Goal: Task Accomplishment & Management: Complete application form

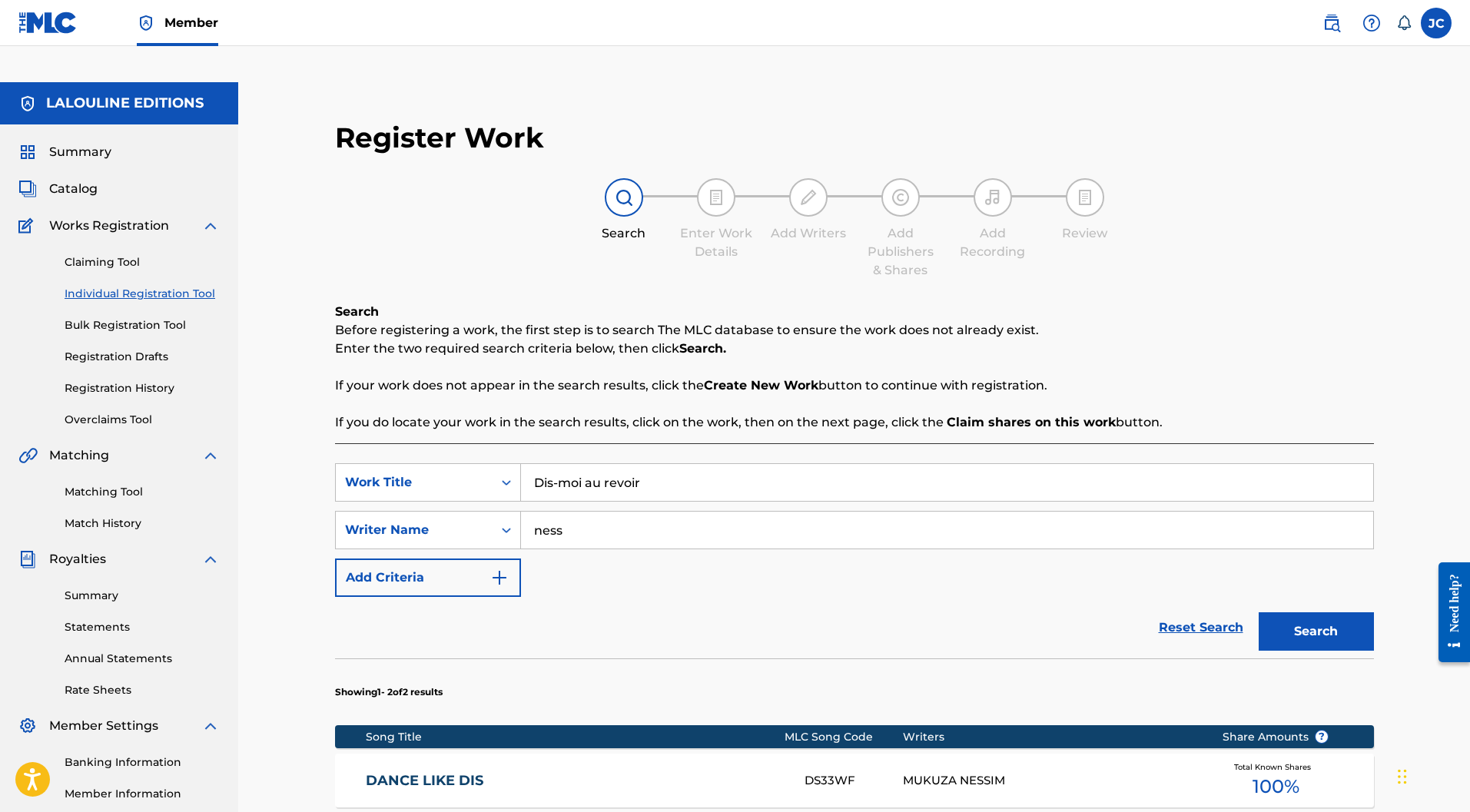
click at [726, 596] on div "Reset Search Search" at bounding box center [854, 627] width 1039 height 61
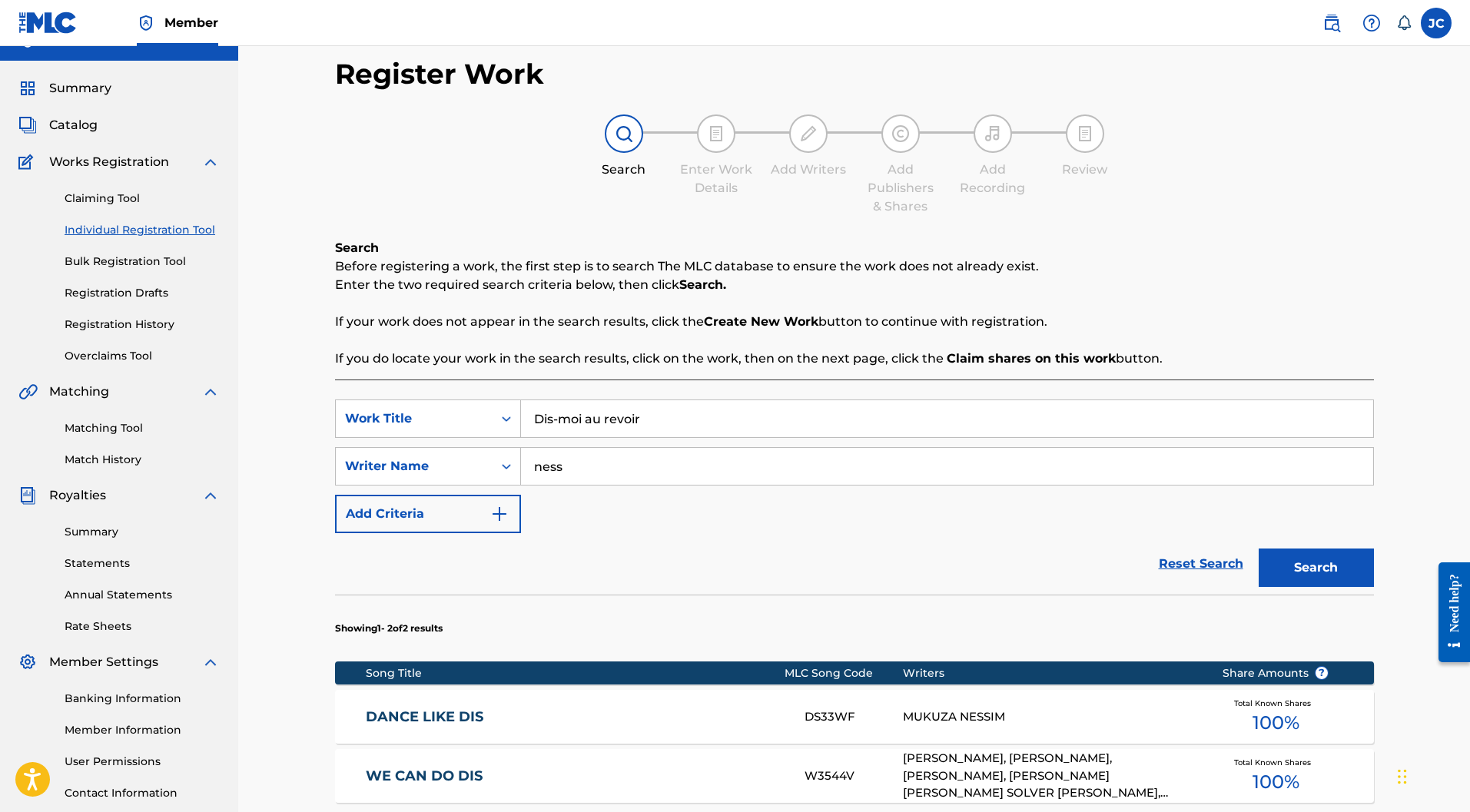
scroll to position [281, 0]
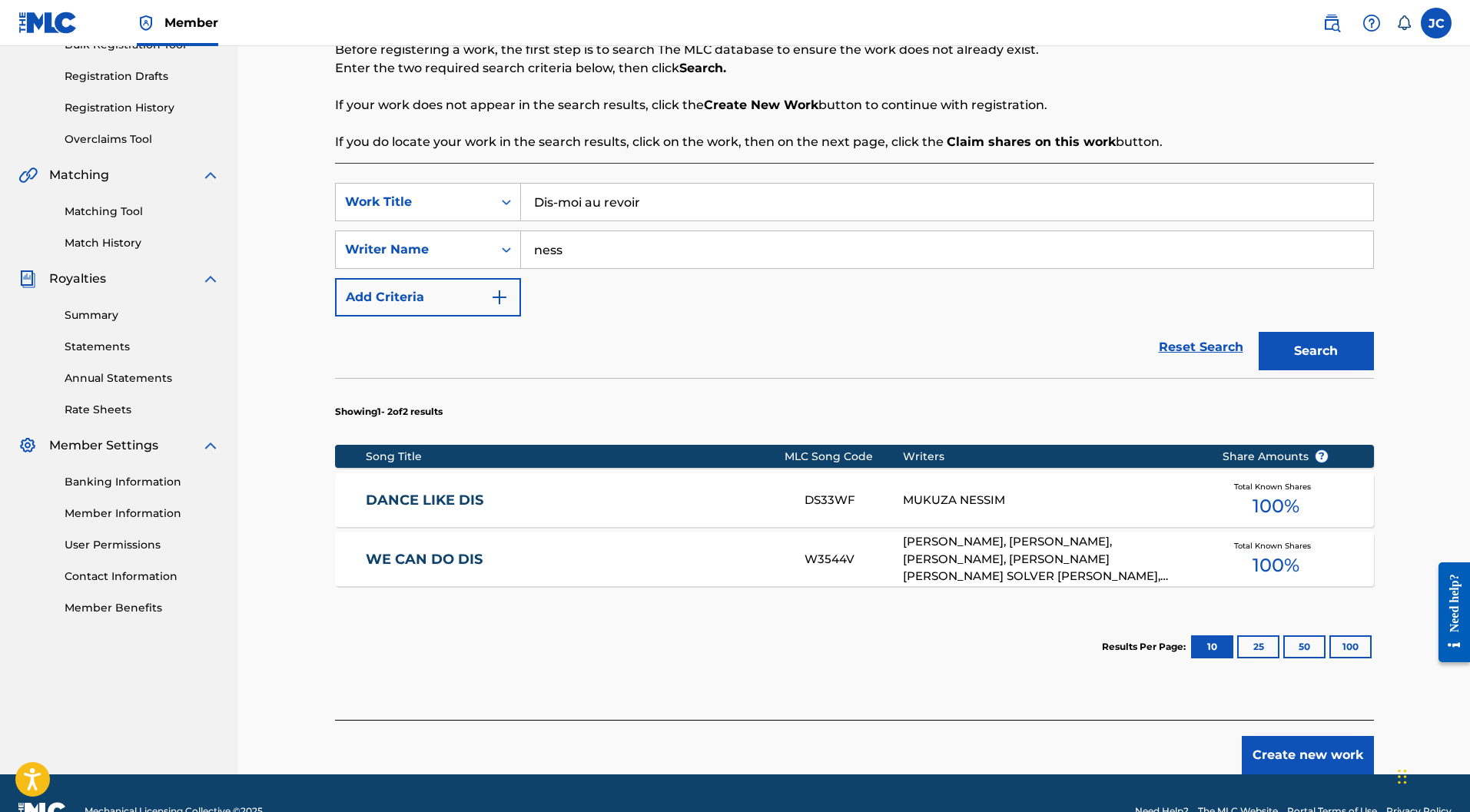
click at [1260, 635] on button "25" at bounding box center [1257, 646] width 42 height 23
drag, startPoint x: 608, startPoint y: 206, endPoint x: 519, endPoint y: 206, distance: 89.0
click at [519, 230] on div "SearchWithCriteriab7dc4317-2df4-4b74-b388-50c1d885af10 Writer Name [PERSON_NAME]" at bounding box center [854, 249] width 1039 height 38
type input "prioul"
click at [1343, 332] on button "Search" at bounding box center [1315, 350] width 115 height 38
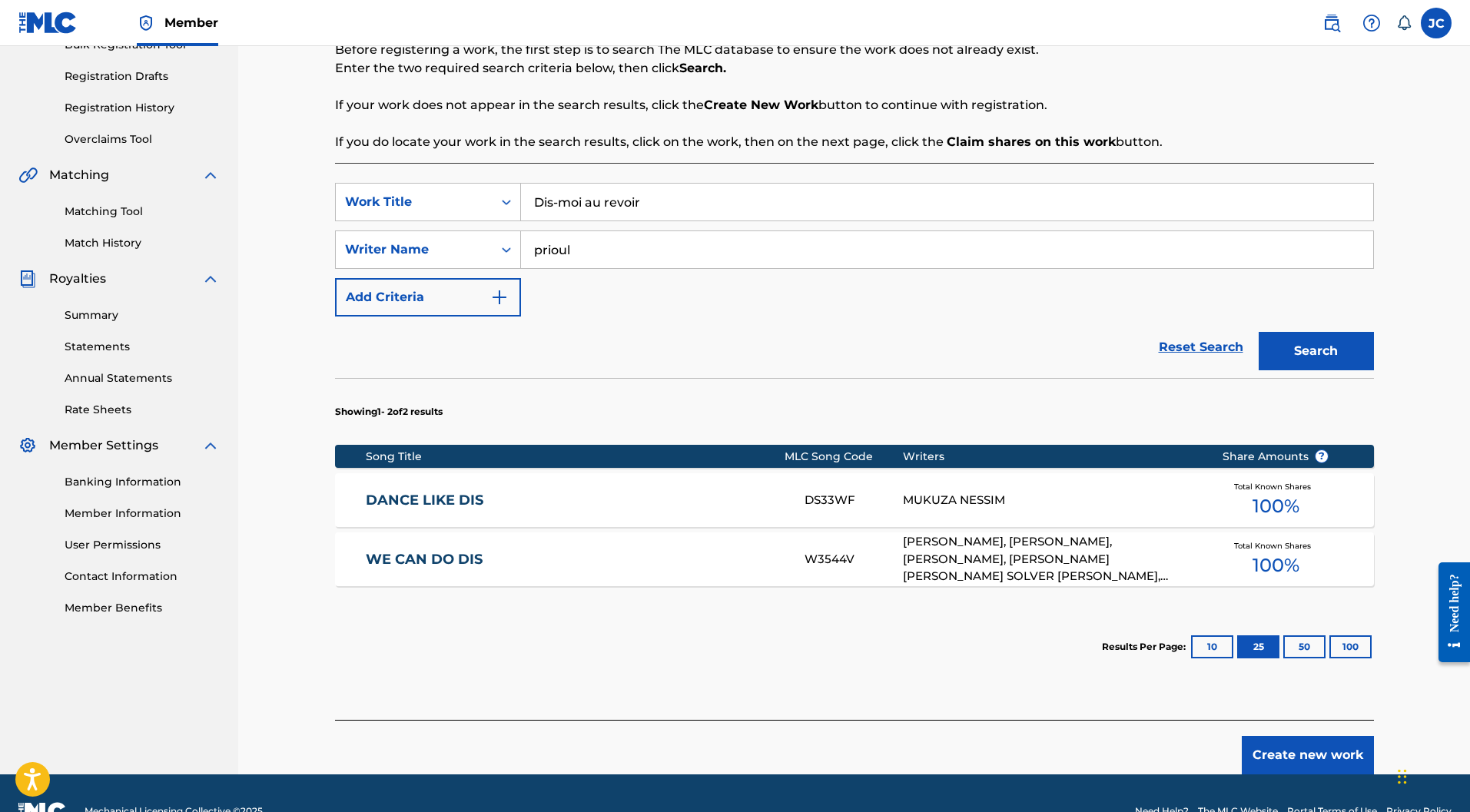
scroll to position [141, 0]
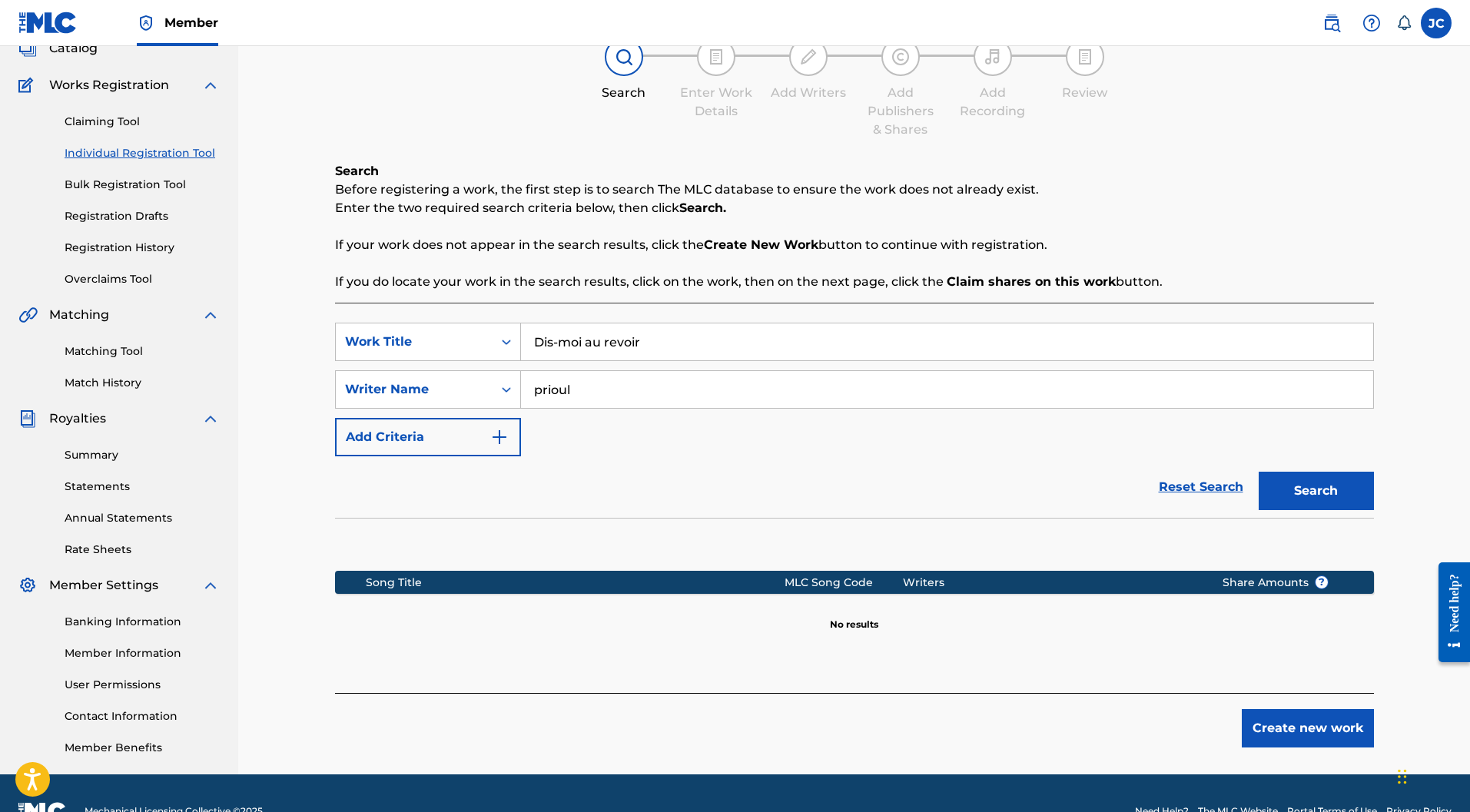
click at [1346, 709] on button "Create new work" at bounding box center [1308, 727] width 132 height 38
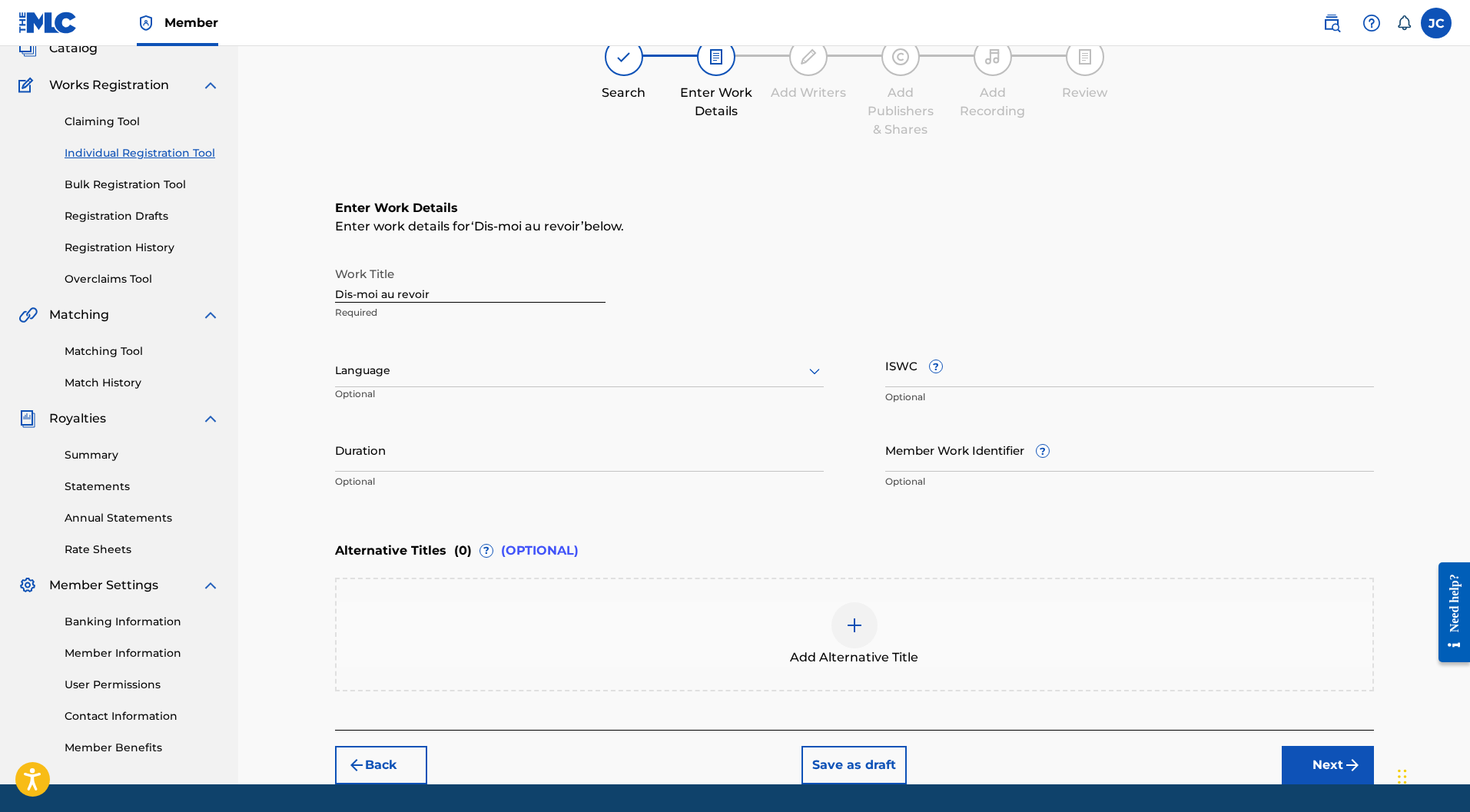
click at [488, 361] on div at bounding box center [579, 371] width 488 height 20
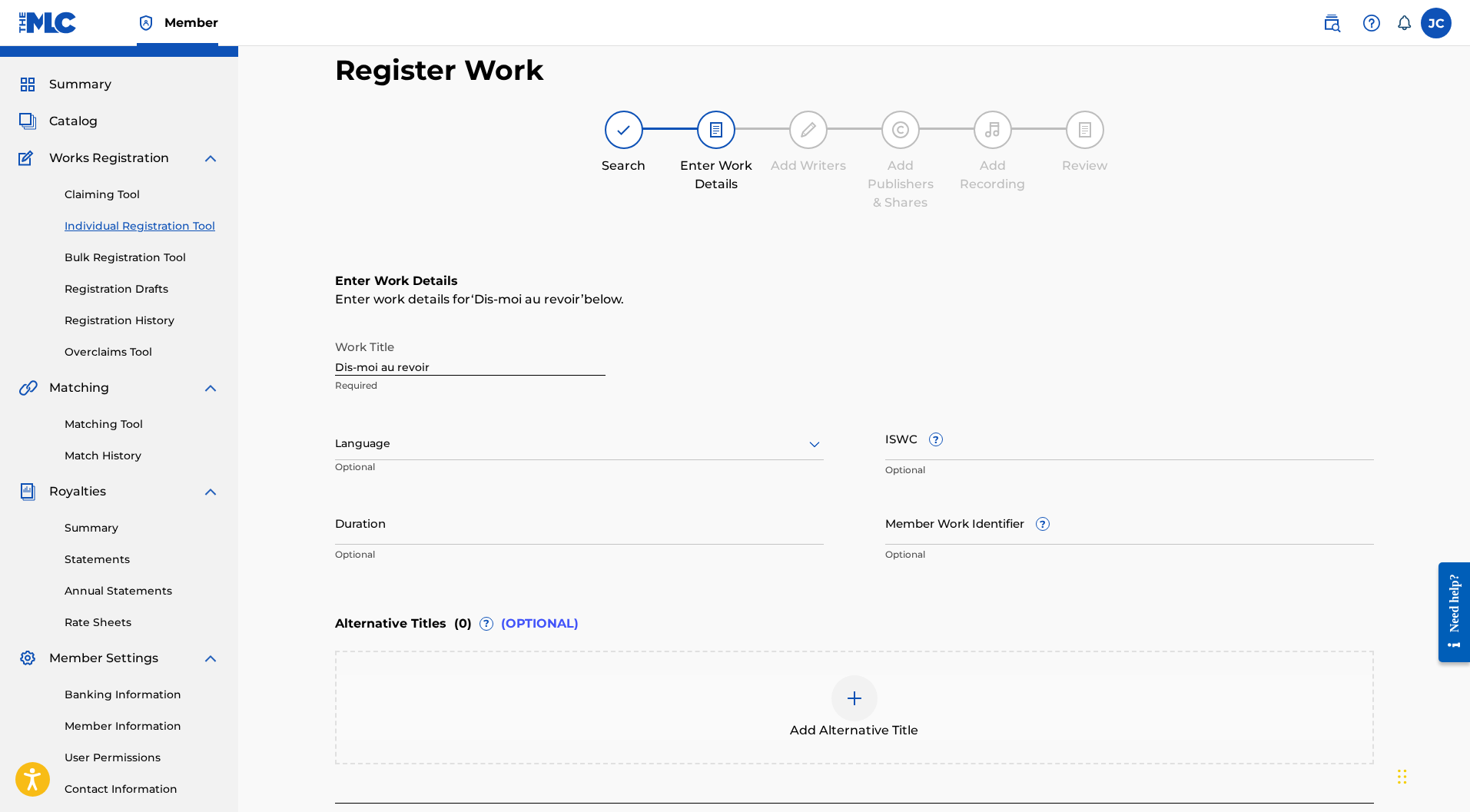
scroll to position [0, 0]
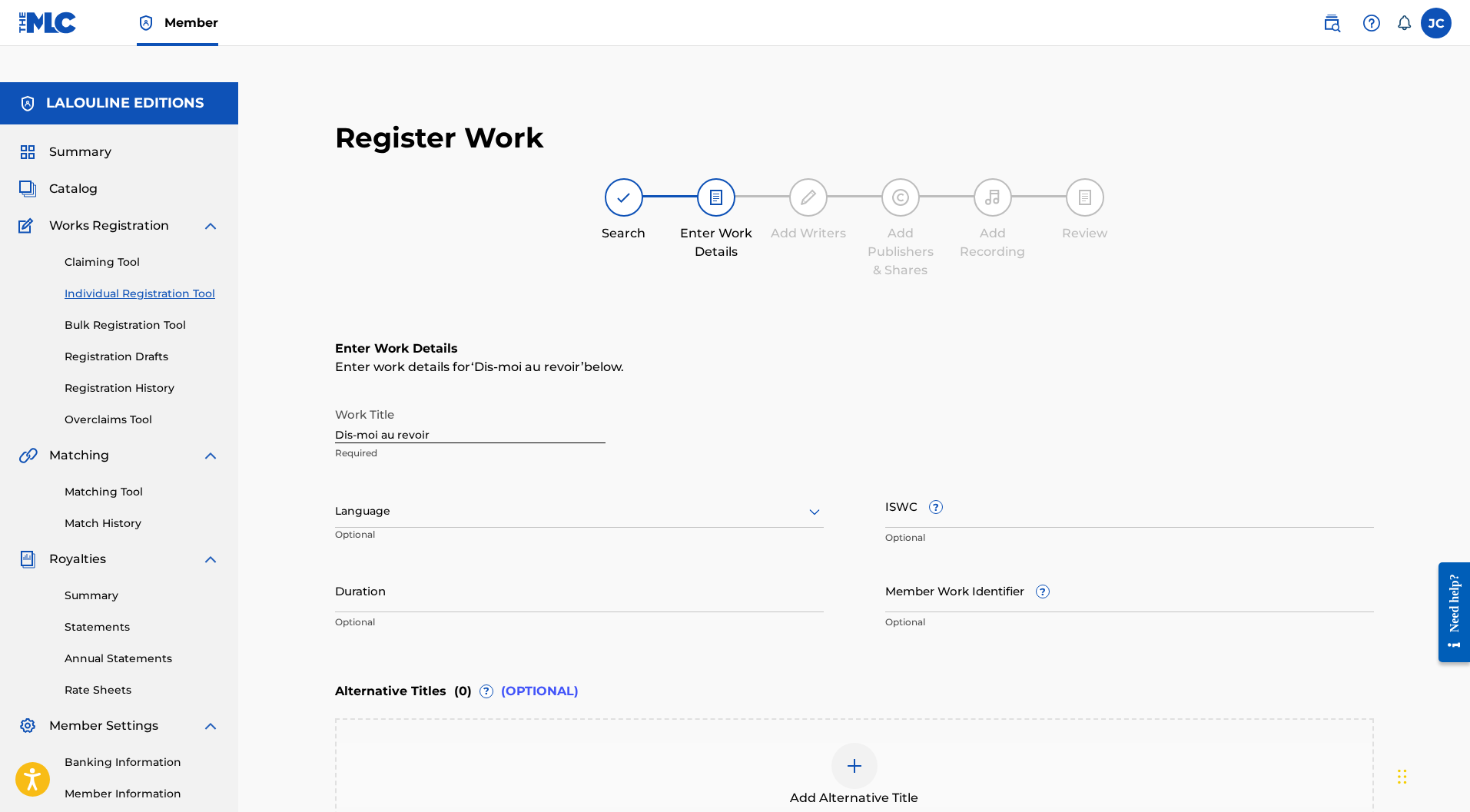
click at [76, 143] on span "Summary" at bounding box center [80, 152] width 62 height 19
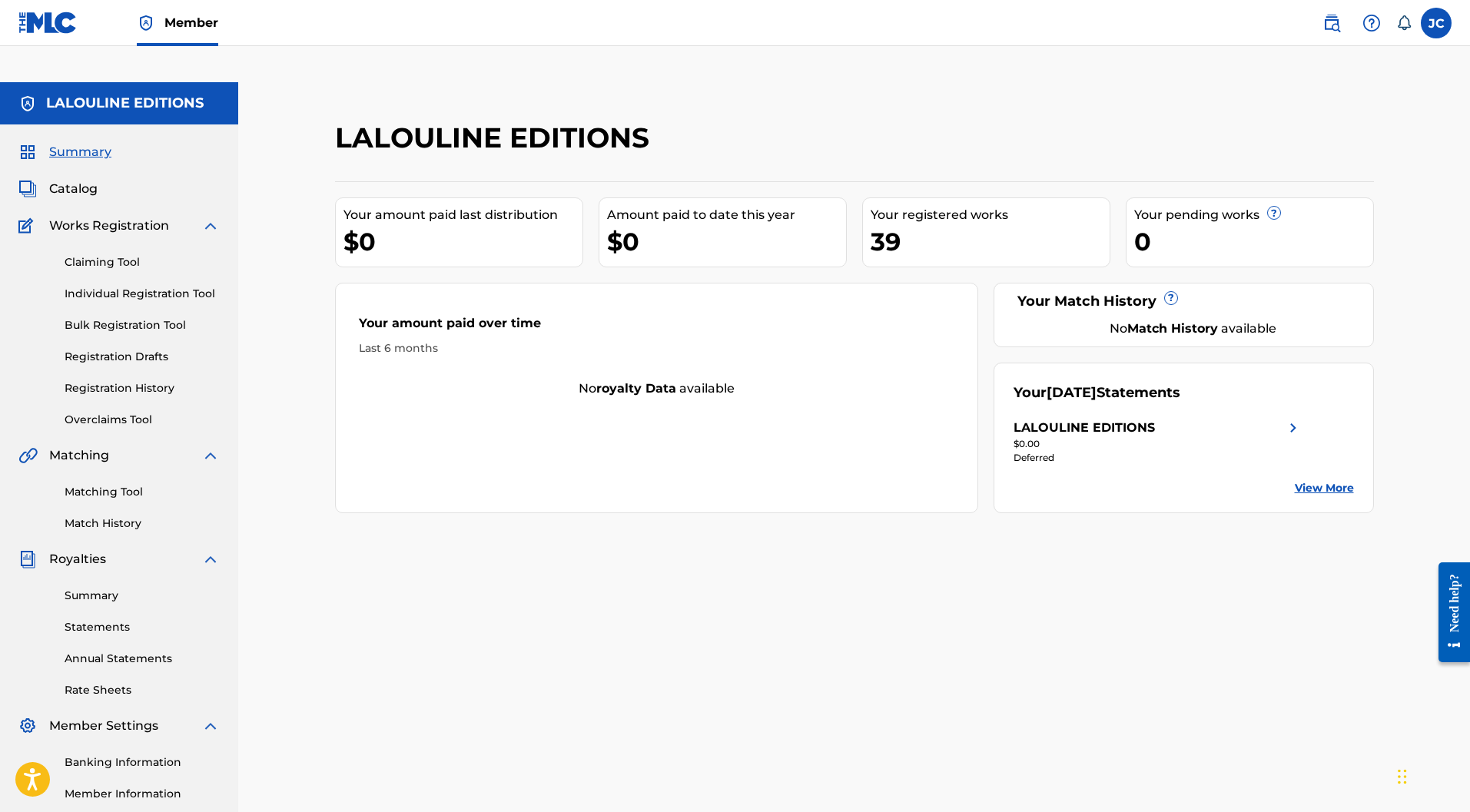
click at [79, 180] on span "Catalog" at bounding box center [73, 189] width 48 height 19
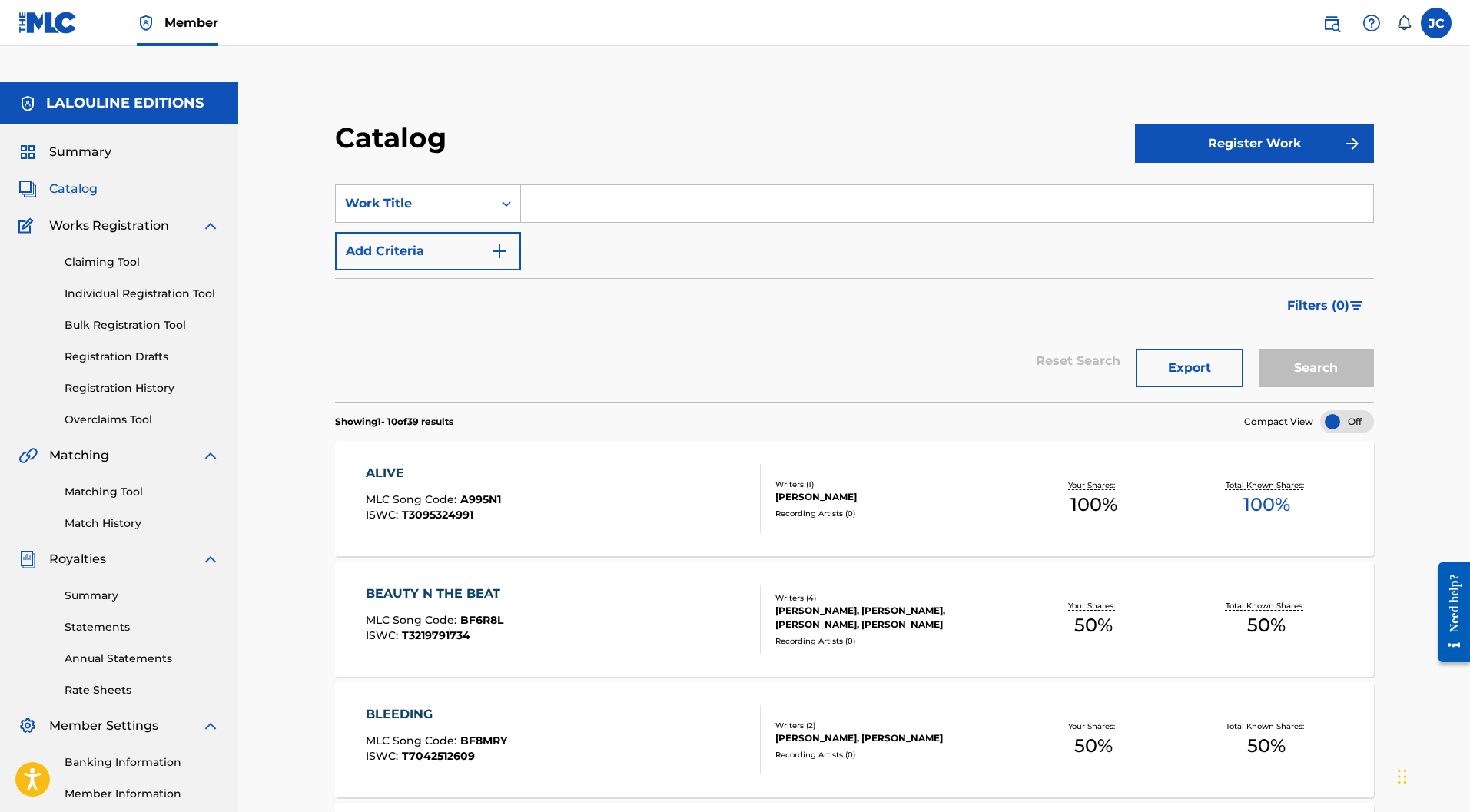
click at [570, 185] on input "Search Form" at bounding box center [946, 203] width 852 height 36
click at [111, 285] on link "Individual Registration Tool" at bounding box center [143, 293] width 156 height 16
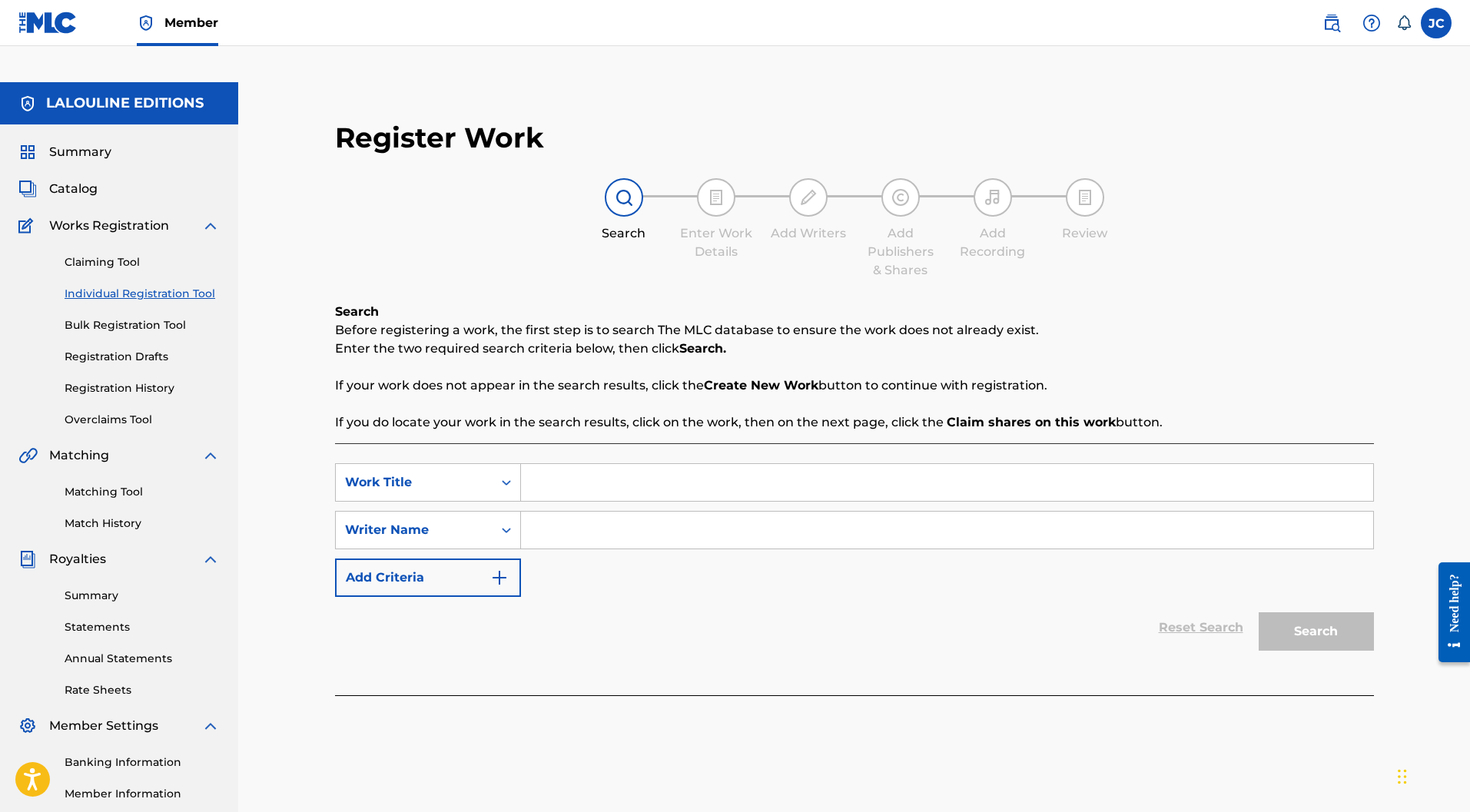
click at [608, 464] on input "Search Form" at bounding box center [946, 481] width 852 height 36
type input "au revoir"
click at [607, 512] on input "Search Form" at bounding box center [946, 530] width 852 height 36
click at [1334, 612] on button "Search" at bounding box center [1315, 631] width 115 height 38
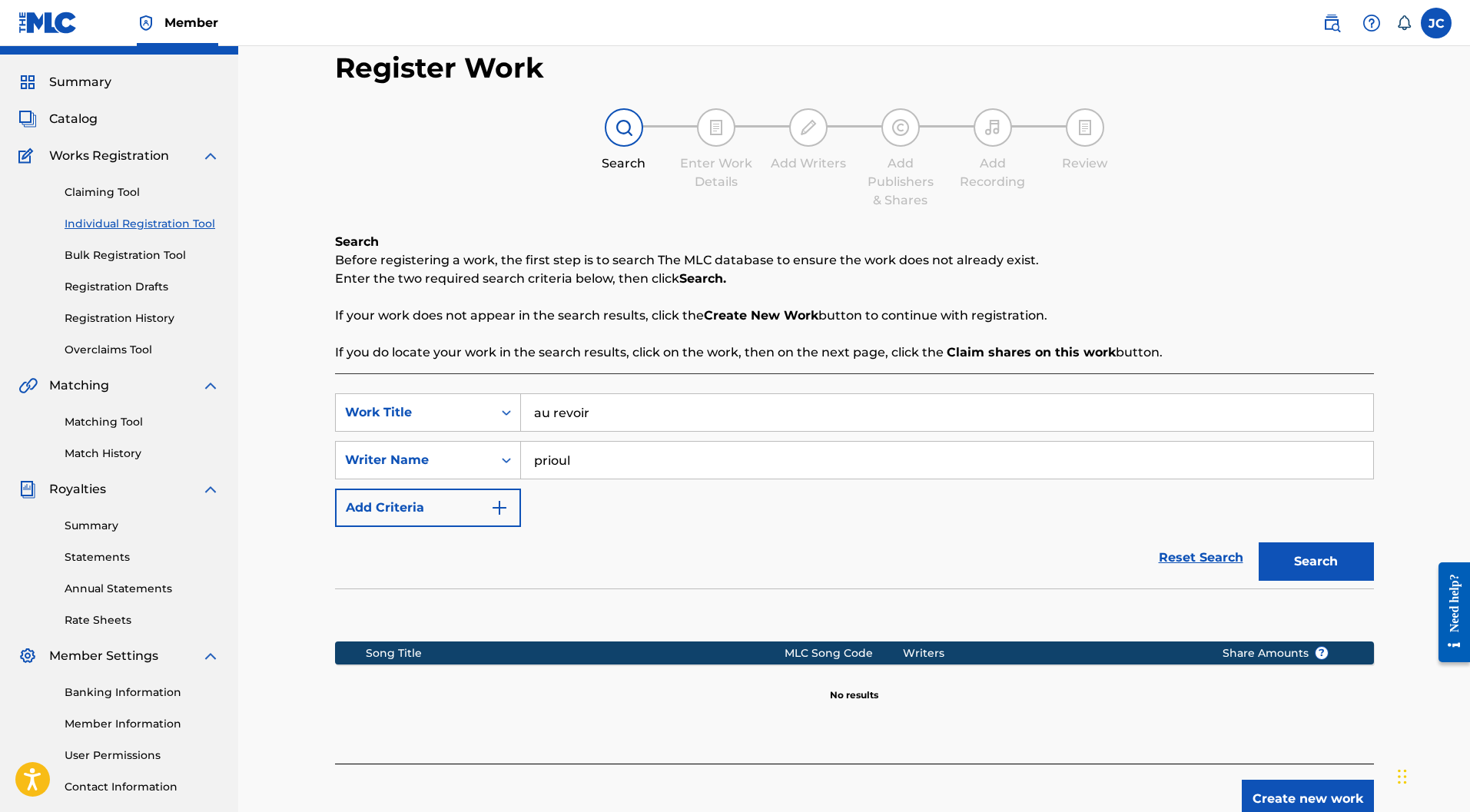
scroll to position [141, 0]
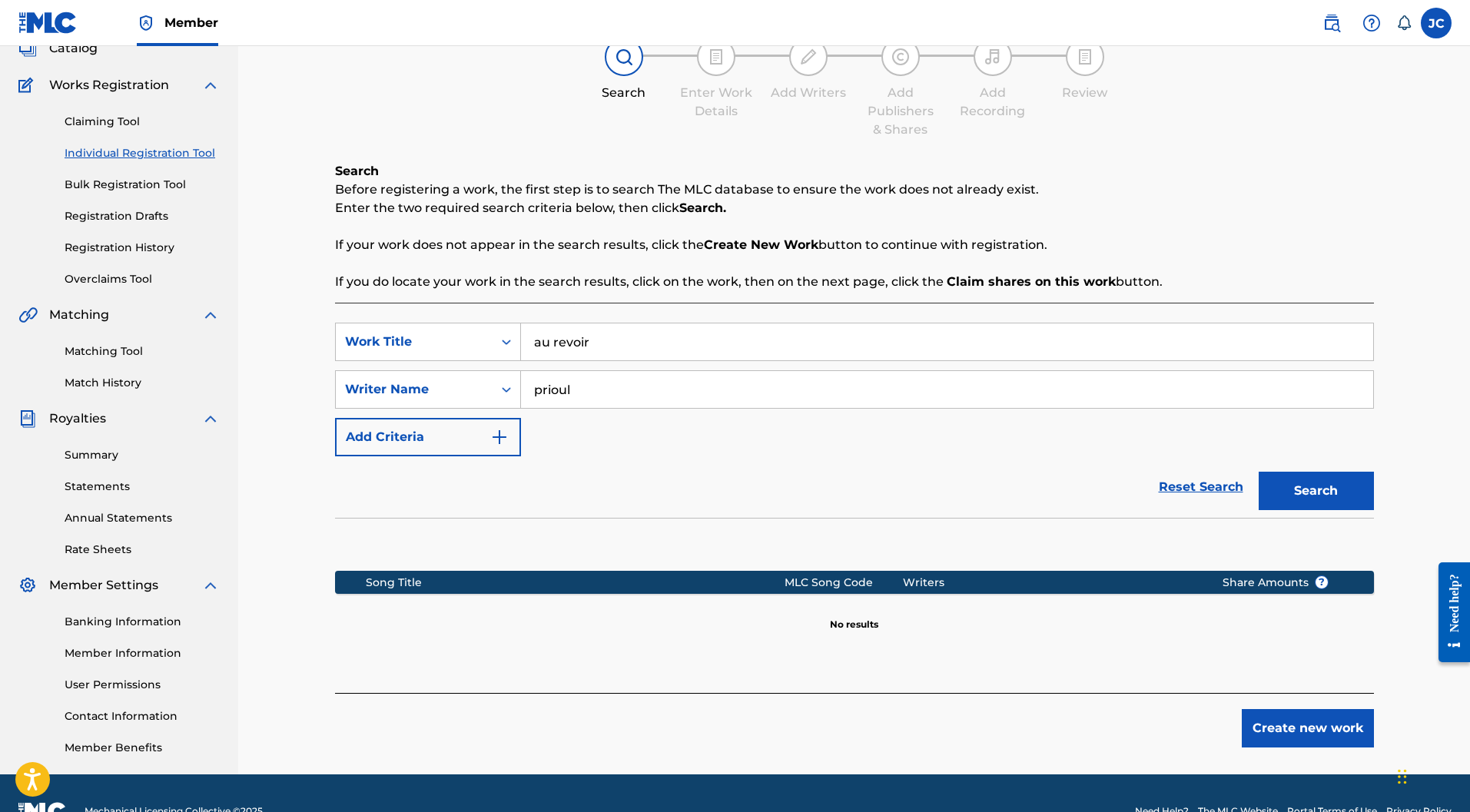
drag, startPoint x: 644, startPoint y: 359, endPoint x: 526, endPoint y: 346, distance: 118.7
click at [526, 371] on input "prioul" at bounding box center [946, 389] width 852 height 36
click at [577, 371] on input "prioul" at bounding box center [946, 389] width 852 height 36
drag, startPoint x: 575, startPoint y: 353, endPoint x: 523, endPoint y: 355, distance: 52.0
click at [523, 371] on input "prioul" at bounding box center [946, 389] width 852 height 36
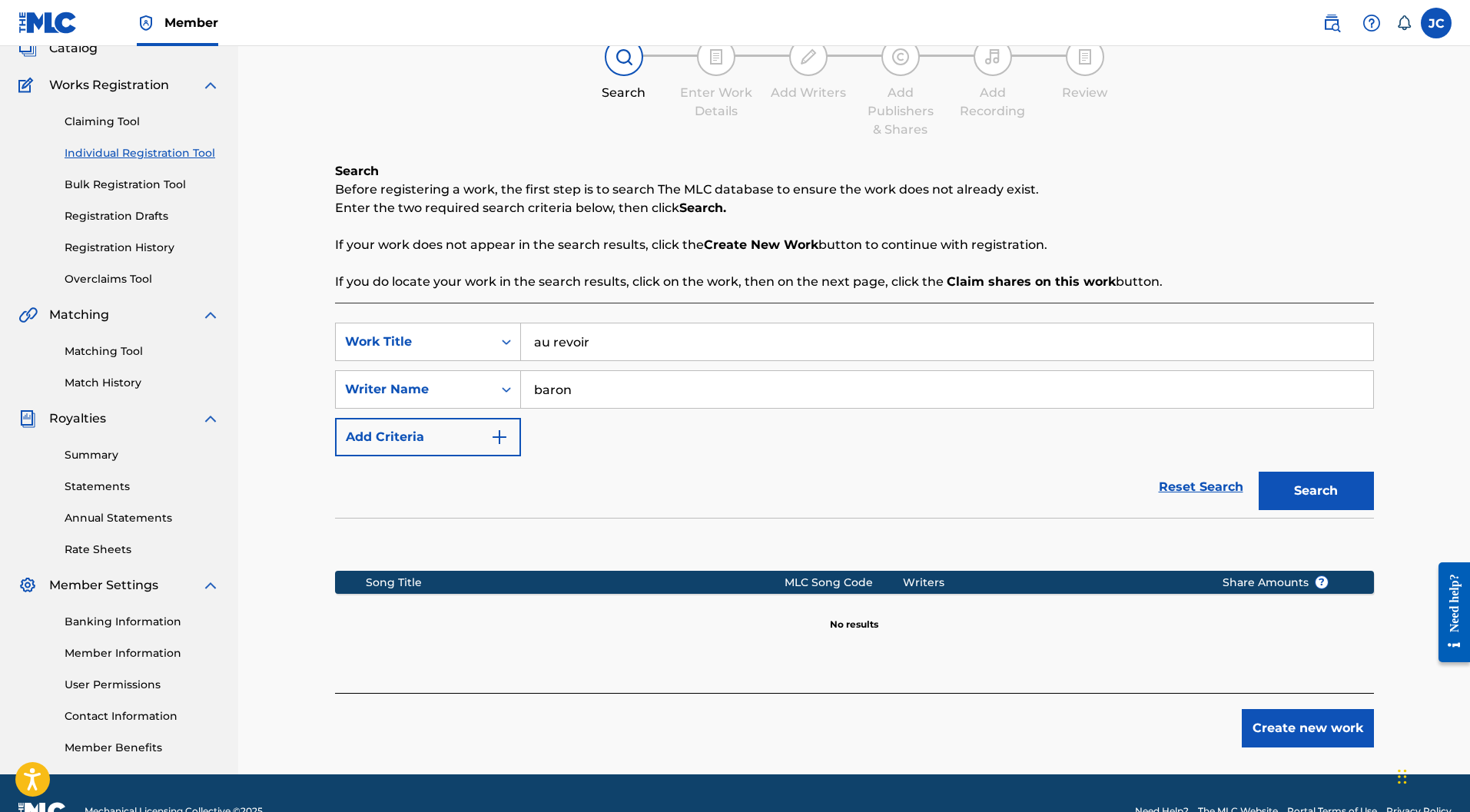
type input "baron"
click at [1327, 471] on button "Search" at bounding box center [1315, 490] width 115 height 38
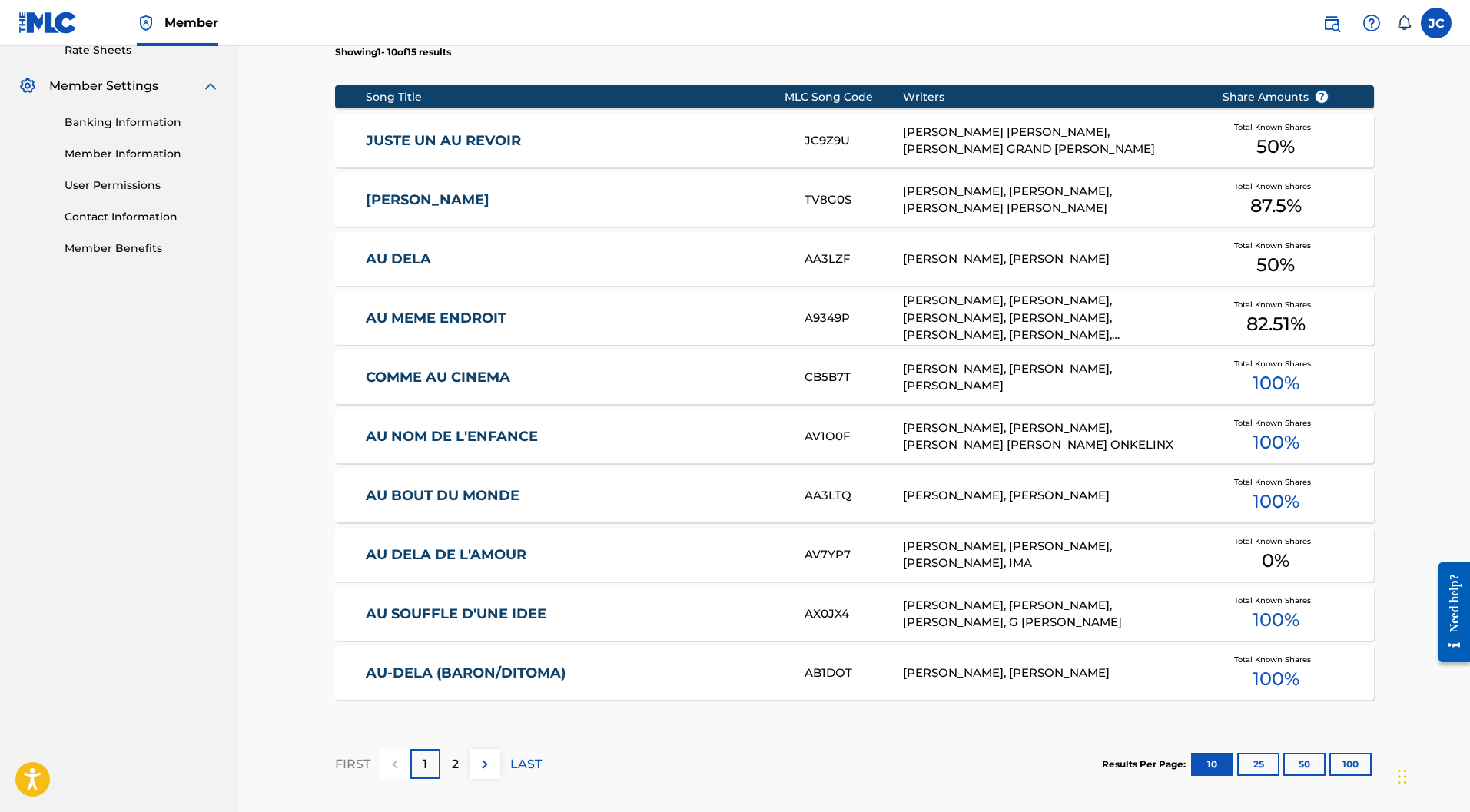
scroll to position [678, 0]
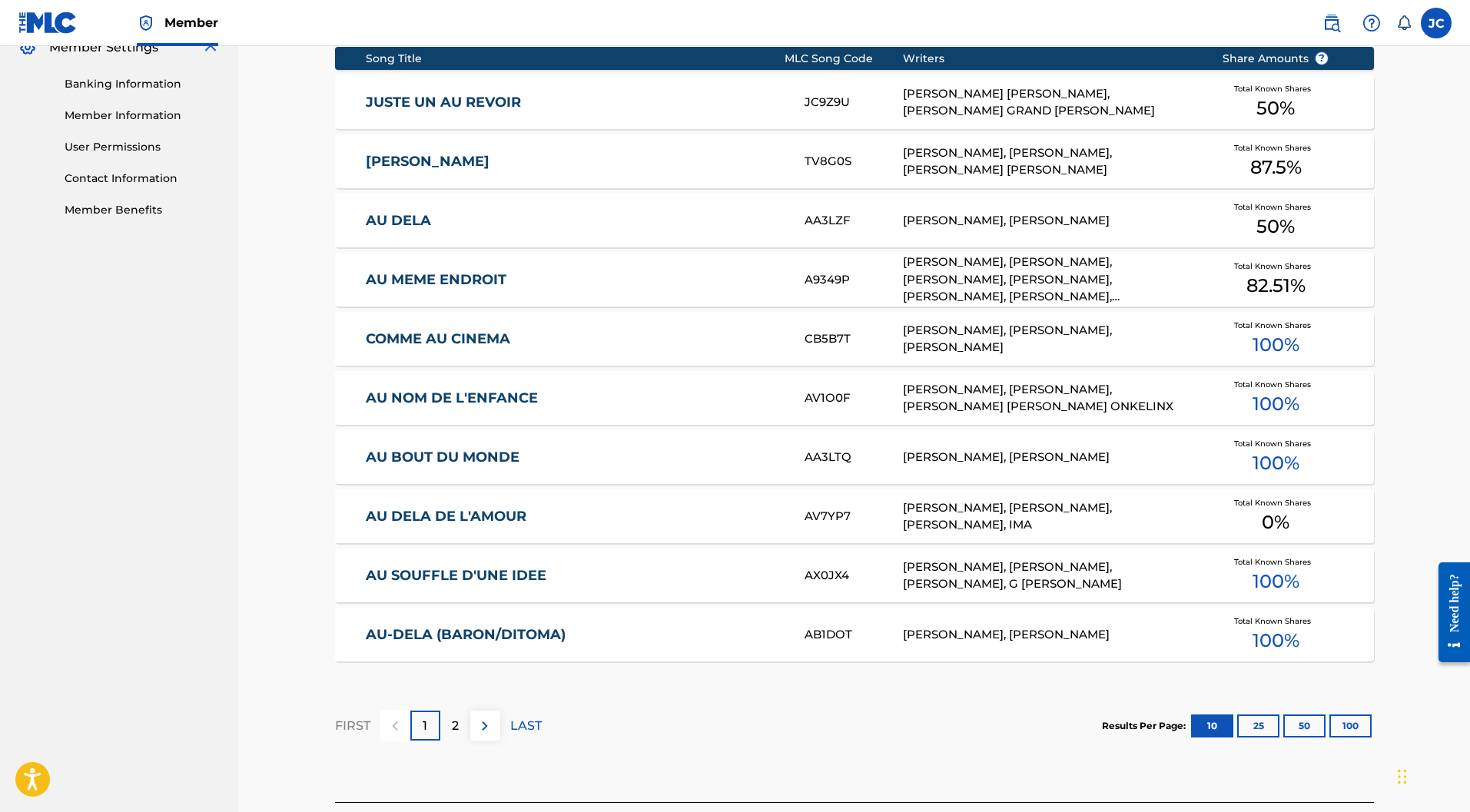
click at [489, 717] on img at bounding box center [484, 725] width 19 height 19
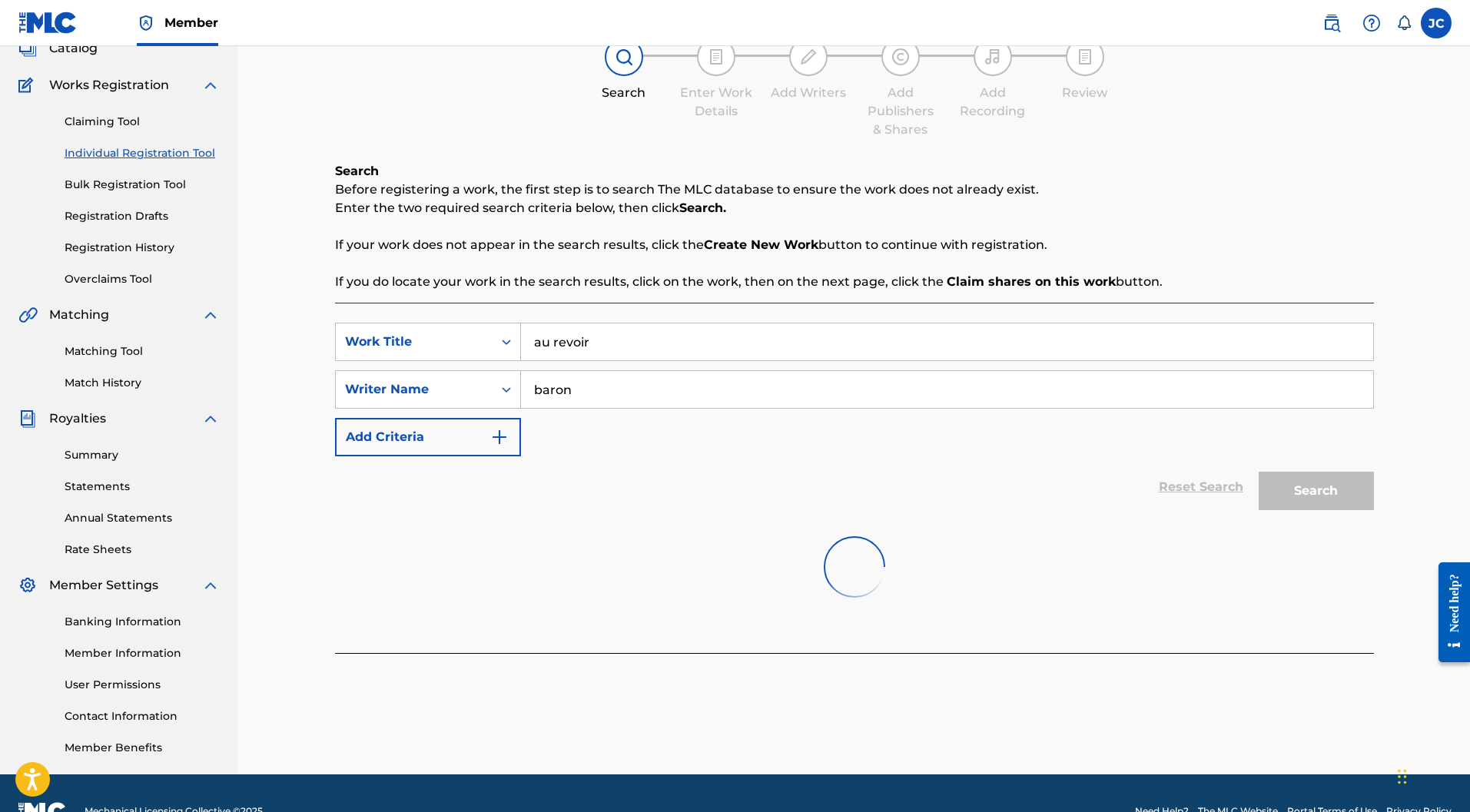
scroll to position [465, 0]
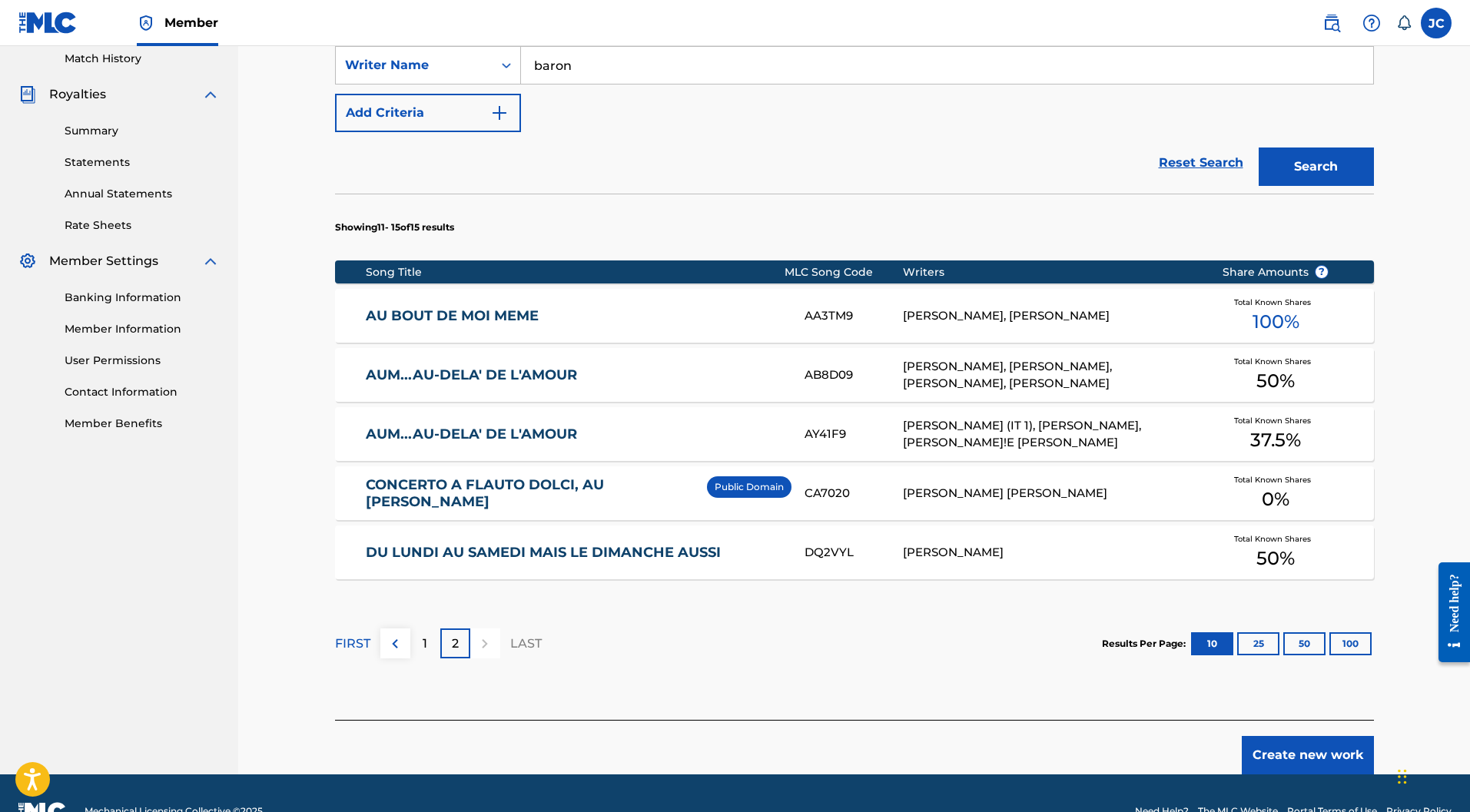
click at [399, 635] on img at bounding box center [395, 644] width 19 height 19
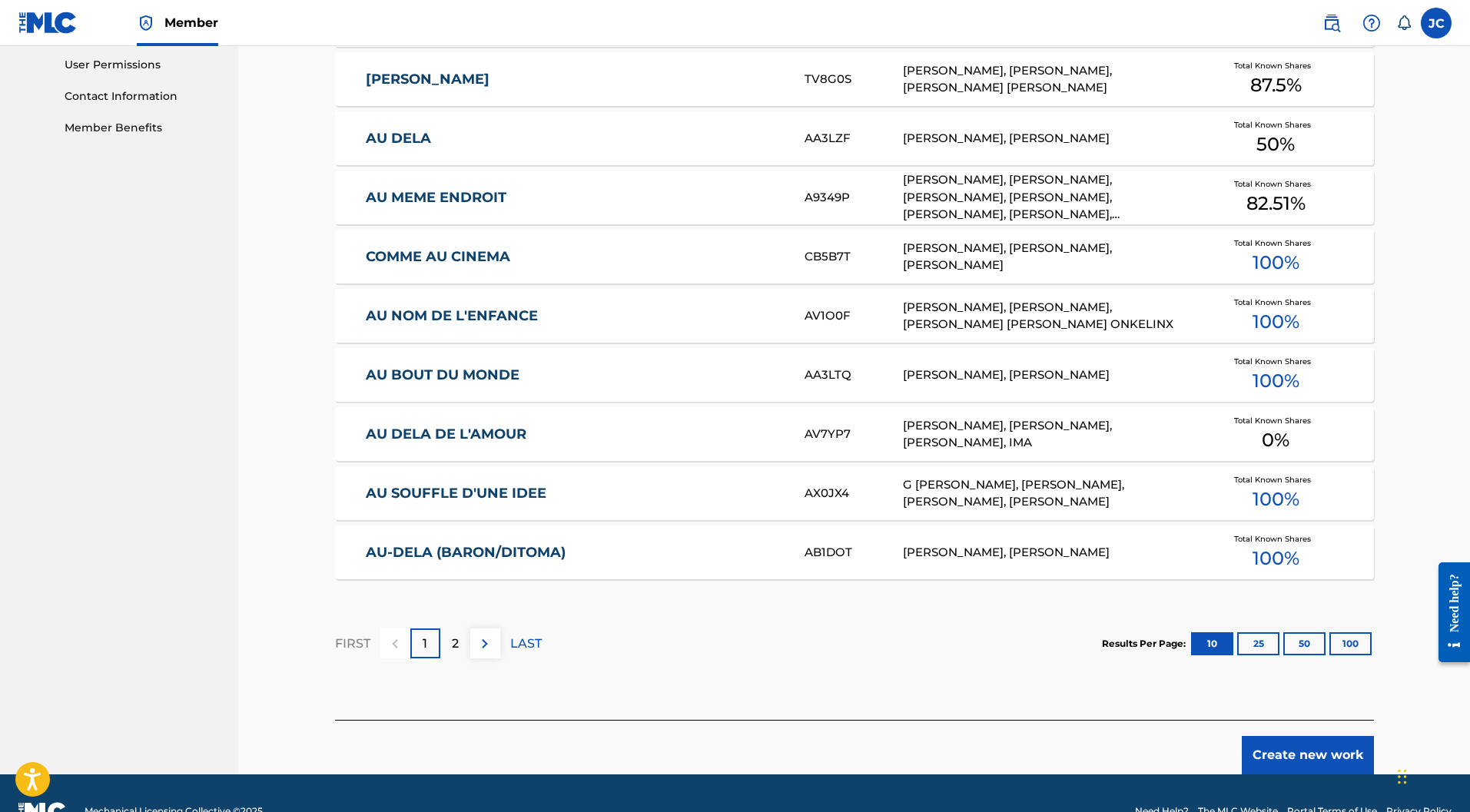
click at [1327, 736] on button "Create new work" at bounding box center [1308, 755] width 132 height 38
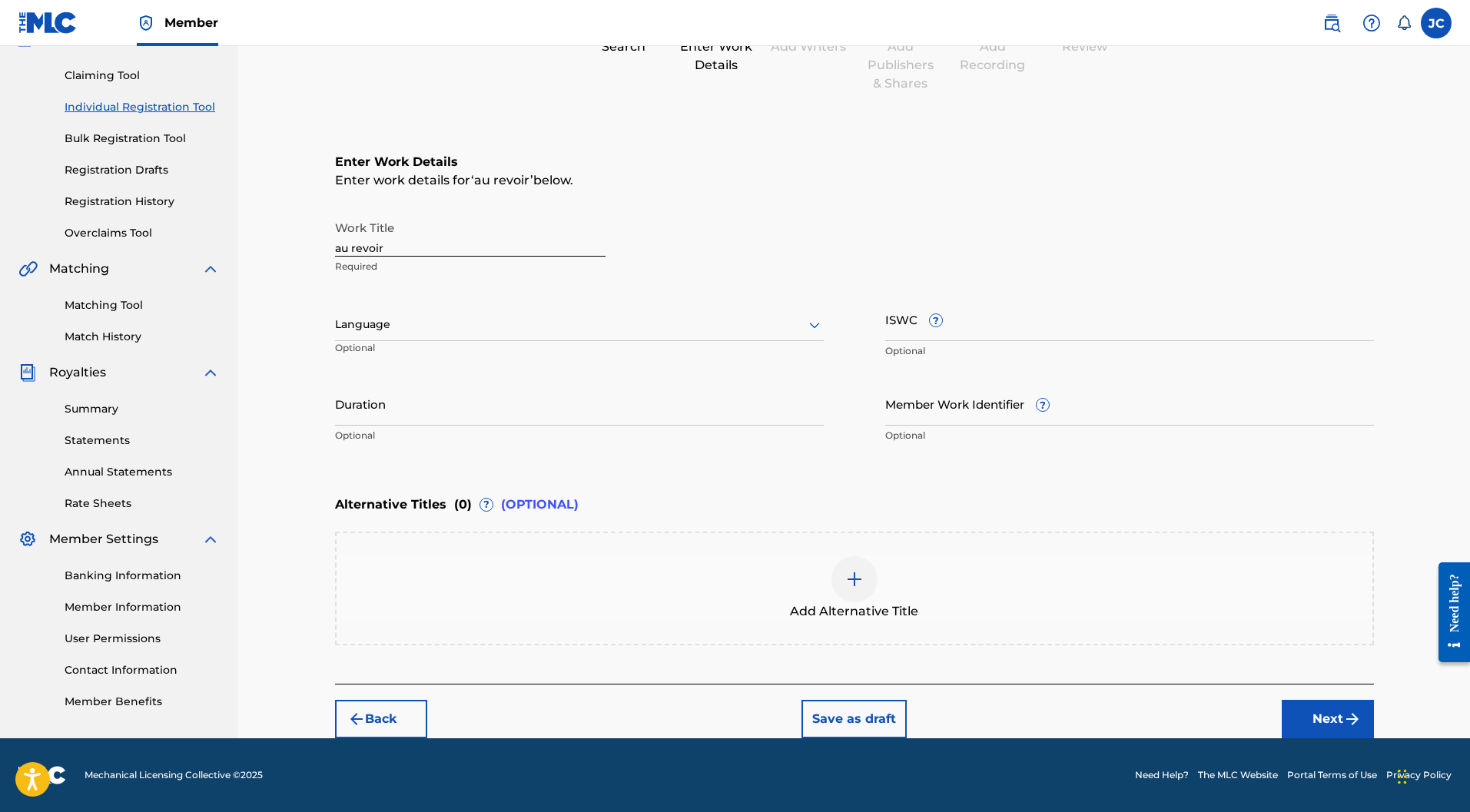
scroll to position [151, 0]
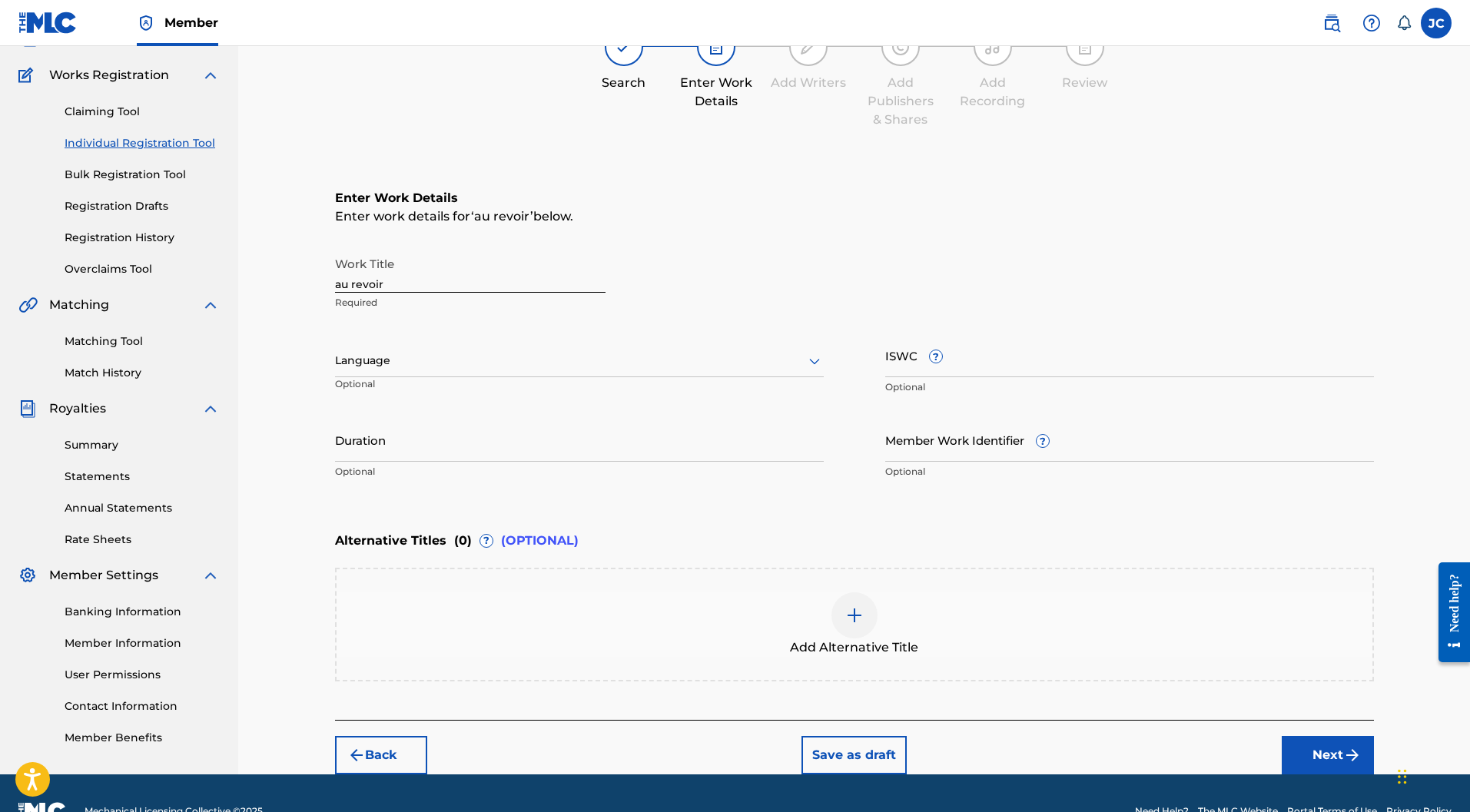
click at [607, 351] on div at bounding box center [579, 361] width 488 height 20
type input "f"
click at [380, 504] on div "French" at bounding box center [579, 521] width 487 height 34
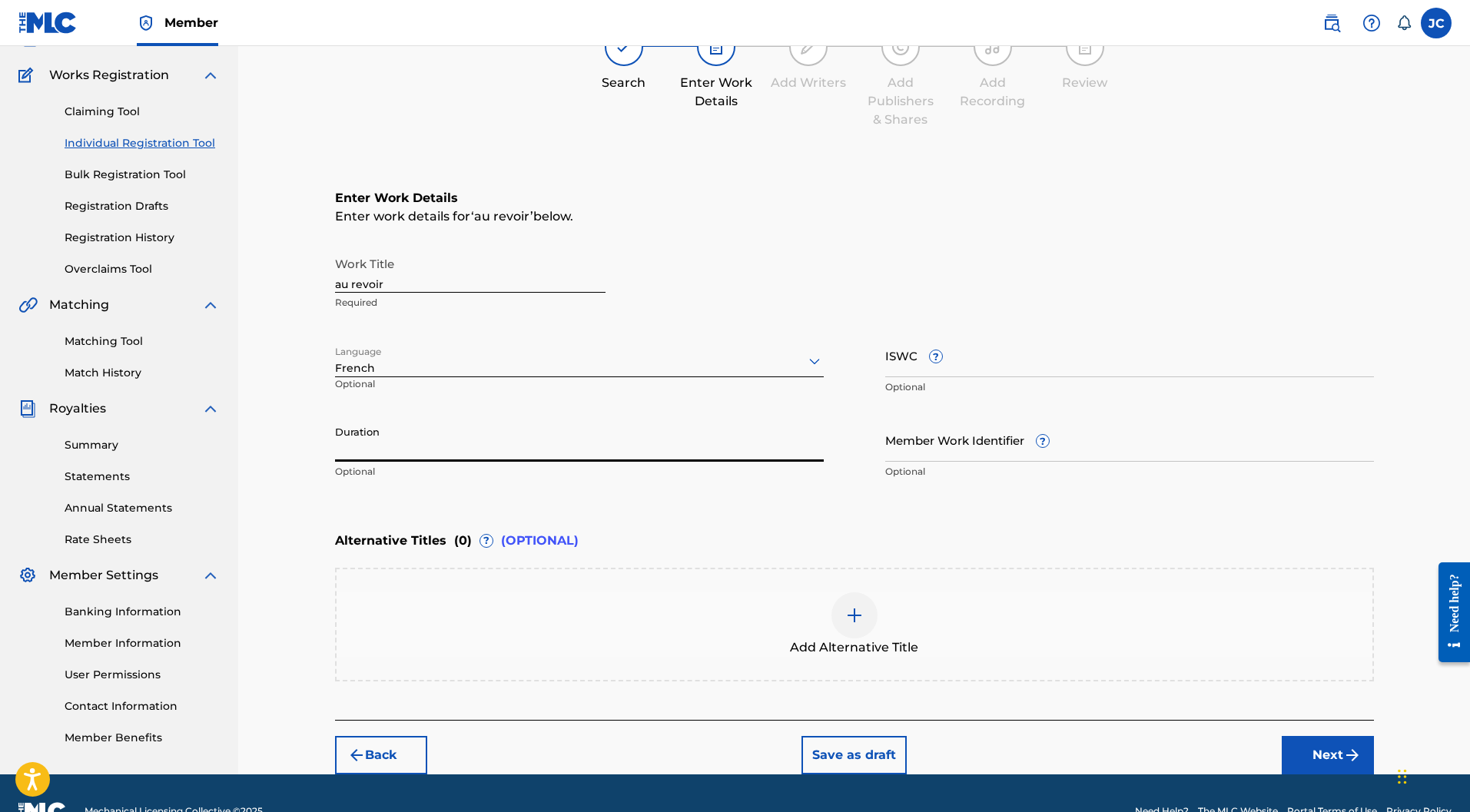
click at [386, 417] on input "Duration" at bounding box center [579, 439] width 488 height 43
type input "02:15"
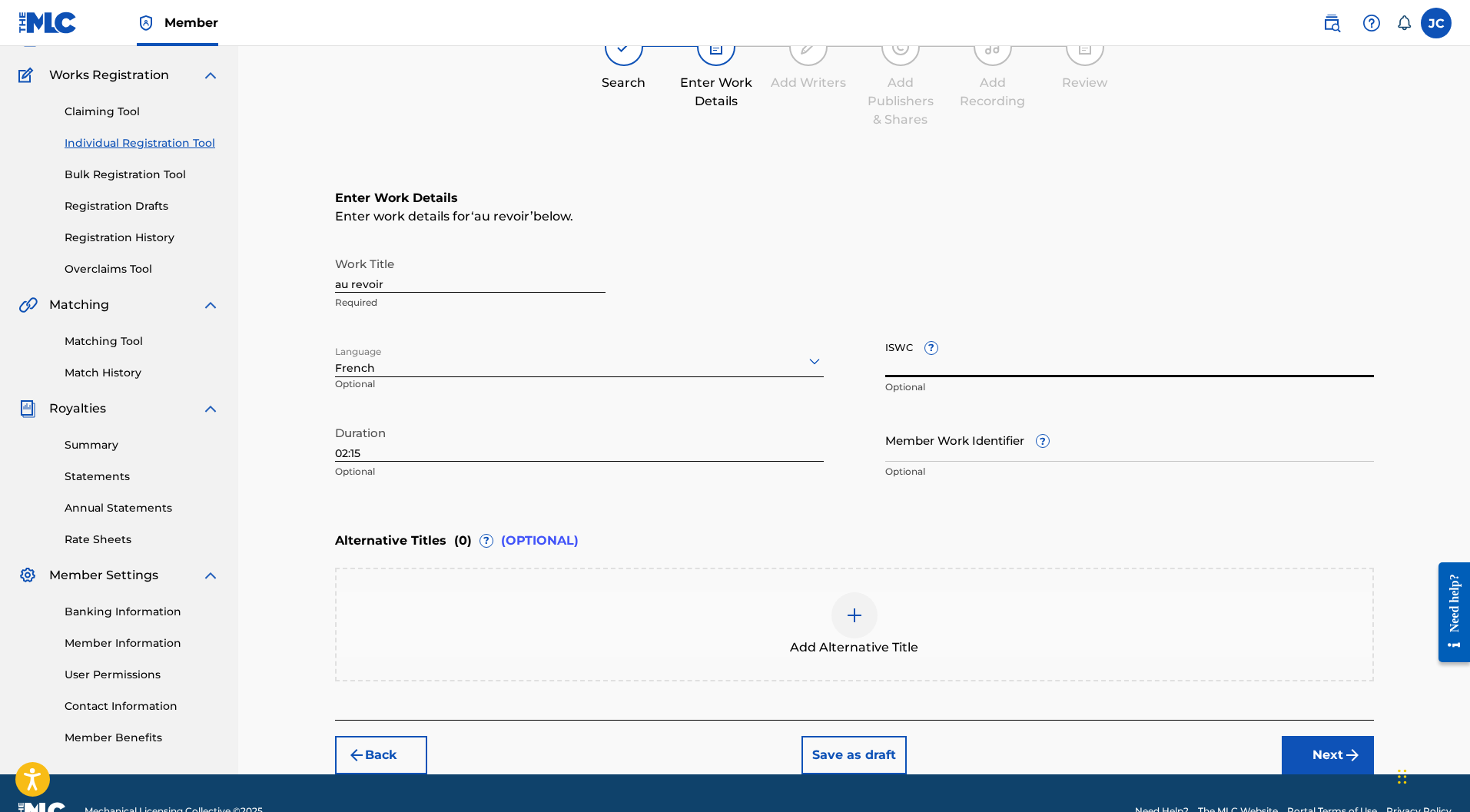
click at [985, 334] on input "ISWC ?" at bounding box center [1129, 355] width 488 height 43
paste input "T-702.855.383-7"
type input "T-702.855.383-7"
click at [1330, 736] on button "Next" at bounding box center [1328, 755] width 93 height 38
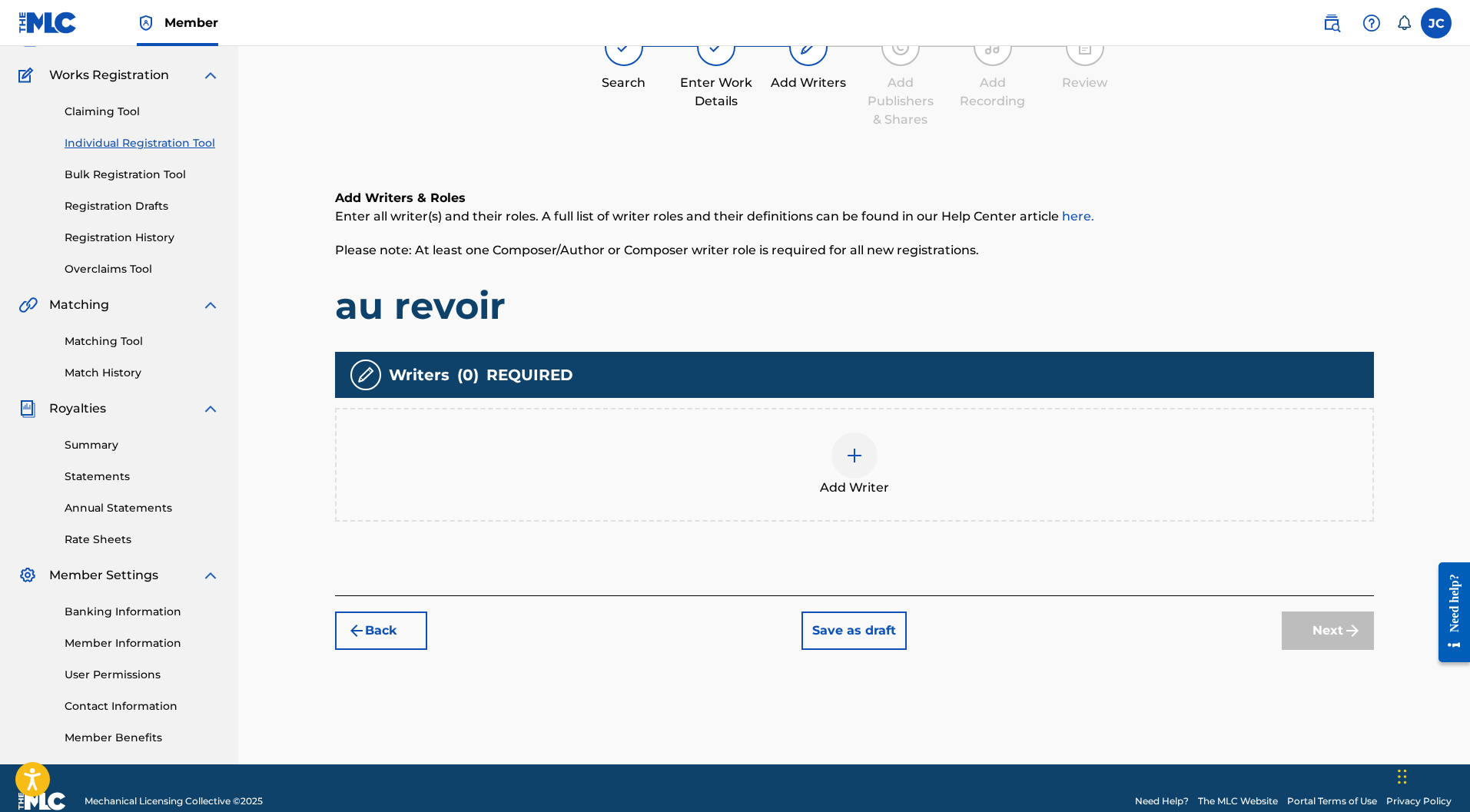
scroll to position [69, 0]
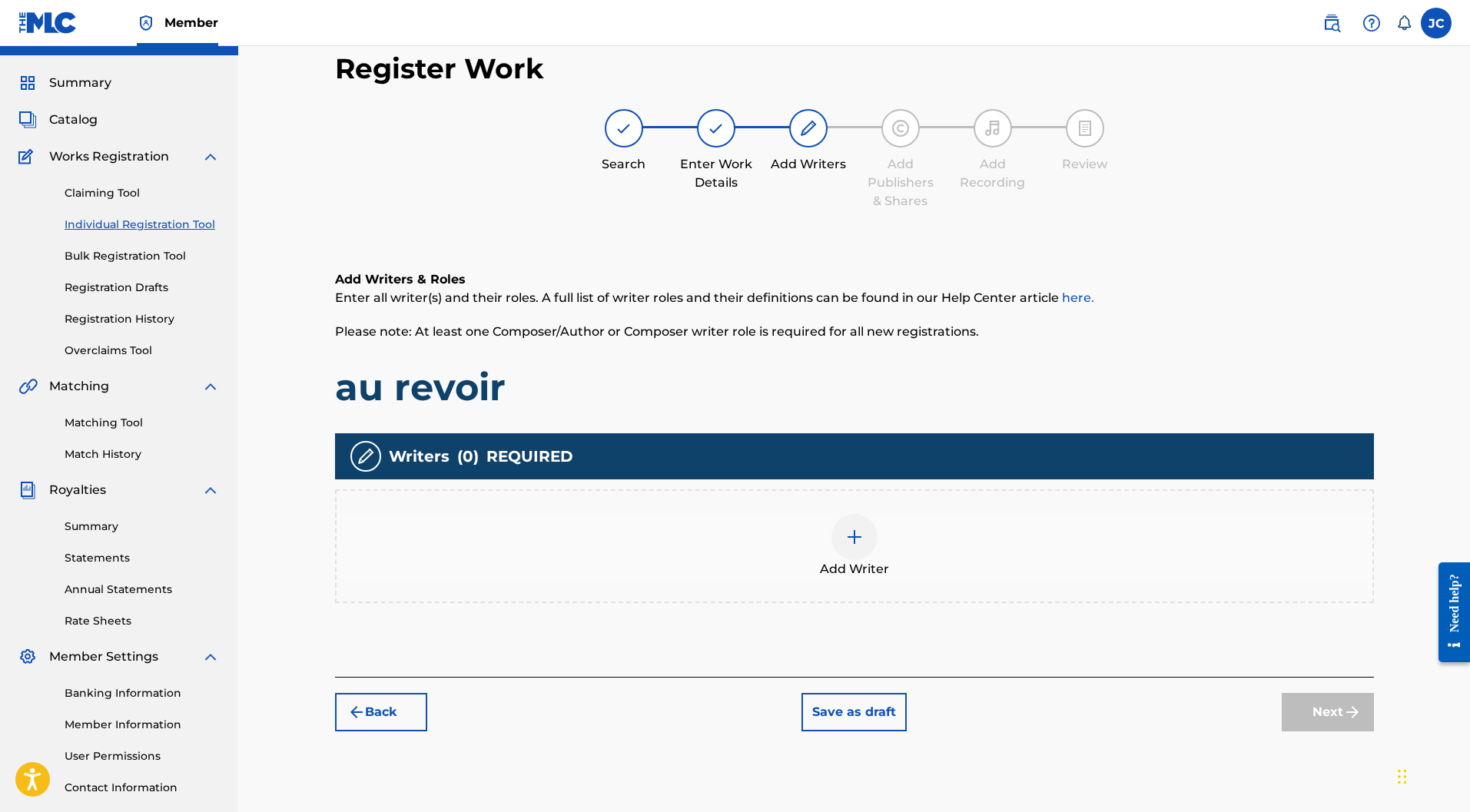
click at [851, 528] on img at bounding box center [854, 536] width 19 height 19
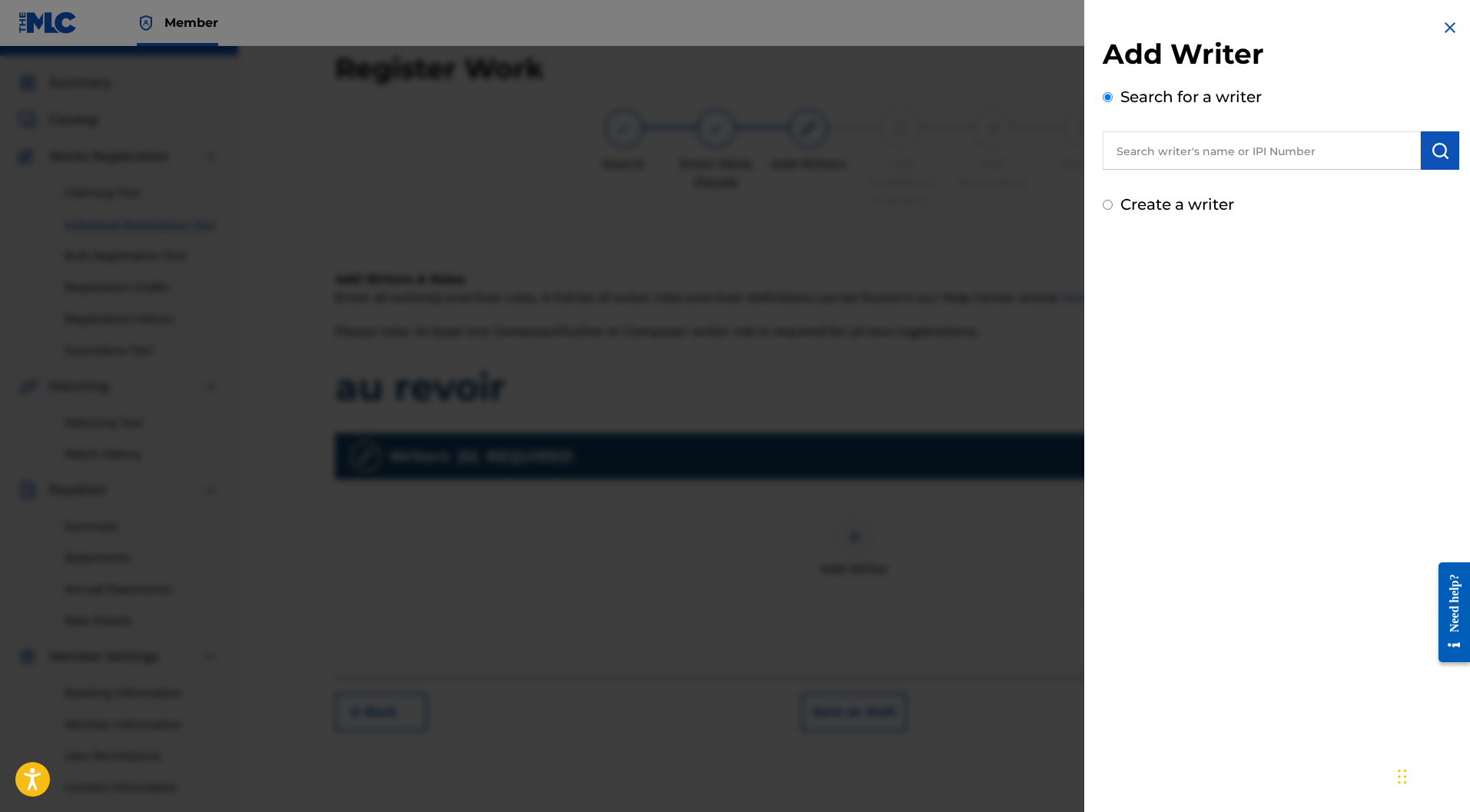
click at [1132, 206] on label "Create a writer" at bounding box center [1177, 204] width 113 height 19
radio input "true"
click at [1113, 206] on input "Create a writer" at bounding box center [1108, 205] width 10 height 10
radio input "false"
radio input "true"
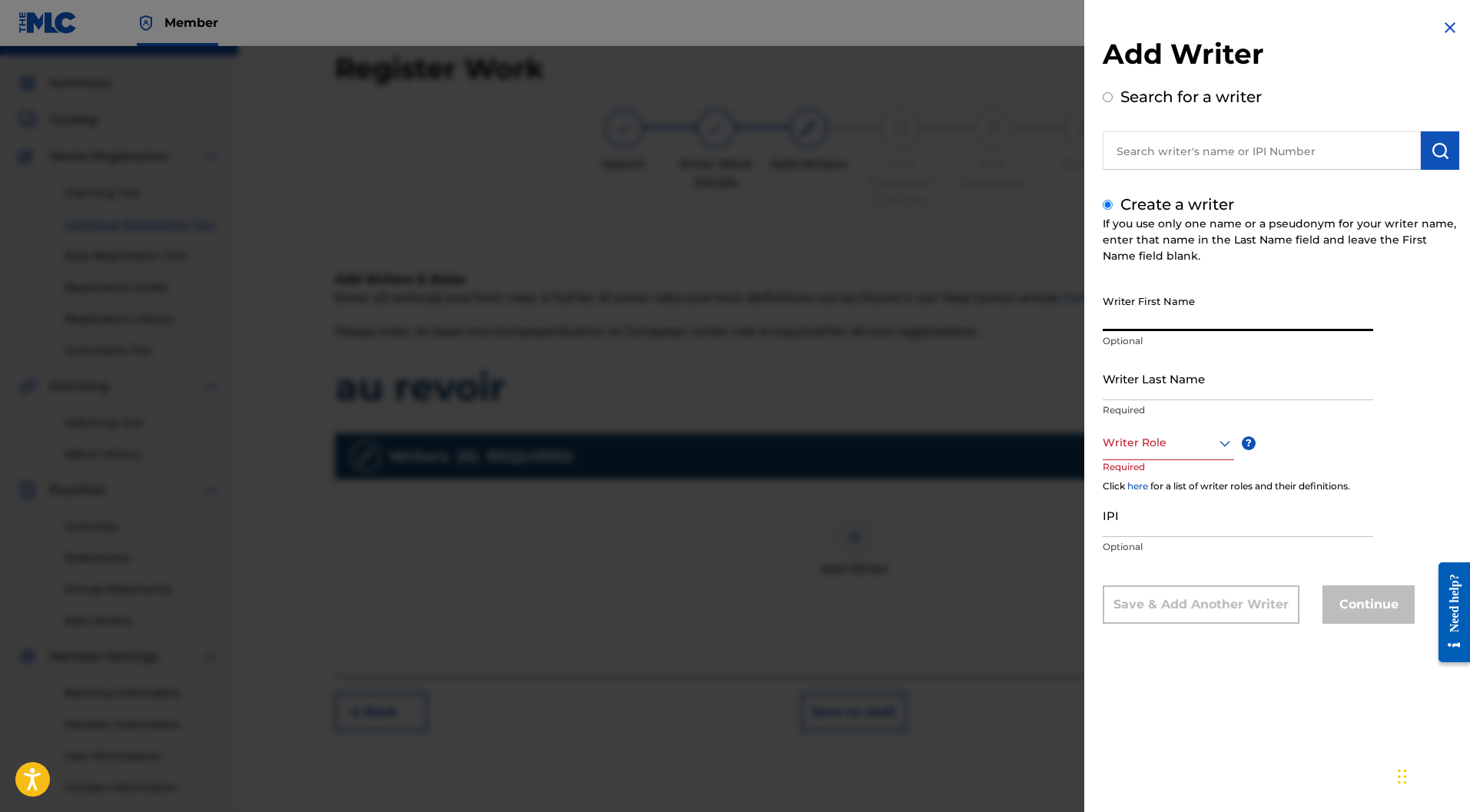
click at [1165, 316] on input "Writer First Name" at bounding box center [1238, 309] width 271 height 43
paste input "[PERSON_NAME]"
drag, startPoint x: 1180, startPoint y: 319, endPoint x: 1136, endPoint y: 319, distance: 44.0
click at [1136, 319] on input "[PERSON_NAME]" at bounding box center [1238, 309] width 271 height 43
type input "Lydie"
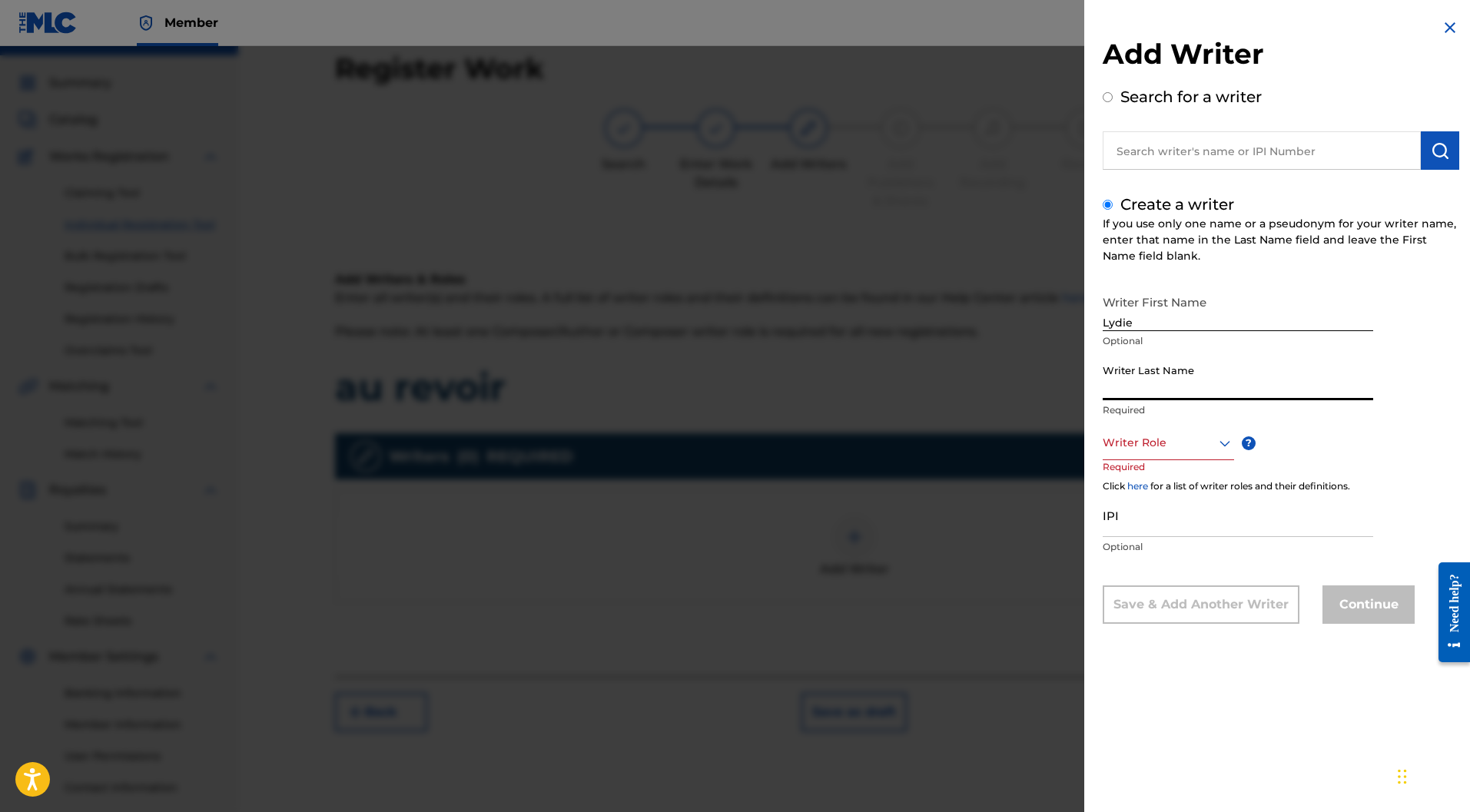
click at [1153, 369] on input "Writer Last Name" at bounding box center [1238, 378] width 271 height 43
paste input "BARON"
type input "BARON"
click at [1187, 447] on div at bounding box center [1168, 443] width 131 height 20
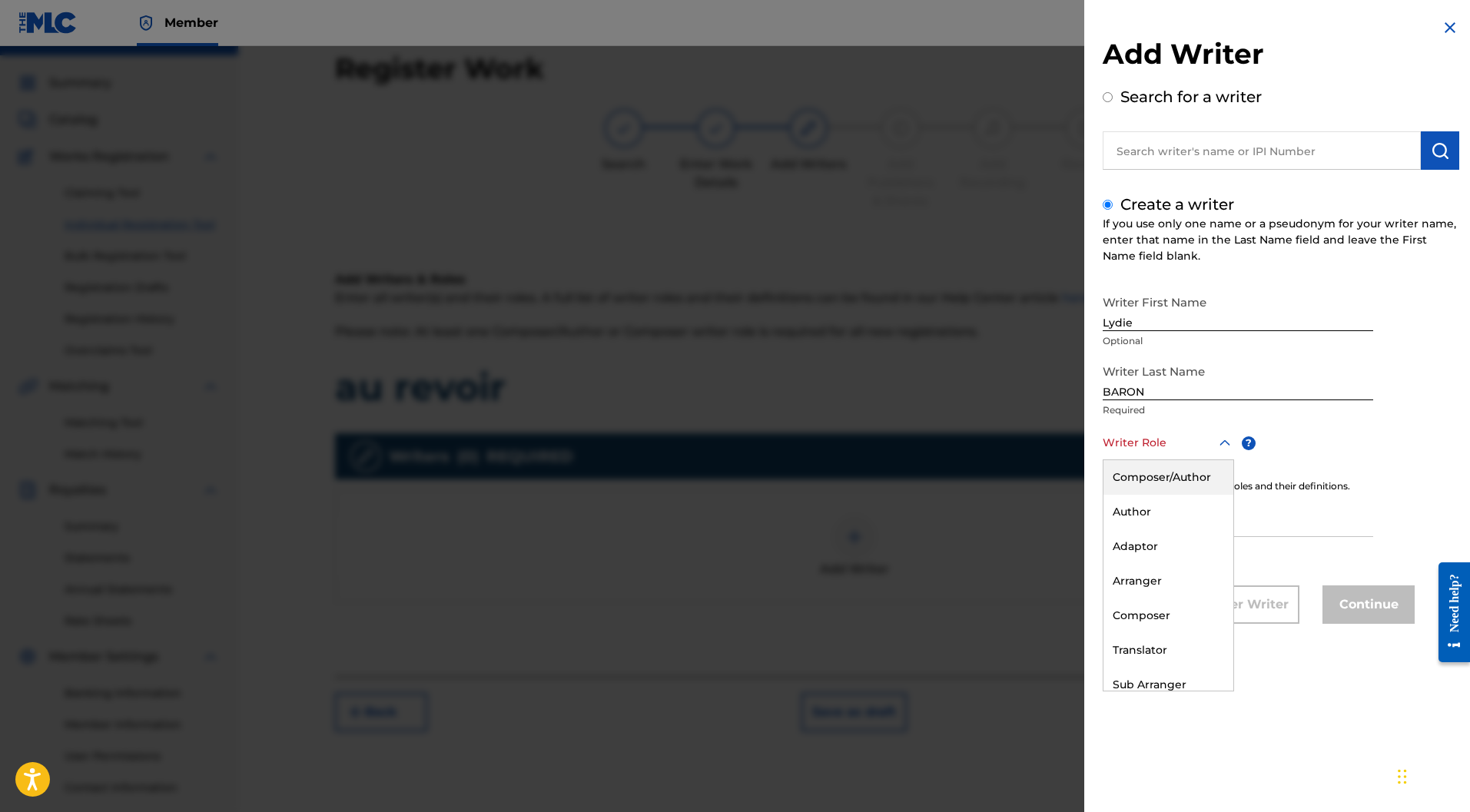
click at [1187, 484] on div "Composer/Author" at bounding box center [1169, 476] width 130 height 34
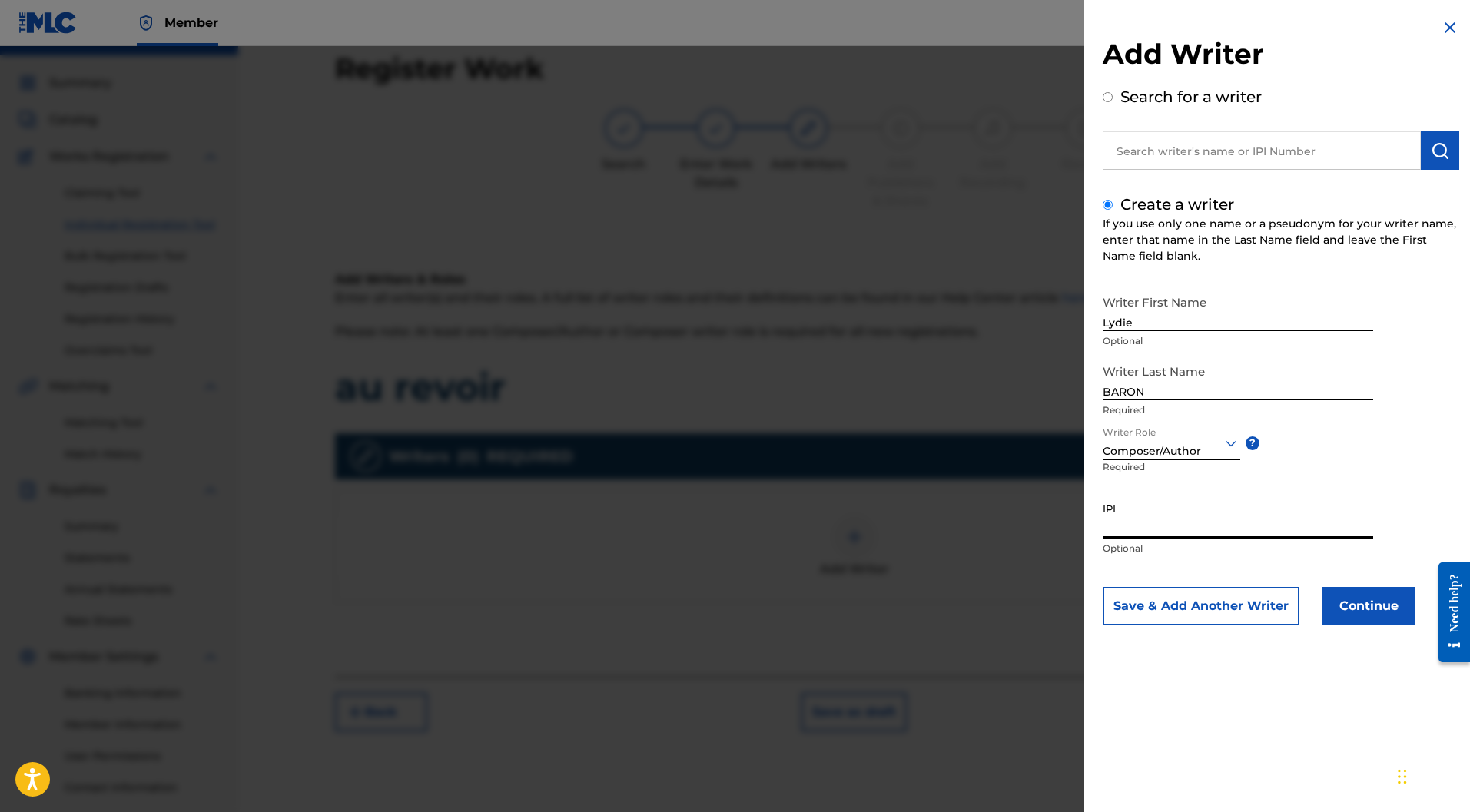
click at [1139, 536] on input "IPI" at bounding box center [1238, 517] width 271 height 43
paste input "673047932"
type input "673047932"
click at [1240, 603] on button "Save & Add Another Writer" at bounding box center [1201, 605] width 197 height 38
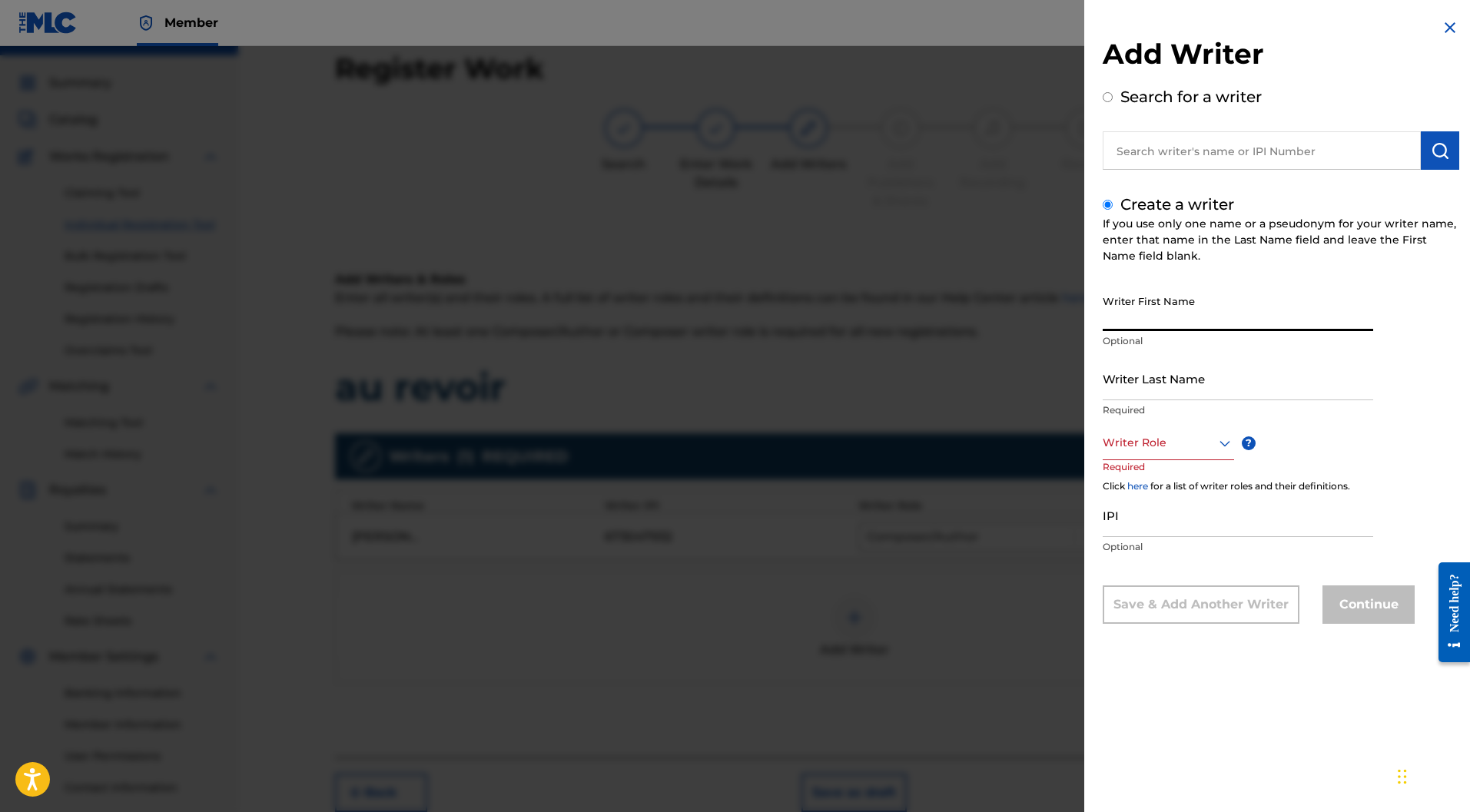
click at [1135, 306] on input "Writer First Name" at bounding box center [1238, 309] width 271 height 43
paste input "[PERSON_NAME]"
drag, startPoint x: 1231, startPoint y: 323, endPoint x: 1183, endPoint y: 320, distance: 48.1
click at [1183, 320] on input "[PERSON_NAME]" at bounding box center [1238, 309] width 271 height 43
type input "[PERSON_NAME]"
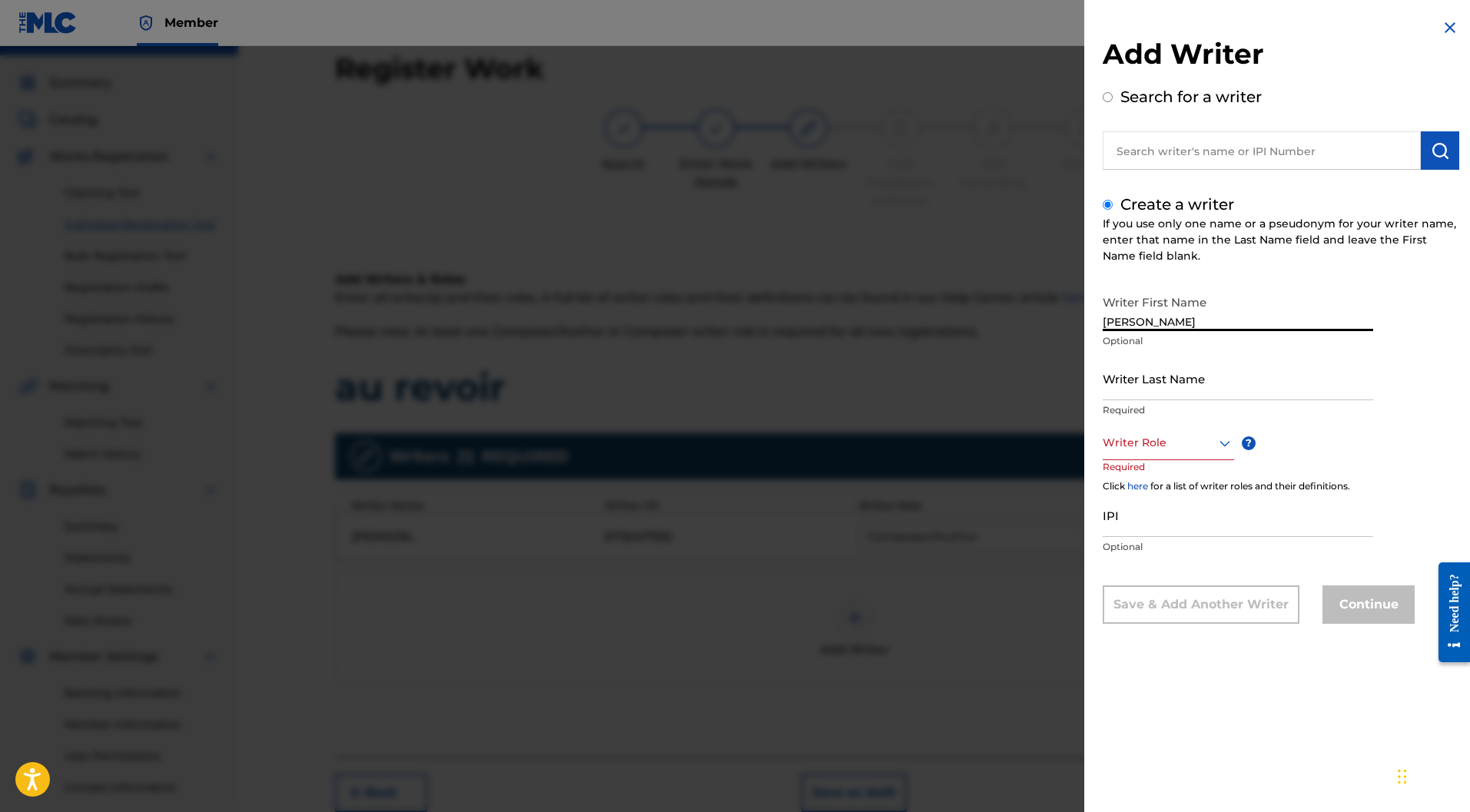
click at [1126, 373] on input "Writer Last Name" at bounding box center [1238, 378] width 271 height 43
paste input "PRIOUL"
type input "PRIOUL"
click at [1183, 449] on div at bounding box center [1168, 443] width 131 height 20
click at [1183, 470] on div "Composer/Author" at bounding box center [1169, 476] width 130 height 34
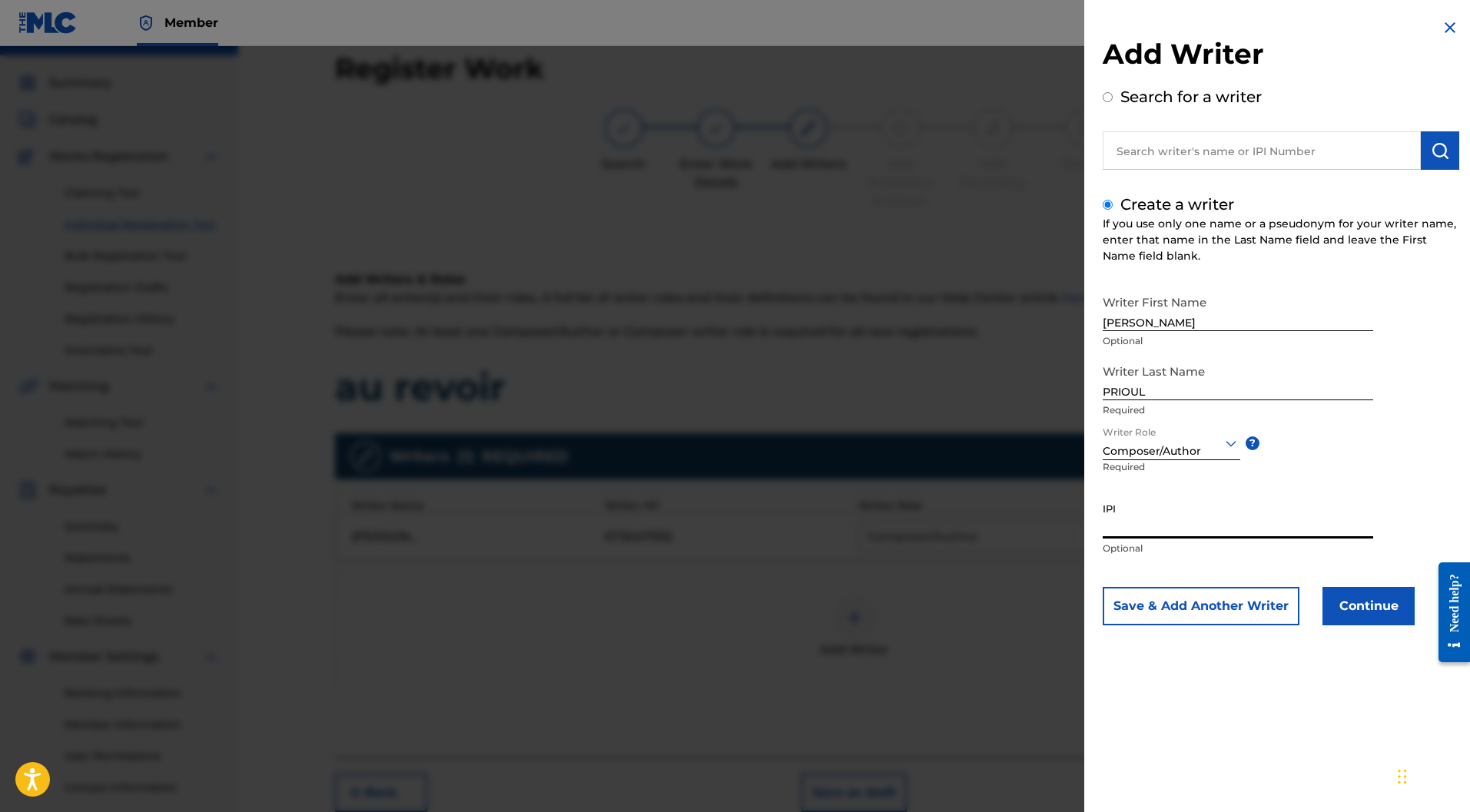
click at [1145, 524] on input "IPI" at bounding box center [1238, 517] width 271 height 43
paste input "523454470"
type input "523454470"
click at [1351, 603] on button "Continue" at bounding box center [1369, 605] width 93 height 38
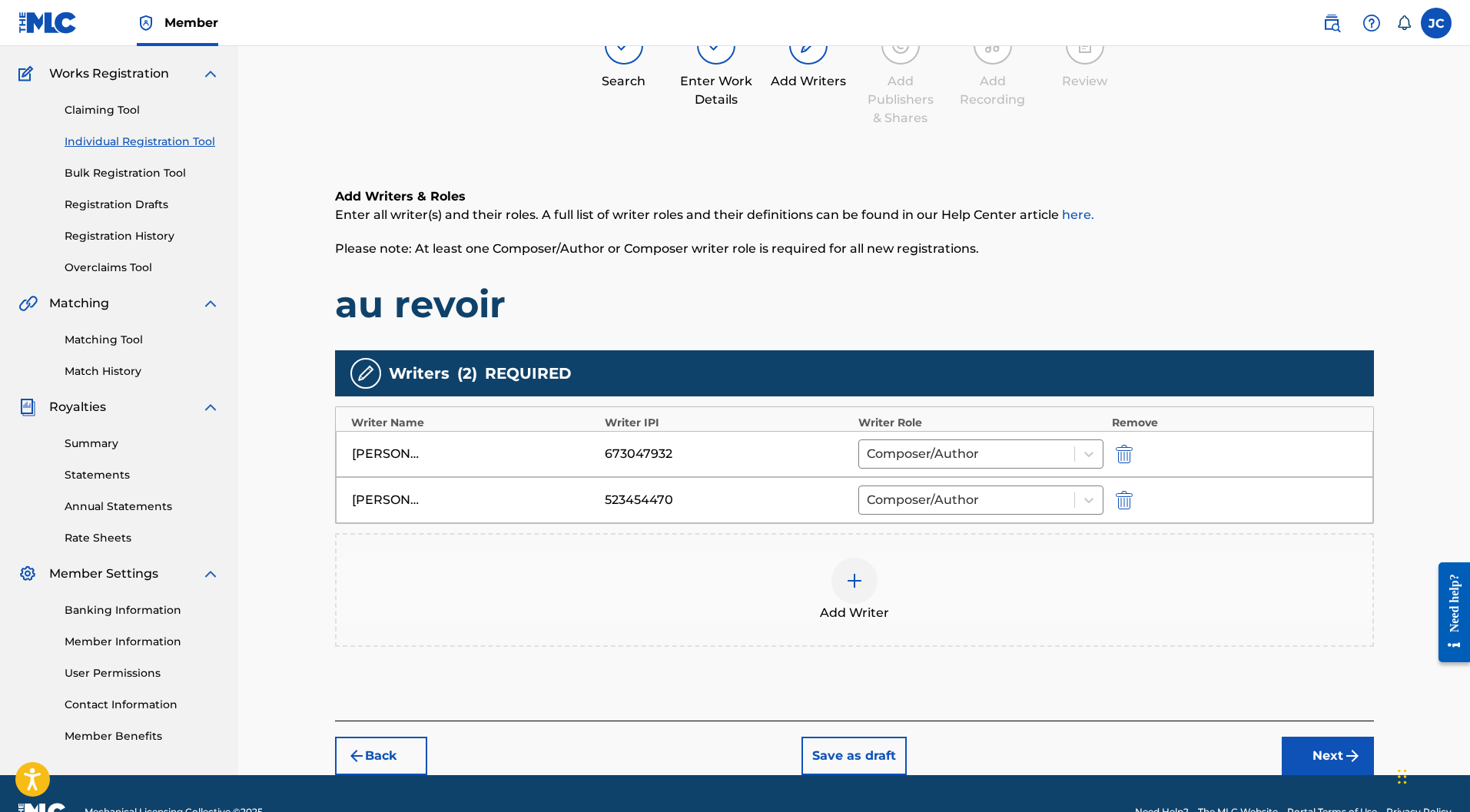
scroll to position [153, 0]
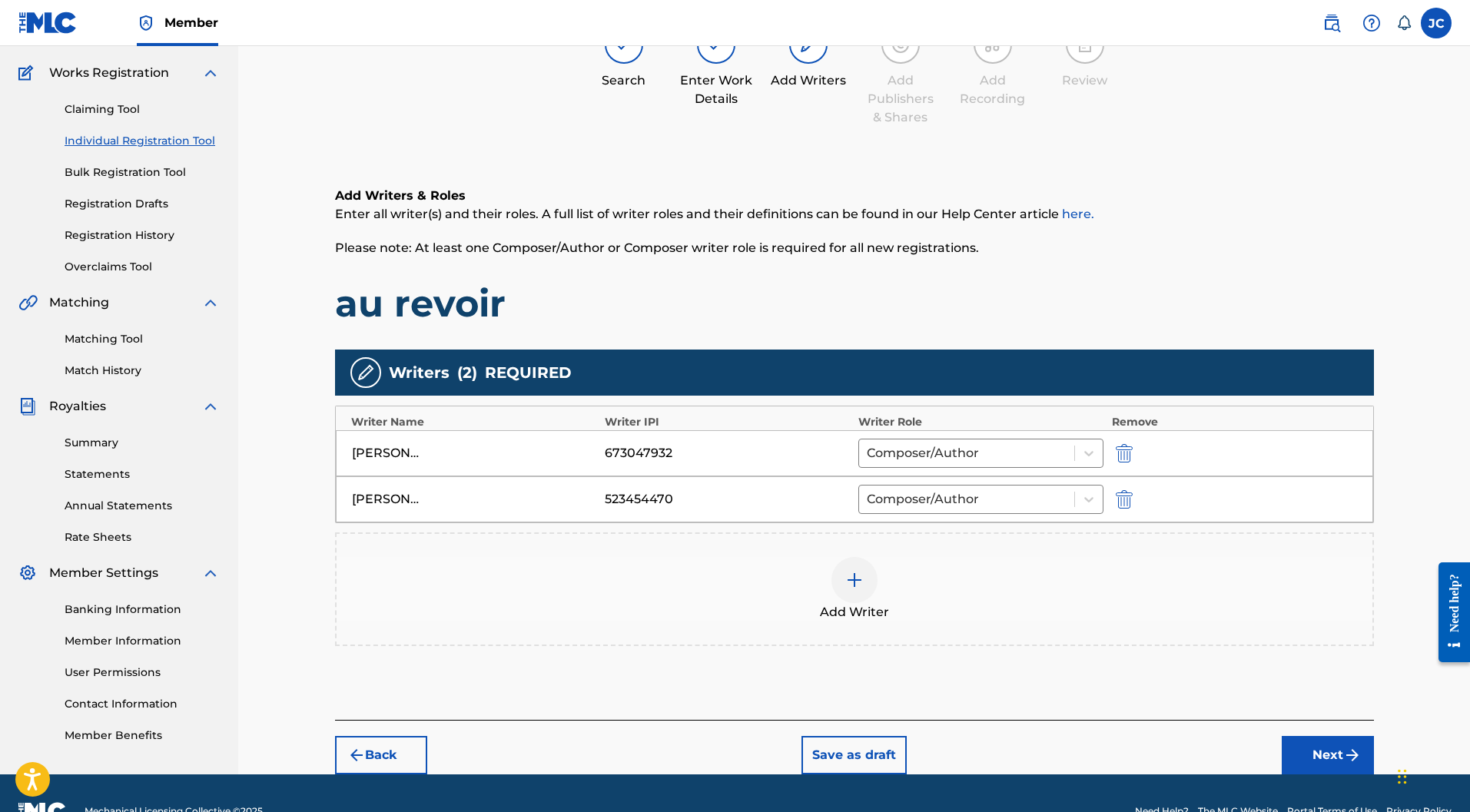
click at [1339, 736] on button "Next" at bounding box center [1328, 755] width 93 height 38
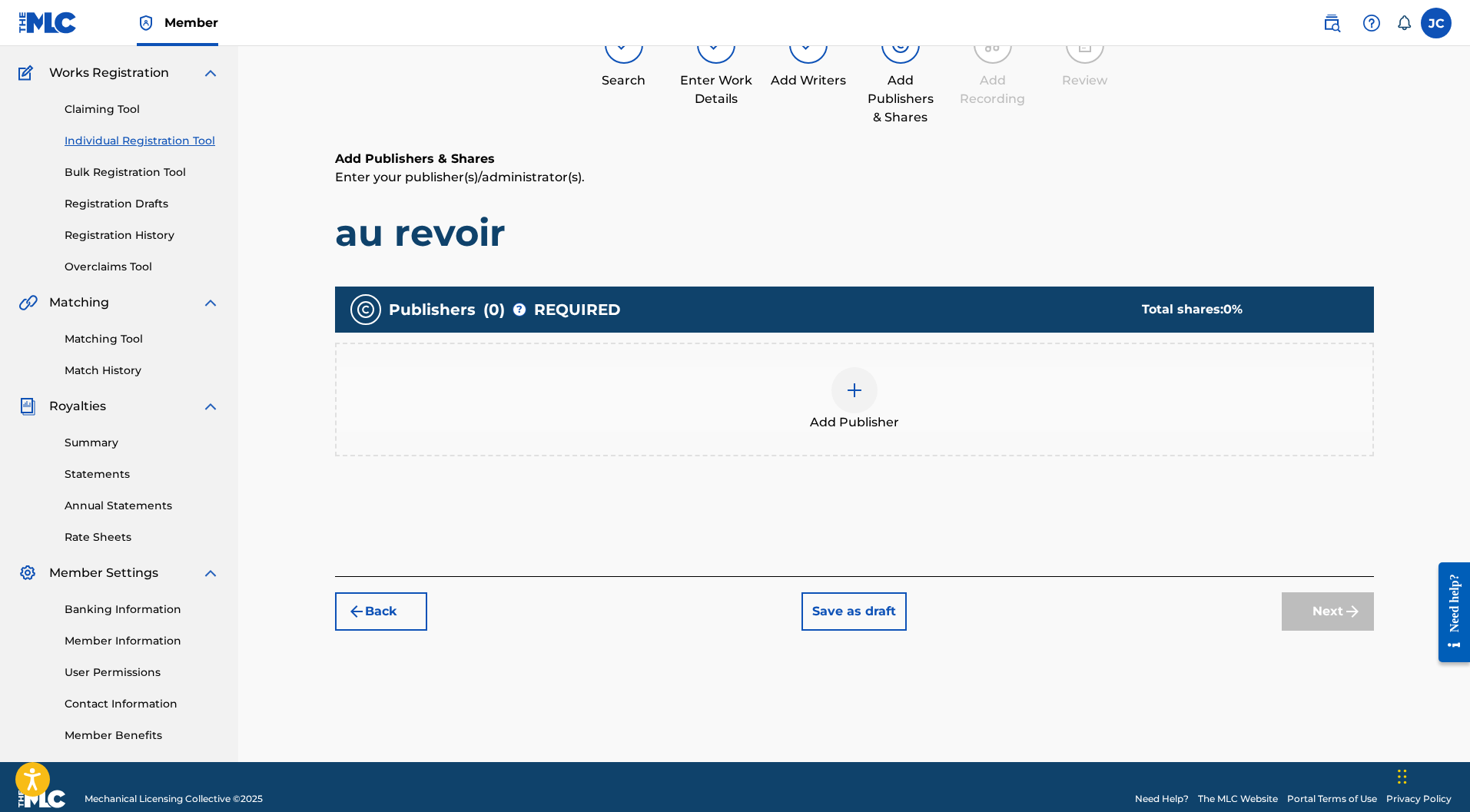
scroll to position [69, 0]
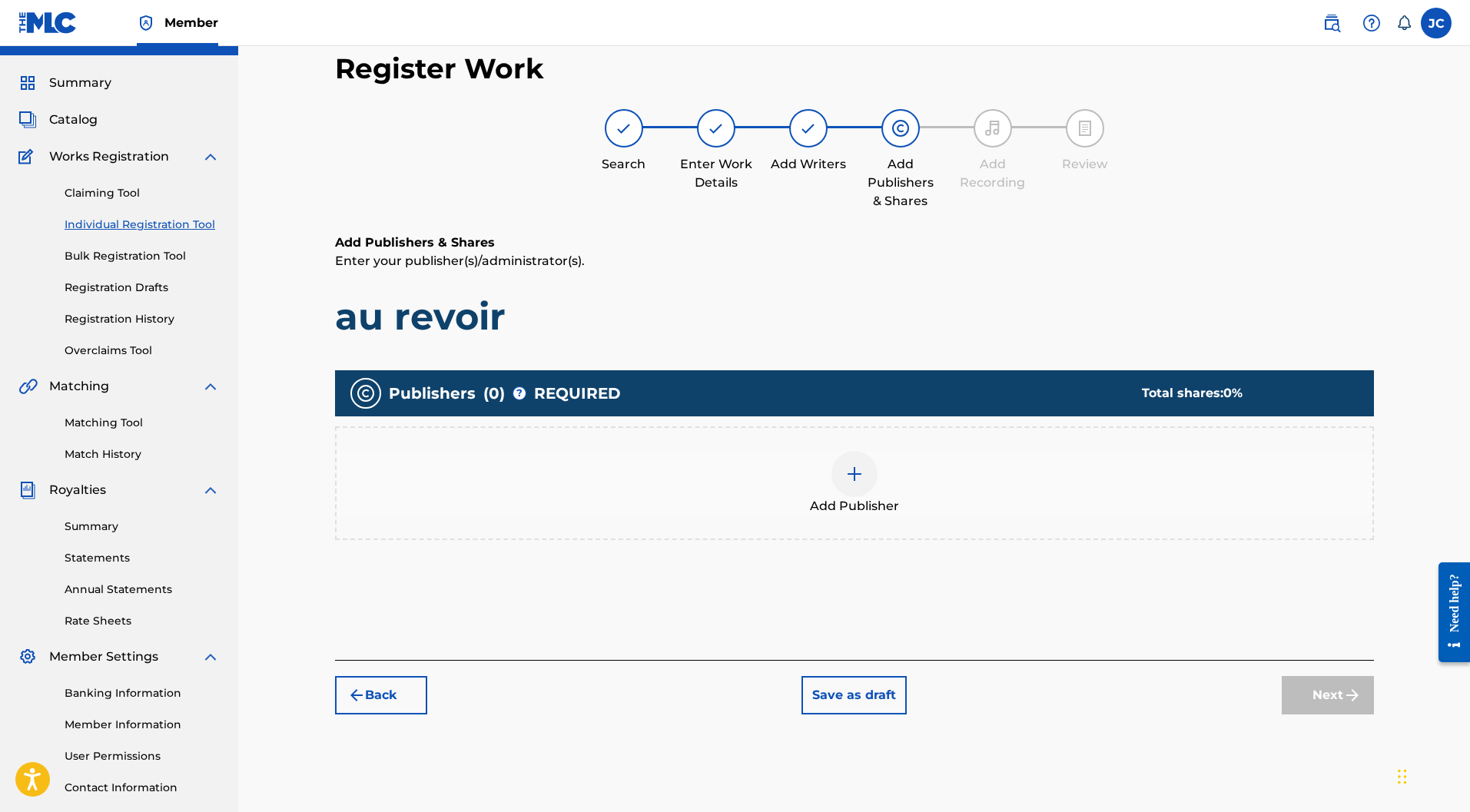
click at [864, 451] on div at bounding box center [854, 473] width 46 height 46
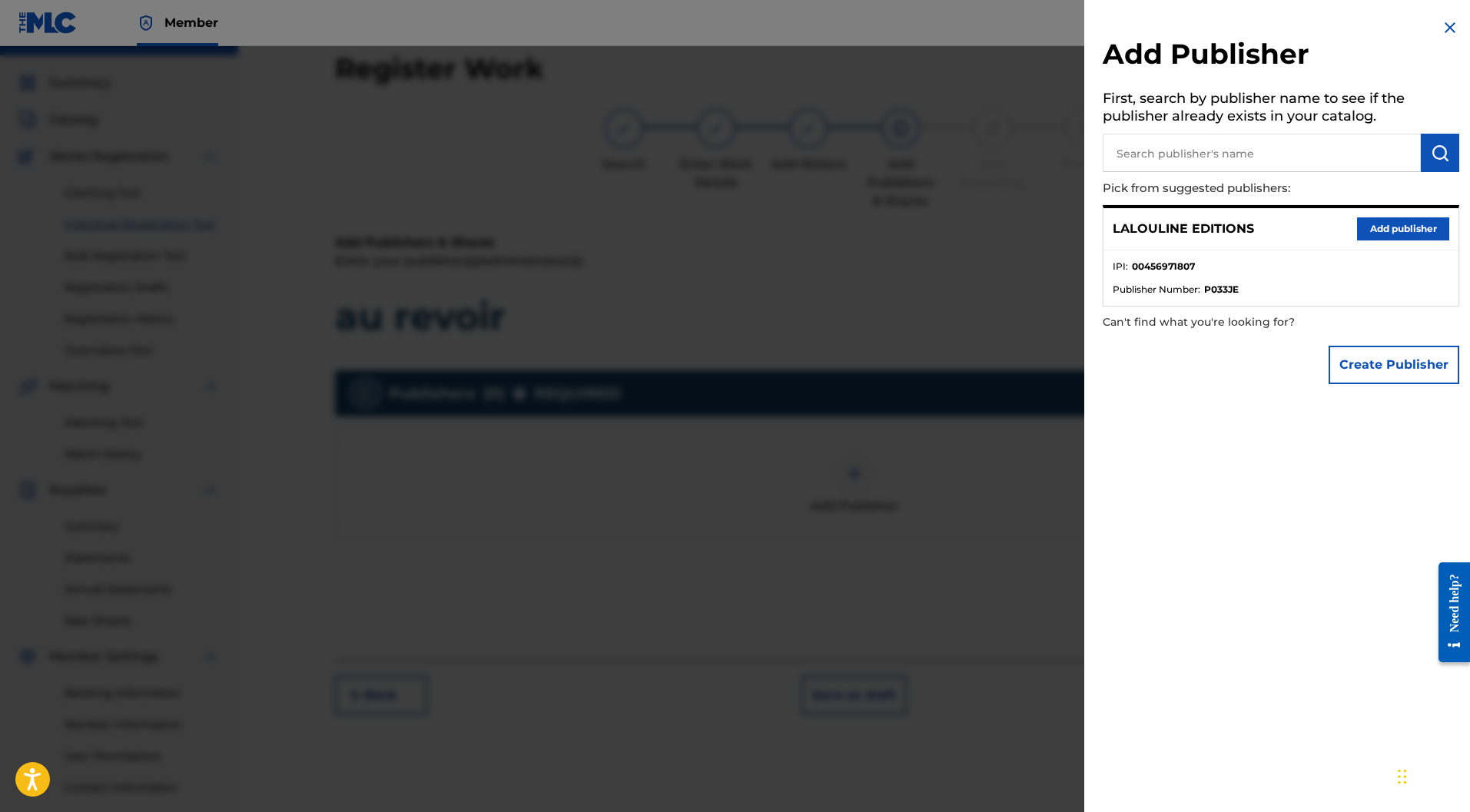
click at [1419, 229] on button "Add publisher" at bounding box center [1403, 228] width 93 height 23
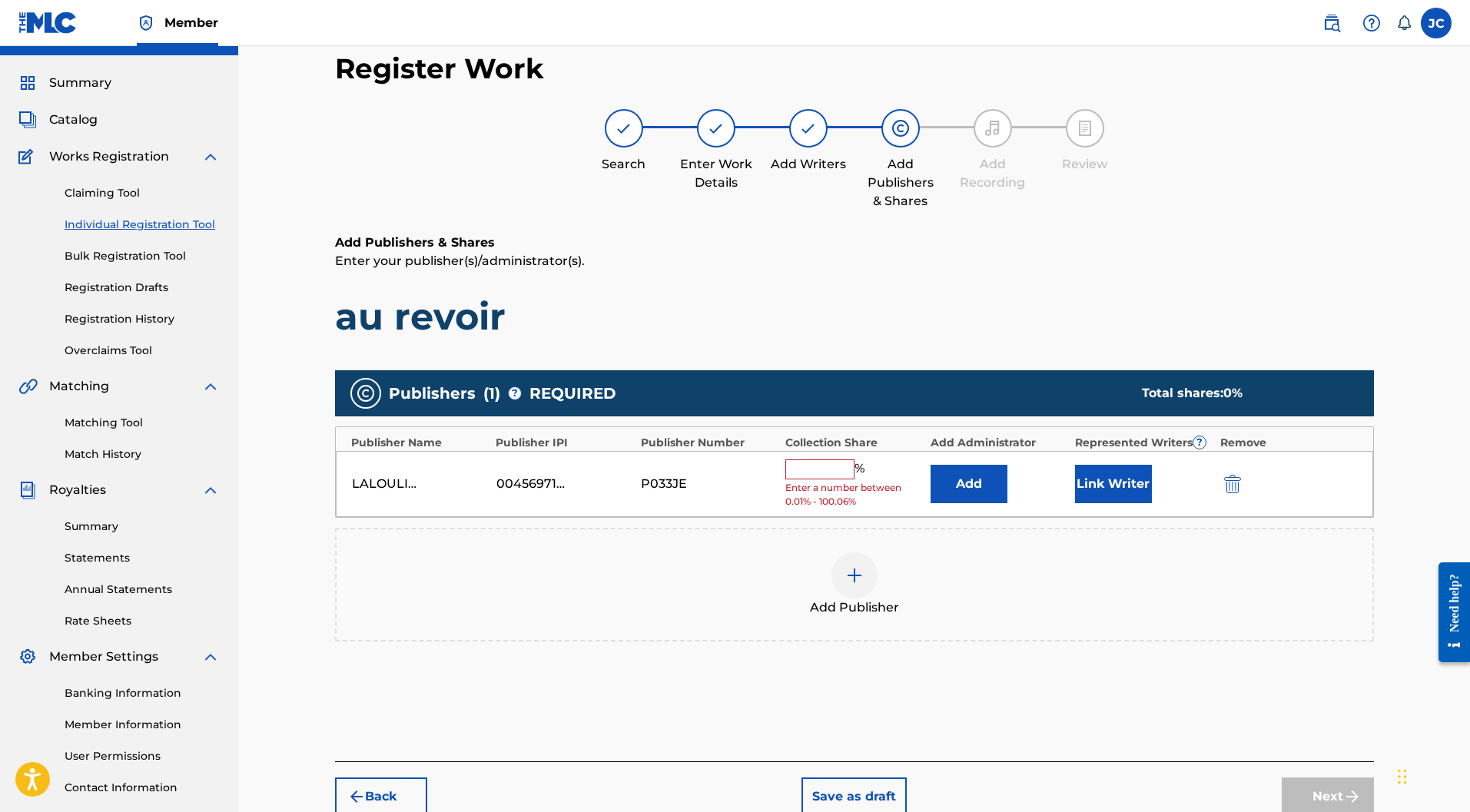
click at [841, 460] on input "text" at bounding box center [819, 469] width 69 height 20
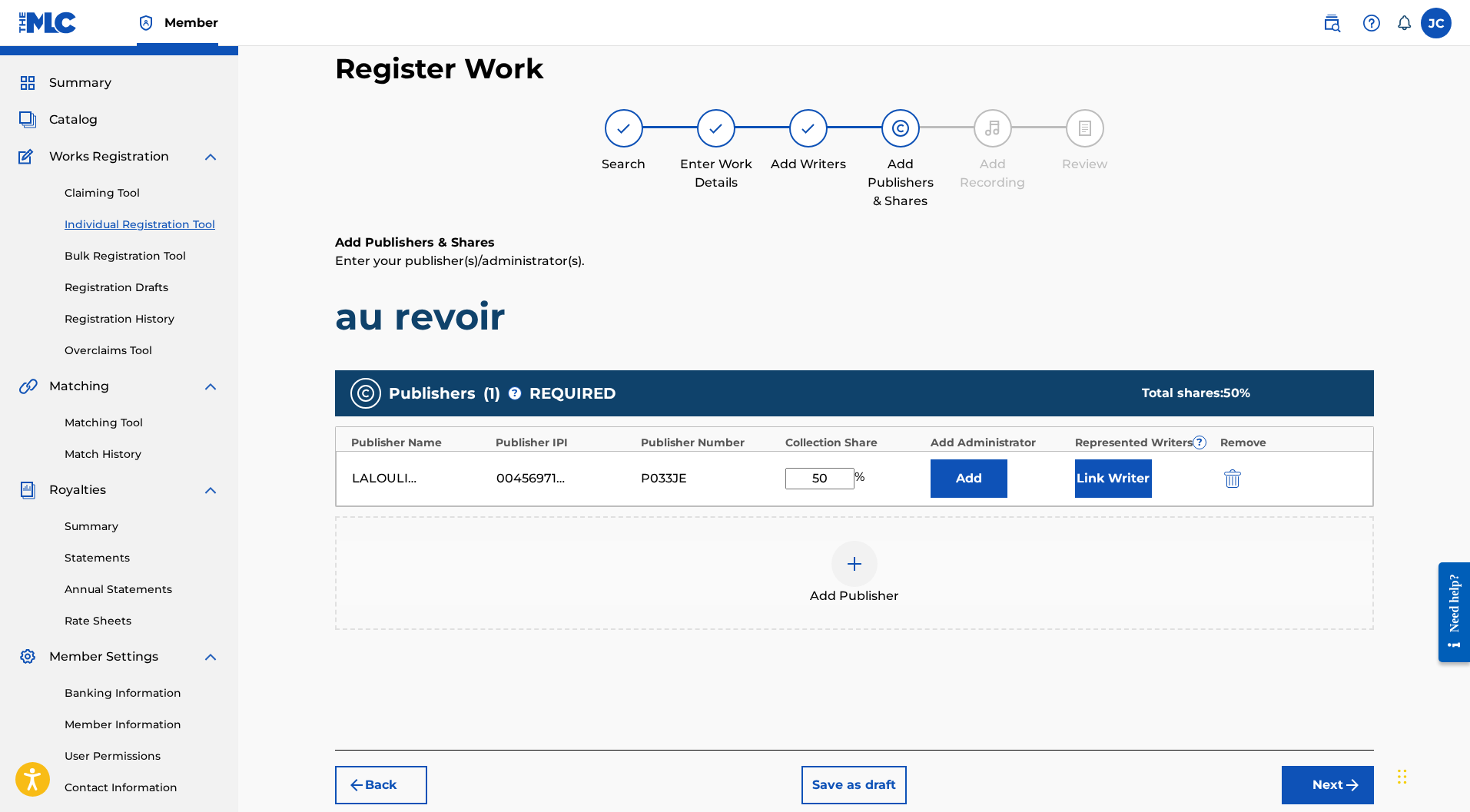
type input "50"
click at [1111, 460] on button "Link Writer" at bounding box center [1114, 478] width 77 height 38
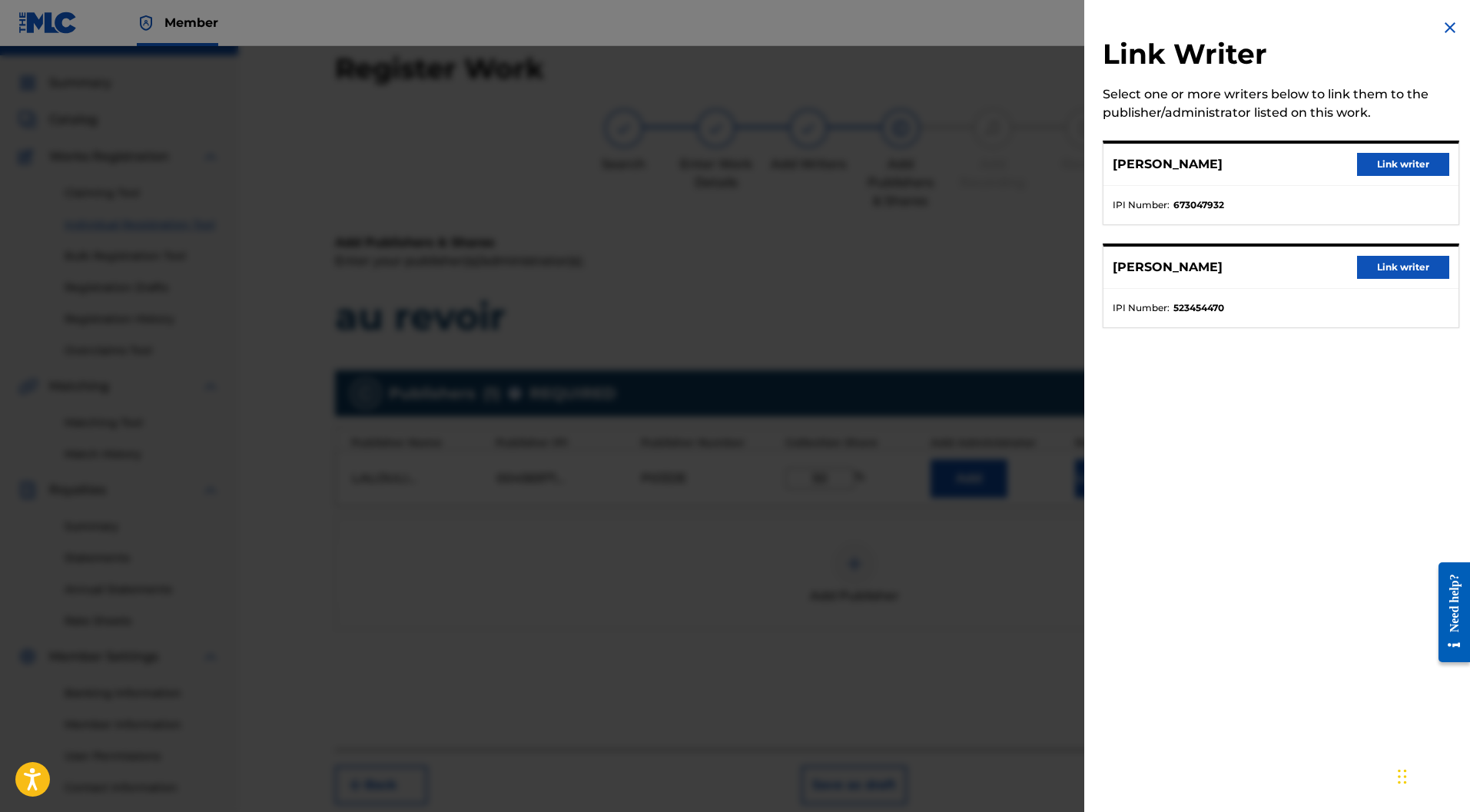
click at [1380, 163] on button "Link writer" at bounding box center [1403, 163] width 93 height 23
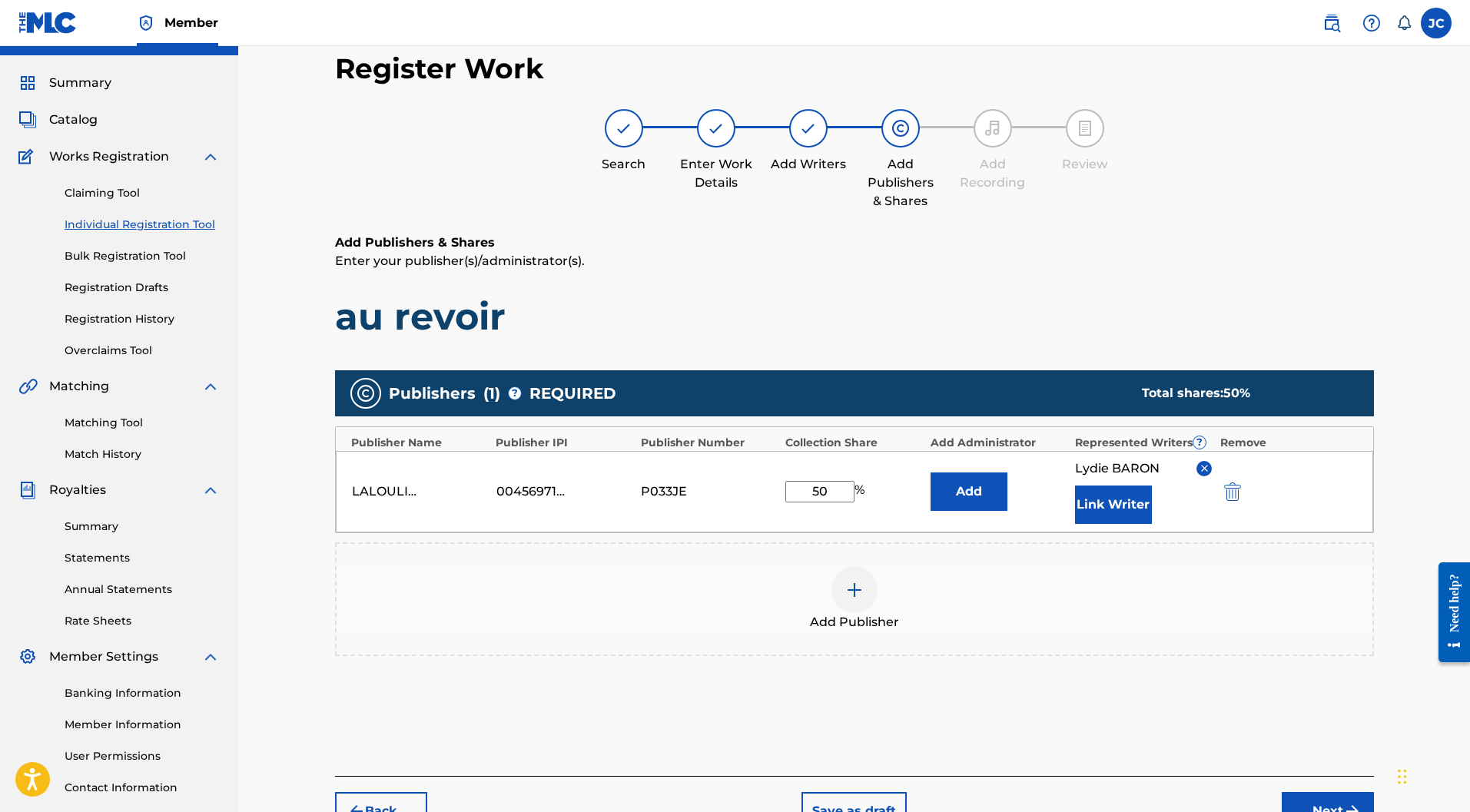
click at [1135, 485] on button "Link Writer" at bounding box center [1114, 504] width 77 height 38
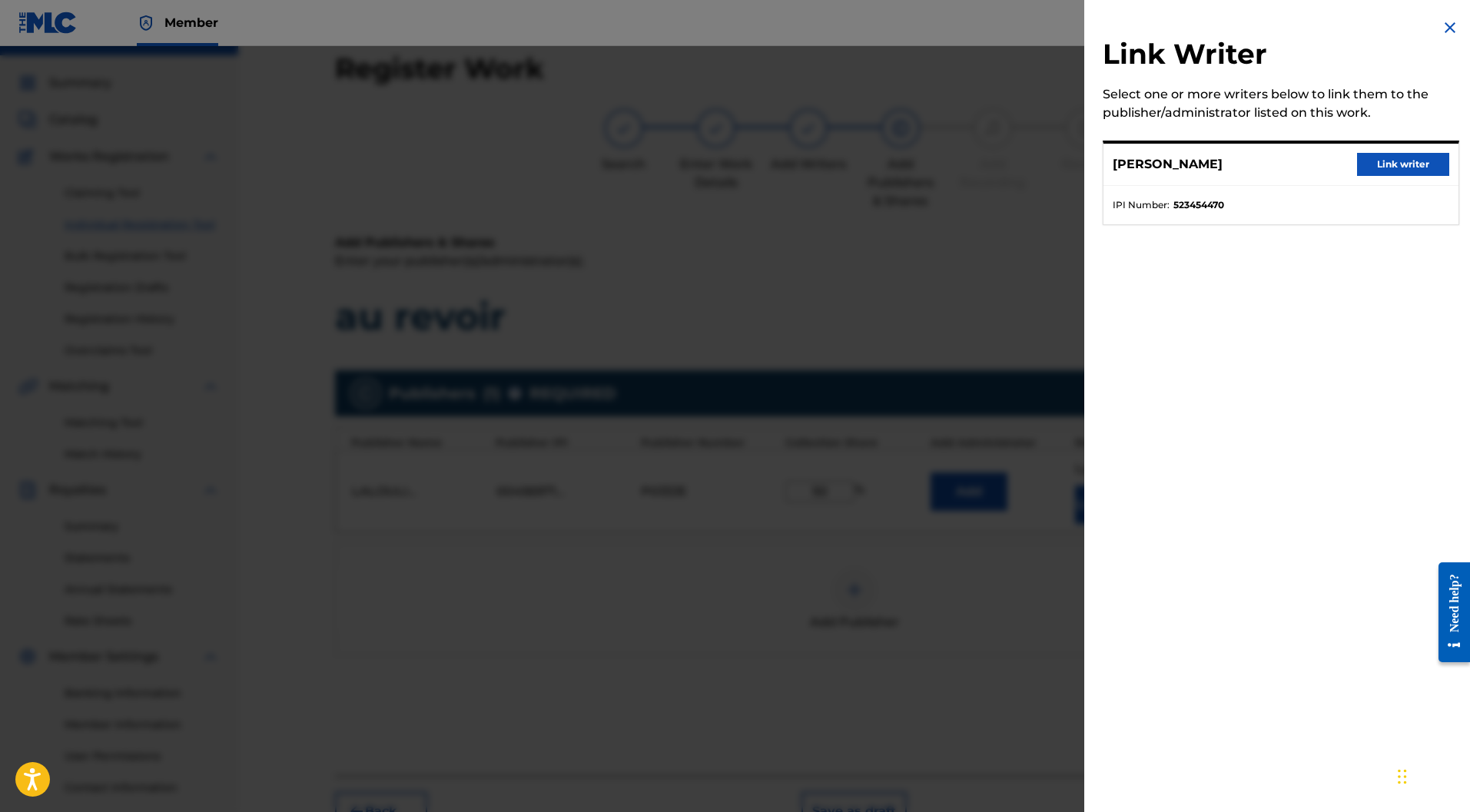
click at [1395, 169] on button "Link writer" at bounding box center [1403, 163] width 93 height 23
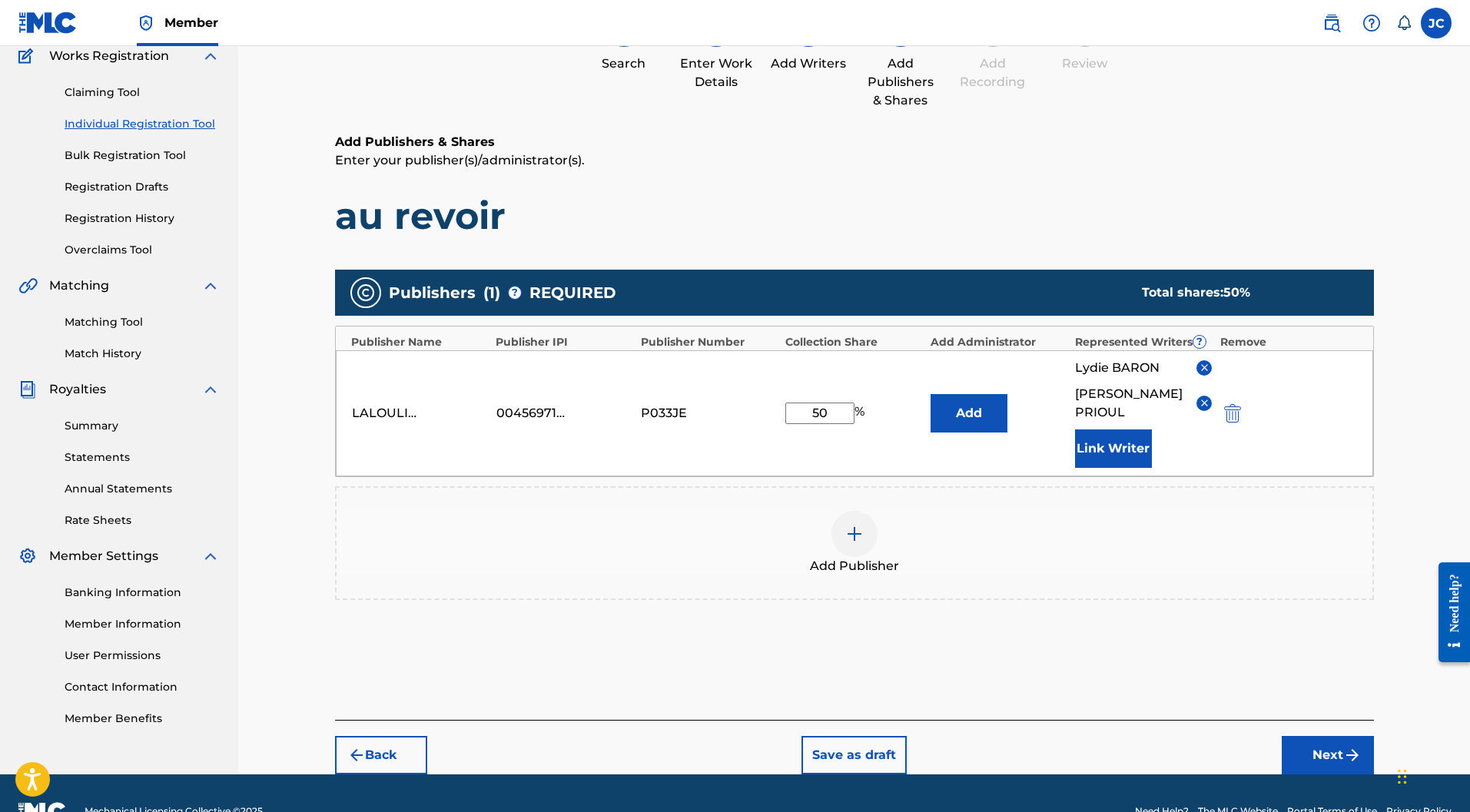
click at [1348, 746] on img "submit" at bounding box center [1352, 755] width 19 height 19
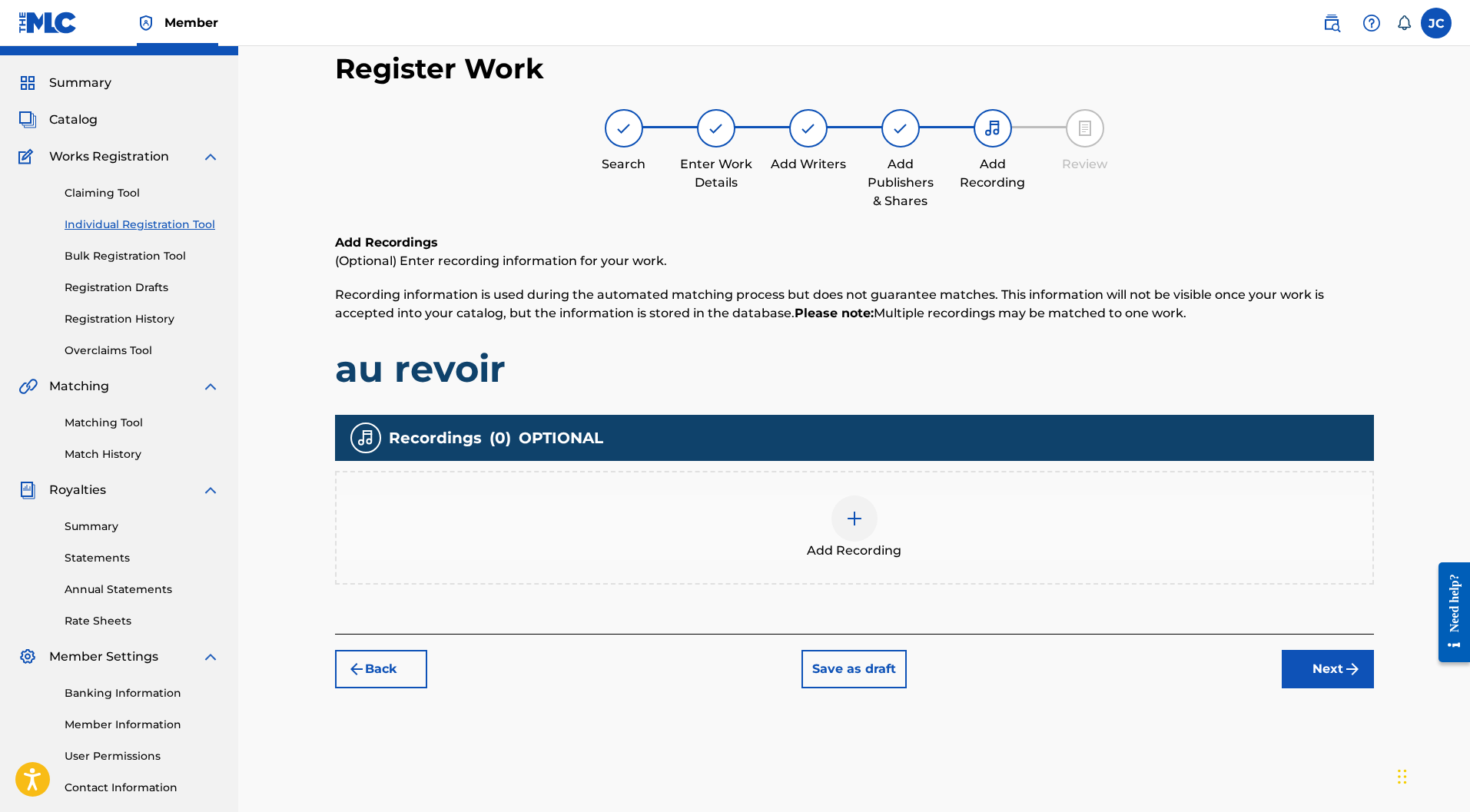
click at [846, 509] on img at bounding box center [854, 518] width 19 height 19
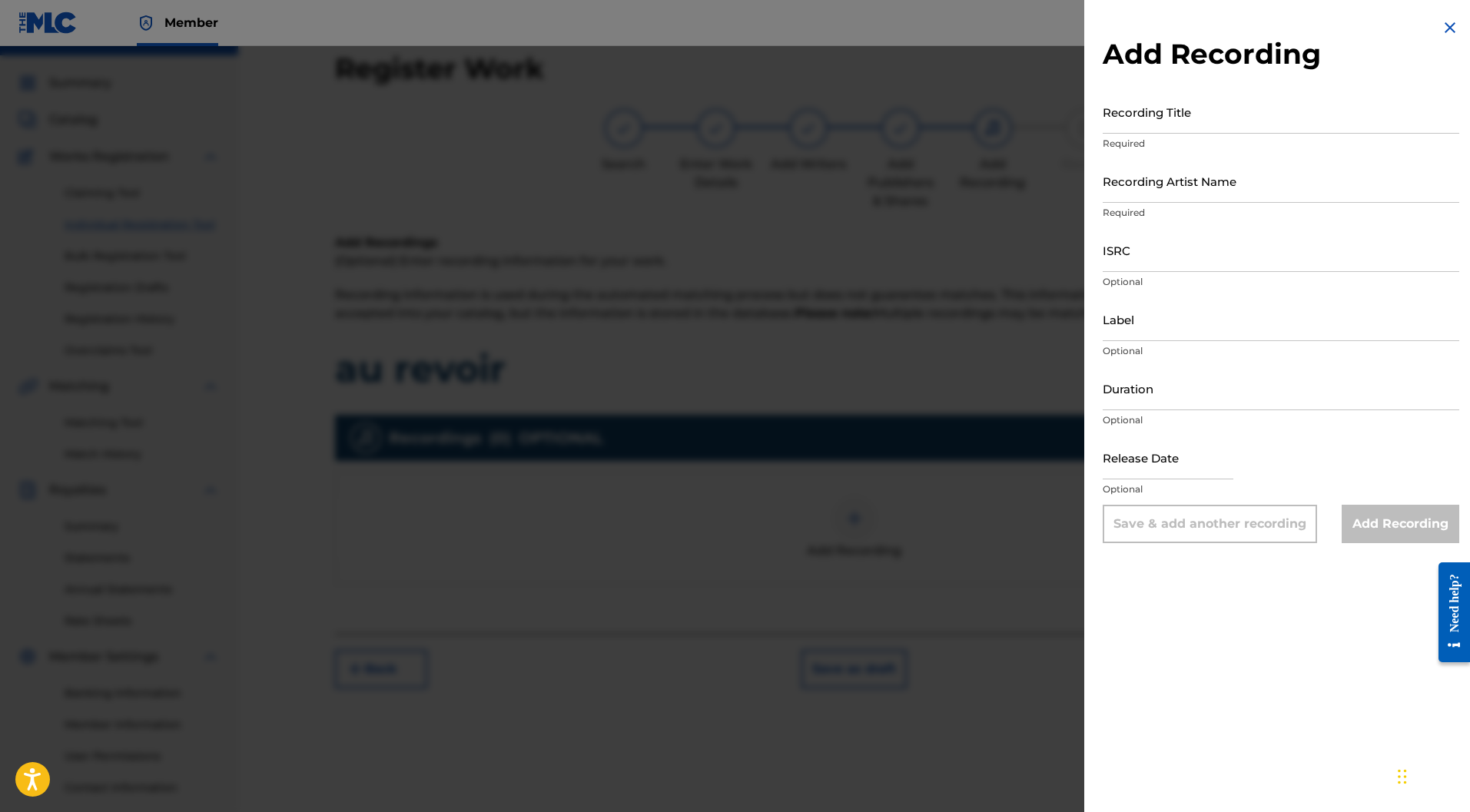
click at [1166, 320] on input "Label" at bounding box center [1281, 319] width 356 height 43
type input "LALOULINE"
click at [1140, 394] on input "Duration" at bounding box center [1281, 388] width 356 height 43
click at [1143, 455] on input "text" at bounding box center [1168, 457] width 131 height 43
select select "8"
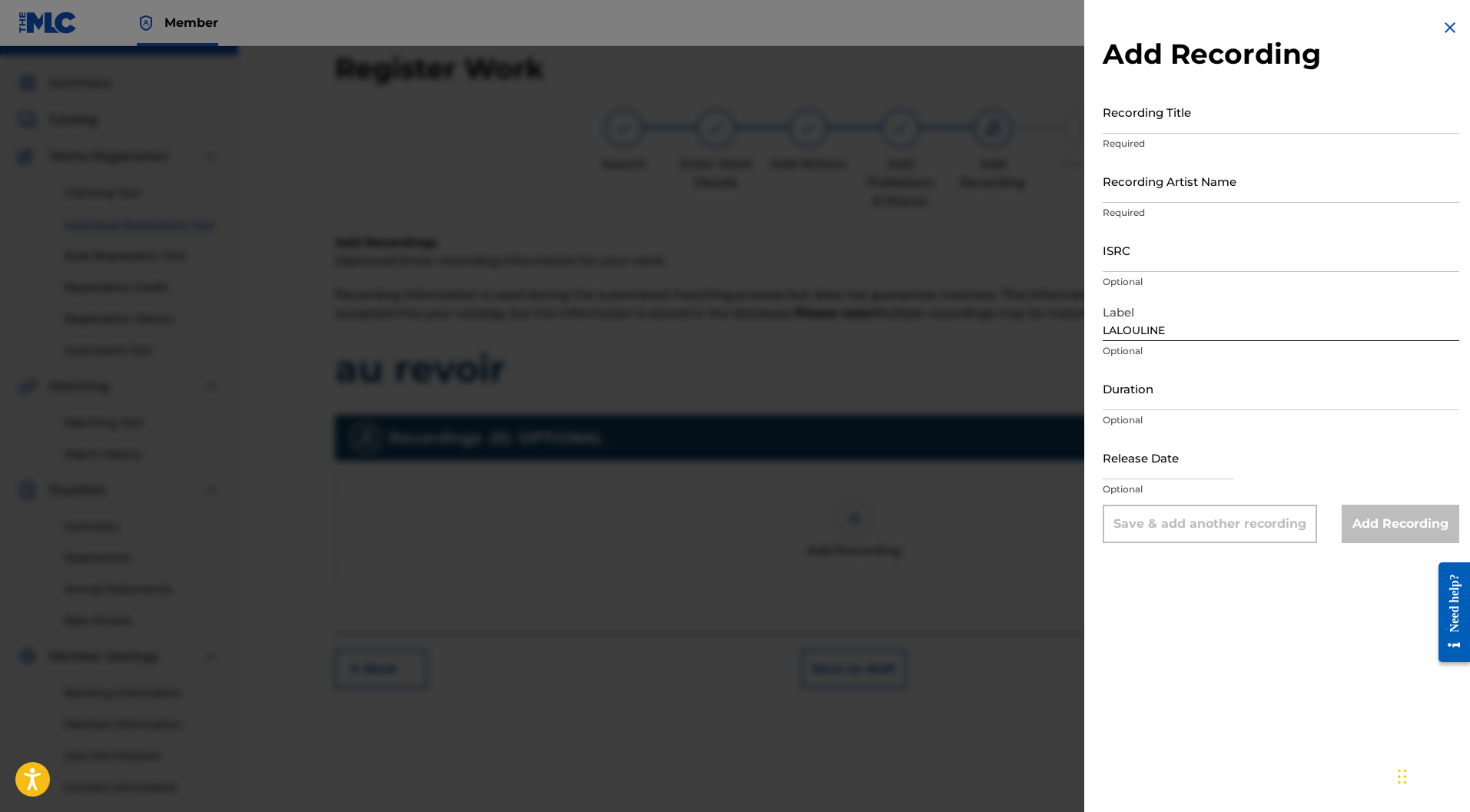
select select "2025"
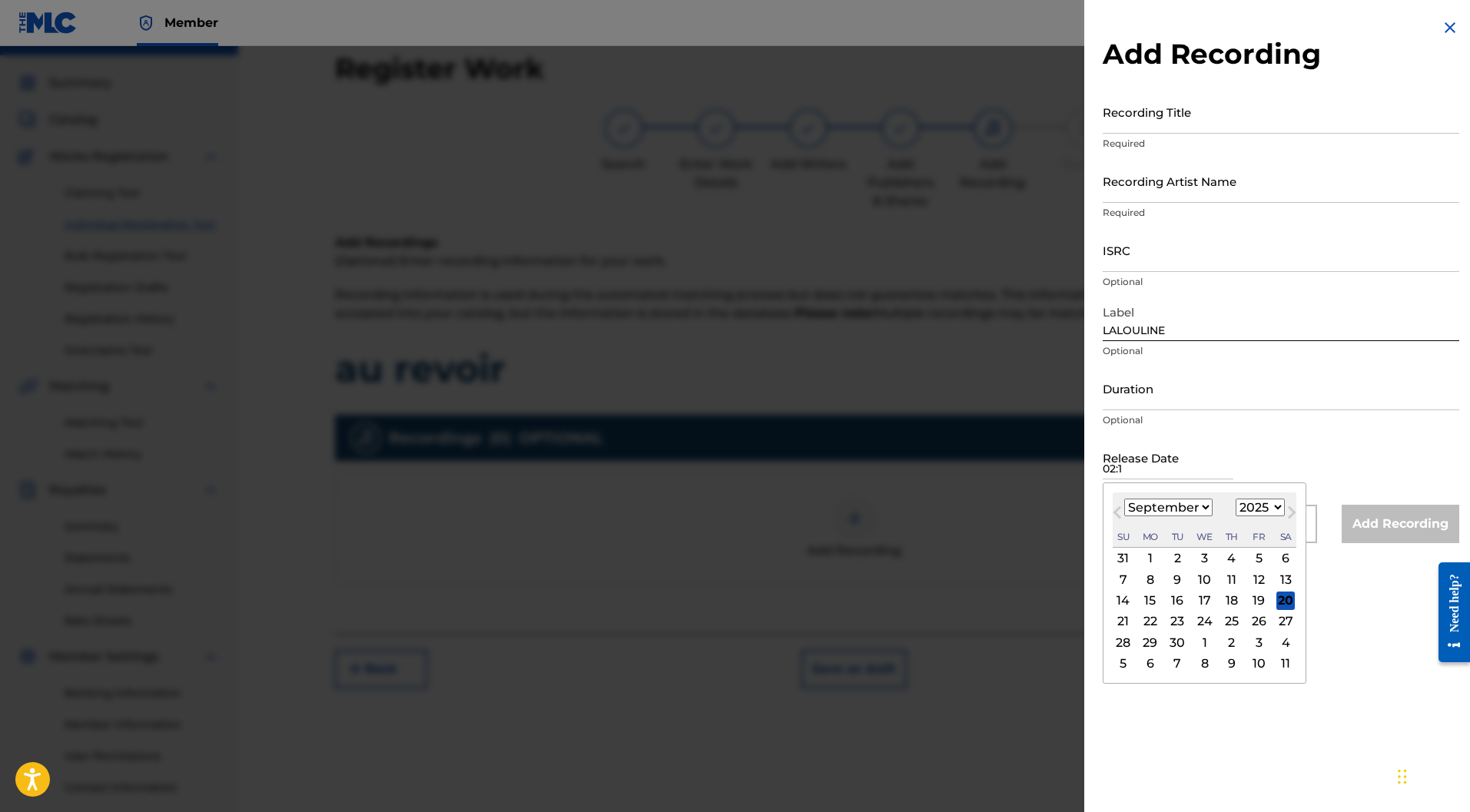
type input "02:15"
click at [1147, 386] on input "Duration" at bounding box center [1281, 388] width 356 height 43
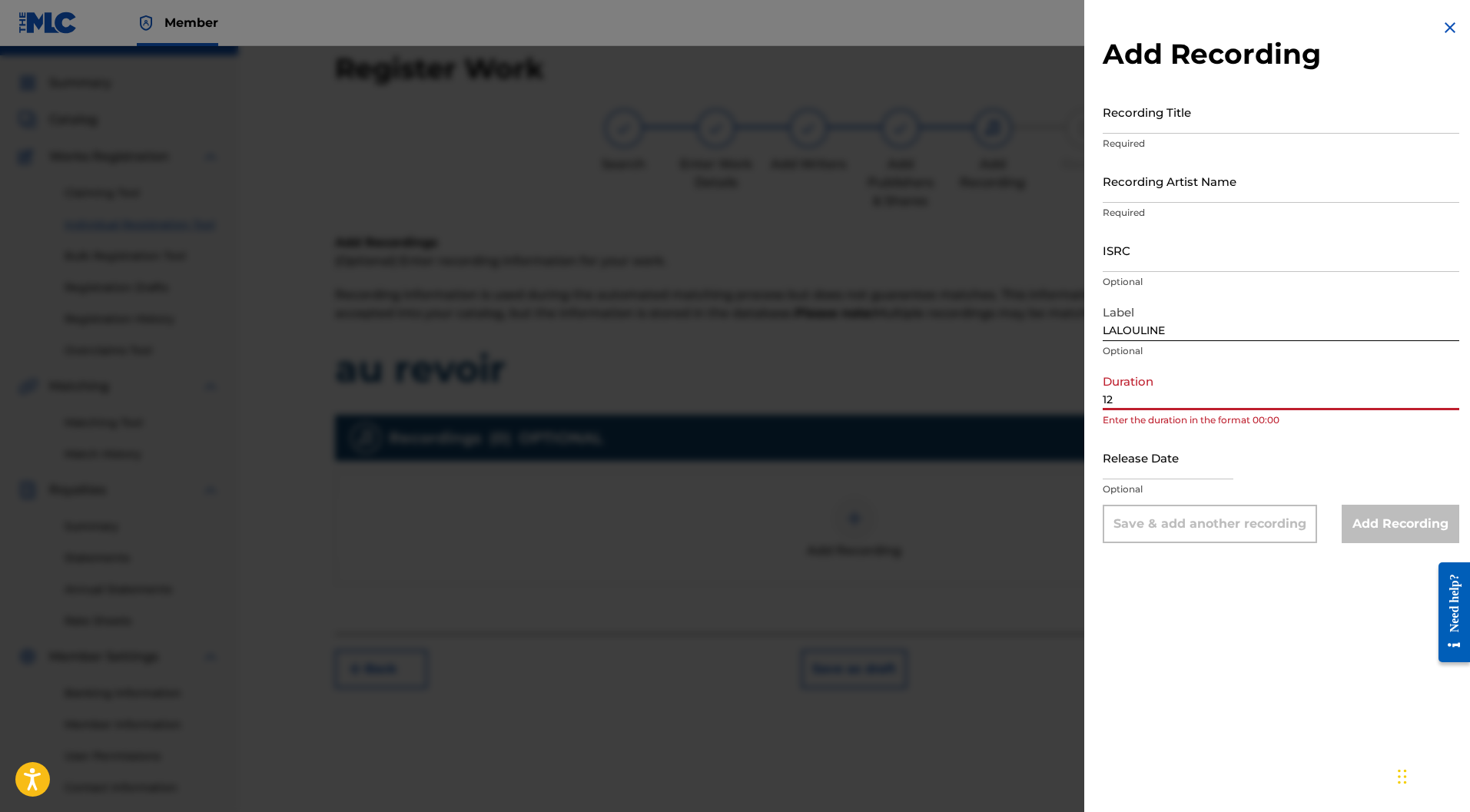
type input "1"
type input "02:15"
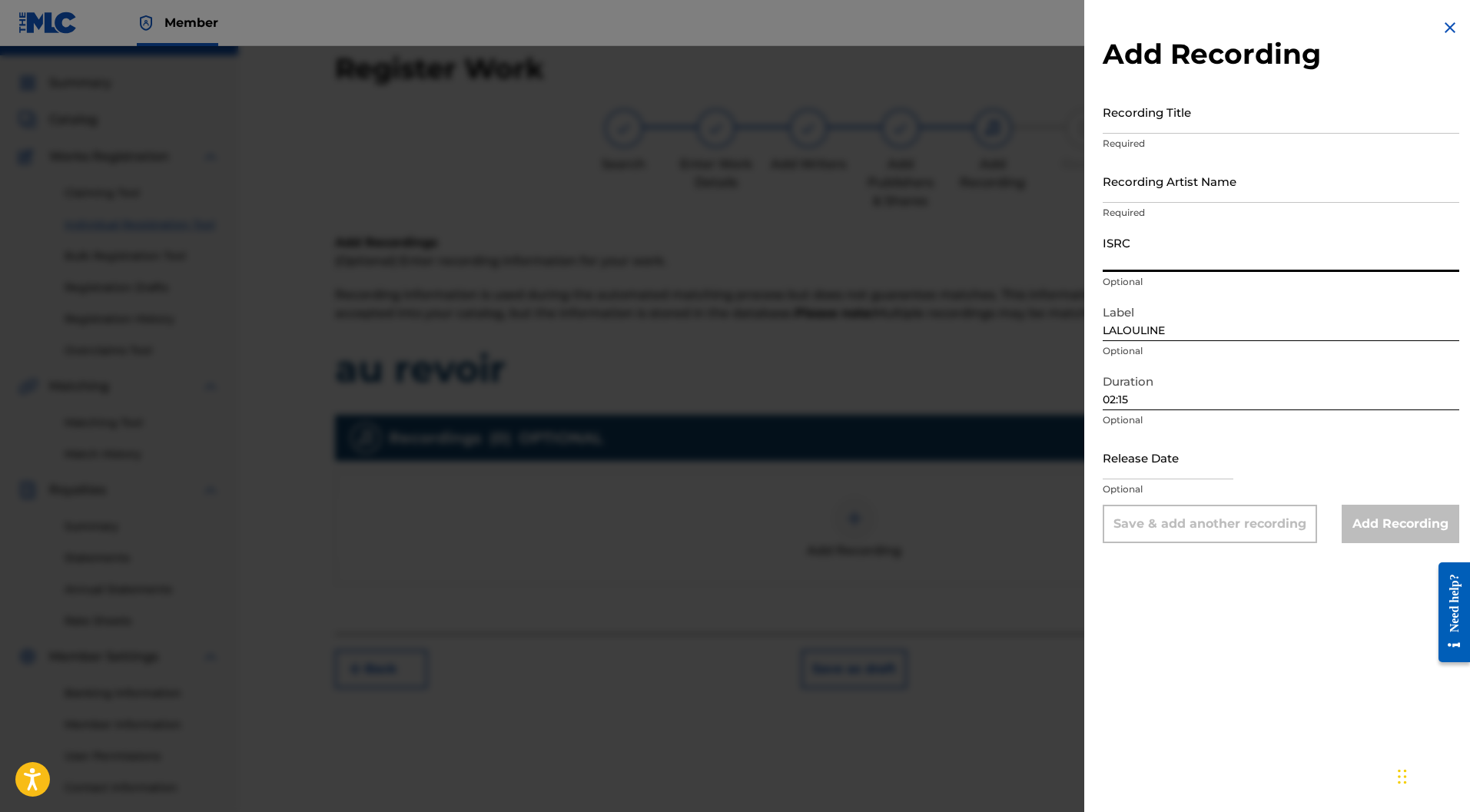
click at [1124, 247] on input "ISRC" at bounding box center [1281, 250] width 356 height 43
paste input "FR-6V8-01-41415"
click at [1118, 264] on input "FR-6V8-01-41415" at bounding box center [1281, 250] width 356 height 43
type input "FR6V80141415"
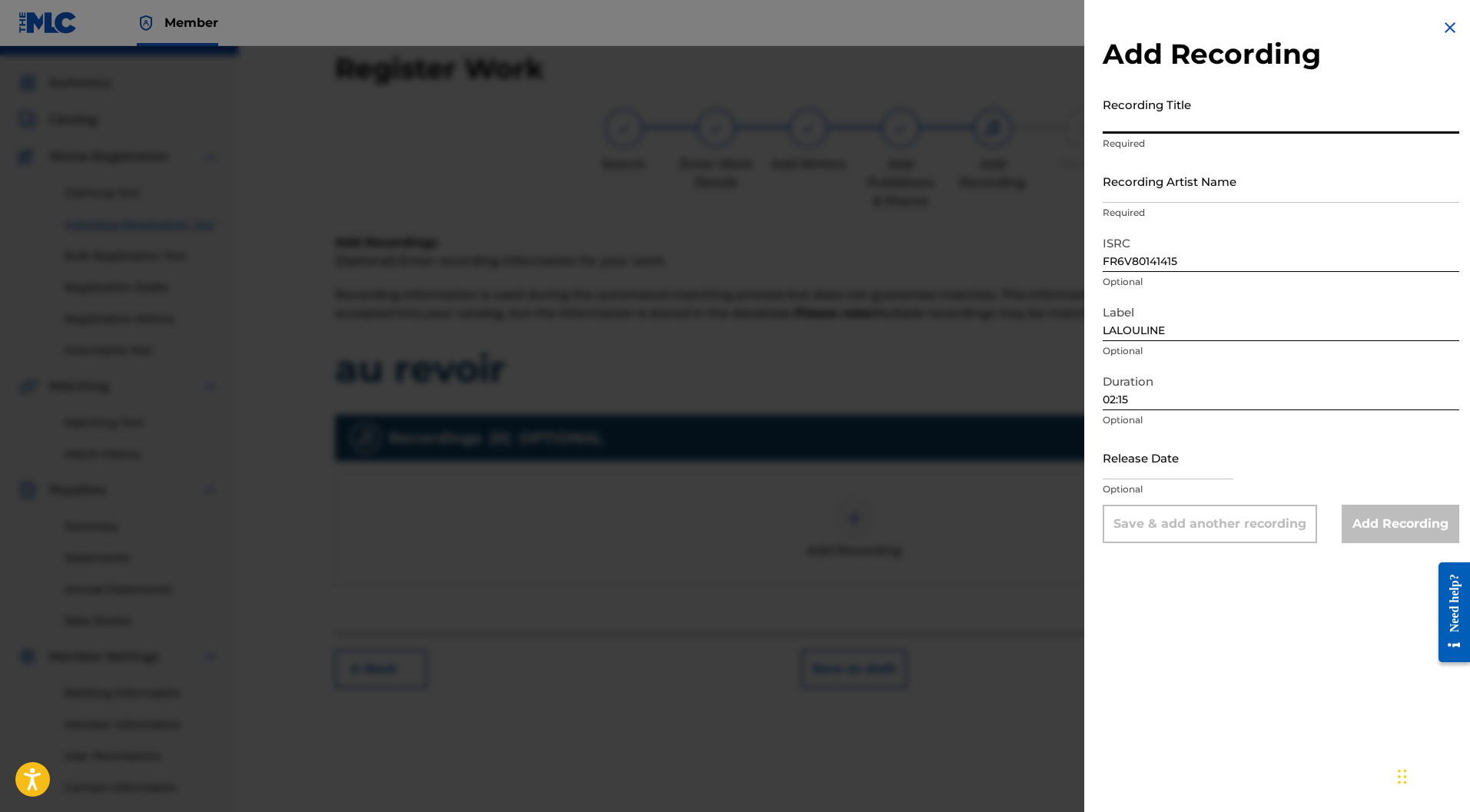
click at [1171, 115] on input "Recording Title" at bounding box center [1281, 111] width 356 height 43
type input "AU REVOIR"
click at [1176, 189] on input "Recording Artist Name" at bounding box center [1281, 181] width 356 height 43
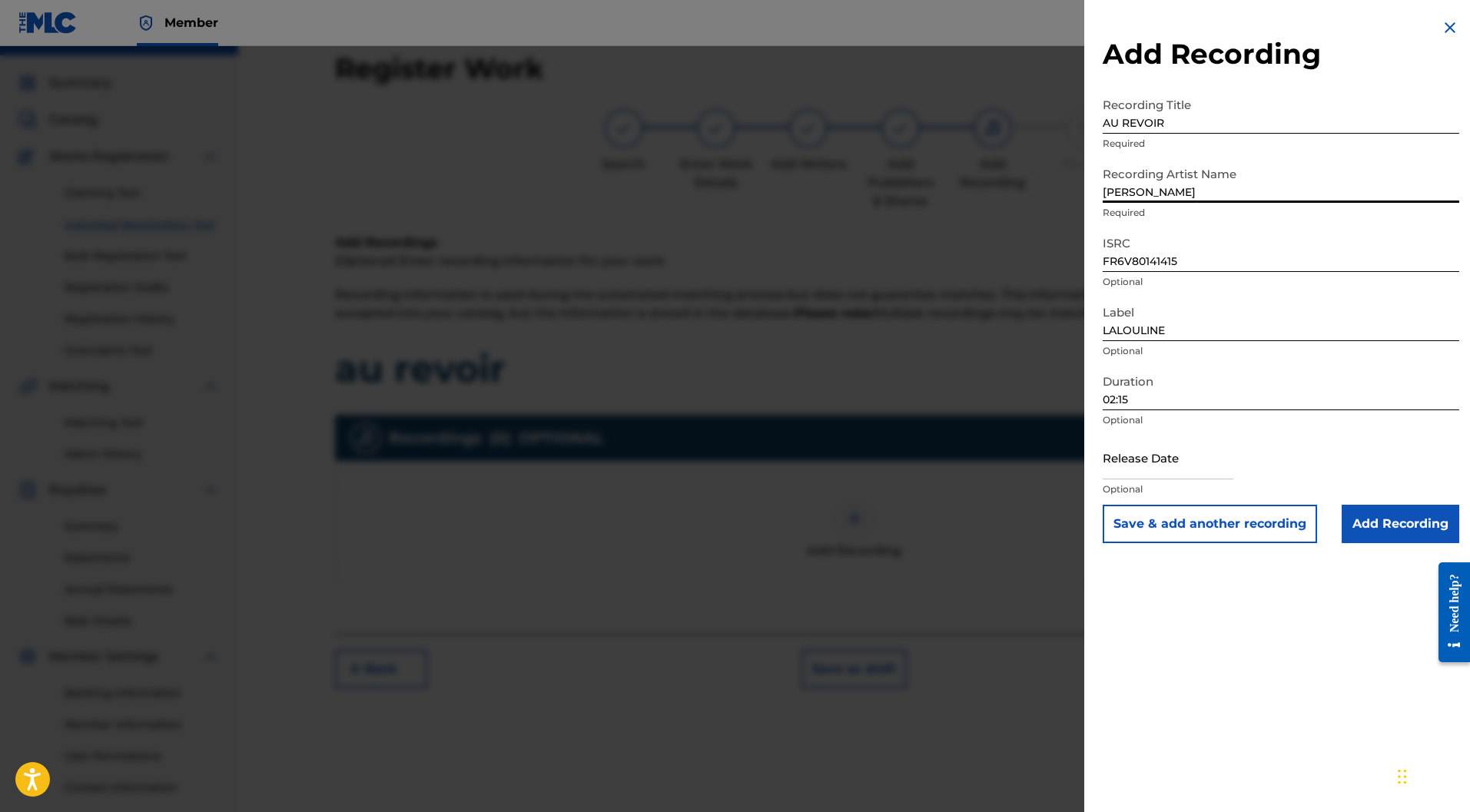
type input "[PERSON_NAME]"
click at [1163, 456] on input "text" at bounding box center [1168, 457] width 131 height 43
select select "8"
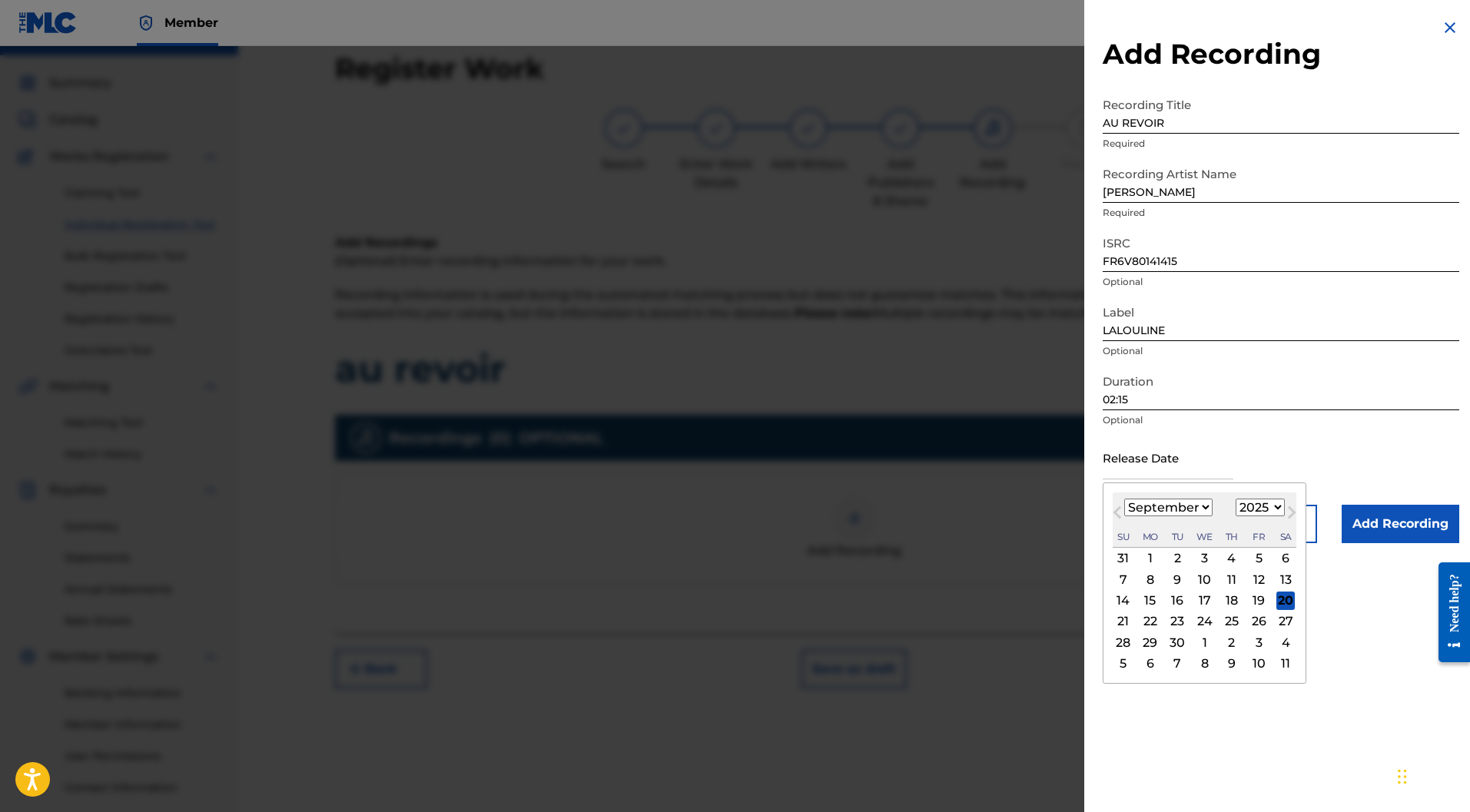
click at [1138, 515] on select "January February March April May June July August September October November De…" at bounding box center [1169, 507] width 89 height 18
click at [1268, 505] on select "1900 1901 1902 1903 1904 1905 1906 1907 1908 1909 1910 1911 1912 1913 1914 1915…" at bounding box center [1260, 507] width 49 height 18
select select "2012"
click at [1237, 498] on select "1900 1901 1902 1903 1904 1905 1906 1907 1908 1909 1910 1911 1912 1913 1914 1915…" at bounding box center [1260, 507] width 49 height 18
click at [1177, 507] on select "January February March April May June July August September October November De…" at bounding box center [1169, 507] width 89 height 18
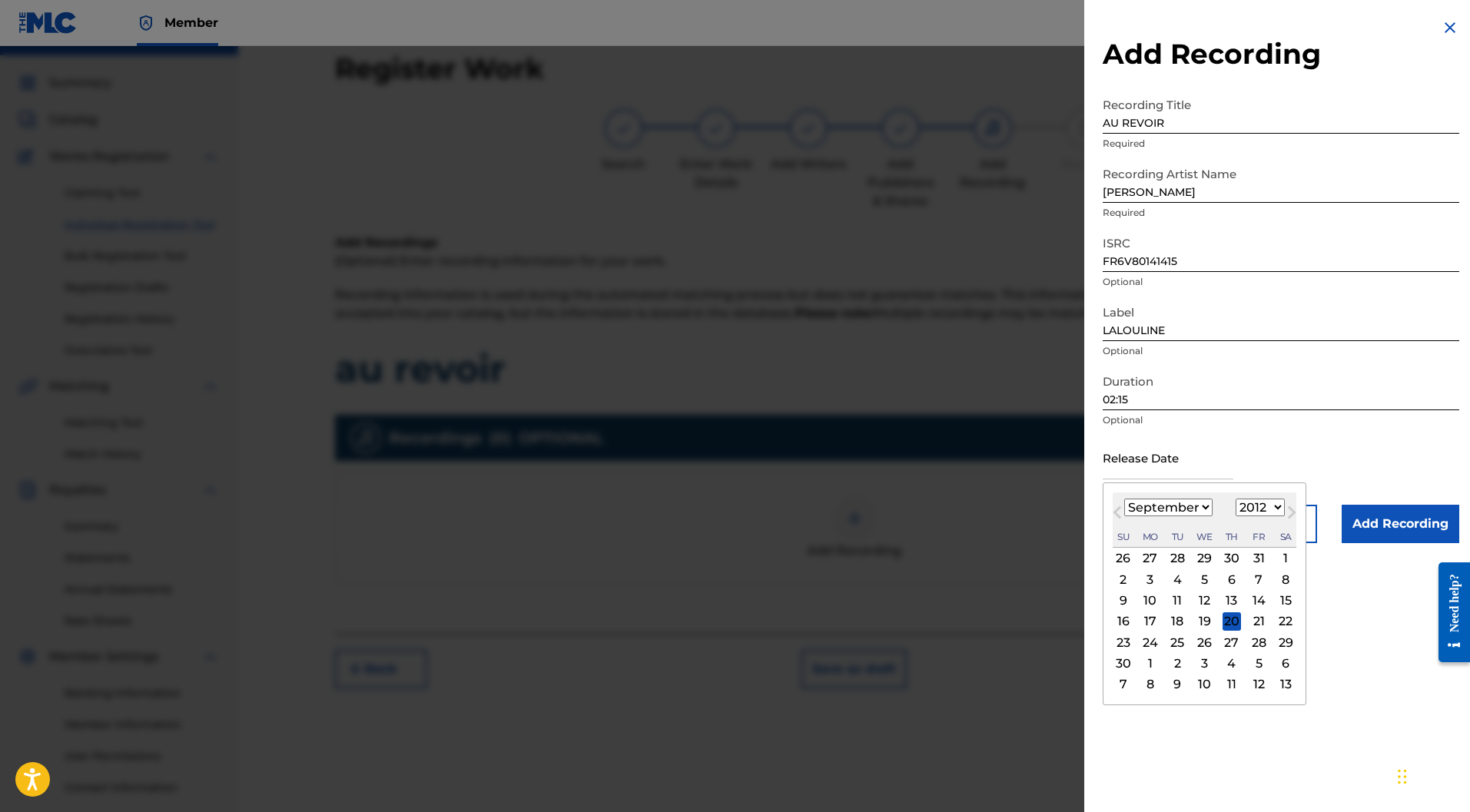
select select "6"
click at [1124, 498] on select "January February March April May June July August September October November De…" at bounding box center [1169, 507] width 89 height 18
click at [1122, 549] on div "1" at bounding box center [1122, 558] width 19 height 19
type input "[DATE]"
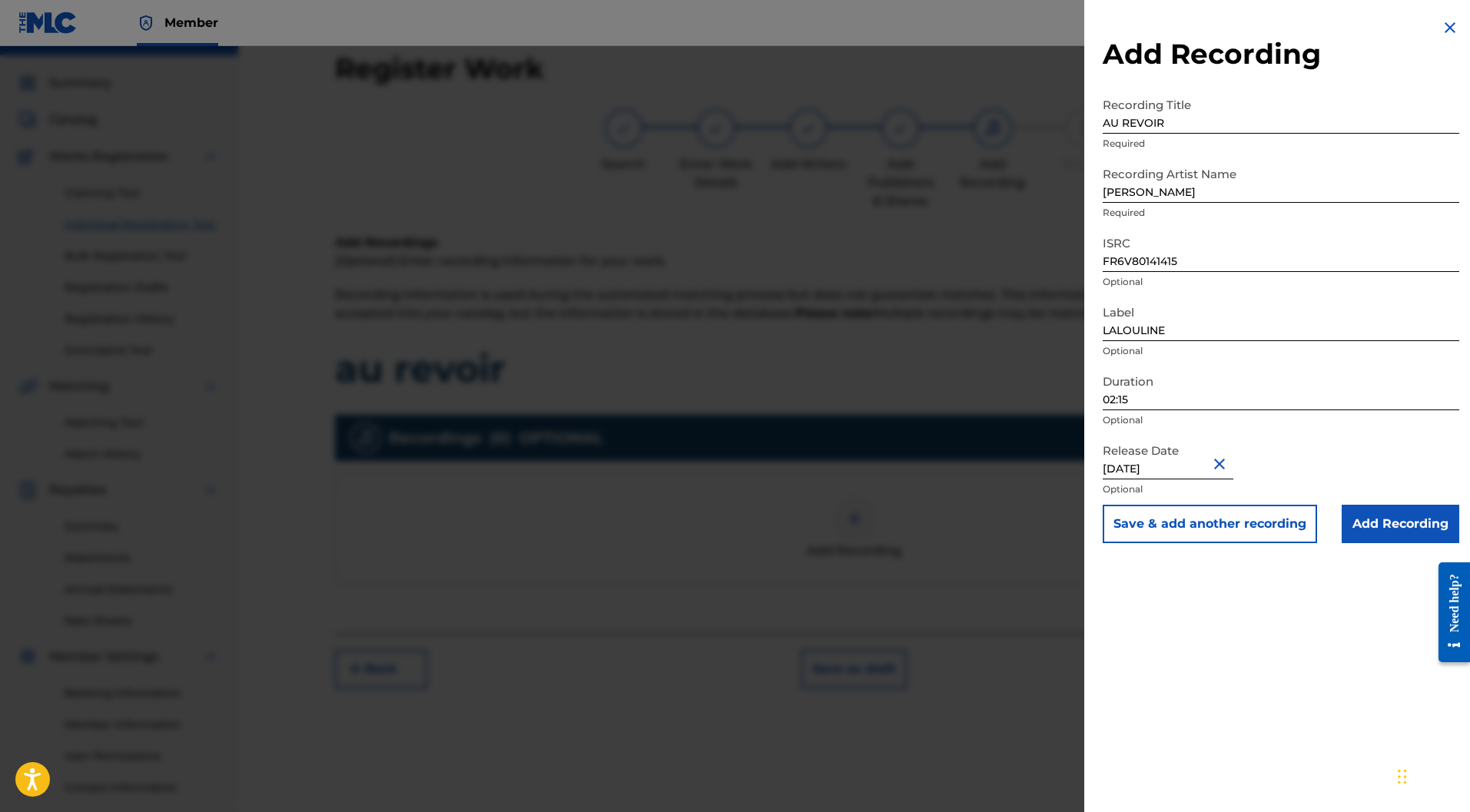
click at [1388, 507] on input "Add Recording" at bounding box center [1399, 524] width 117 height 38
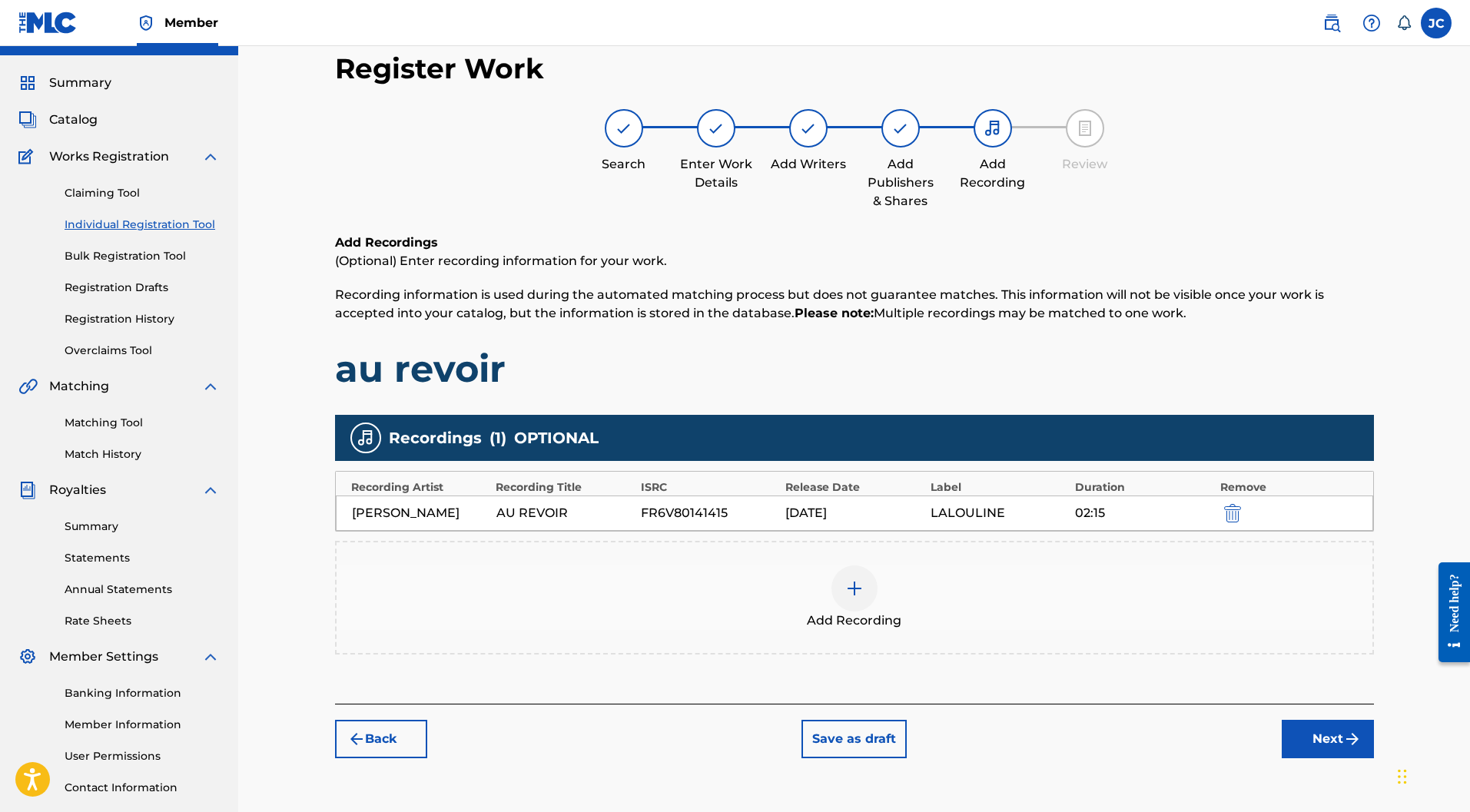
click at [1331, 719] on button "Next" at bounding box center [1328, 738] width 93 height 38
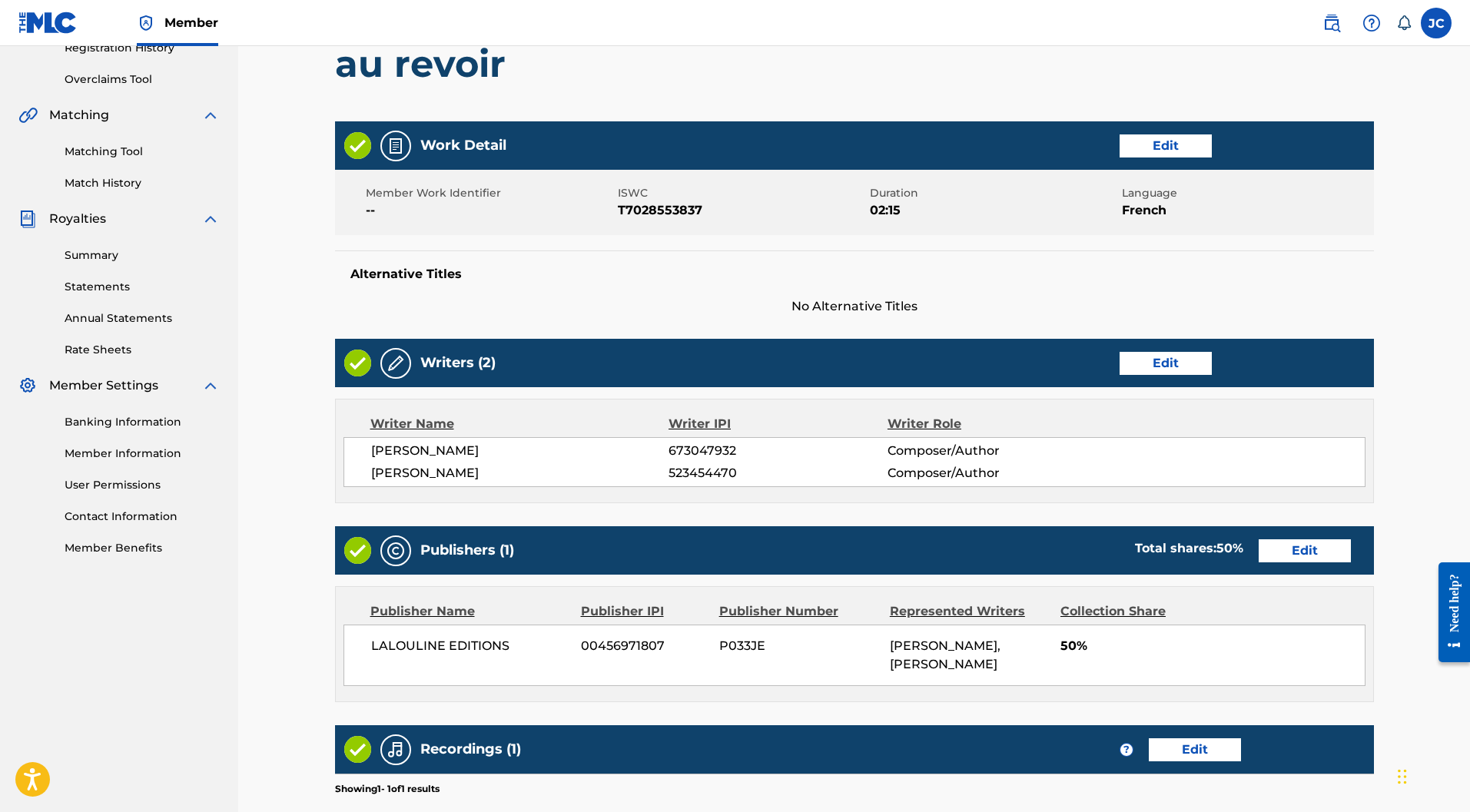
scroll to position [517, 0]
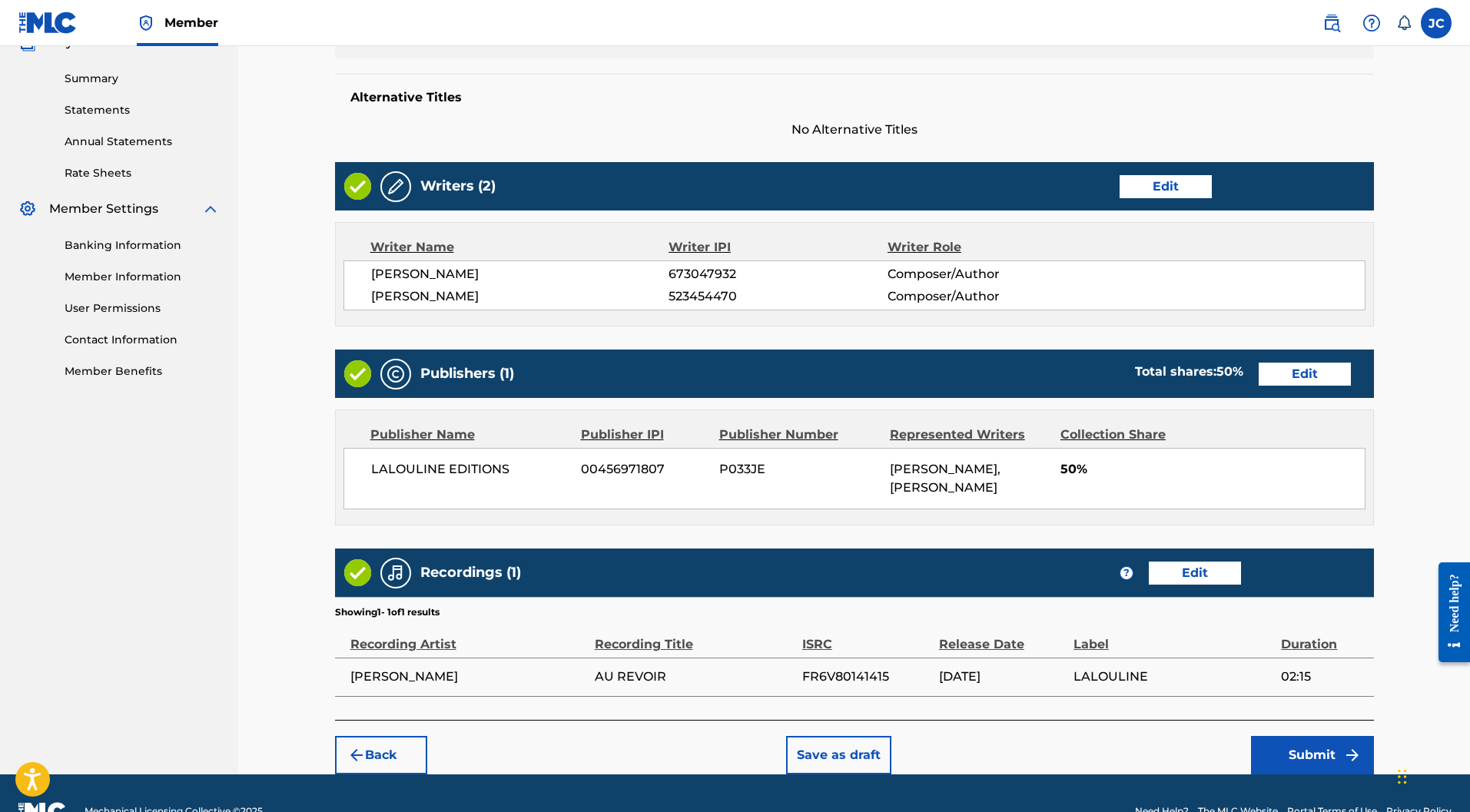
click at [1319, 736] on button "Submit" at bounding box center [1311, 755] width 123 height 38
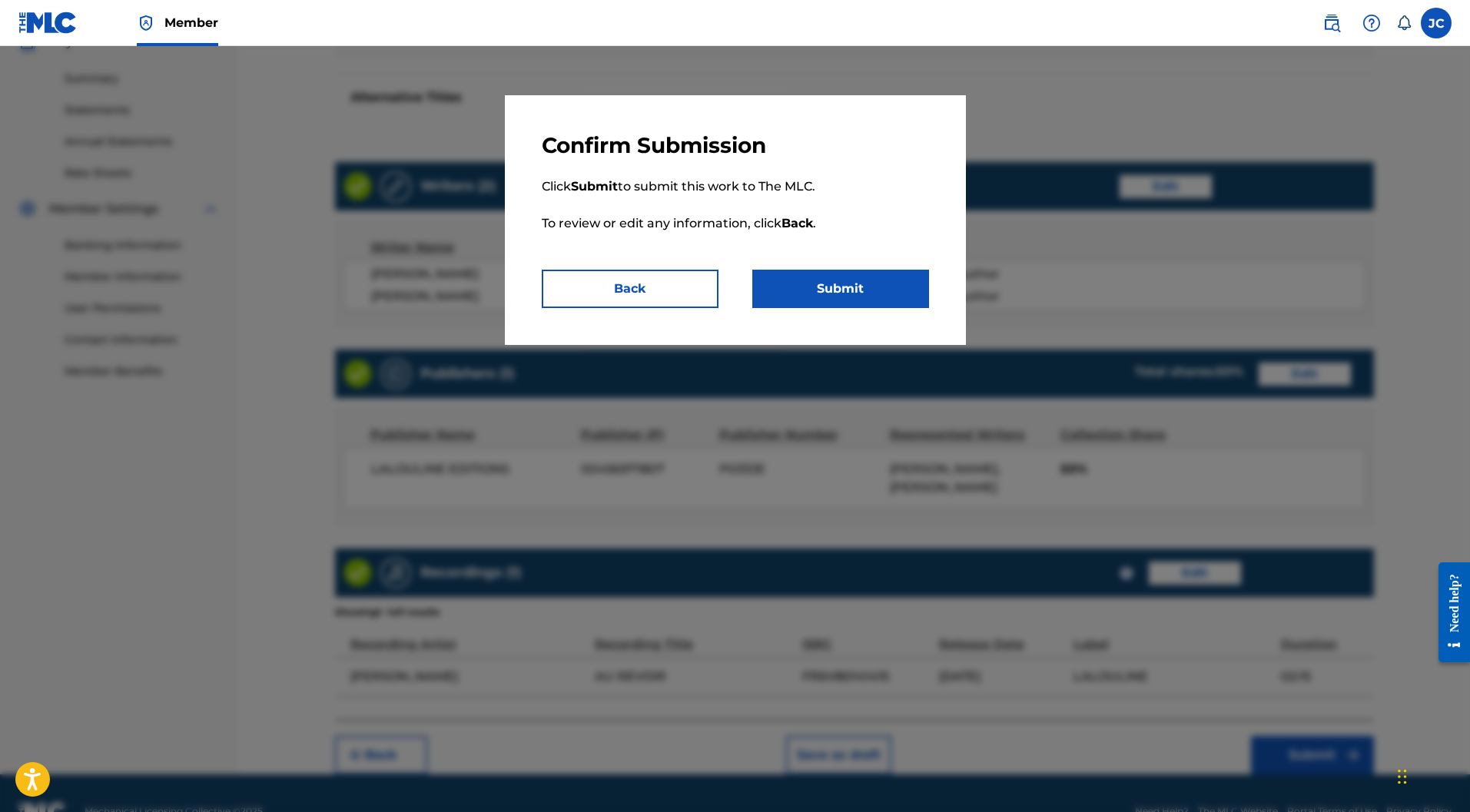
click at [874, 295] on button "Submit" at bounding box center [840, 288] width 176 height 38
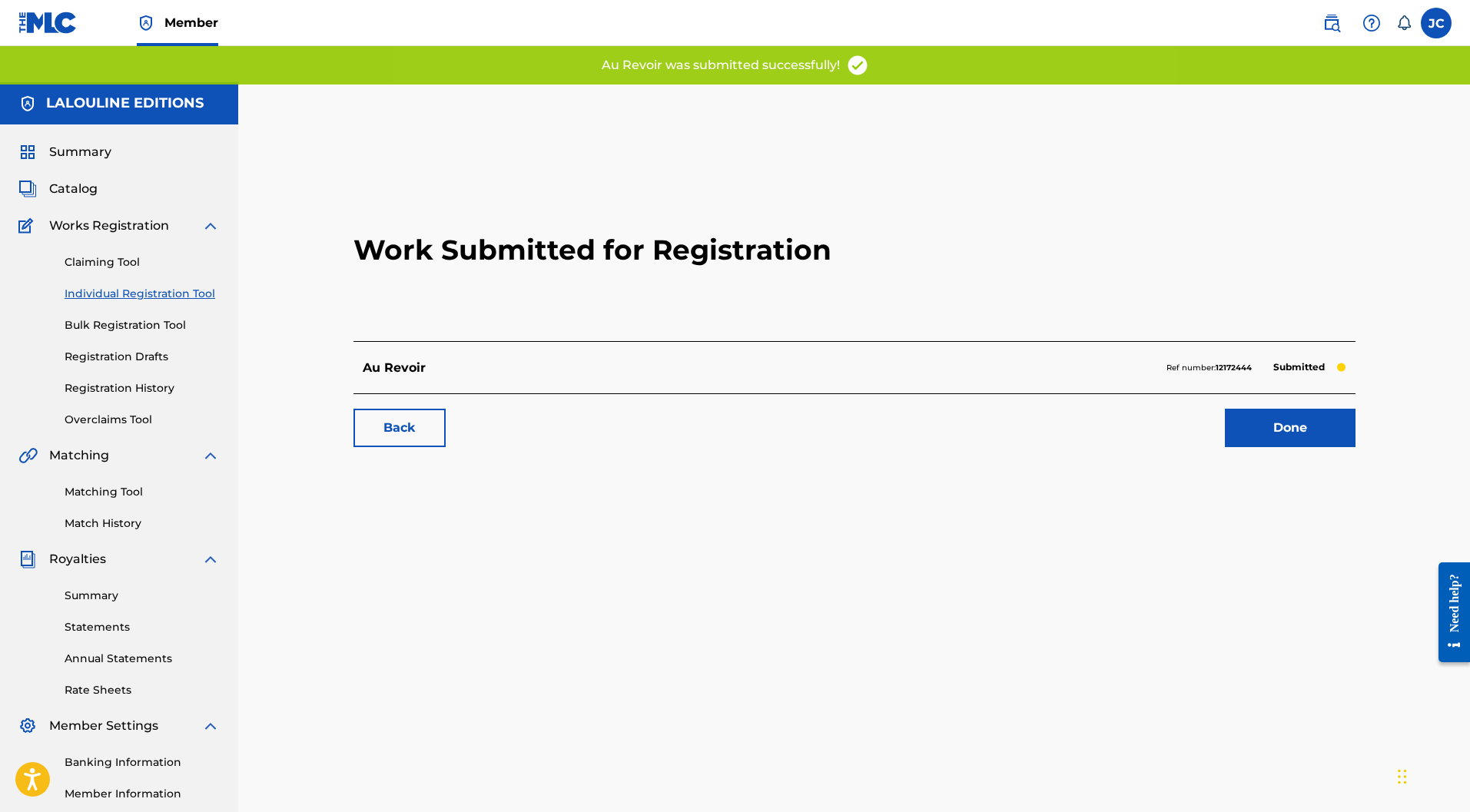
click at [1301, 408] on link "Done" at bounding box center [1290, 427] width 131 height 38
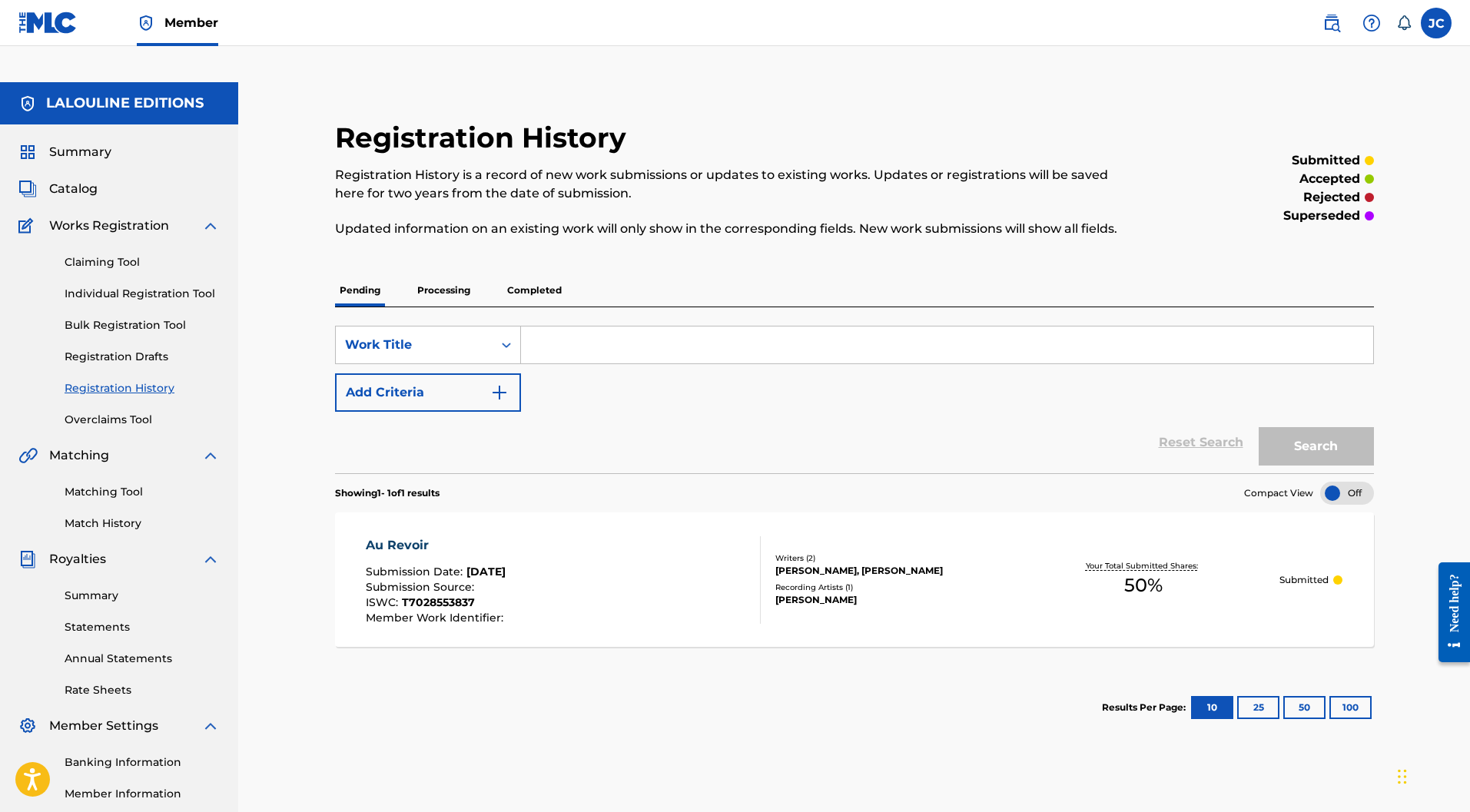
click at [562, 327] on input "Search Form" at bounding box center [946, 344] width 852 height 36
click at [555, 629] on div "Showing 1 - 1 of 1 results Compact View Au Revoir Submission Date : [DATE] Subm…" at bounding box center [854, 608] width 1039 height 271
click at [543, 542] on div "Au Revoir Submission Date : [DATE] Submission Source : ISWC : T7028553837 Membe…" at bounding box center [562, 580] width 395 height 88
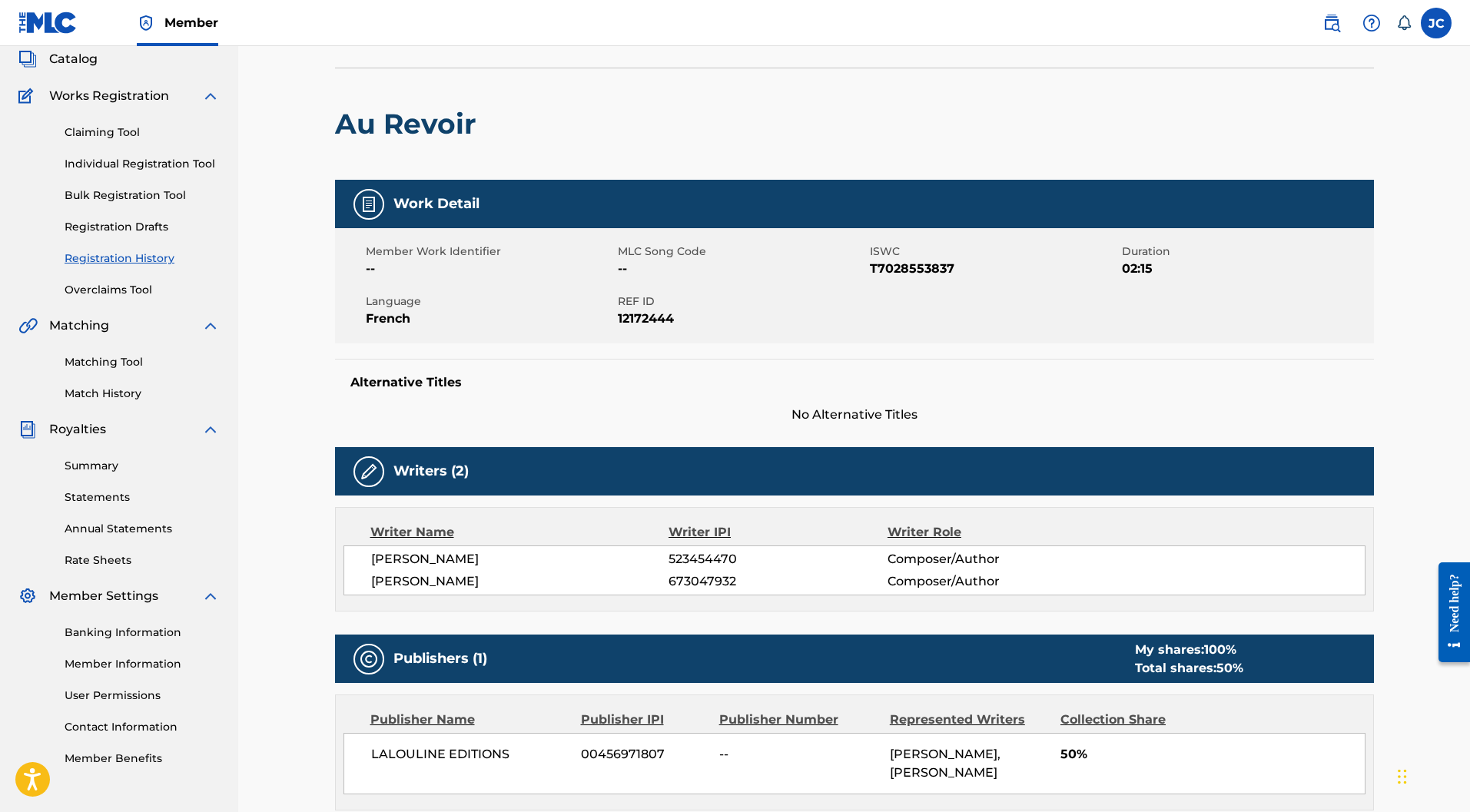
scroll to position [399, 0]
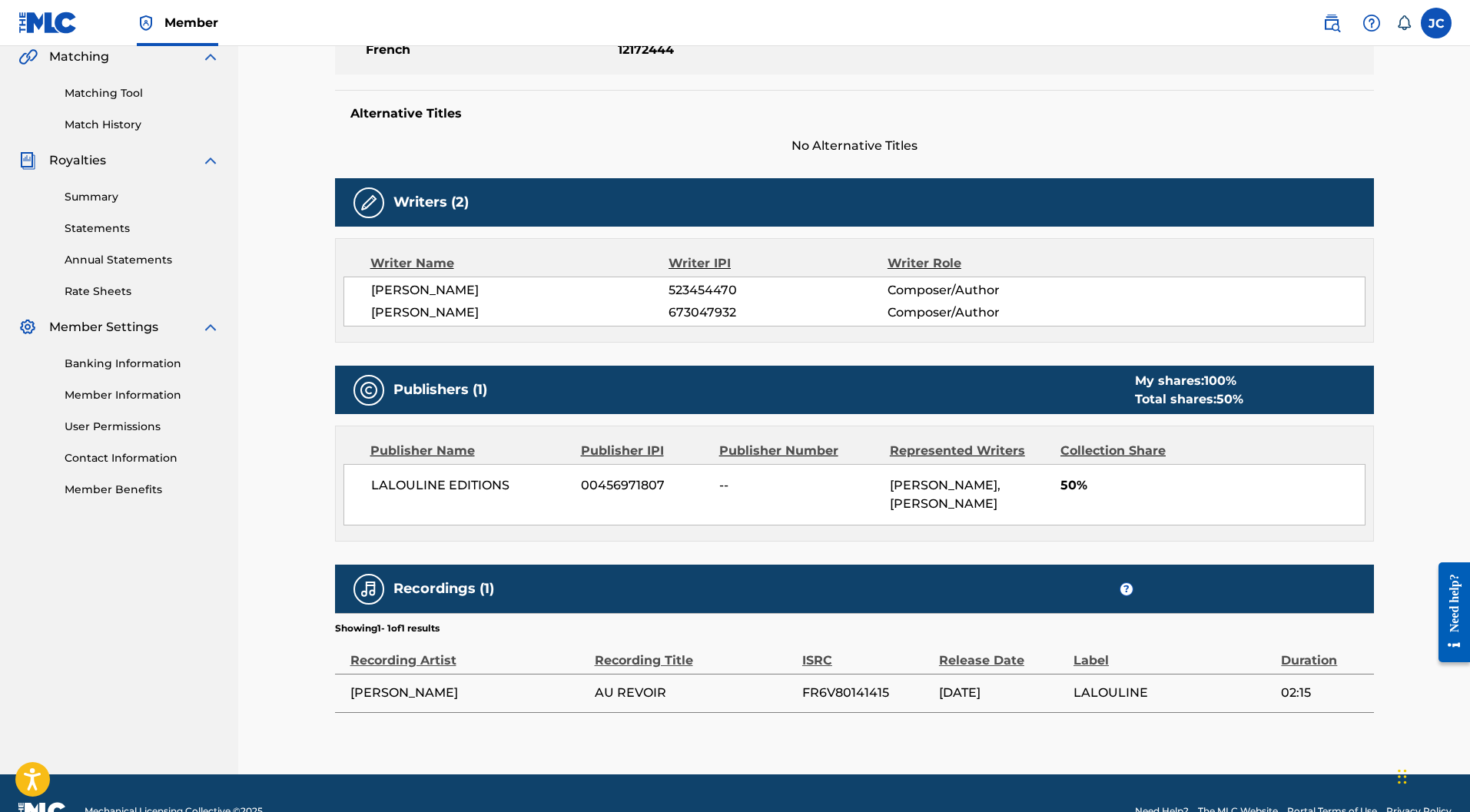
click at [454, 580] on h5 "Recordings (1)" at bounding box center [444, 589] width 100 height 18
click at [1101, 683] on span "LALOULINE" at bounding box center [1173, 692] width 200 height 19
drag, startPoint x: 676, startPoint y: 654, endPoint x: 588, endPoint y: 649, distance: 88.1
click at [671, 683] on span "AU REVOIR" at bounding box center [694, 692] width 200 height 19
click at [462, 683] on span "[PERSON_NAME]" at bounding box center [469, 692] width 236 height 19
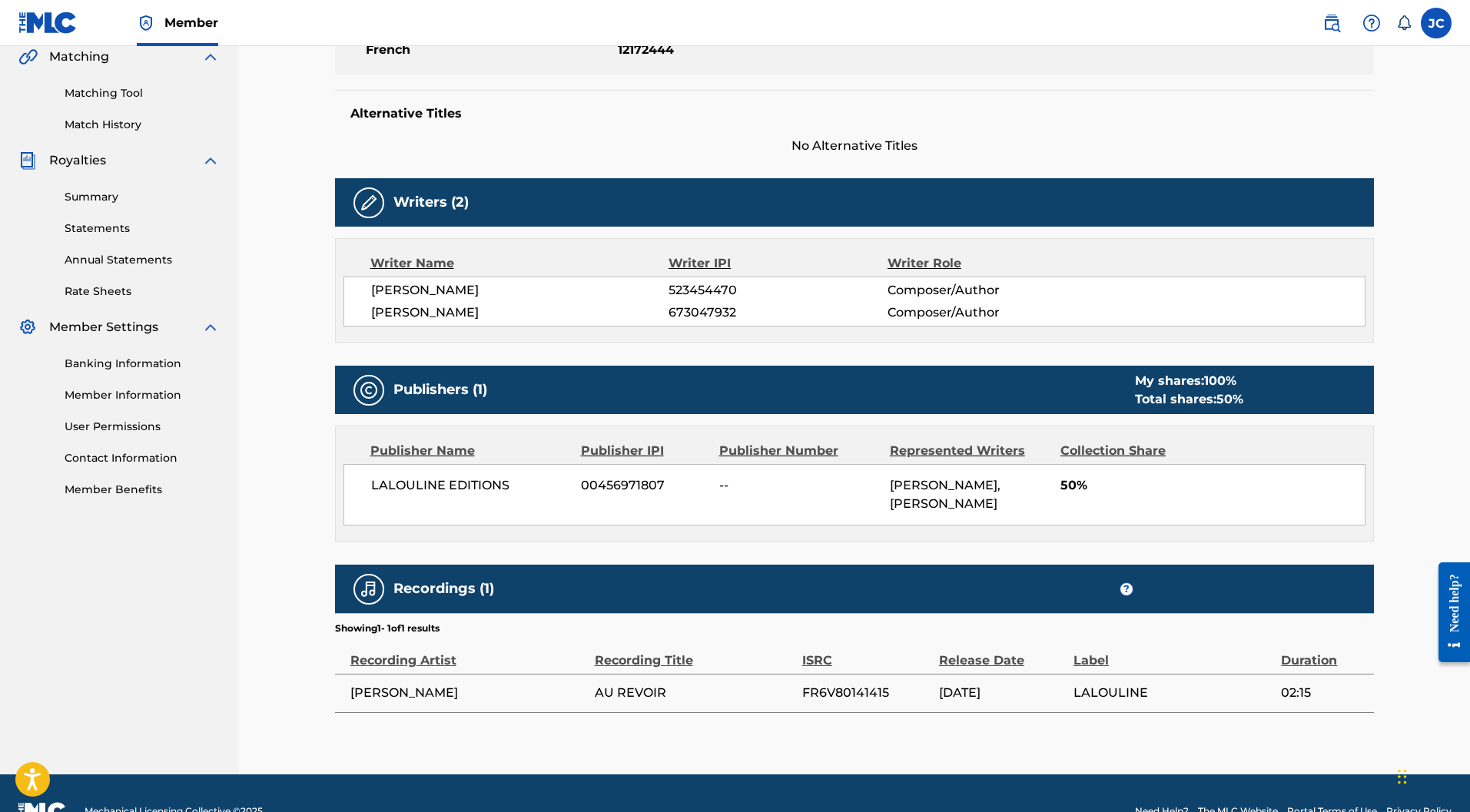
click at [373, 683] on span "[PERSON_NAME]" at bounding box center [469, 692] width 236 height 19
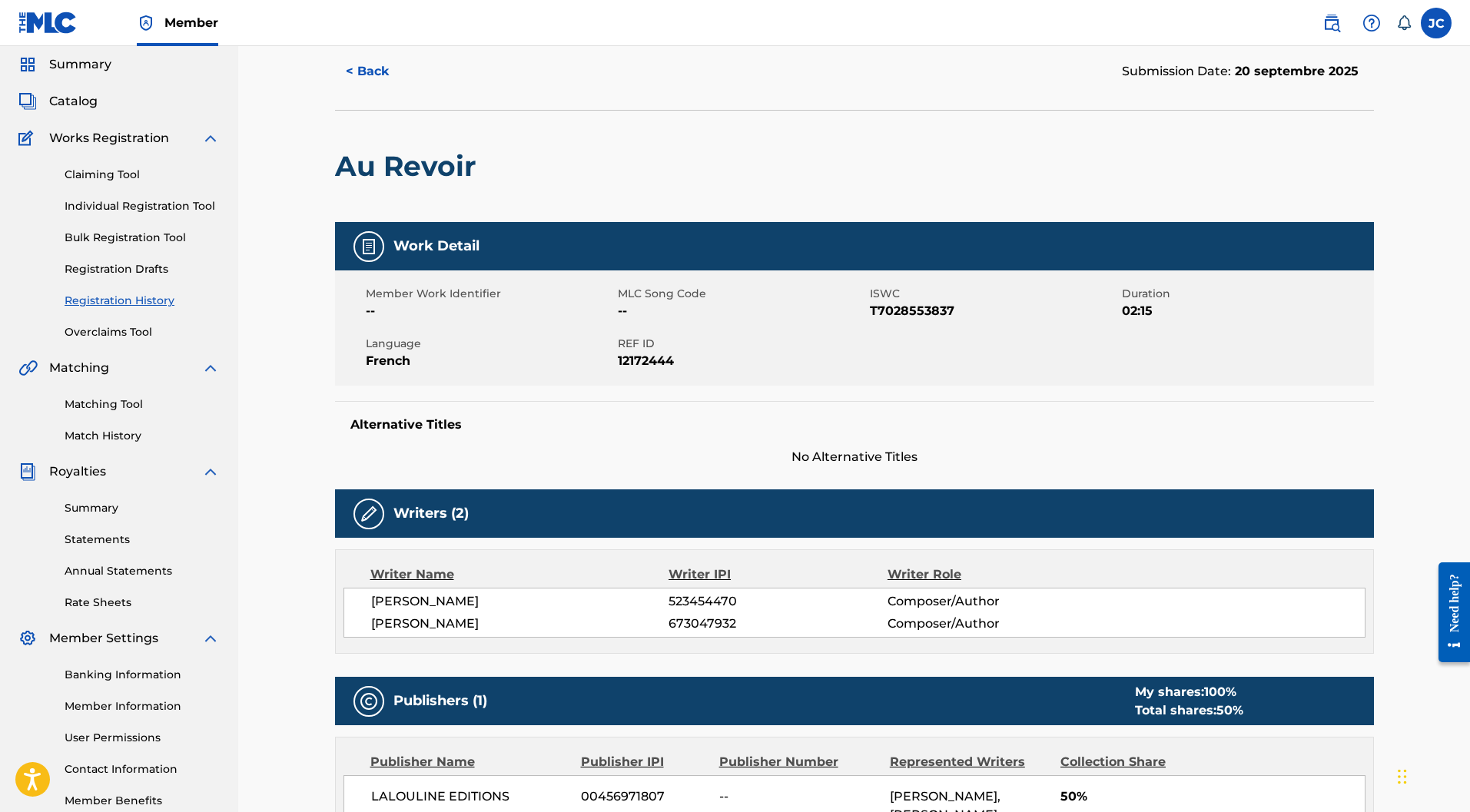
scroll to position [15, 0]
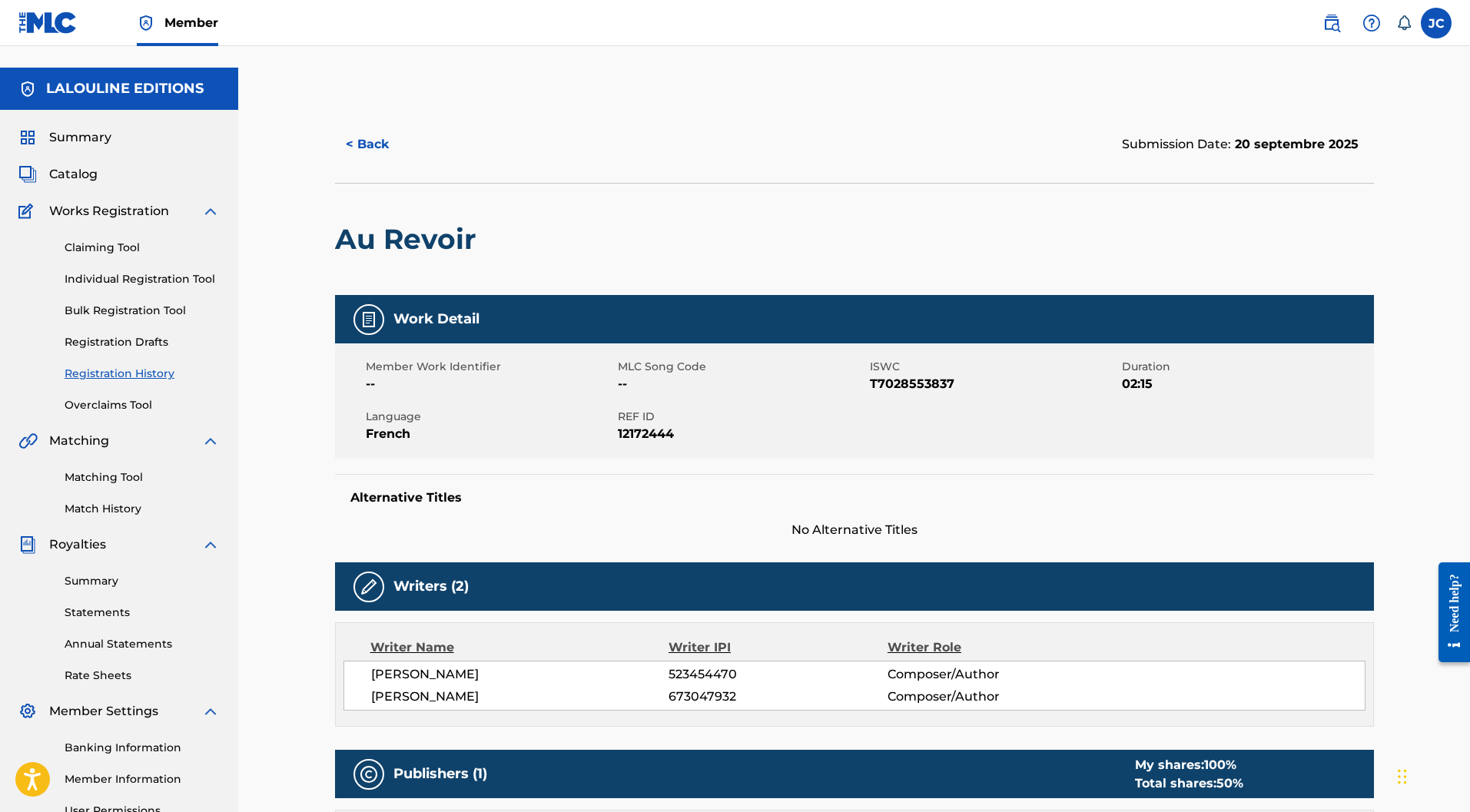
click at [86, 165] on span "Catalog" at bounding box center [73, 174] width 48 height 19
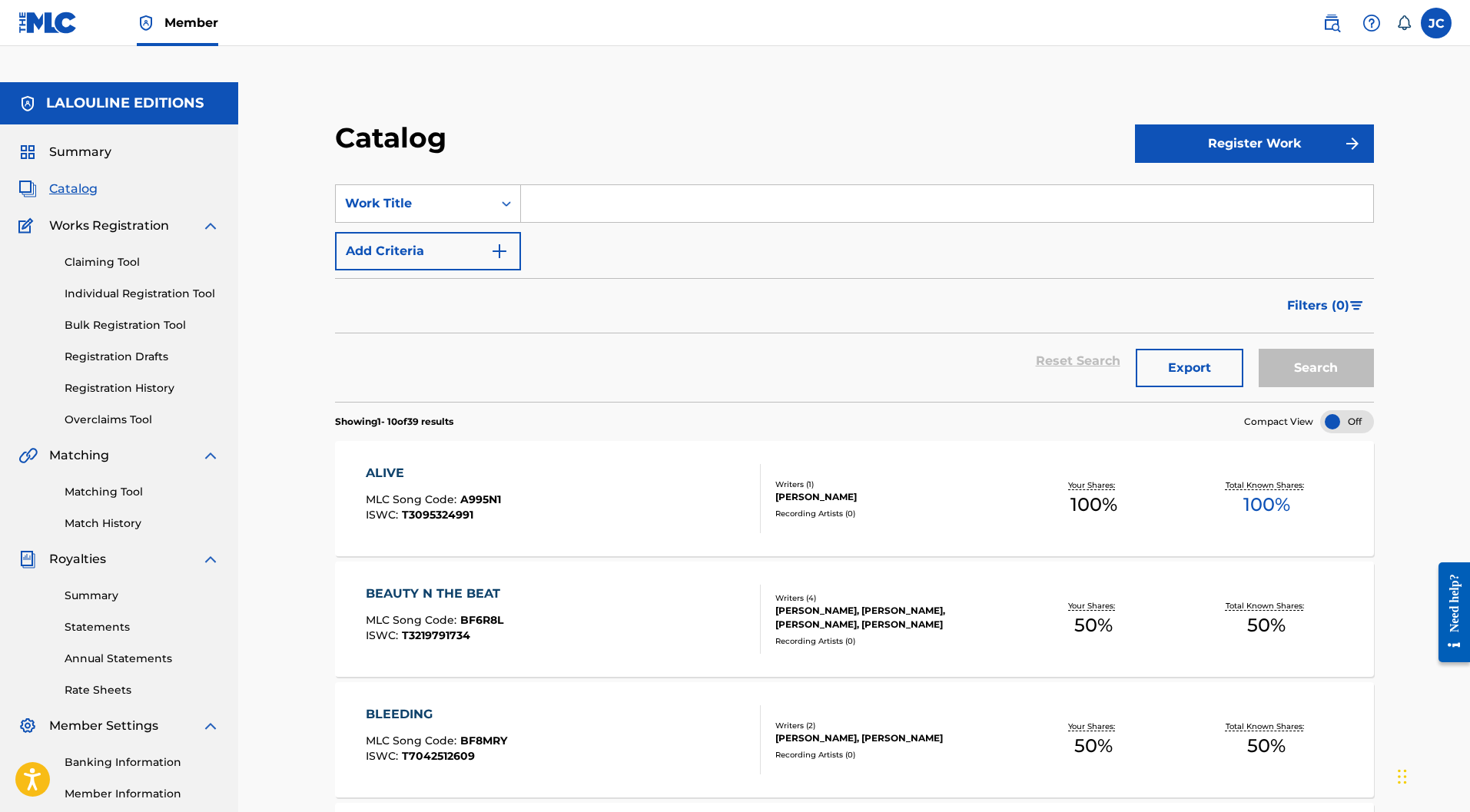
click at [930, 490] on div "[PERSON_NAME]" at bounding box center [891, 497] width 232 height 14
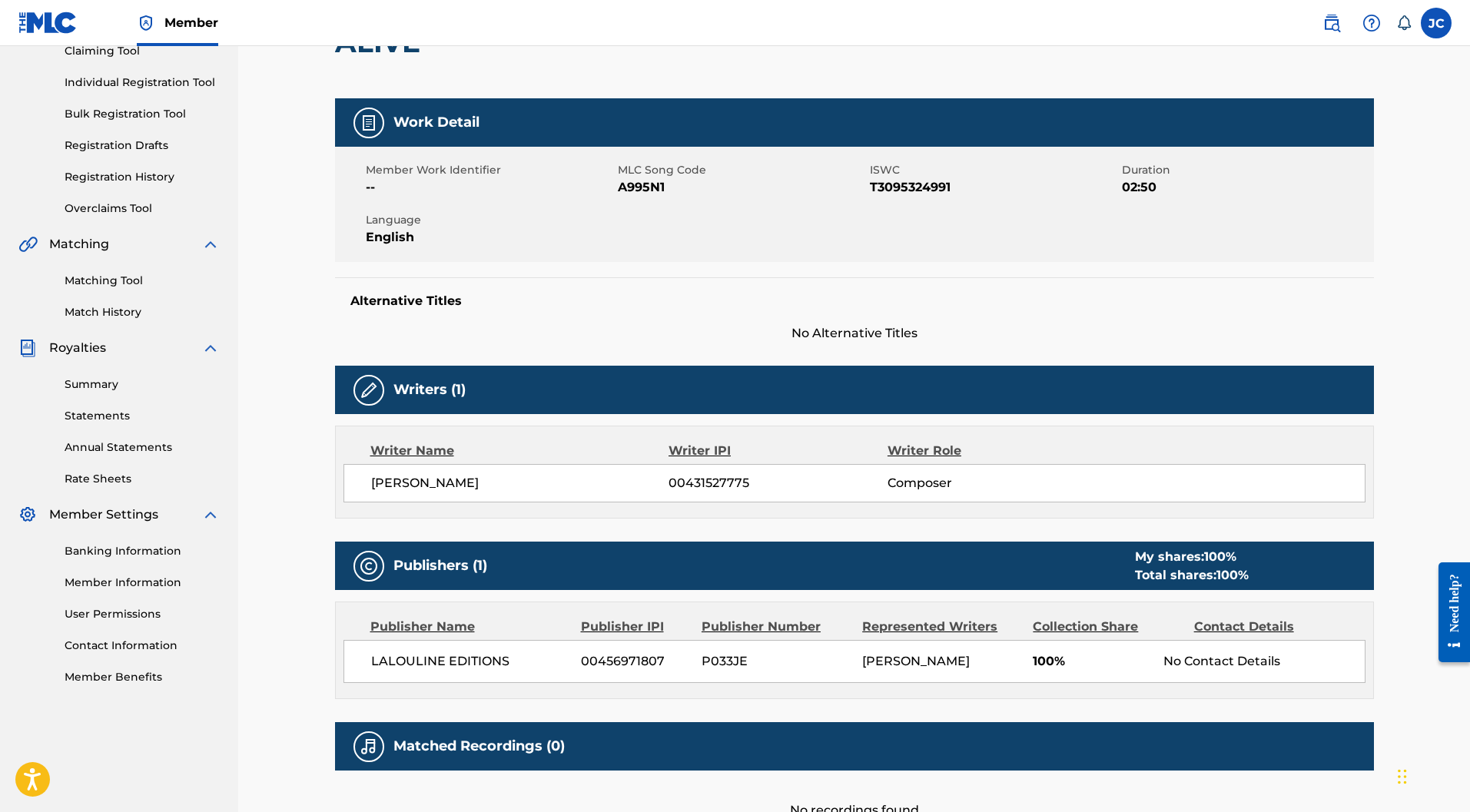
scroll to position [318, 0]
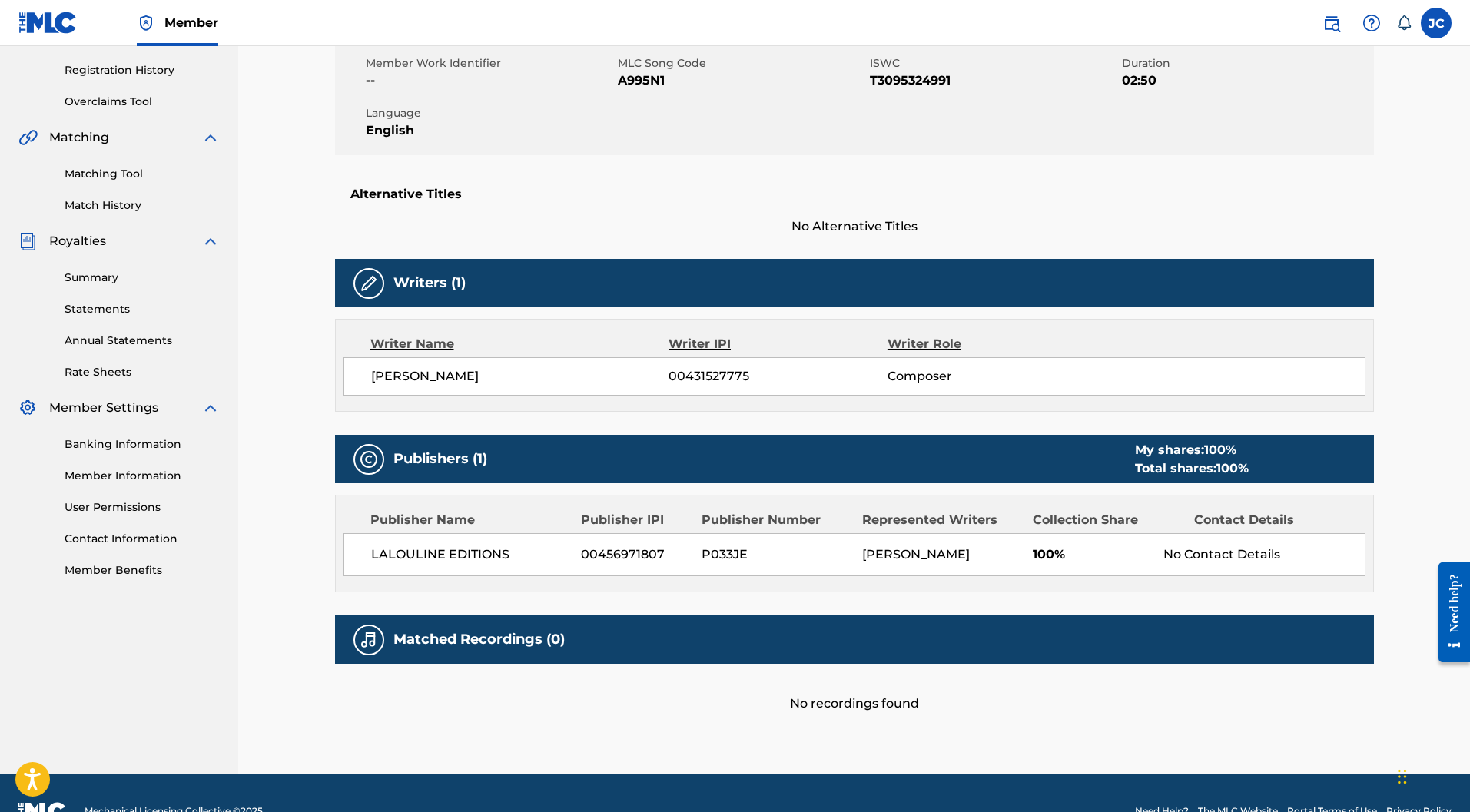
click at [368, 631] on img at bounding box center [368, 640] width 19 height 19
click at [360, 444] on div at bounding box center [368, 459] width 31 height 31
click at [449, 631] on h5 "Matched Recordings (0)" at bounding box center [479, 640] width 171 height 18
click at [670, 615] on div "Matched Recordings (0)" at bounding box center [854, 639] width 1039 height 48
click at [831, 624] on div "Matched Recordings (0)" at bounding box center [854, 639] width 1039 height 48
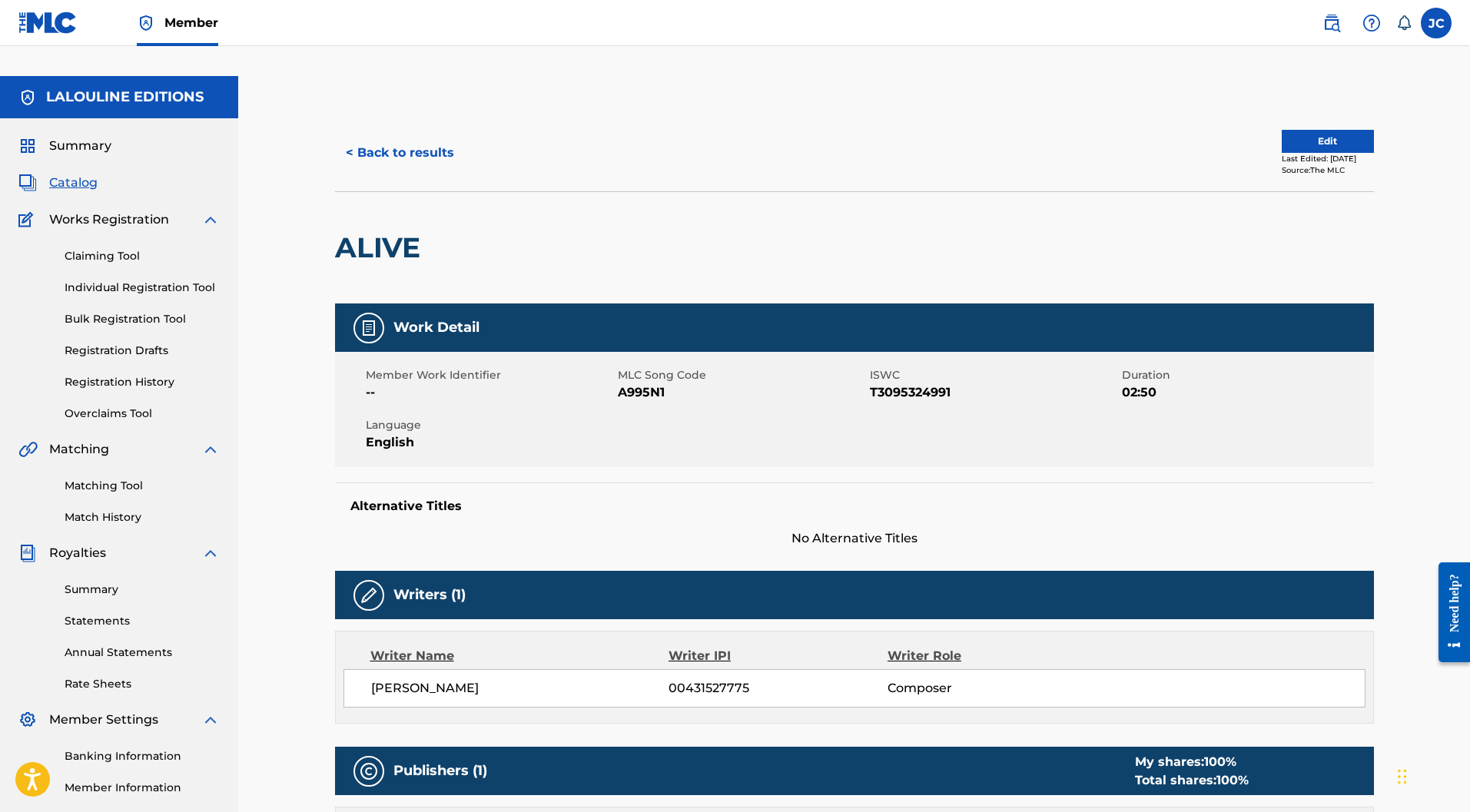
scroll to position [0, 0]
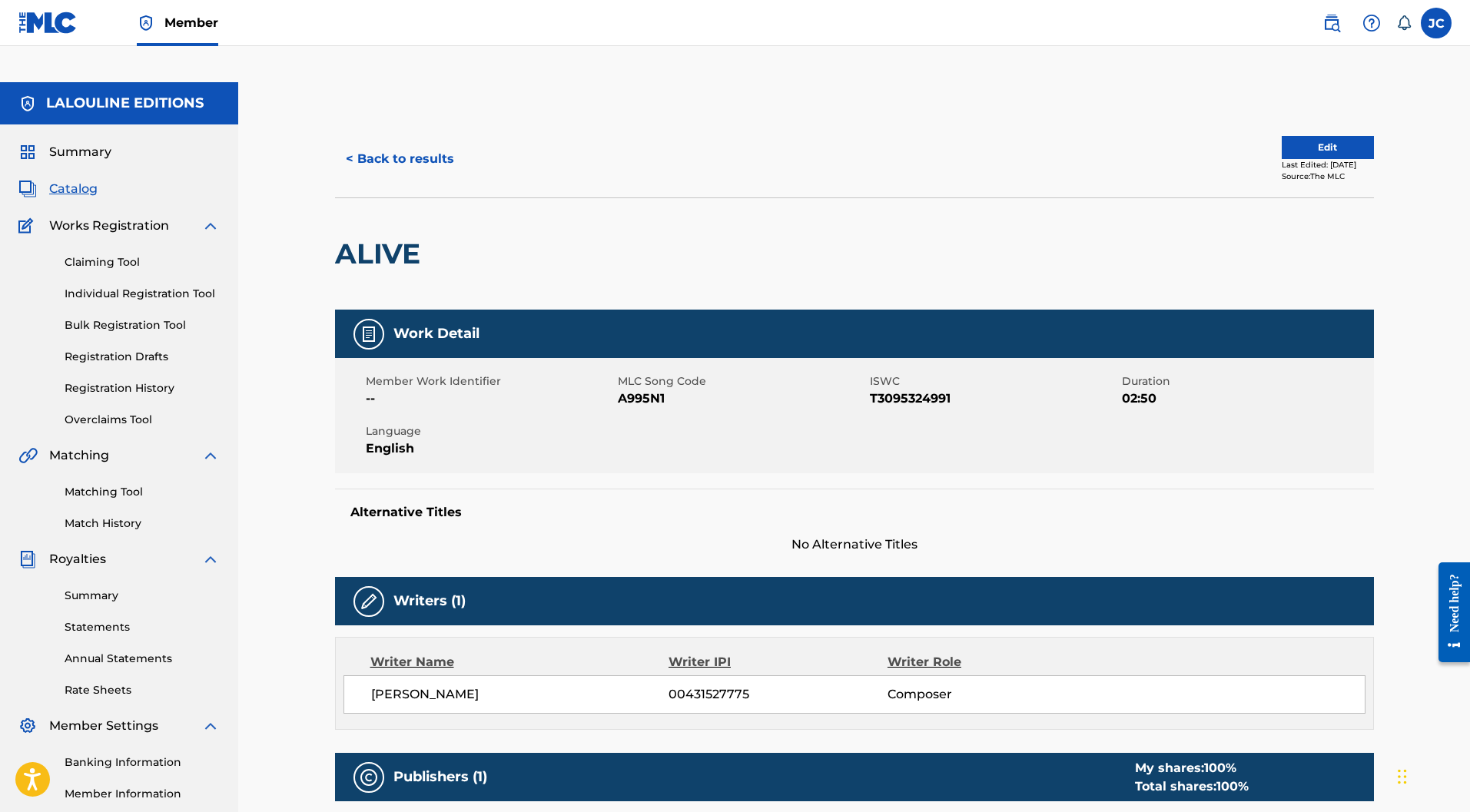
click at [365, 140] on button "< Back to results" at bounding box center [400, 158] width 130 height 38
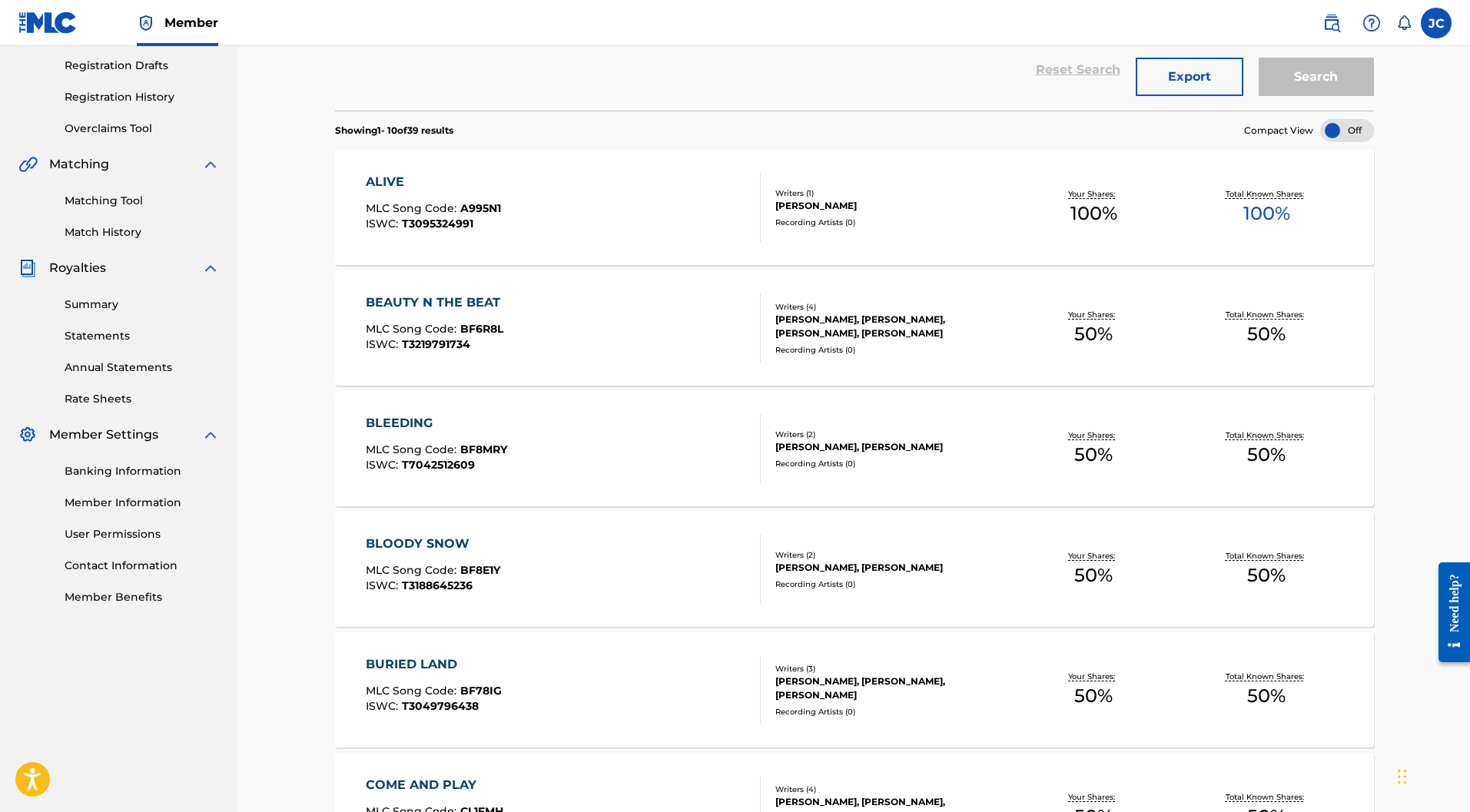
scroll to position [307, 0]
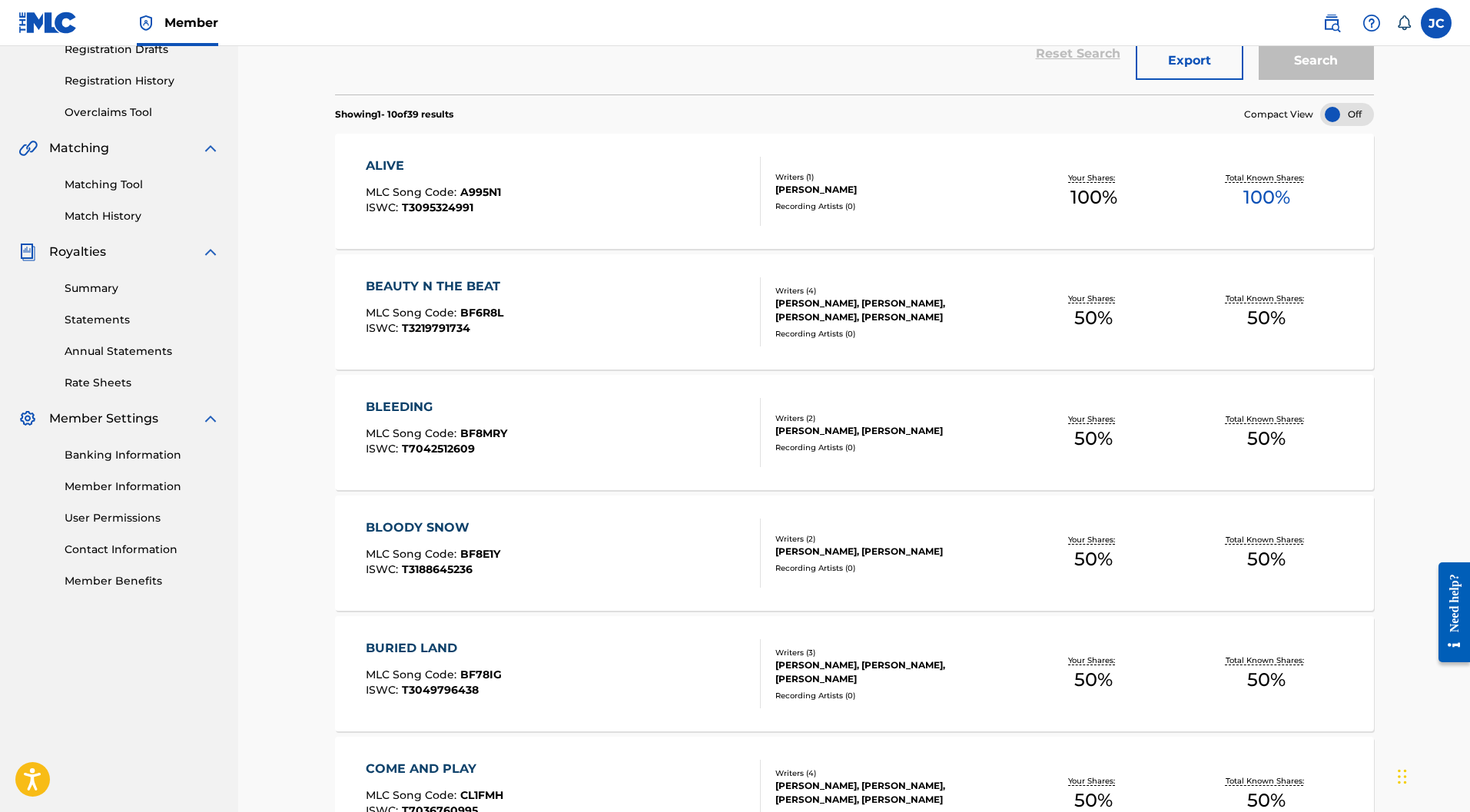
click at [435, 398] on div "BLEEDING" at bounding box center [436, 406] width 142 height 19
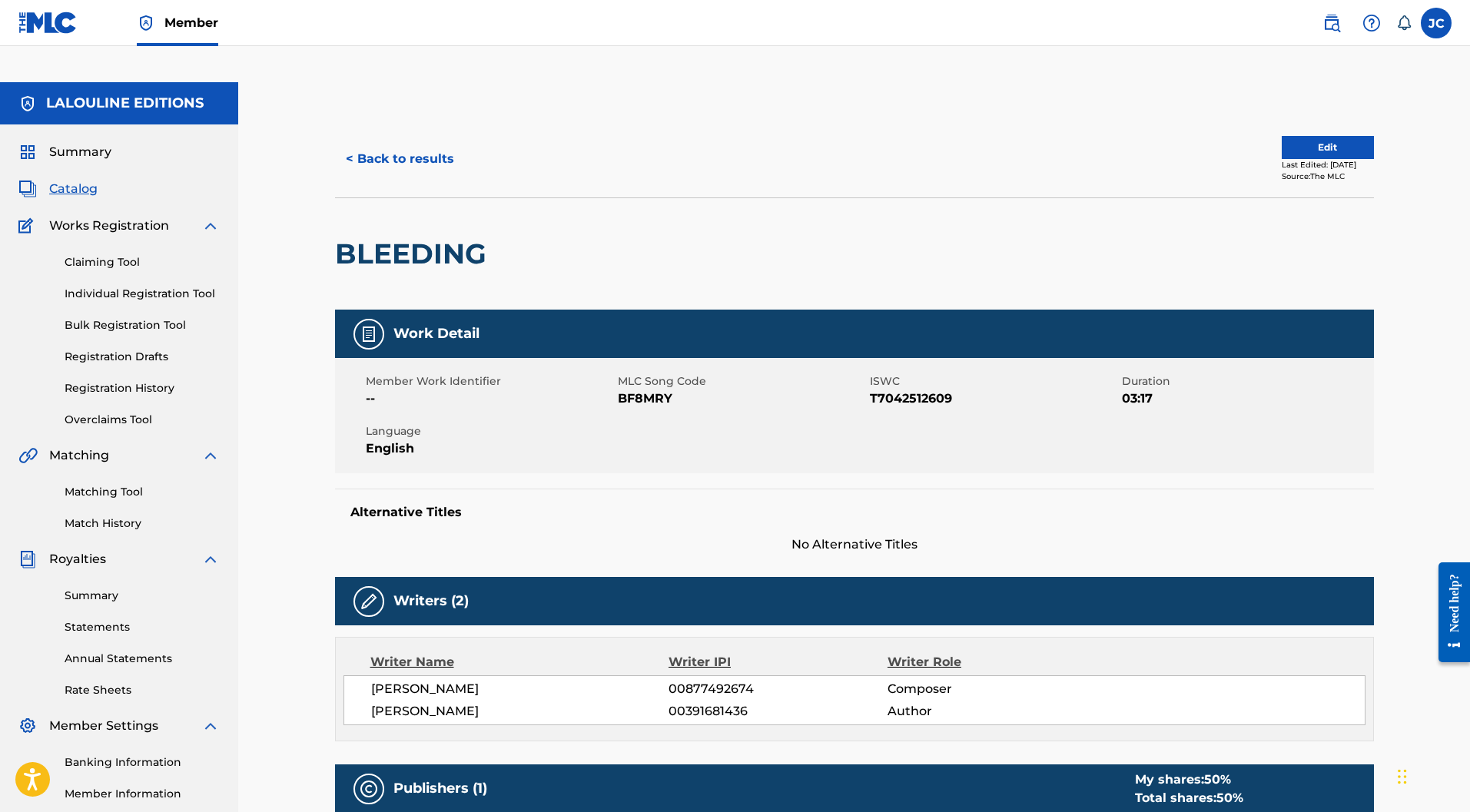
click at [379, 140] on button "< Back to results" at bounding box center [400, 158] width 130 height 38
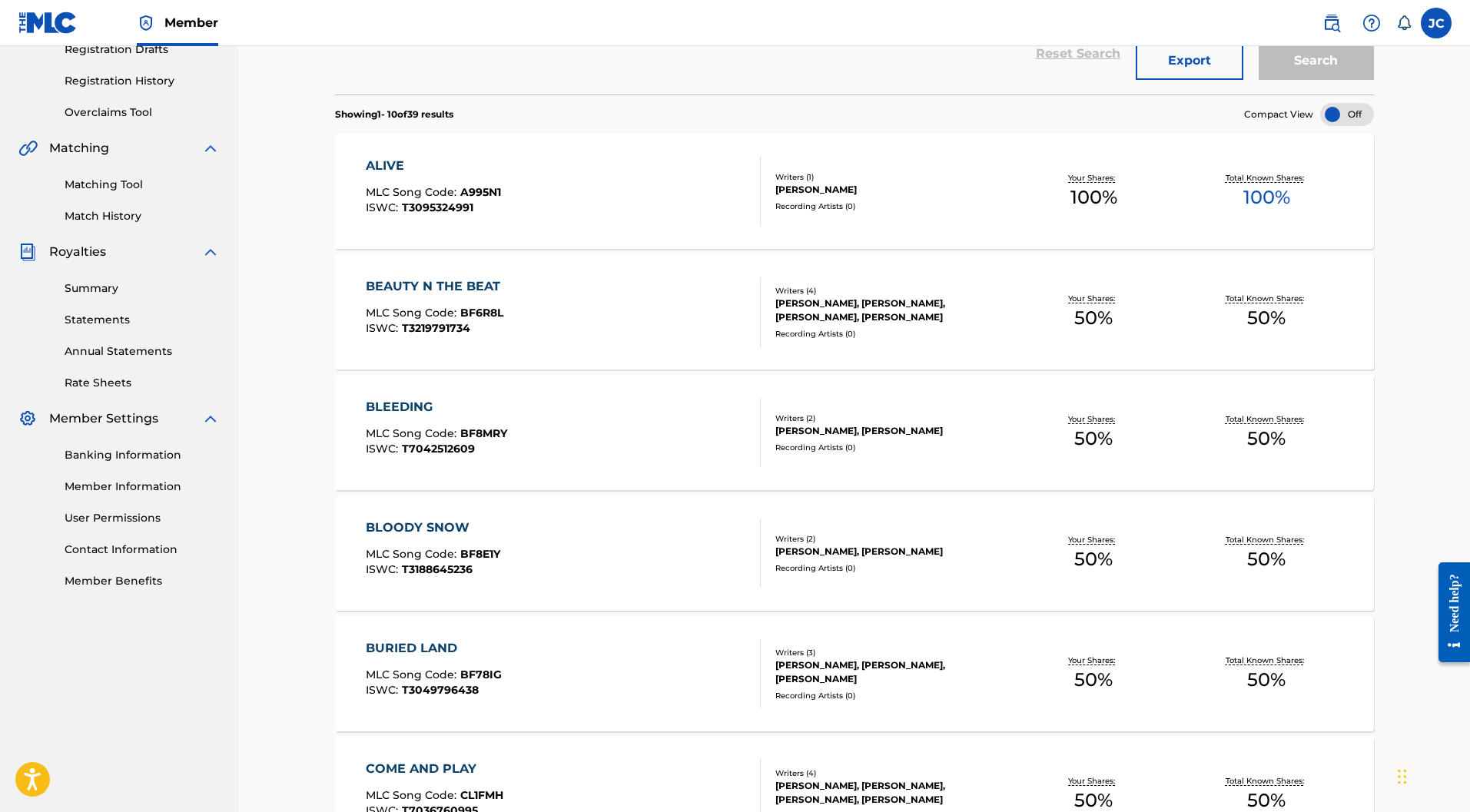
scroll to position [946, 0]
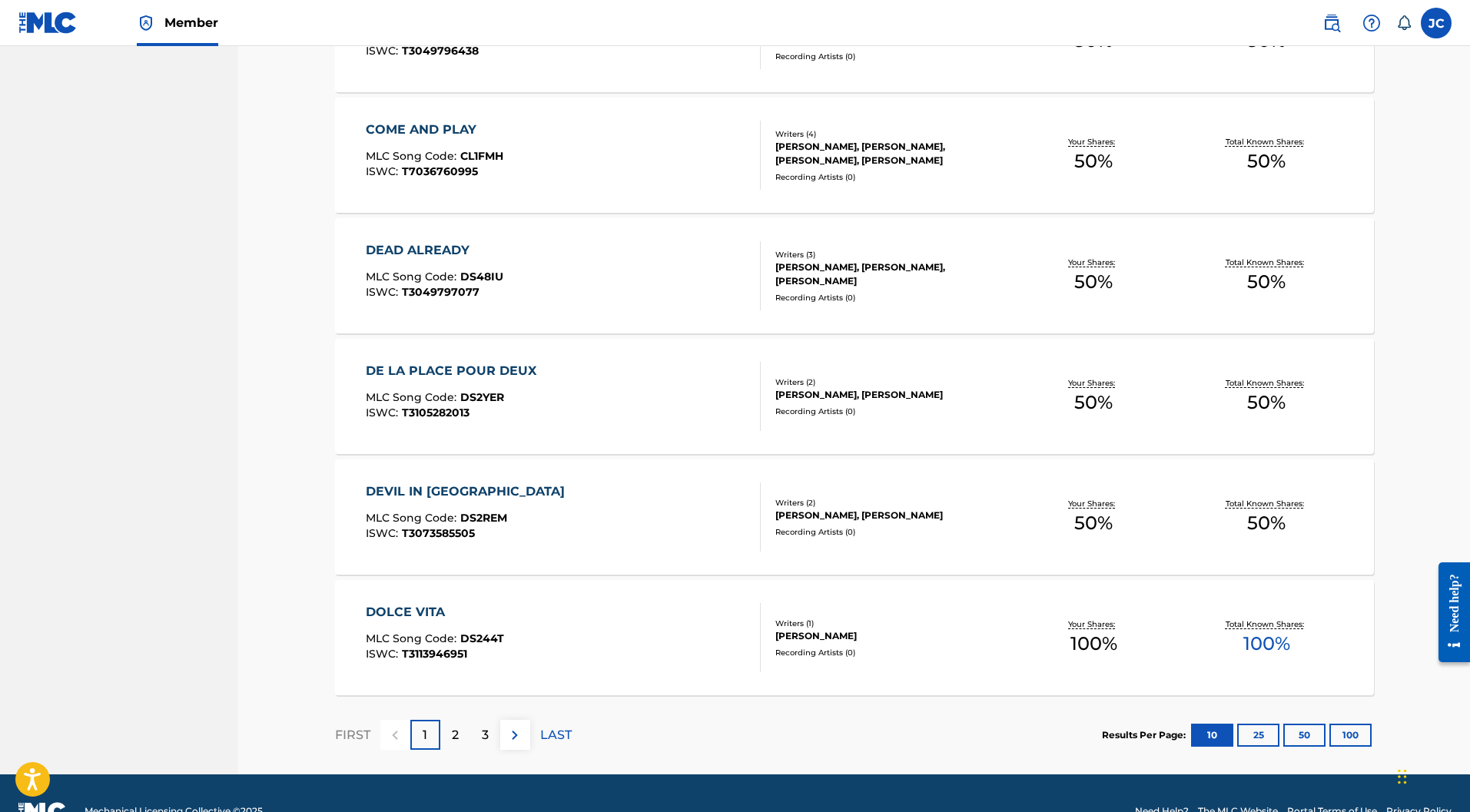
click at [453, 725] on p "2" at bounding box center [455, 734] width 7 height 19
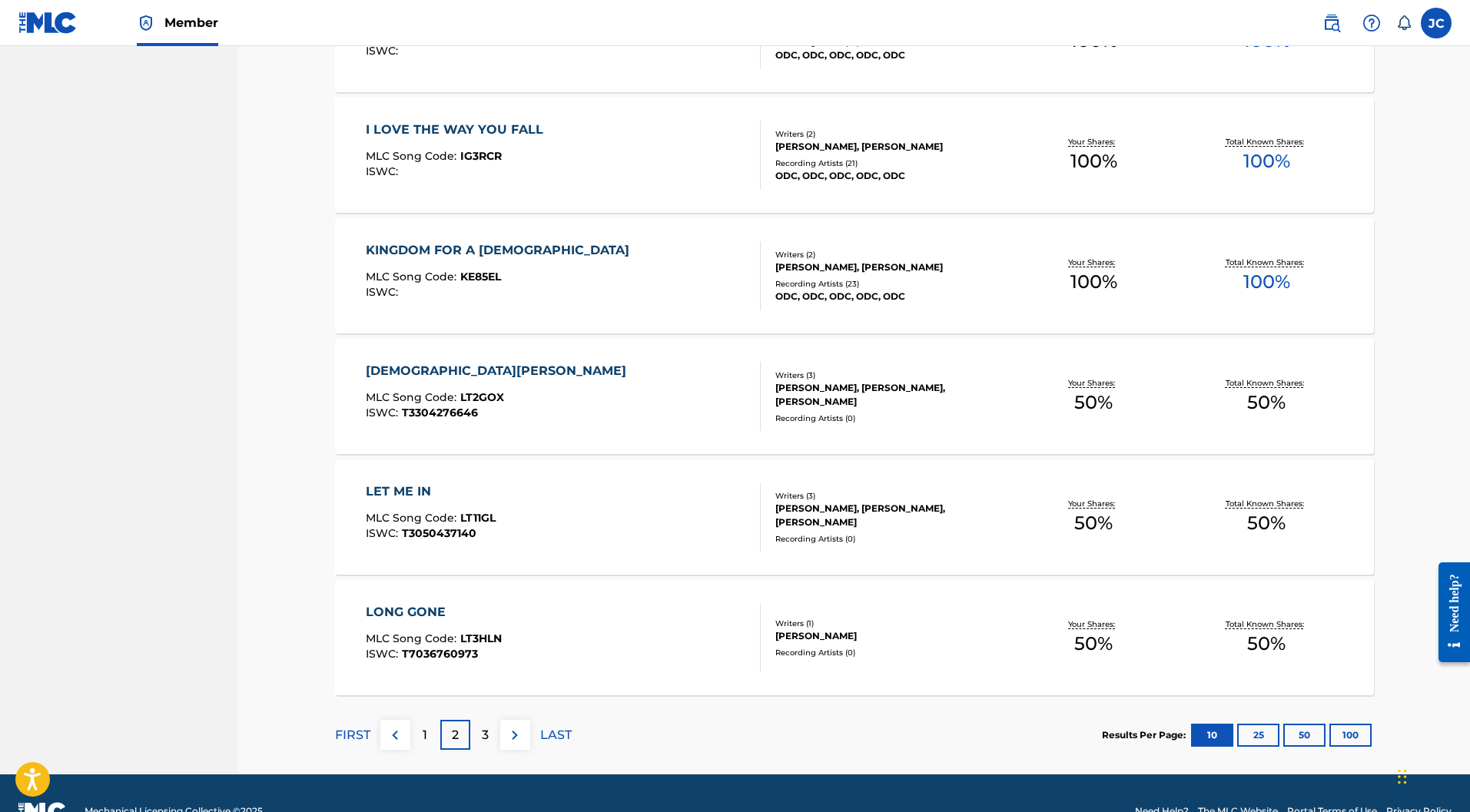
click at [474, 482] on div "LET ME IN" at bounding box center [430, 491] width 130 height 19
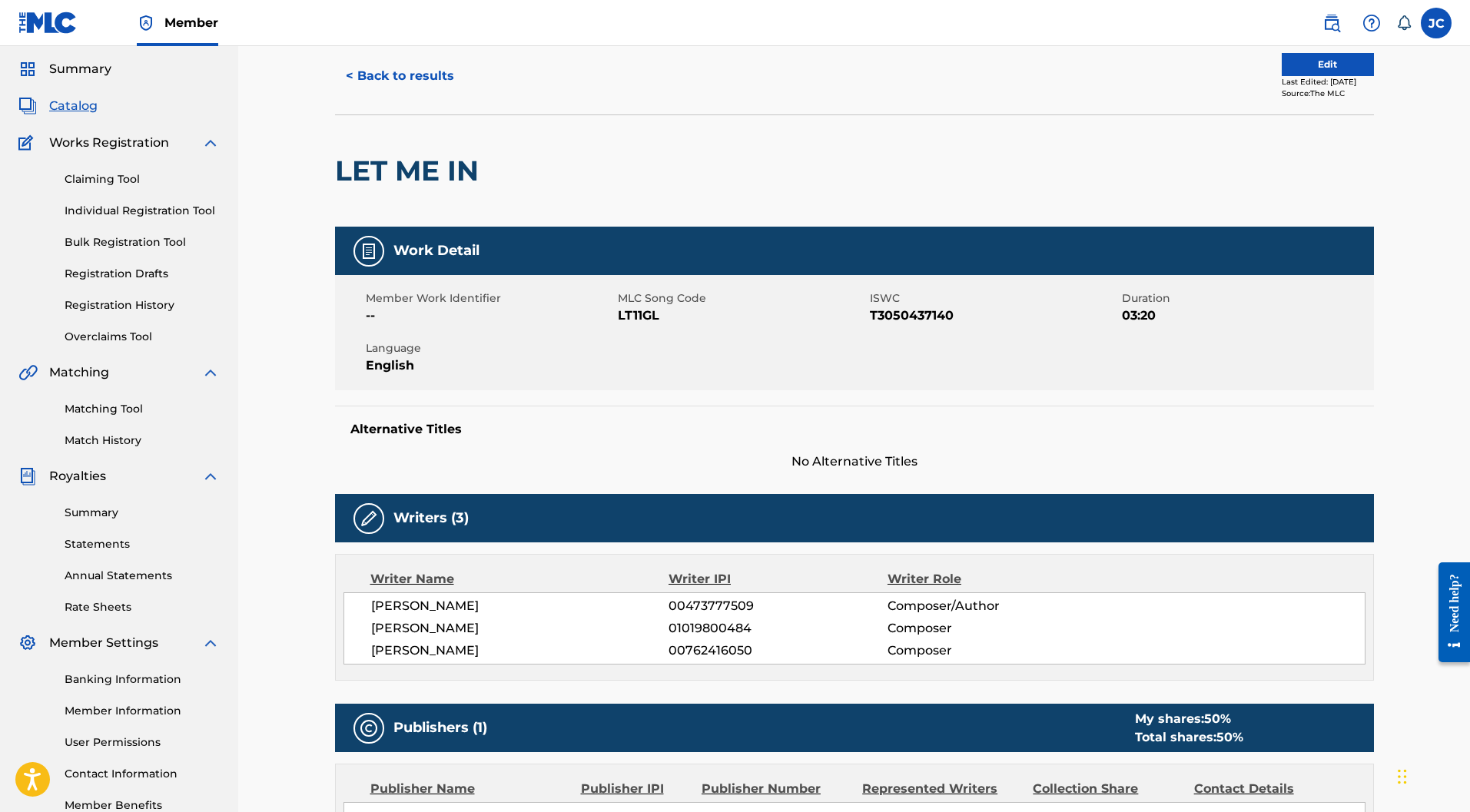
scroll to position [82, 0]
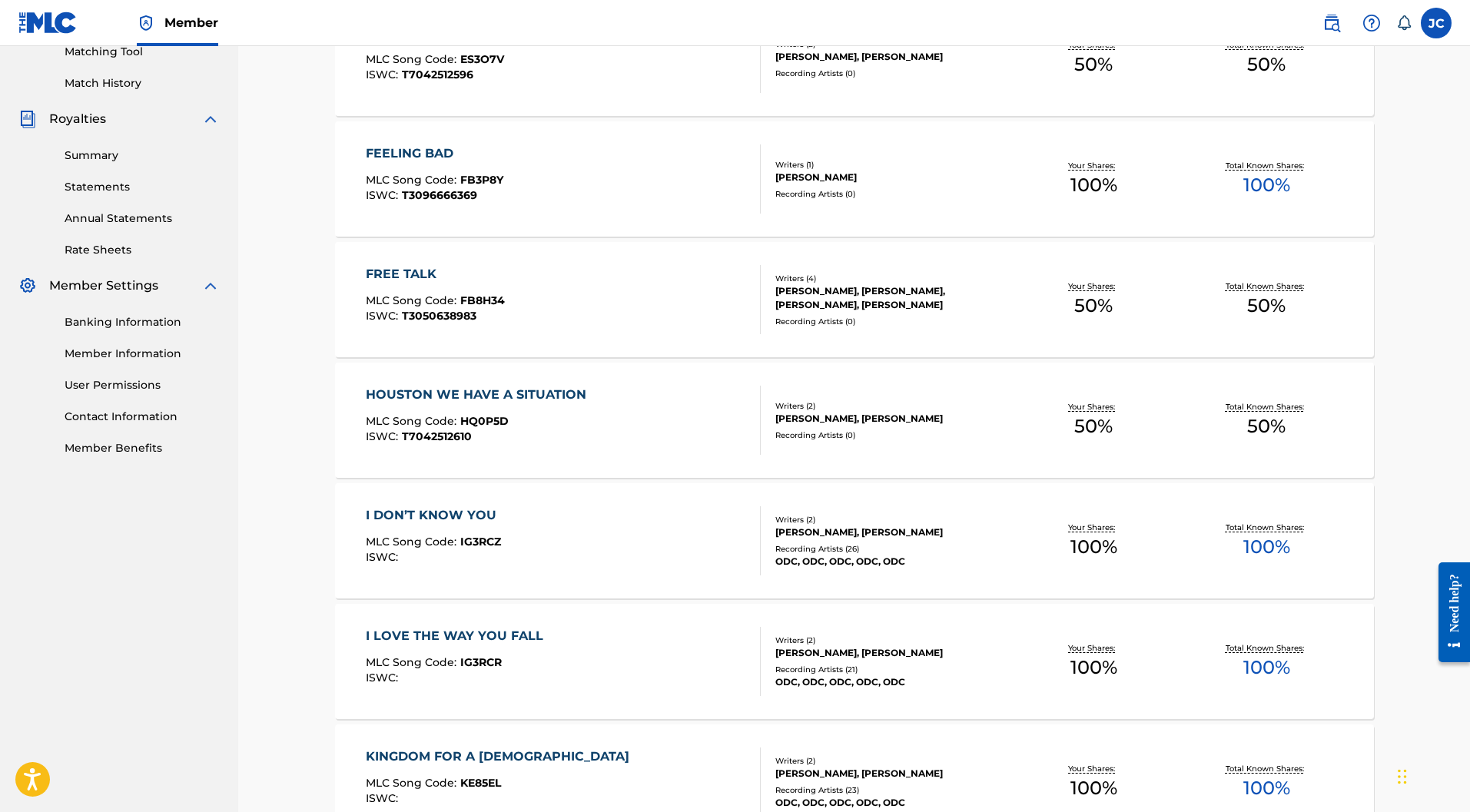
scroll to position [599, 0]
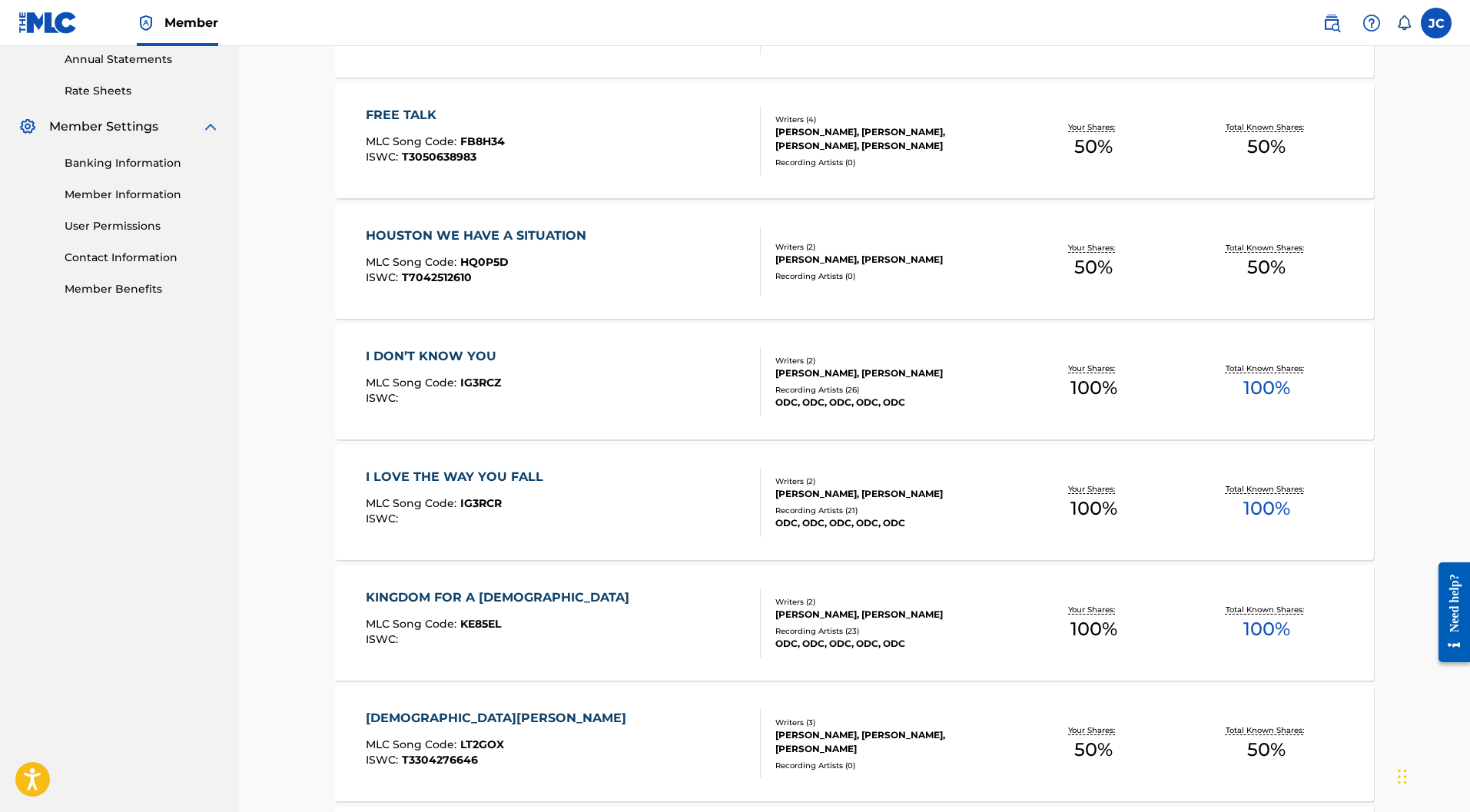
click at [441, 324] on div "I DON’T KNOW YOU MLC Song Code : IG3RCZ ISWC : Writers ( 2 ) [PERSON_NAME], [PE…" at bounding box center [854, 381] width 1039 height 115
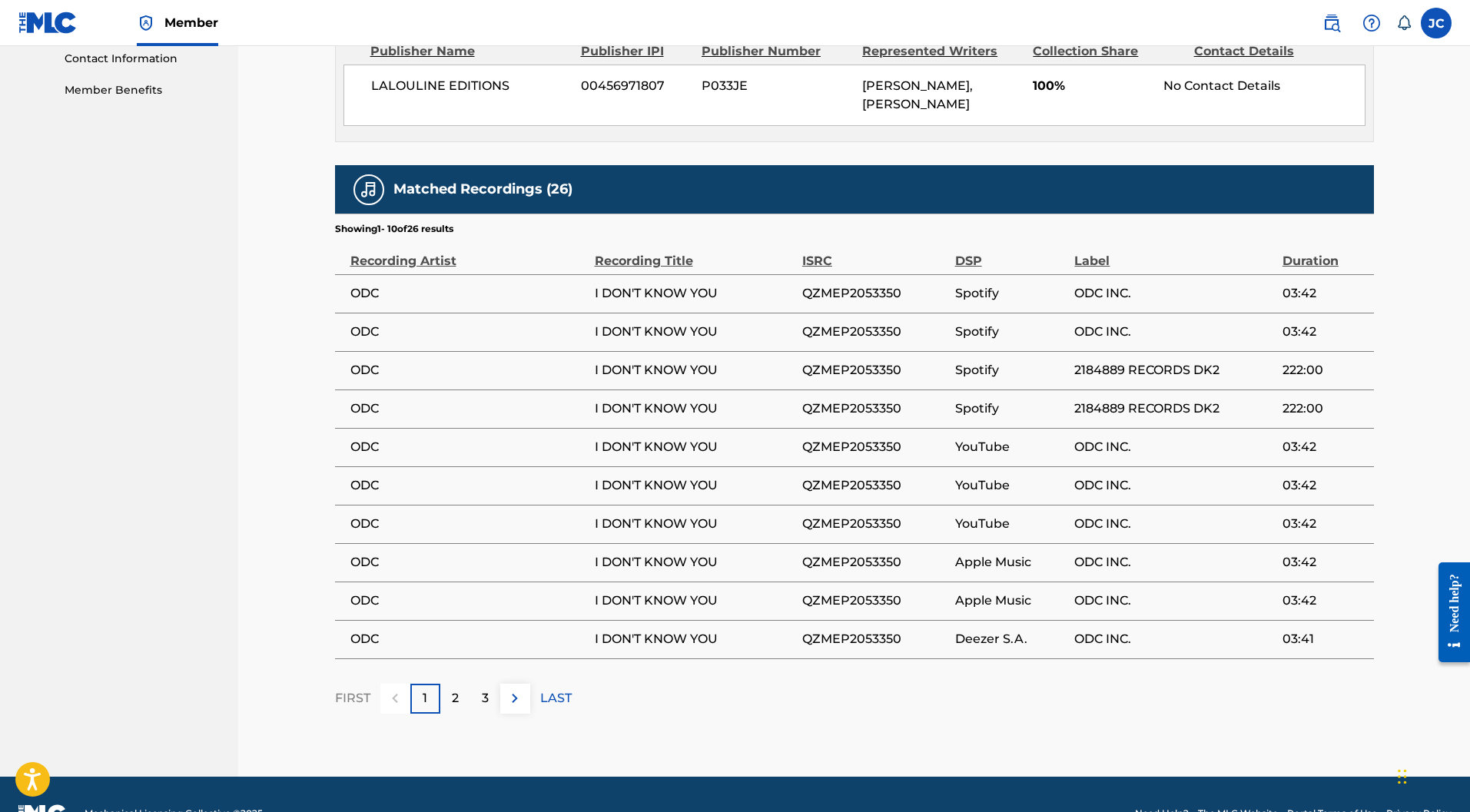
scroll to position [800, 0]
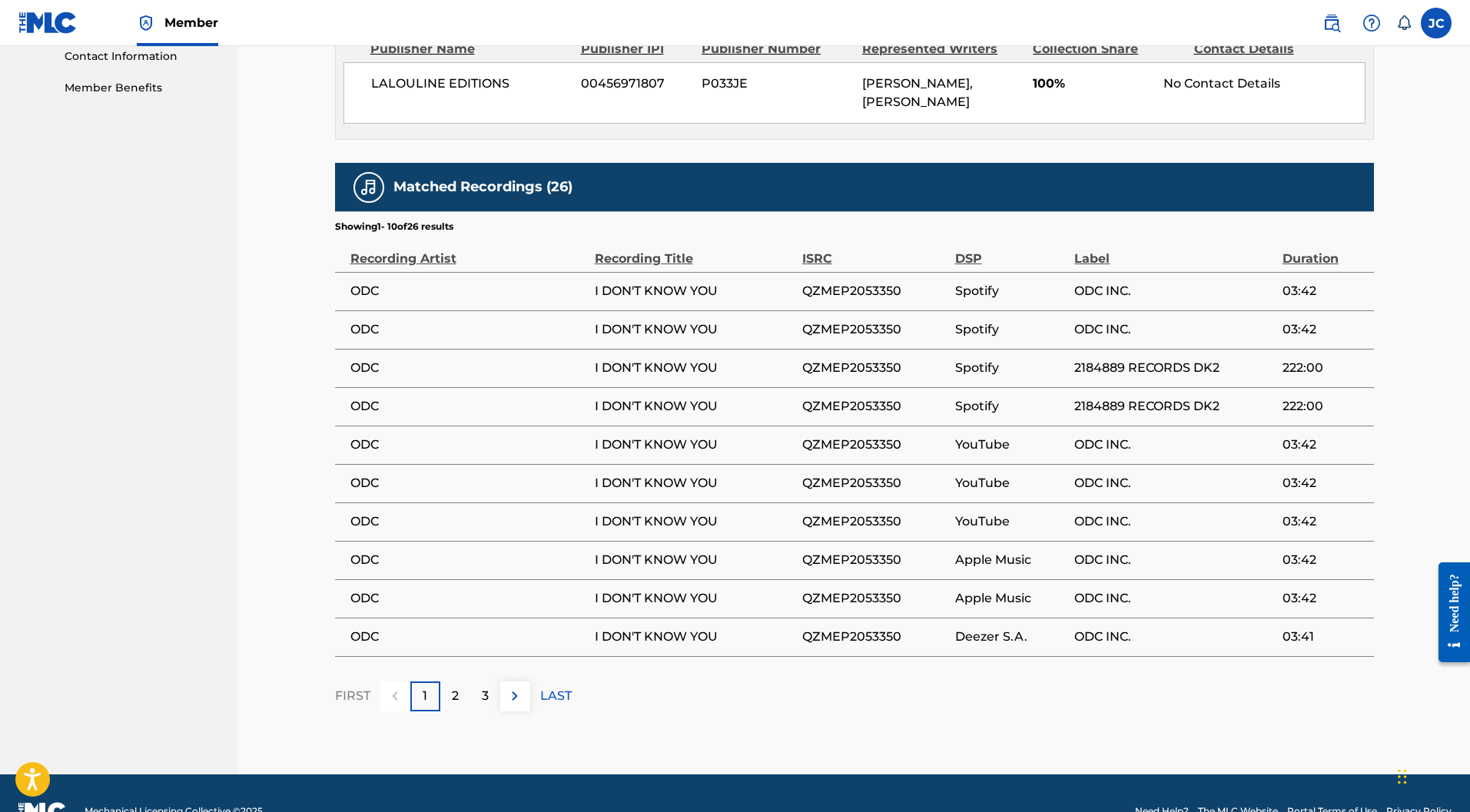
click at [455, 687] on p "2" at bounding box center [455, 696] width 7 height 19
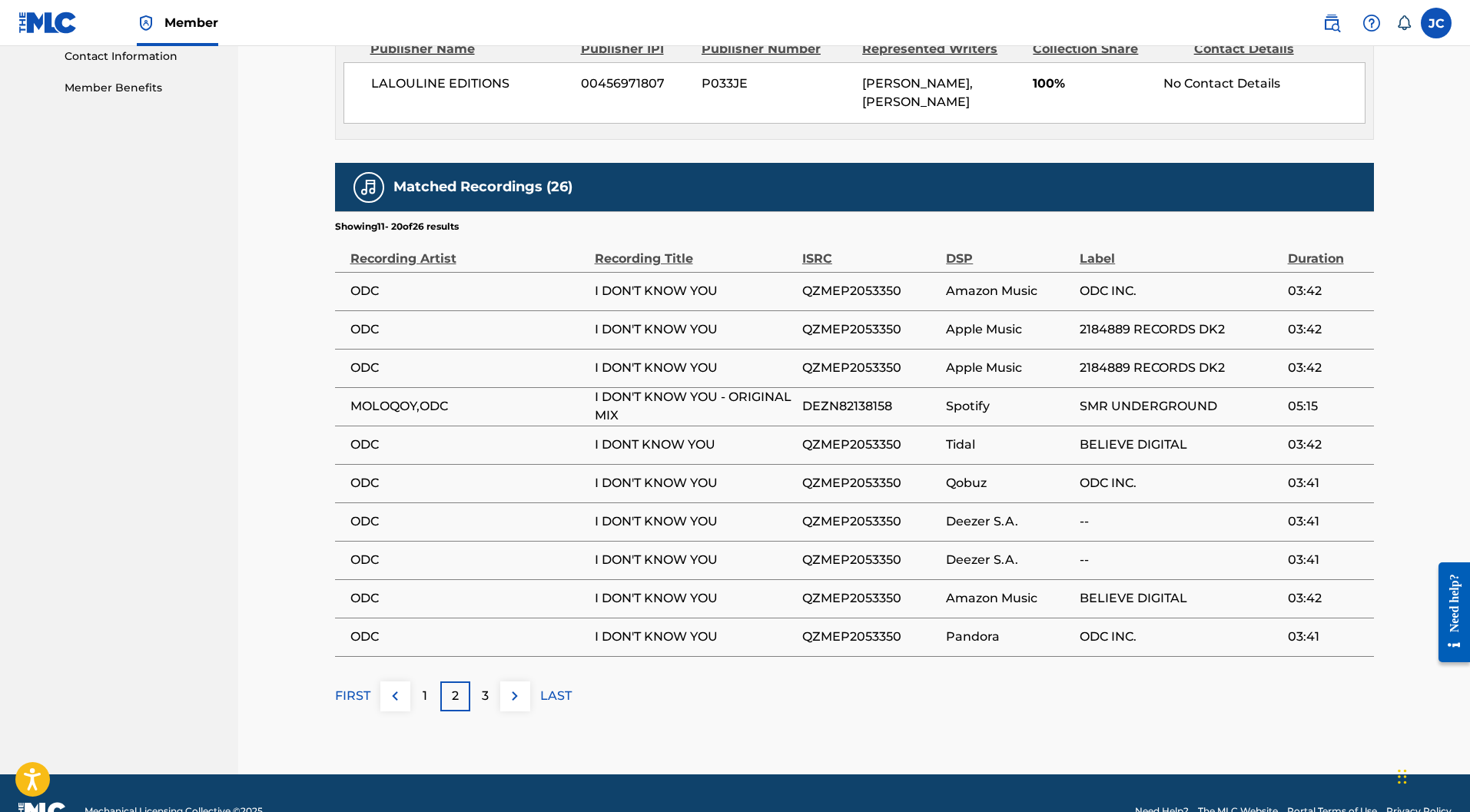
click at [488, 681] on div "3" at bounding box center [485, 696] width 30 height 30
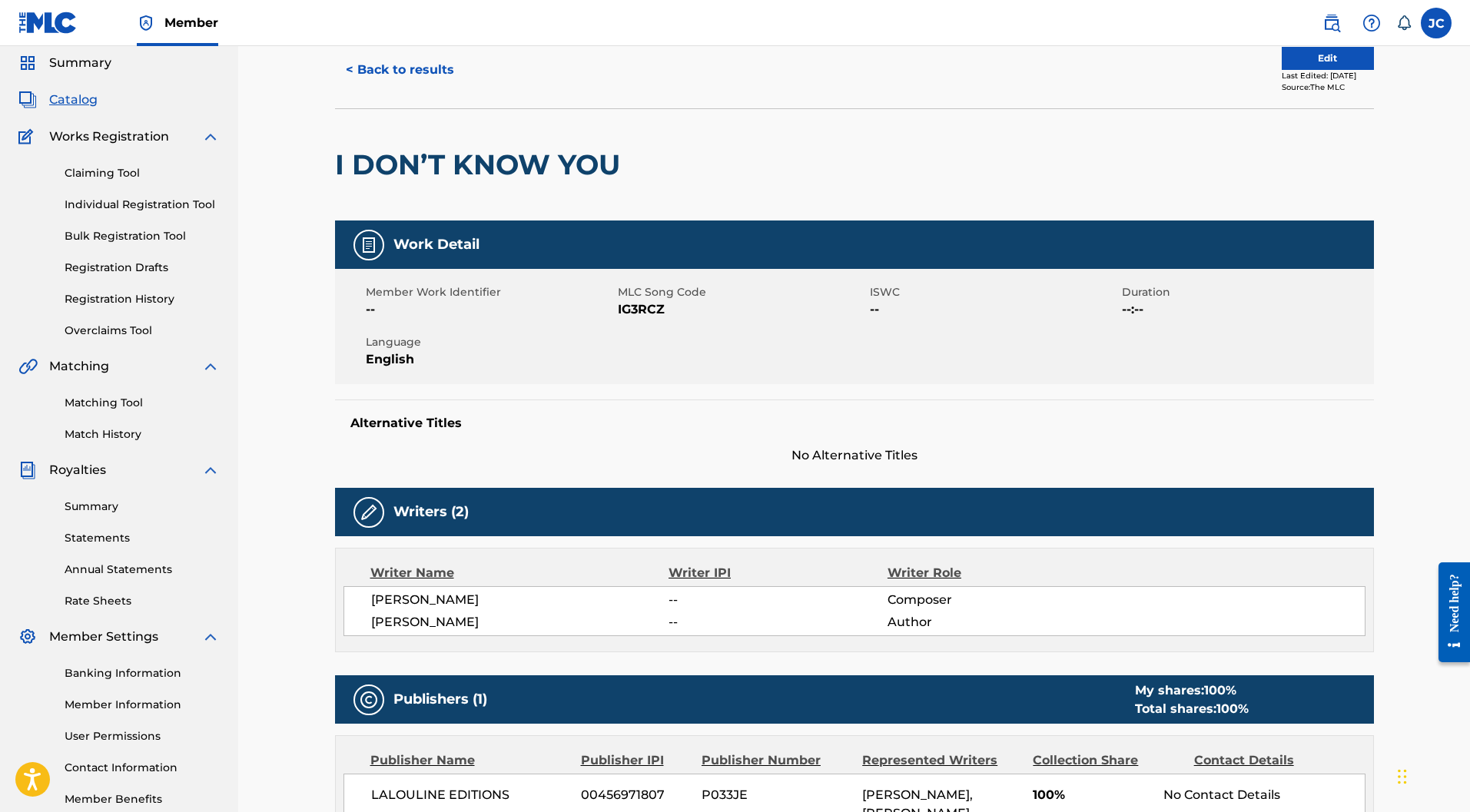
scroll to position [0, 0]
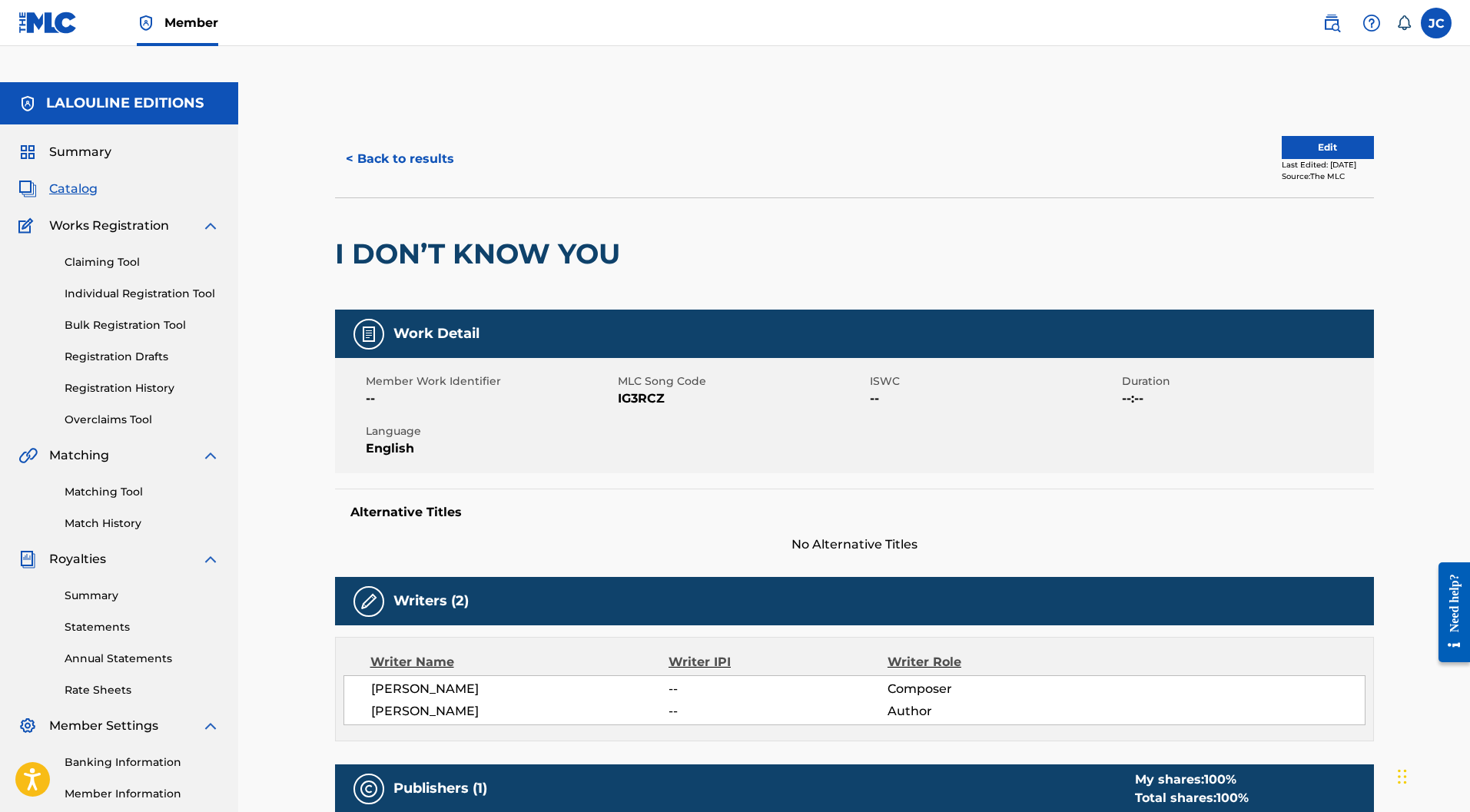
click at [47, 180] on link "Catalog" at bounding box center [58, 189] width 79 height 19
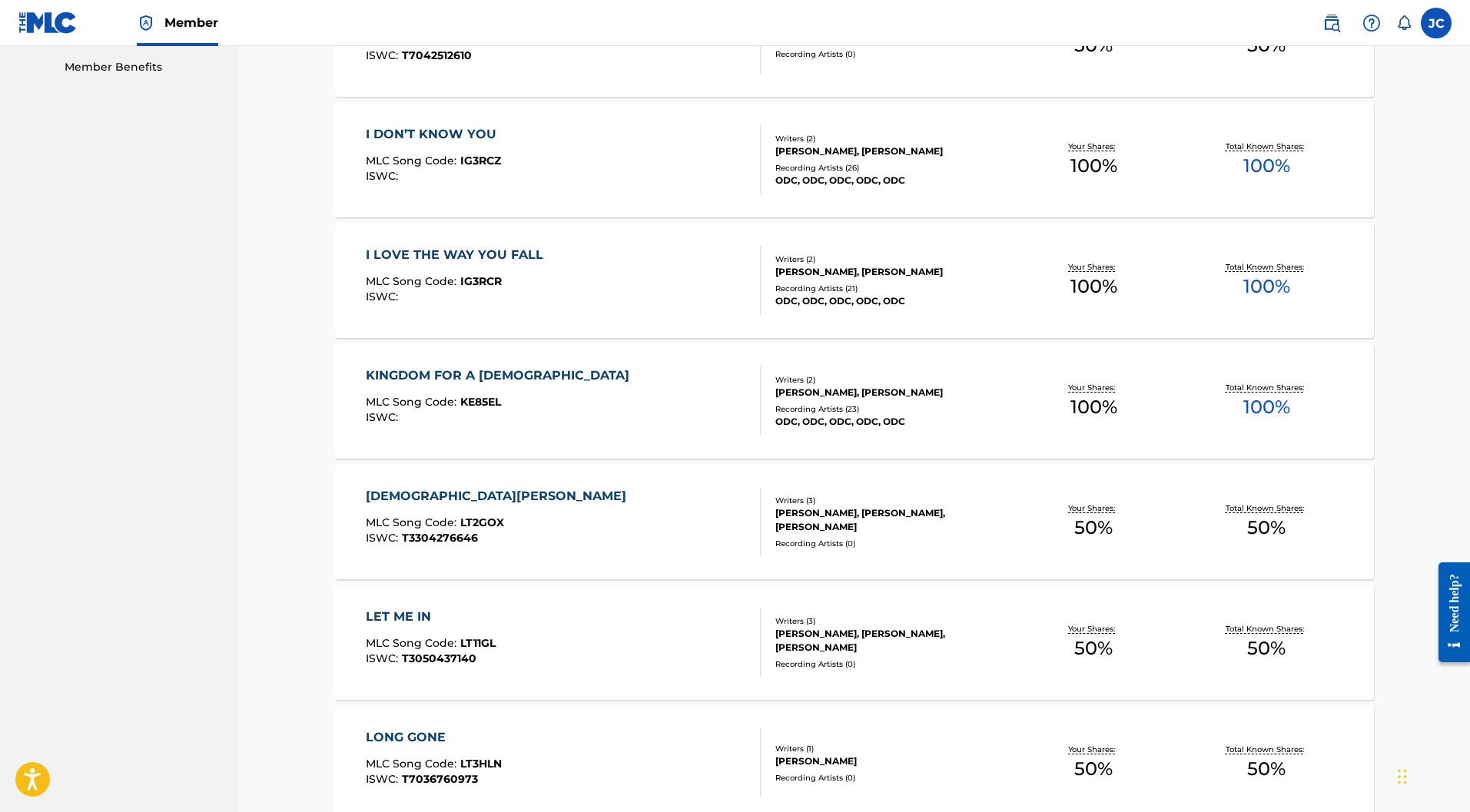
scroll to position [946, 0]
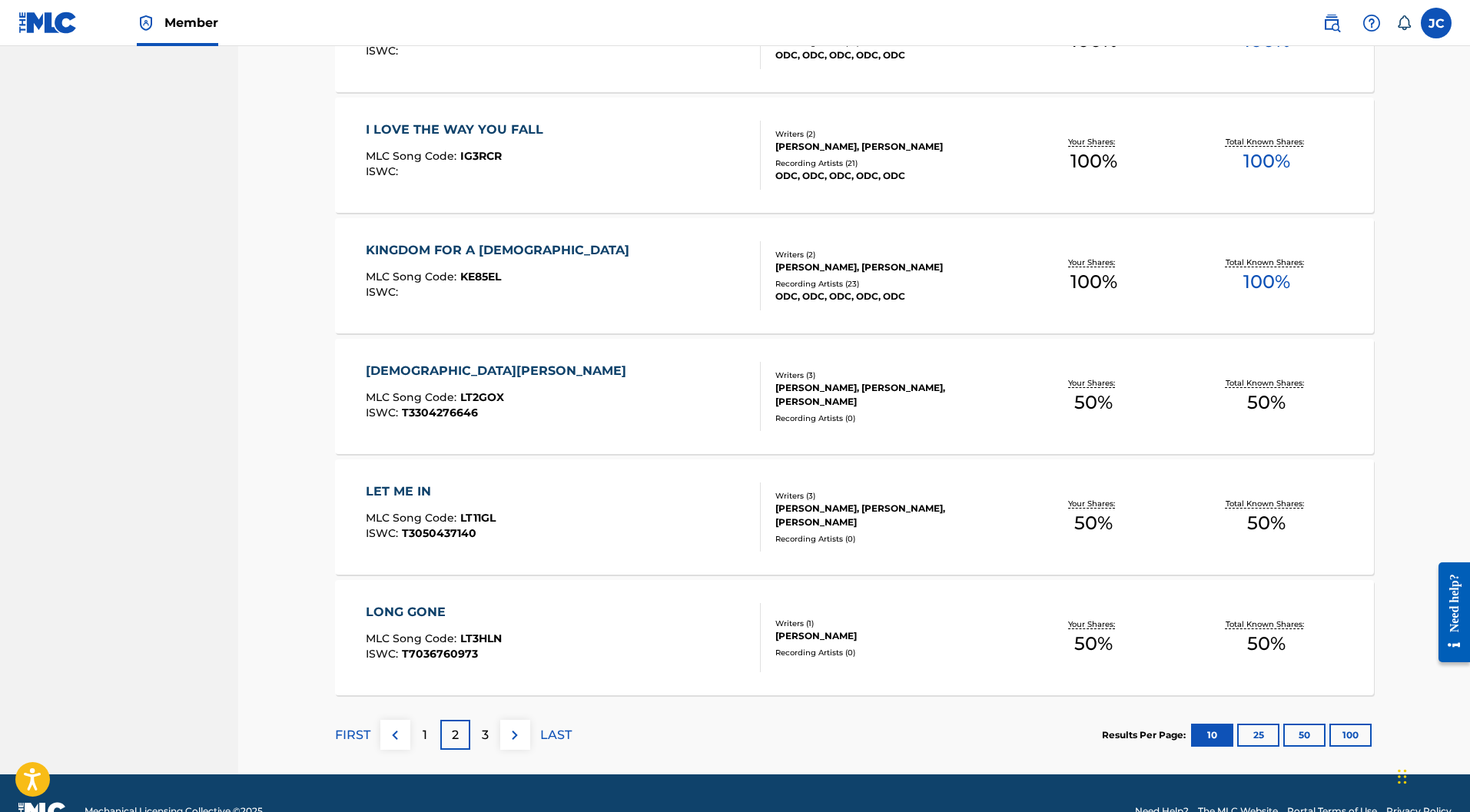
click at [484, 725] on p "3" at bounding box center [484, 734] width 7 height 19
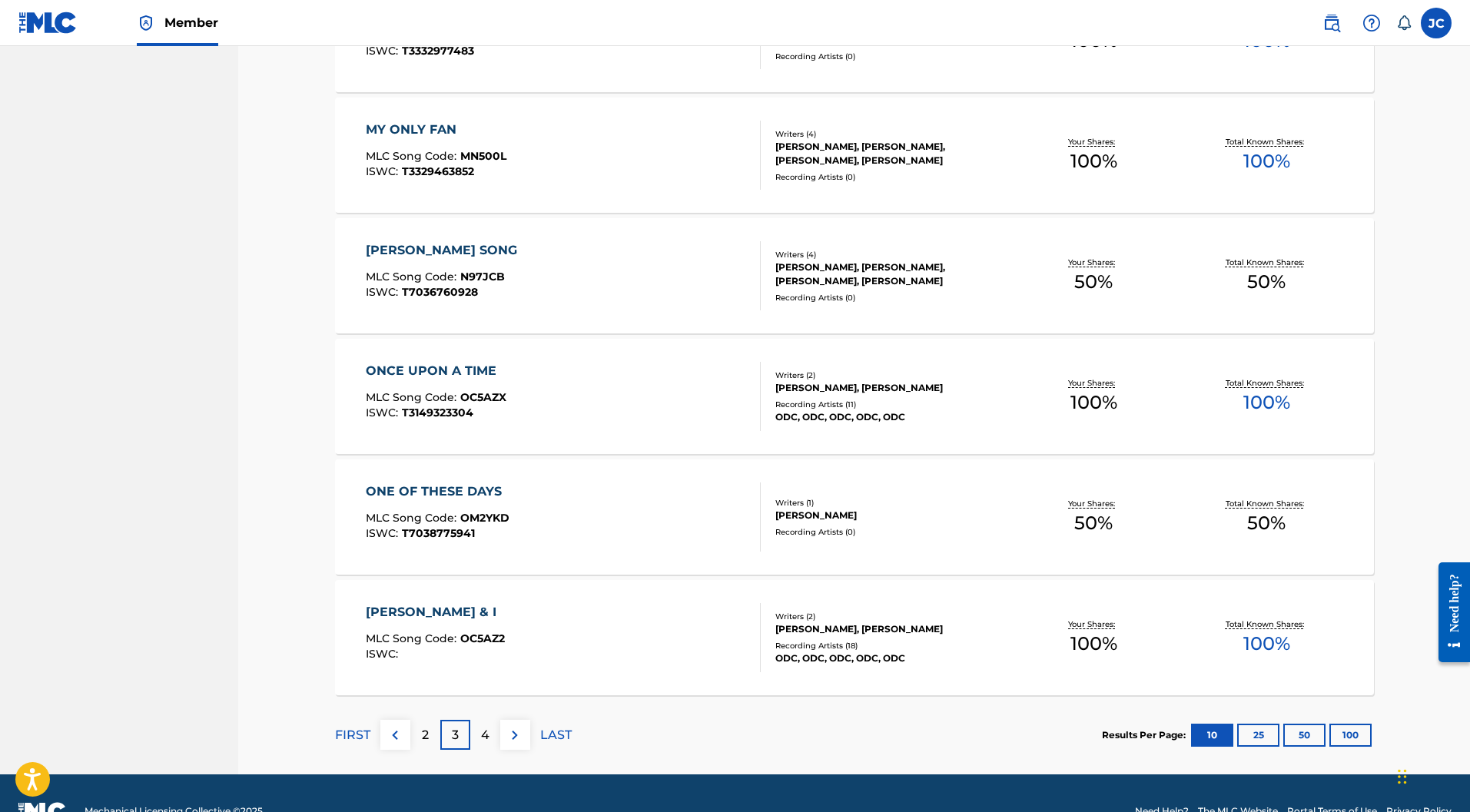
click at [486, 725] on p "4" at bounding box center [484, 734] width 9 height 19
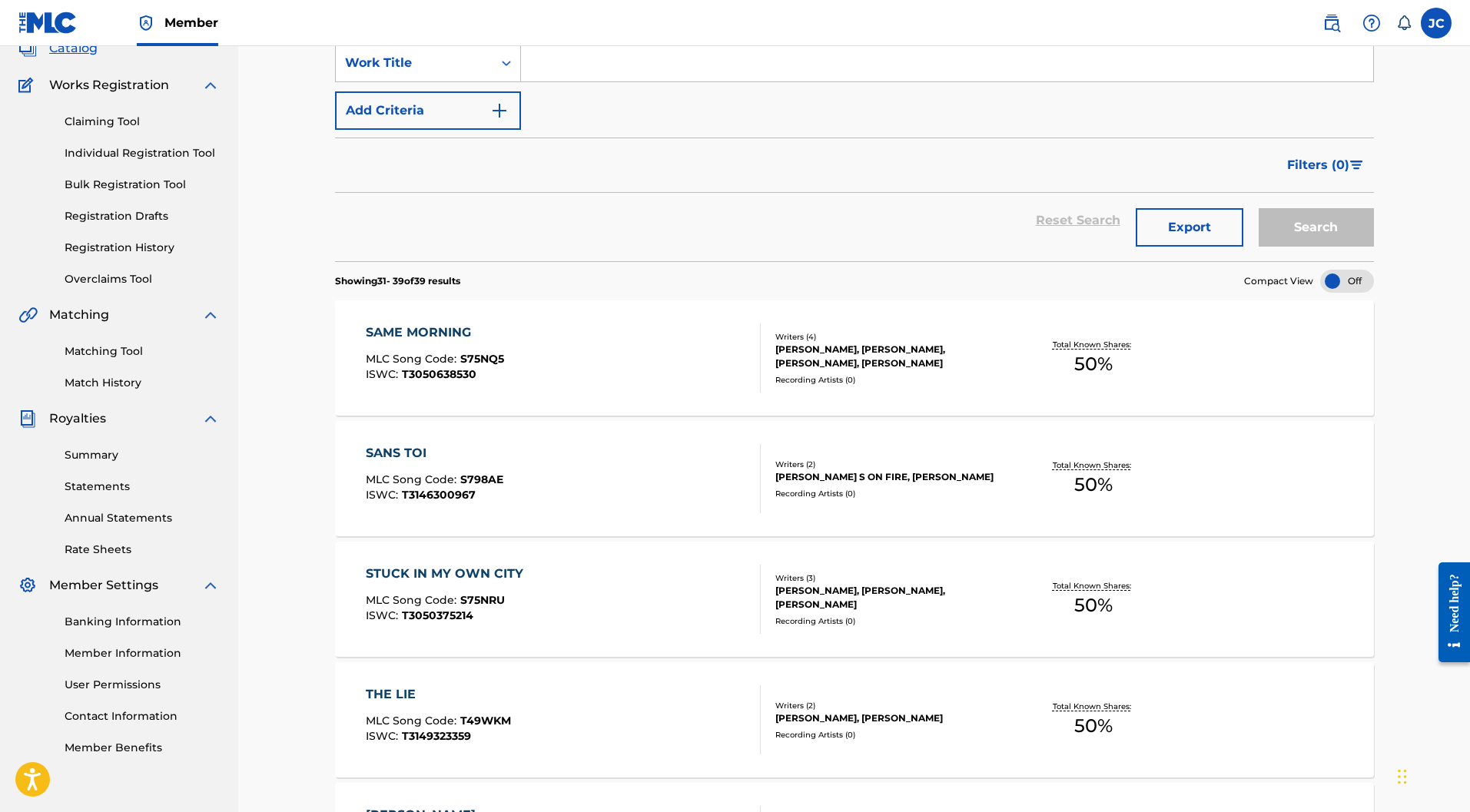
scroll to position [826, 0]
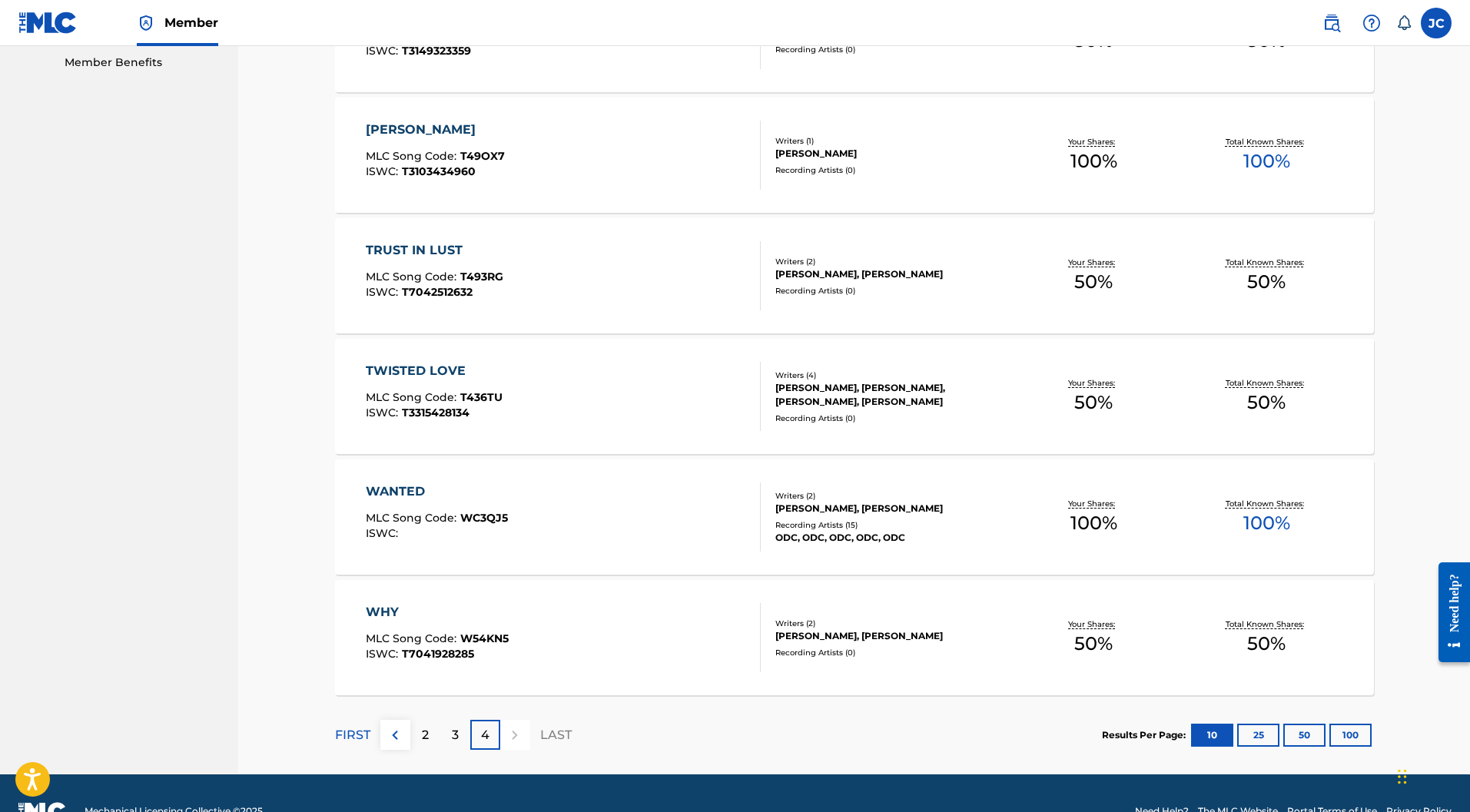
click at [453, 725] on p "3" at bounding box center [455, 734] width 7 height 19
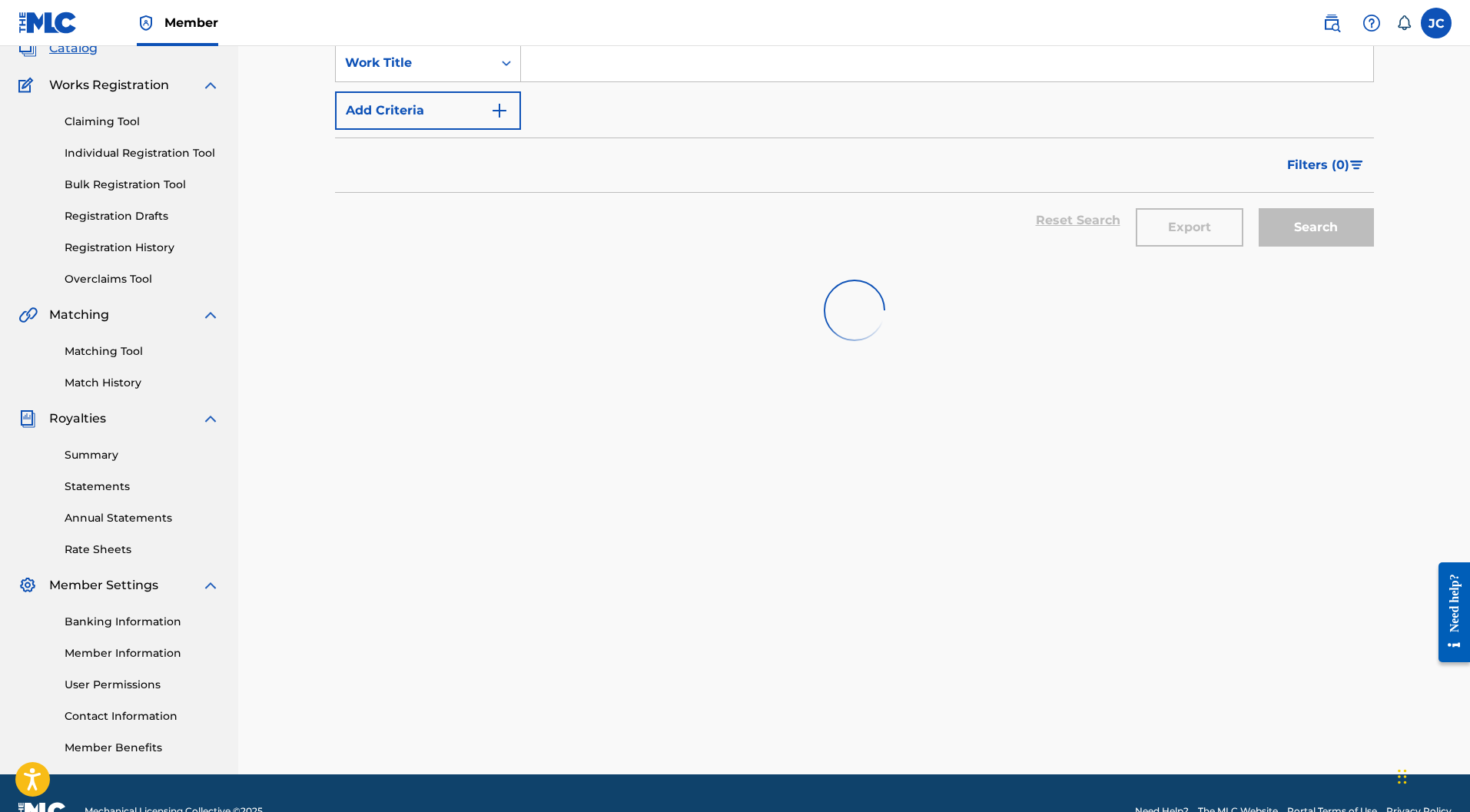
scroll to position [946, 0]
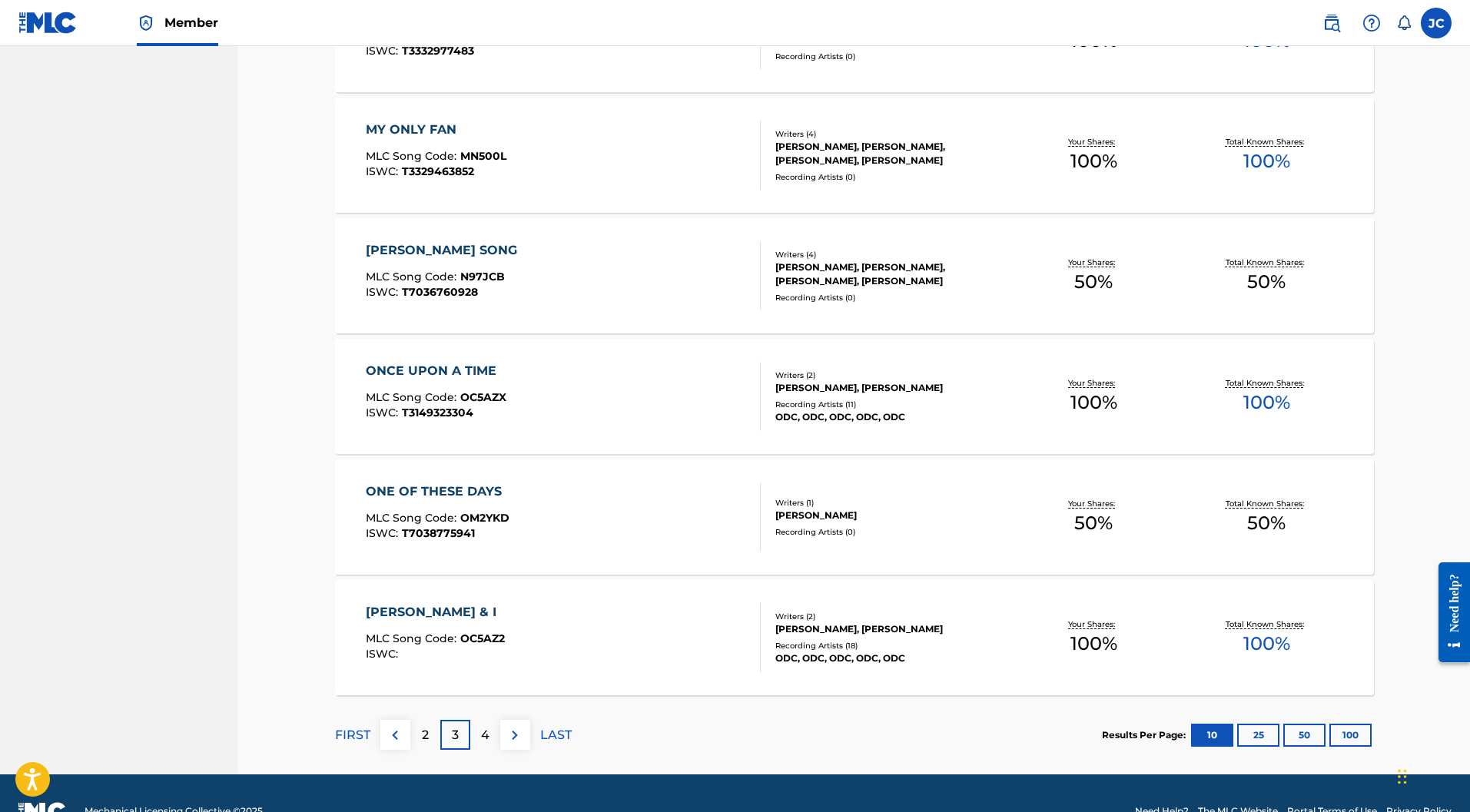
click at [421, 121] on div "MY ONLY FAN" at bounding box center [435, 130] width 141 height 19
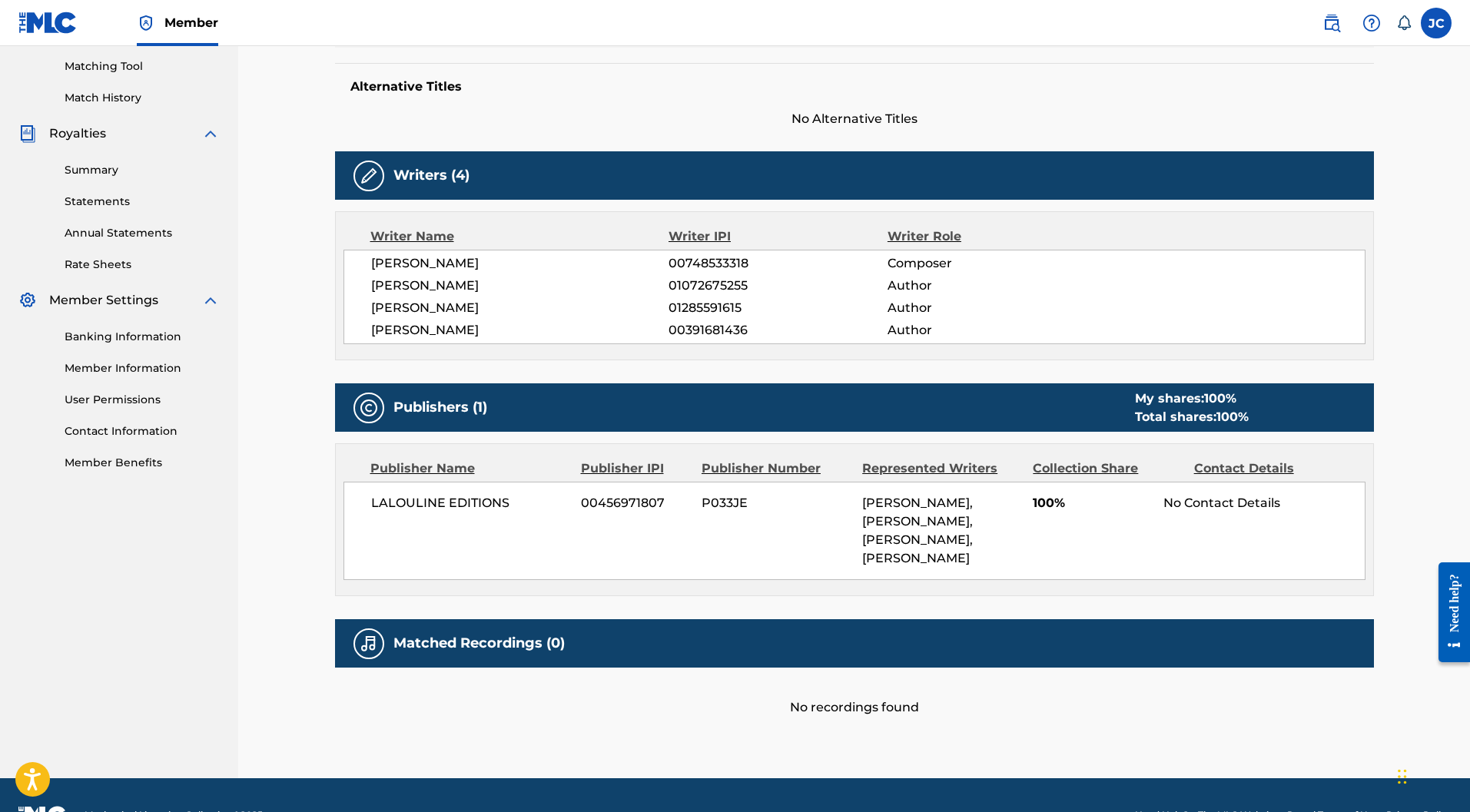
scroll to position [448, 0]
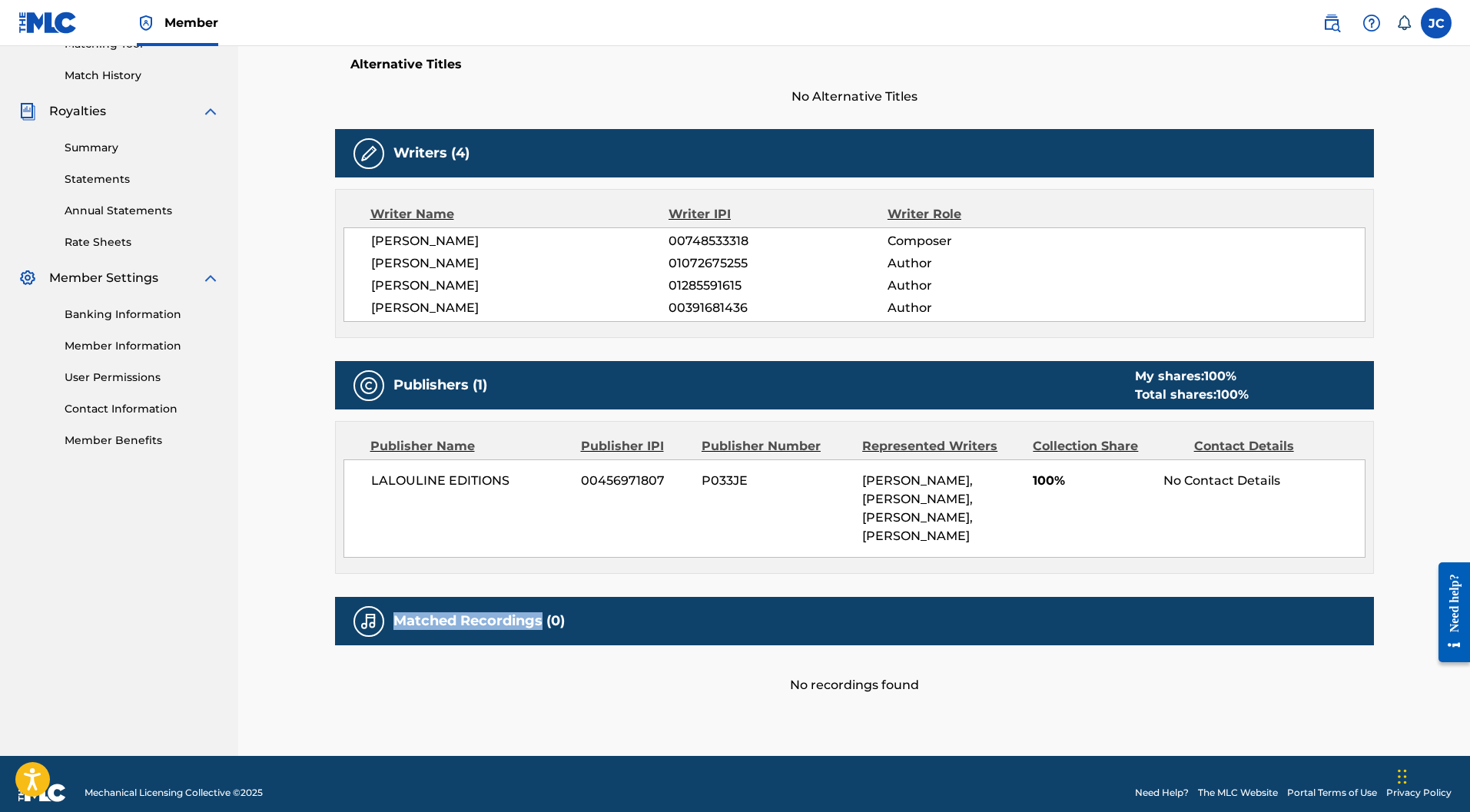
drag, startPoint x: 541, startPoint y: 603, endPoint x: 394, endPoint y: 606, distance: 147.0
click at [394, 612] on h5 "Matched Recordings (0)" at bounding box center [479, 621] width 171 height 18
copy h5 "Matched Recordings"
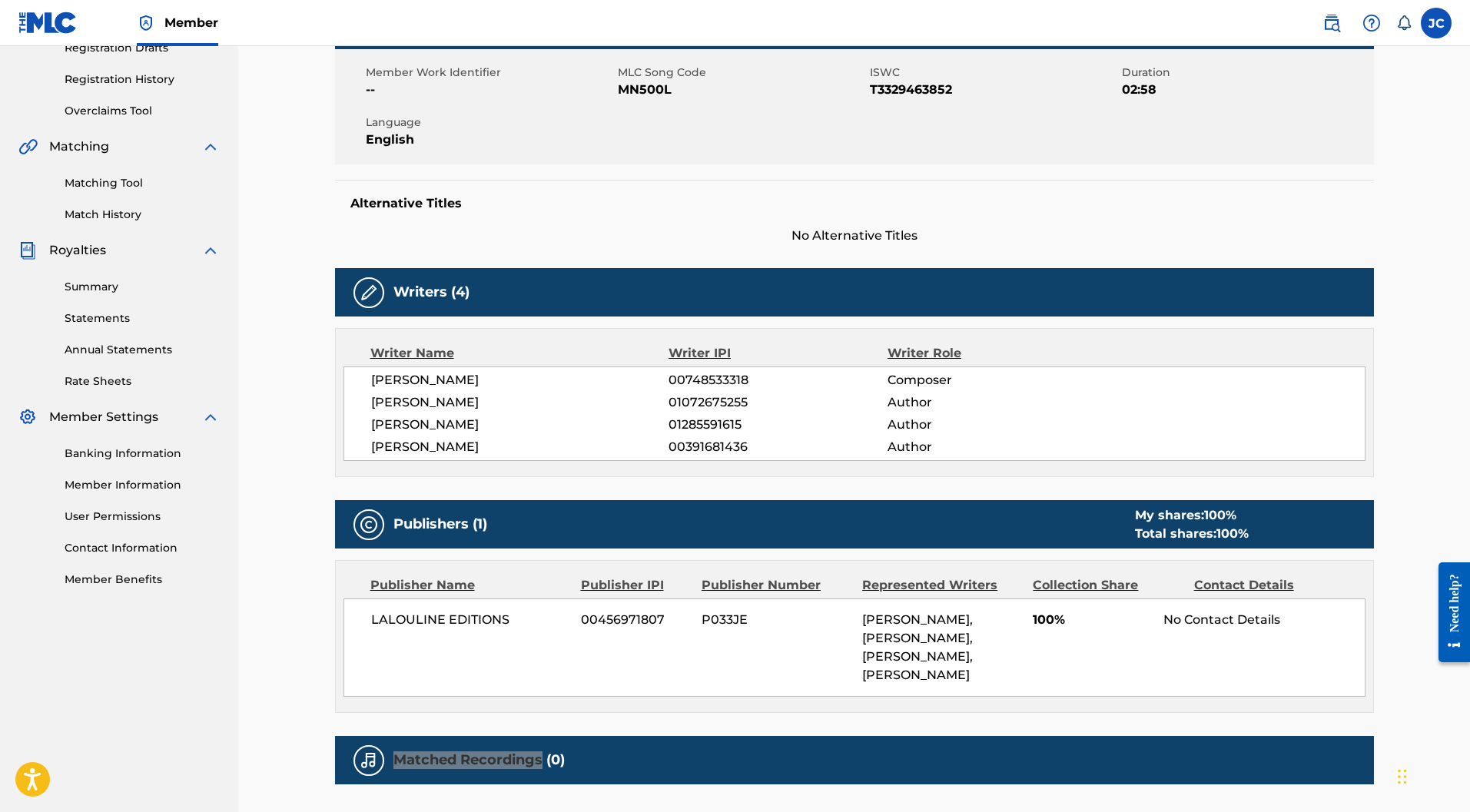
scroll to position [64, 0]
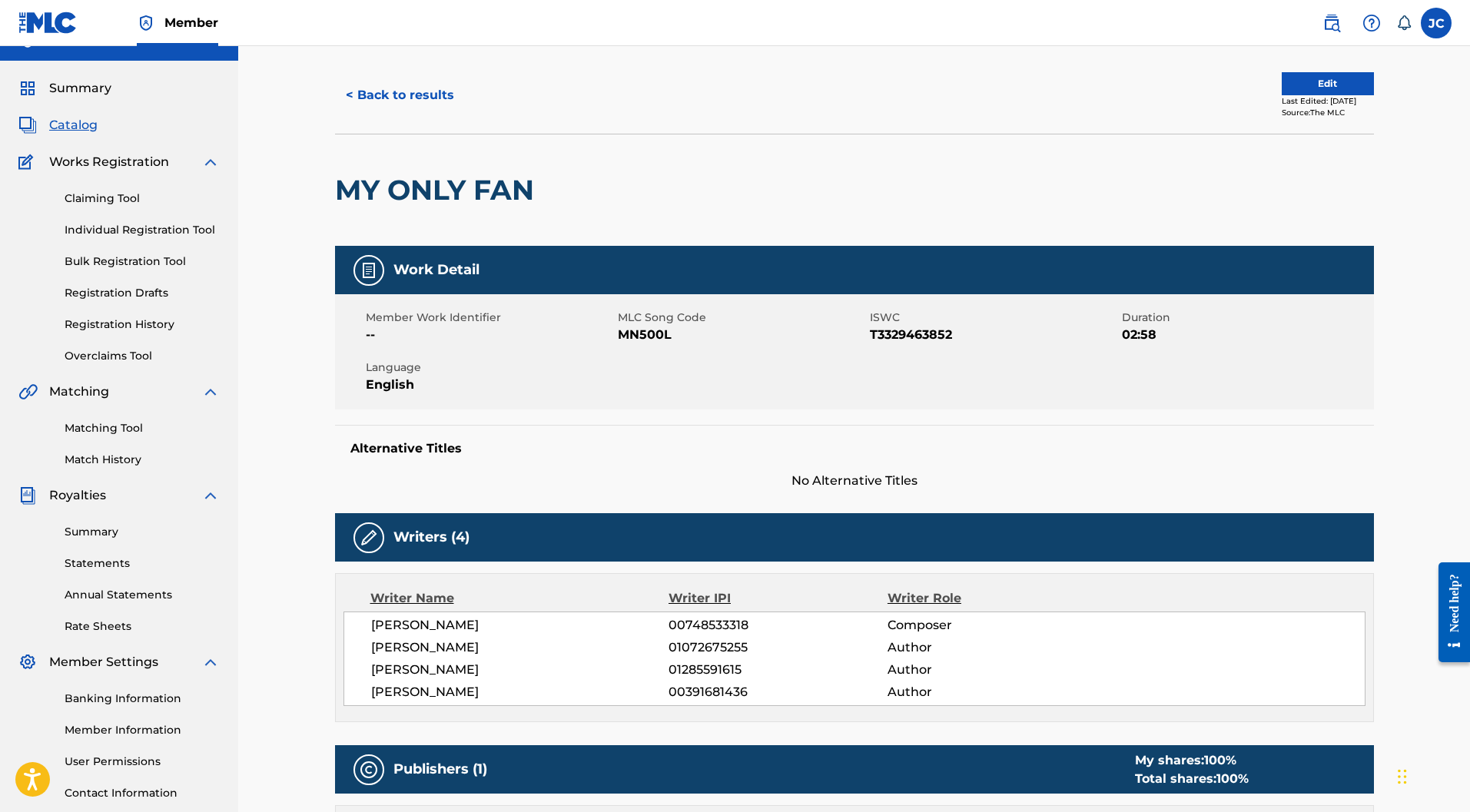
click at [113, 222] on link "Individual Registration Tool" at bounding box center [143, 230] width 156 height 16
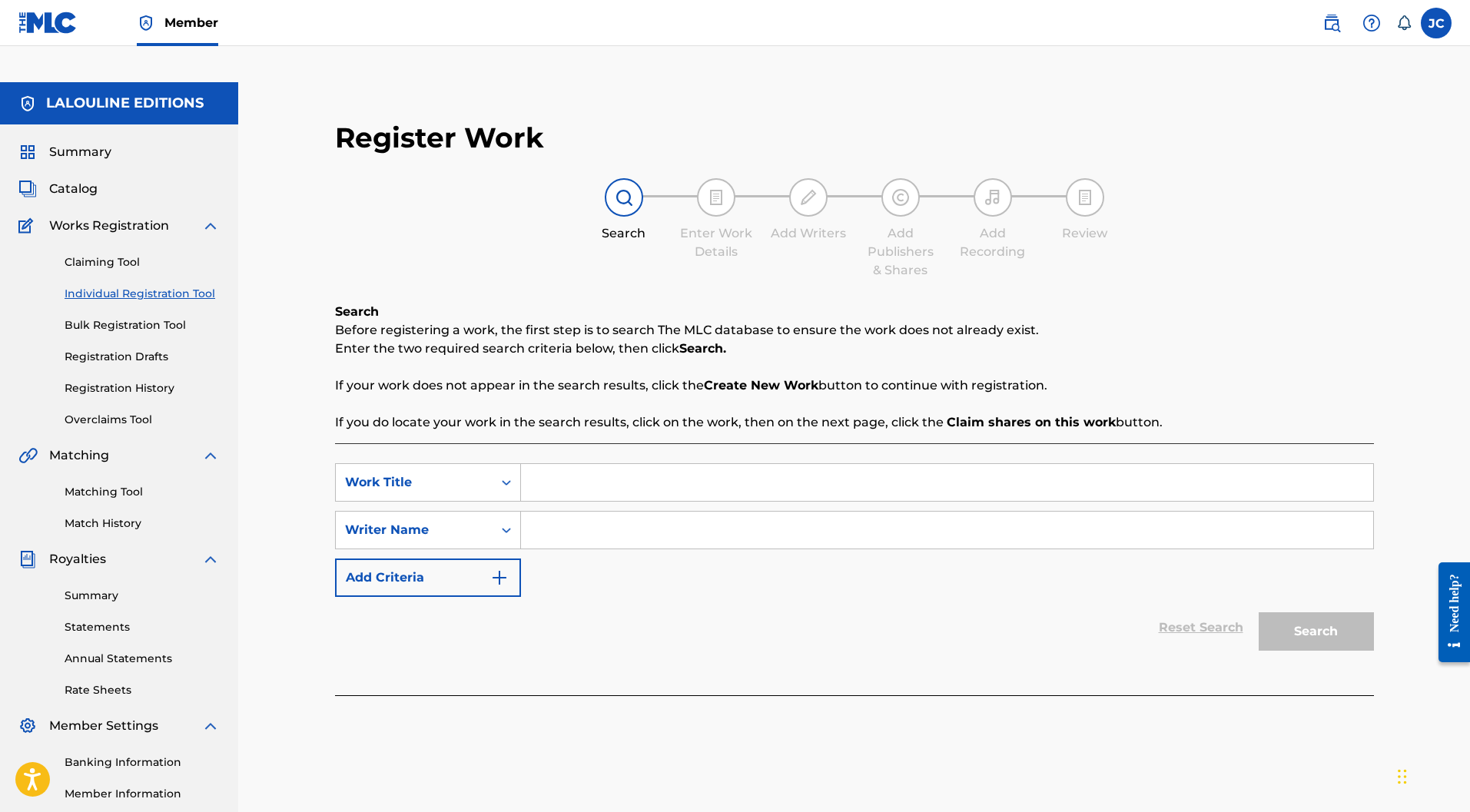
click at [589, 464] on input "Search Form" at bounding box center [946, 481] width 852 height 36
type input "m"
type input "prince deconstruit"
click at [579, 512] on input "Search Form" at bounding box center [946, 530] width 852 height 36
type input "[PERSON_NAME]"
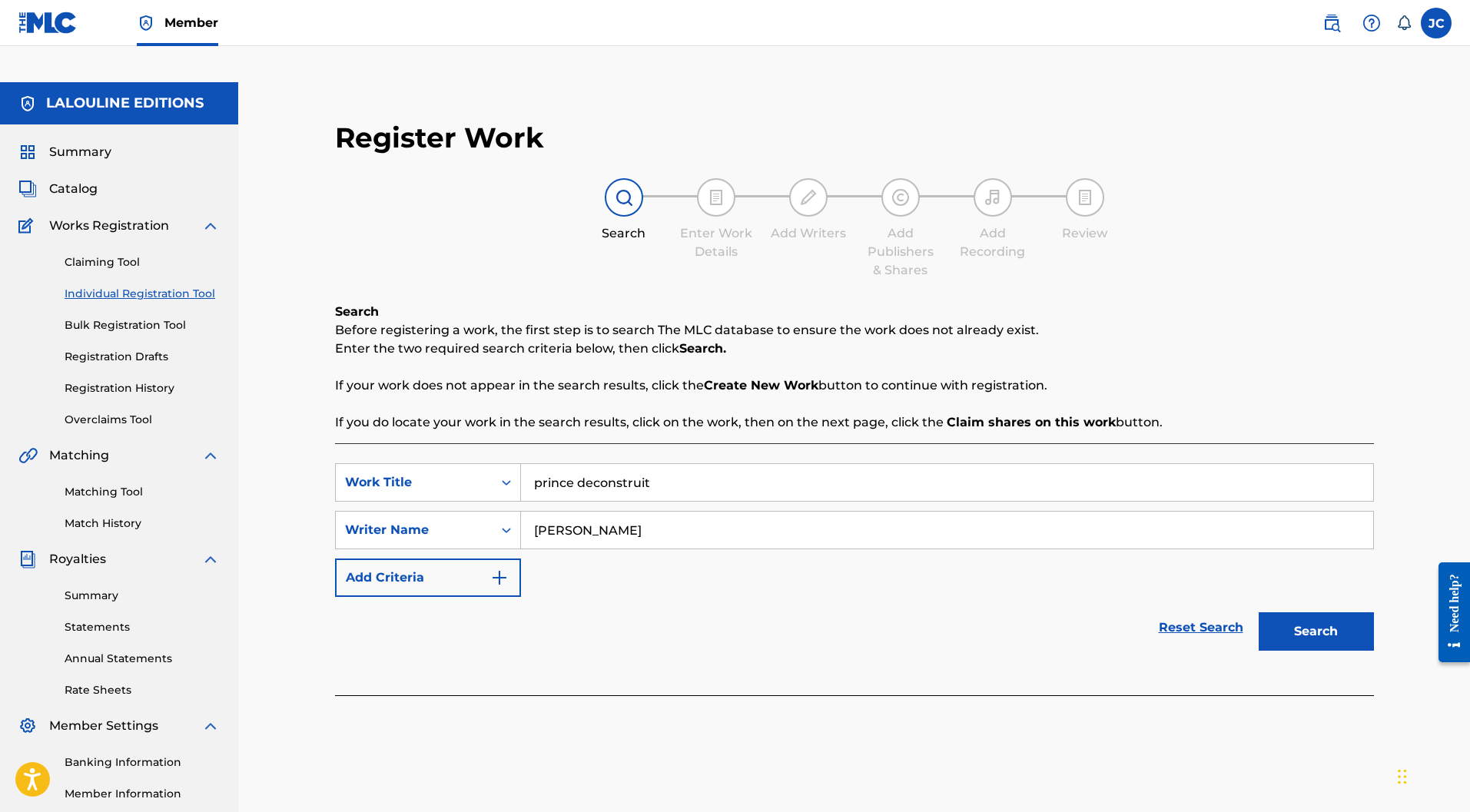
click at [1318, 612] on button "Search" at bounding box center [1315, 631] width 115 height 38
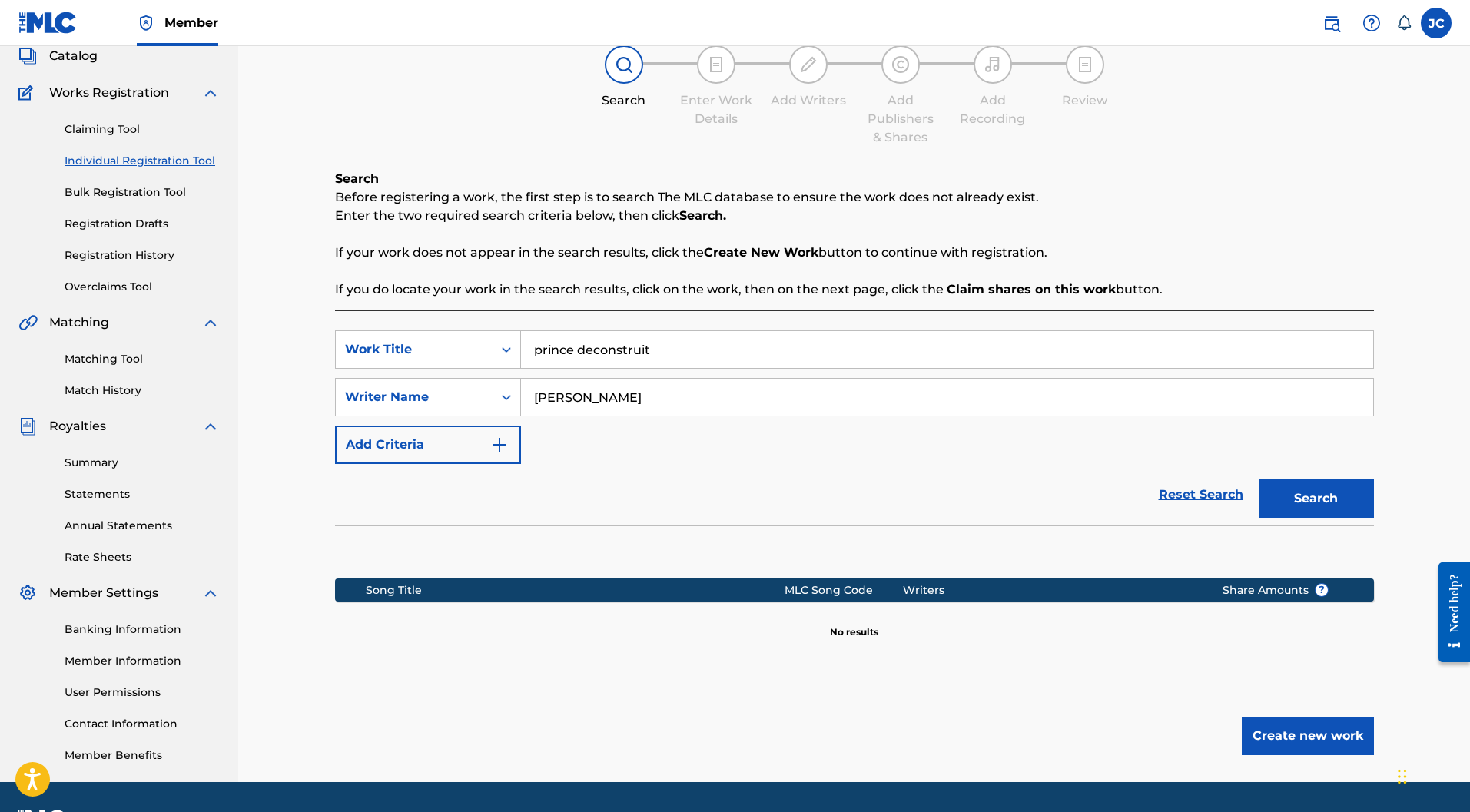
scroll to position [141, 0]
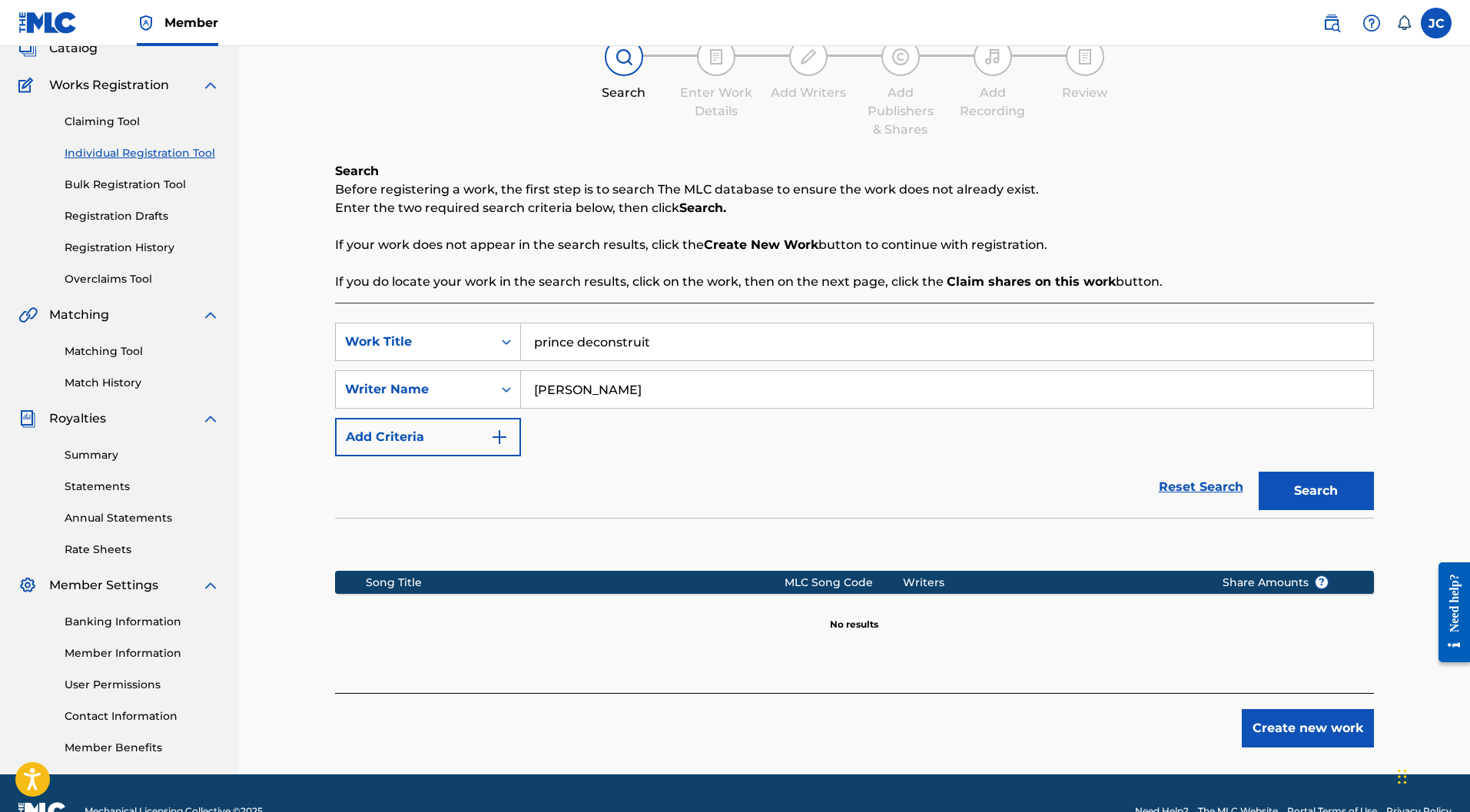
click at [1310, 709] on button "Create new work" at bounding box center [1308, 727] width 132 height 38
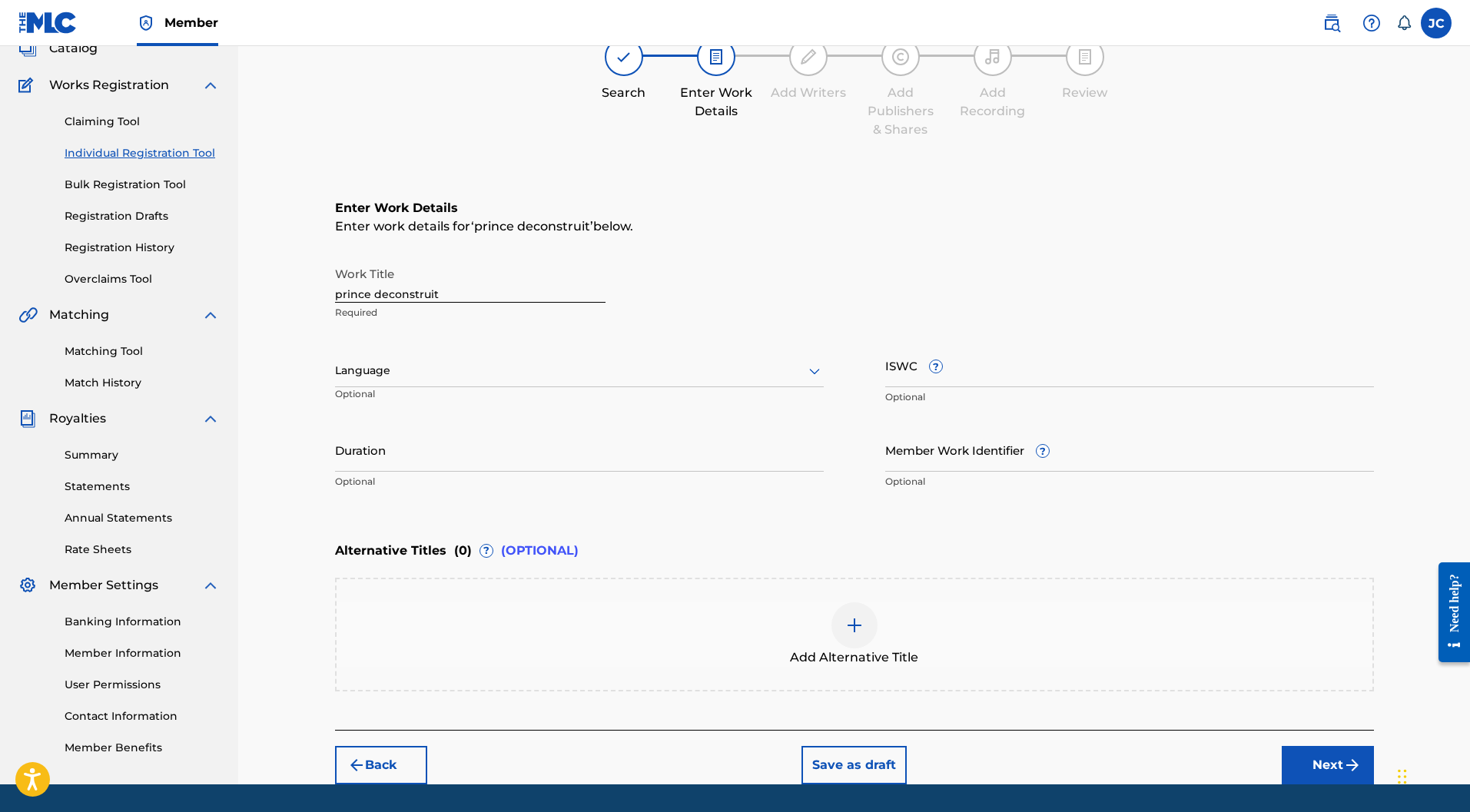
click at [128, 145] on link "Individual Registration Tool" at bounding box center [143, 153] width 156 height 16
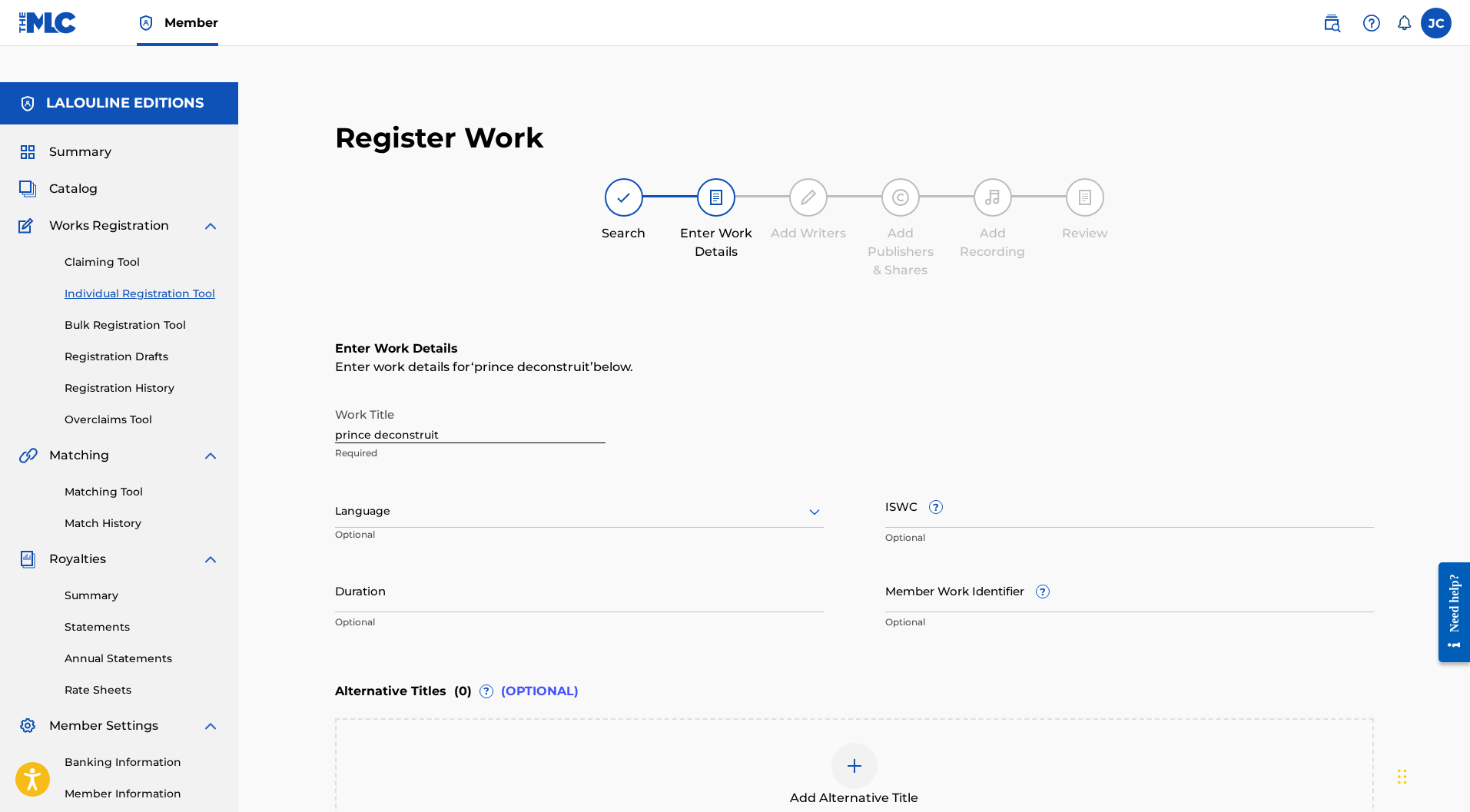
click at [122, 254] on link "Claiming Tool" at bounding box center [143, 262] width 156 height 16
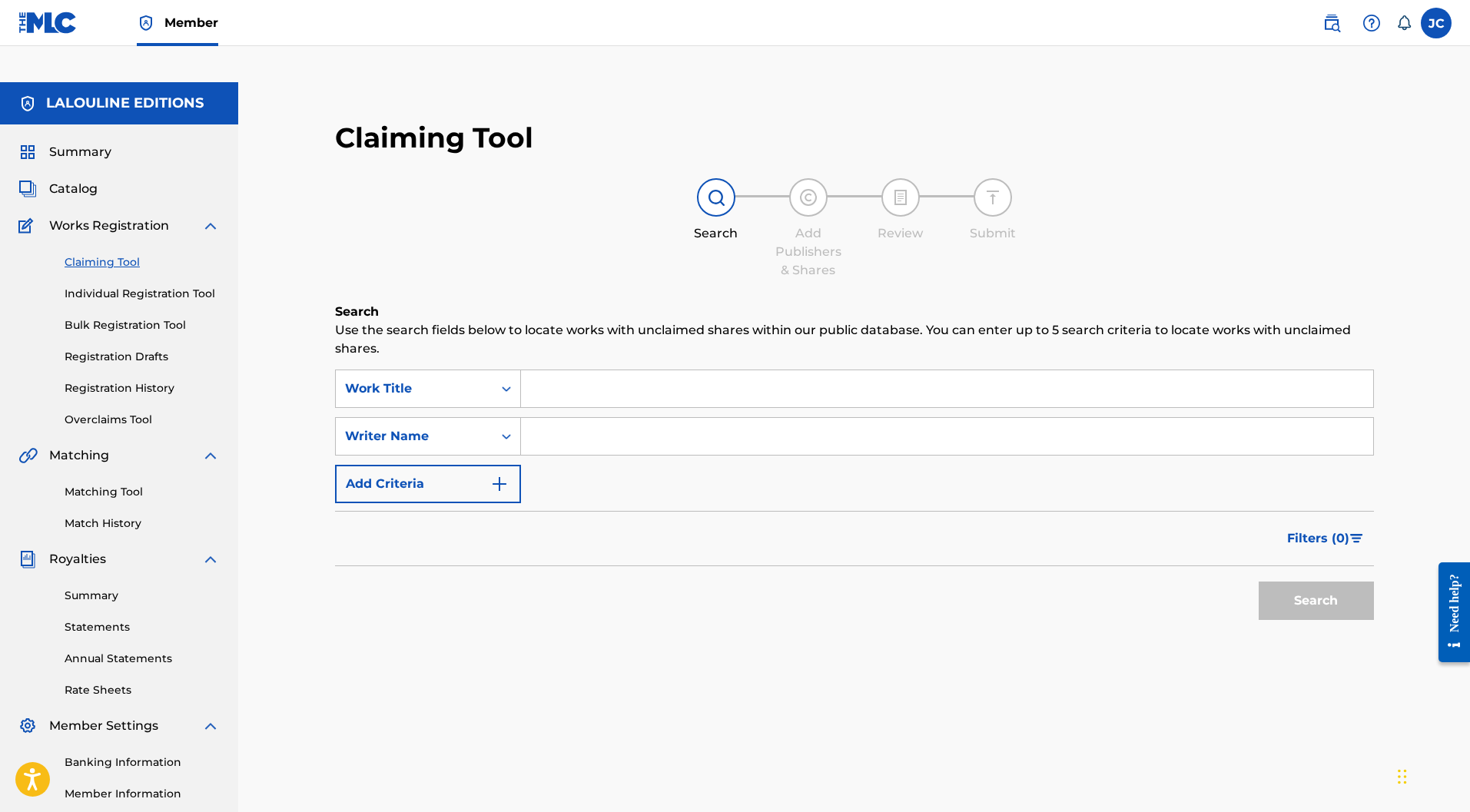
click at [152, 285] on link "Individual Registration Tool" at bounding box center [143, 293] width 156 height 16
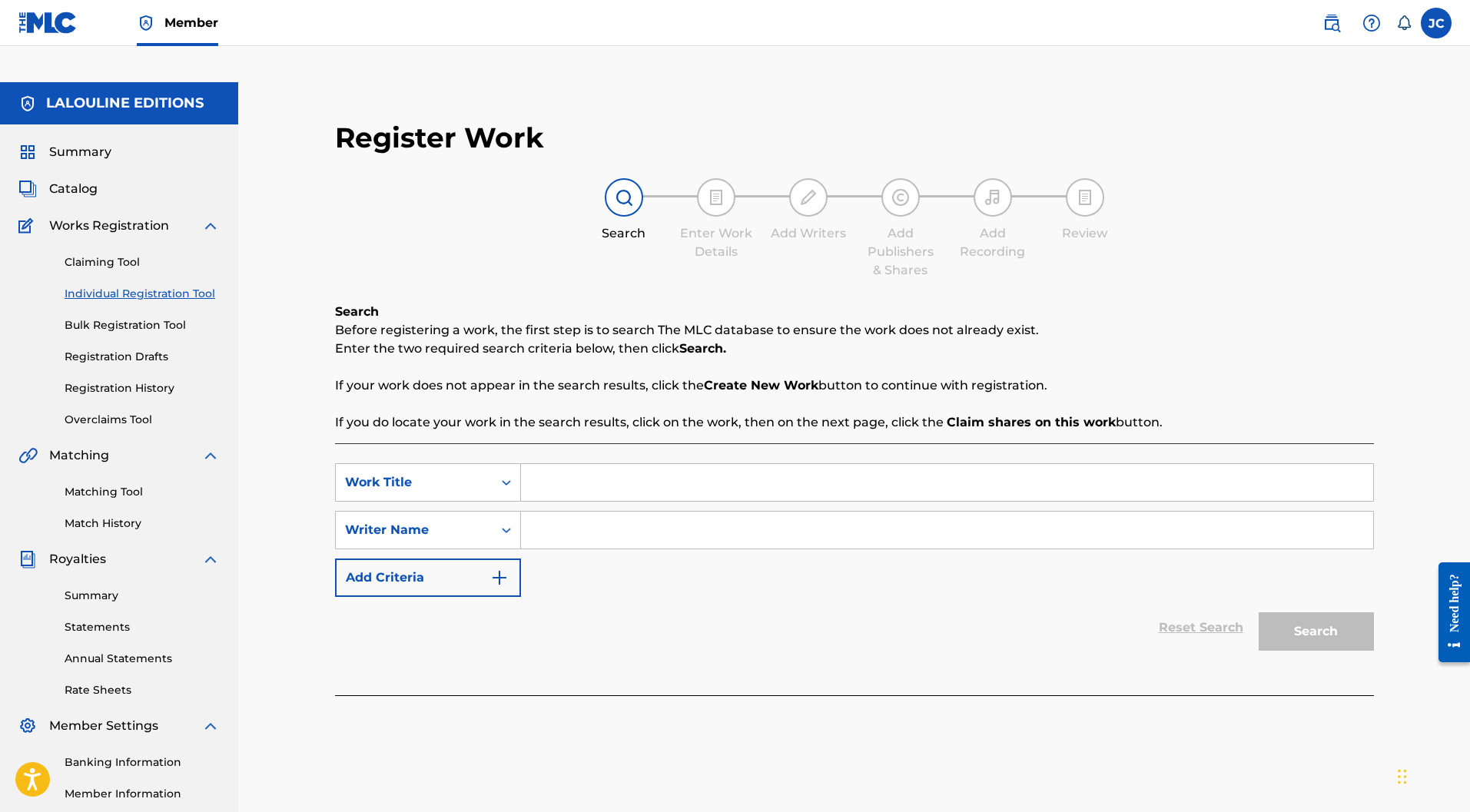
click at [613, 464] on input "Search Form" at bounding box center [946, 481] width 852 height 36
click at [613, 512] on input "Search Form" at bounding box center [946, 530] width 852 height 36
click at [61, 180] on span "Catalog" at bounding box center [73, 189] width 48 height 19
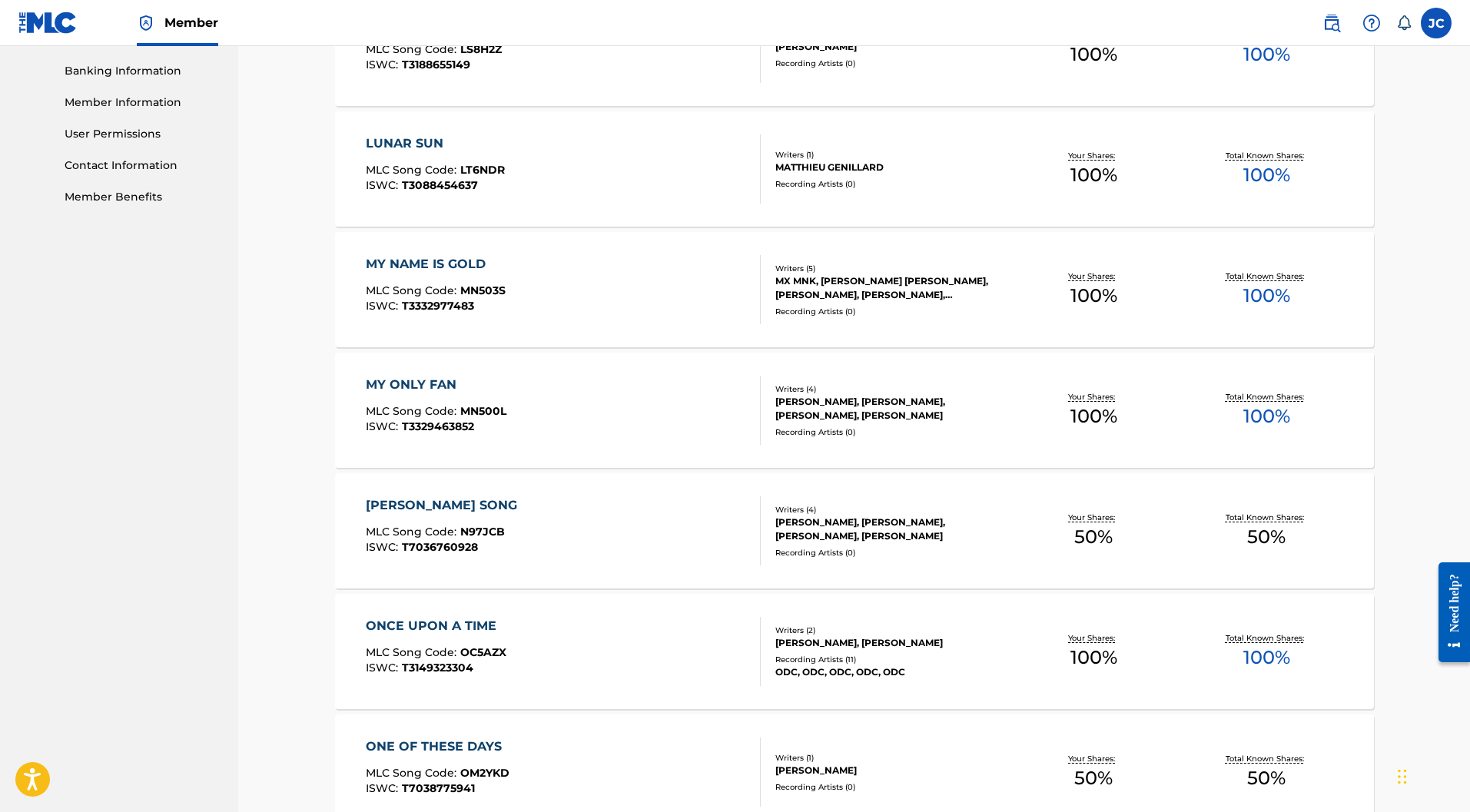
scroll to position [946, 0]
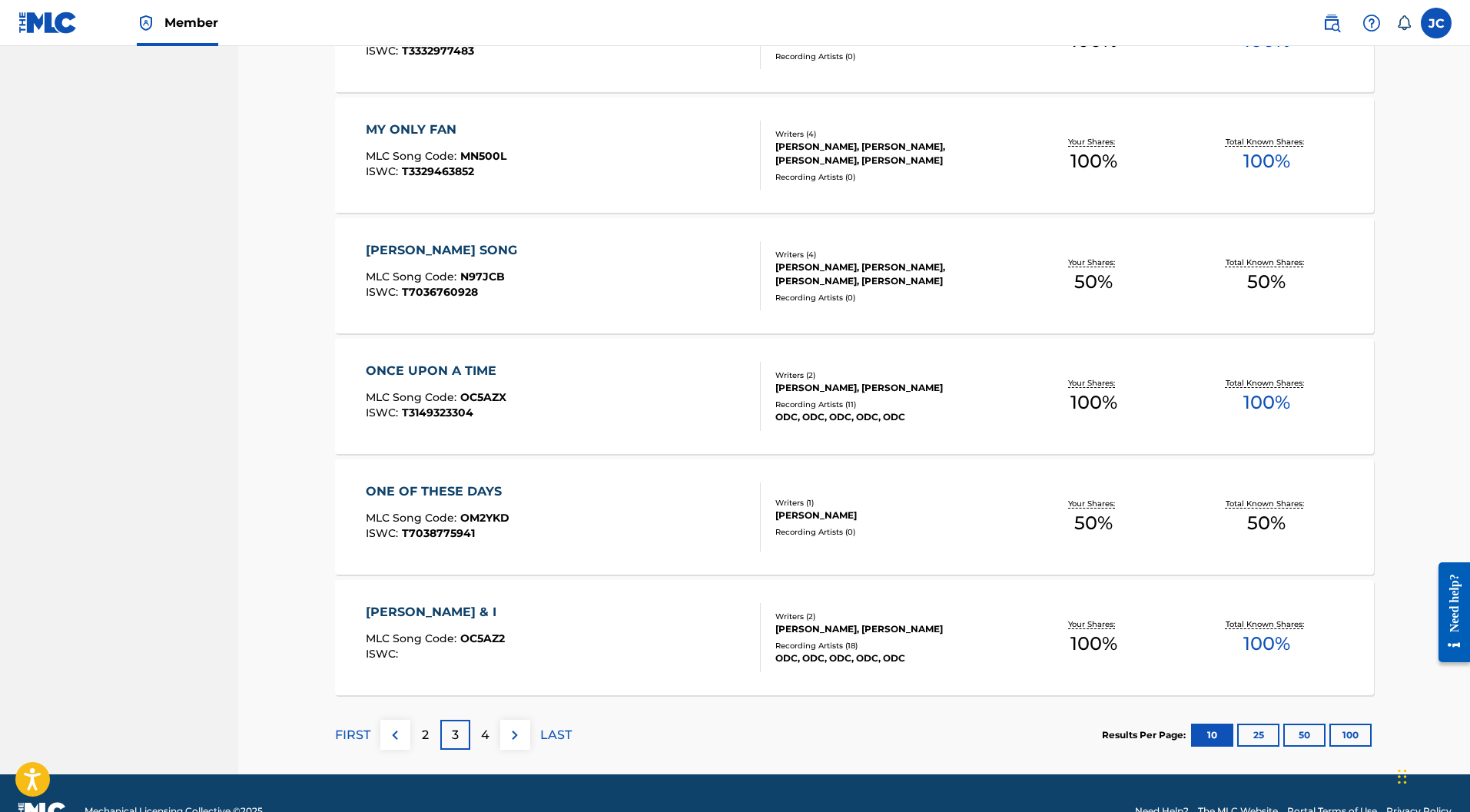
click at [556, 725] on p "LAST" at bounding box center [556, 734] width 32 height 19
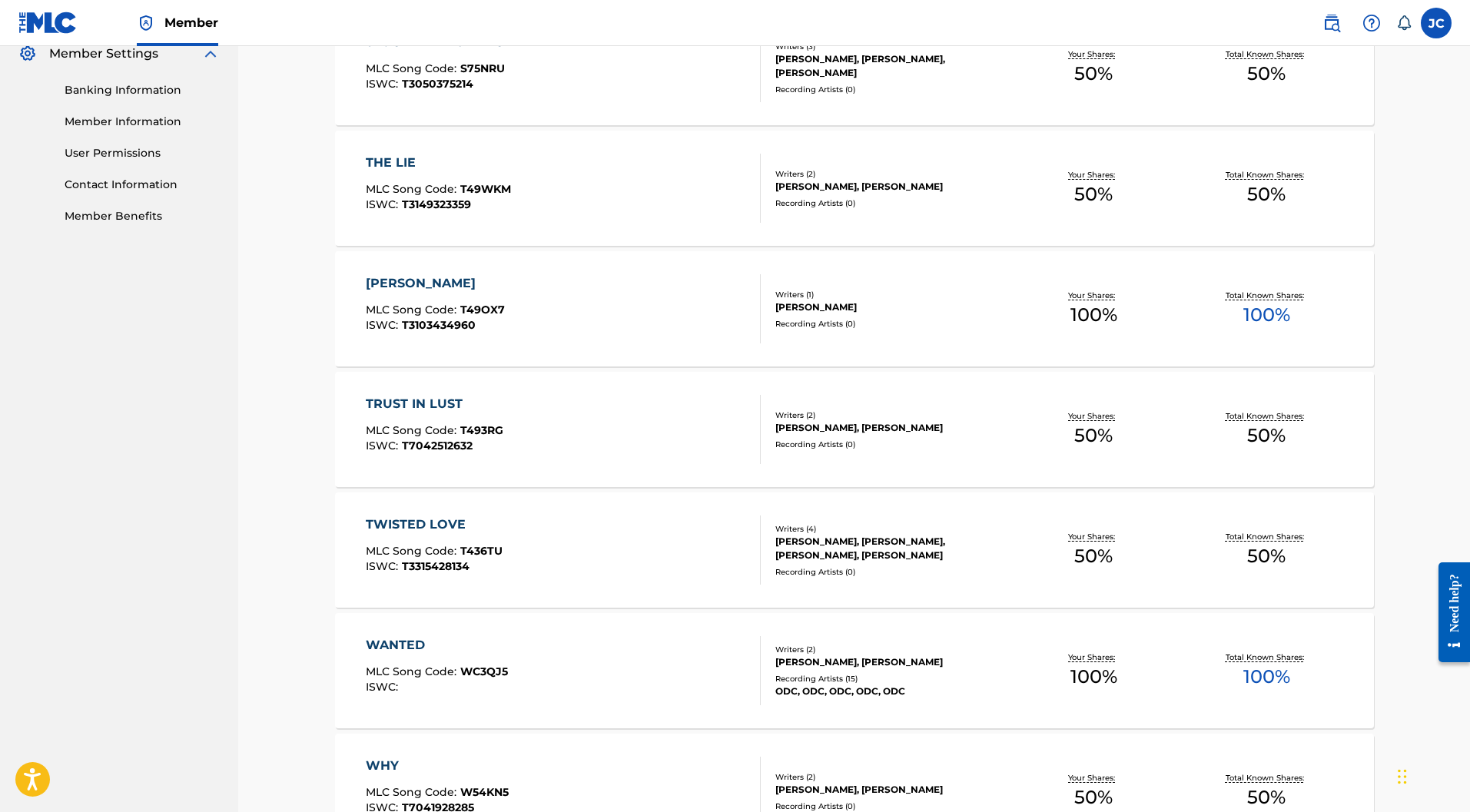
scroll to position [826, 0]
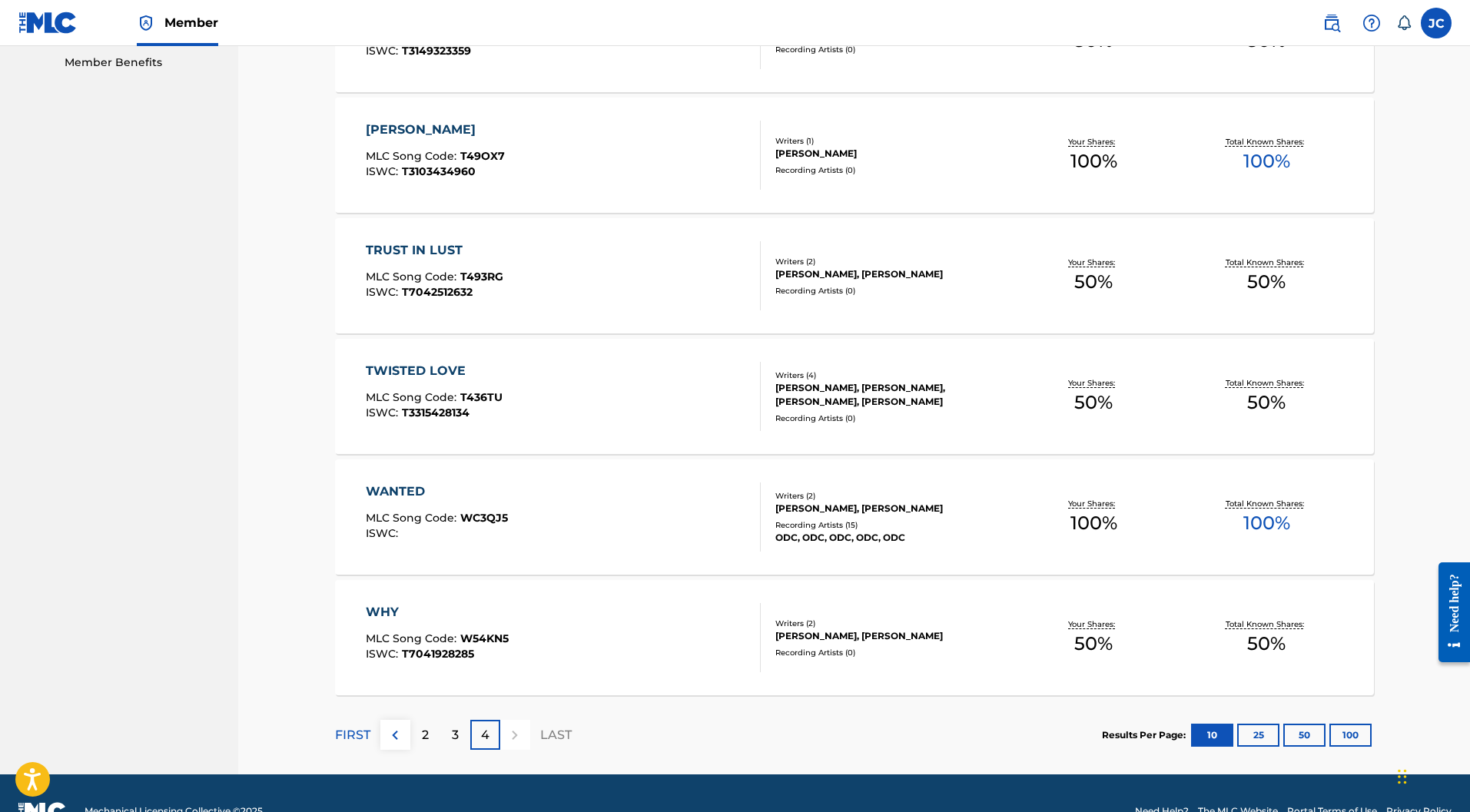
click at [448, 719] on div "3" at bounding box center [455, 734] width 30 height 30
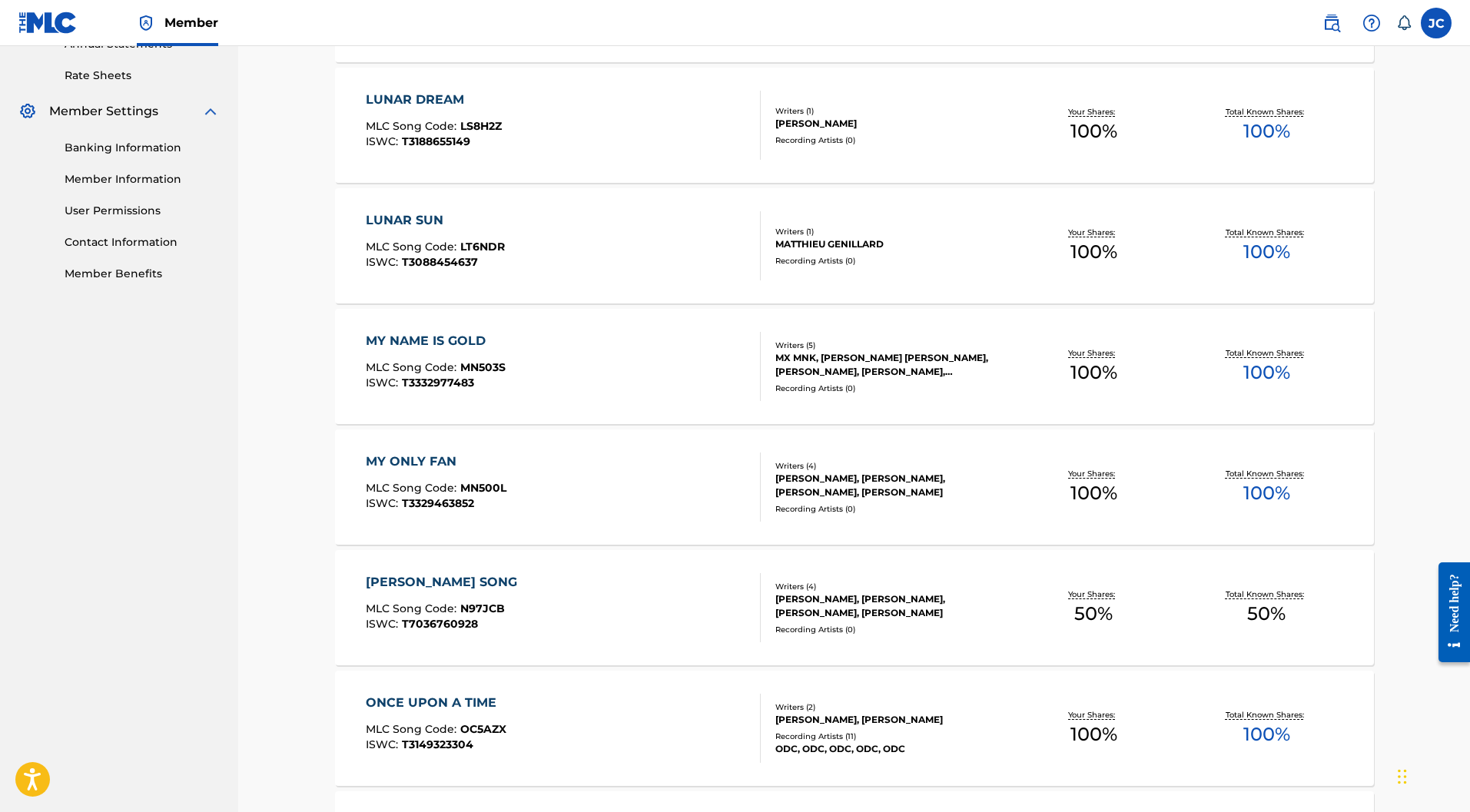
scroll to position [946, 0]
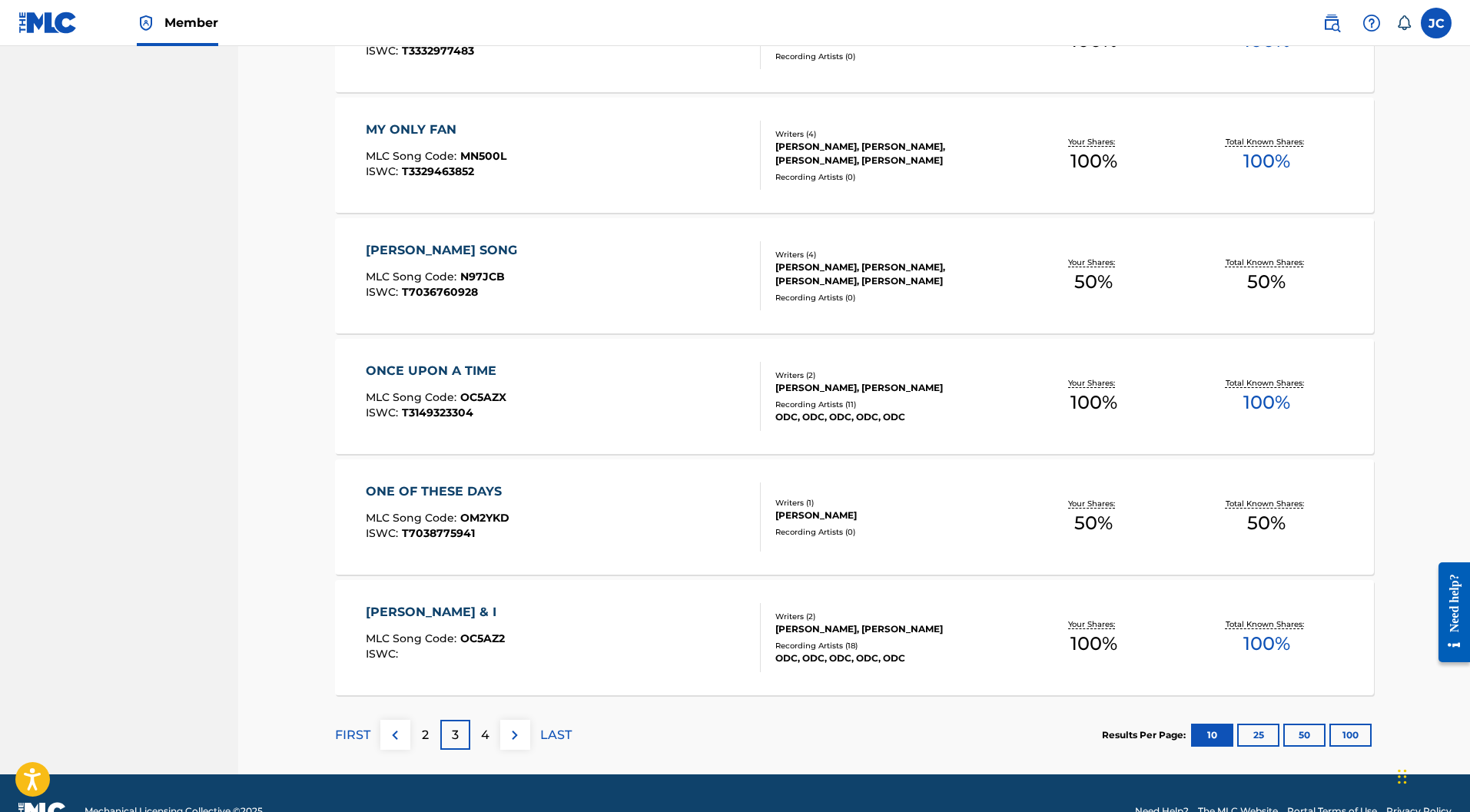
click at [432, 719] on div "2" at bounding box center [425, 734] width 30 height 30
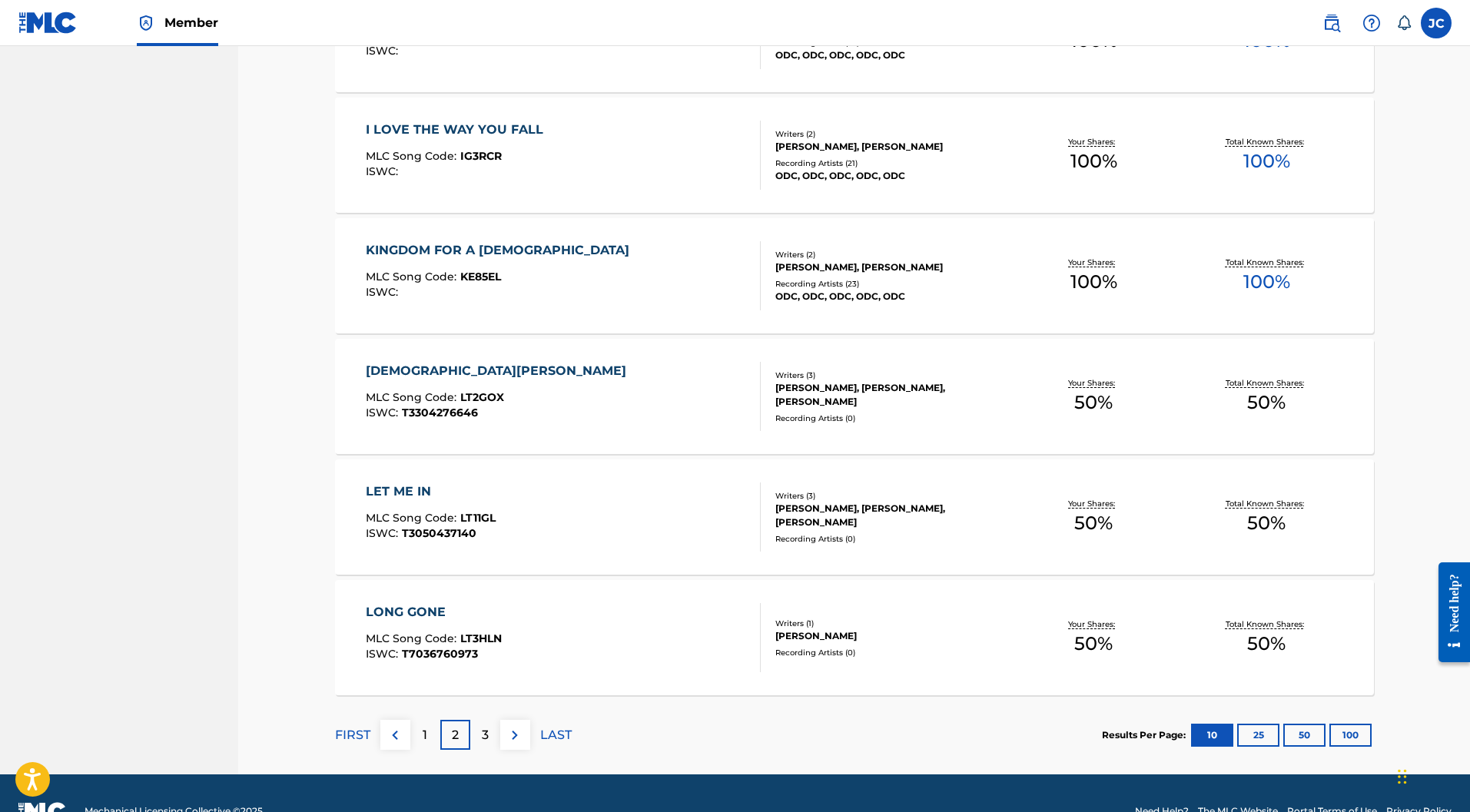
click at [430, 719] on div "1" at bounding box center [425, 734] width 30 height 30
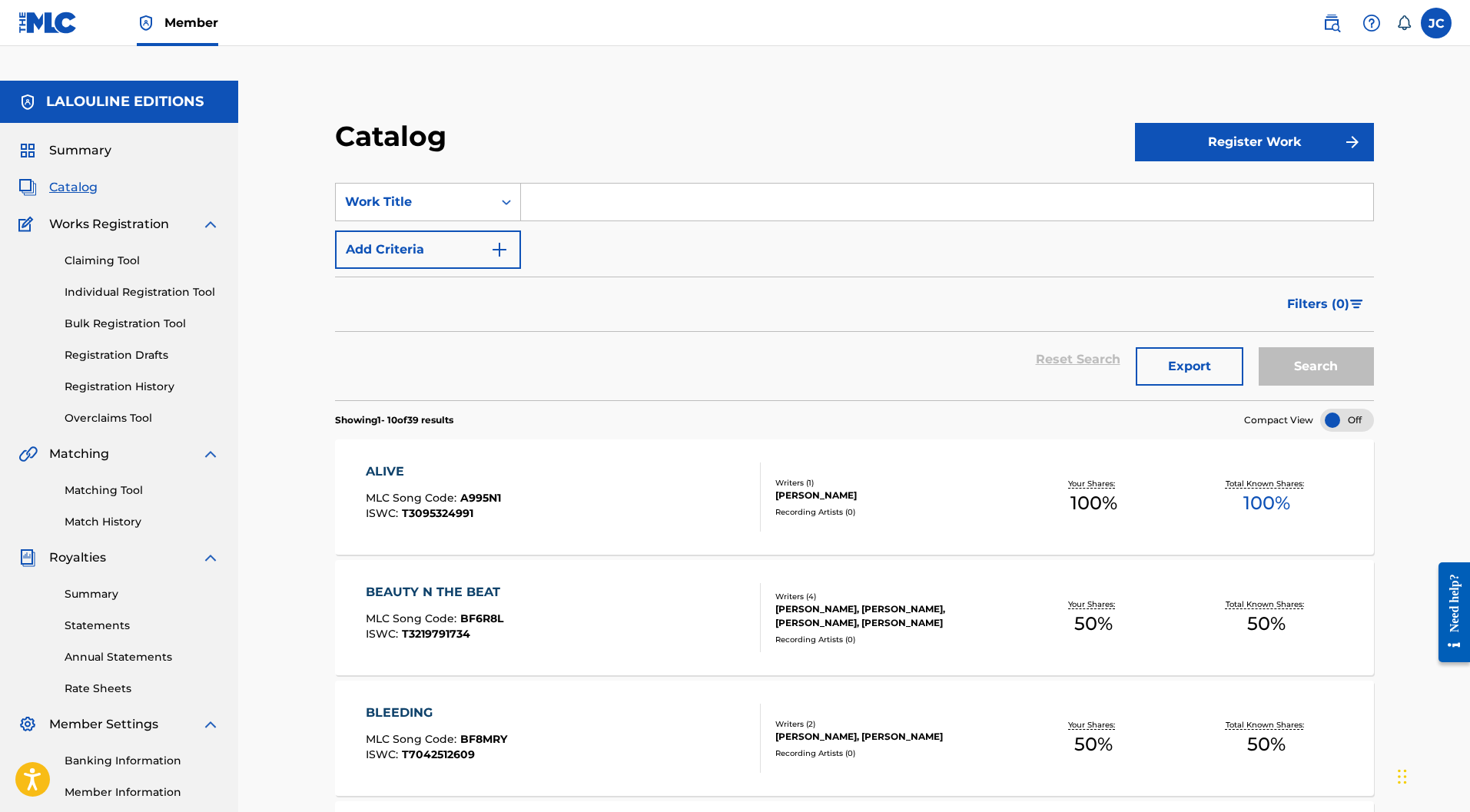
scroll to position [0, 0]
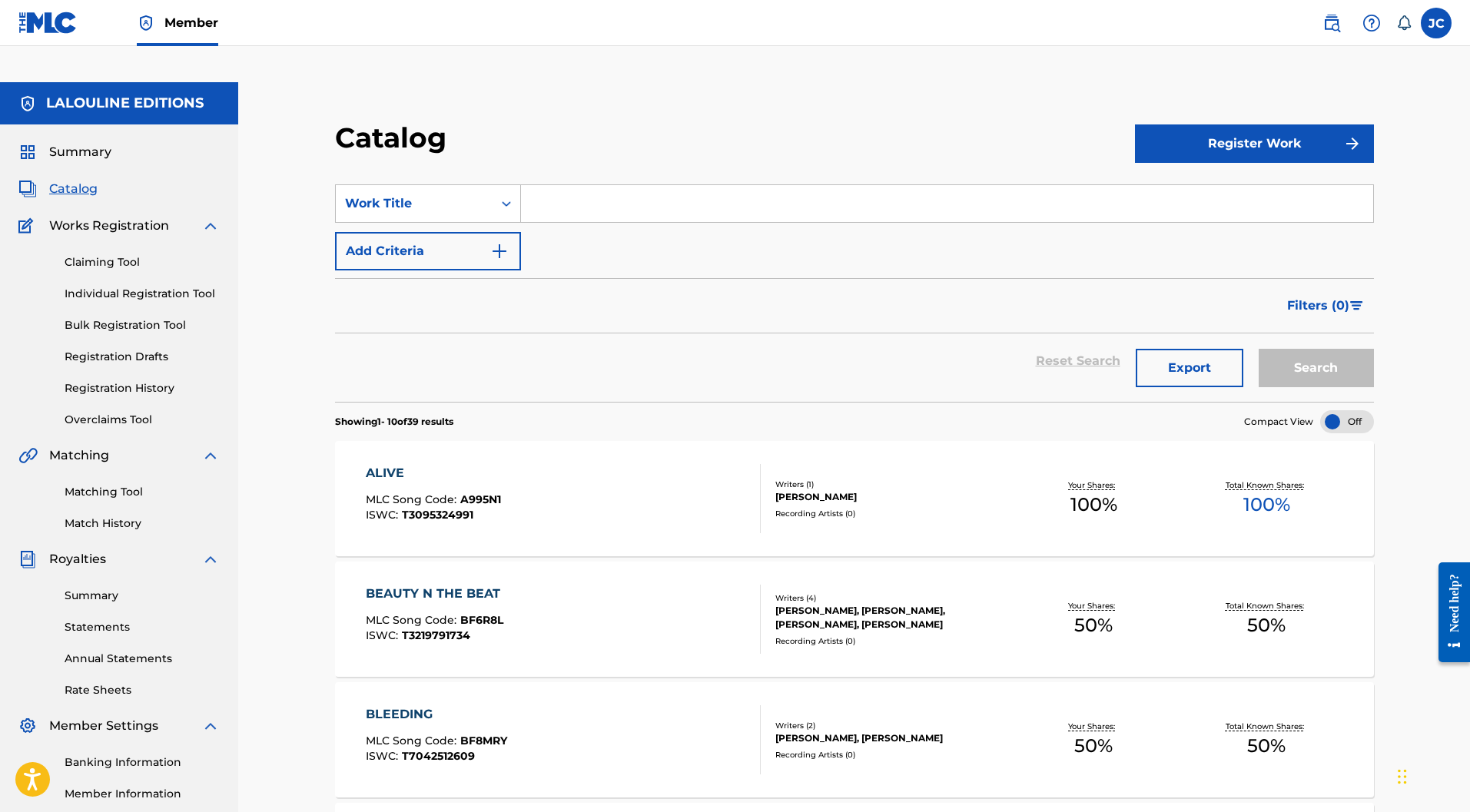
click at [122, 285] on link "Individual Registration Tool" at bounding box center [143, 293] width 156 height 16
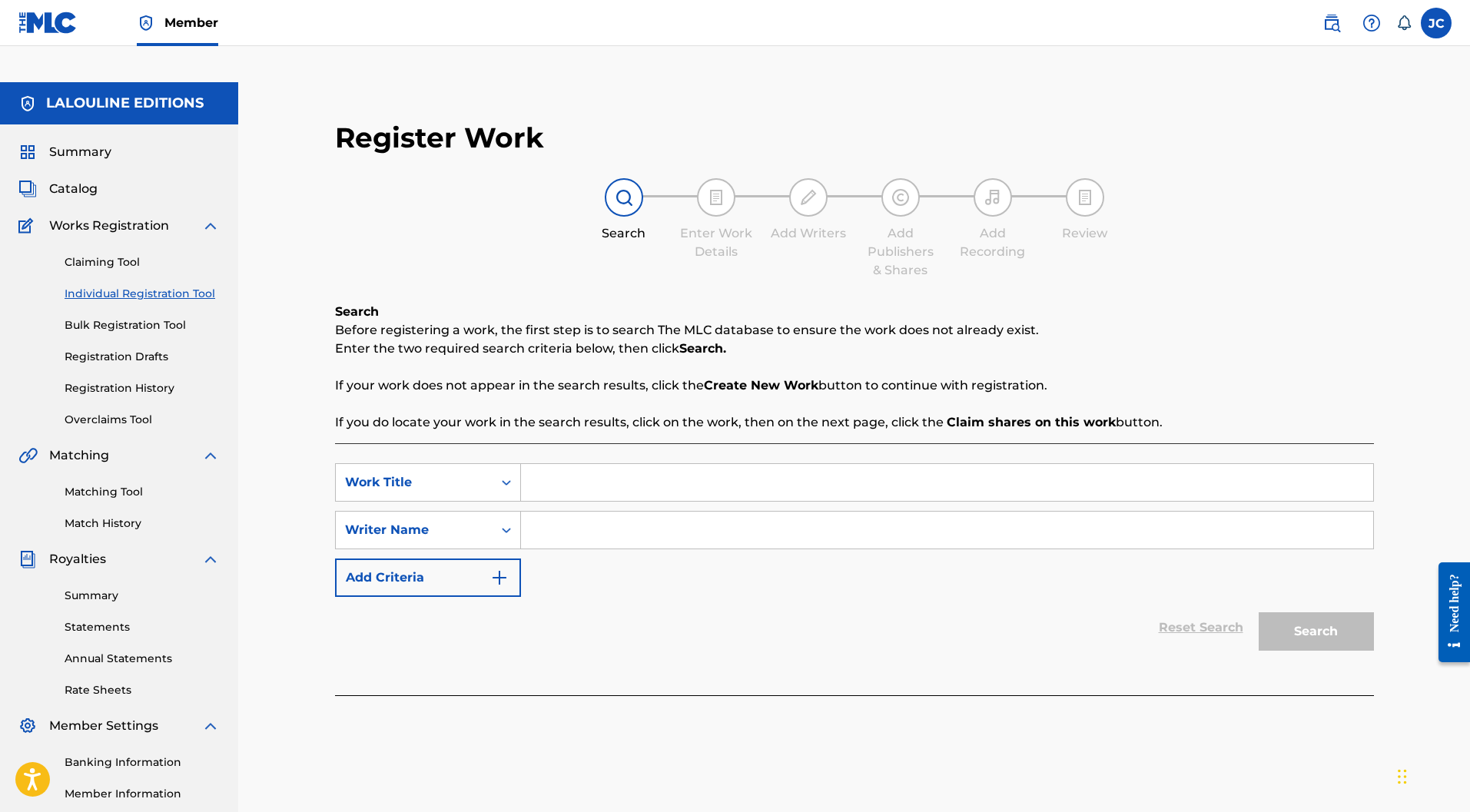
click at [620, 464] on input "Search Form" at bounding box center [946, 481] width 852 height 36
paste input "CA M ELECTRISE"
type input "CA M ELECTRISE"
click at [624, 512] on input "Search Form" at bounding box center [946, 530] width 852 height 36
paste input "[PERSON_NAME]"
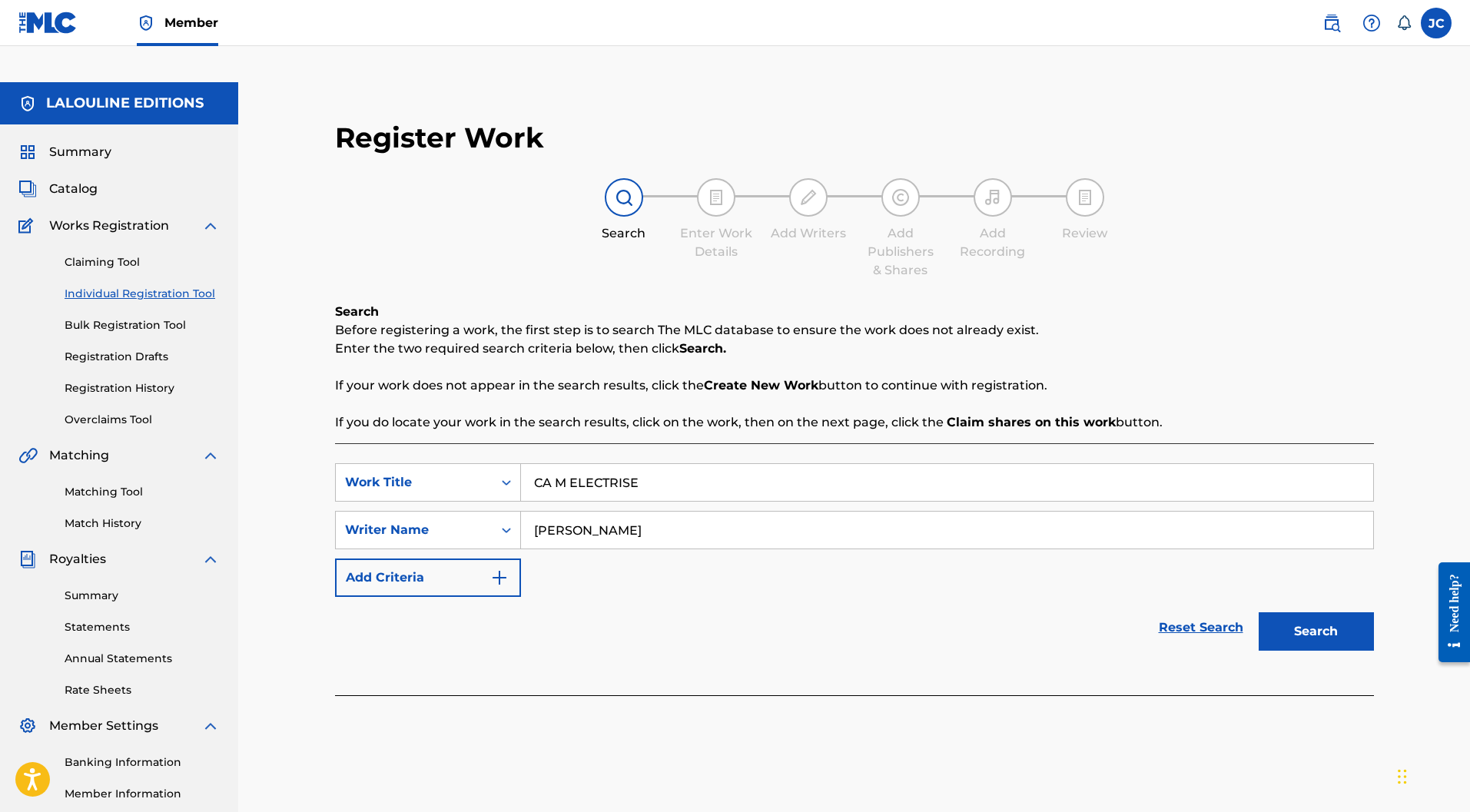
type input "[PERSON_NAME]"
click at [1301, 612] on button "Search" at bounding box center [1315, 631] width 115 height 38
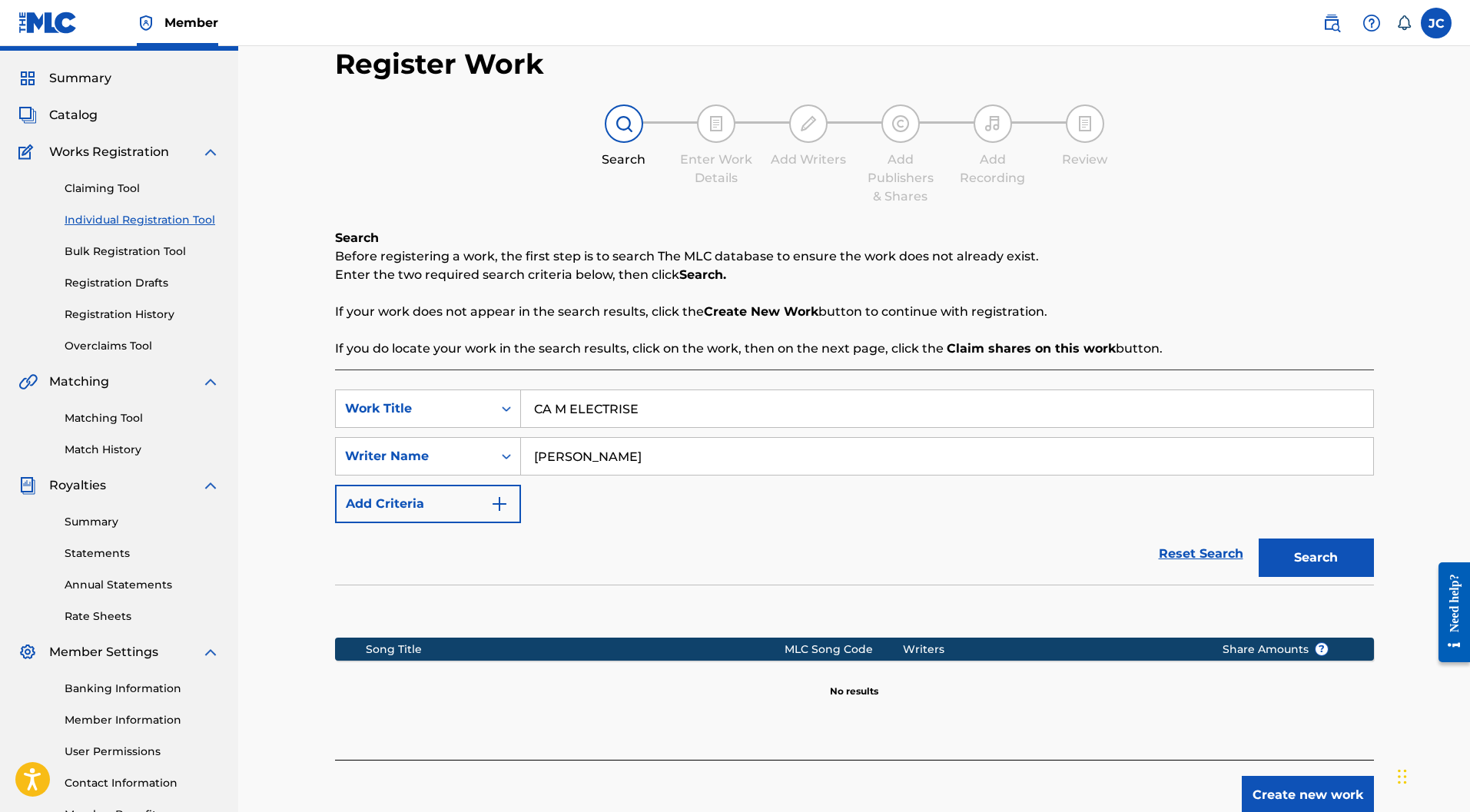
scroll to position [141, 0]
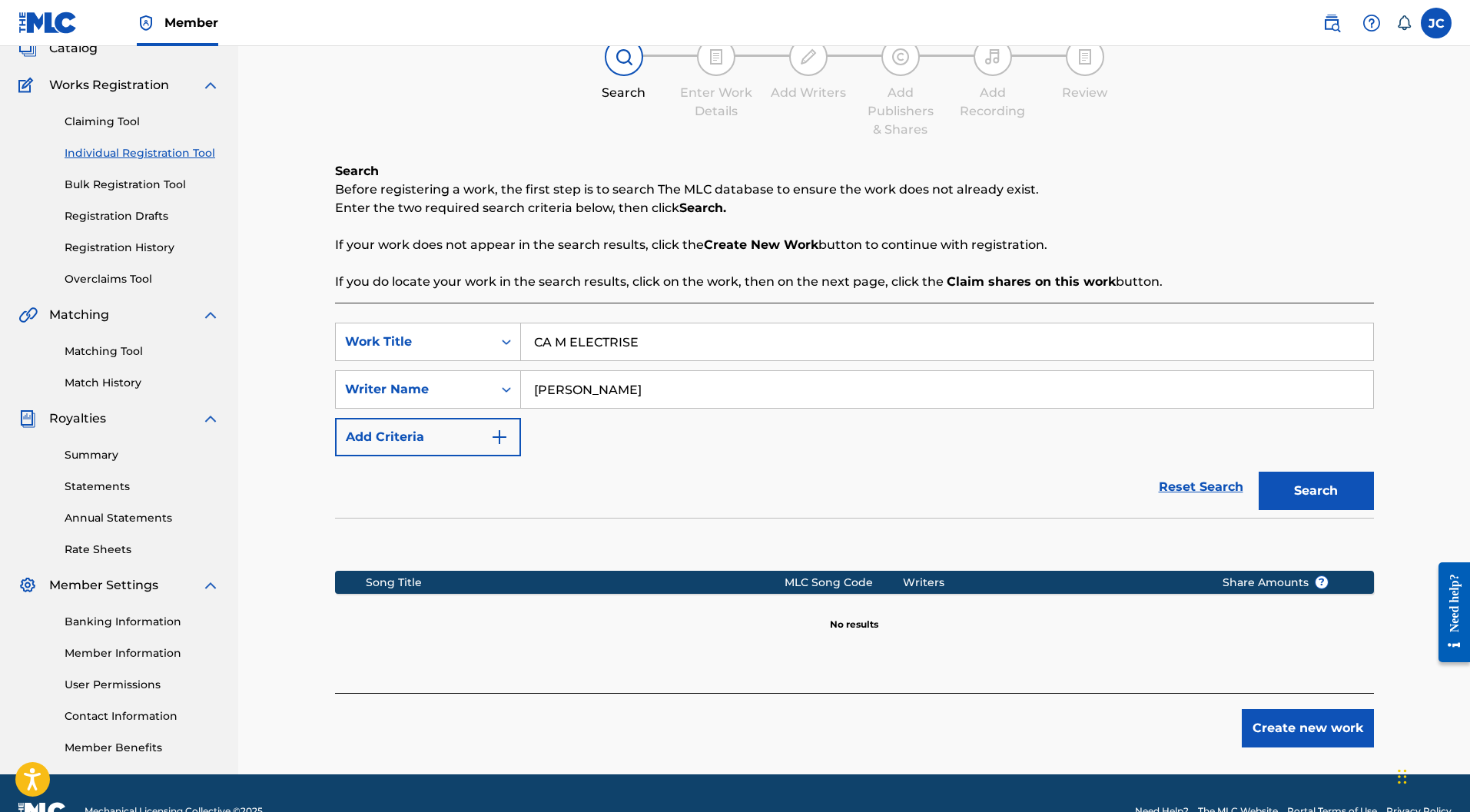
click at [1316, 709] on button "Create new work" at bounding box center [1308, 727] width 132 height 38
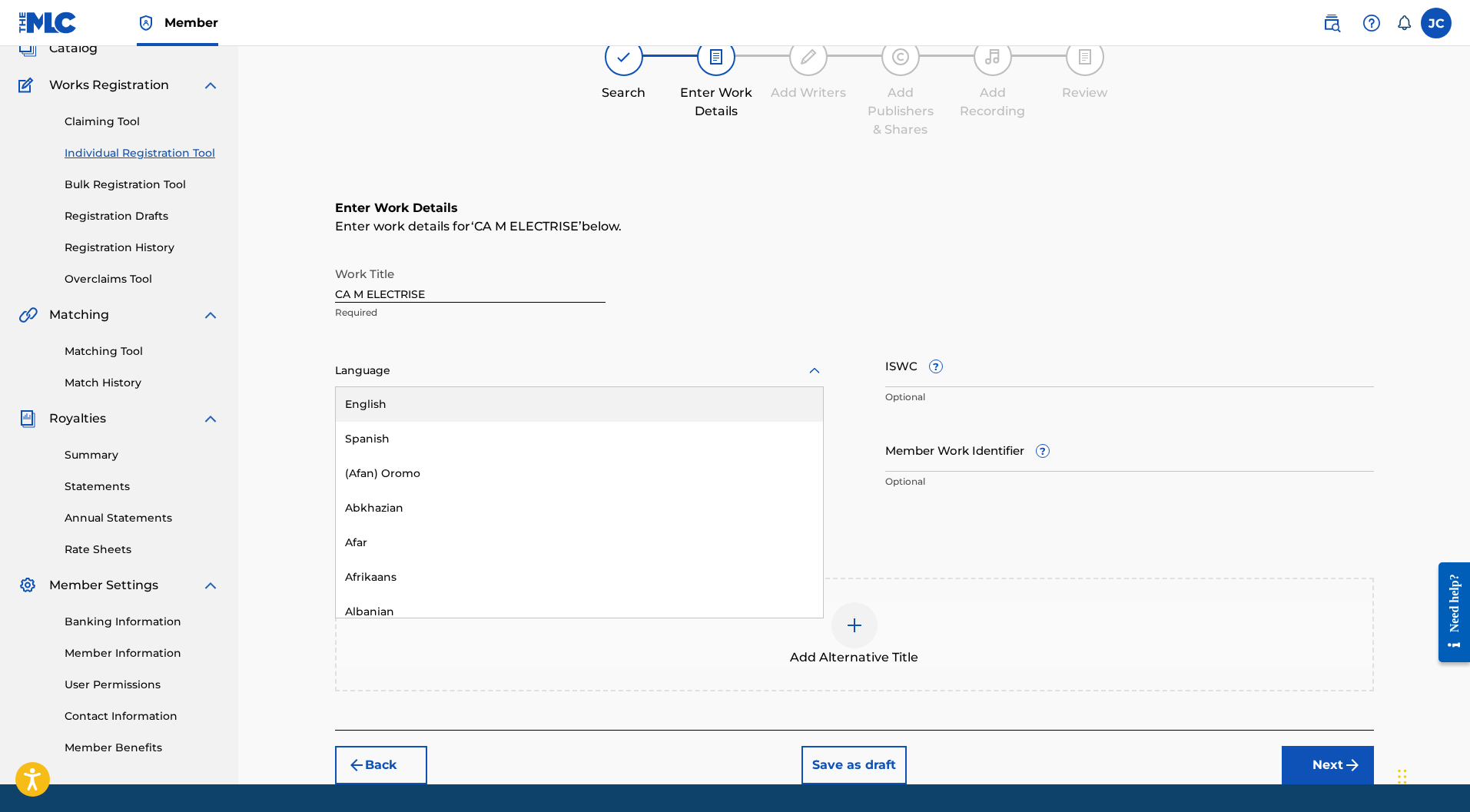
click at [582, 361] on div at bounding box center [579, 371] width 488 height 20
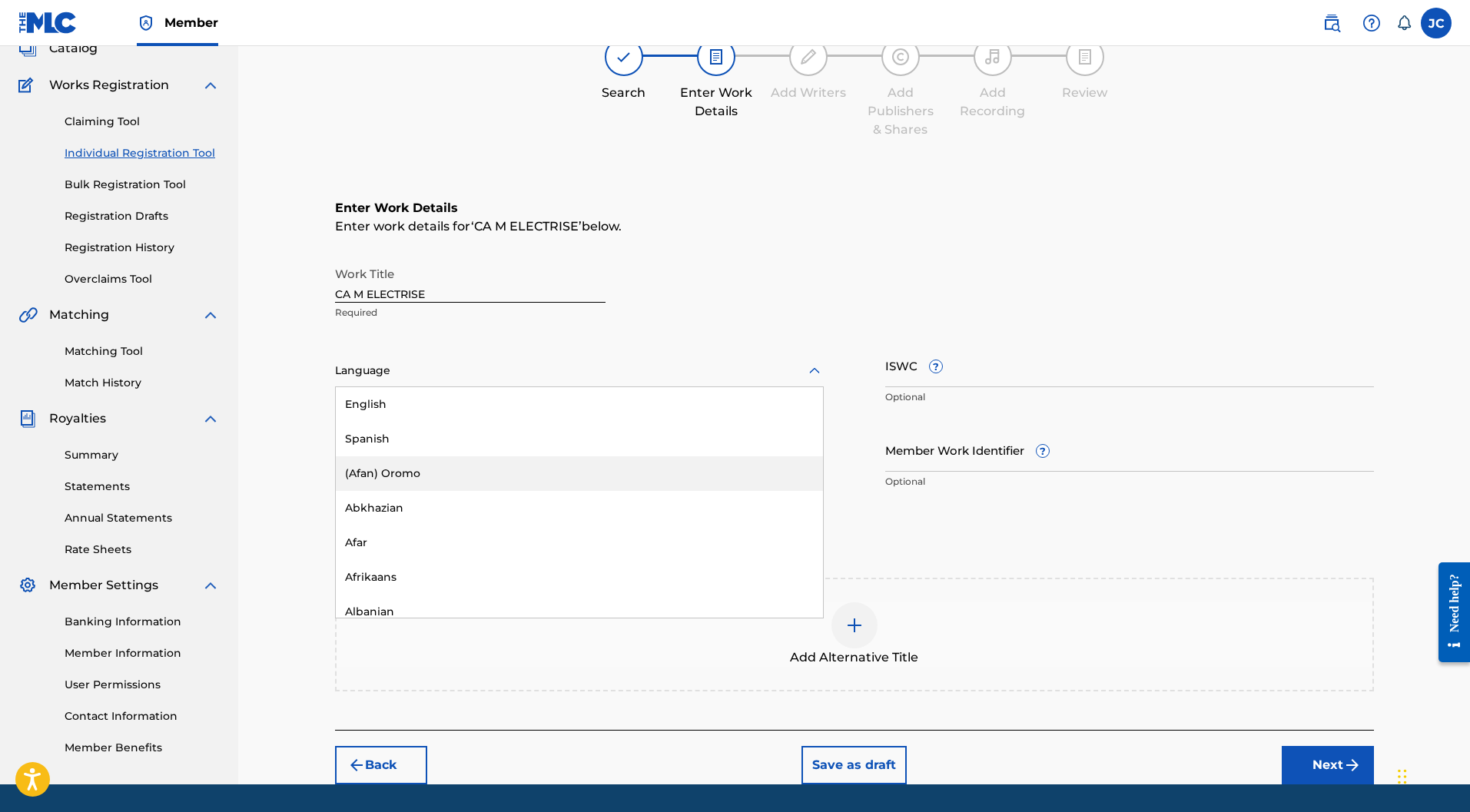
type input "f"
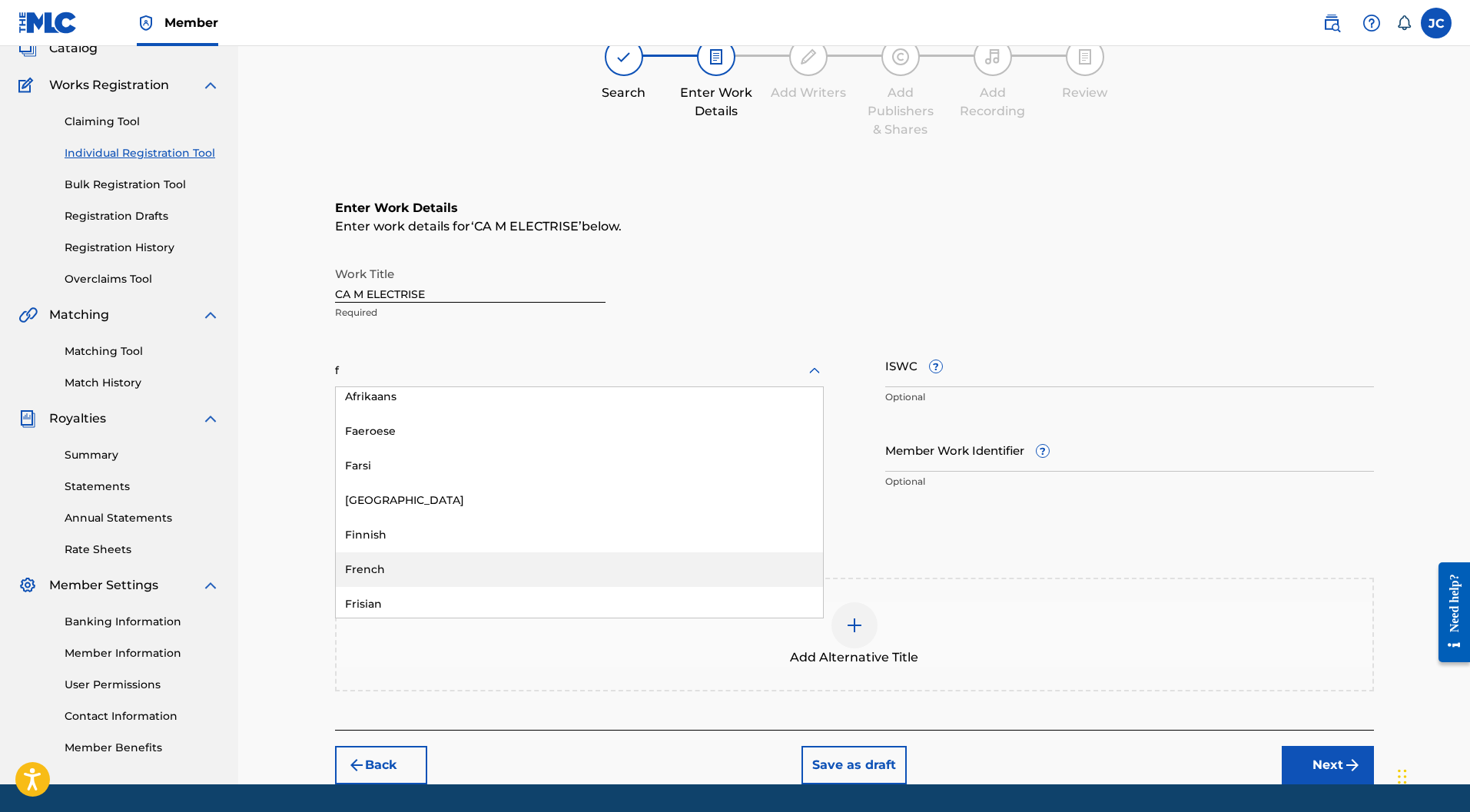
click at [400, 552] on div "French" at bounding box center [579, 569] width 487 height 34
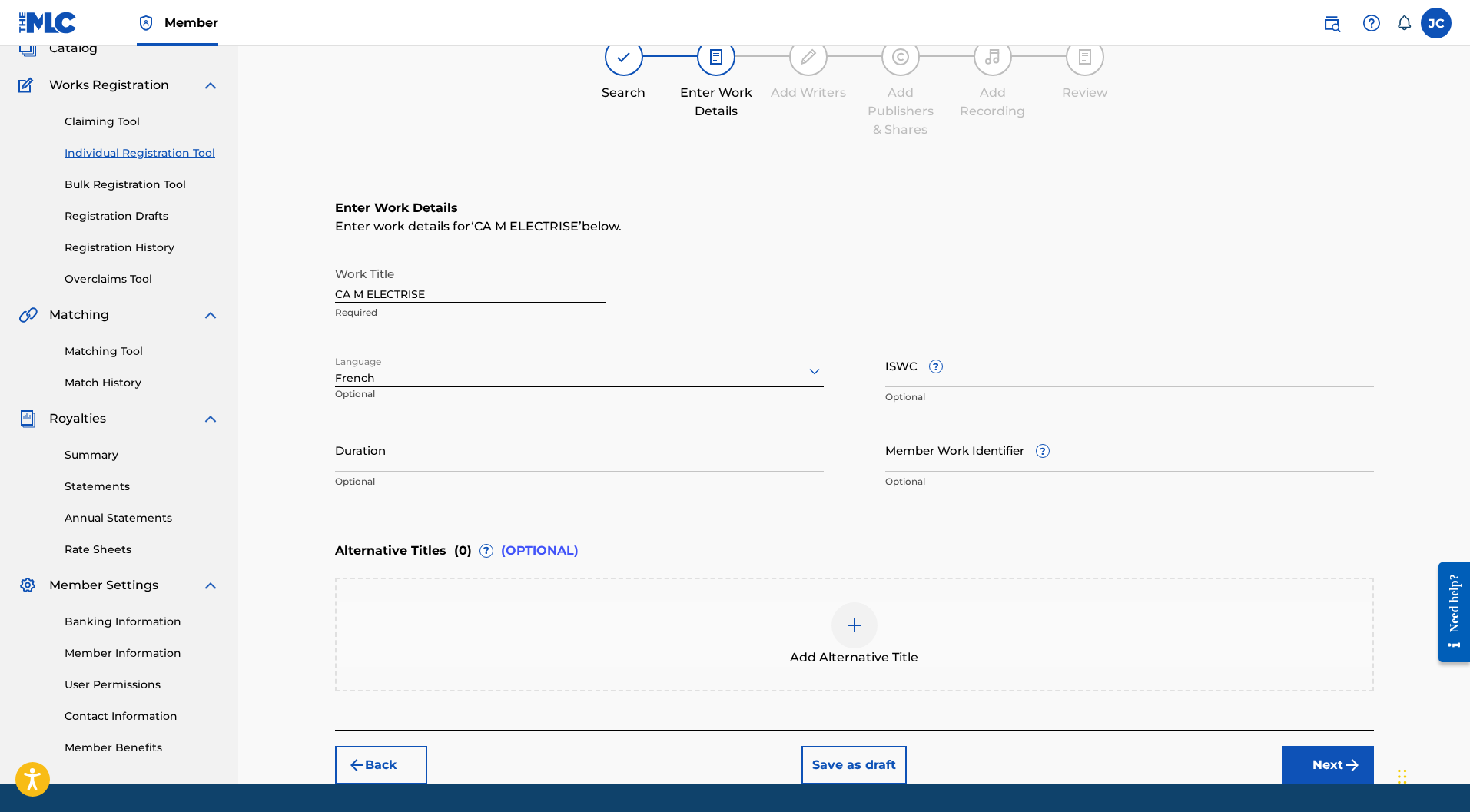
click at [438, 428] on input "Duration" at bounding box center [579, 450] width 488 height 43
type input "03:26"
click at [960, 344] on input "ISWC ?" at bounding box center [1129, 365] width 488 height 43
paste input "T-314.630.090-1"
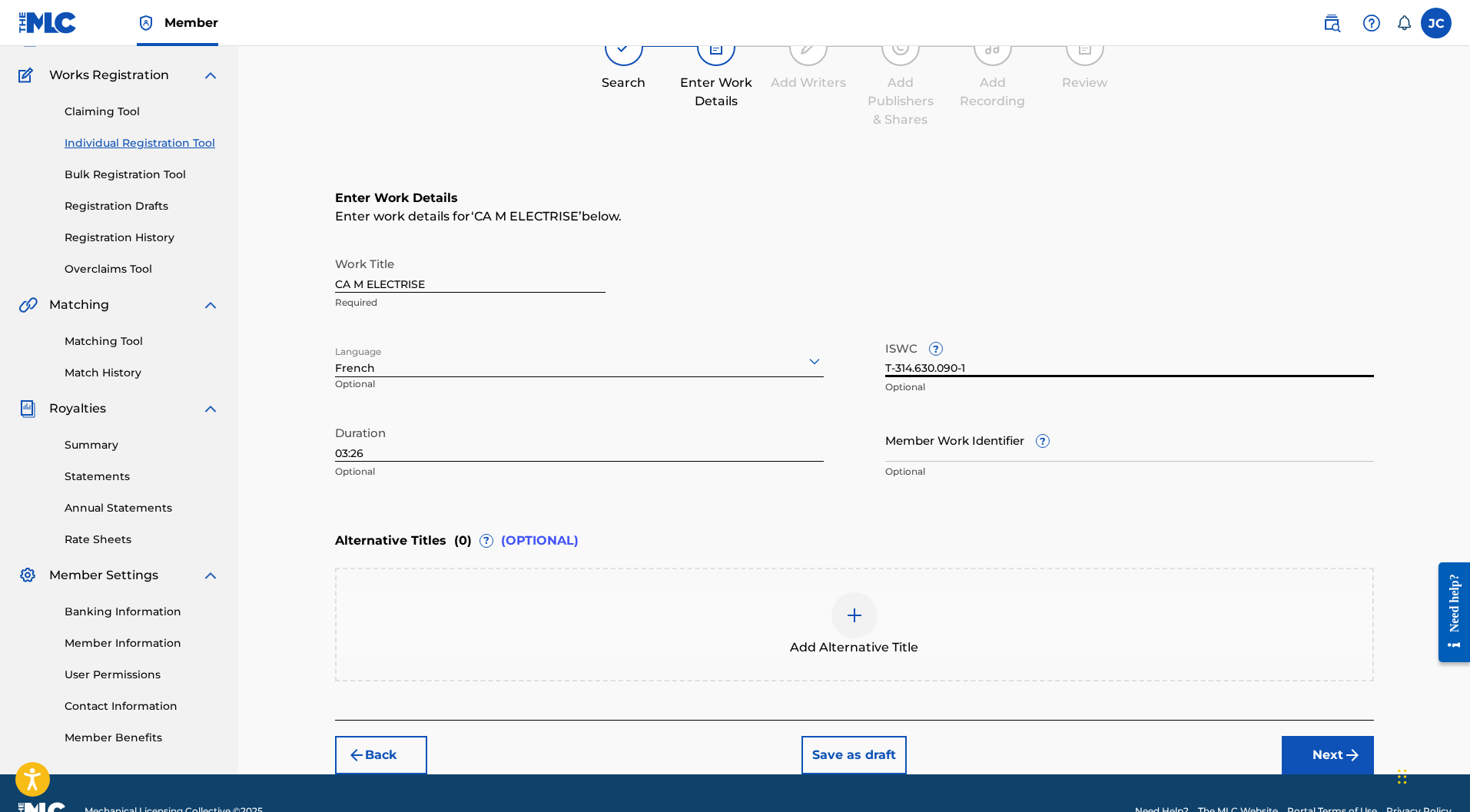
type input "T-314.630.090-1"
click at [1315, 736] on button "Next" at bounding box center [1328, 755] width 93 height 38
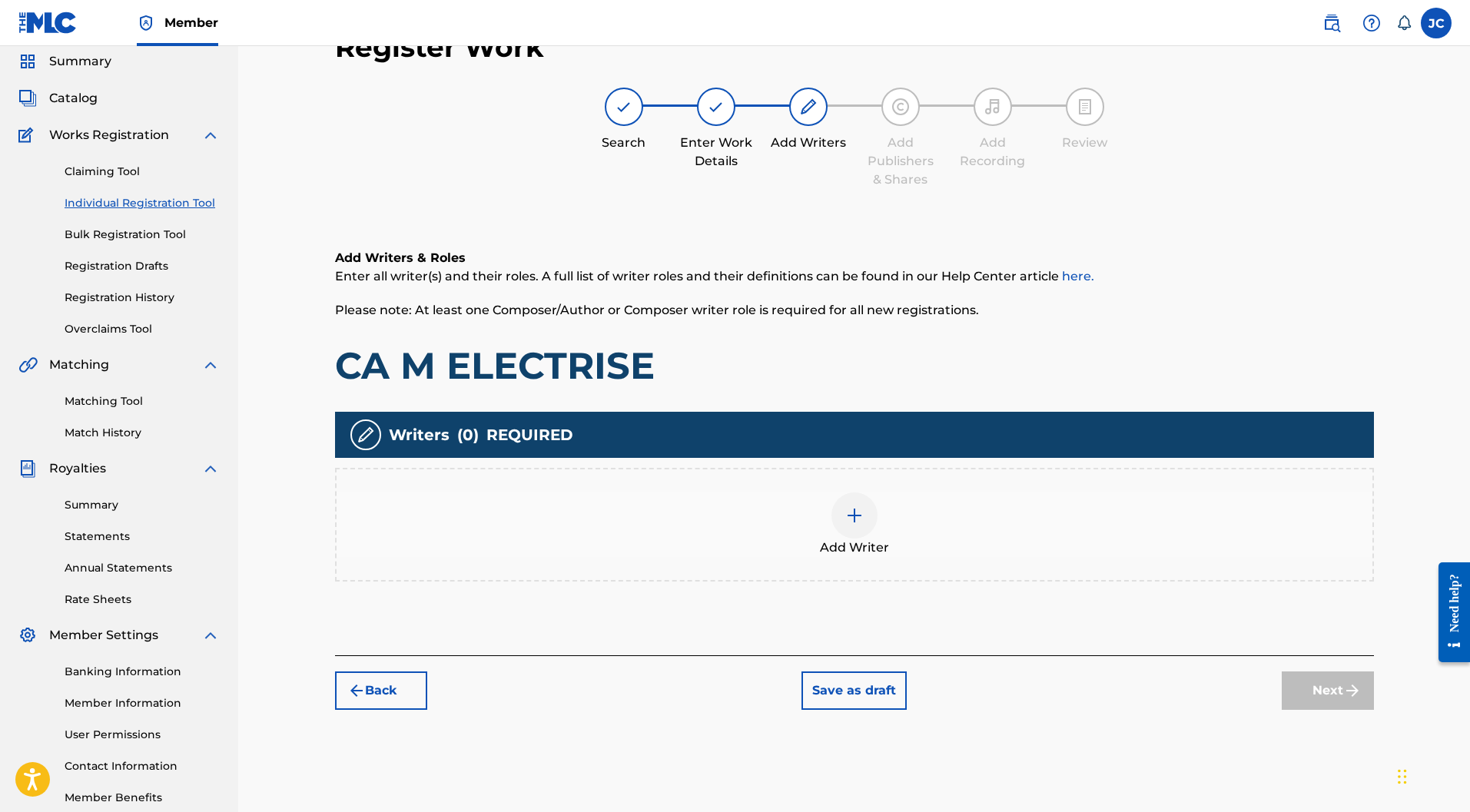
scroll to position [69, 0]
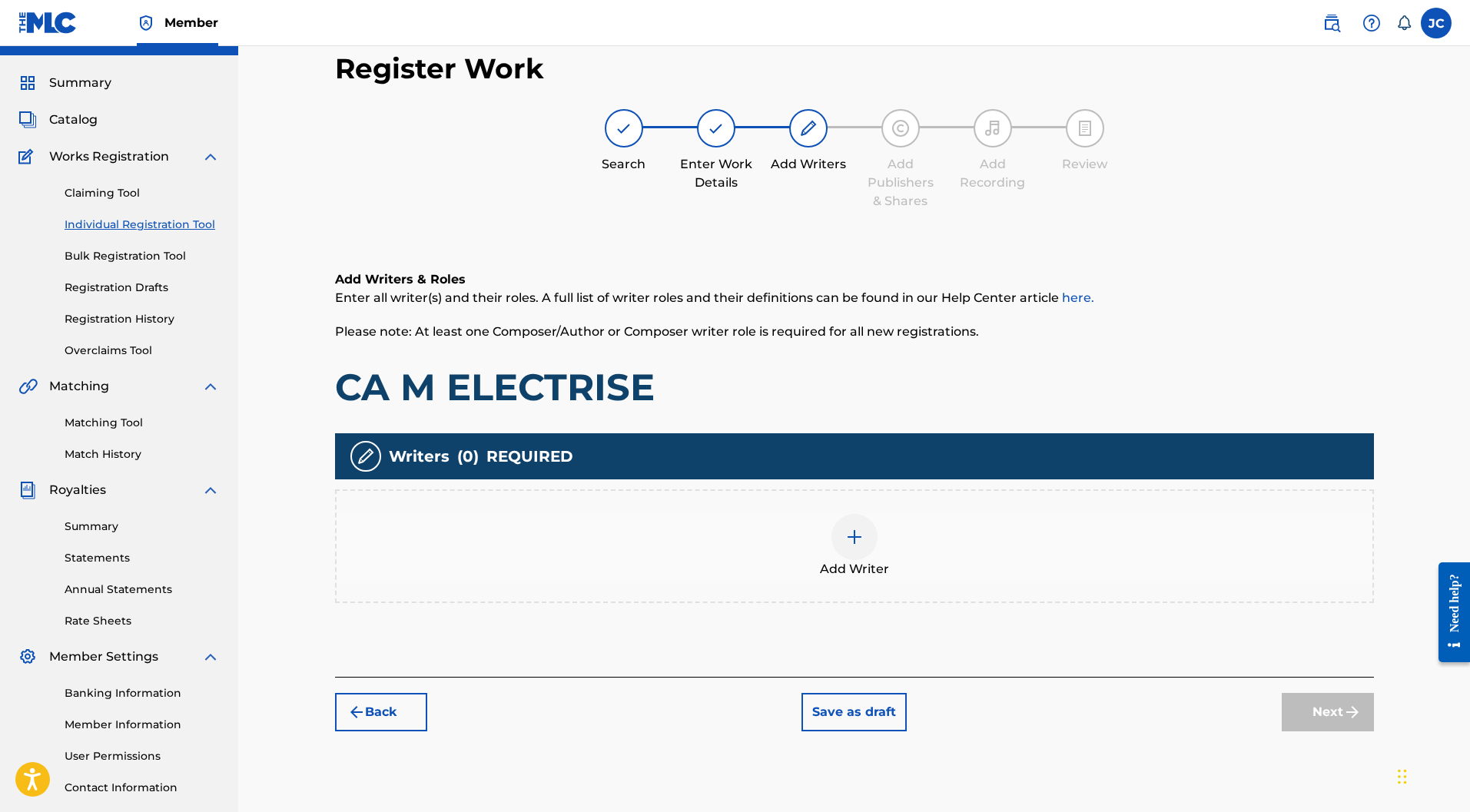
click at [859, 528] on img at bounding box center [854, 536] width 19 height 19
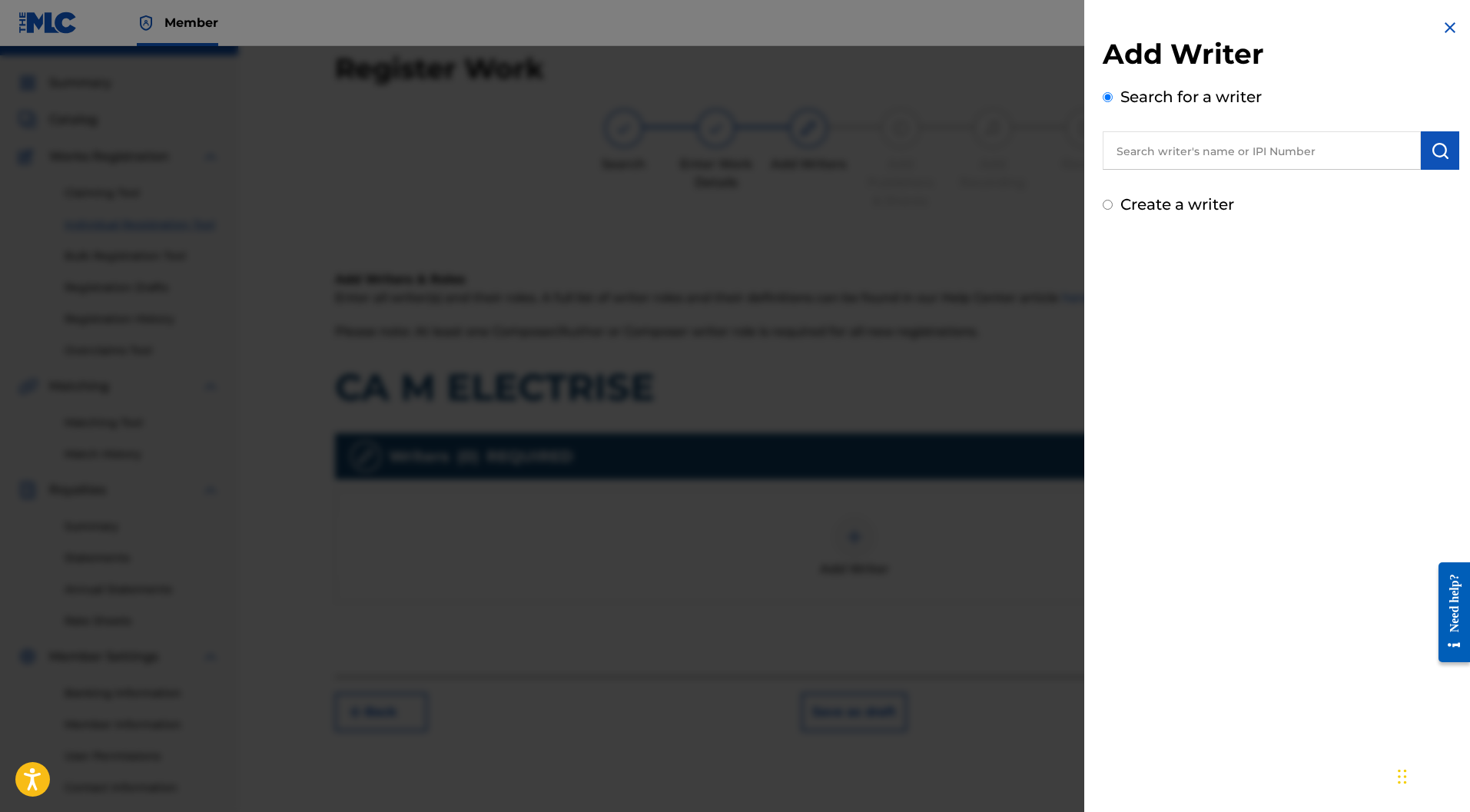
click at [1104, 199] on div "Create a writer" at bounding box center [1281, 204] width 356 height 23
click at [1116, 206] on div "Create a writer" at bounding box center [1281, 204] width 356 height 23
click at [1115, 205] on div "Create a writer" at bounding box center [1281, 204] width 356 height 23
click at [1106, 205] on input "Create a writer" at bounding box center [1108, 205] width 10 height 10
radio input "false"
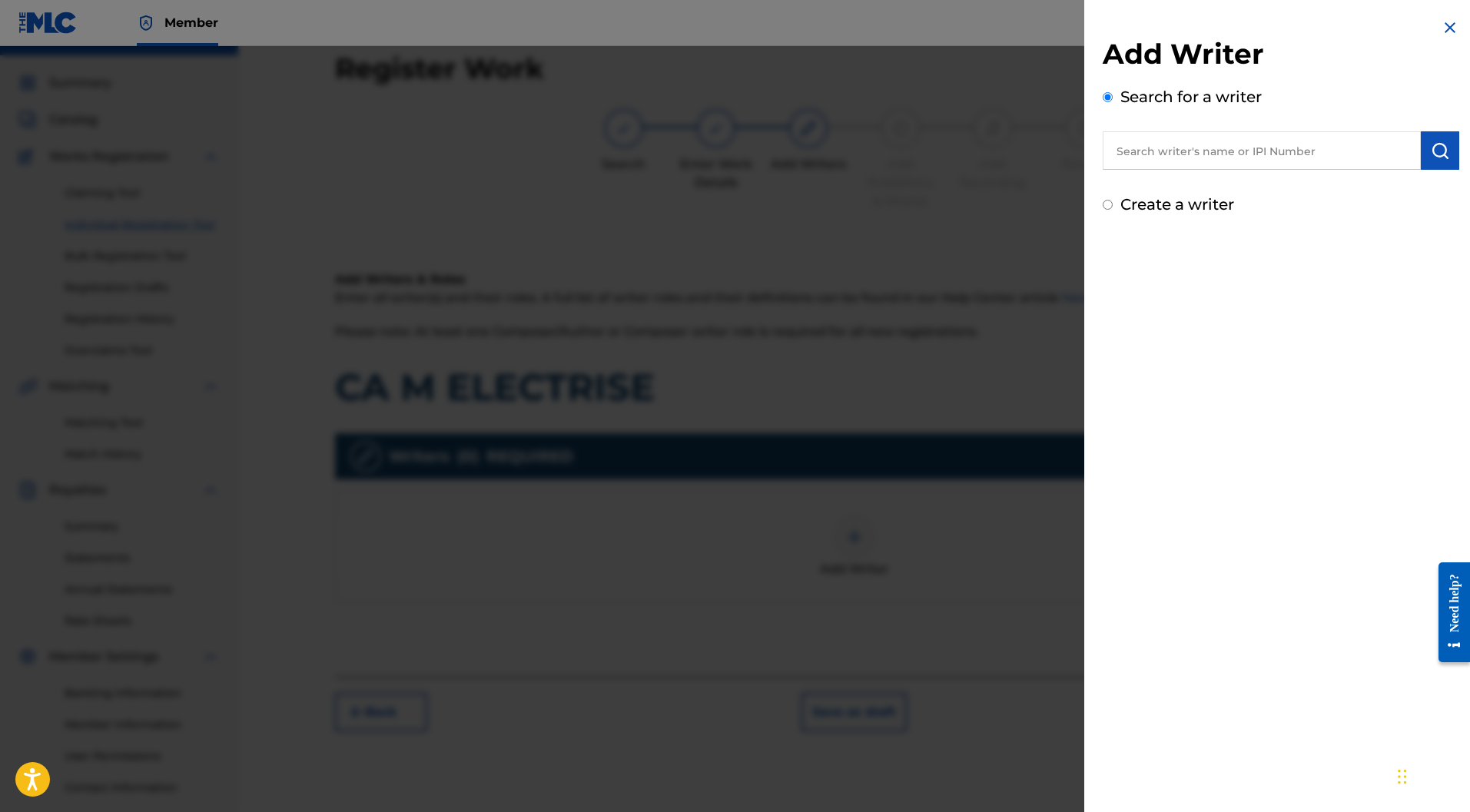
radio input "true"
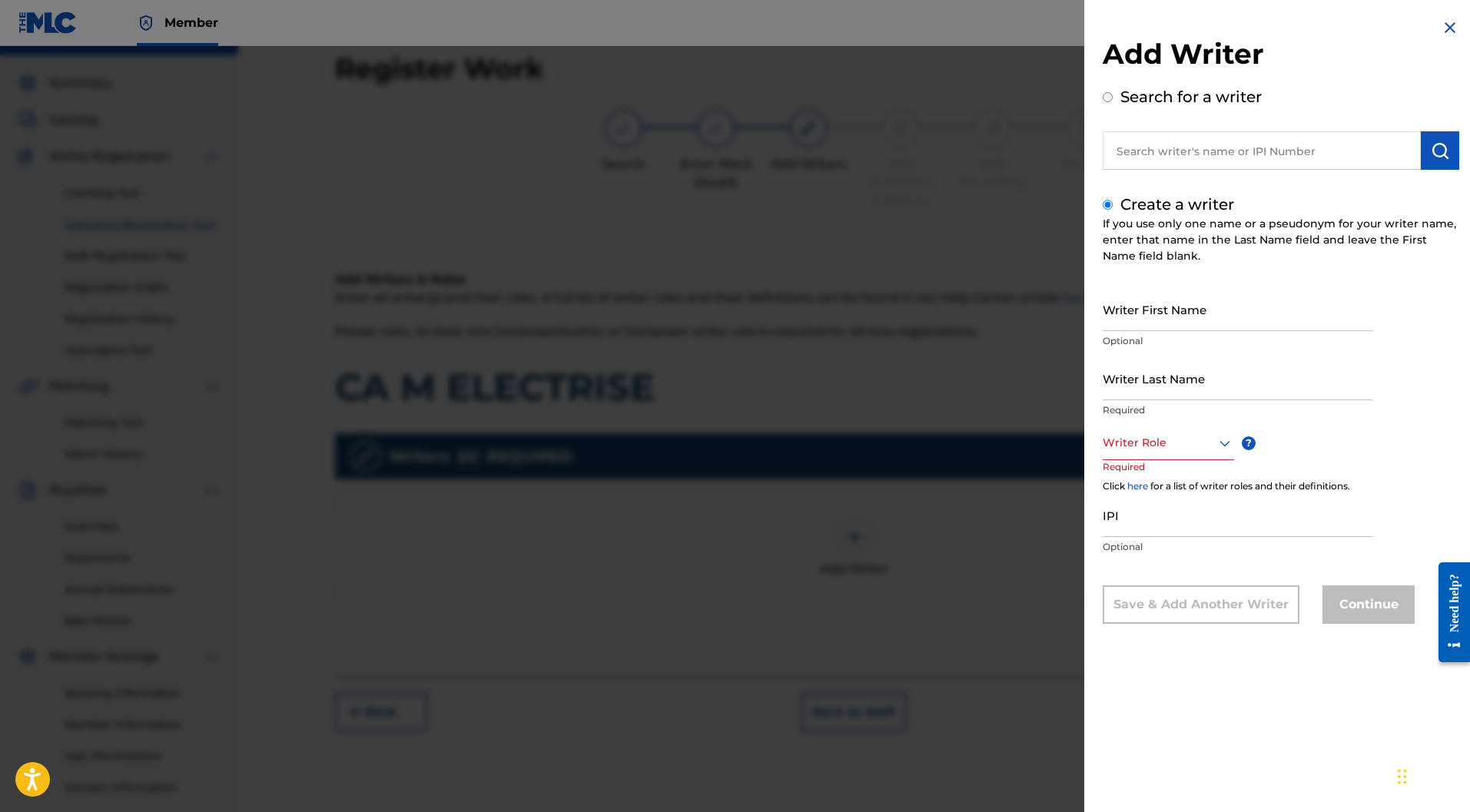
click at [1166, 452] on div "Writer Role" at bounding box center [1168, 442] width 131 height 34
click at [1148, 612] on div "Composer" at bounding box center [1169, 615] width 130 height 34
click at [1162, 315] on input "Writer First Name" at bounding box center [1238, 309] width 271 height 43
paste input "[PERSON_NAME]"
drag, startPoint x: 1179, startPoint y: 319, endPoint x: 1145, endPoint y: 320, distance: 34.0
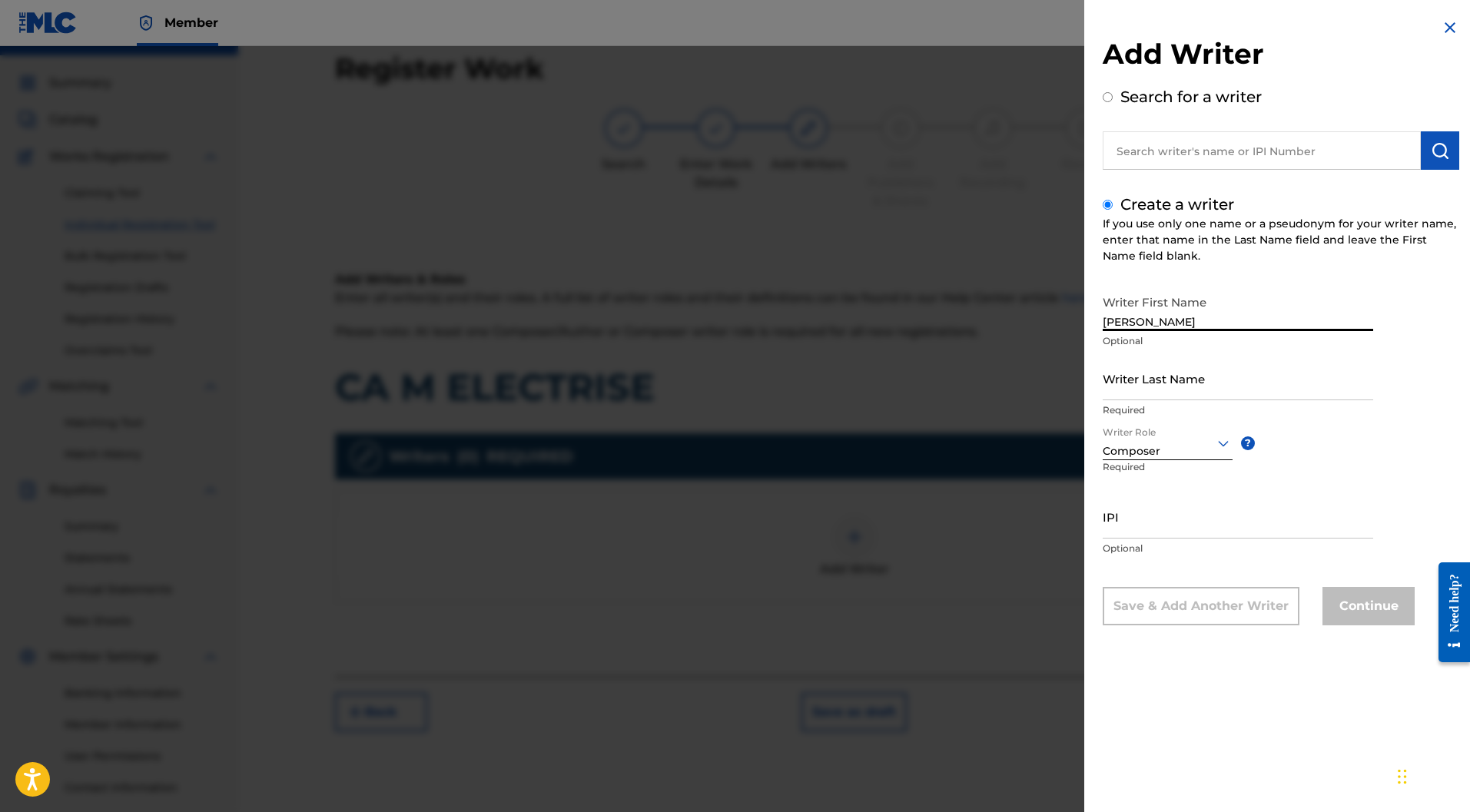
click at [1145, 320] on input "[PERSON_NAME]" at bounding box center [1238, 309] width 271 height 43
type input "[PERSON_NAME]"
click at [1167, 368] on input "Writer Last Name" at bounding box center [1238, 378] width 271 height 43
paste input "LION"
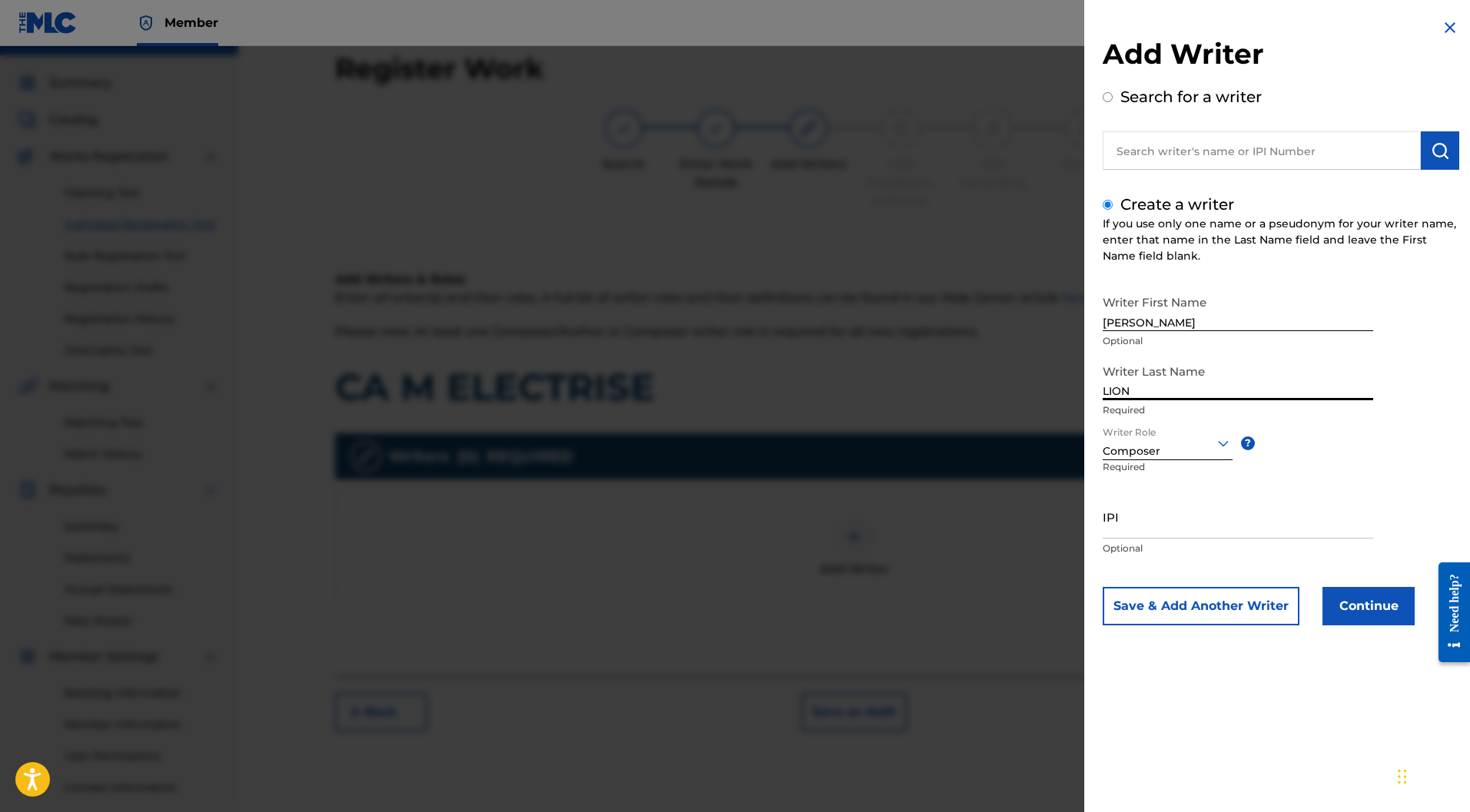
type input "LION"
click at [1178, 512] on input "IPI" at bounding box center [1238, 517] width 271 height 43
paste input "732519645"
type input "732519645"
click at [1183, 600] on button "Save & Add Another Writer" at bounding box center [1201, 605] width 197 height 38
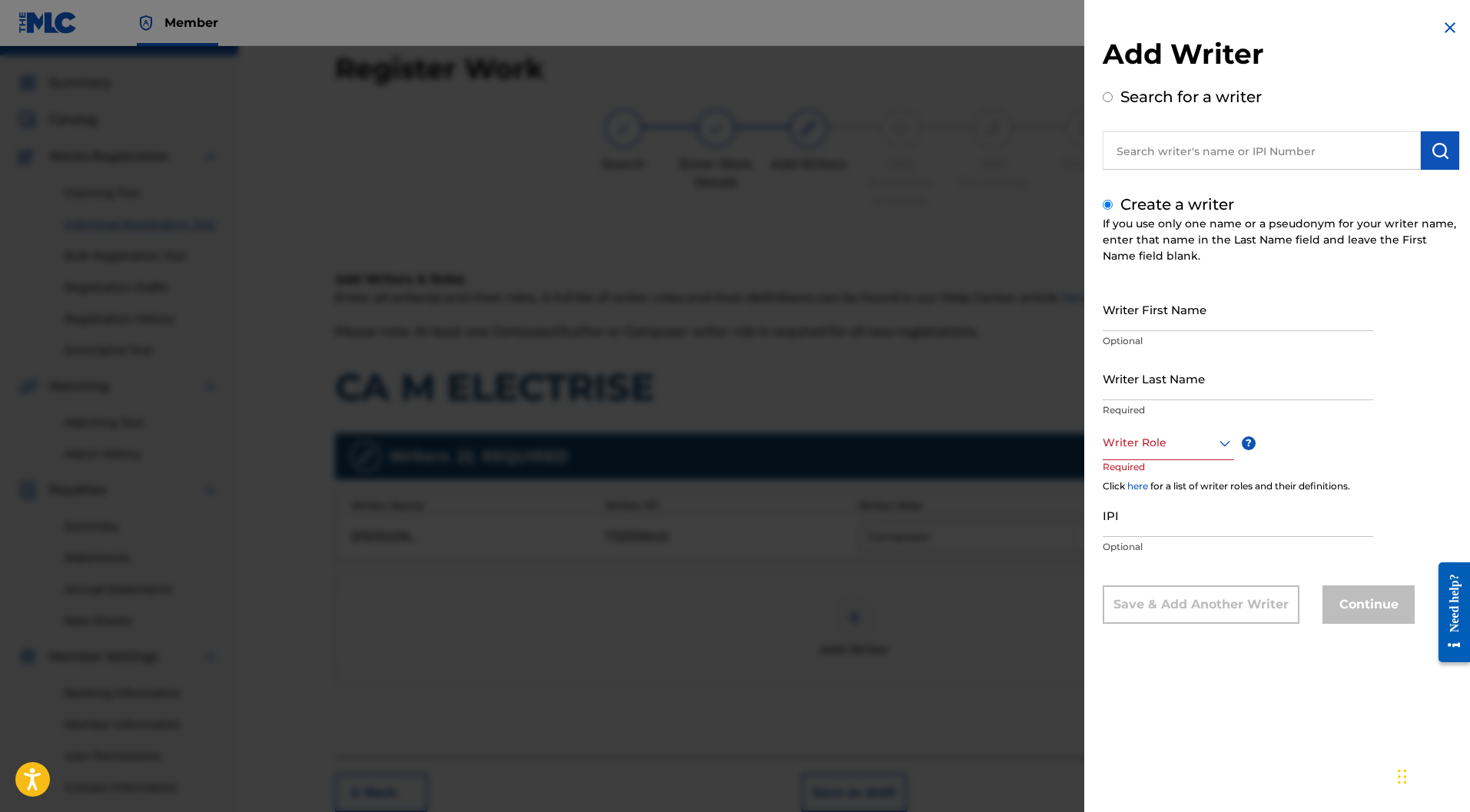
click at [1141, 312] on input "Writer First Name" at bounding box center [1238, 309] width 271 height 43
paste input "[PERSON_NAME]"
drag, startPoint x: 1182, startPoint y: 322, endPoint x: 1148, endPoint y: 324, distance: 34.1
click at [1148, 324] on input "[PERSON_NAME]" at bounding box center [1238, 309] width 271 height 43
type input "[PERSON_NAME]"
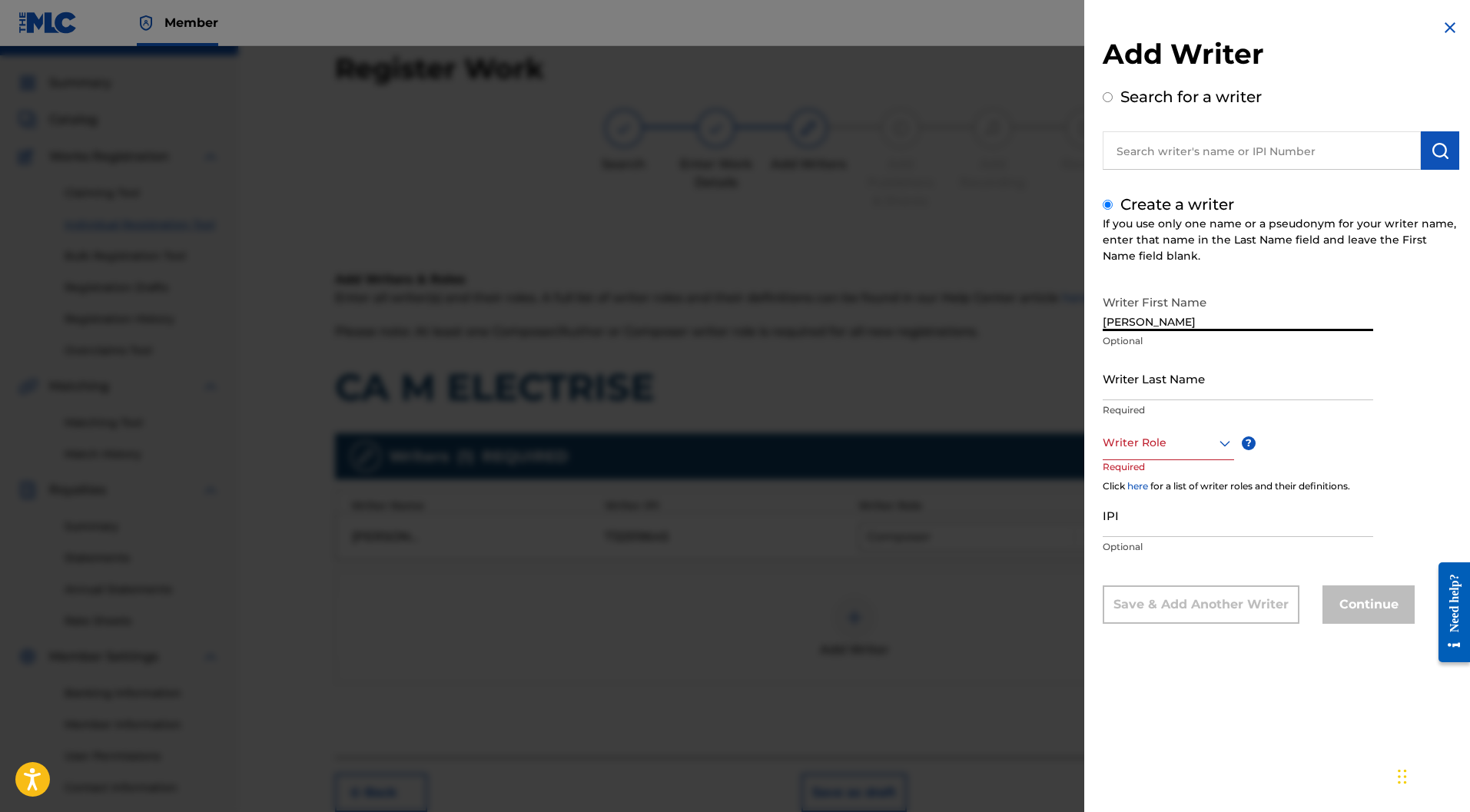
click at [1143, 385] on input "Writer Last Name" at bounding box center [1238, 378] width 271 height 43
paste input "POULY"
type input "POULY"
click at [1203, 449] on div at bounding box center [1168, 443] width 131 height 20
click at [1143, 507] on div "Author" at bounding box center [1169, 512] width 130 height 34
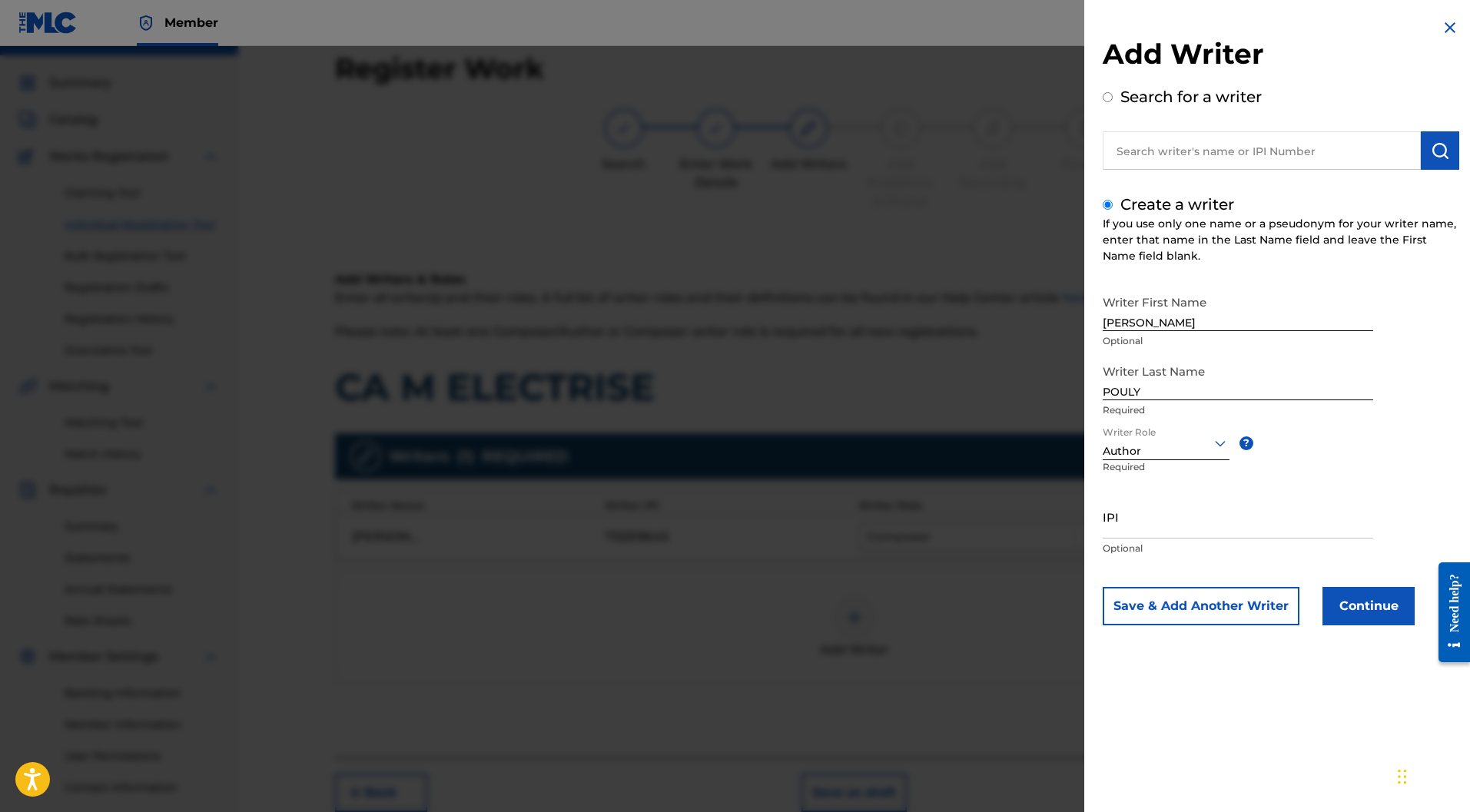
click at [1145, 524] on input "IPI" at bounding box center [1238, 517] width 271 height 43
paste input "883653988"
type input "883653988"
click at [1377, 610] on button "Continue" at bounding box center [1369, 605] width 93 height 38
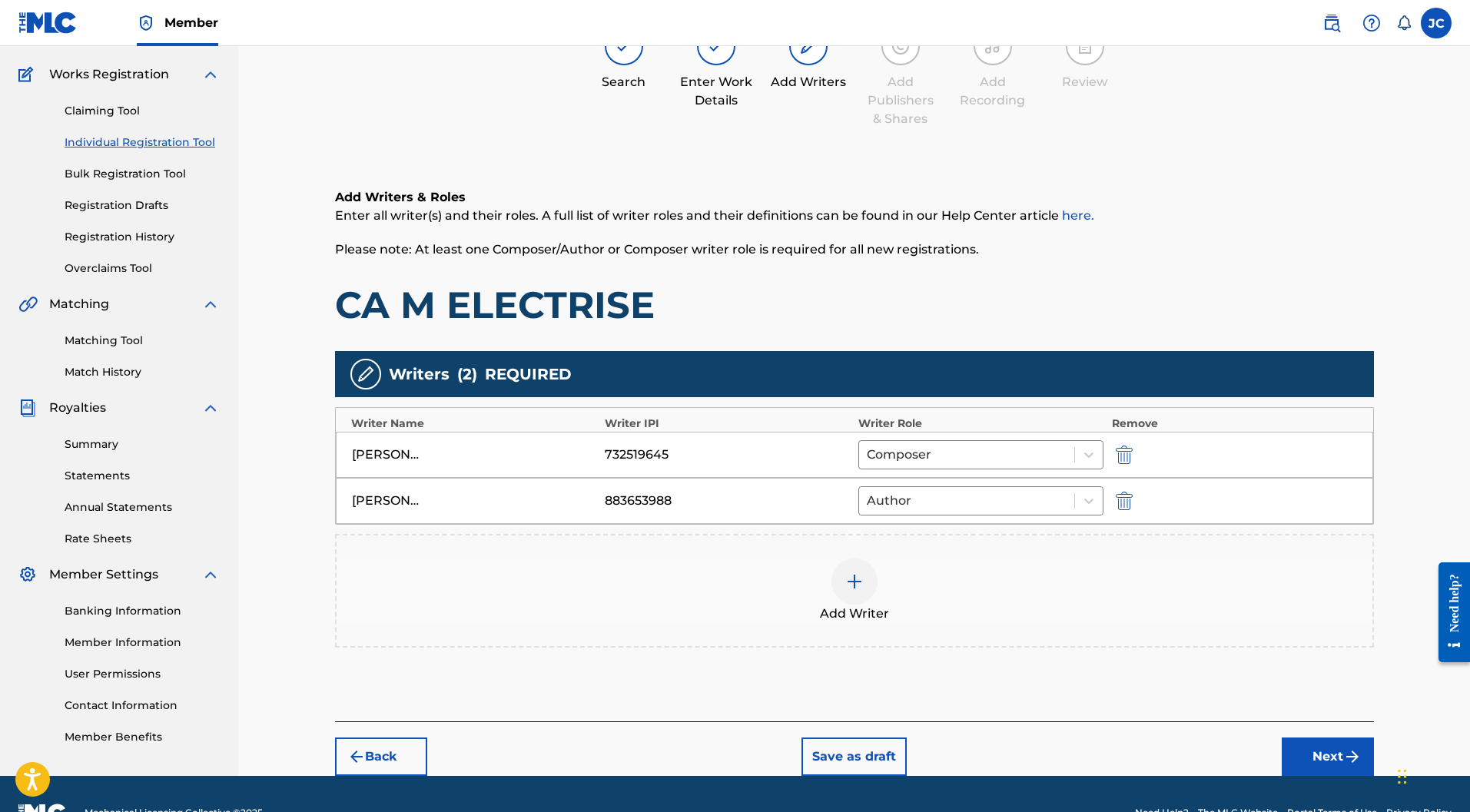
scroll to position [153, 0]
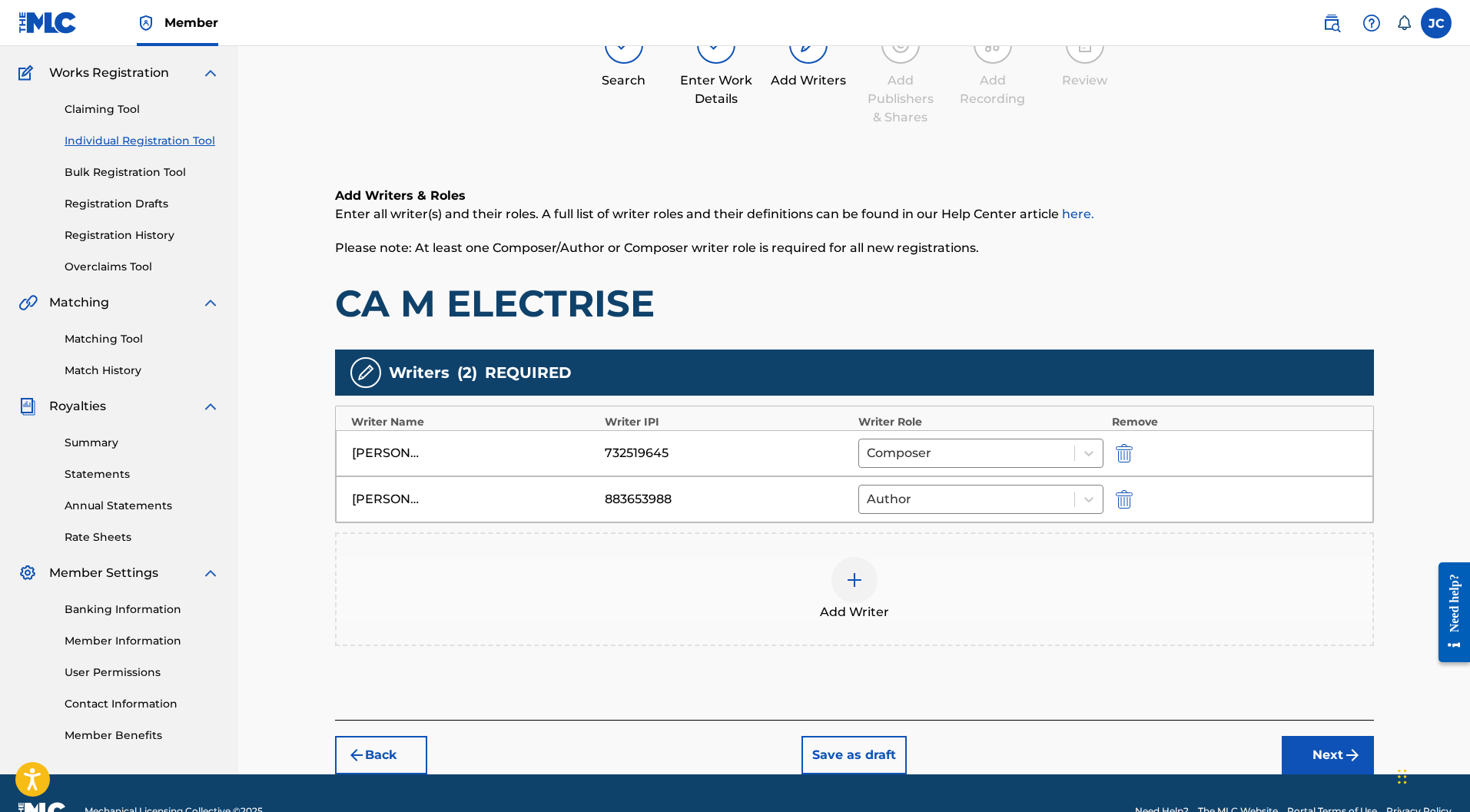
click at [1313, 736] on button "Next" at bounding box center [1328, 755] width 93 height 38
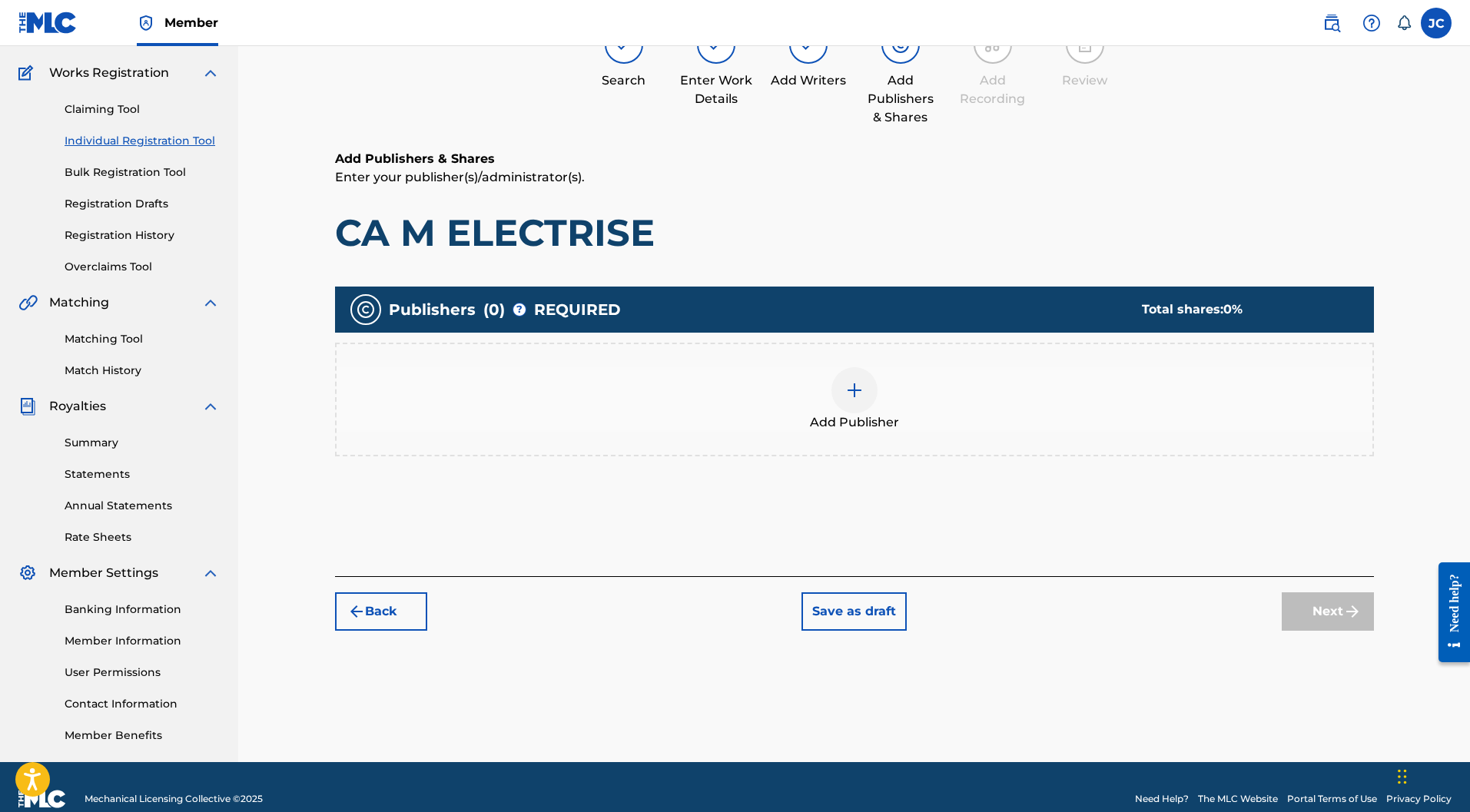
scroll to position [69, 0]
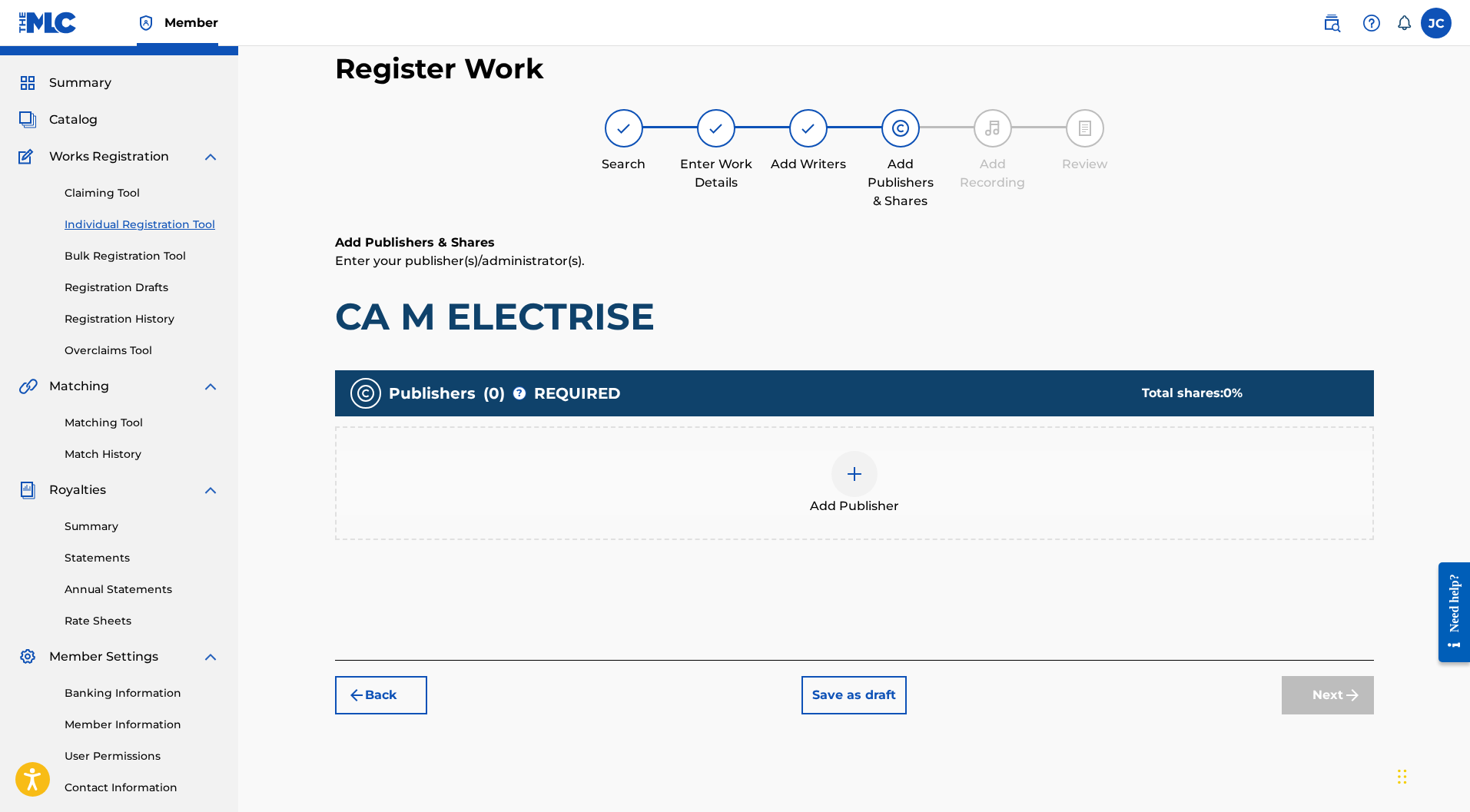
click at [865, 451] on div at bounding box center [854, 473] width 46 height 46
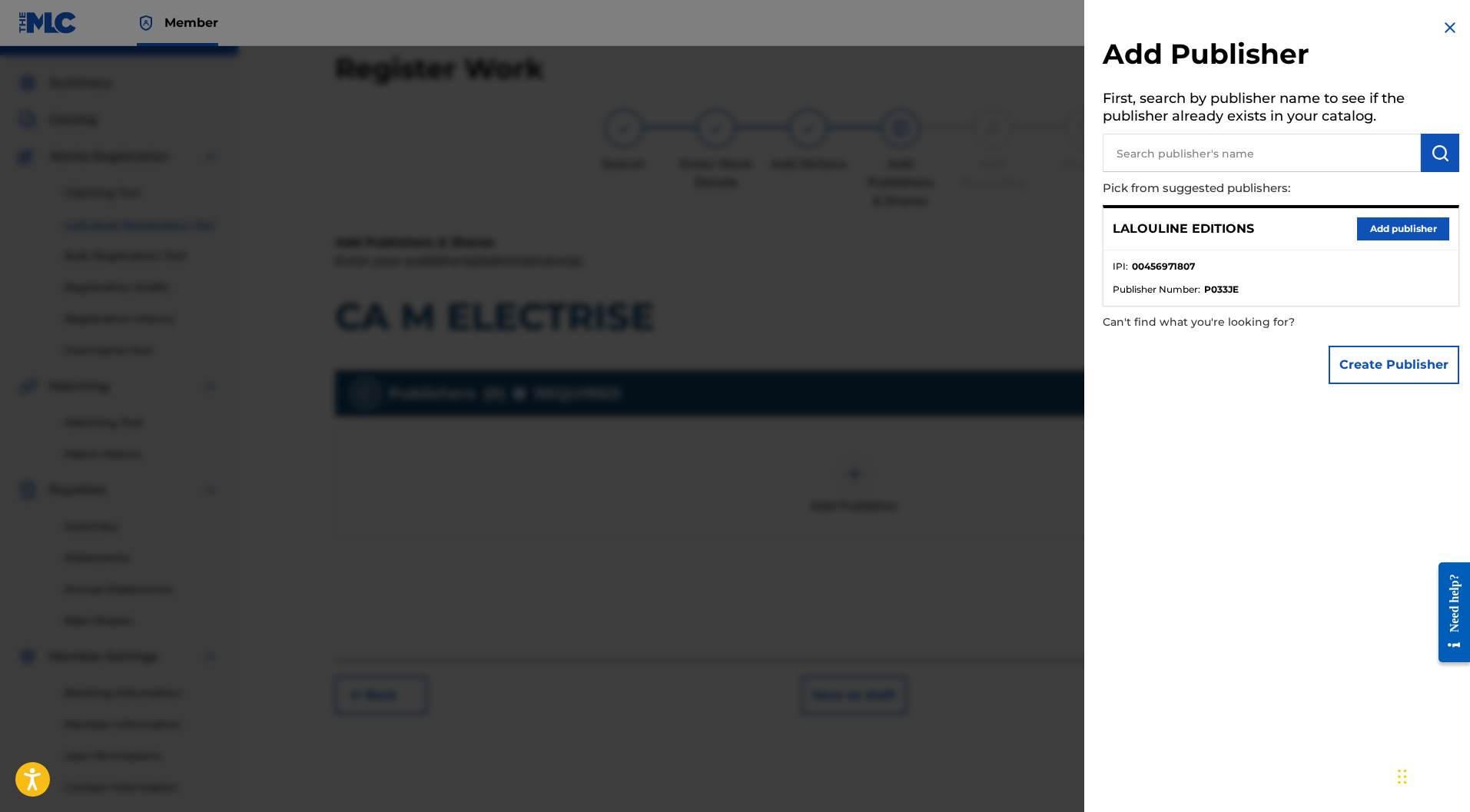
click at [1399, 225] on button "Add publisher" at bounding box center [1403, 228] width 93 height 23
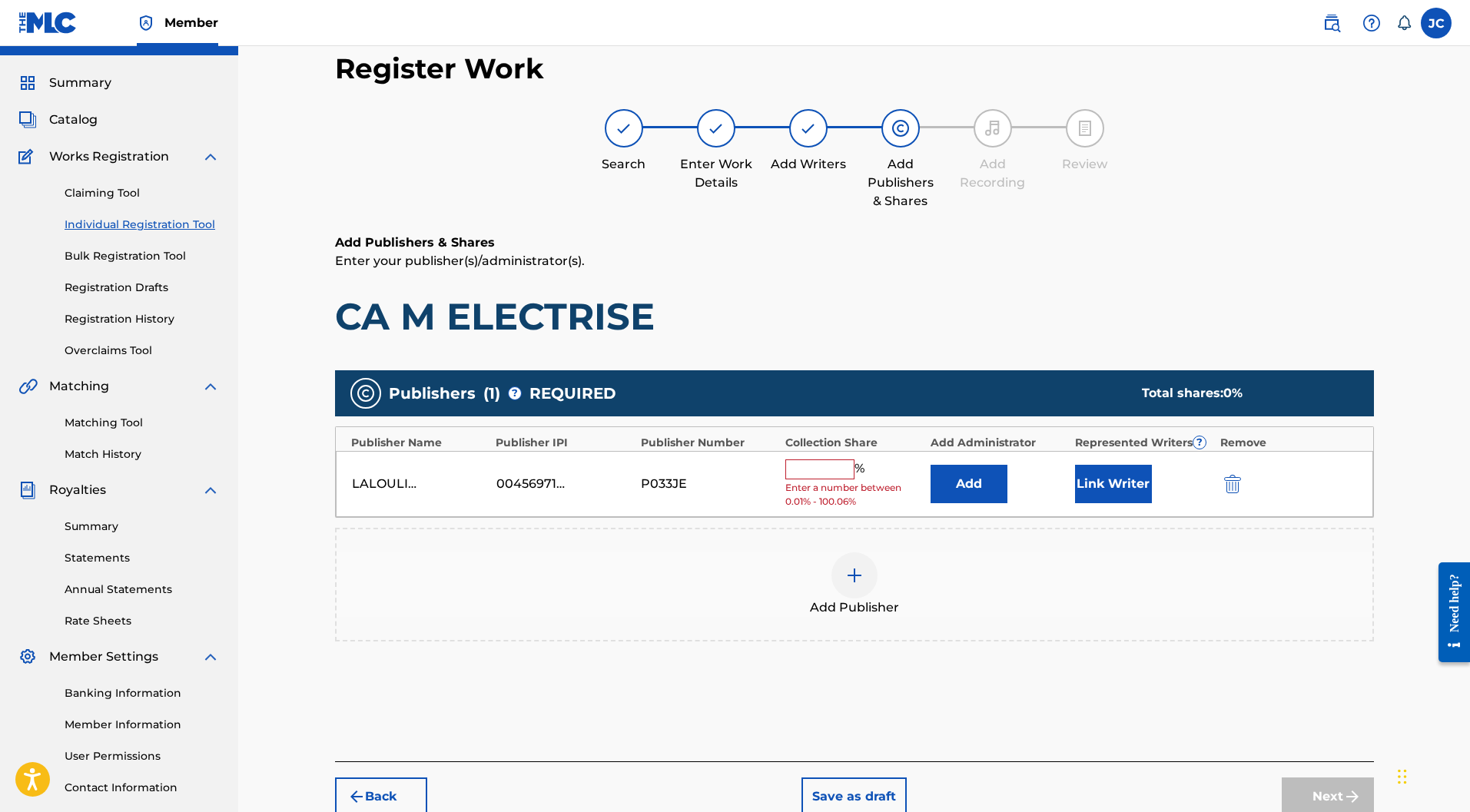
click at [832, 460] on input "text" at bounding box center [819, 469] width 69 height 20
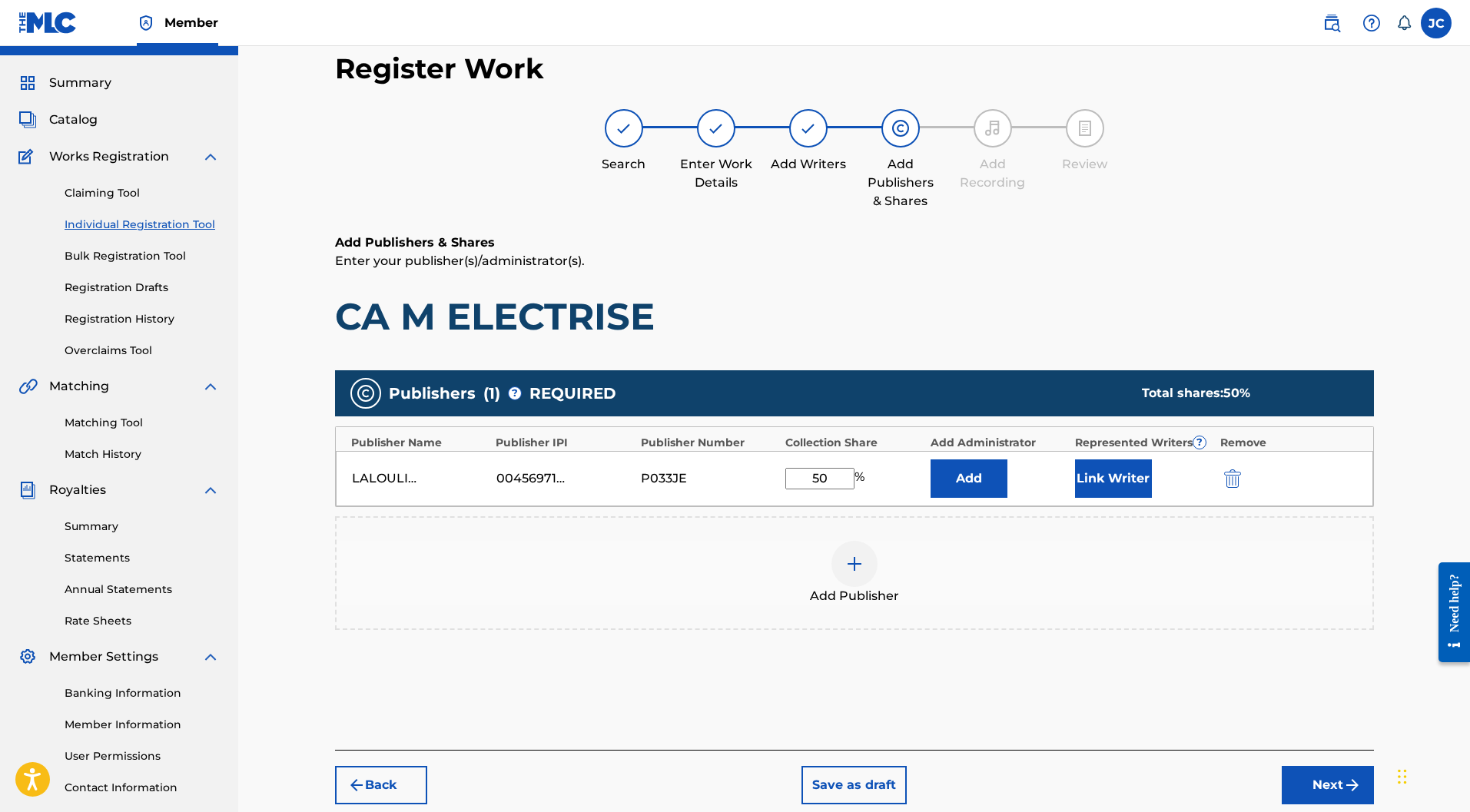
type input "50"
click at [1120, 460] on button "Link Writer" at bounding box center [1114, 478] width 77 height 38
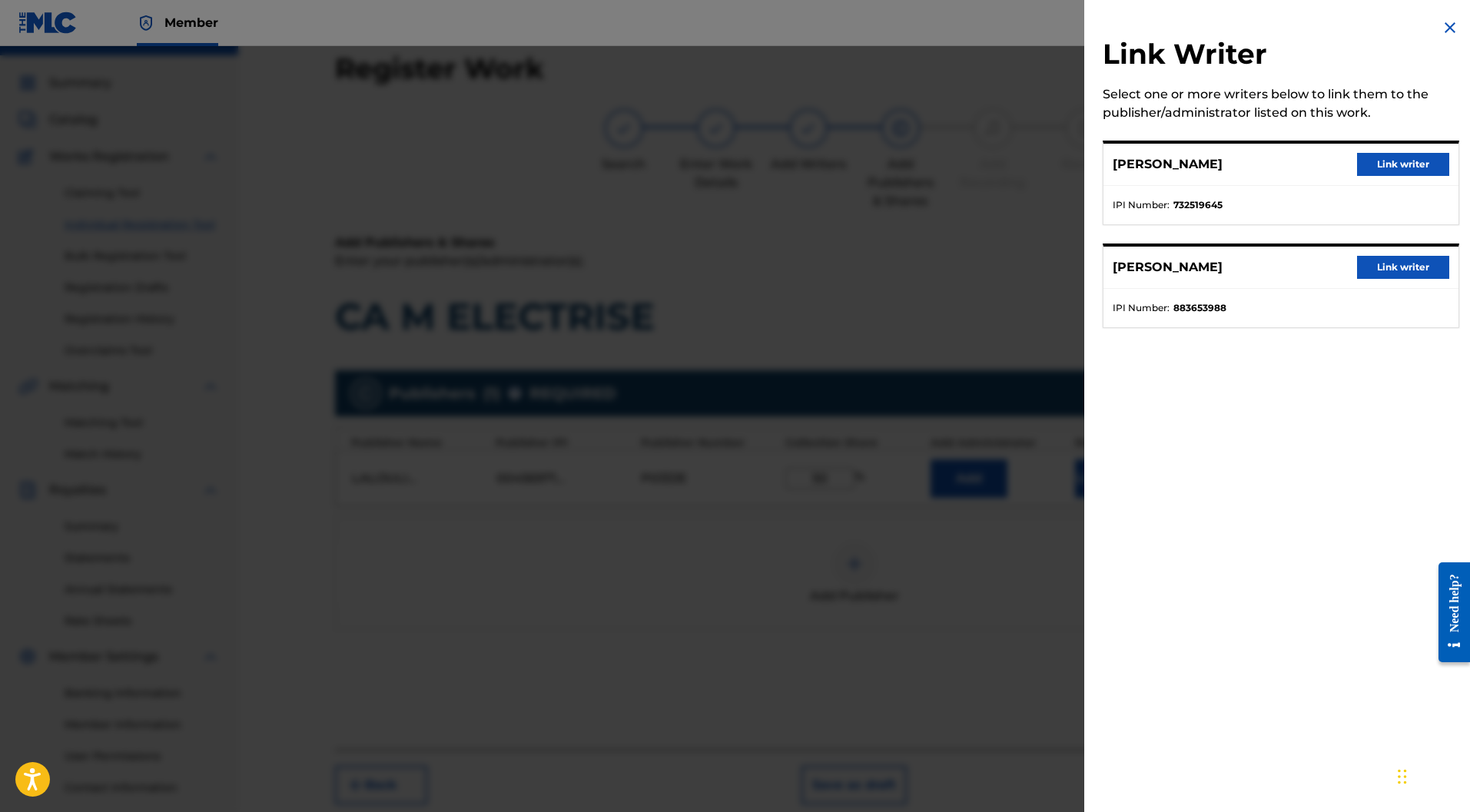
click at [1376, 162] on button "Link writer" at bounding box center [1403, 163] width 93 height 23
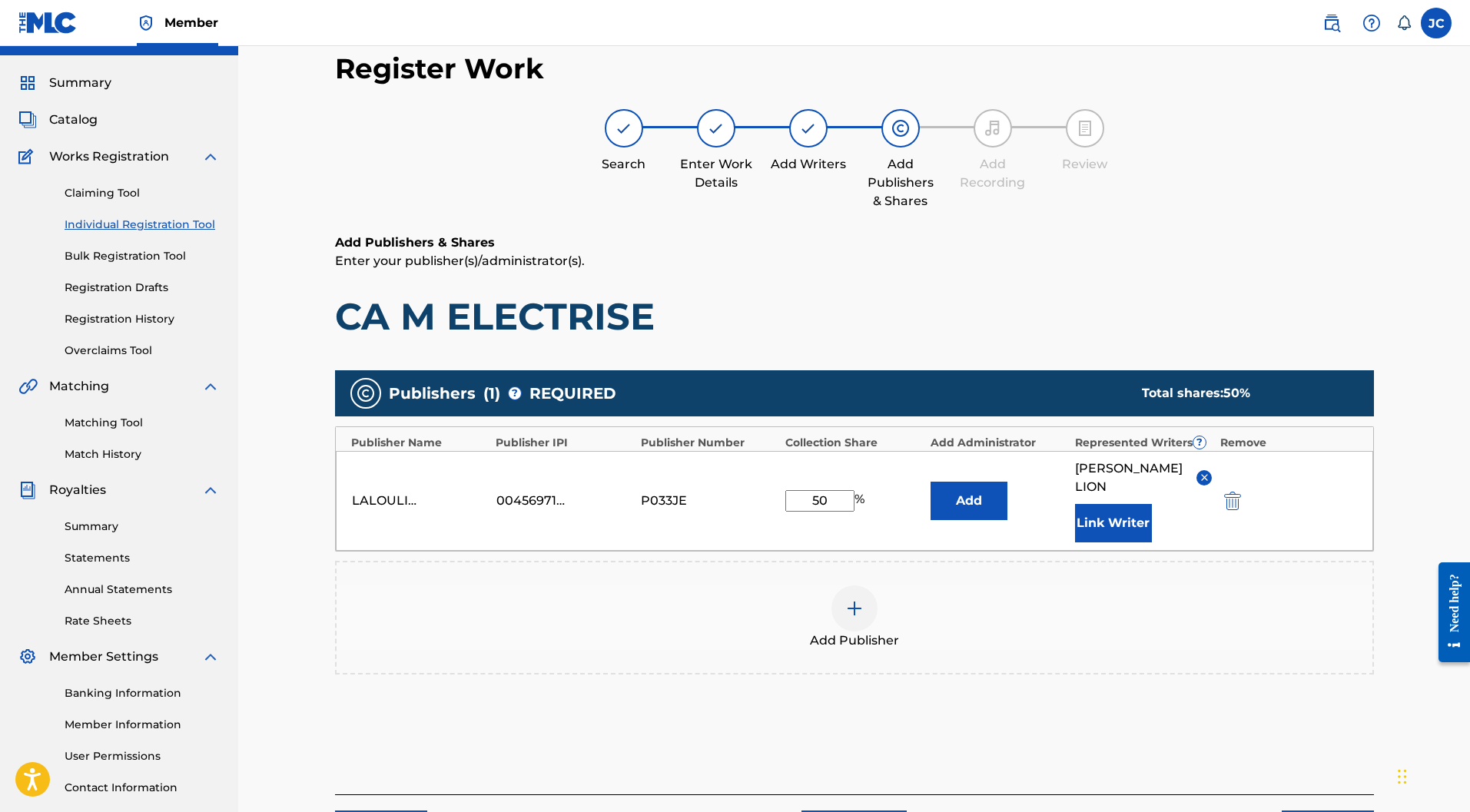
click at [1123, 504] on button "Link Writer" at bounding box center [1114, 523] width 77 height 38
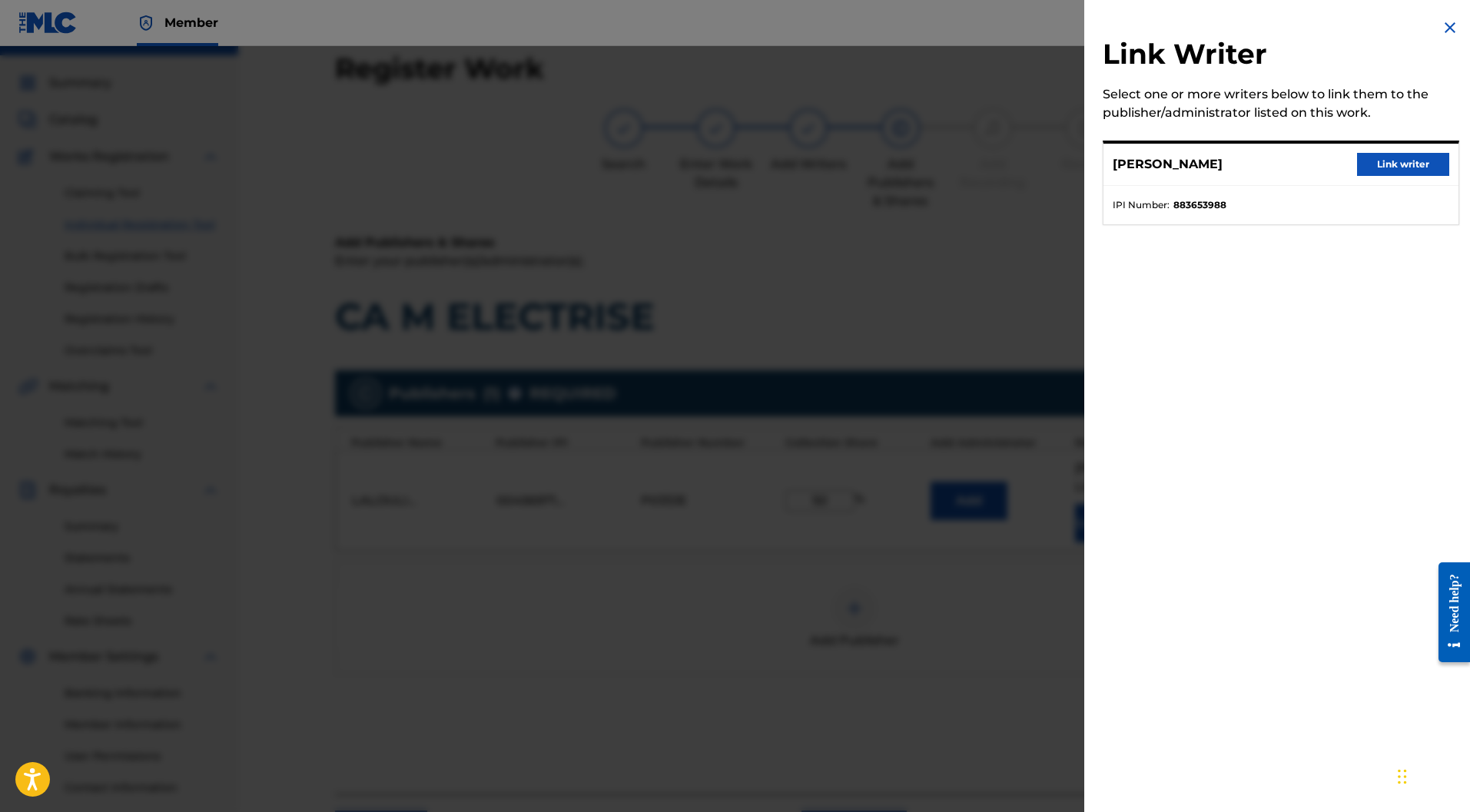
click at [1406, 157] on button "Link writer" at bounding box center [1403, 163] width 93 height 23
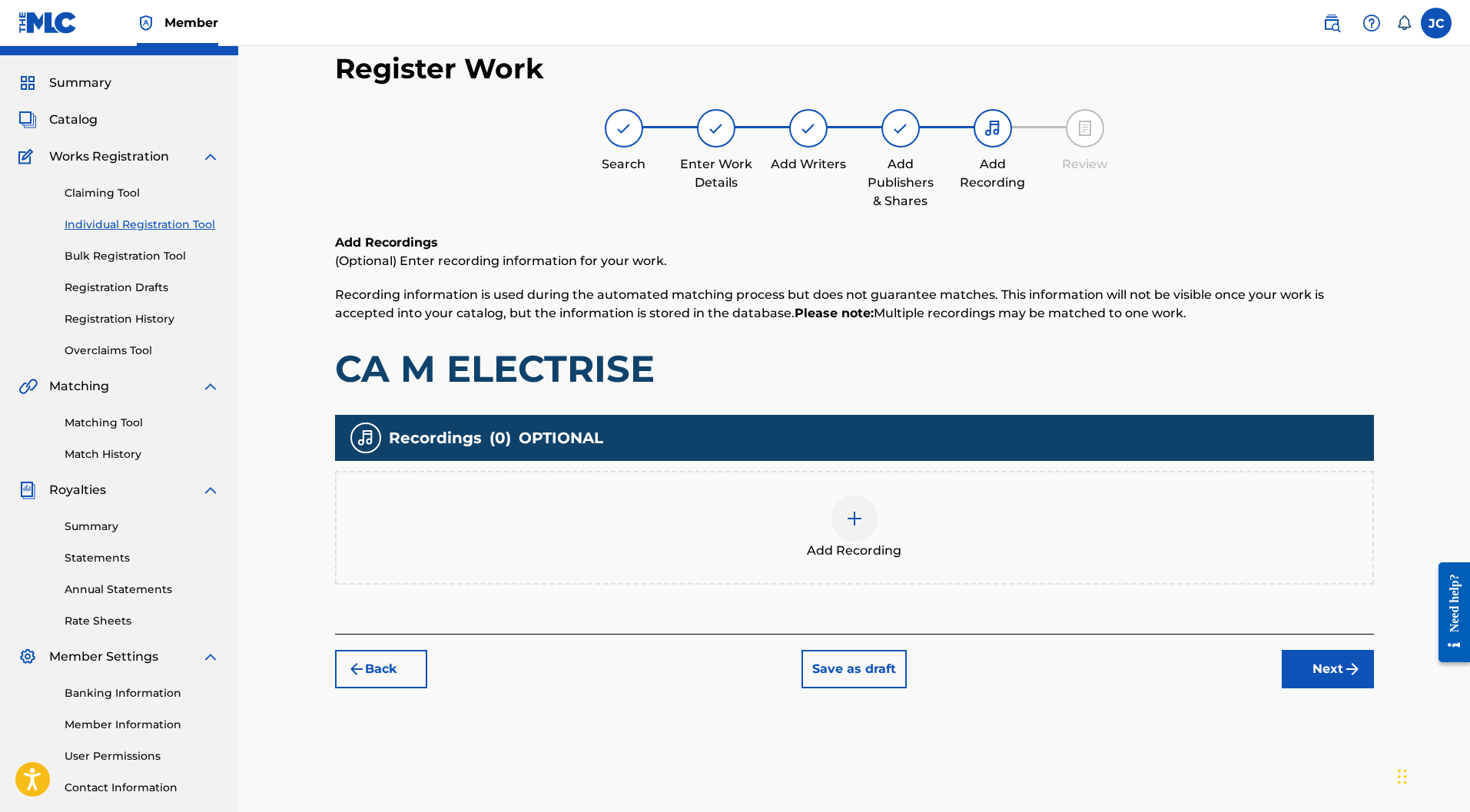
click at [863, 495] on div at bounding box center [854, 518] width 46 height 46
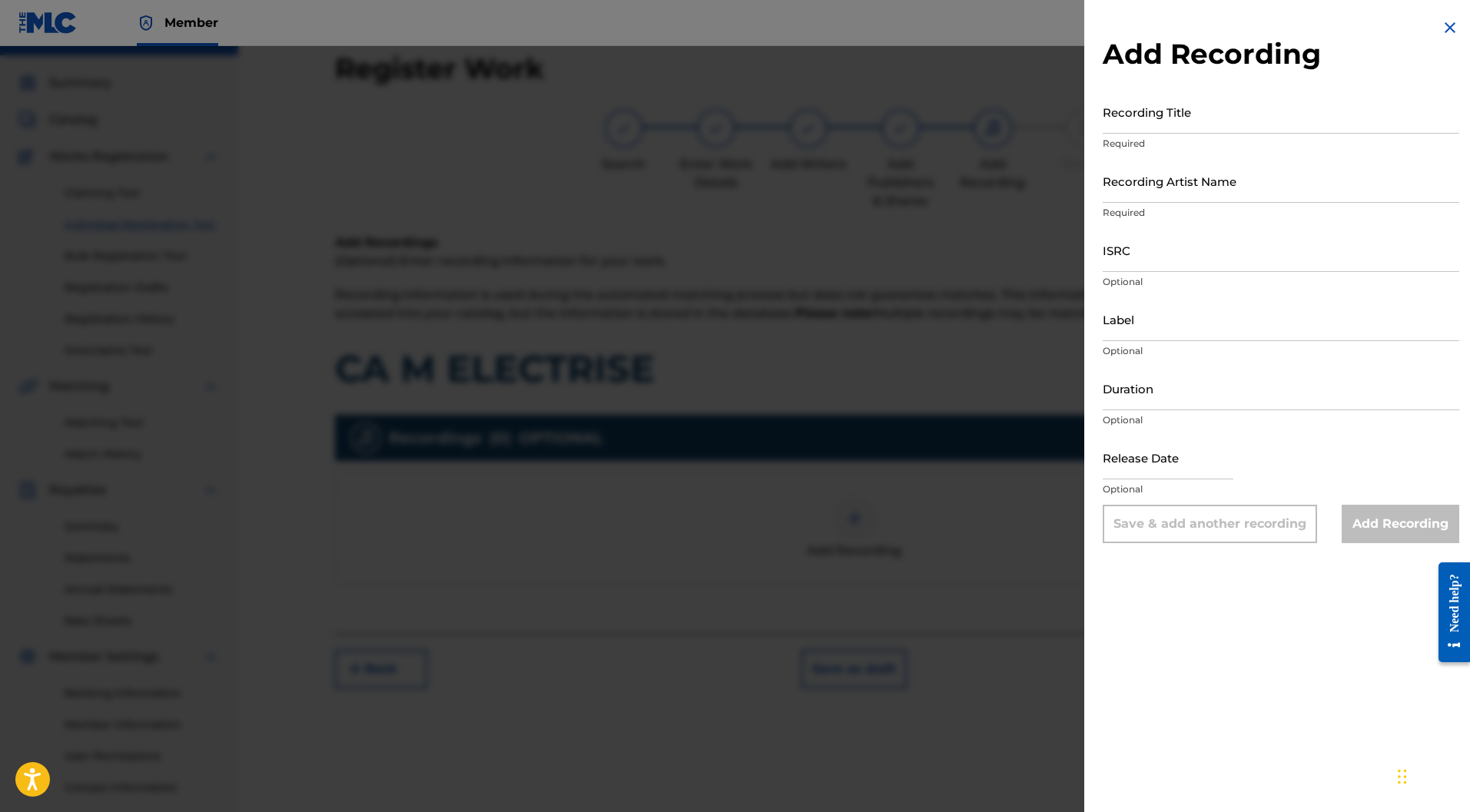
click at [1149, 112] on input "Recording Title" at bounding box center [1281, 111] width 356 height 43
paste input "CA M ELECTRISE"
type input "CA M ELECTRISE"
click at [1179, 183] on input "Recording Artist Name" at bounding box center [1281, 181] width 356 height 43
type input "Ravage Club"
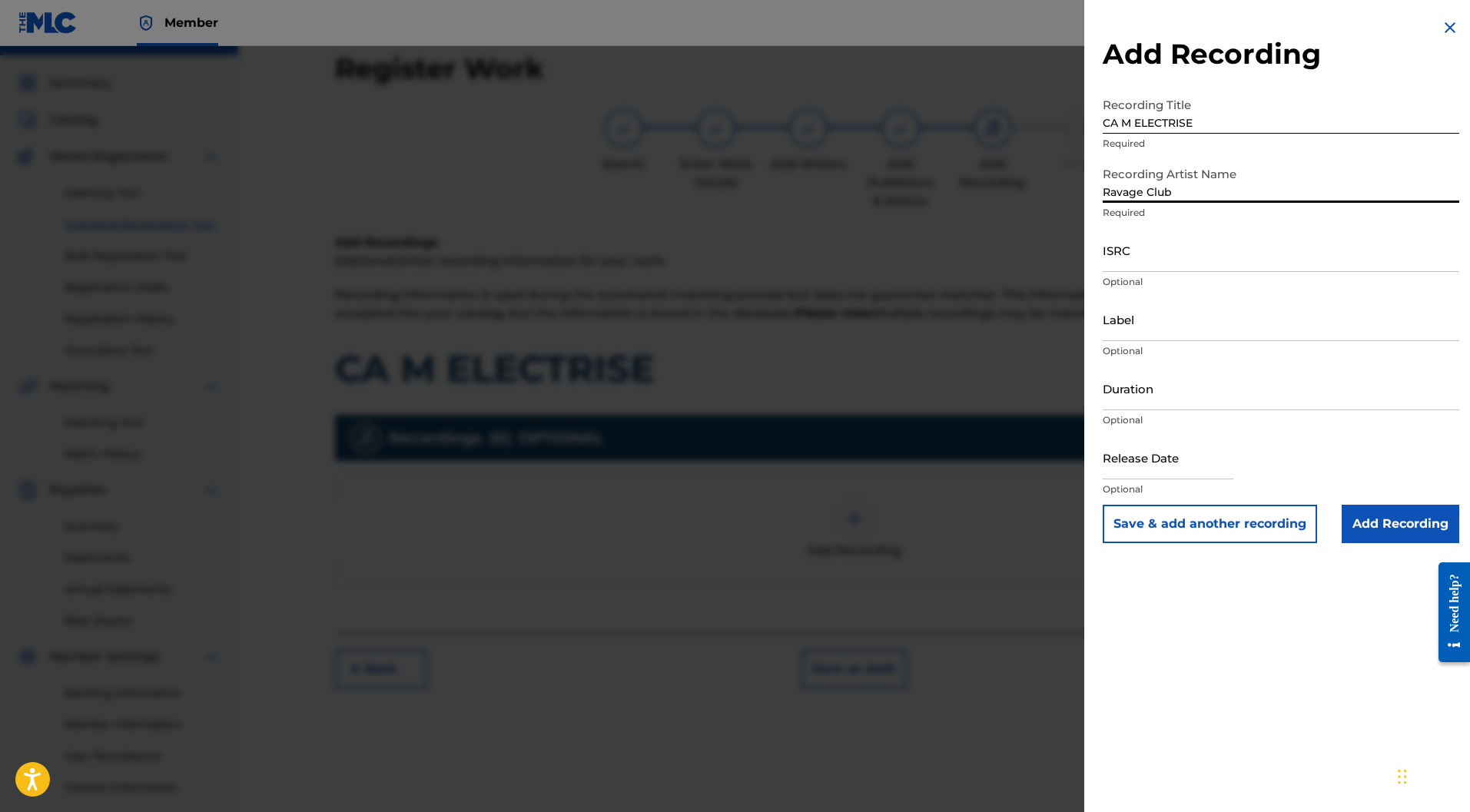
click at [1127, 254] on input "ISRC" at bounding box center [1281, 250] width 356 height 43
paste input "FR-9W1-23-63200"
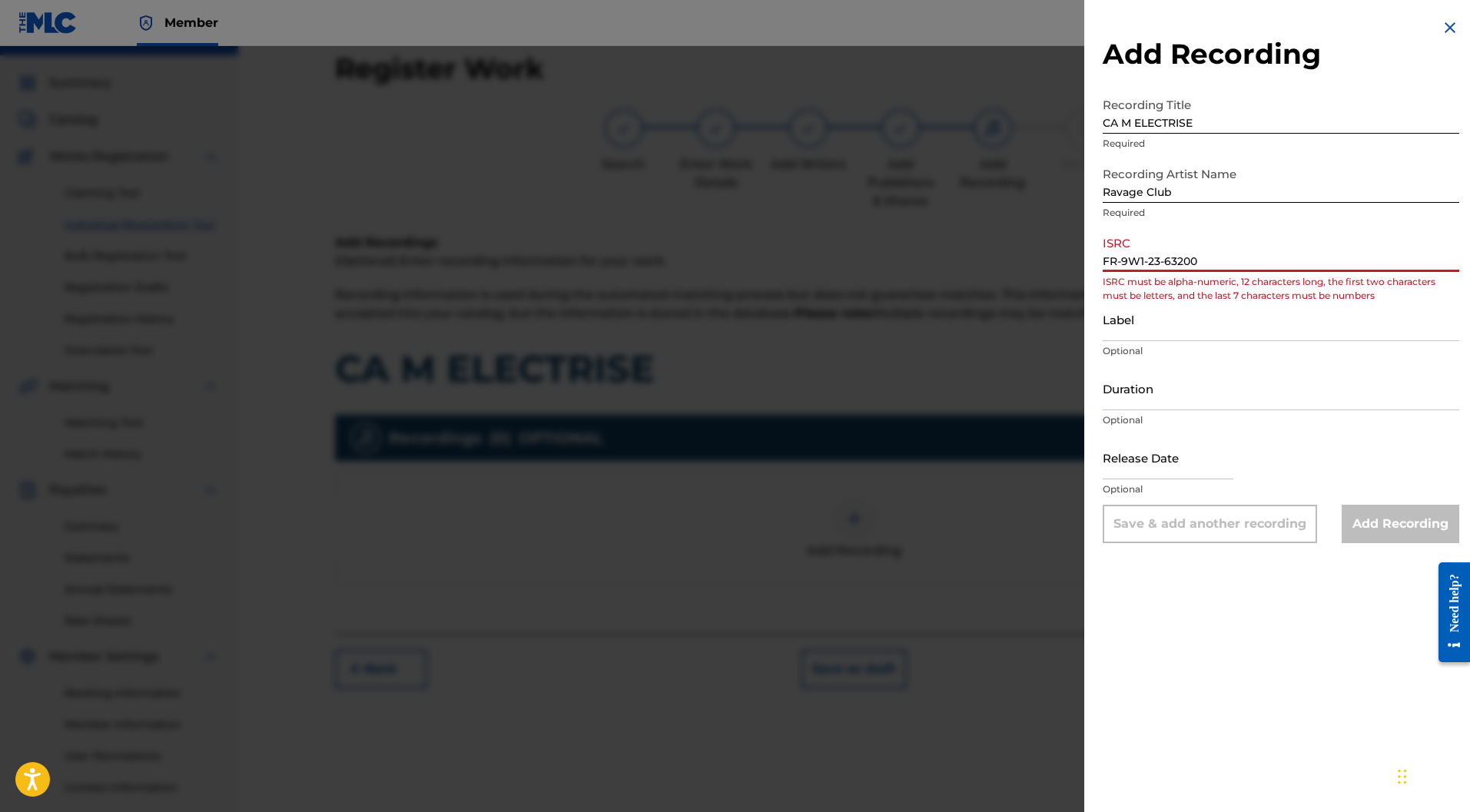
click at [1120, 260] on input "FR-9W1-23-63200" at bounding box center [1281, 250] width 356 height 43
click at [1145, 261] on input "FR9W1-23-63200" at bounding box center [1281, 250] width 356 height 43
click at [1154, 258] on input "FR9W123-63200" at bounding box center [1281, 250] width 356 height 43
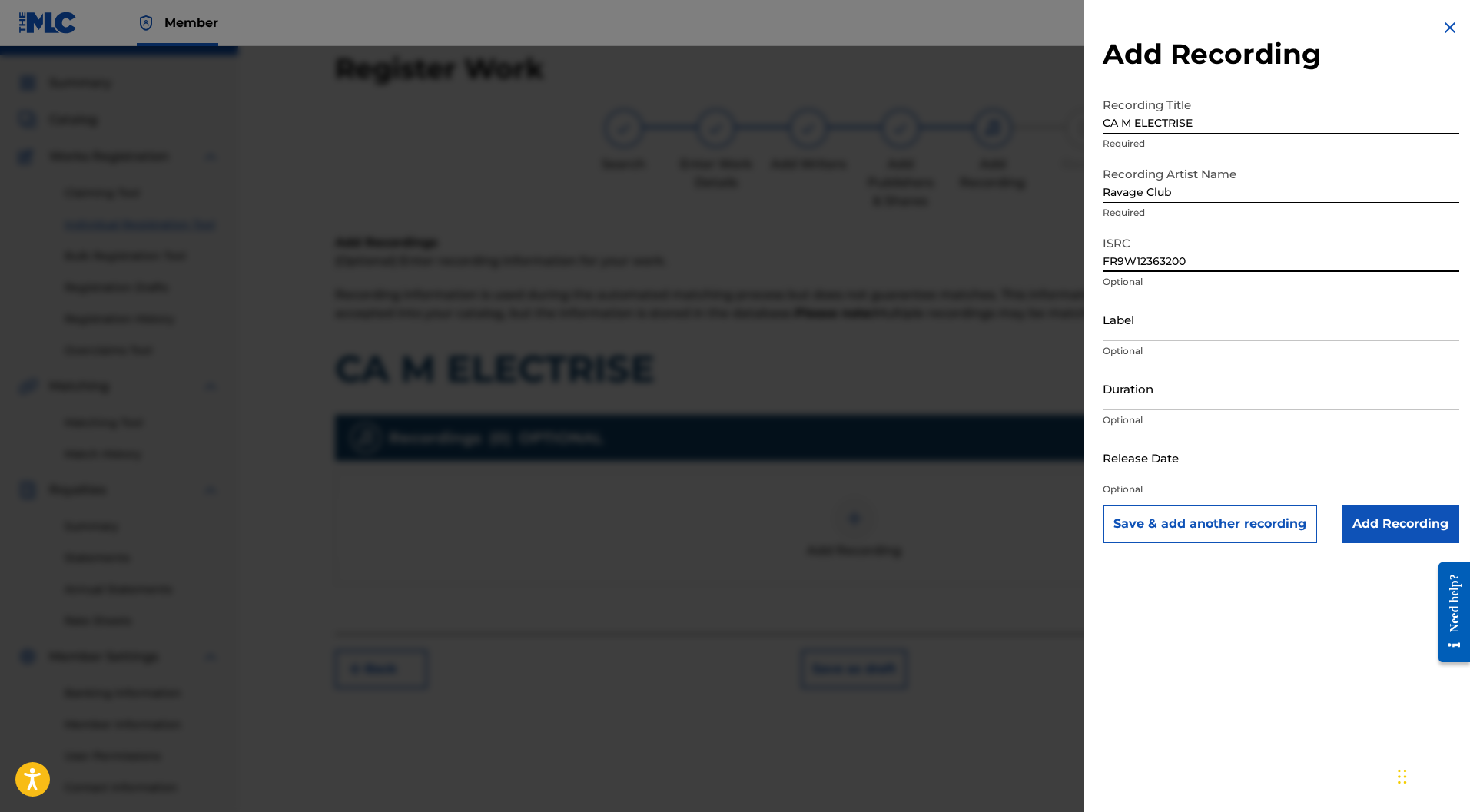
type input "FR9W12363200"
click at [1139, 330] on input "Label" at bounding box center [1281, 319] width 356 height 43
type input "Chien fou"
click at [1143, 391] on input "Duration" at bounding box center [1281, 388] width 356 height 43
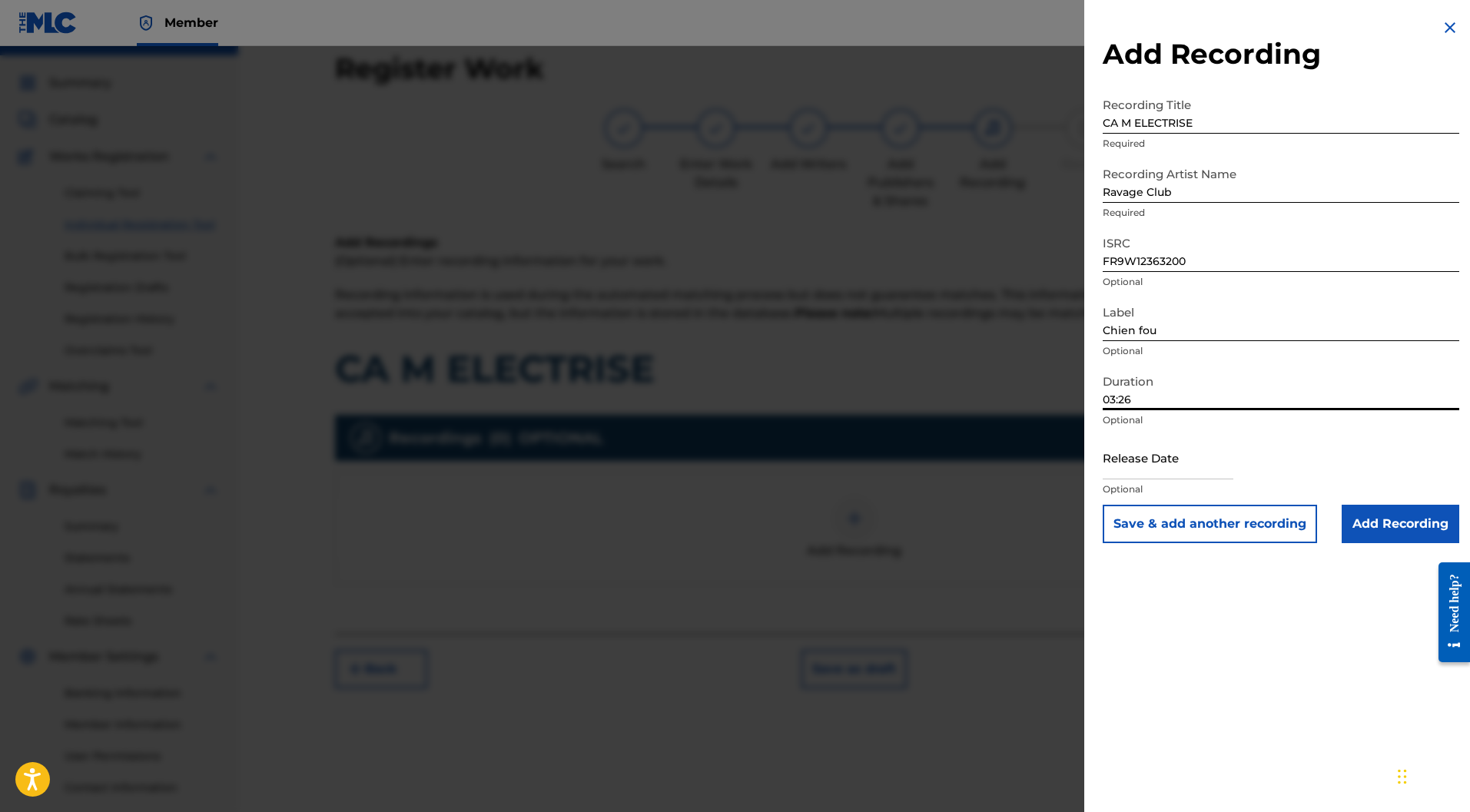
type input "03:26"
click at [1135, 464] on input "text" at bounding box center [1168, 457] width 131 height 43
select select "8"
select select "2025"
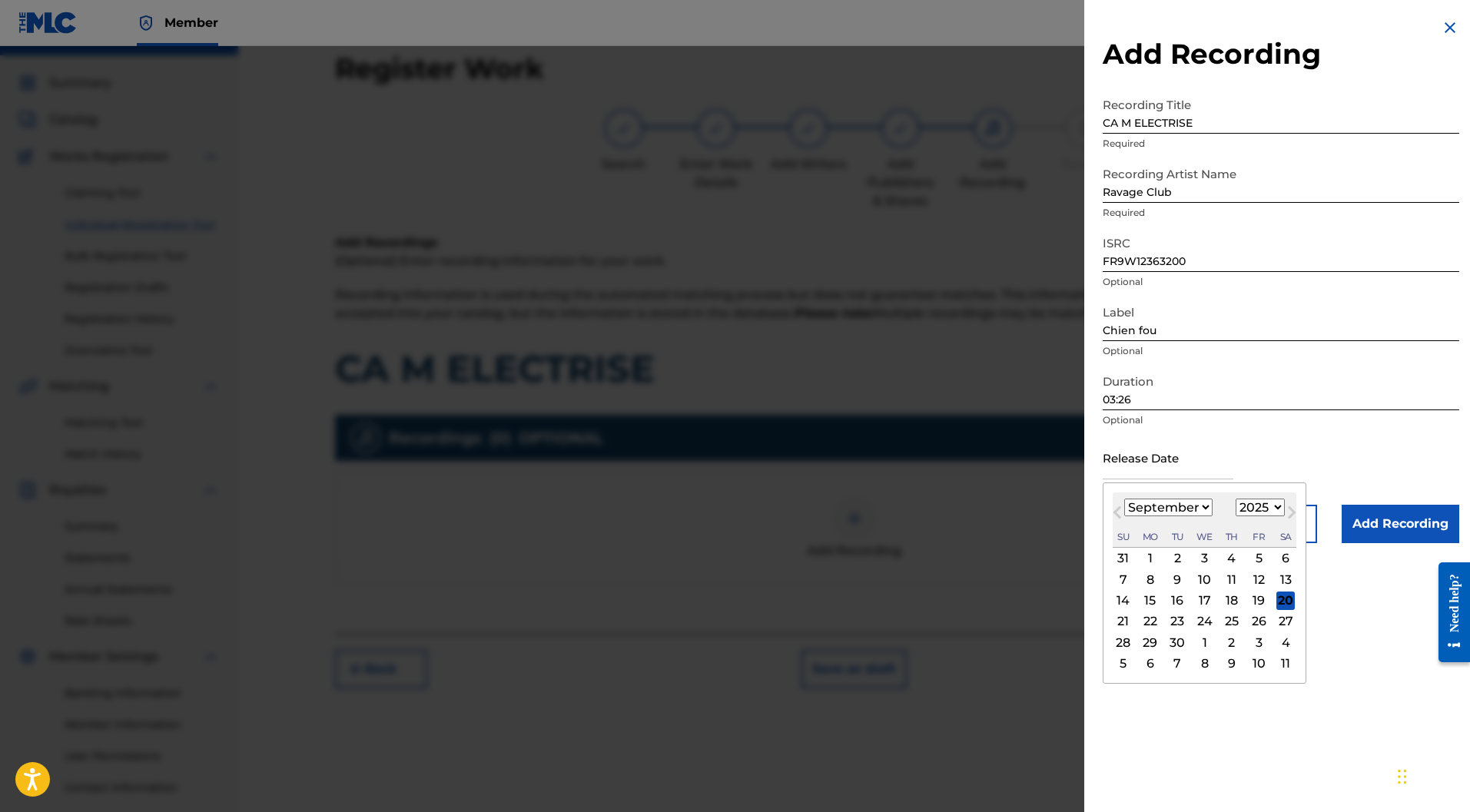
click at [1197, 504] on select "January February March April May June July August September October November De…" at bounding box center [1169, 507] width 89 height 18
select select "1"
click at [1124, 498] on select "January February March April May June July August September October November De…" at bounding box center [1169, 507] width 89 height 18
click at [1271, 516] on select "1900 1901 1902 1903 1904 1905 1906 1907 1908 1909 1910 1911 1912 1913 1914 1915…" at bounding box center [1260, 507] width 49 height 18
select select "2024"
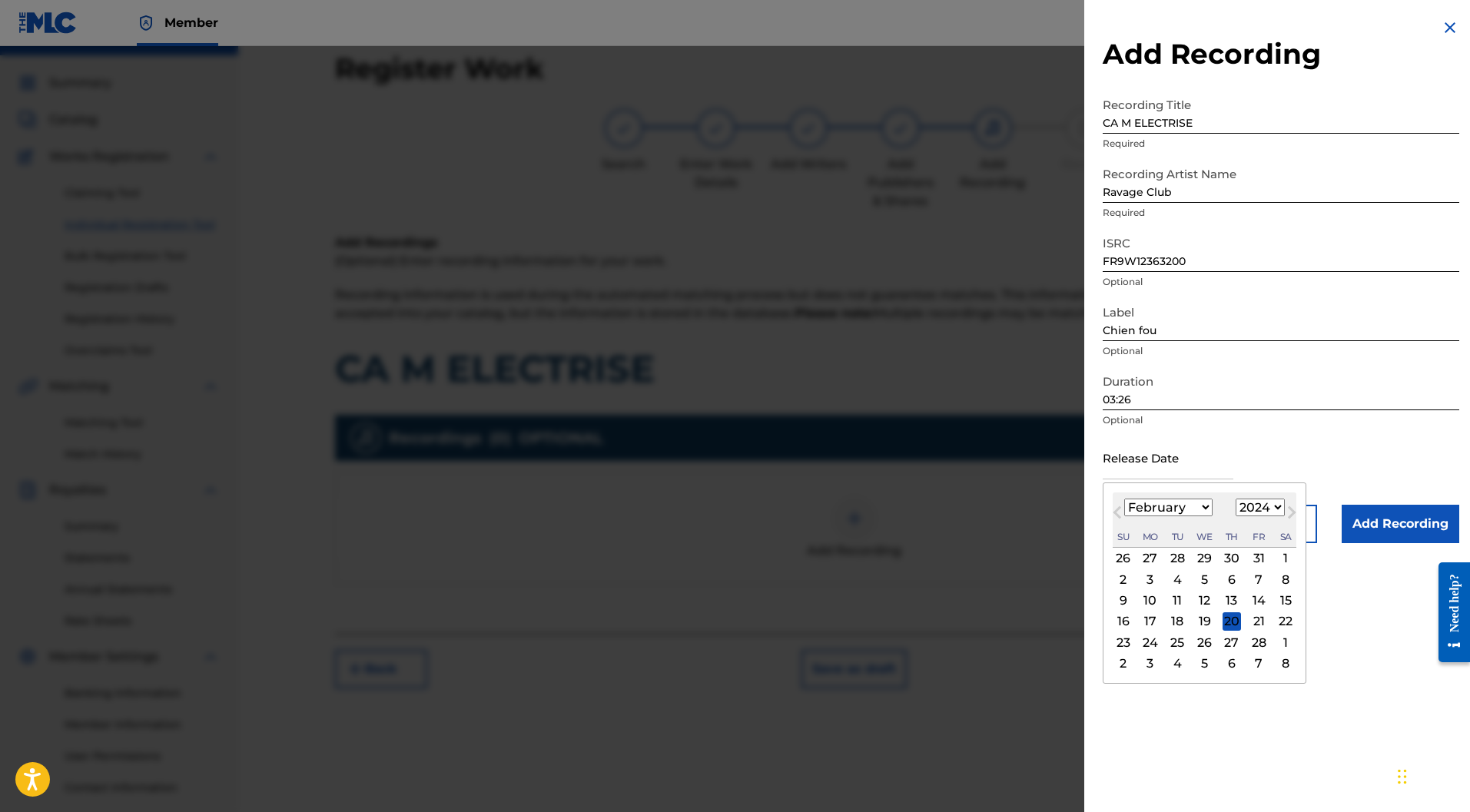
click at [1237, 498] on select "1900 1901 1902 1903 1904 1905 1906 1907 1908 1909 1910 1911 1912 1913 1914 1915…" at bounding box center [1260, 507] width 49 height 18
click at [1234, 618] on div "22" at bounding box center [1231, 621] width 19 height 19
type input "[DATE]"
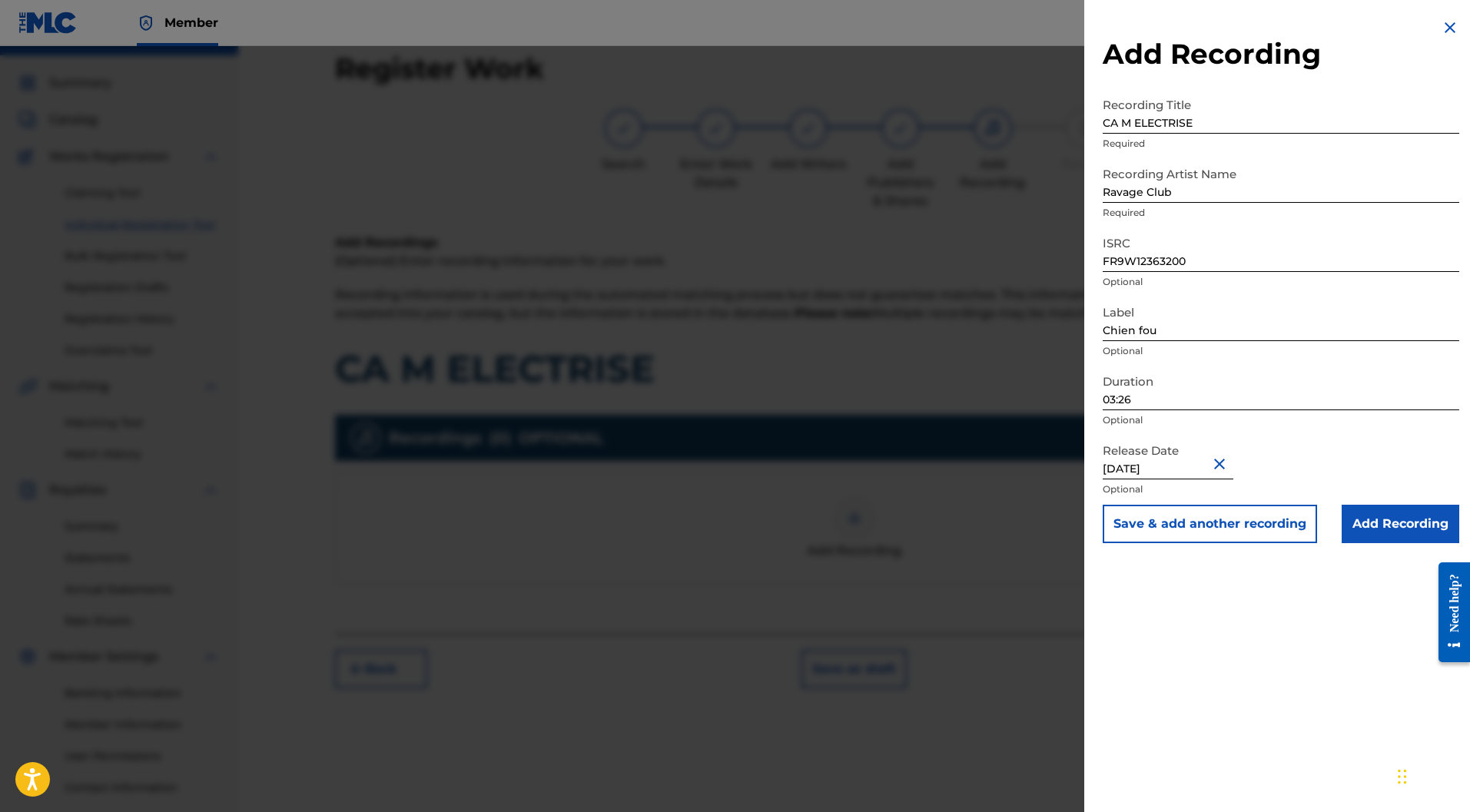
click at [1373, 527] on input "Add Recording" at bounding box center [1399, 524] width 117 height 38
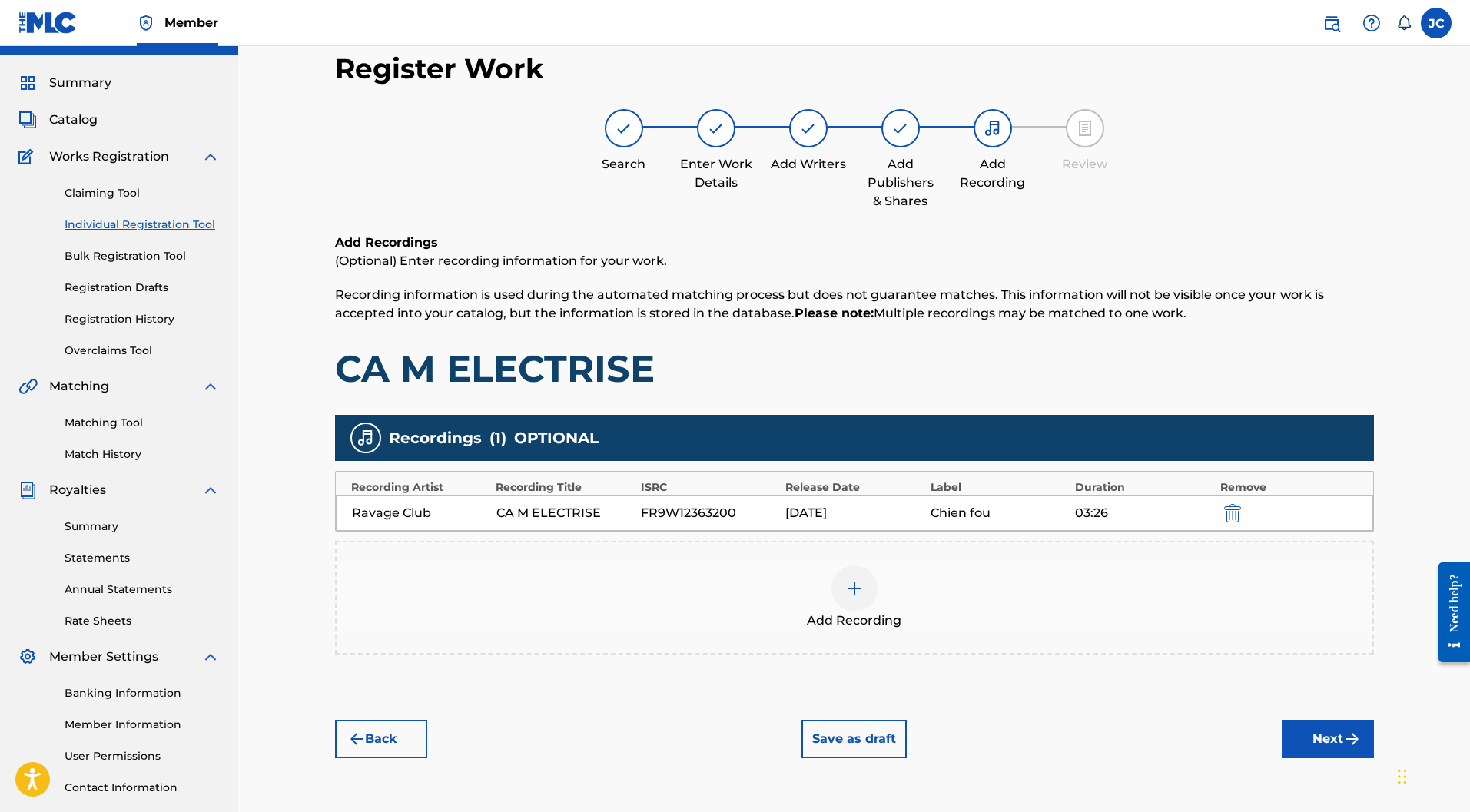
click at [1335, 719] on button "Next" at bounding box center [1328, 738] width 93 height 38
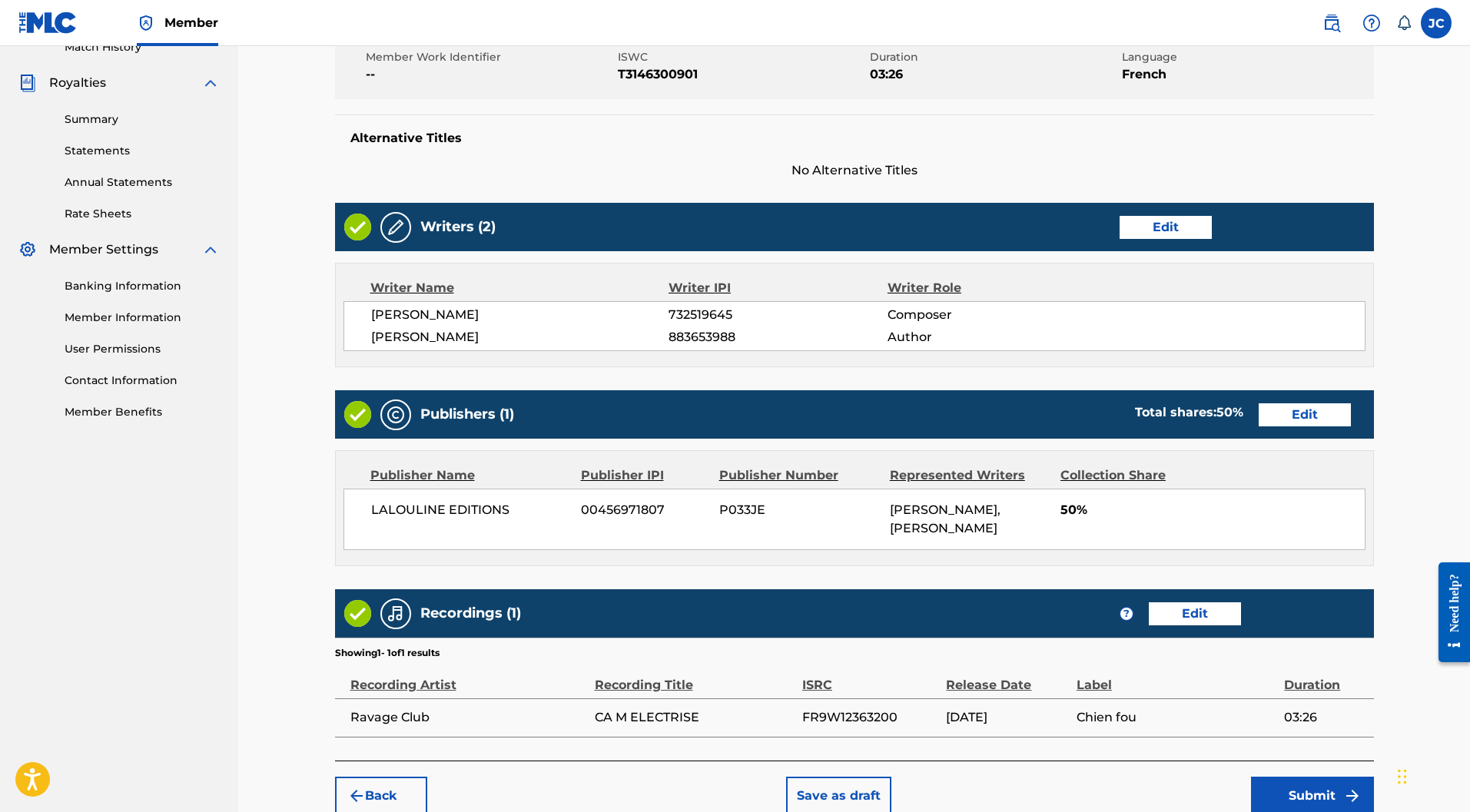
scroll to position [517, 0]
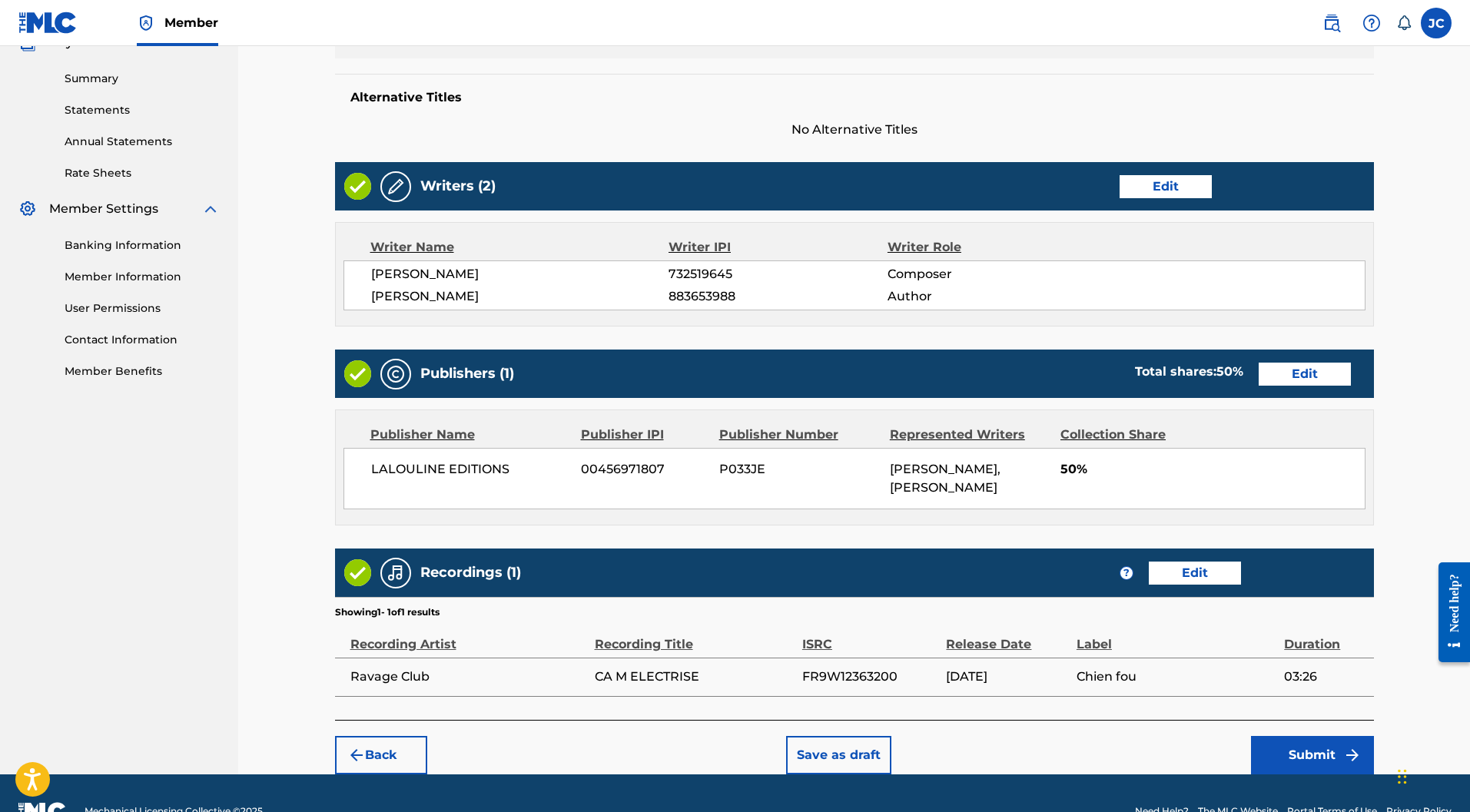
click at [1322, 736] on button "Submit" at bounding box center [1311, 755] width 123 height 38
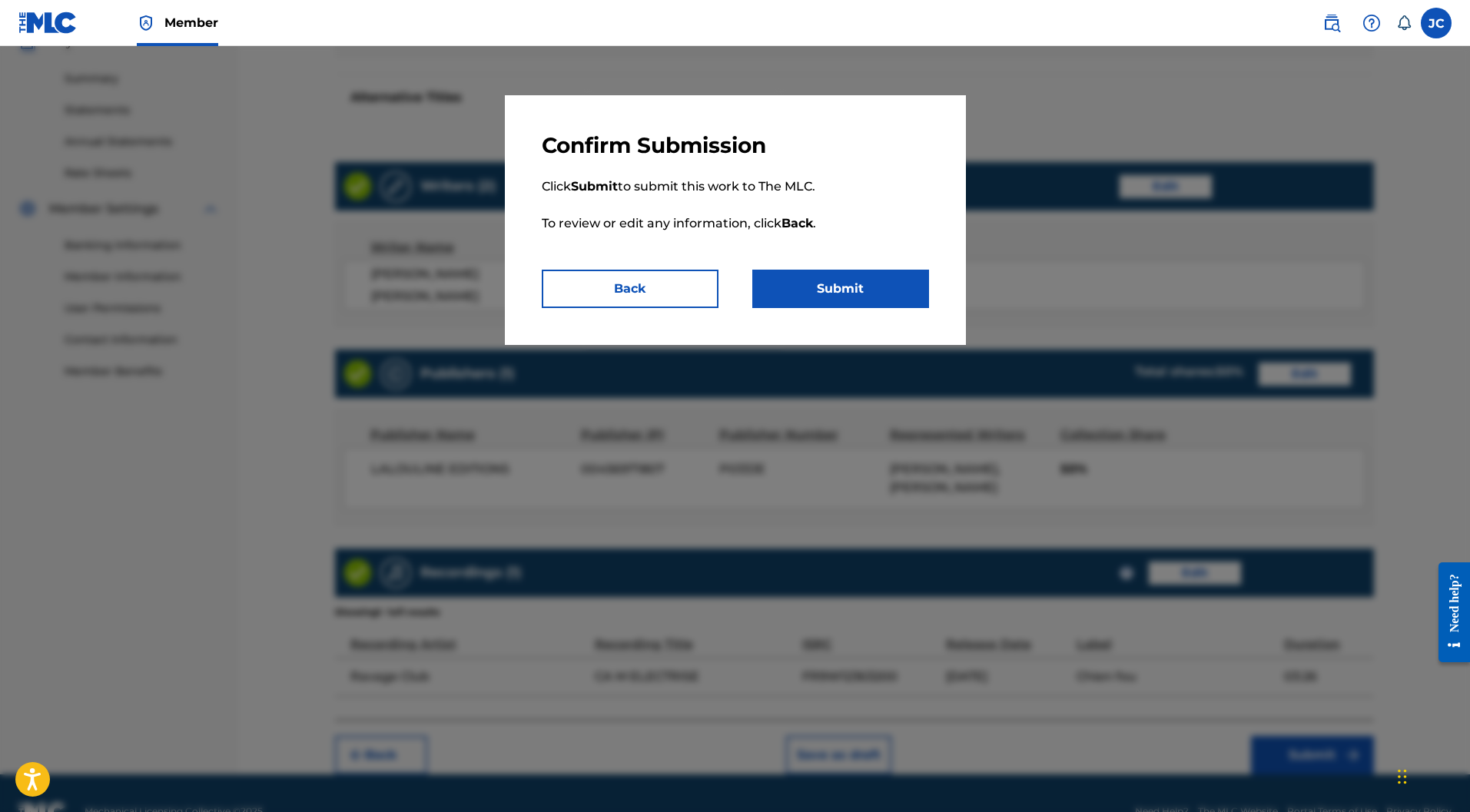
click at [912, 295] on button "Submit" at bounding box center [840, 288] width 176 height 38
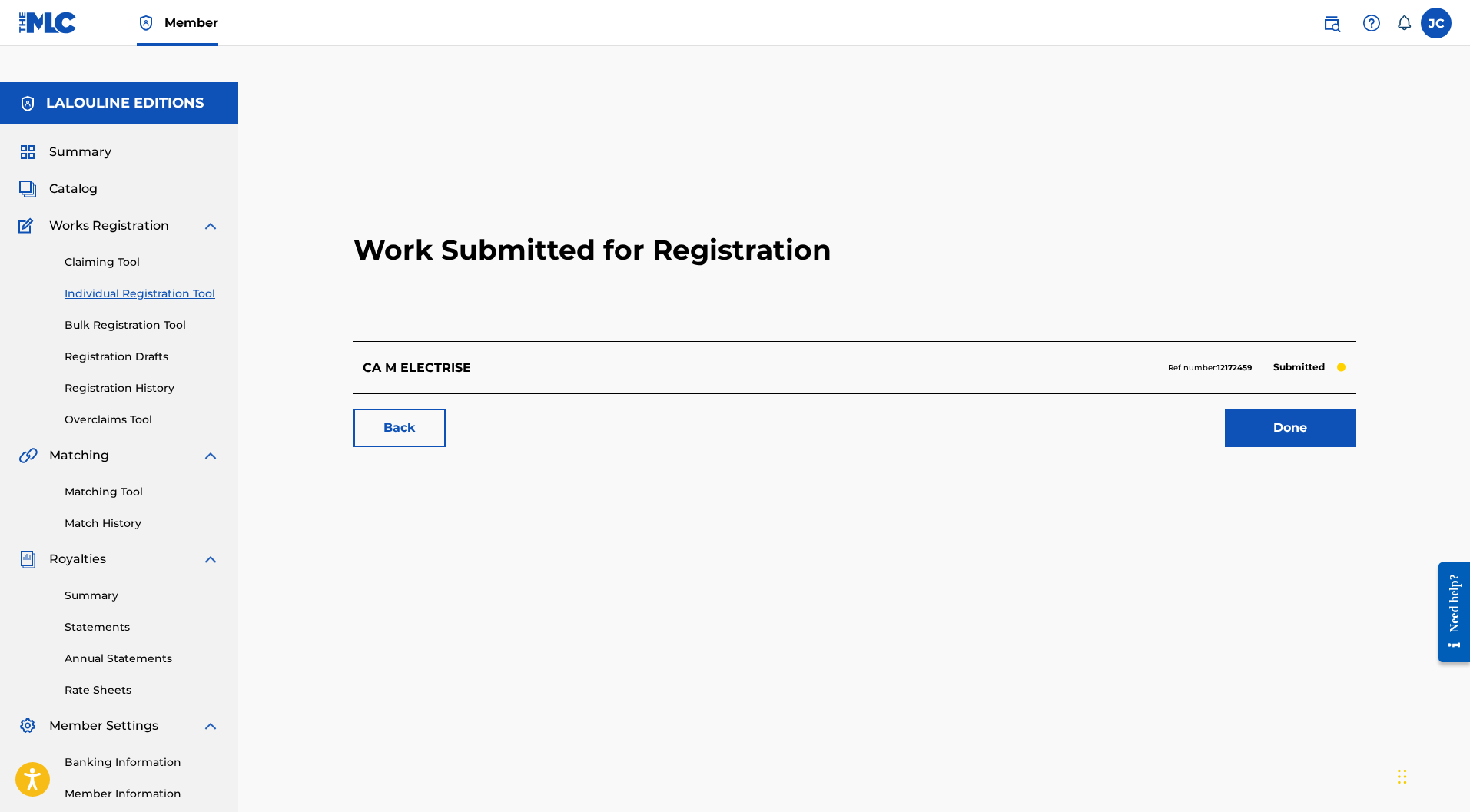
click at [1292, 408] on link "Done" at bounding box center [1290, 427] width 131 height 38
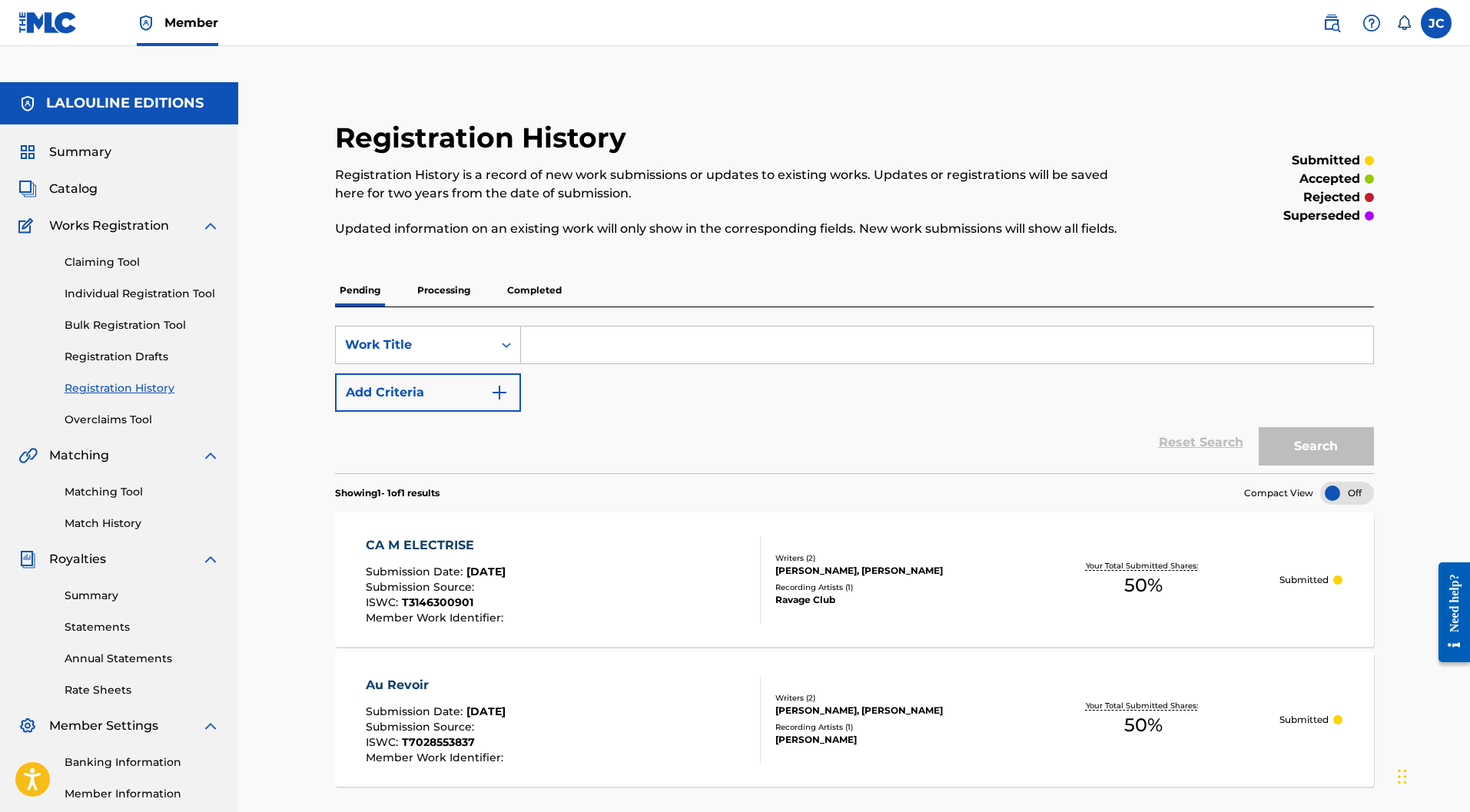
click at [105, 285] on link "Individual Registration Tool" at bounding box center [143, 293] width 156 height 16
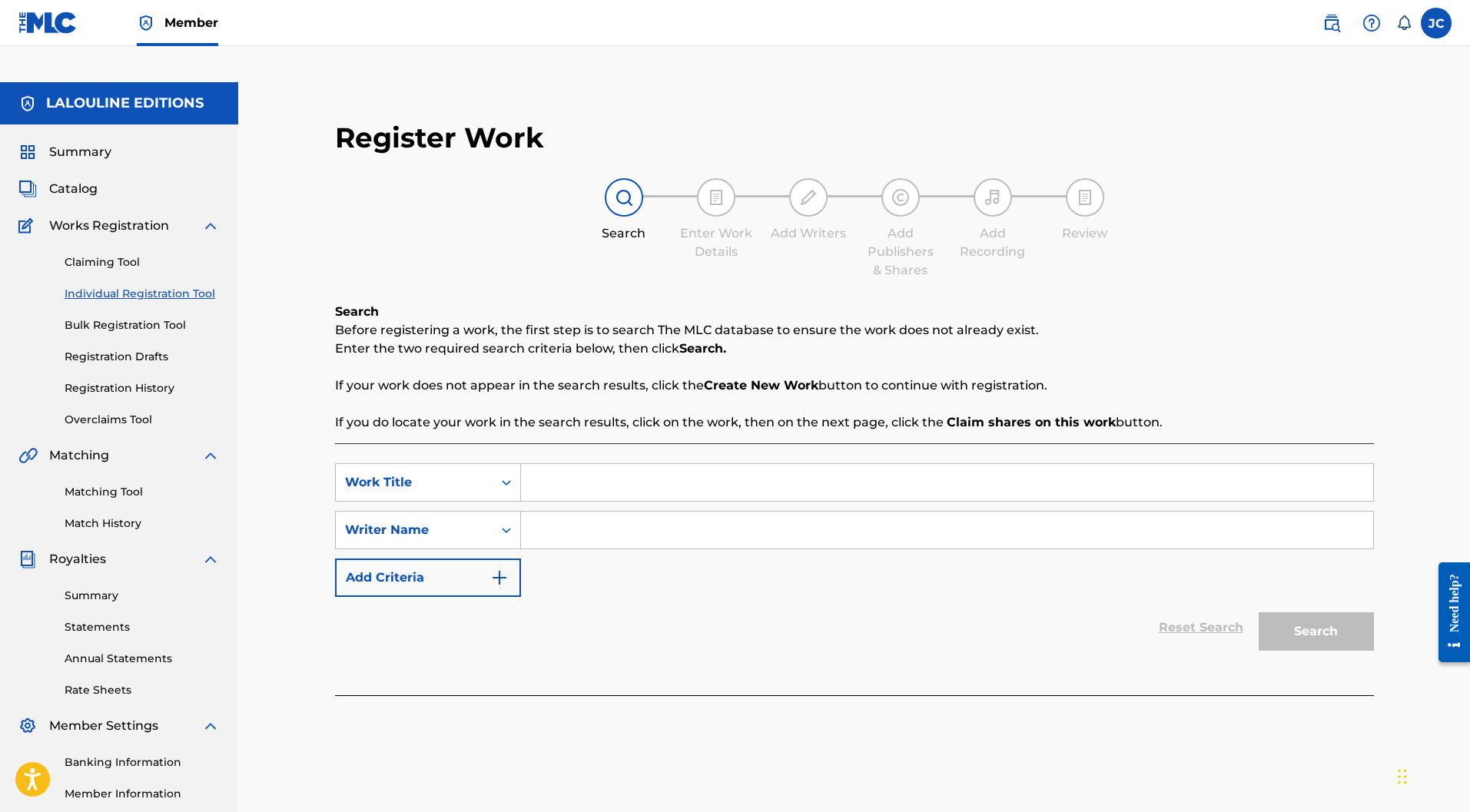
click at [579, 464] on input "Search Form" at bounding box center [946, 481] width 852 height 36
paste input "FAKE GENERATION"
type input "FAKE GENERATION"
click at [593, 512] on input "Search Form" at bounding box center [946, 530] width 852 height 36
type input "[PERSON_NAME]"
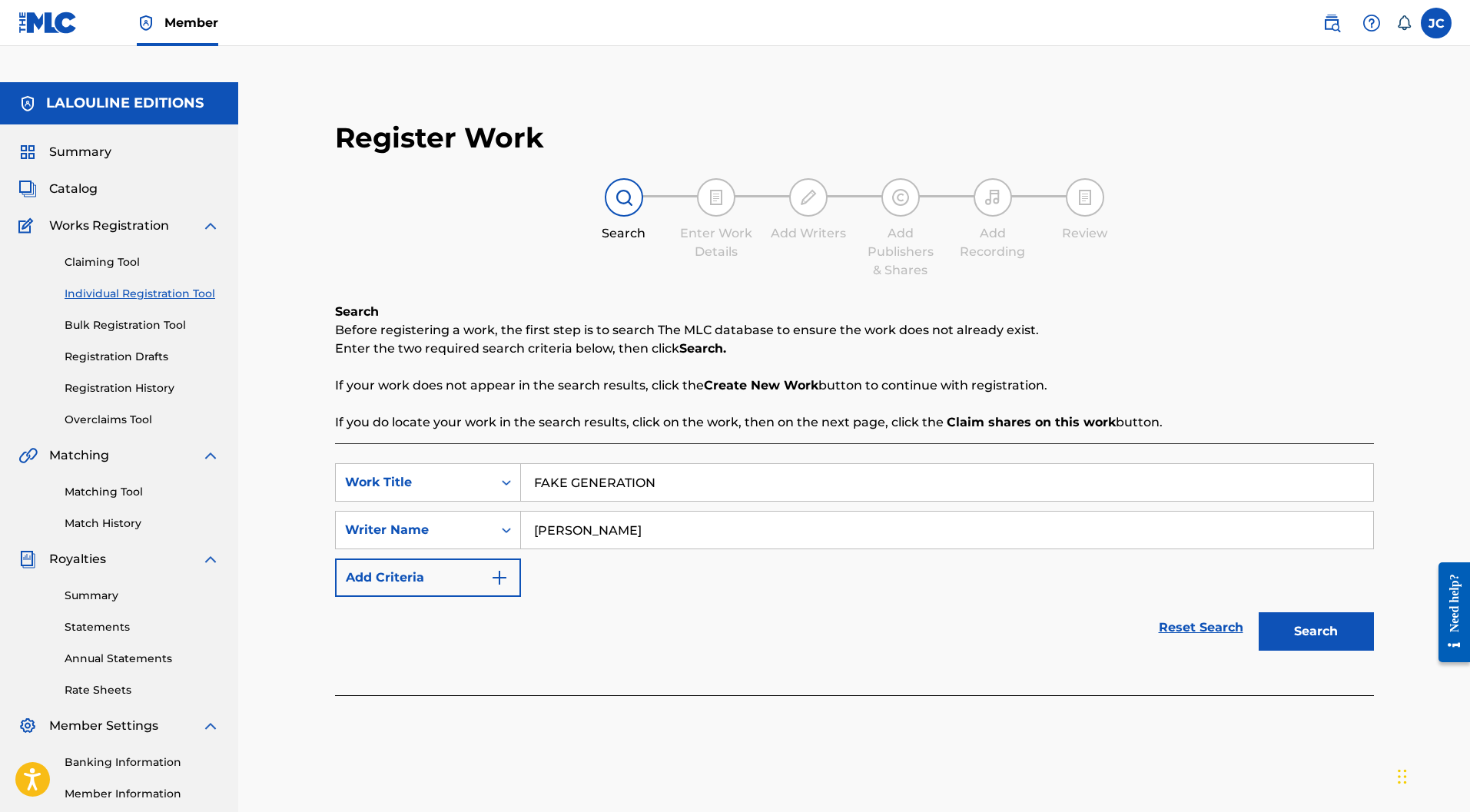
click at [1316, 612] on button "Search" at bounding box center [1315, 631] width 115 height 38
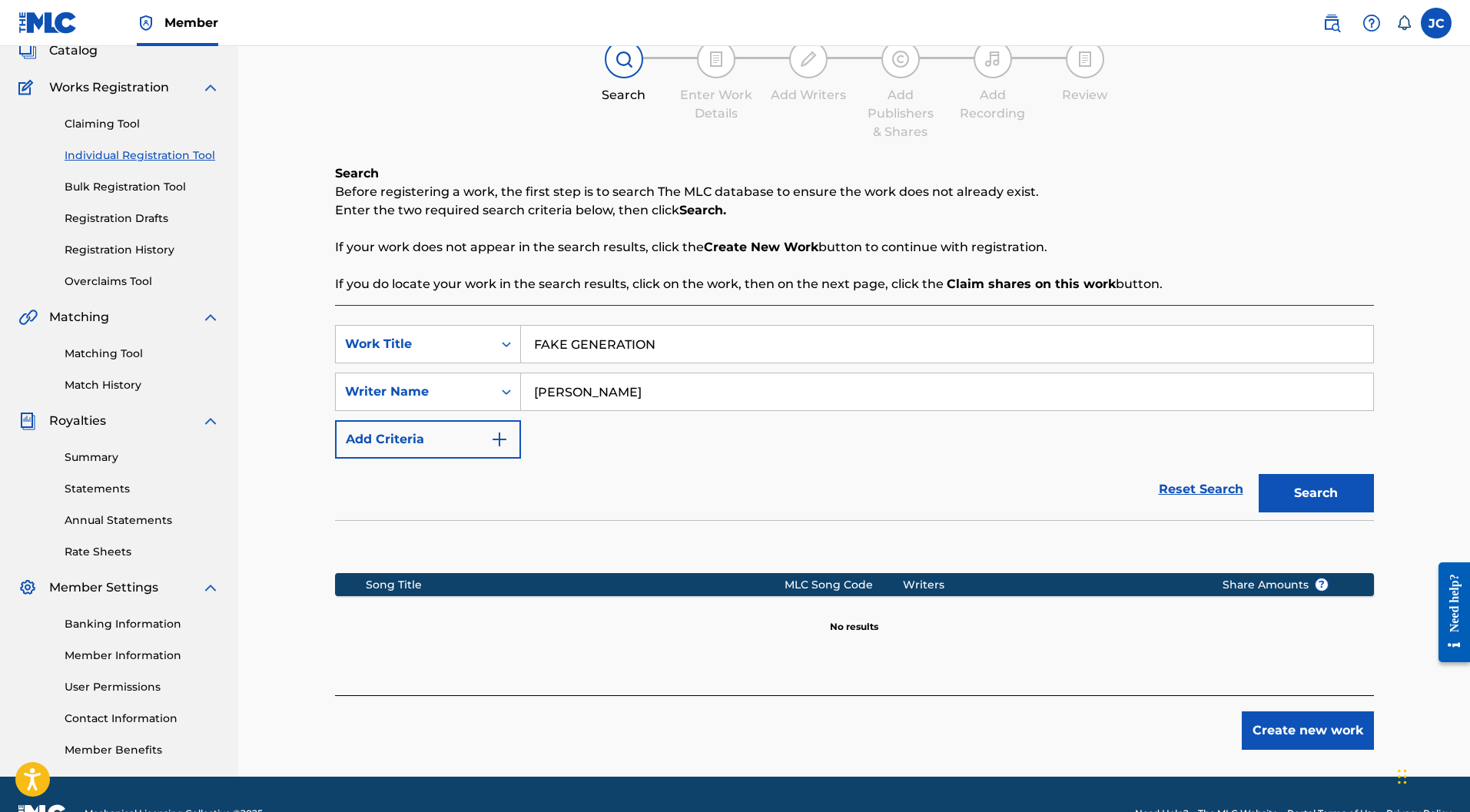
scroll to position [141, 0]
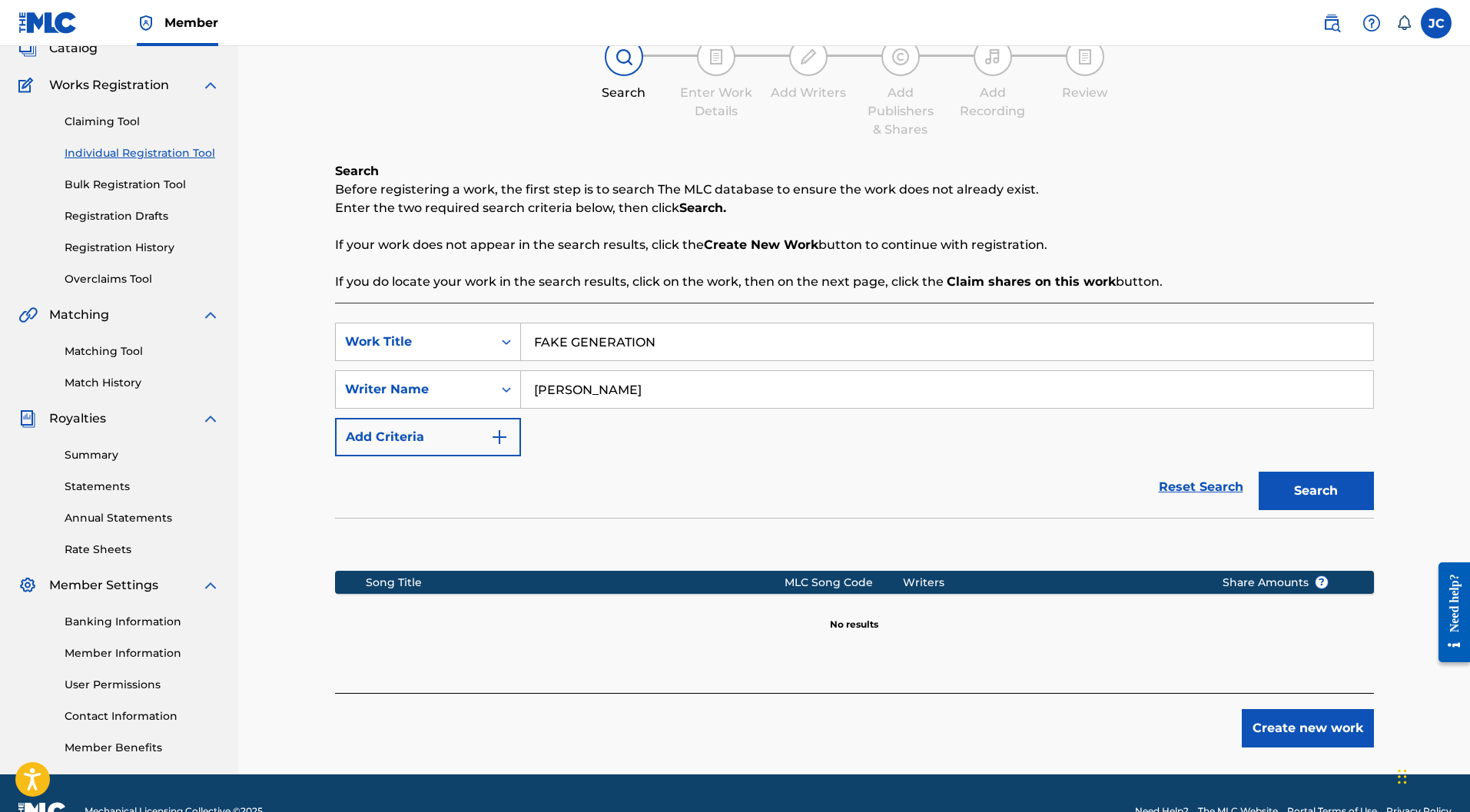
click at [1288, 709] on button "Create new work" at bounding box center [1308, 727] width 132 height 38
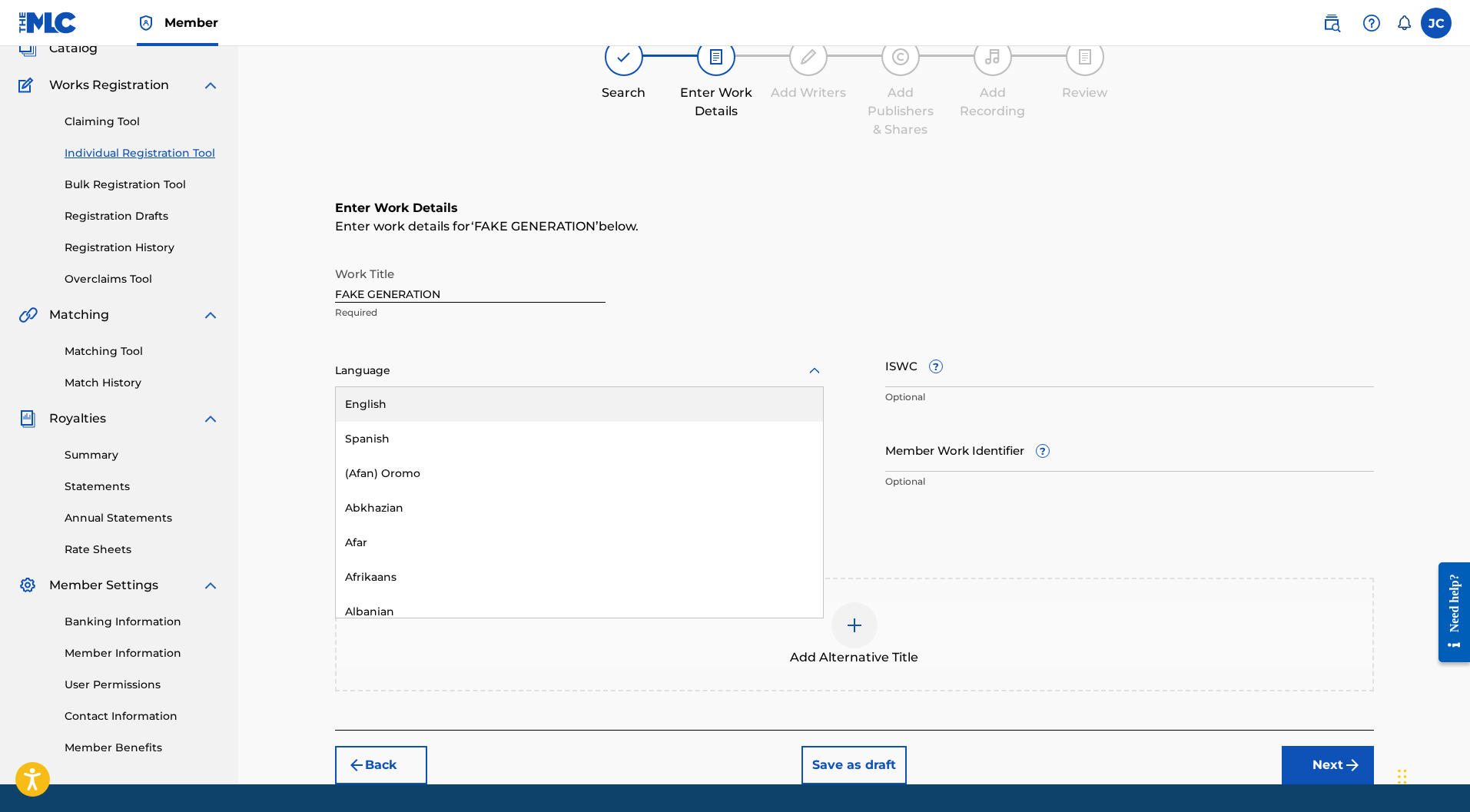
click at [635, 355] on div "Language" at bounding box center [579, 371] width 488 height 32
type input "e"
click at [471, 387] on div "English" at bounding box center [579, 404] width 487 height 34
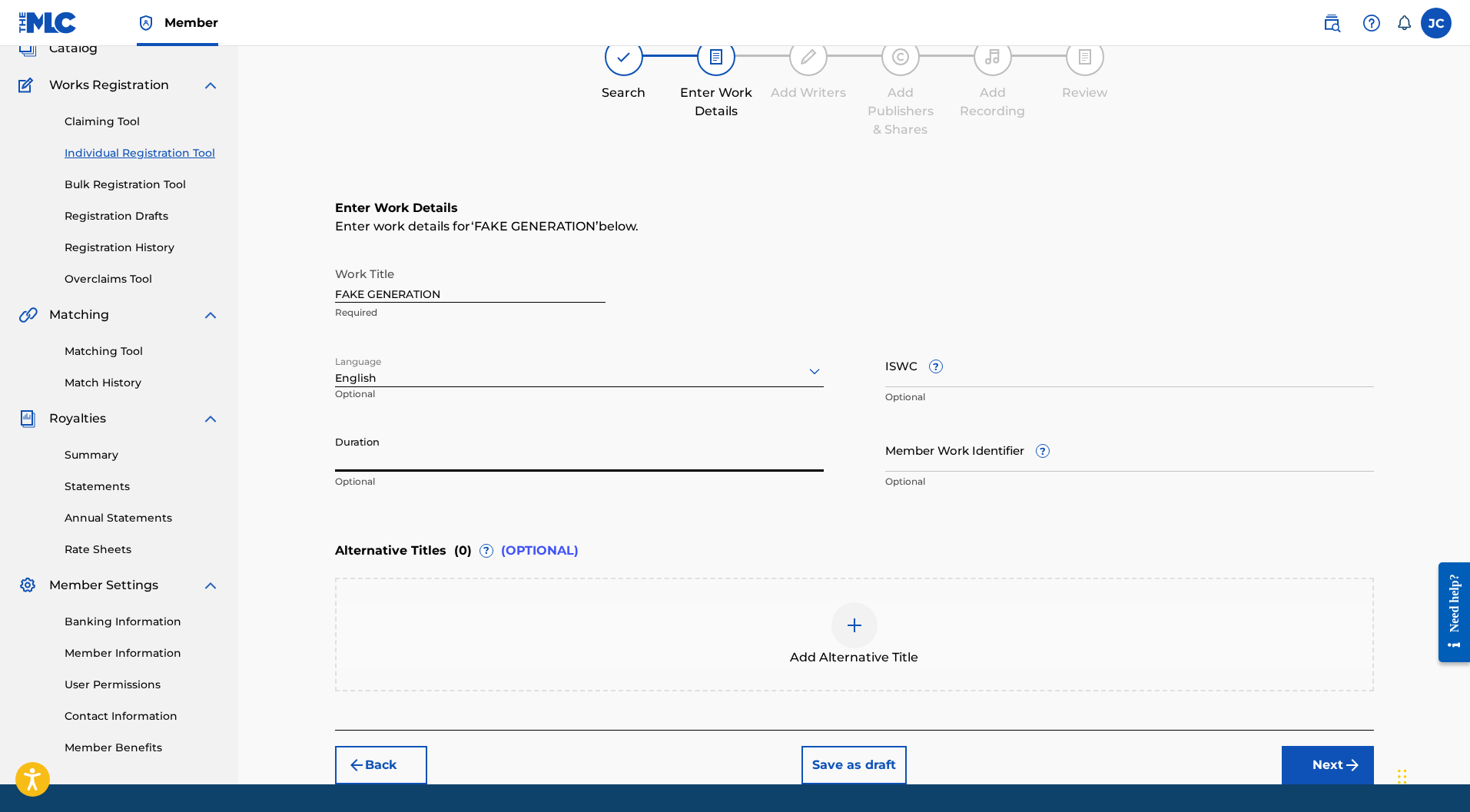
click at [449, 428] on input "Duration" at bounding box center [579, 450] width 488 height 43
type input "02:59"
click at [1308, 746] on button "Next" at bounding box center [1328, 765] width 93 height 38
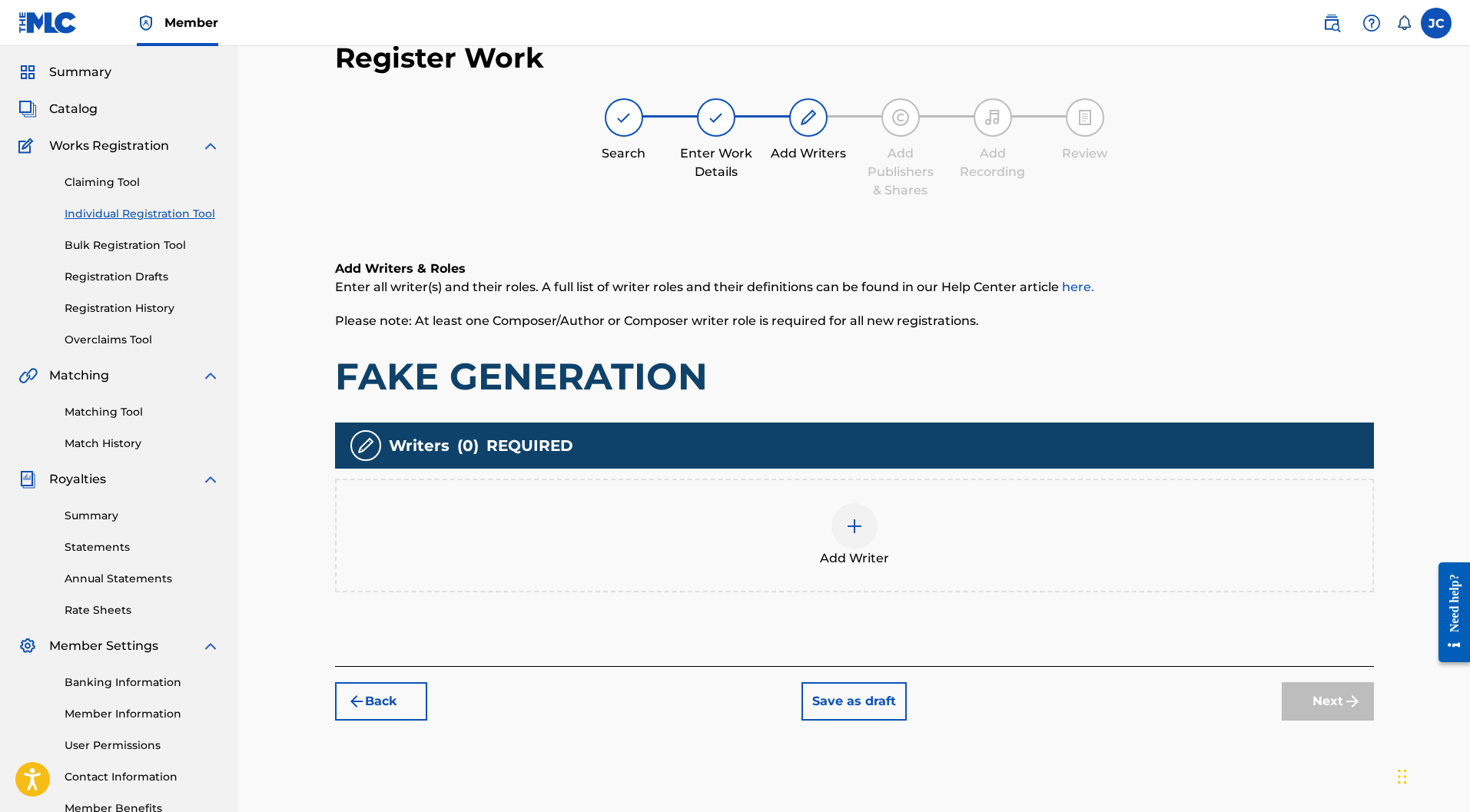
scroll to position [69, 0]
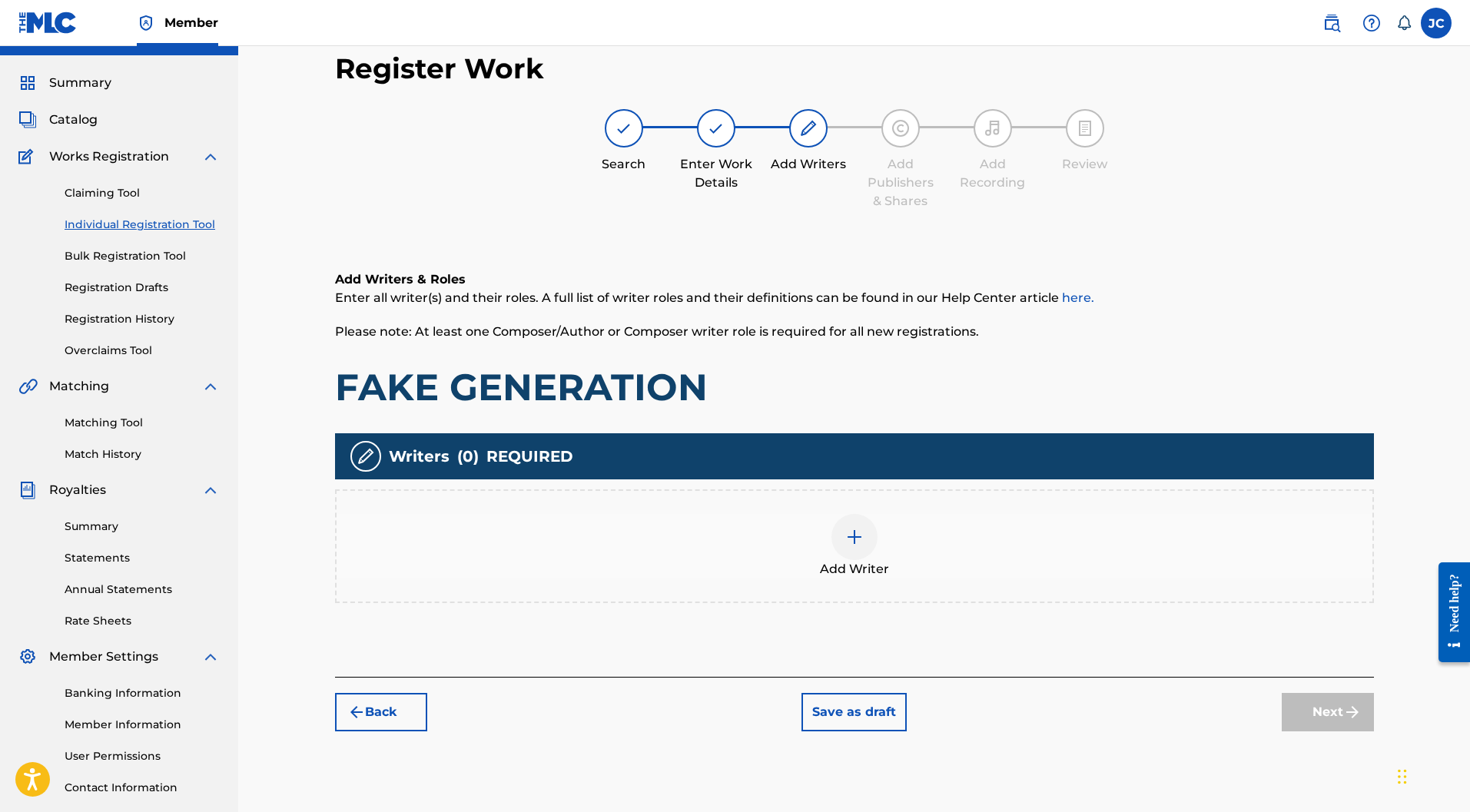
click at [862, 528] on img at bounding box center [854, 536] width 19 height 19
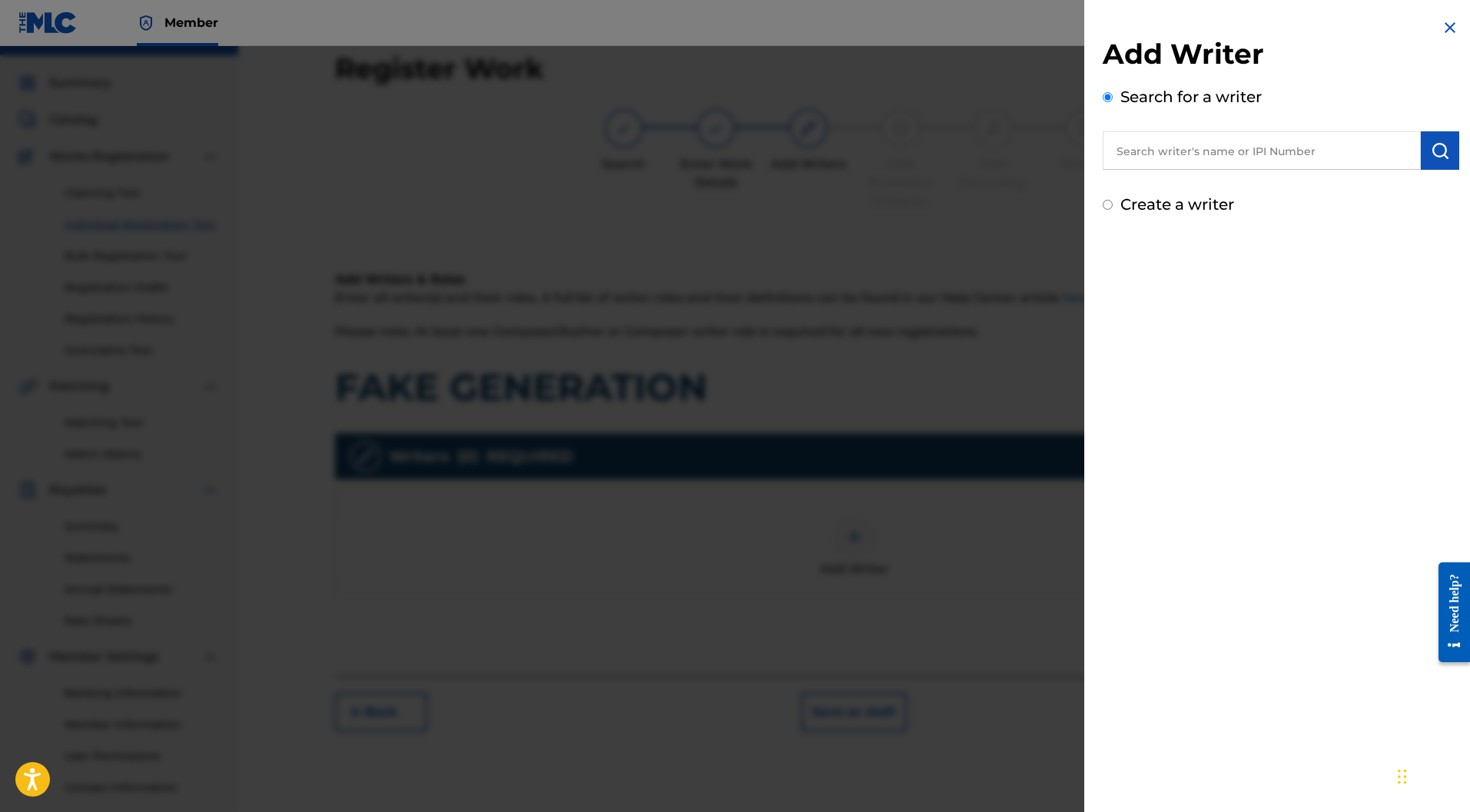
click at [1147, 201] on label "Create a writer" at bounding box center [1177, 204] width 113 height 19
radio input "true"
click at [1113, 201] on input "Create a writer" at bounding box center [1108, 205] width 10 height 10
radio input "false"
radio input "true"
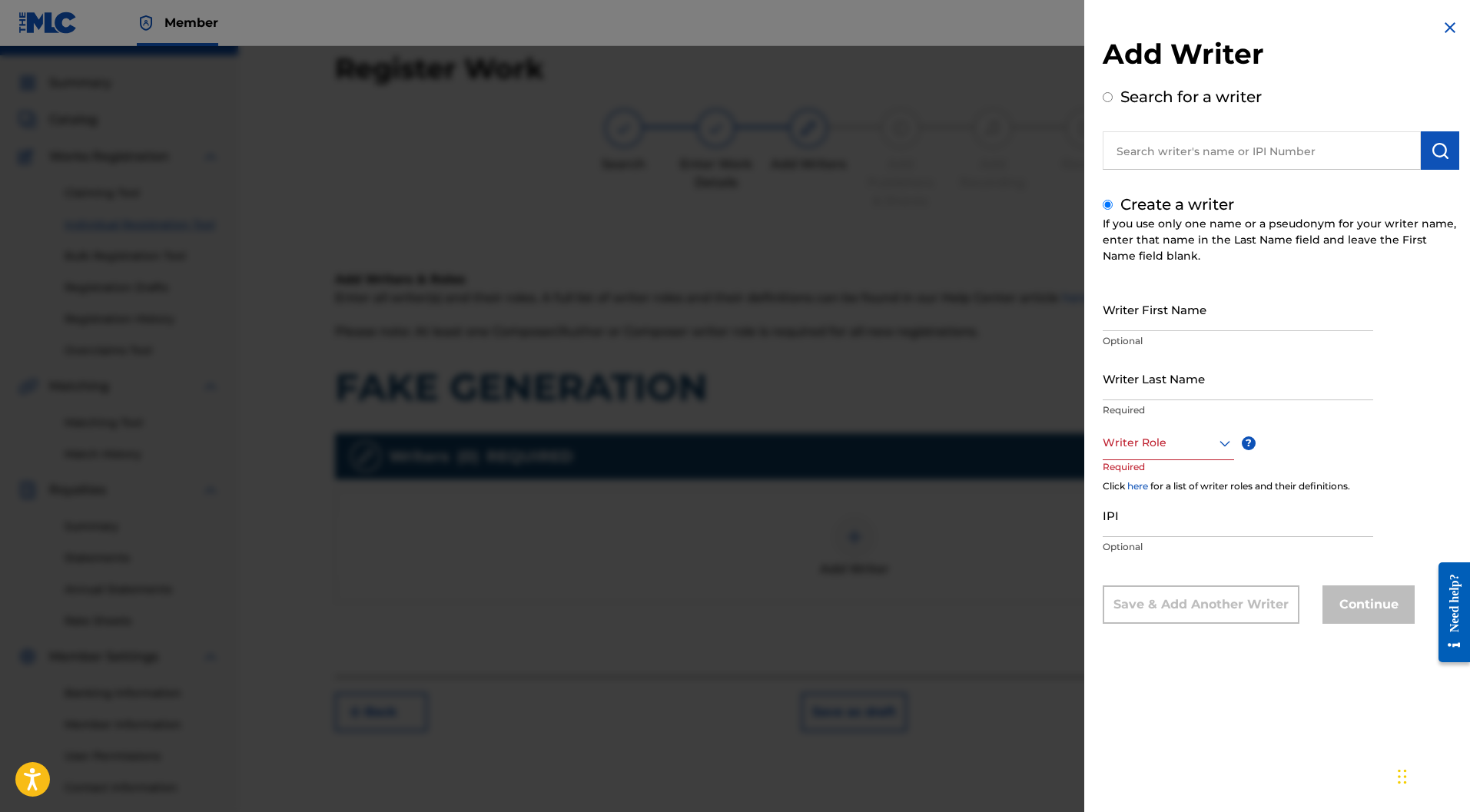
click at [1168, 327] on input "Writer First Name" at bounding box center [1238, 309] width 271 height 43
paste input "[PERSON_NAME]"
drag, startPoint x: 1186, startPoint y: 314, endPoint x: 1145, endPoint y: 317, distance: 41.1
click at [1145, 317] on input "[PERSON_NAME]" at bounding box center [1238, 309] width 271 height 43
click at [1145, 316] on input "[PERSON_NAME]" at bounding box center [1238, 309] width 271 height 43
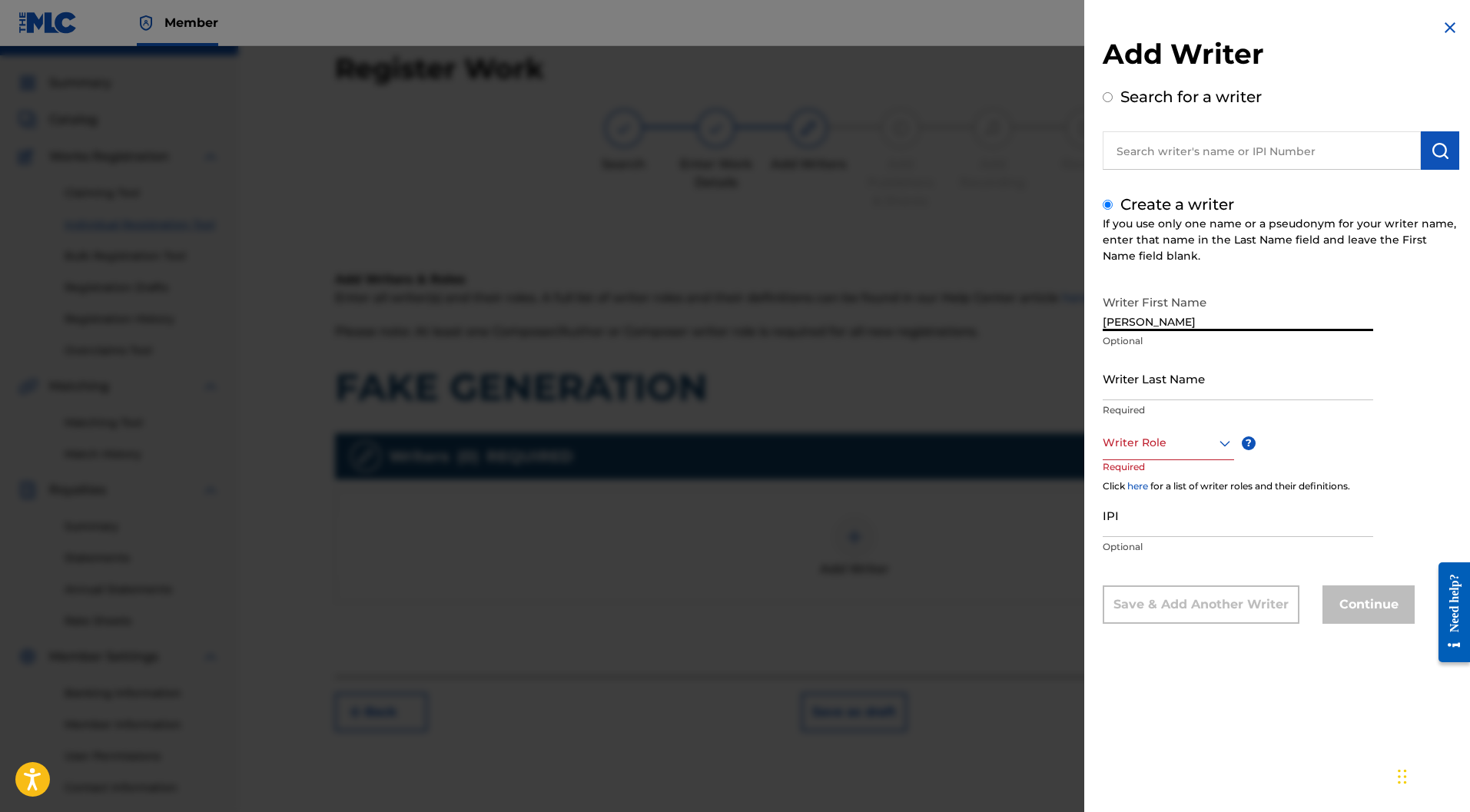
click at [1176, 316] on input "[PERSON_NAME]" at bounding box center [1238, 309] width 271 height 43
drag, startPoint x: 1186, startPoint y: 319, endPoint x: 1149, endPoint y: 322, distance: 37.1
click at [1149, 322] on input "[PERSON_NAME]" at bounding box center [1238, 309] width 271 height 43
type input "[PERSON_NAME]"
click at [1155, 369] on input "Writer Last Name" at bounding box center [1238, 378] width 271 height 43
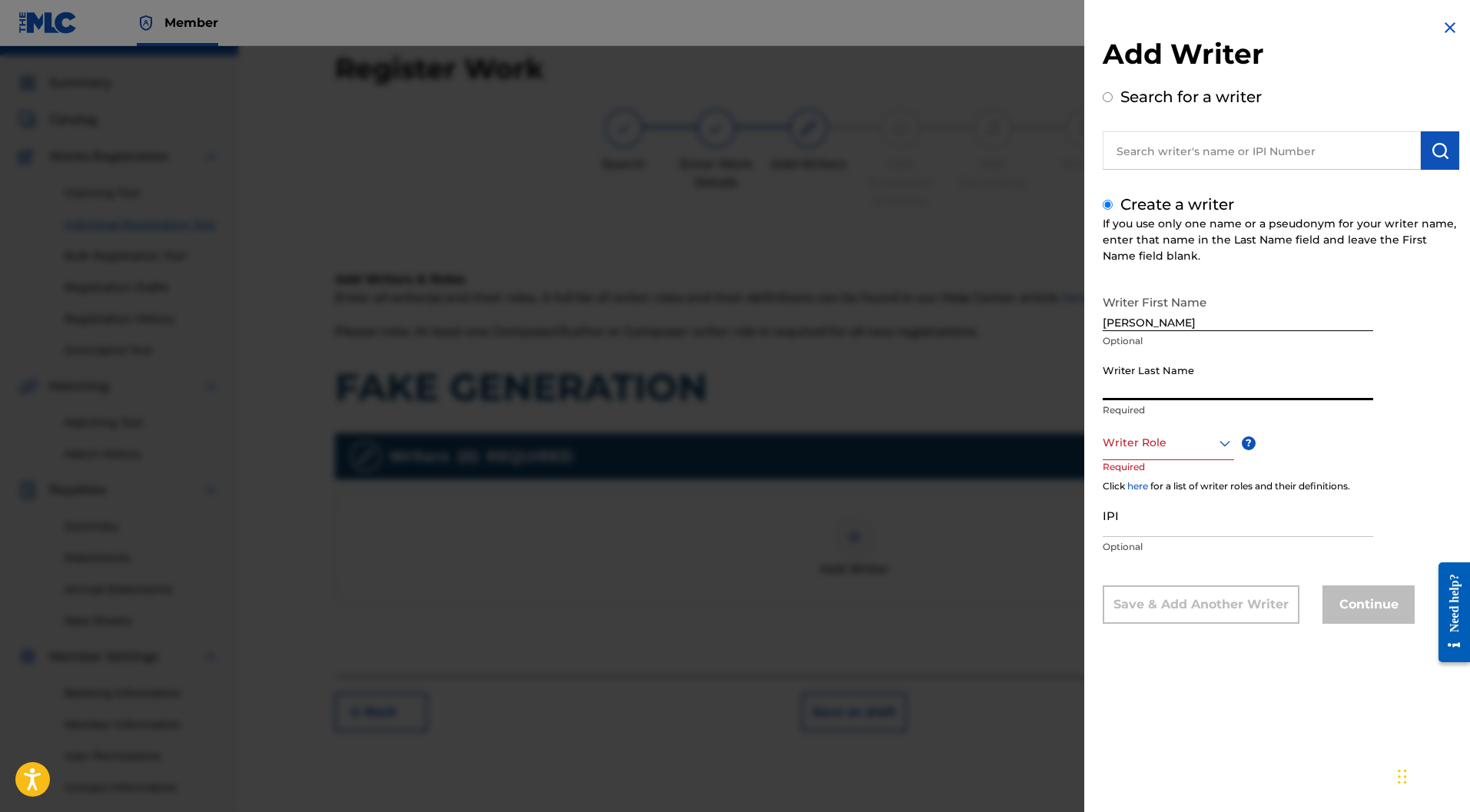
paste input "POULY"
type input "POULY"
click at [1184, 439] on div at bounding box center [1168, 443] width 131 height 20
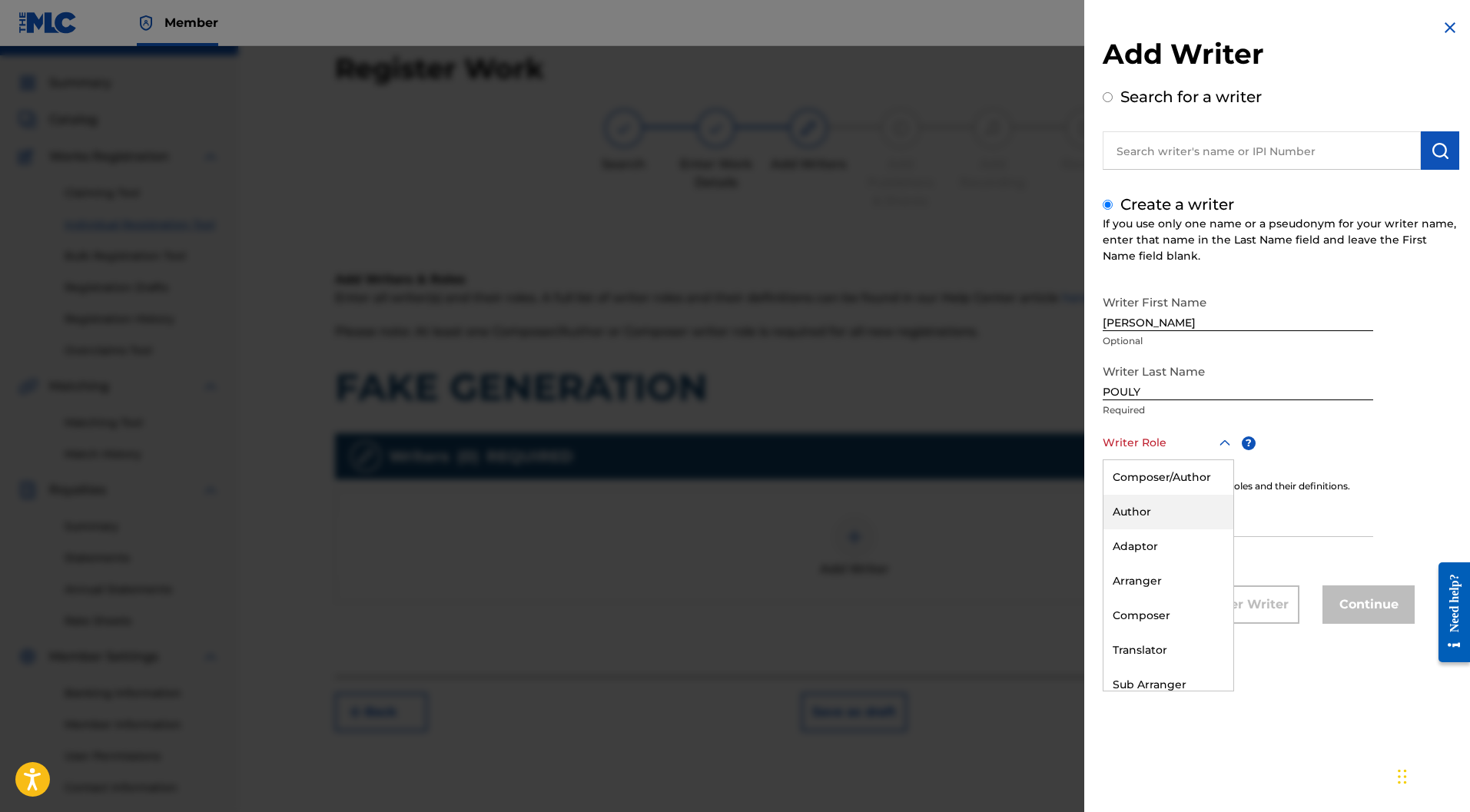
click at [1133, 521] on div "Author" at bounding box center [1169, 512] width 130 height 34
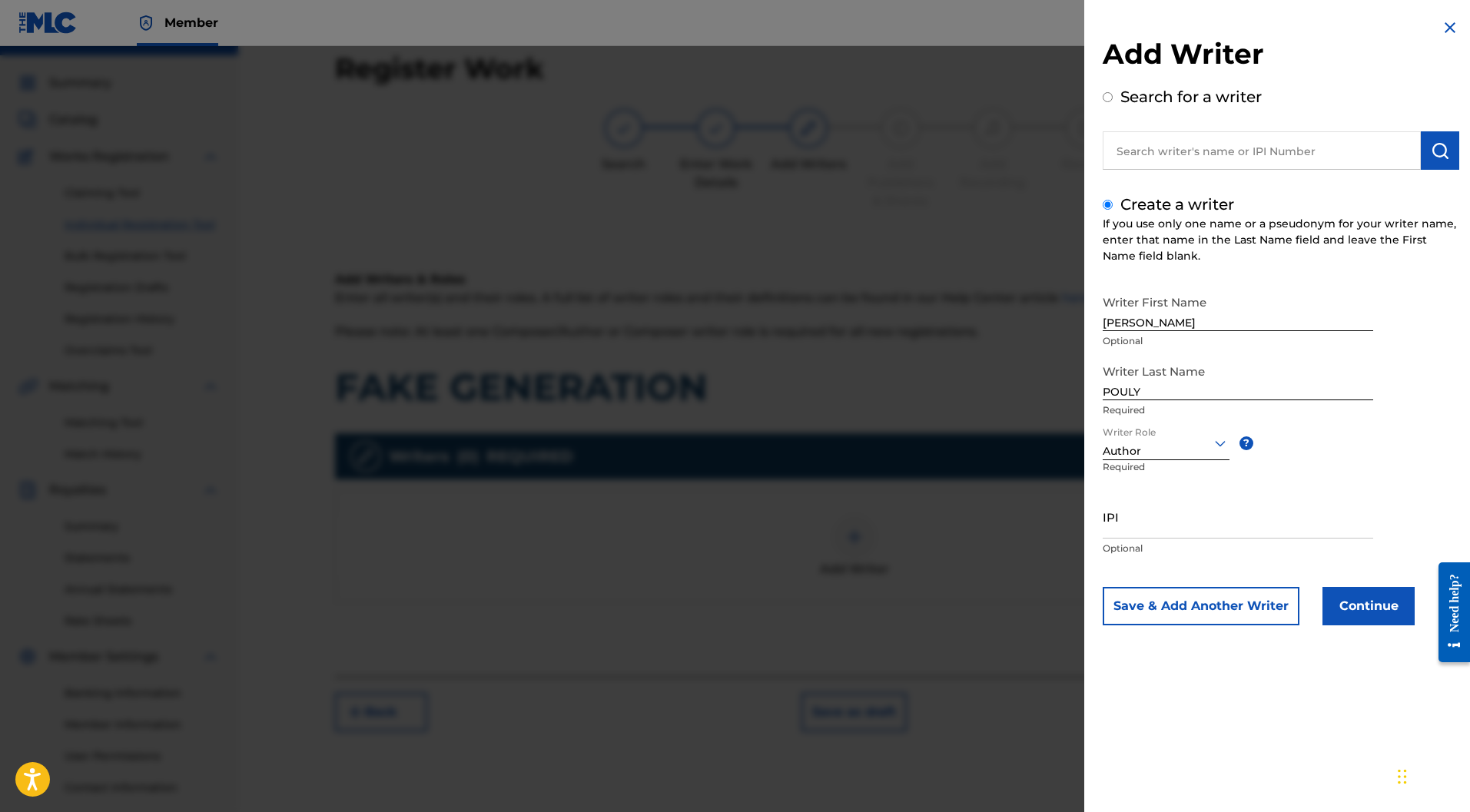
click at [1156, 519] on input "IPI" at bounding box center [1238, 517] width 271 height 43
paste input "883653988"
type input "883653988"
click at [1215, 618] on button "Save & Add Another Writer" at bounding box center [1201, 605] width 197 height 38
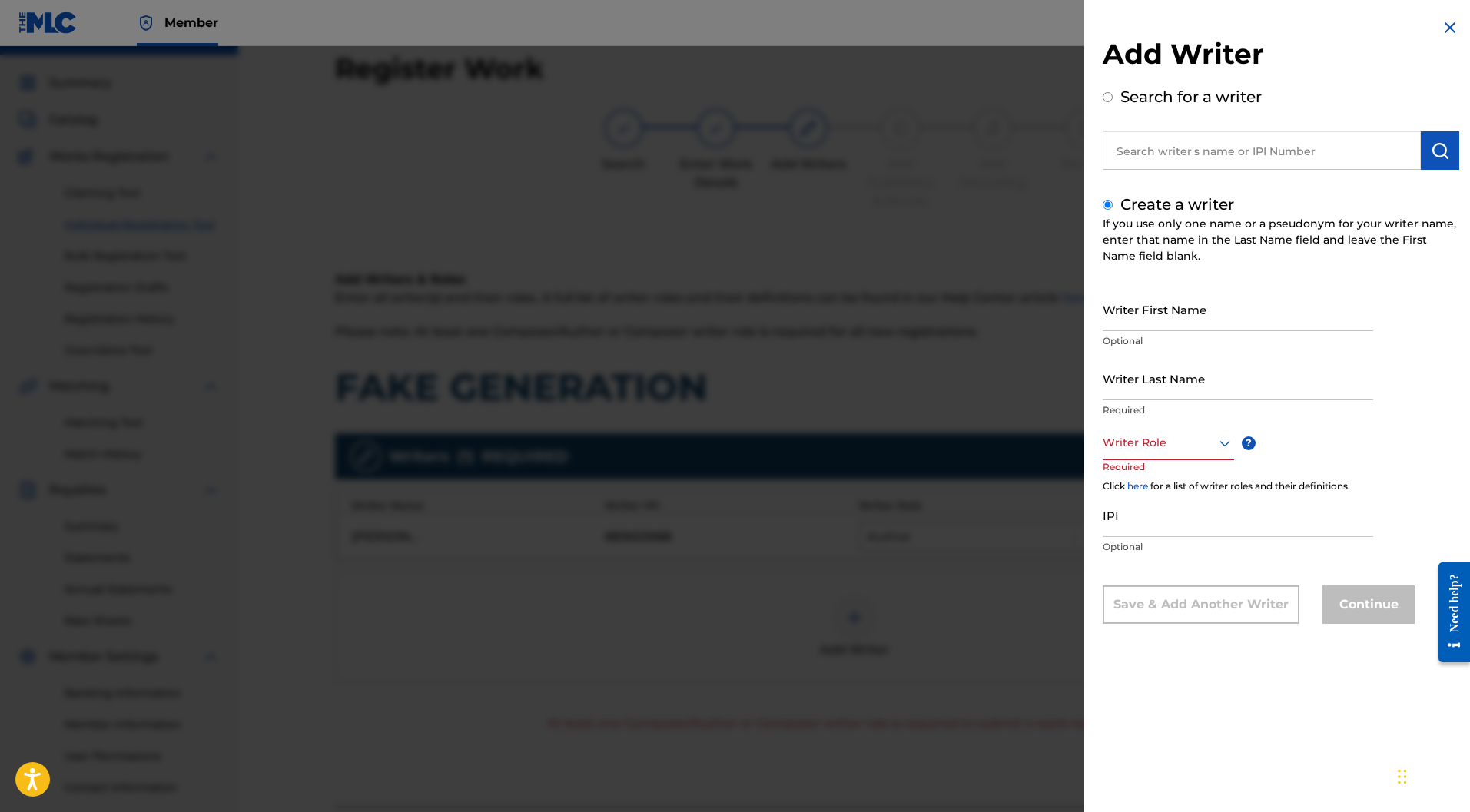
click at [1163, 303] on input "Writer First Name" at bounding box center [1238, 309] width 271 height 43
paste input "[PERSON_NAME]"
drag, startPoint x: 1174, startPoint y: 317, endPoint x: 1149, endPoint y: 322, distance: 25.5
click at [1149, 322] on input "[PERSON_NAME]" at bounding box center [1238, 309] width 271 height 43
type input "[PERSON_NAME]"
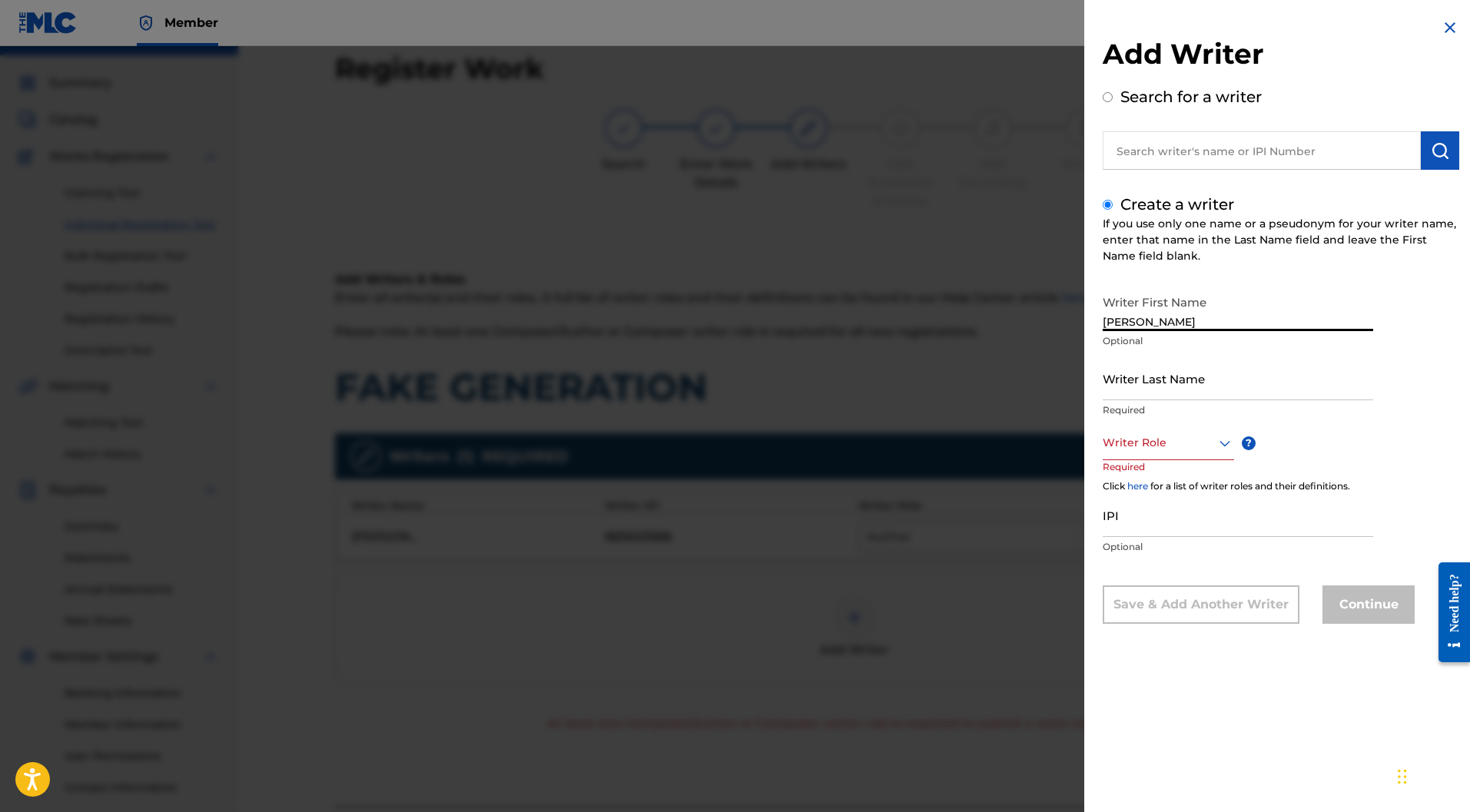
click at [1145, 381] on input "Writer Last Name" at bounding box center [1238, 378] width 271 height 43
paste input "LION"
type input "LION"
click at [1163, 435] on div at bounding box center [1168, 443] width 131 height 20
click at [1151, 613] on div "Composer" at bounding box center [1169, 615] width 130 height 34
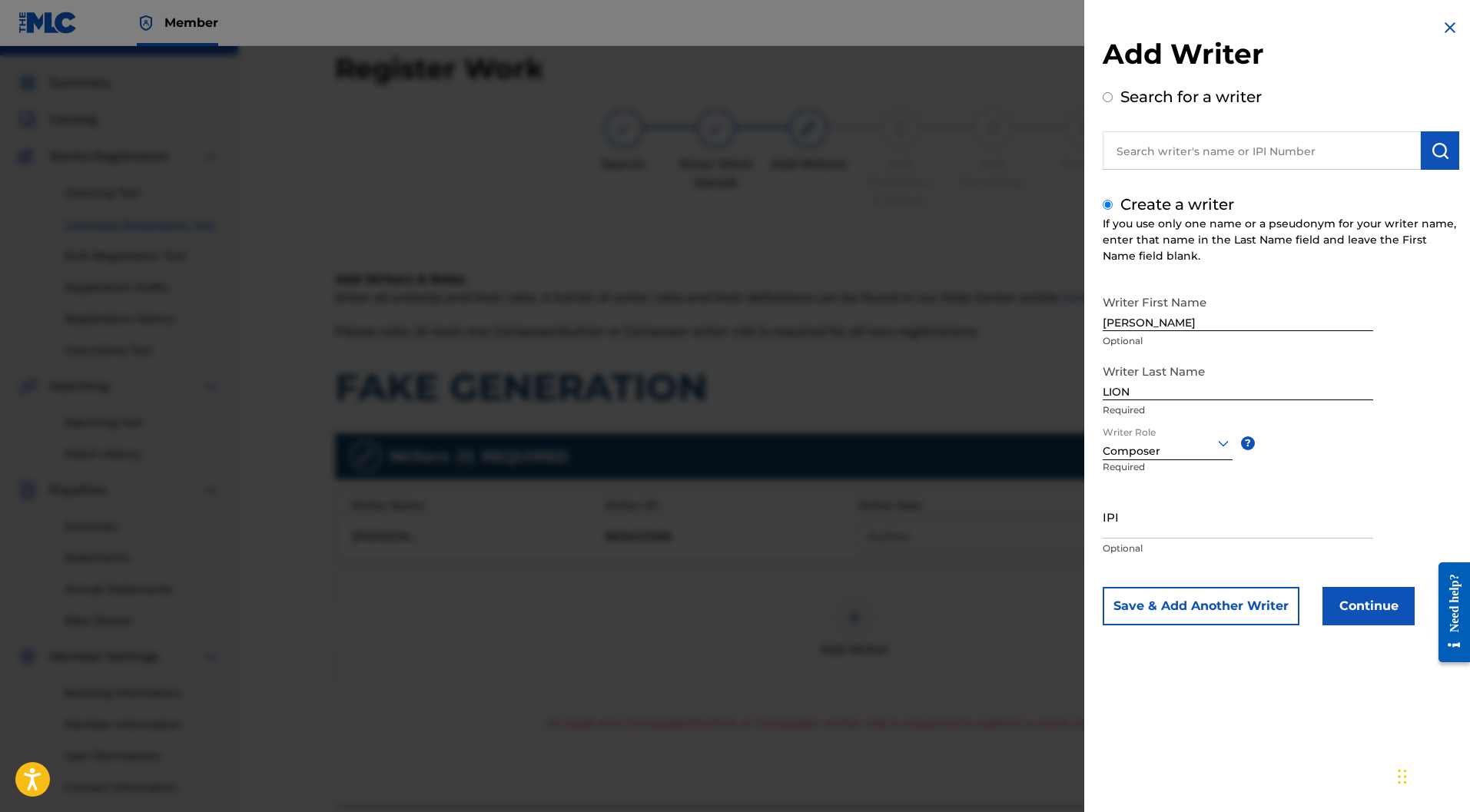
click at [1142, 512] on input "IPI" at bounding box center [1238, 517] width 271 height 43
paste input "732519645"
type input "732519645"
click at [1348, 610] on button "Continue" at bounding box center [1369, 605] width 93 height 38
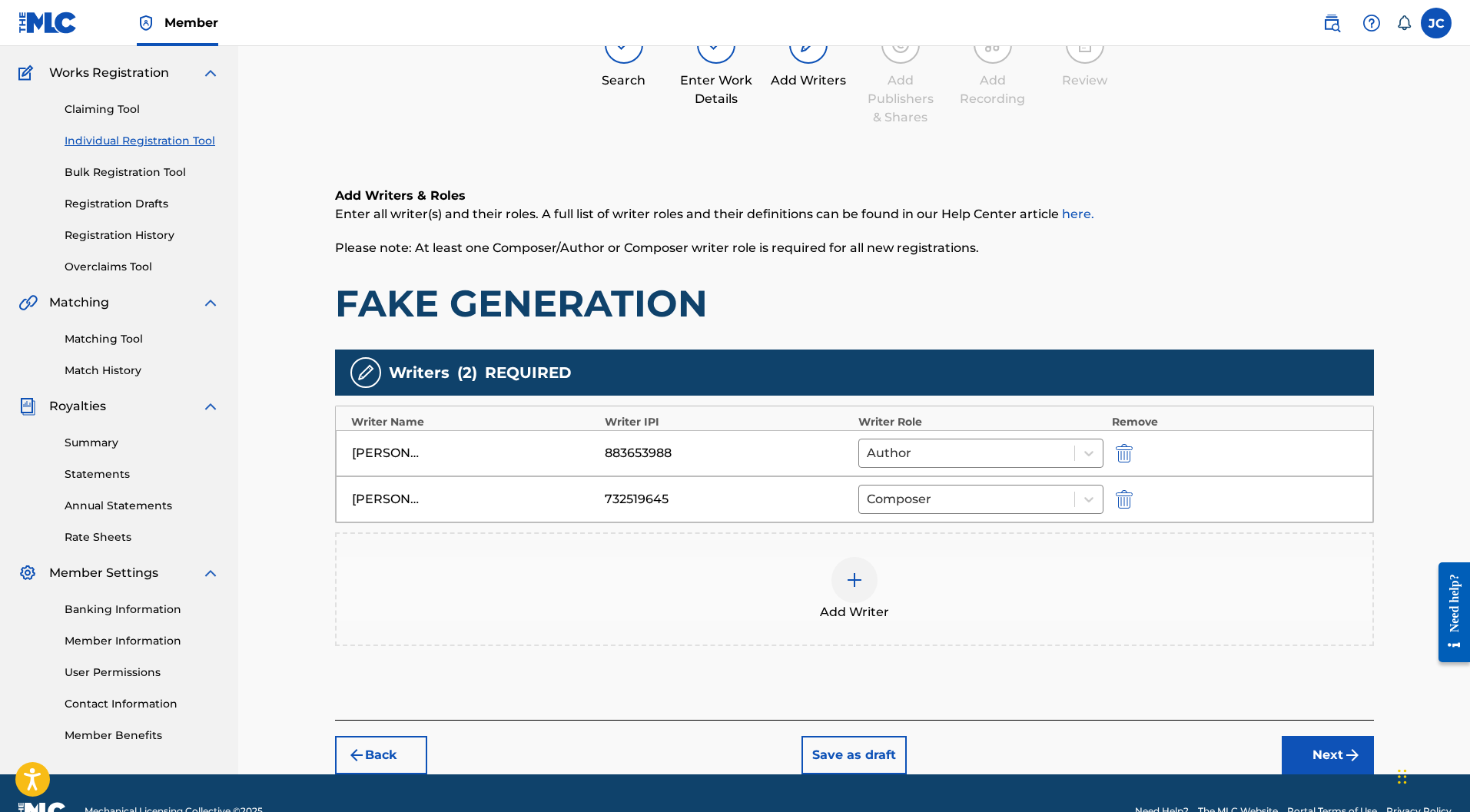
click at [1327, 736] on button "Next" at bounding box center [1328, 755] width 93 height 38
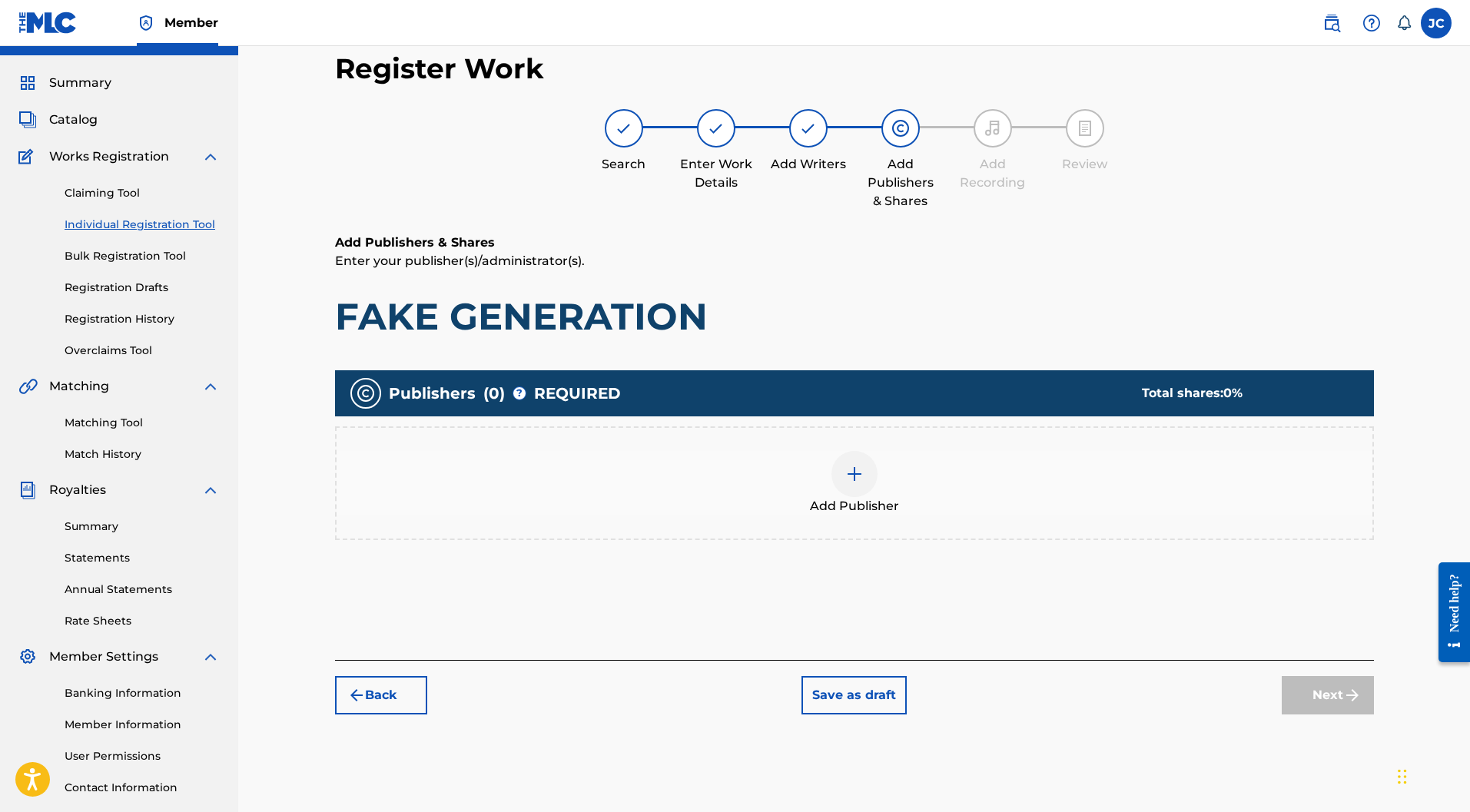
click at [859, 465] on img at bounding box center [854, 473] width 19 height 19
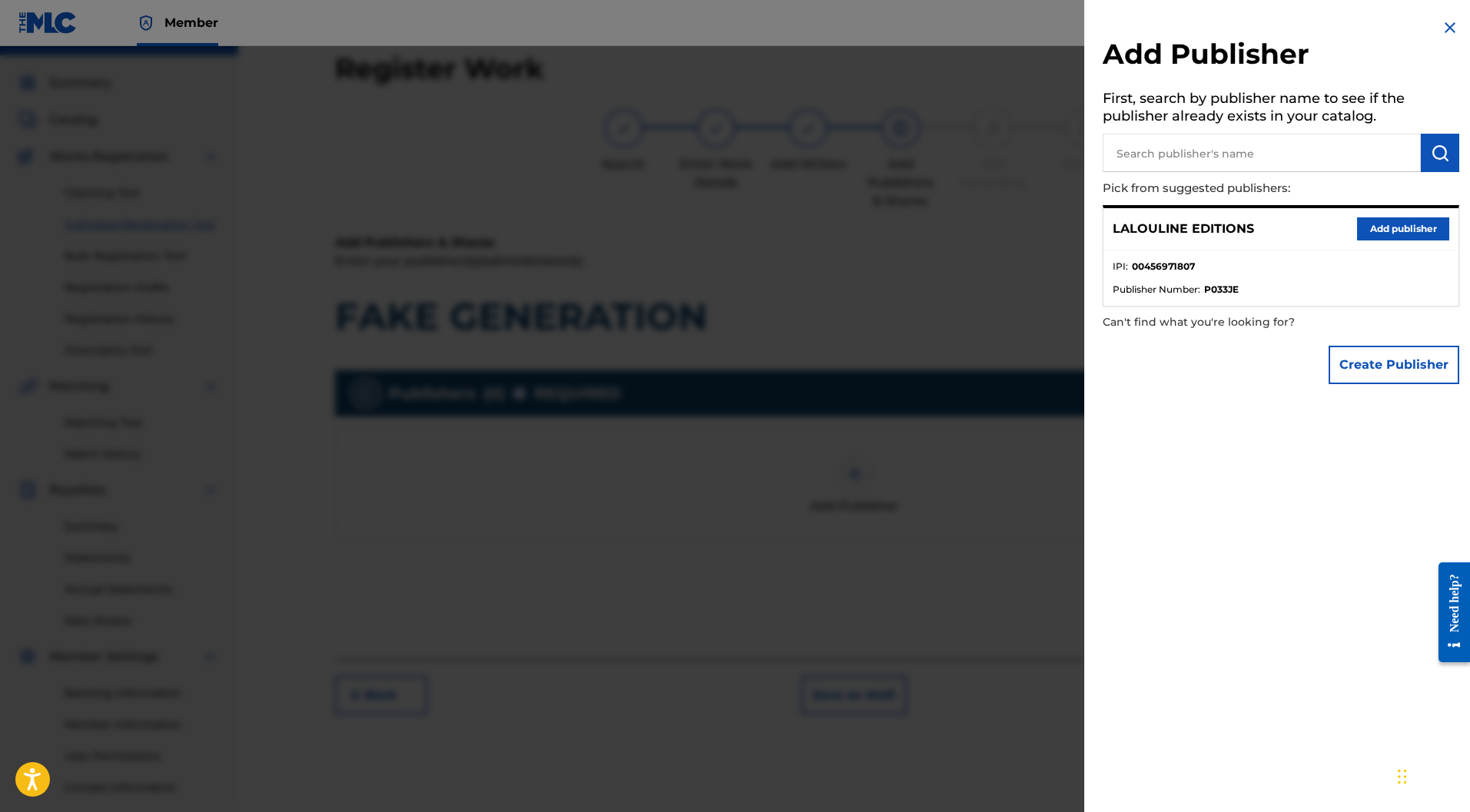
click at [1392, 229] on button "Add publisher" at bounding box center [1403, 228] width 93 height 23
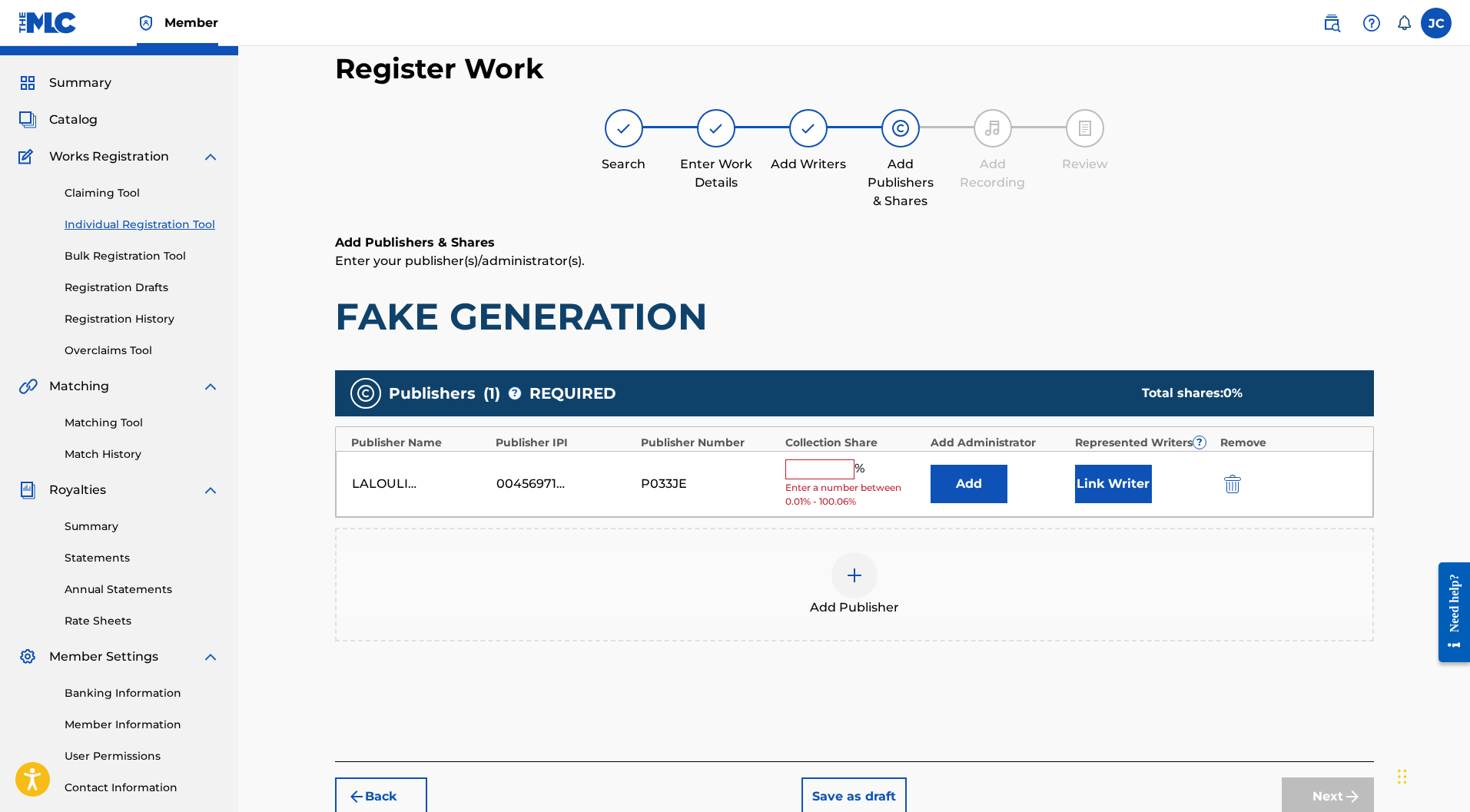
click at [834, 460] on input "text" at bounding box center [819, 469] width 69 height 20
type input "50"
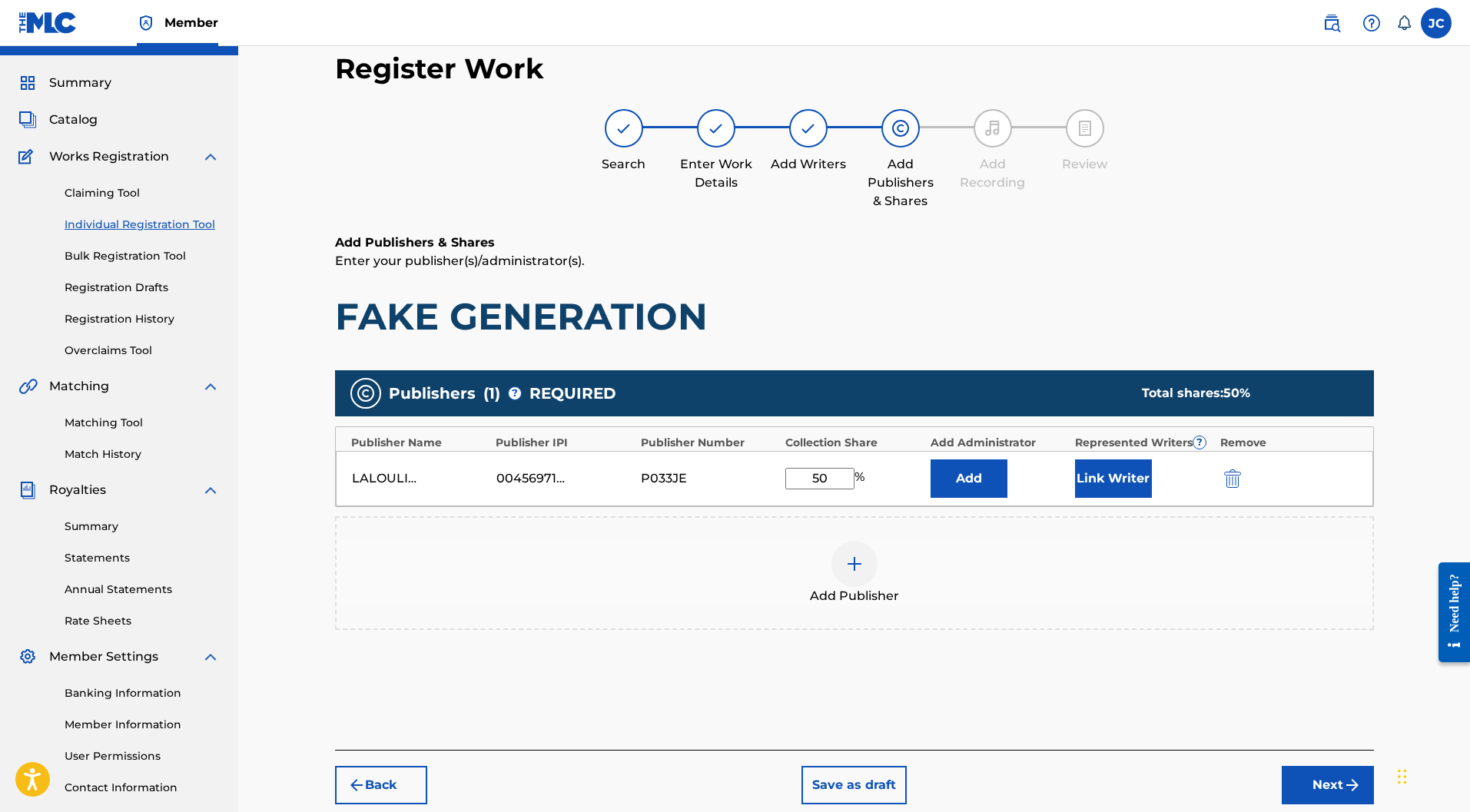
click at [1121, 460] on button "Link Writer" at bounding box center [1114, 478] width 77 height 38
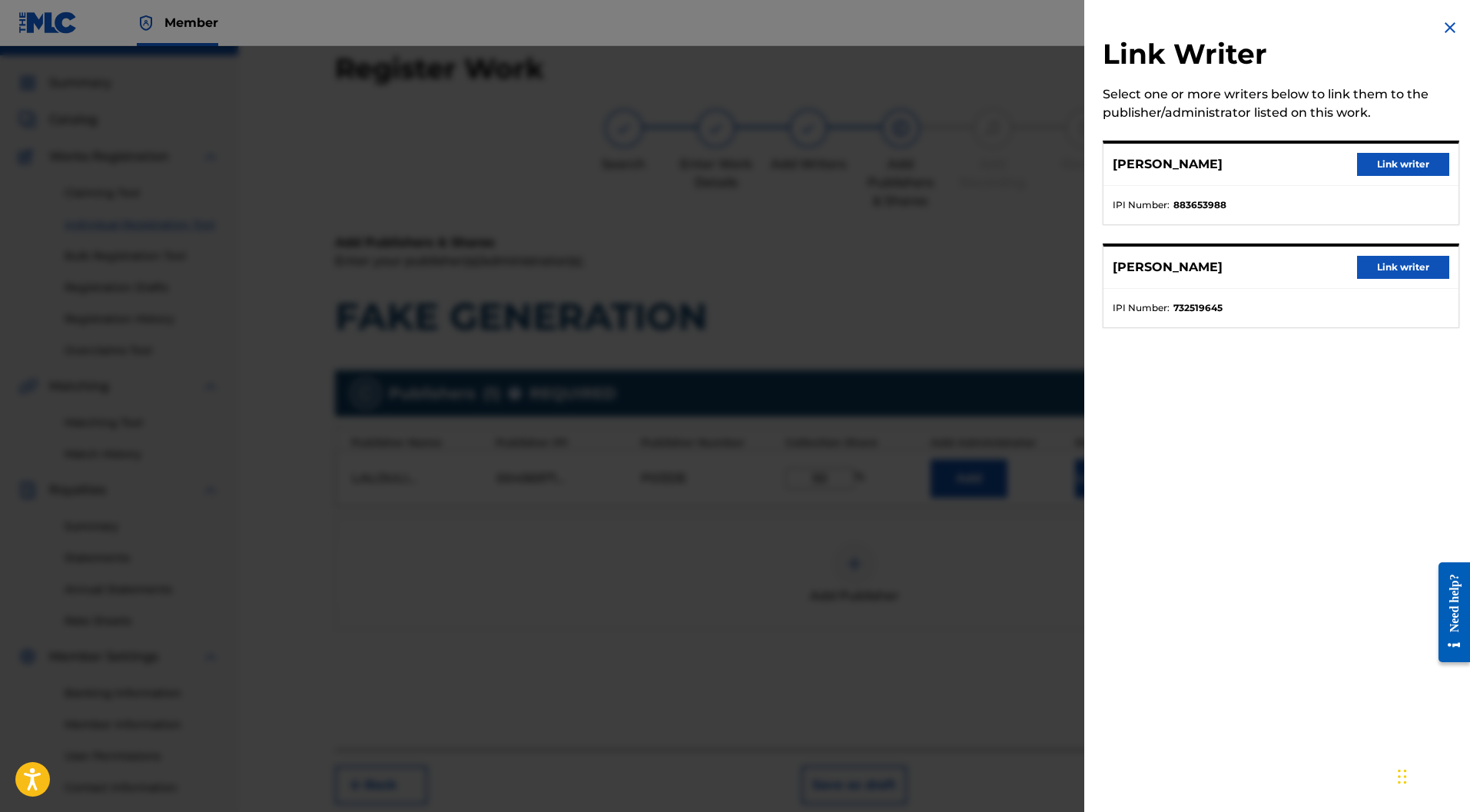
click at [1371, 167] on button "Link writer" at bounding box center [1403, 163] width 93 height 23
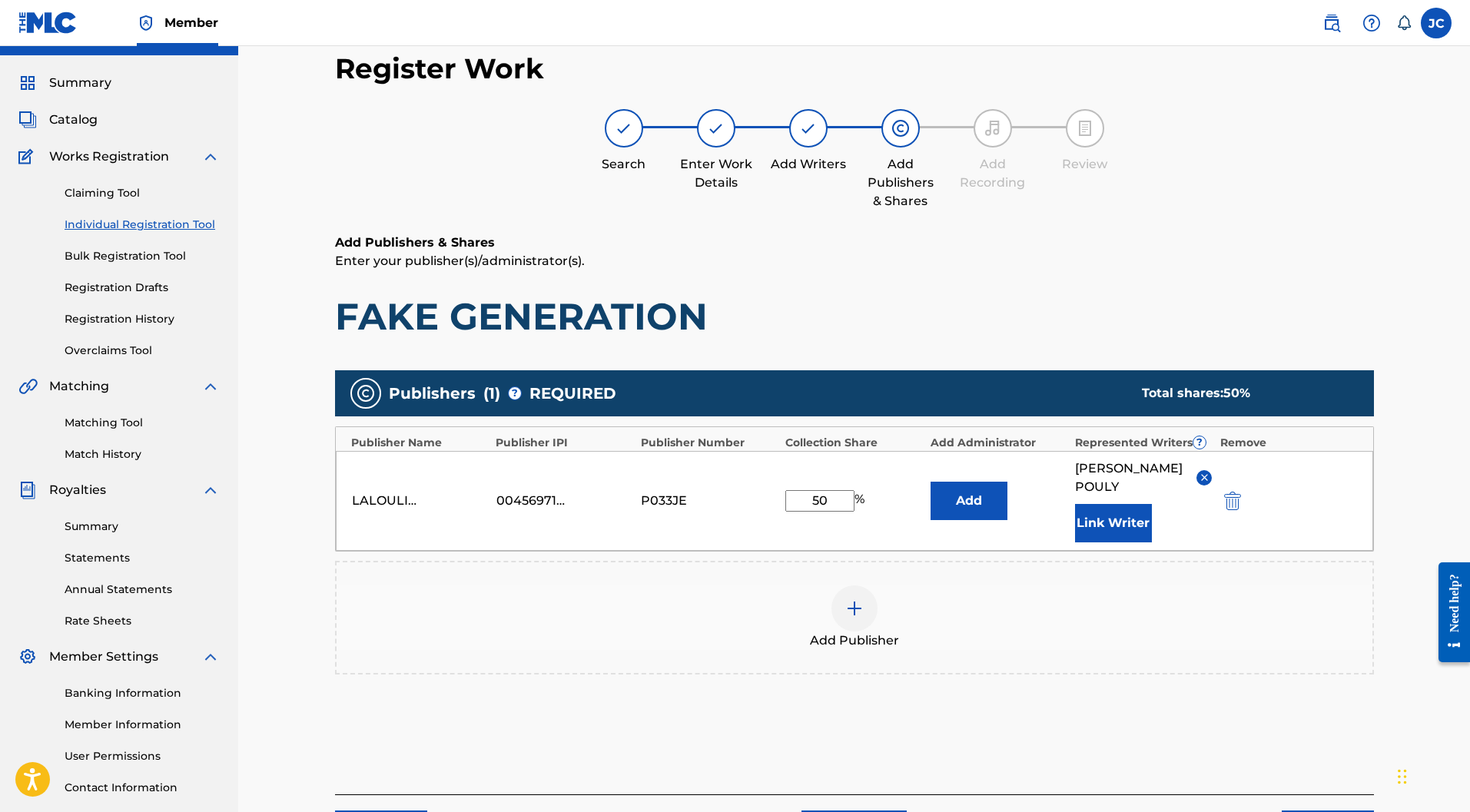
click at [1152, 460] on div "[PERSON_NAME] Link Writer" at bounding box center [1143, 501] width 137 height 83
click at [1123, 504] on button "Link Writer" at bounding box center [1114, 523] width 77 height 38
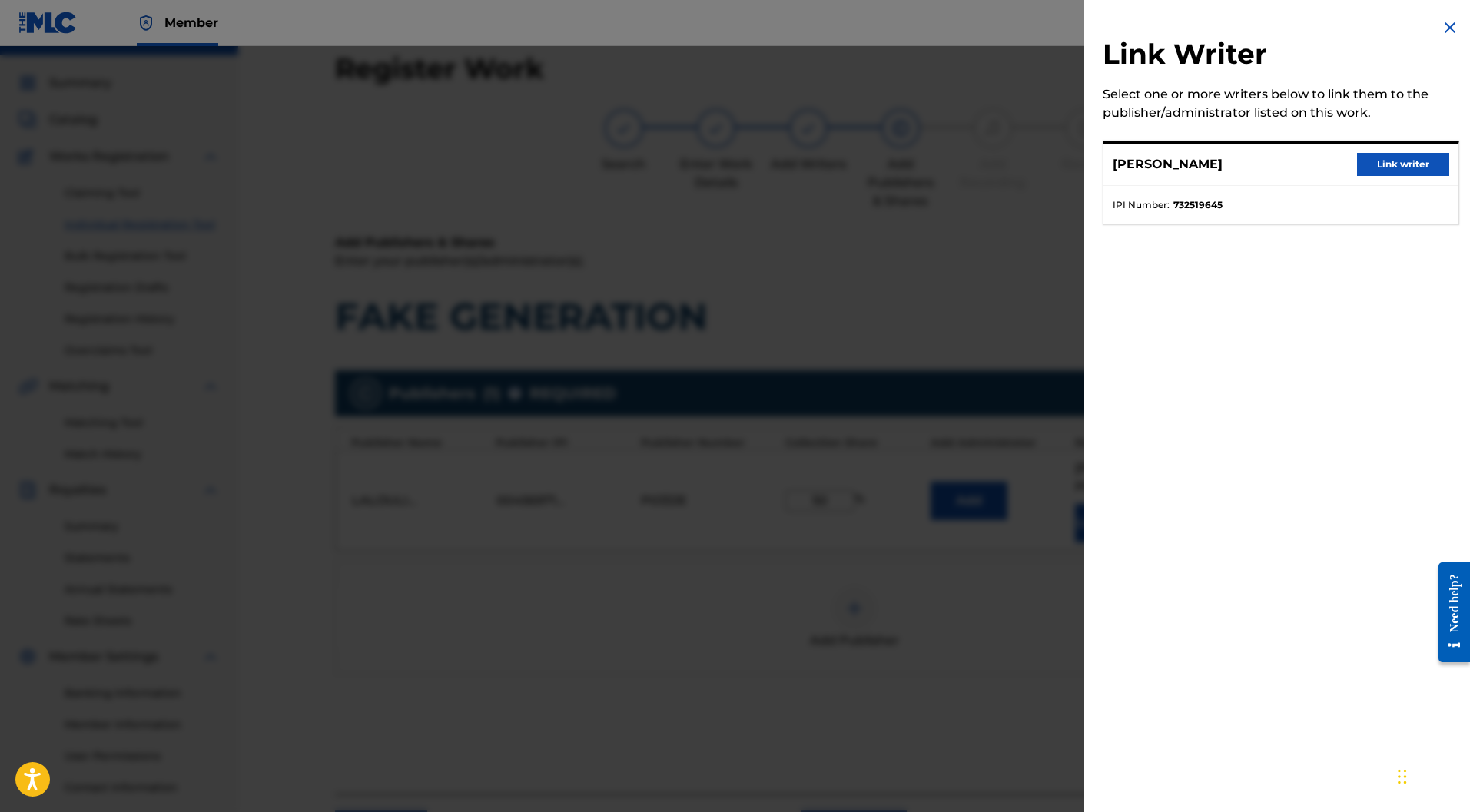
click at [1375, 164] on button "Link writer" at bounding box center [1403, 163] width 93 height 23
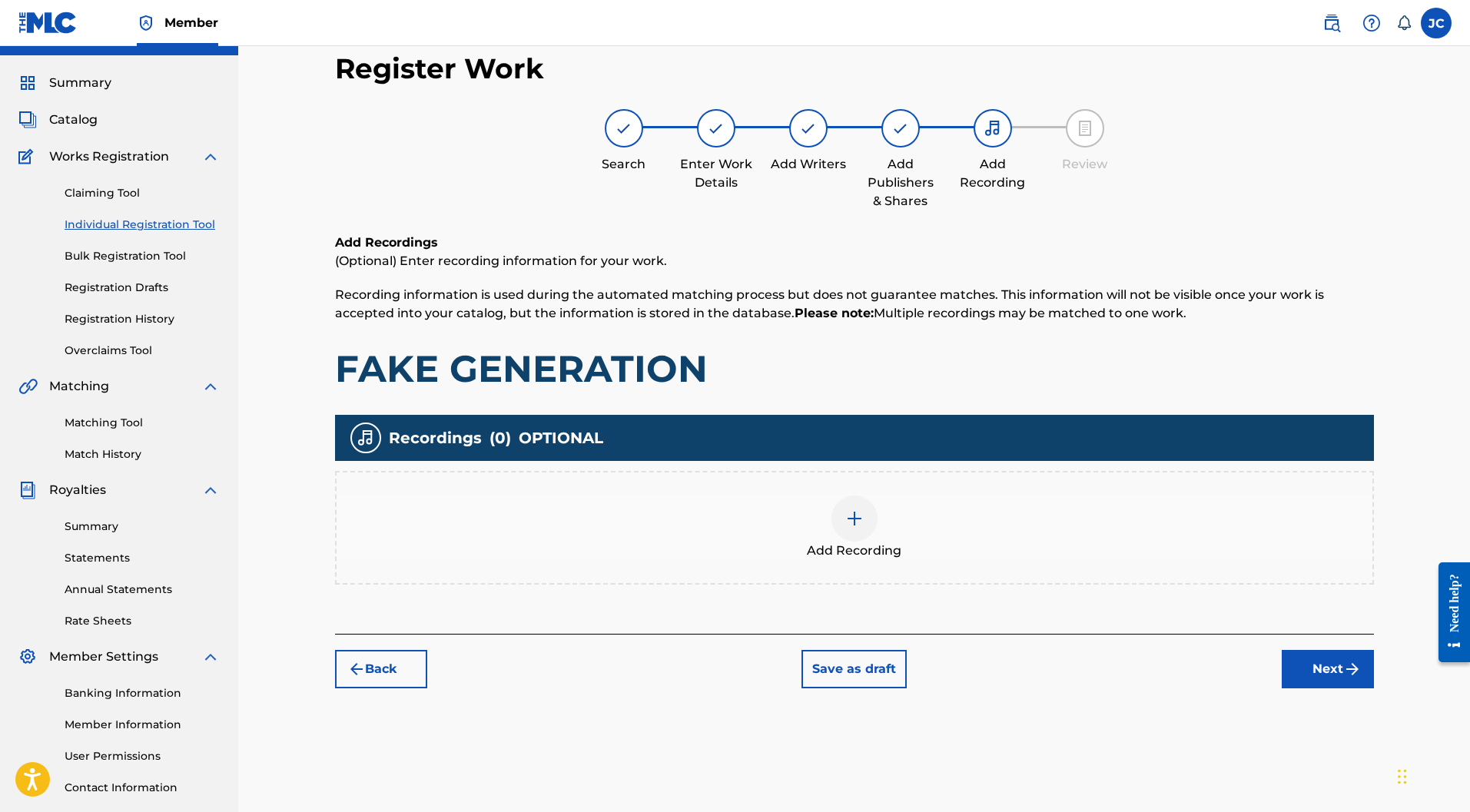
click at [871, 495] on div at bounding box center [854, 518] width 46 height 46
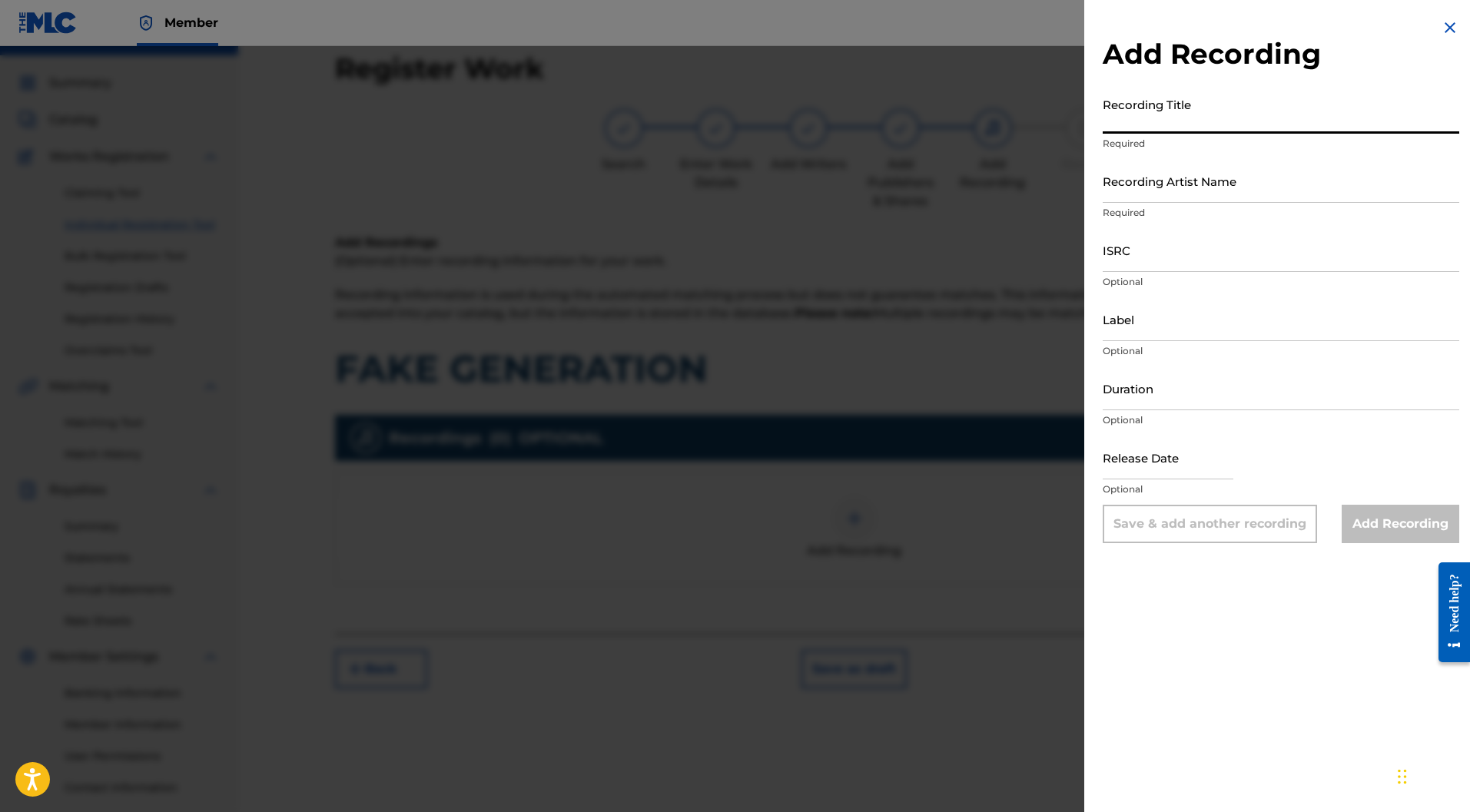
click at [1139, 105] on input "Recording Title" at bounding box center [1281, 111] width 356 height 43
paste input "732519645"
type input "732519645"
drag, startPoint x: 1164, startPoint y: 126, endPoint x: 1019, endPoint y: 126, distance: 145.0
click at [1019, 126] on div "Add Recording Recording Title 732519645 Required Recording Artist Name Required…" at bounding box center [735, 429] width 1470 height 766
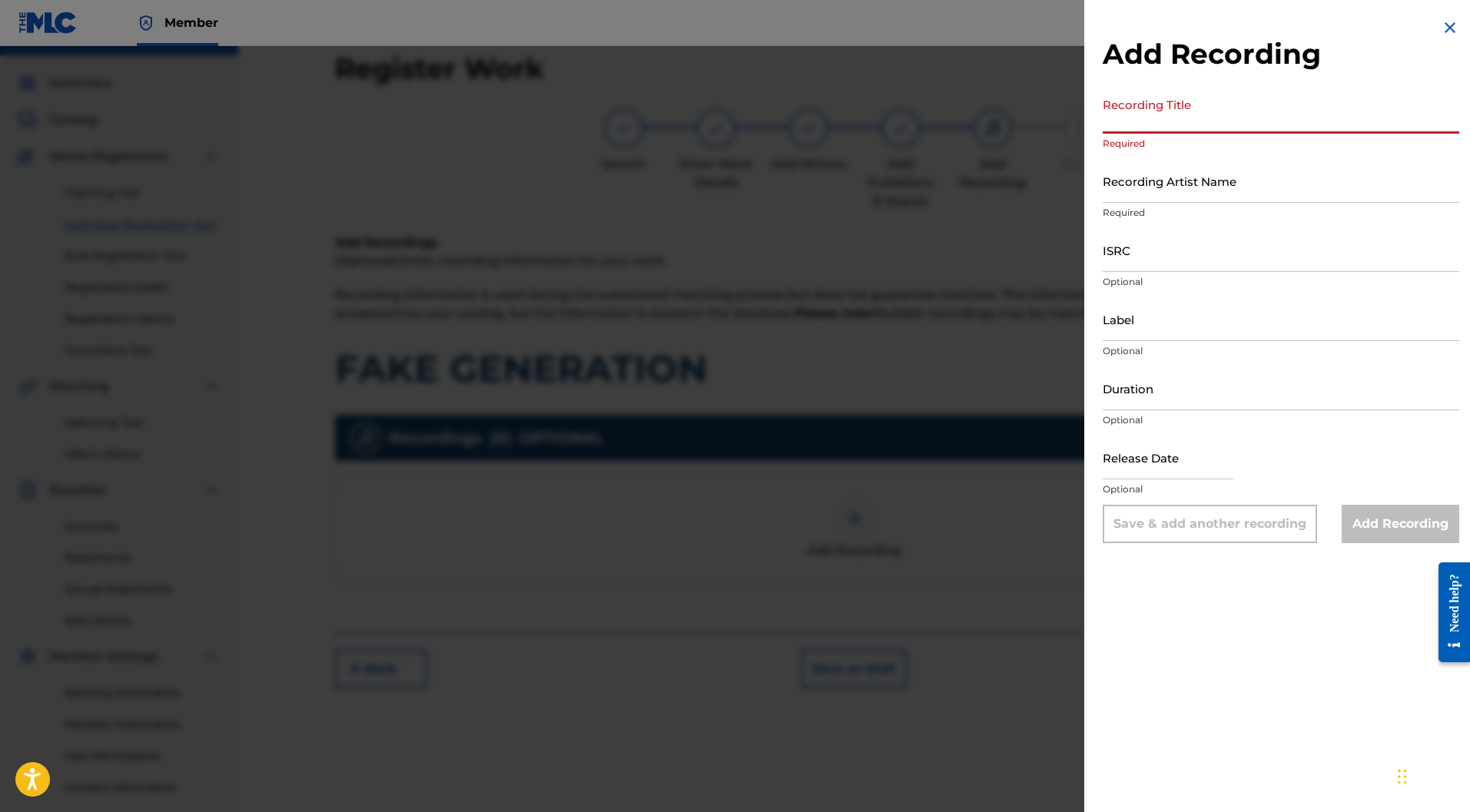
paste input "FAKE GENERATION"
type input "FAKE GENERATION"
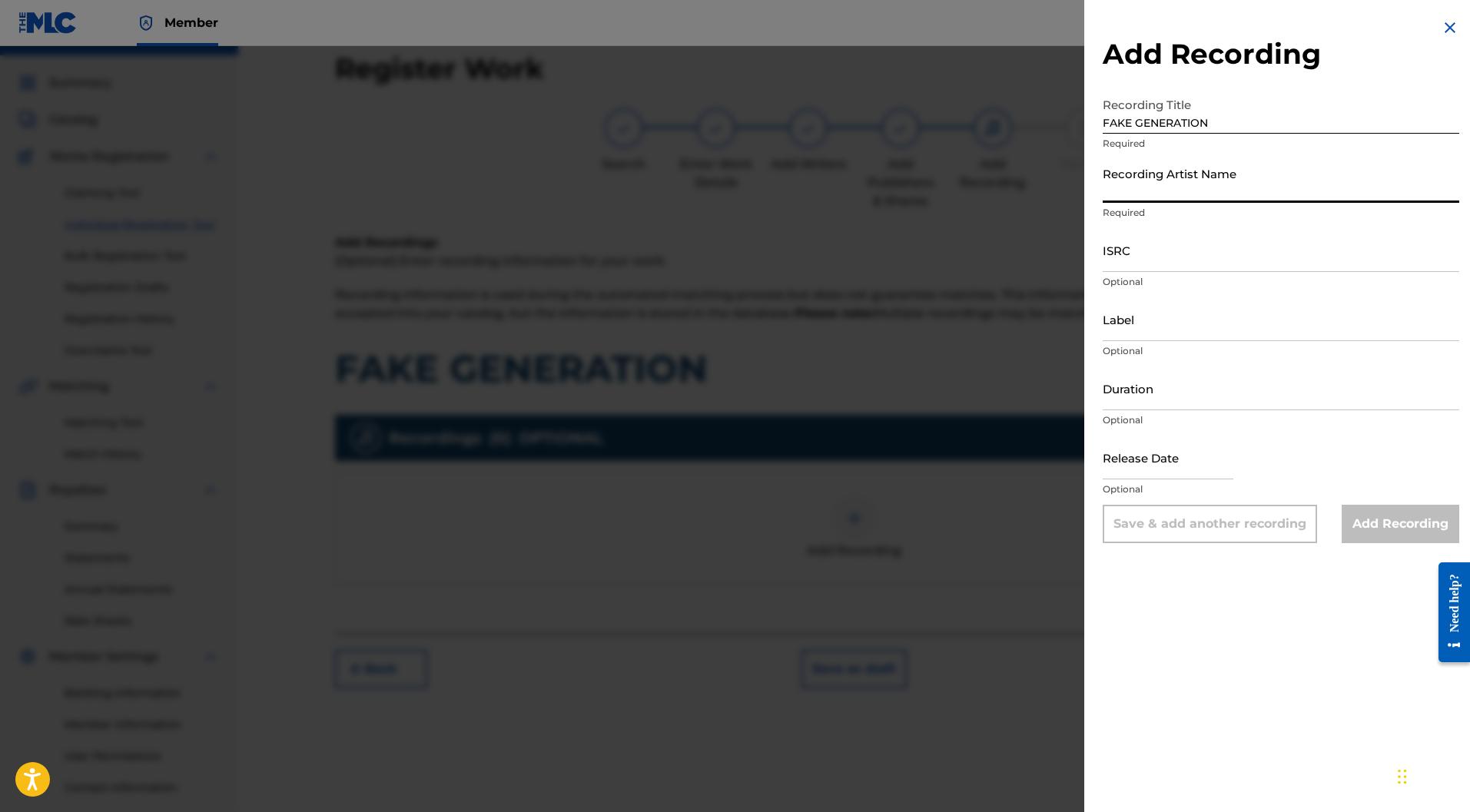
click at [1124, 185] on input "Recording Artist Name" at bounding box center [1281, 181] width 356 height 43
type input "Ravage Club"
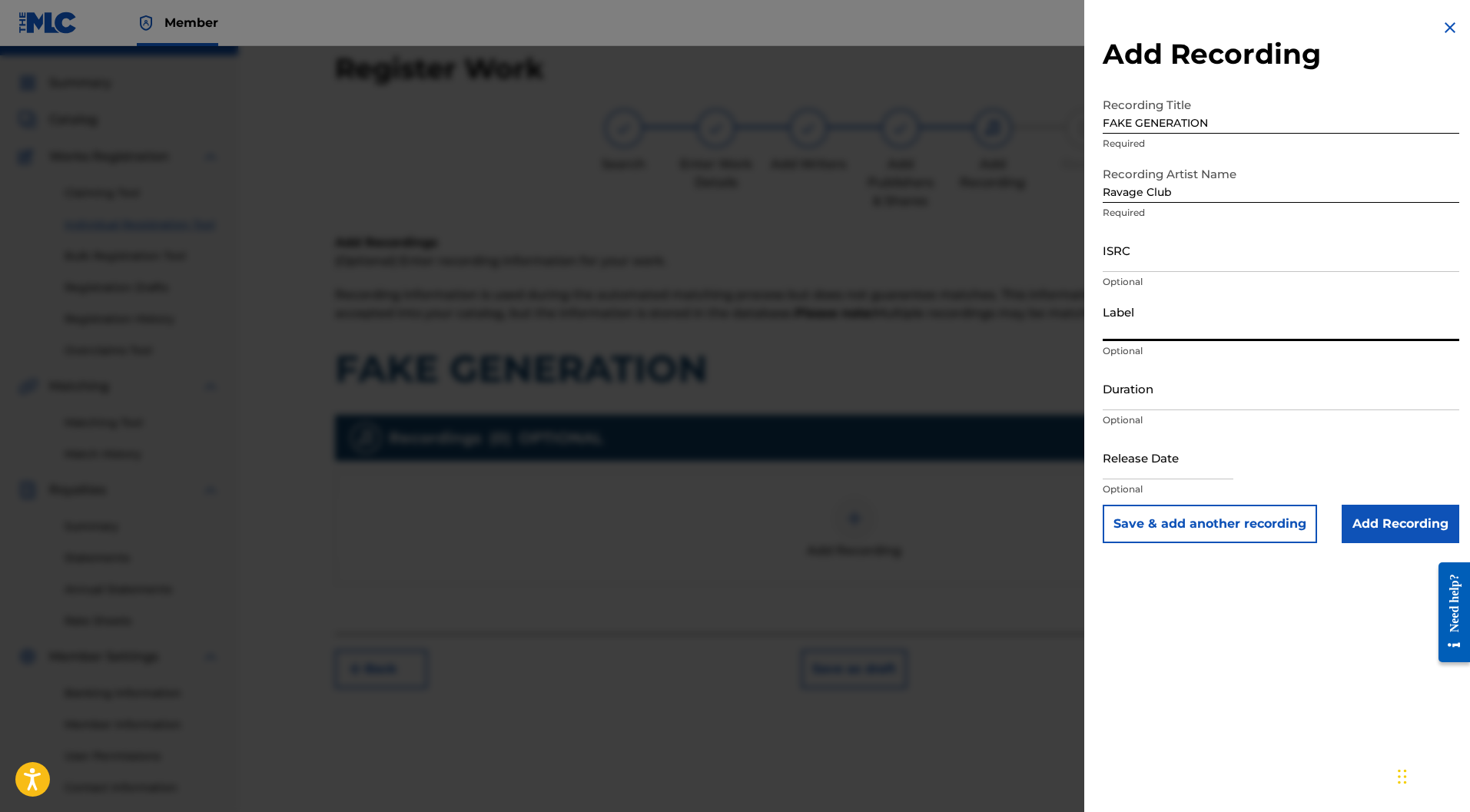
drag, startPoint x: 1144, startPoint y: 306, endPoint x: 1150, endPoint y: 330, distance: 24.7
click at [1144, 308] on input "Label" at bounding box center [1281, 319] width 356 height 43
type input "Chien fou"
drag, startPoint x: 1116, startPoint y: 408, endPoint x: 1118, endPoint y: 397, distance: 11.2
click at [1117, 404] on input "Duration" at bounding box center [1281, 388] width 356 height 43
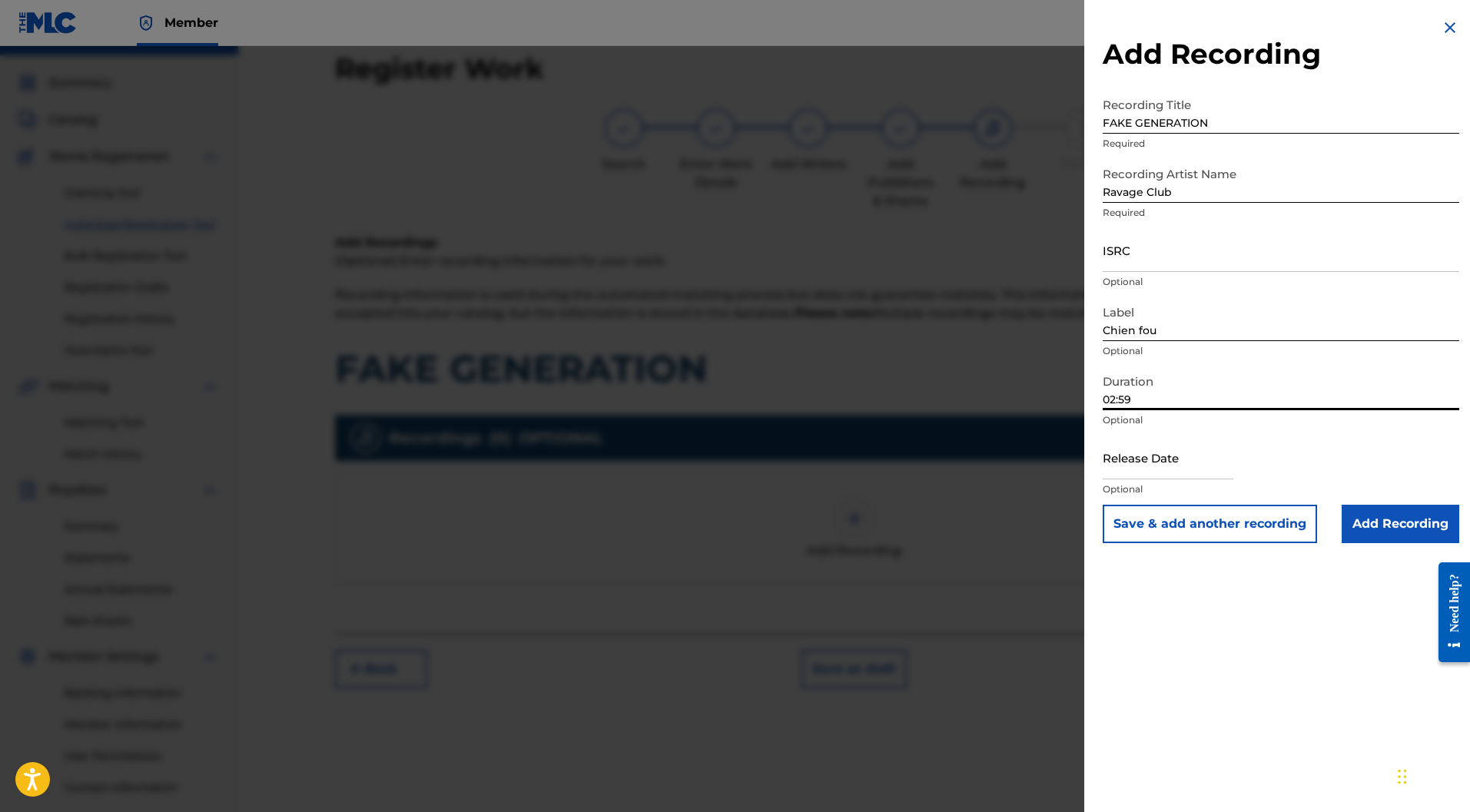
type input "02:59"
click at [1166, 467] on input "text" at bounding box center [1168, 457] width 131 height 43
select select "8"
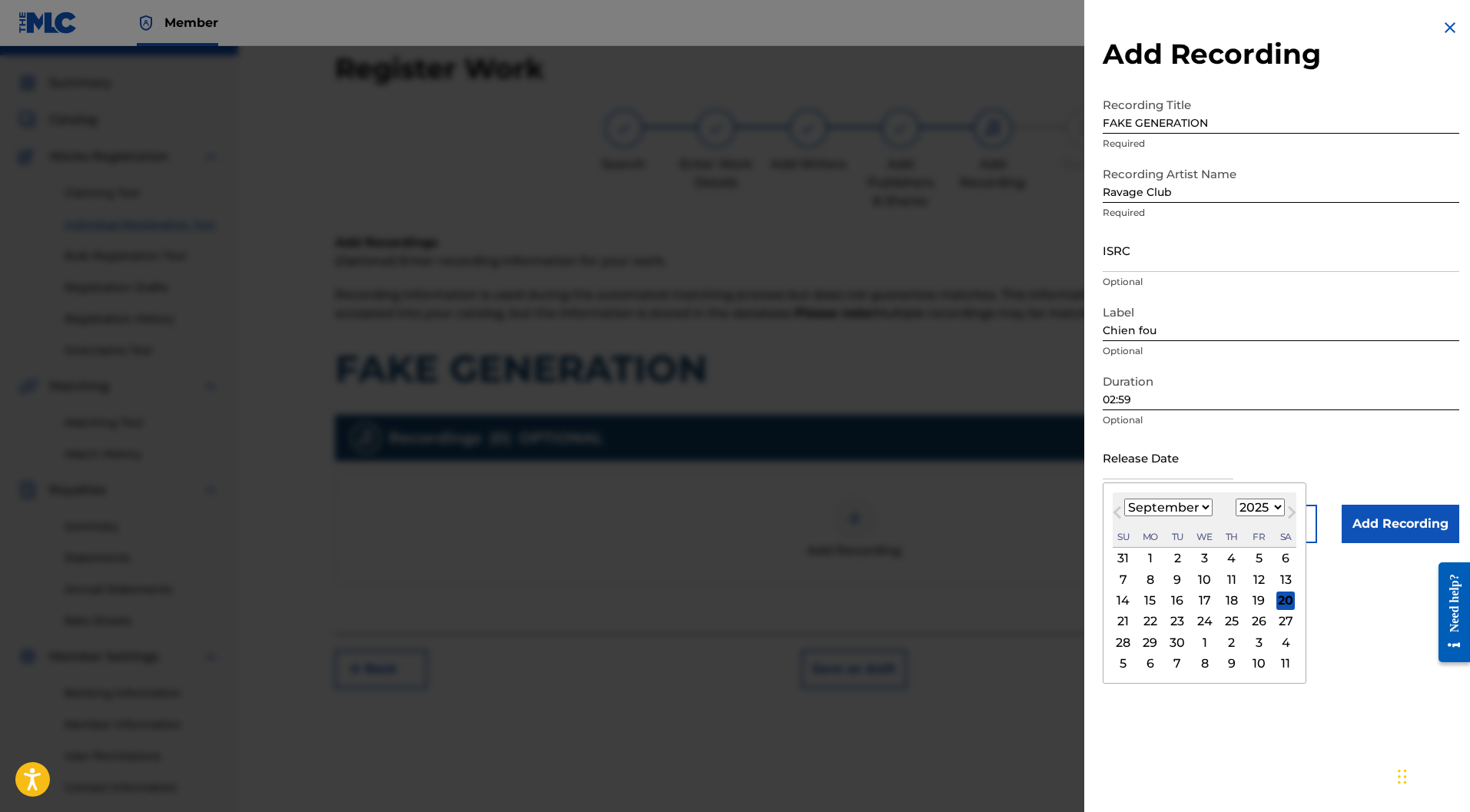
click at [1264, 504] on select "1900 1901 1902 1903 1904 1905 1906 1907 1908 1909 1910 1911 1912 1913 1914 1915…" at bounding box center [1260, 507] width 49 height 18
click at [1237, 498] on select "1900 1901 1902 1903 1904 1905 1906 1907 1908 1909 1910 1911 1912 1913 1914 1915…" at bounding box center [1260, 507] width 49 height 18
click at [1261, 509] on select "1900 1901 1902 1903 1904 1905 1906 1907 1908 1909 1910 1911 1912 1913 1914 1915…" at bounding box center [1260, 507] width 49 height 18
select select "2024"
click at [1237, 498] on select "1900 1901 1902 1903 1904 1905 1906 1907 1908 1909 1910 1911 1912 1913 1914 1915…" at bounding box center [1260, 507] width 49 height 18
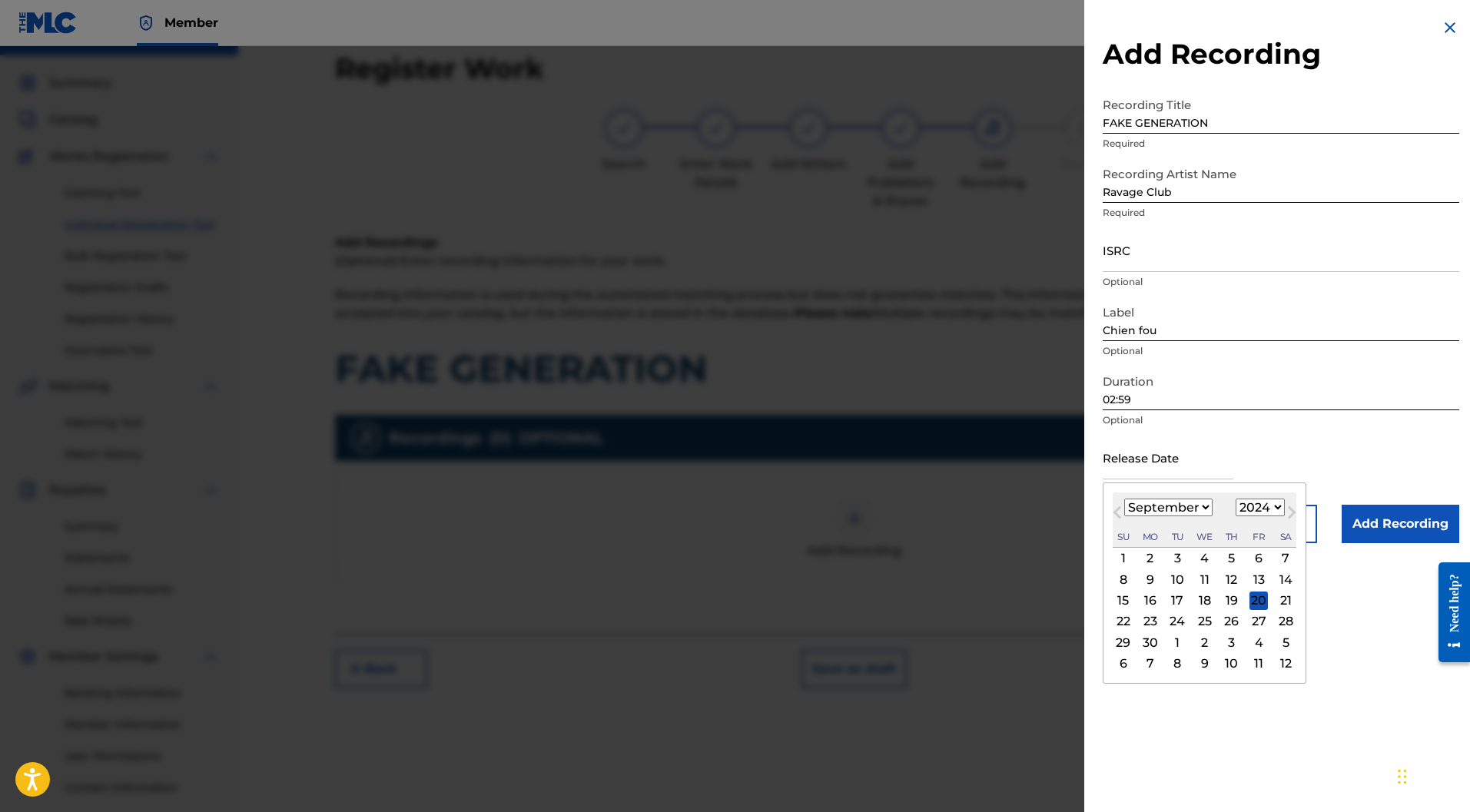
click at [1187, 504] on select "January February March April May June July August September October November De…" at bounding box center [1169, 507] width 89 height 18
select select "4"
click at [1124, 498] on select "January February March April May June July August September October November De…" at bounding box center [1169, 507] width 89 height 18
click at [1263, 641] on div "31" at bounding box center [1258, 642] width 19 height 19
type input "[DATE]"
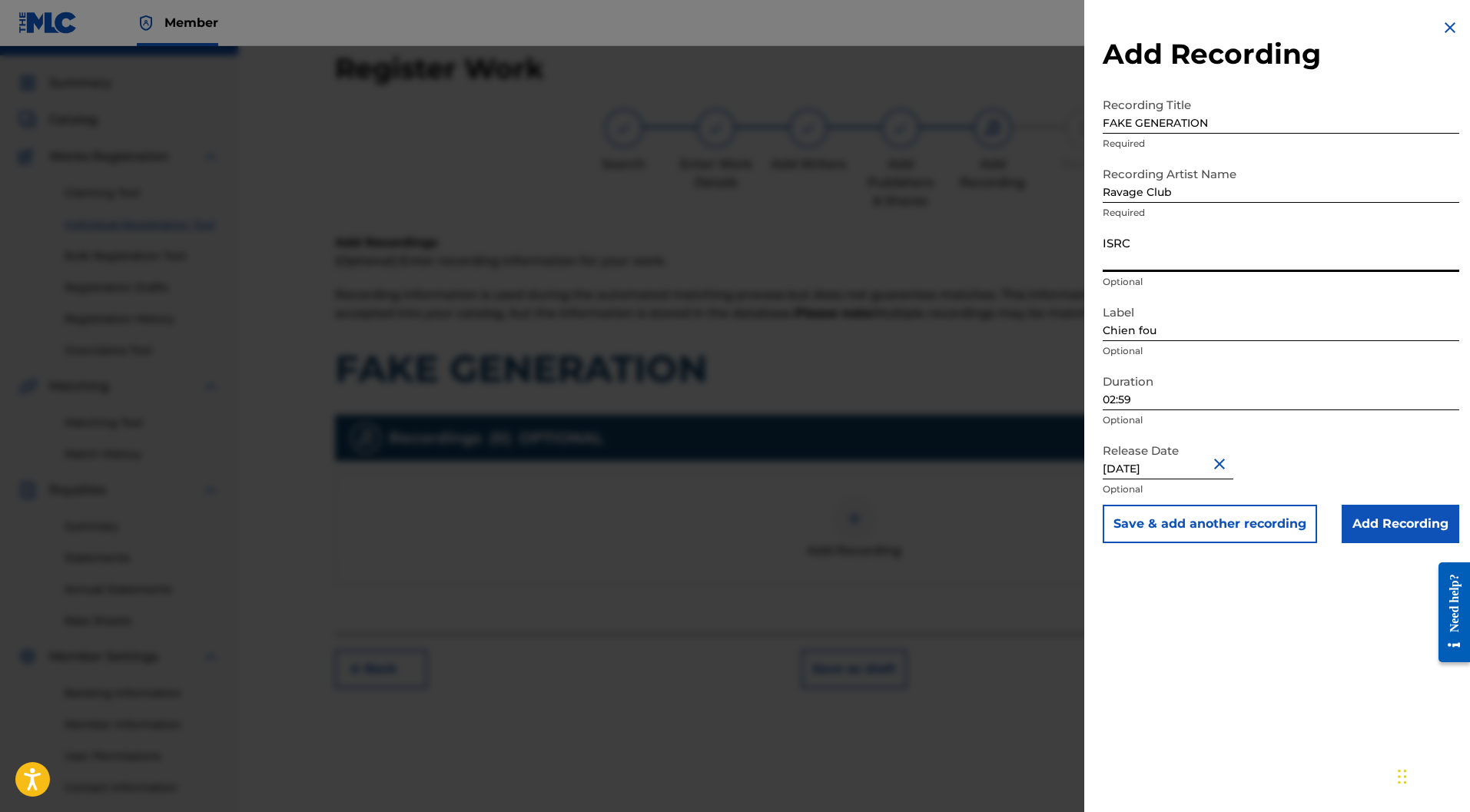
click at [1125, 259] on input "ISRC" at bounding box center [1281, 250] width 356 height 43
paste input "FR-9W1-23-63201"
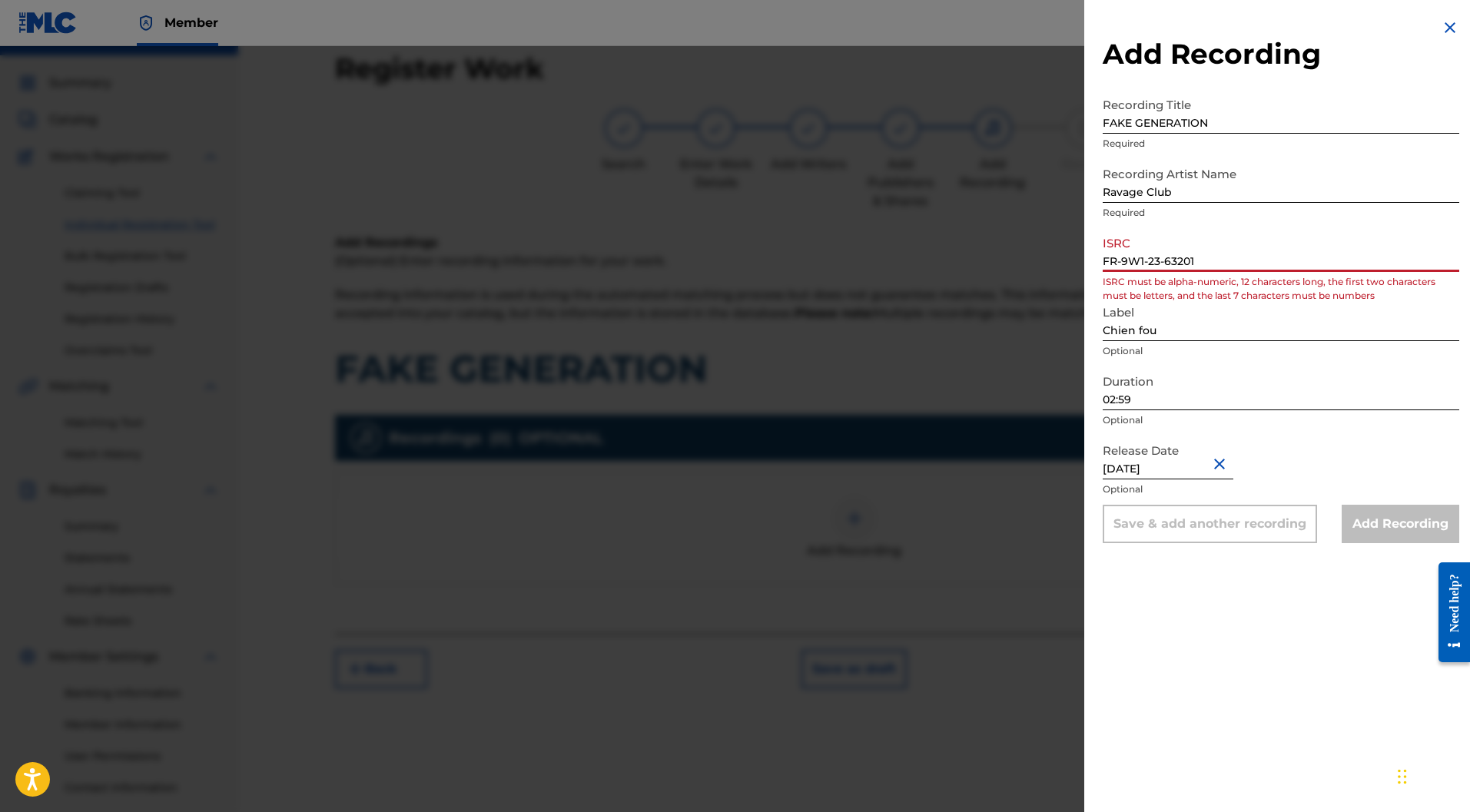
click at [1120, 259] on input "FR-9W1-23-63201" at bounding box center [1281, 250] width 356 height 43
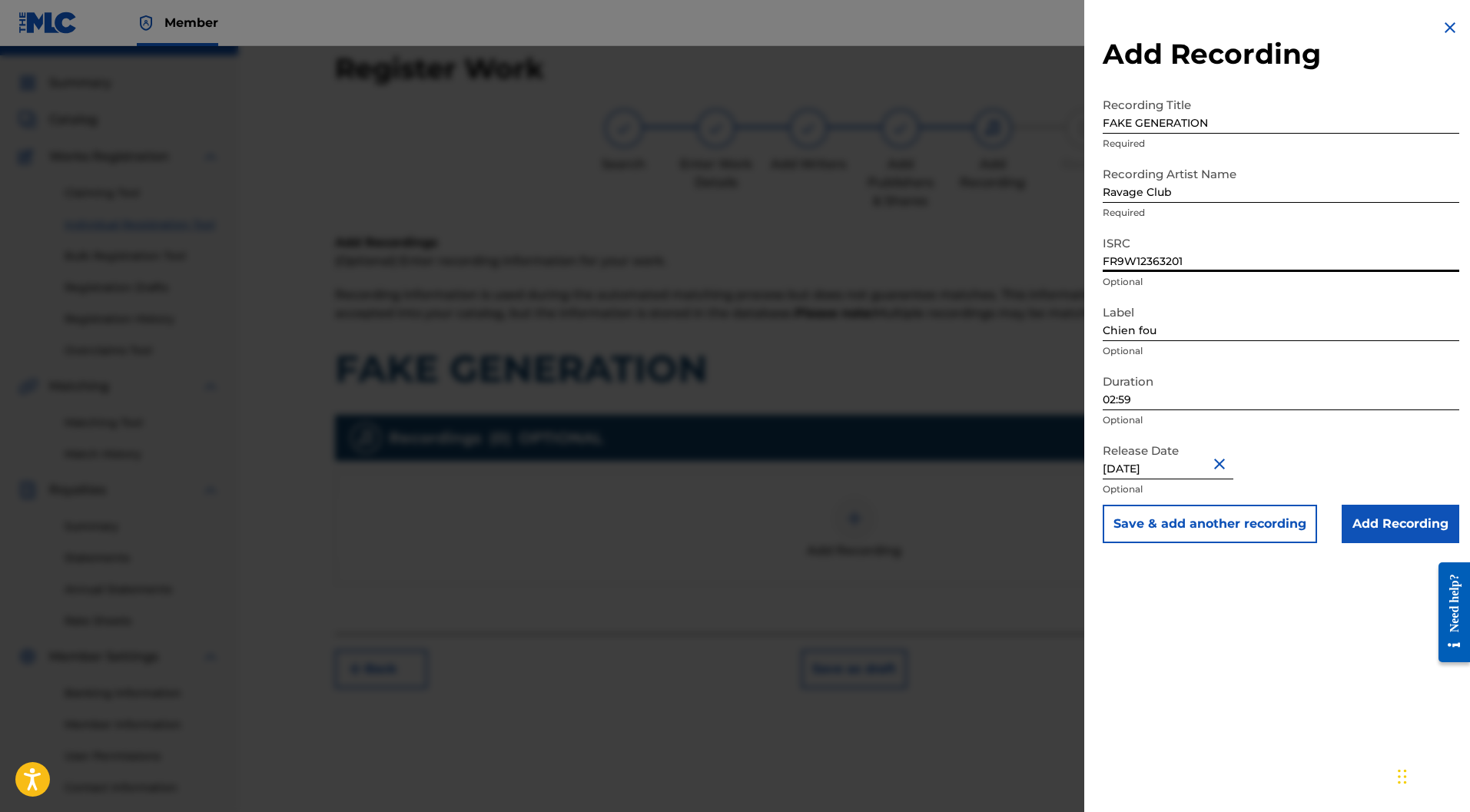
type input "FR9W12363201"
click at [1388, 527] on input "Add Recording" at bounding box center [1399, 524] width 117 height 38
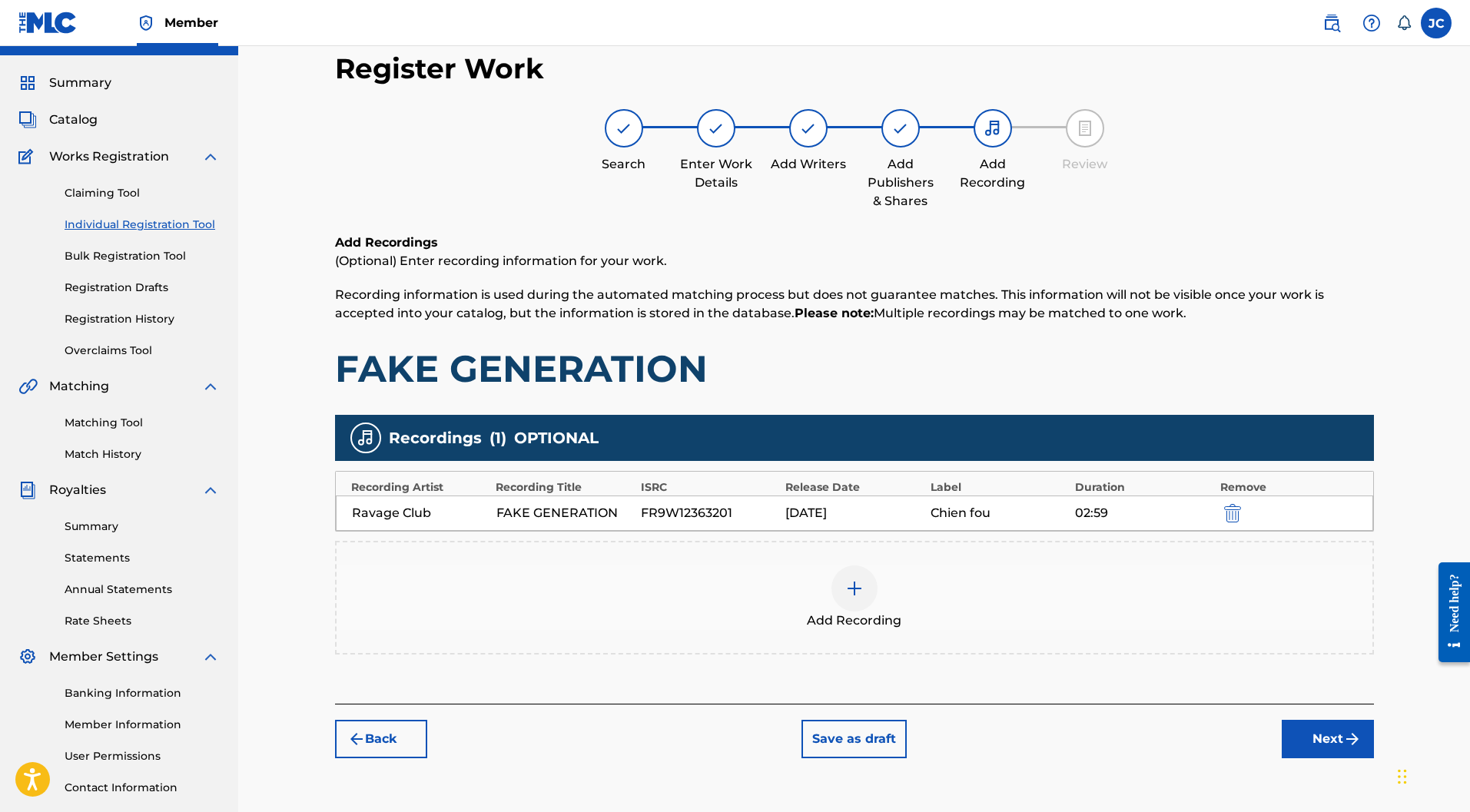
click at [1340, 719] on button "Next" at bounding box center [1328, 738] width 93 height 38
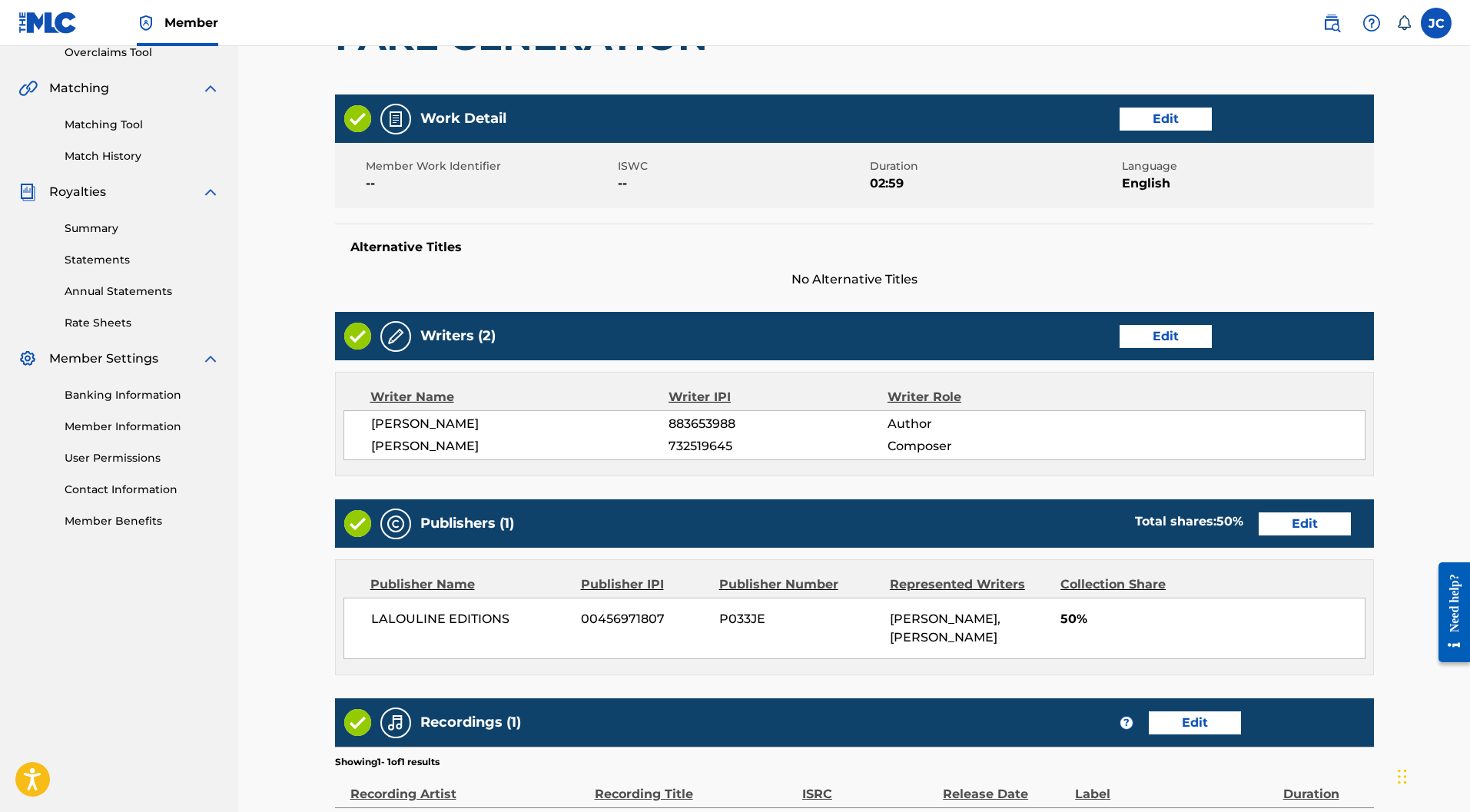
scroll to position [517, 0]
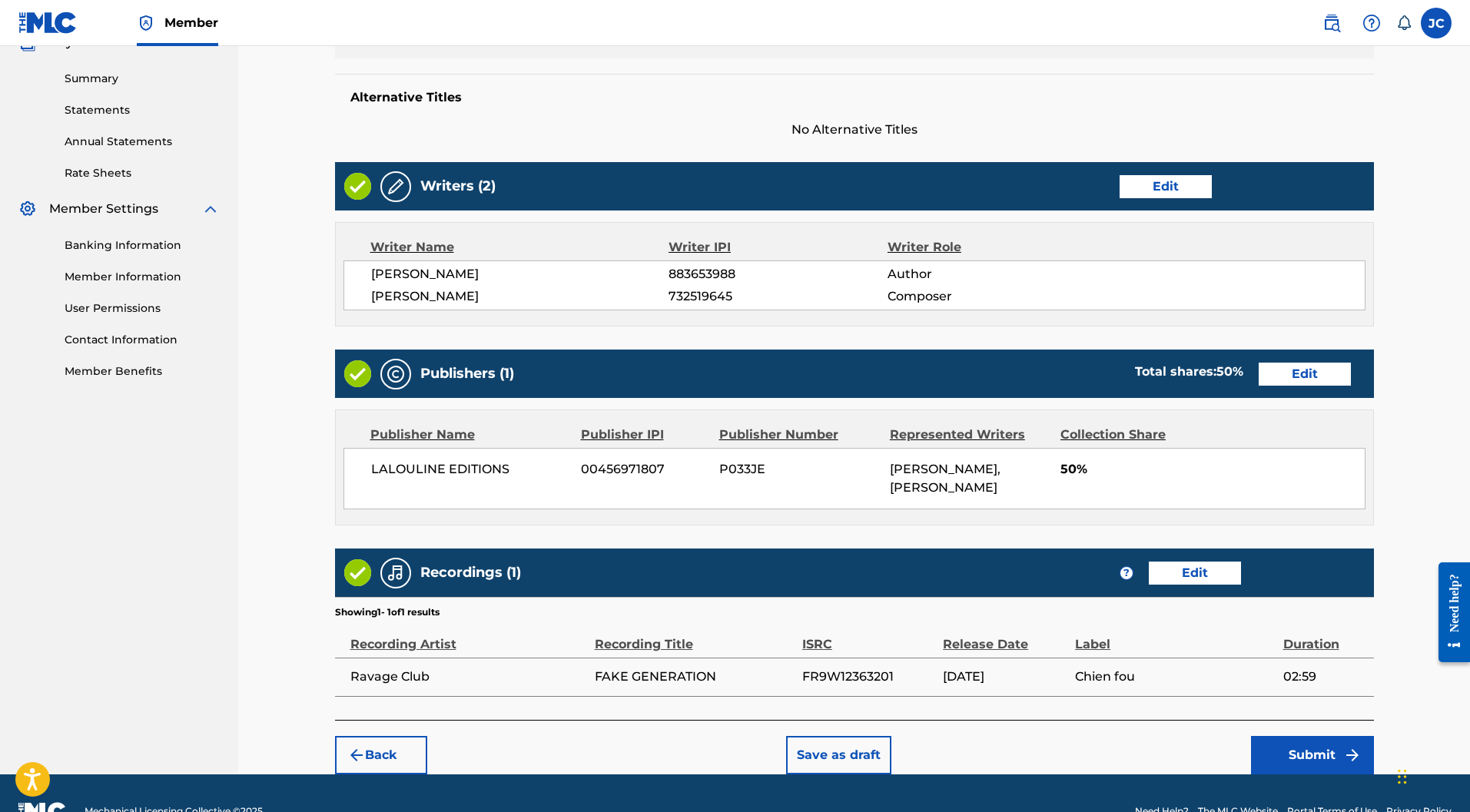
click at [1334, 736] on button "Submit" at bounding box center [1311, 755] width 123 height 38
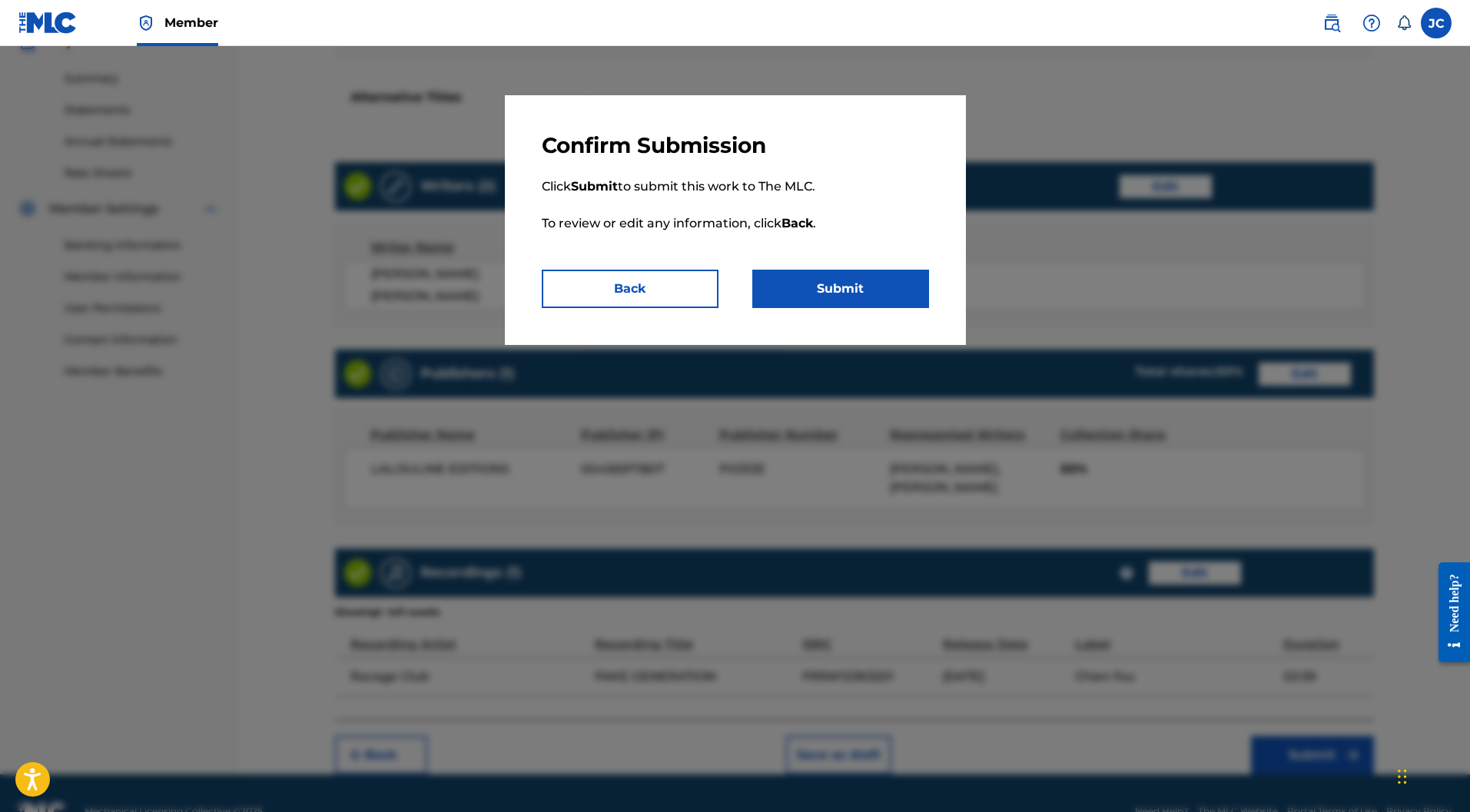
click at [857, 279] on button "Submit" at bounding box center [840, 288] width 176 height 38
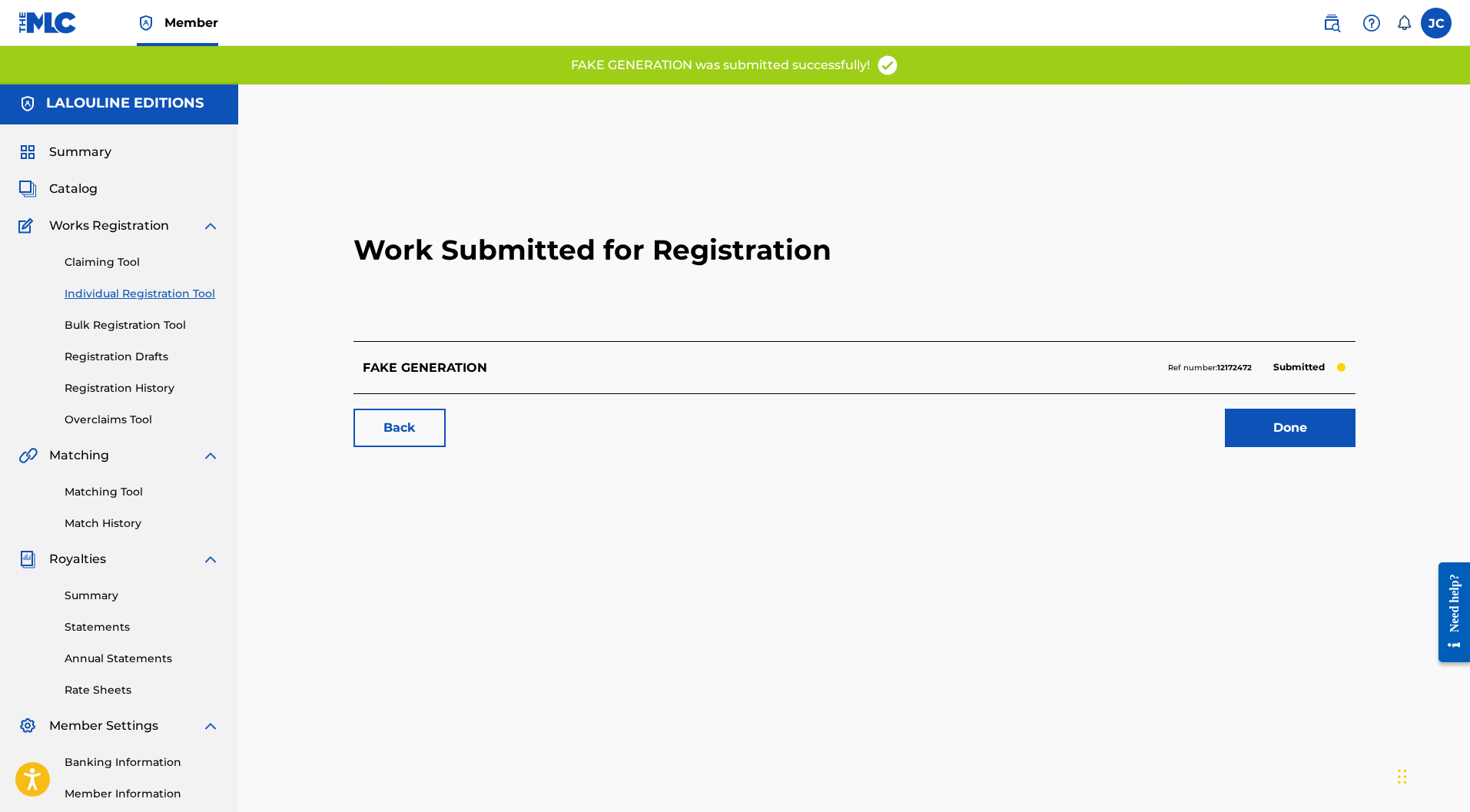
click at [1324, 408] on link "Done" at bounding box center [1290, 427] width 131 height 38
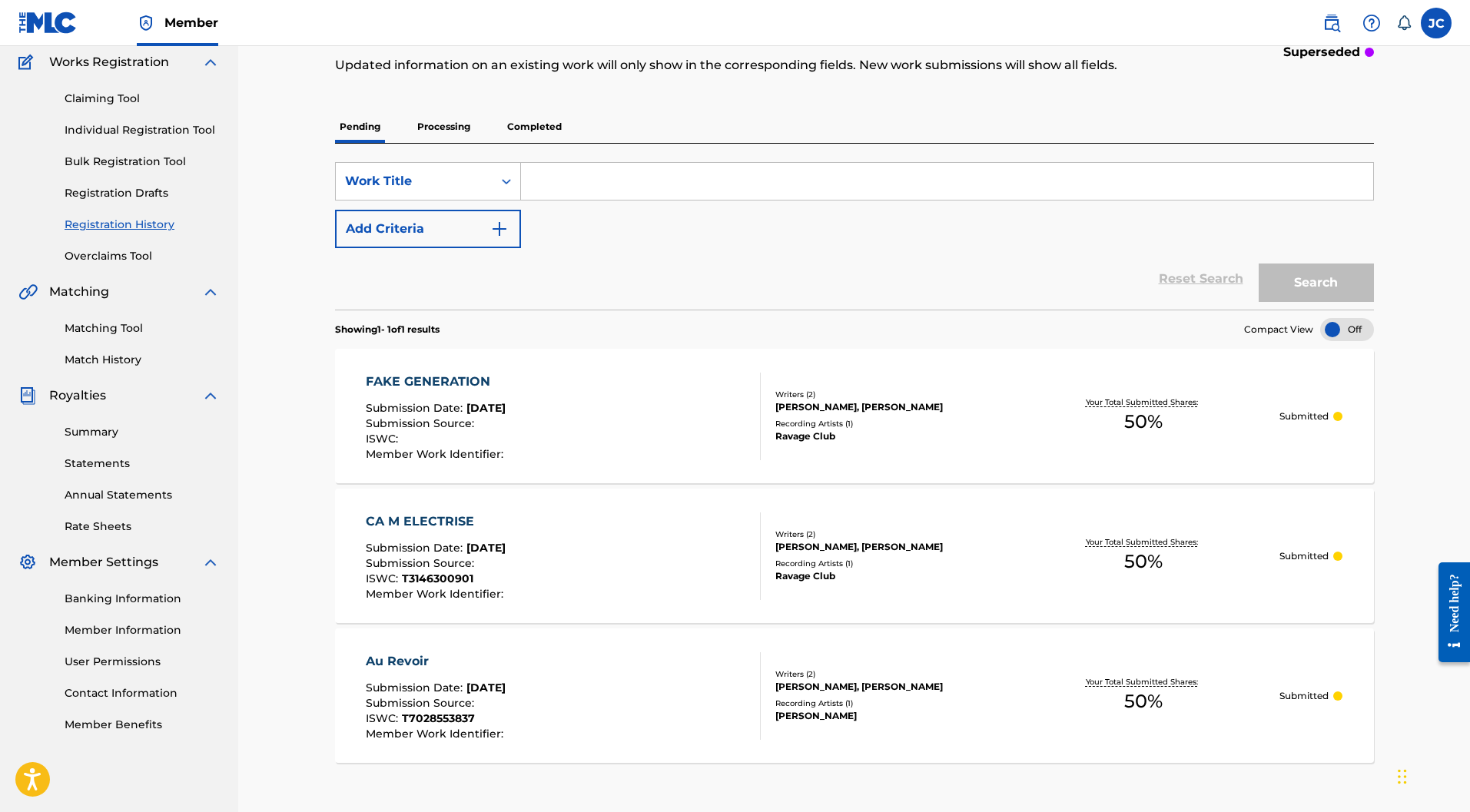
scroll to position [172, 0]
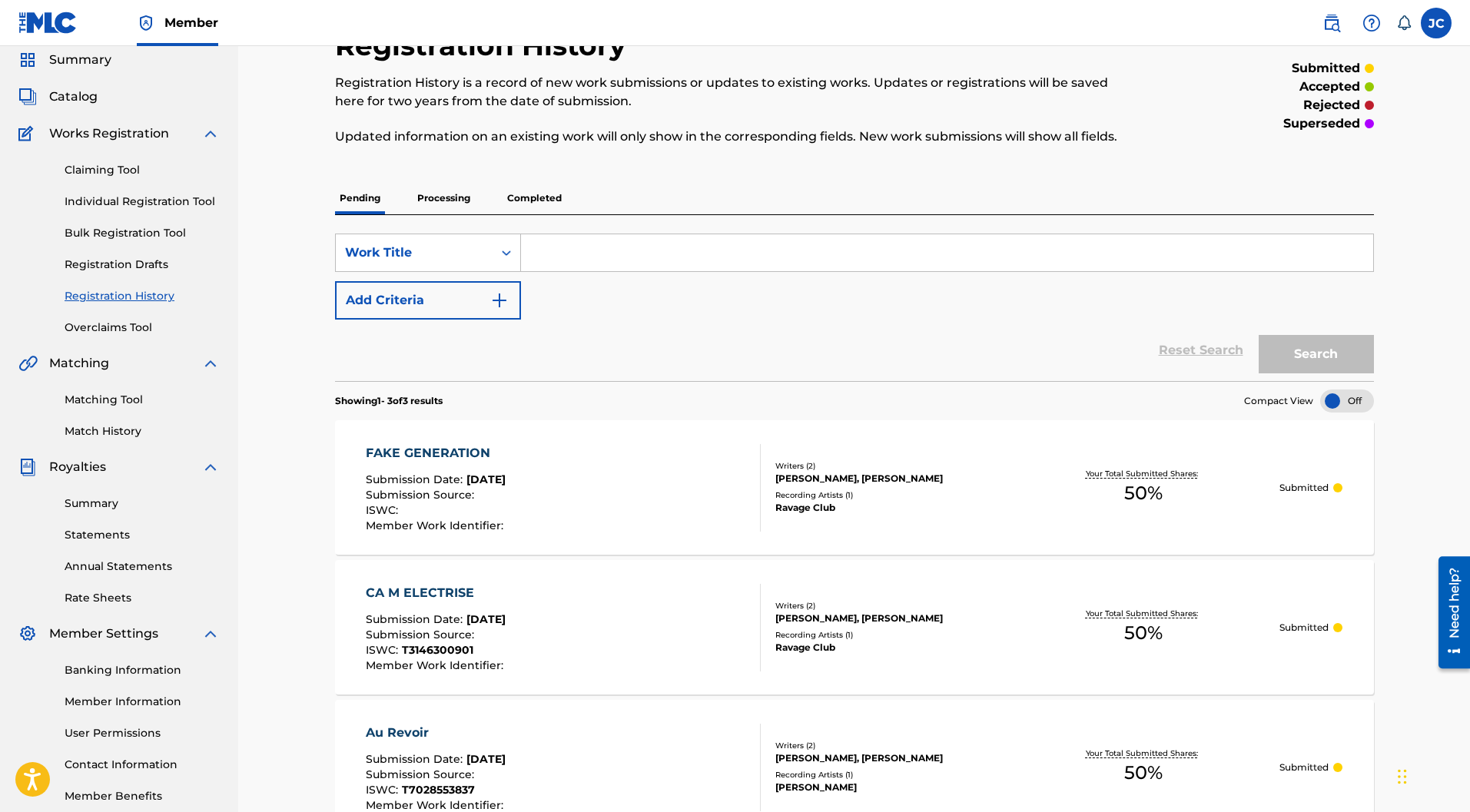
scroll to position [19, 0]
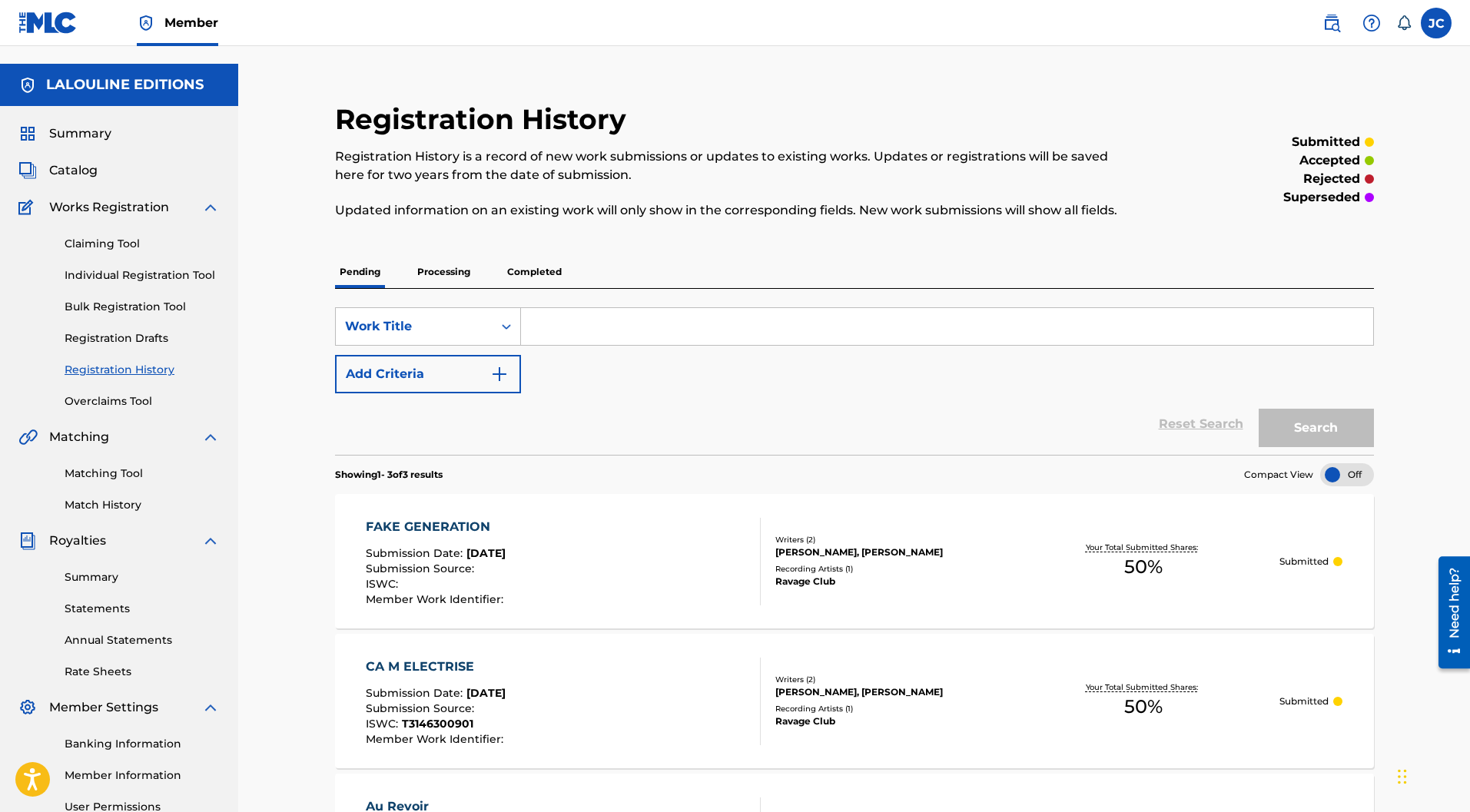
click at [121, 268] on link "Individual Registration Tool" at bounding box center [143, 276] width 156 height 16
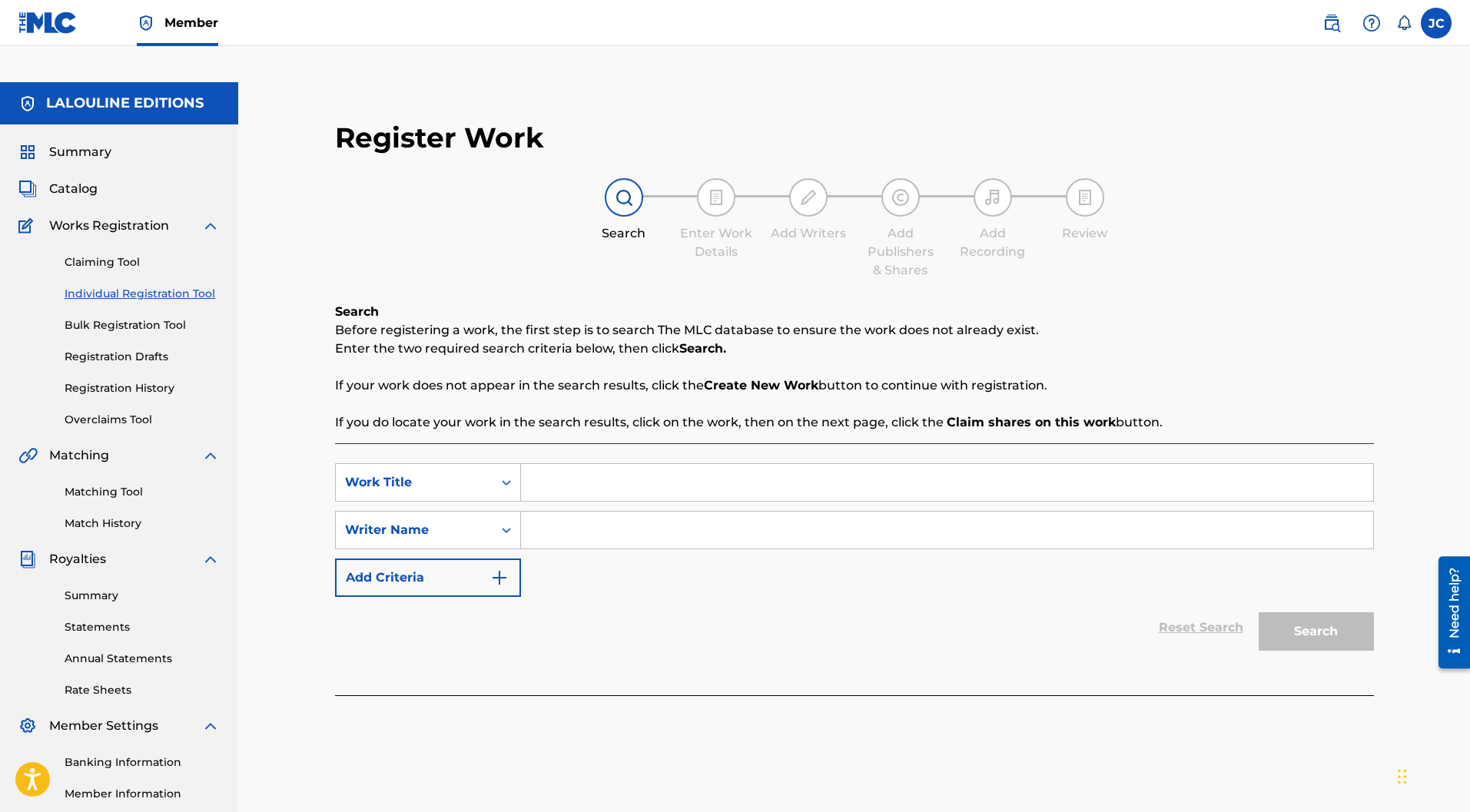
click at [613, 464] on input "Search Form" at bounding box center [946, 481] width 852 height 36
drag, startPoint x: 613, startPoint y: 454, endPoint x: 417, endPoint y: 433, distance: 197.1
click at [417, 464] on div "SearchWithCriteriaaedf753f-a870-4411-bfcb-a4a450c4c8ce Work Title Furia" at bounding box center [854, 482] width 1039 height 38
type input "FURIA"
click at [573, 512] on input "Search Form" at bounding box center [946, 530] width 852 height 36
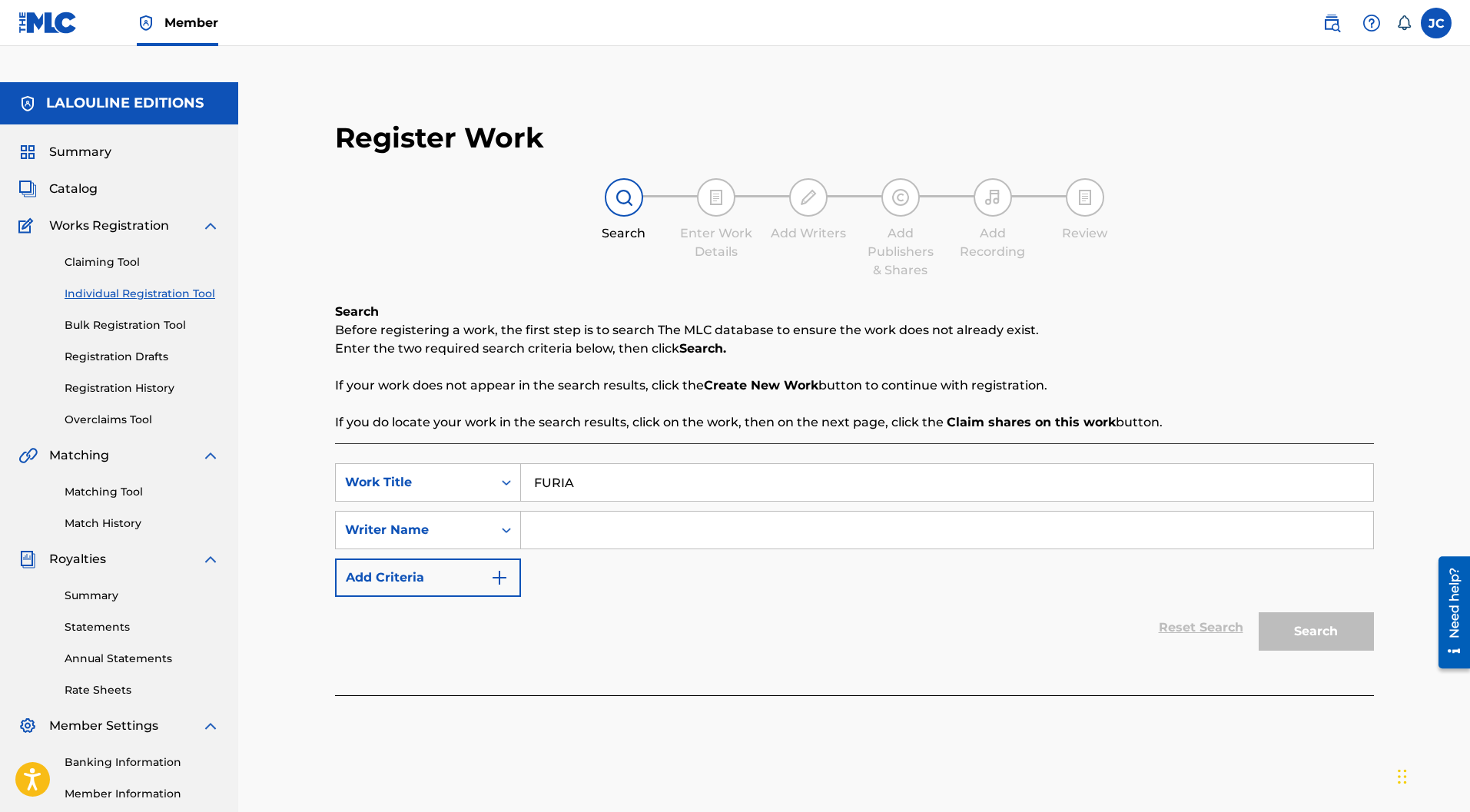
paste input "T-301.372.317-2"
type input "T-301.372.317-2"
drag, startPoint x: 640, startPoint y: 491, endPoint x: 496, endPoint y: 499, distance: 144.2
click at [496, 511] on div "SearchWithCriteria576828fd-09e3-4787-b29c-55ec74e6181b Writer Name T-301.372.31…" at bounding box center [854, 530] width 1039 height 38
type input "[PERSON_NAME]"
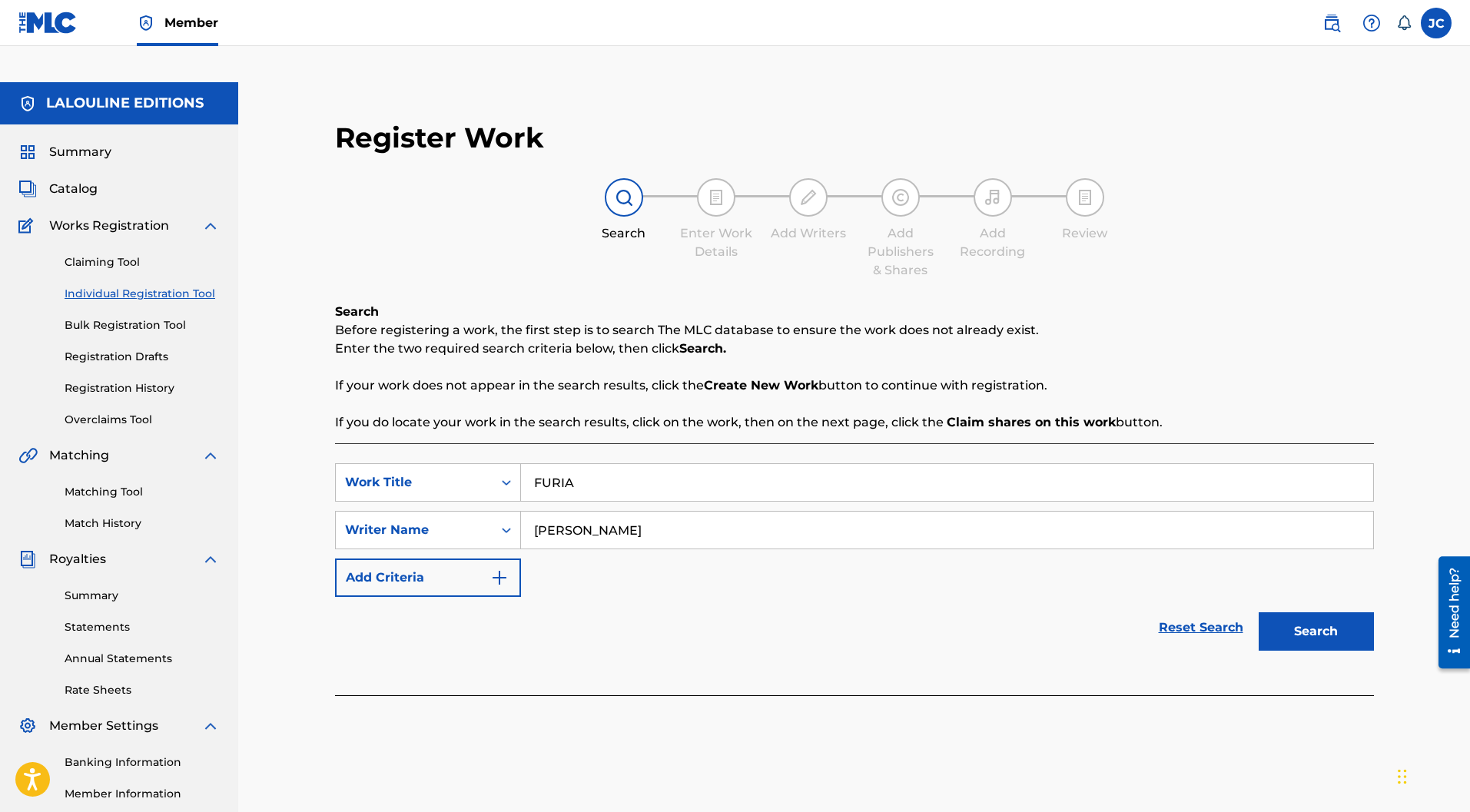
click at [1352, 612] on button "Search" at bounding box center [1315, 631] width 115 height 38
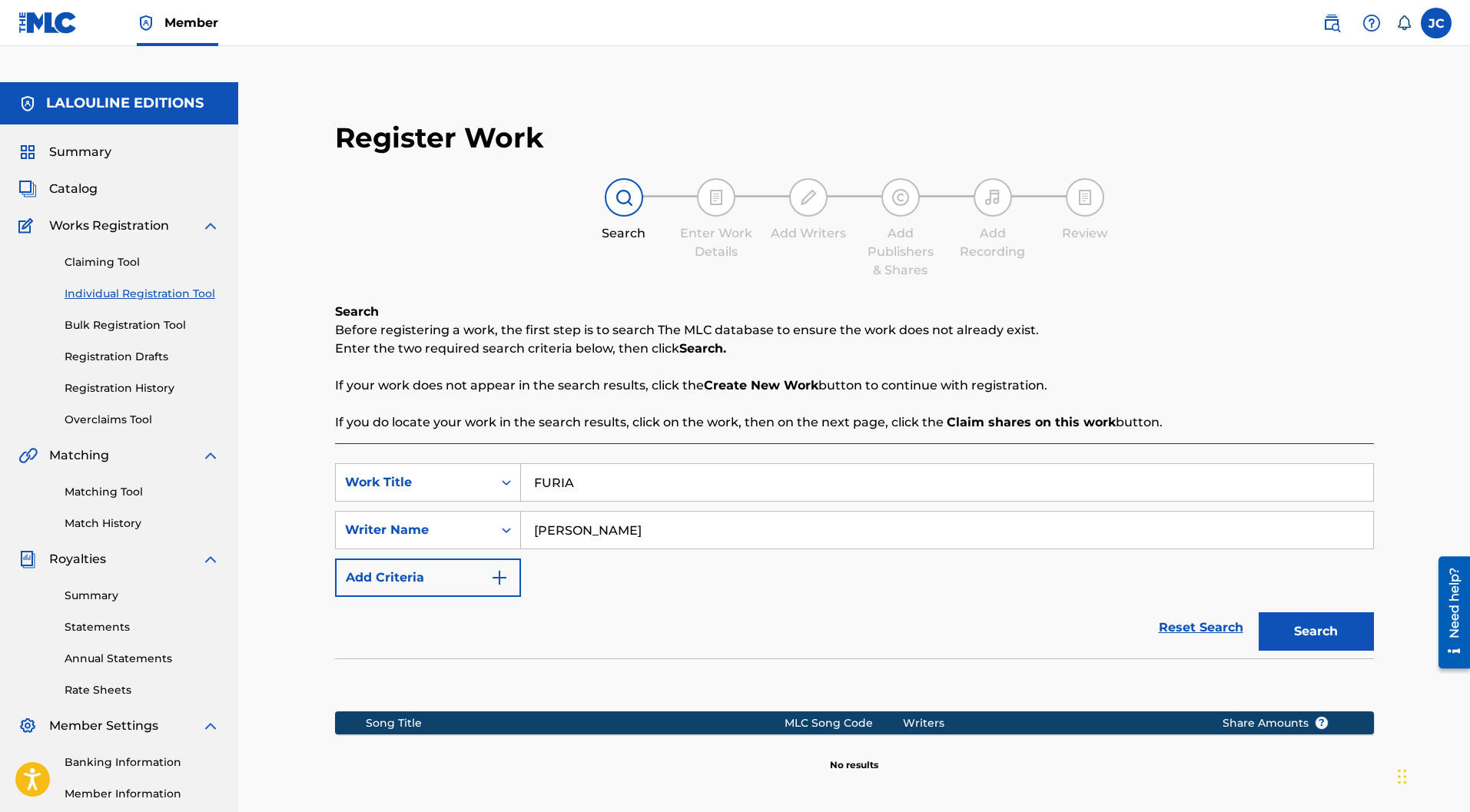
scroll to position [141, 0]
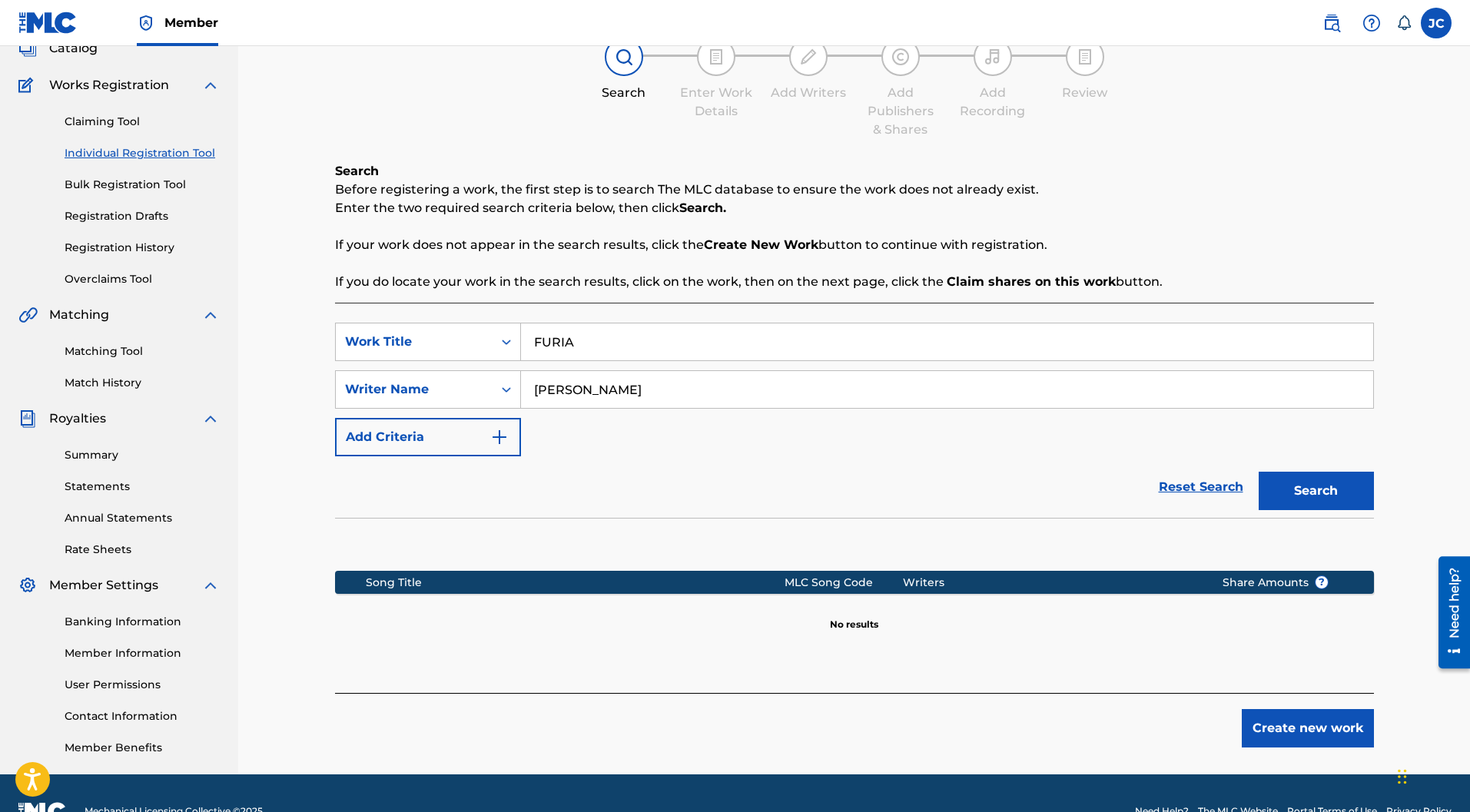
click at [1307, 709] on button "Create new work" at bounding box center [1308, 727] width 132 height 38
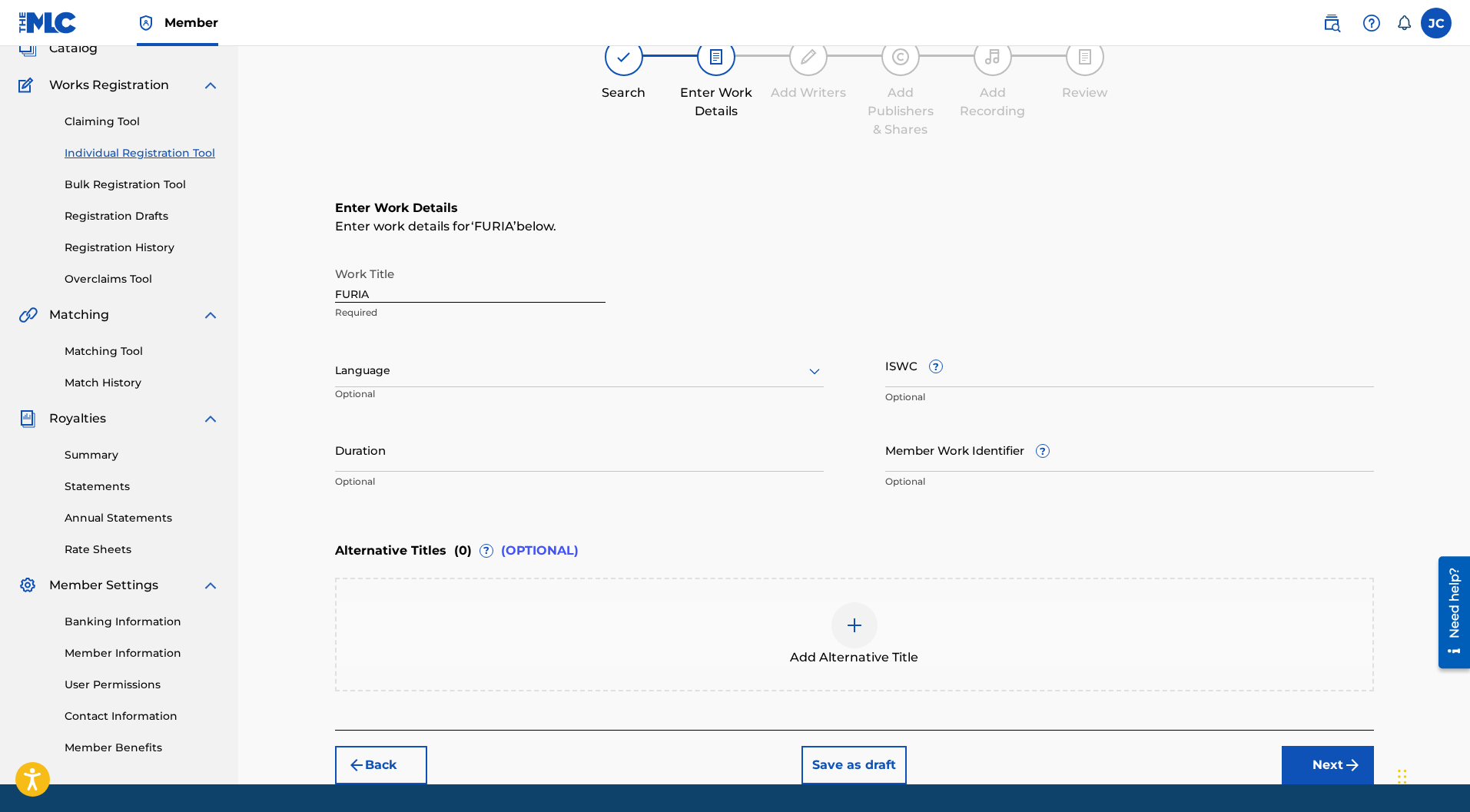
click at [578, 361] on div at bounding box center [579, 371] width 488 height 20
type input "f"
click at [409, 479] on div "Finnish" at bounding box center [579, 496] width 487 height 34
click at [435, 361] on div at bounding box center [579, 371] width 488 height 20
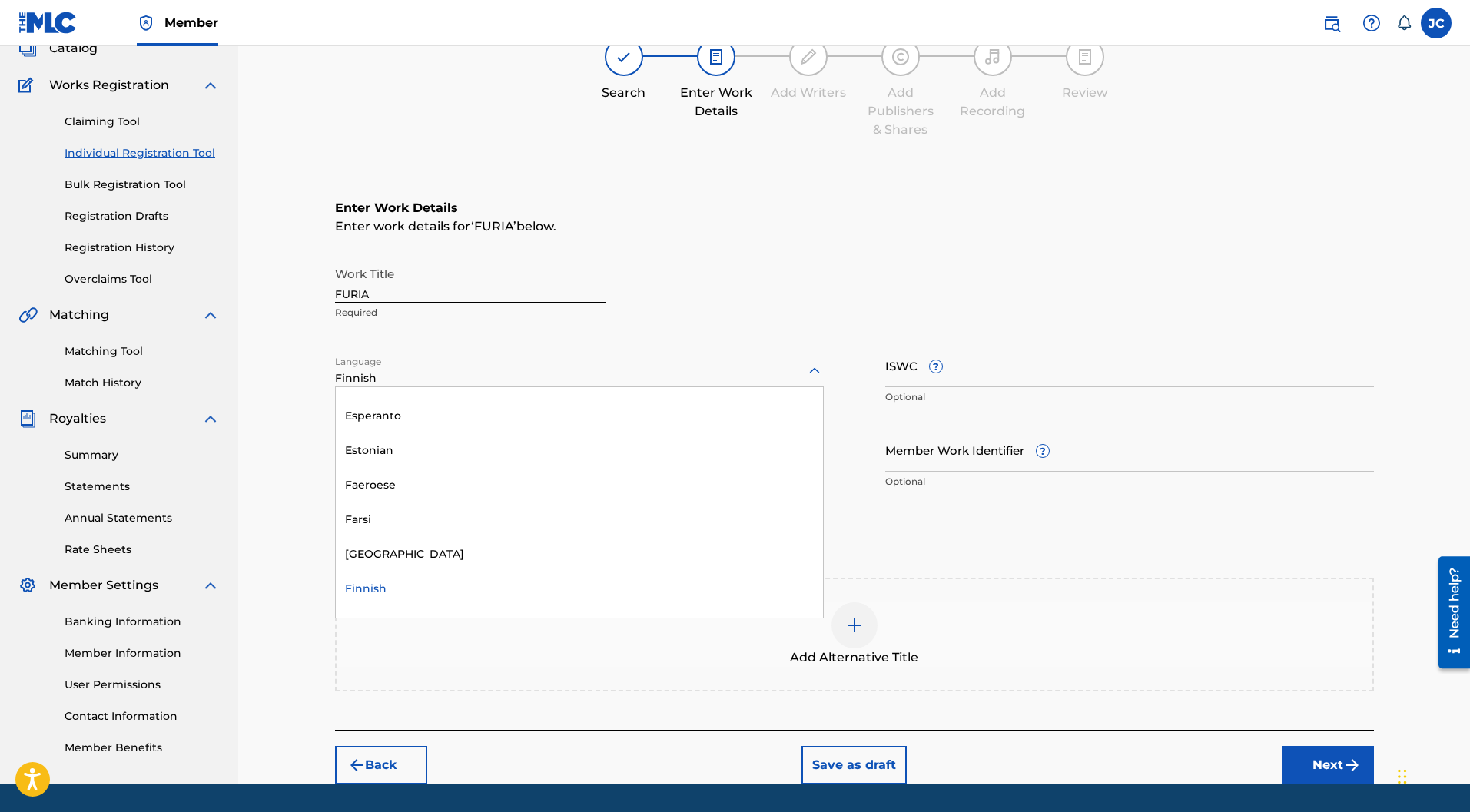
type input "f"
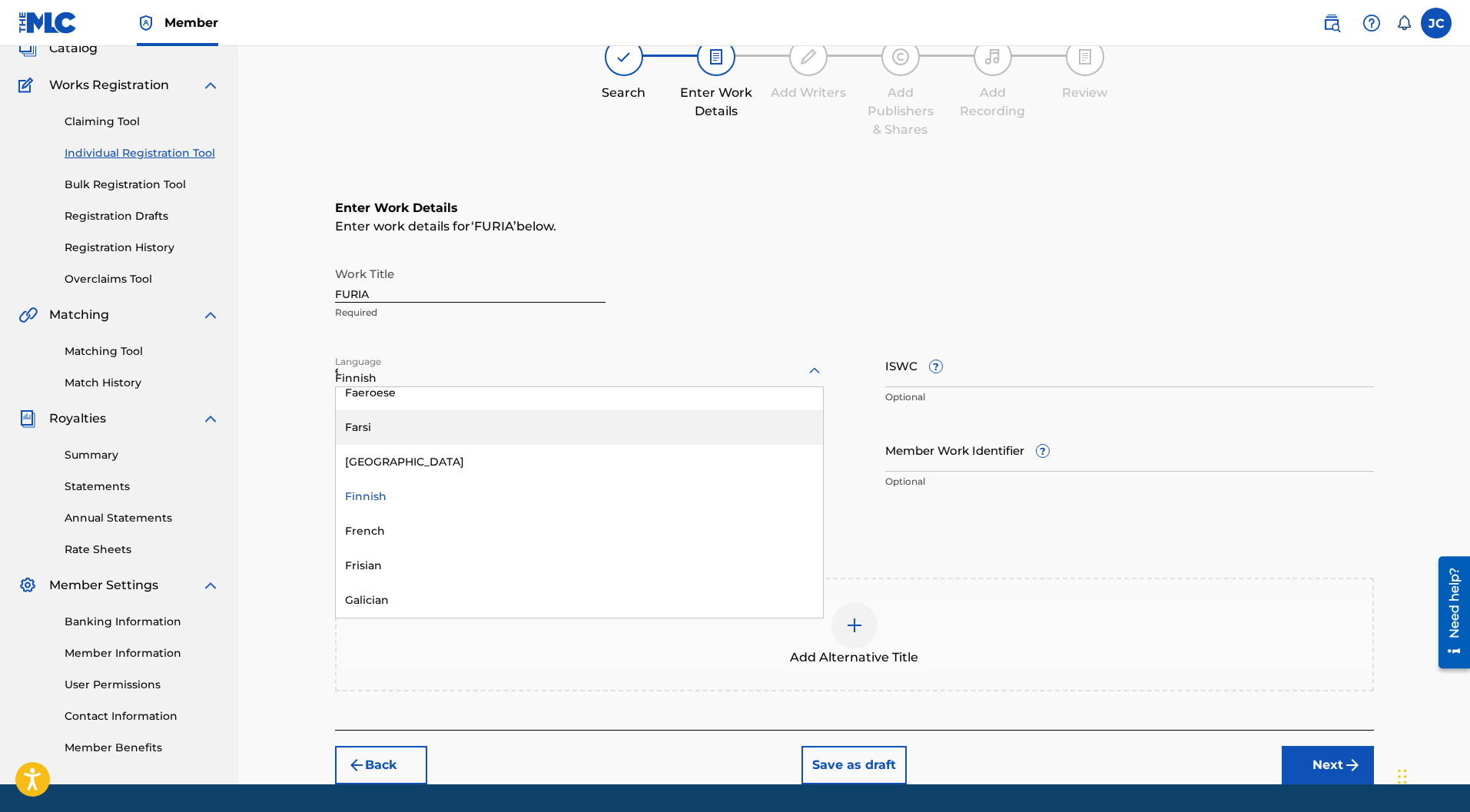
scroll to position [495, 0]
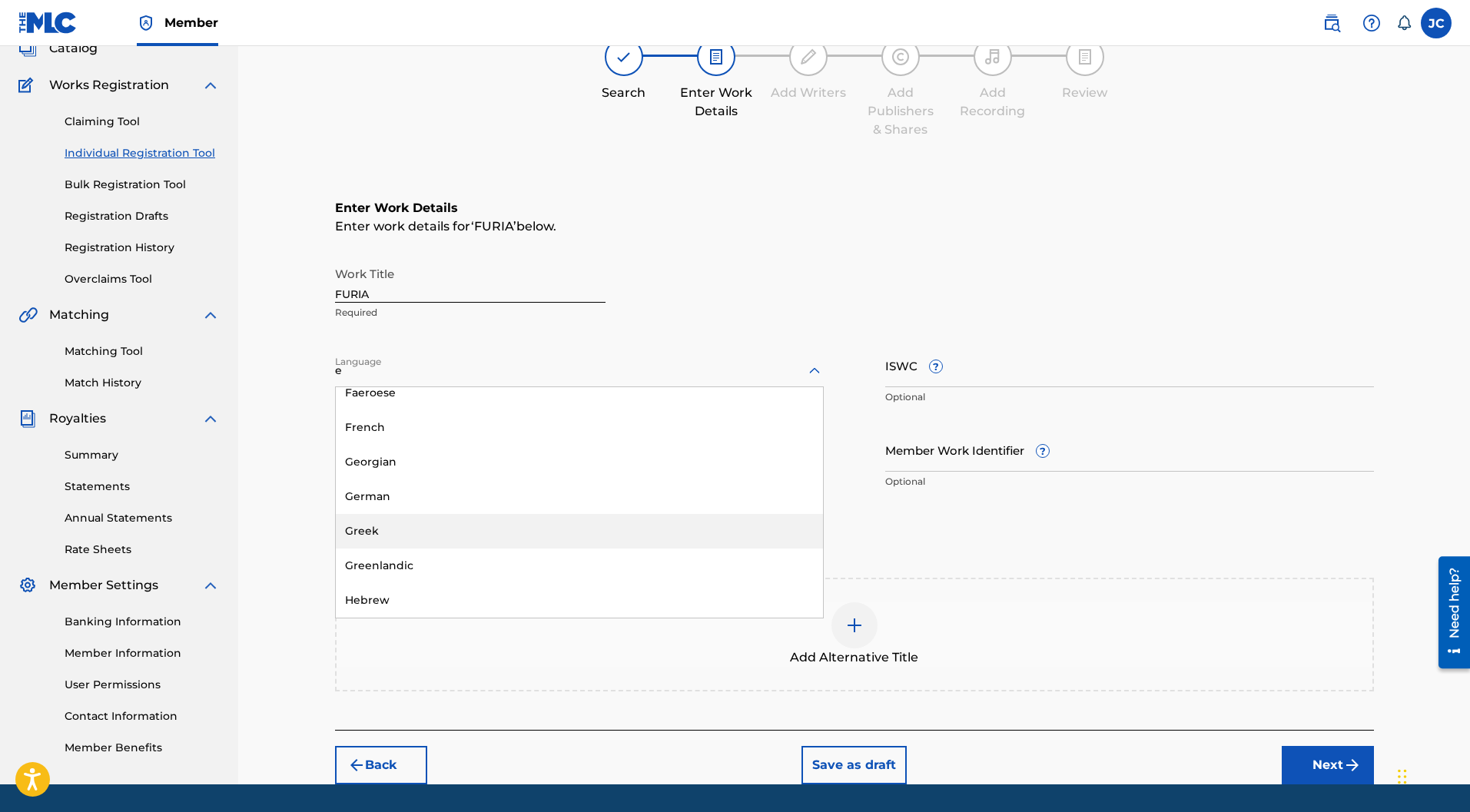
type input "en"
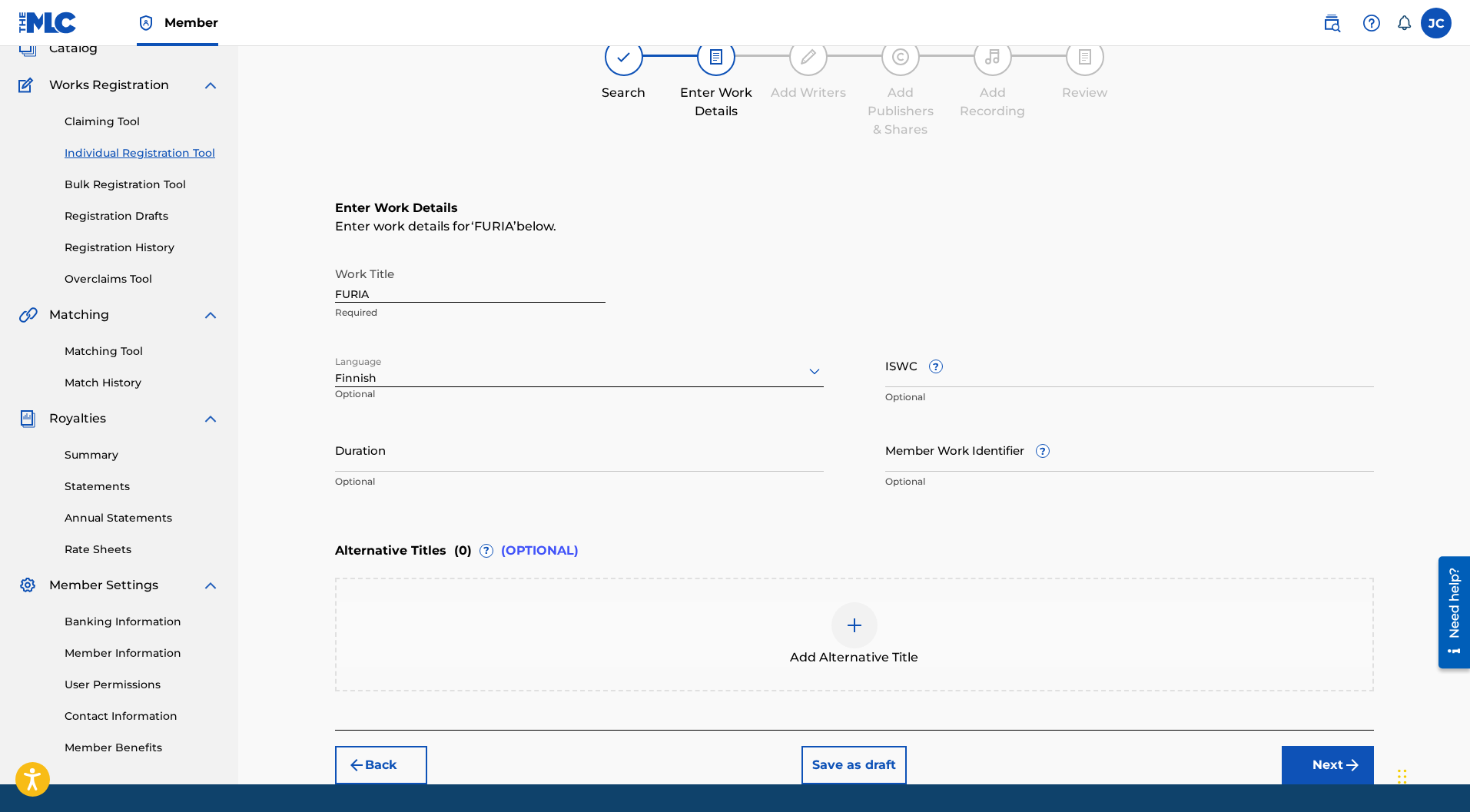
click at [361, 361] on div at bounding box center [579, 371] width 488 height 20
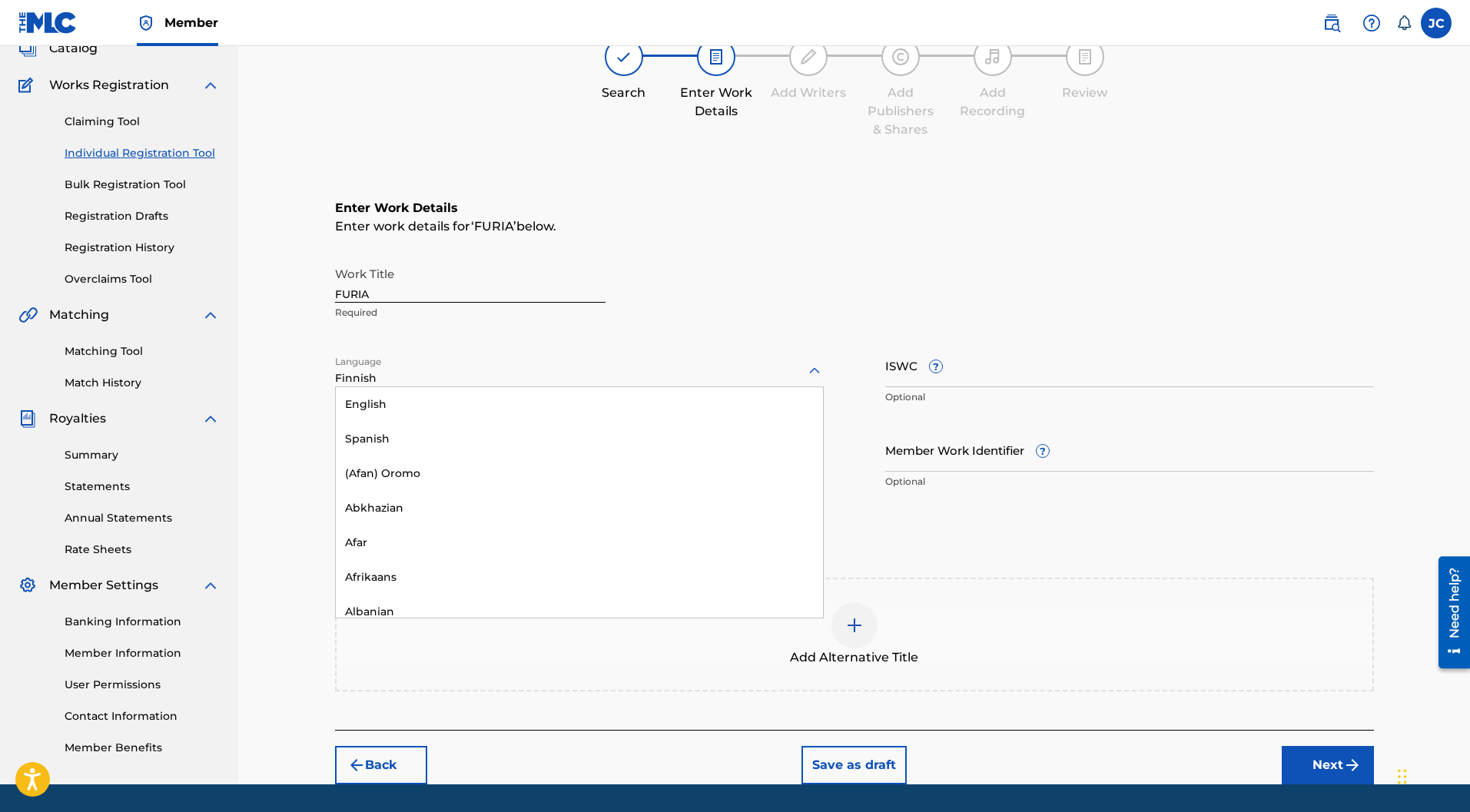
scroll to position [1060, 0]
drag, startPoint x: 393, startPoint y: 339, endPoint x: 272, endPoint y: 338, distance: 121.0
click at [272, 338] on div "Register Work Search Enter Work Details Add Writers Add Publishers & Shares Add…" at bounding box center [854, 363] width 1232 height 843
click at [543, 361] on div at bounding box center [579, 371] width 488 height 20
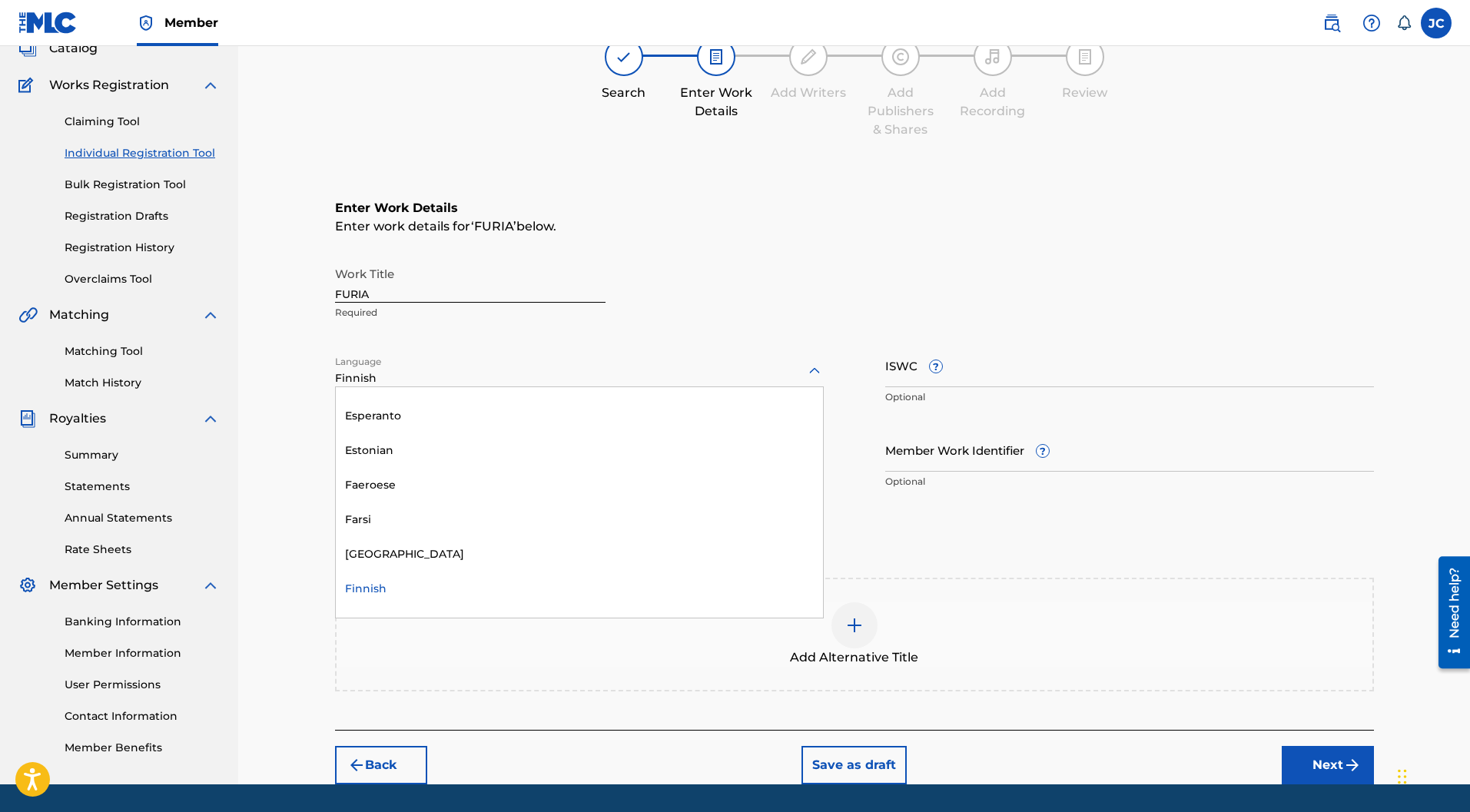
type input "e"
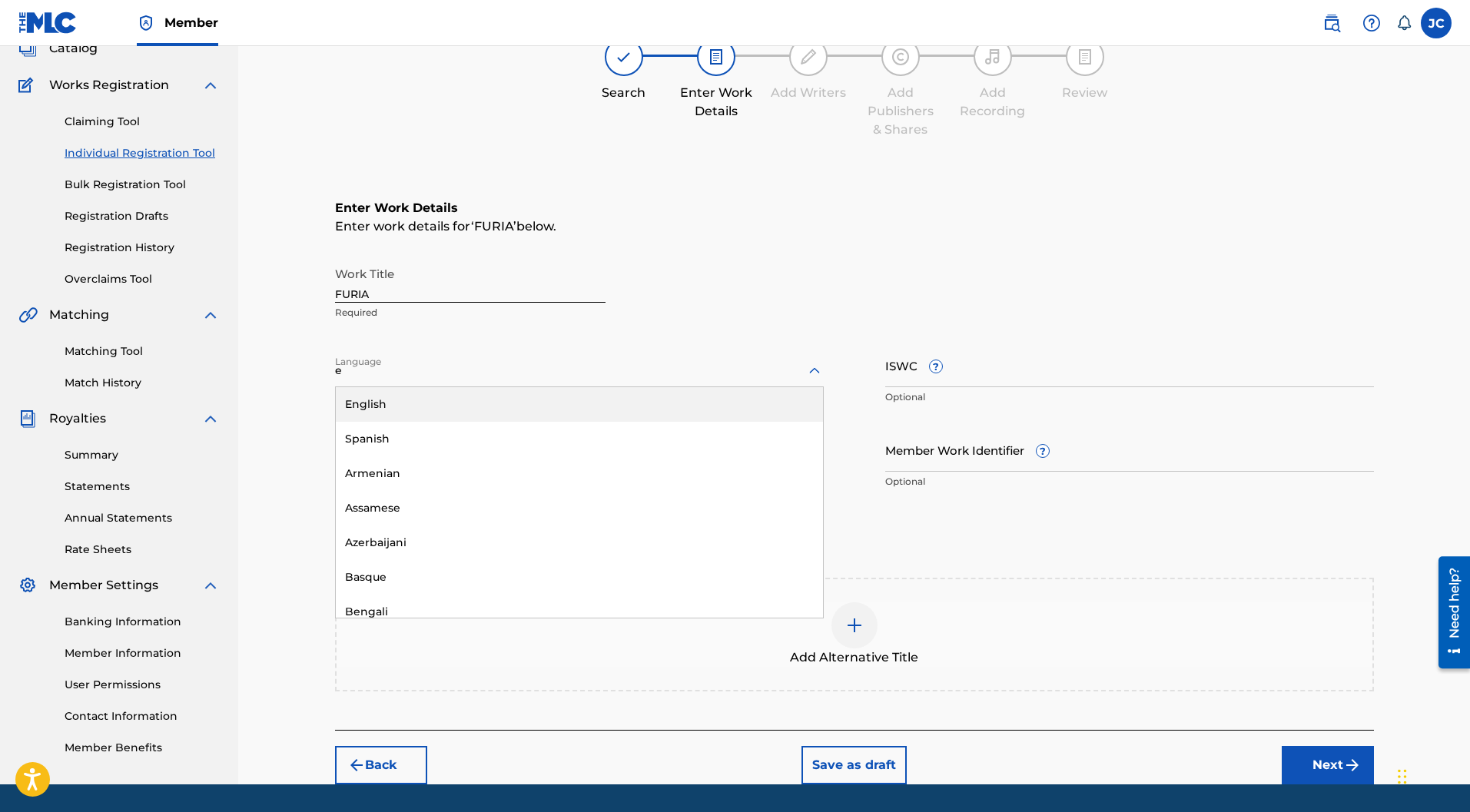
click at [397, 387] on div "English" at bounding box center [579, 404] width 487 height 34
click at [968, 344] on input "ISWC ?" at bounding box center [1129, 365] width 488 height 43
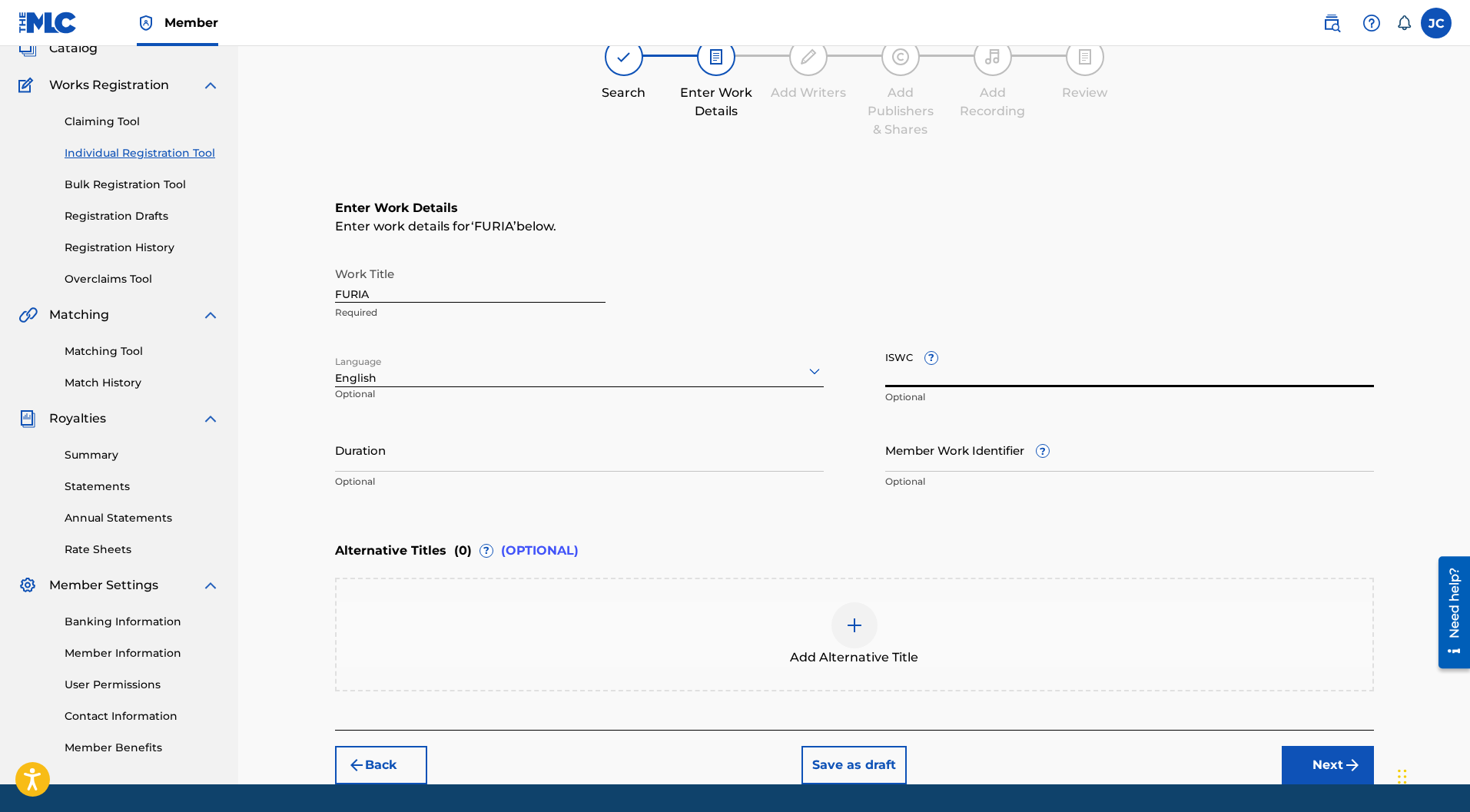
paste input "T-301.372.317-2"
type input "T-301.372.317-2"
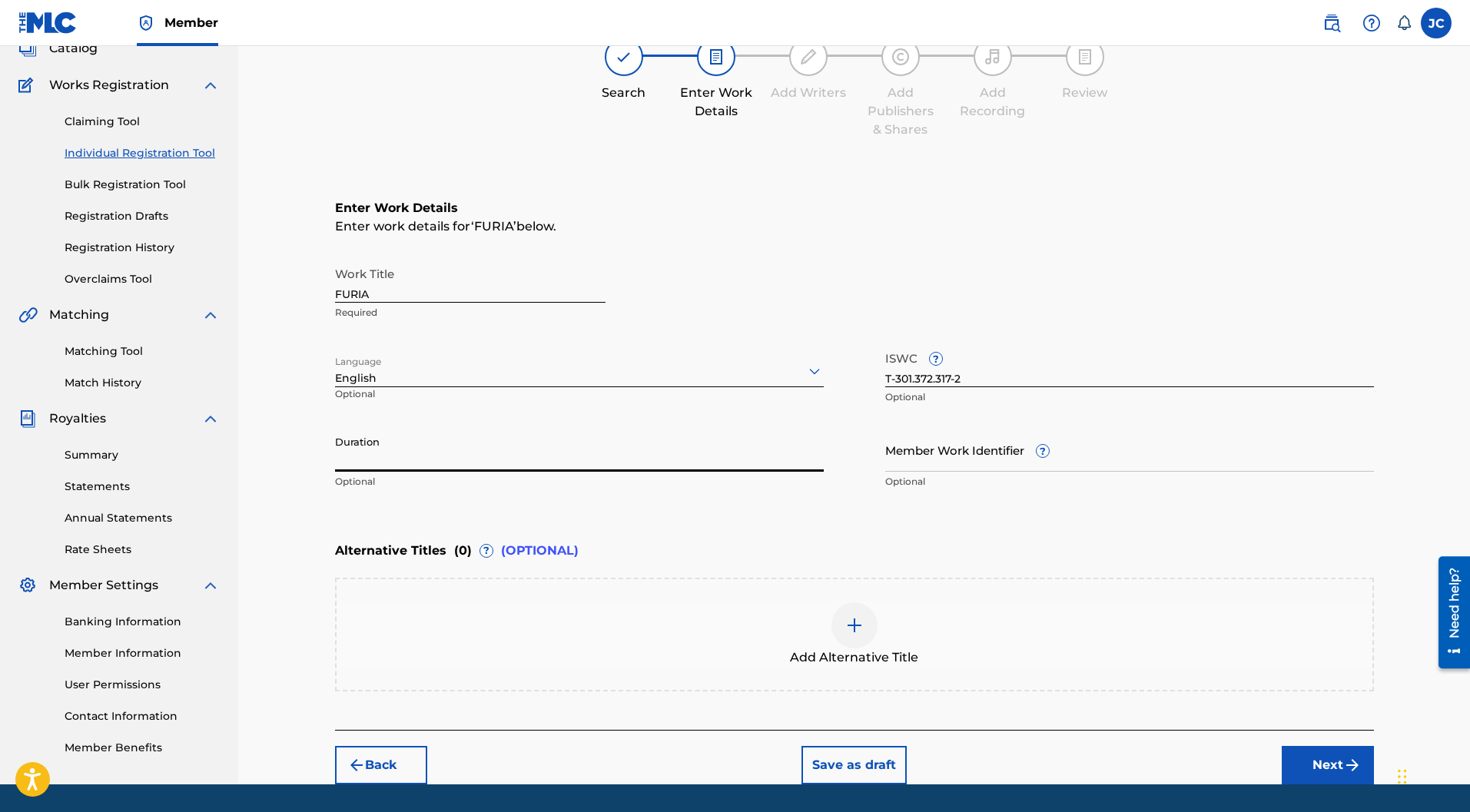
click at [377, 428] on input "Duration" at bounding box center [579, 450] width 488 height 43
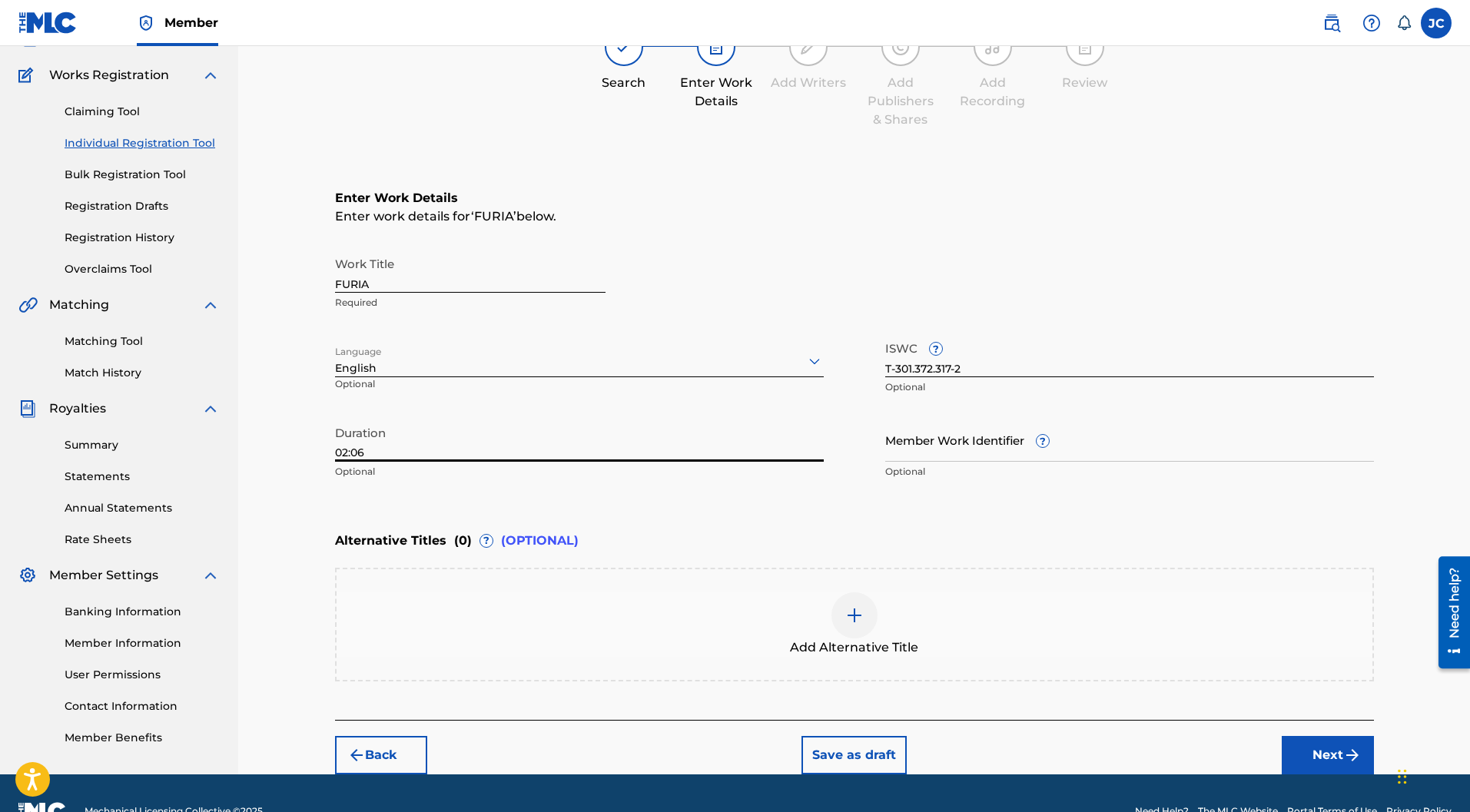
type input "02:06"
click at [1321, 736] on button "Next" at bounding box center [1328, 755] width 93 height 38
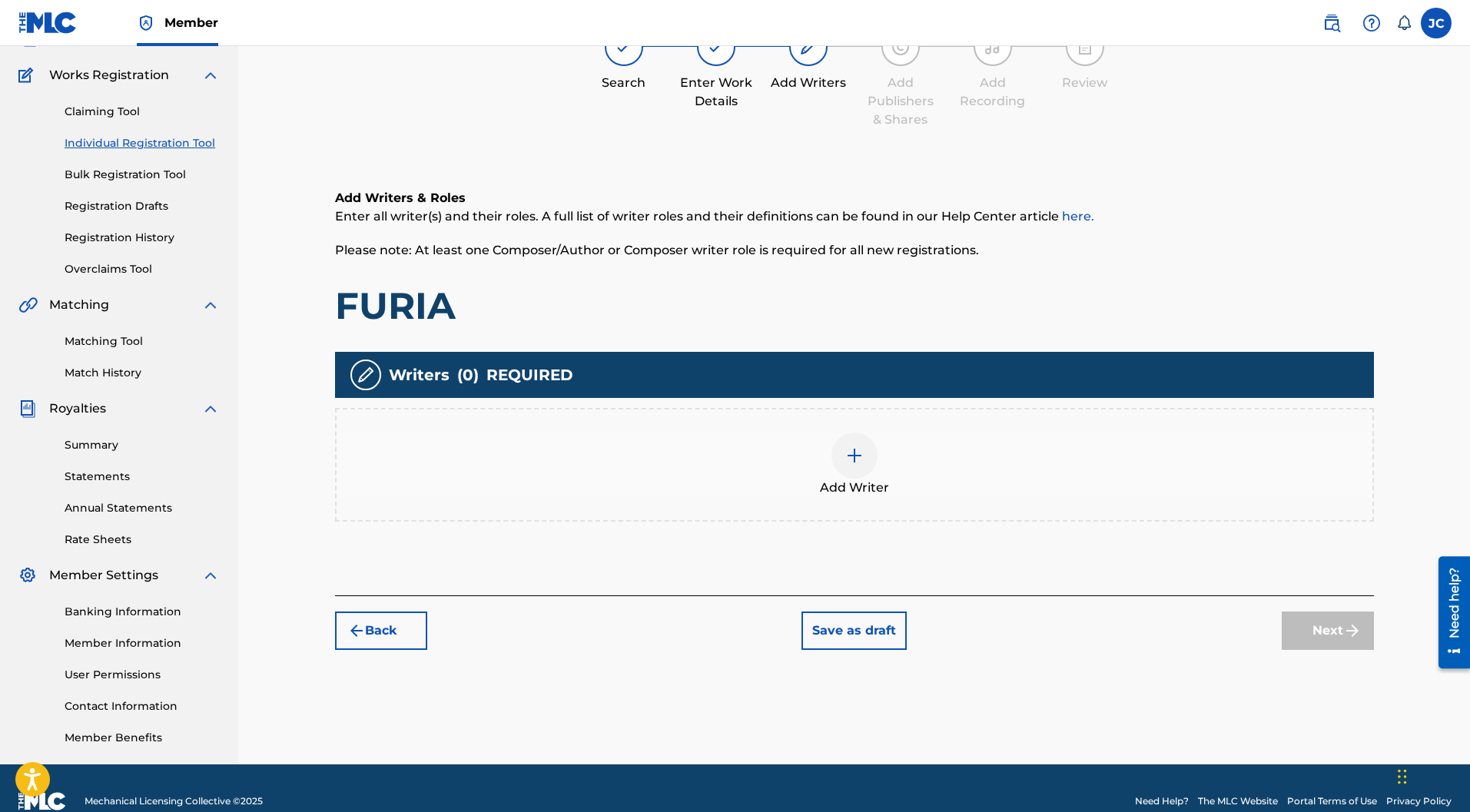
scroll to position [69, 0]
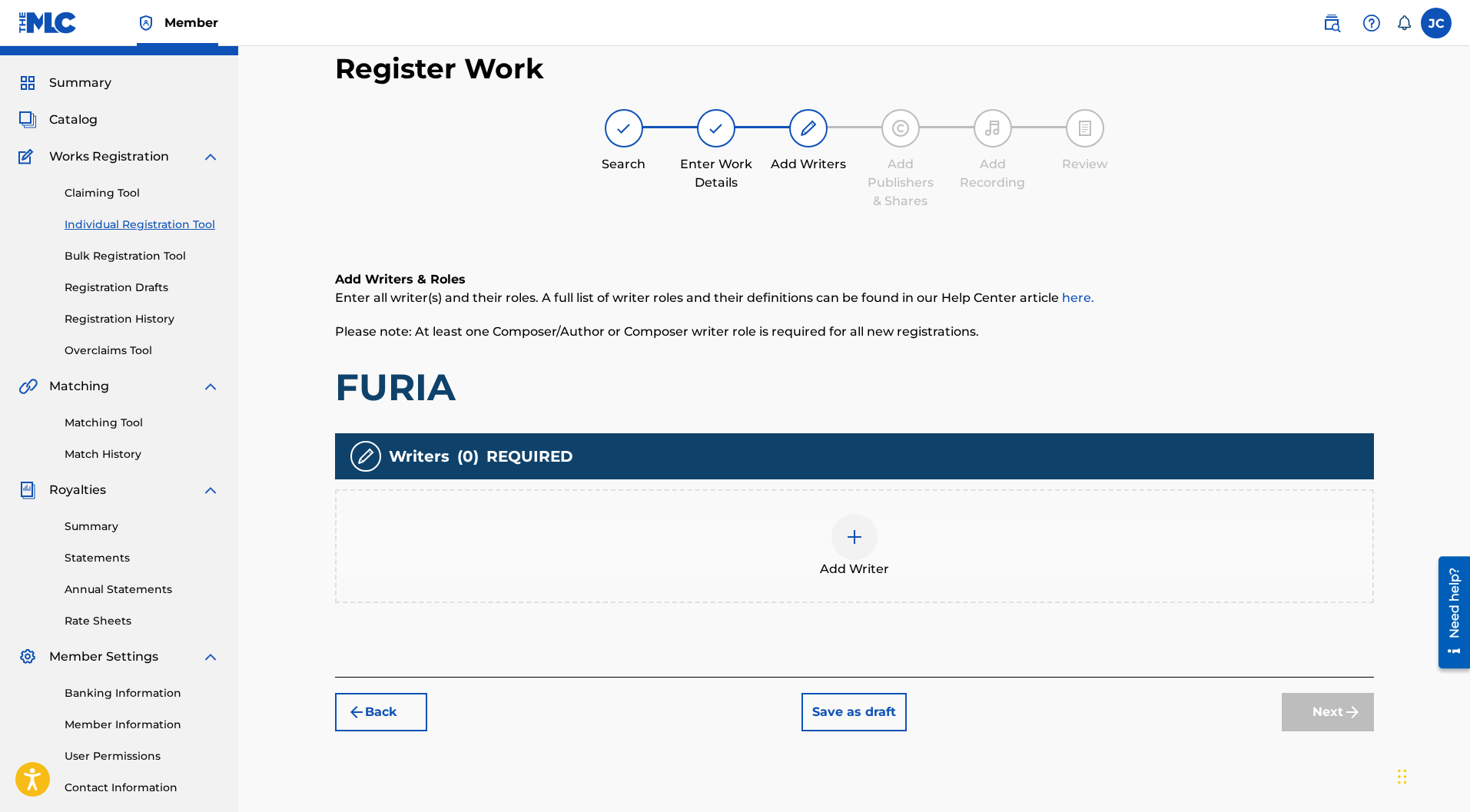
click at [851, 528] on img at bounding box center [854, 536] width 19 height 19
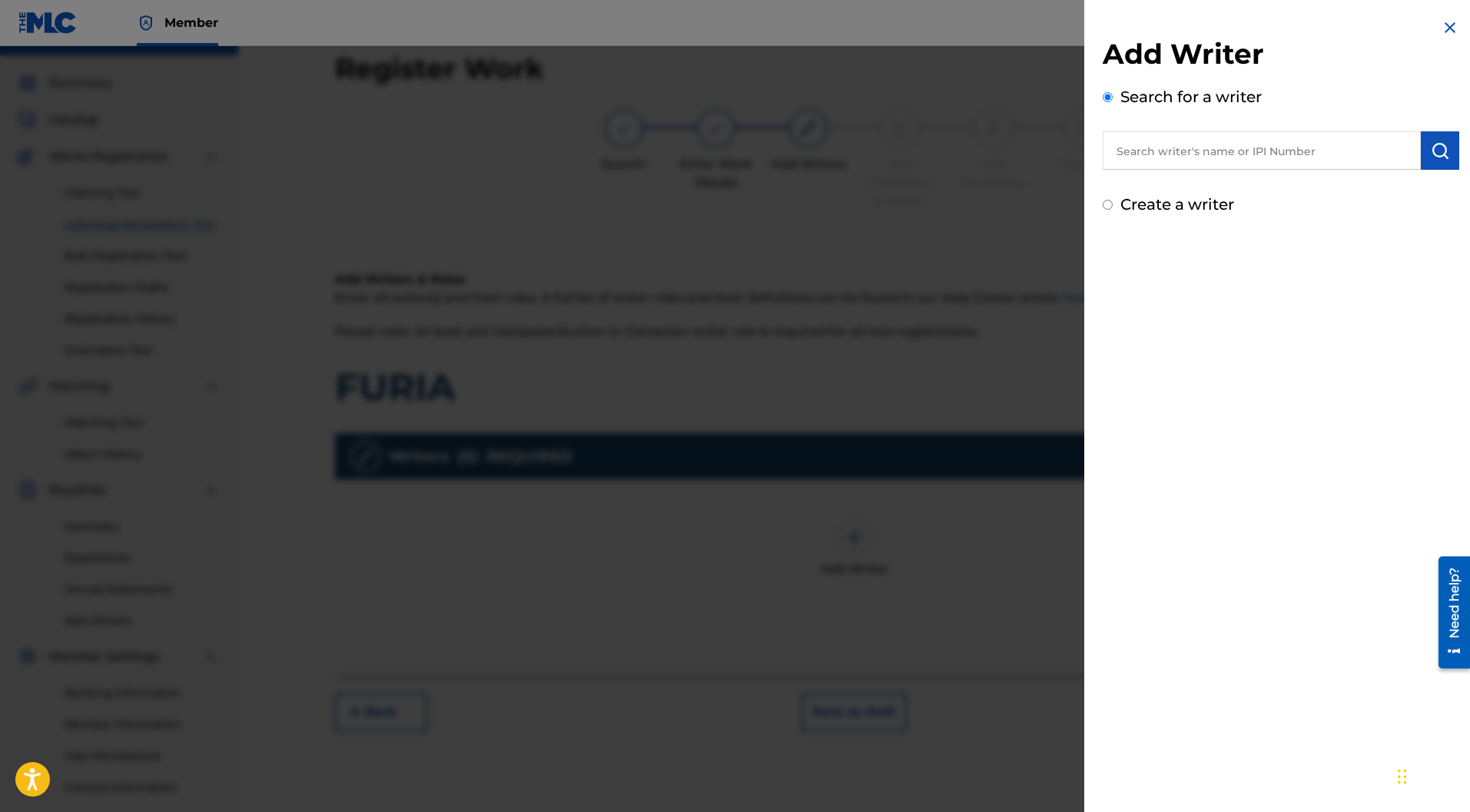
click at [1159, 213] on label "Create a writer" at bounding box center [1177, 204] width 113 height 19
radio input "true"
click at [1113, 210] on input "Create a writer" at bounding box center [1108, 205] width 10 height 10
radio input "false"
radio input "true"
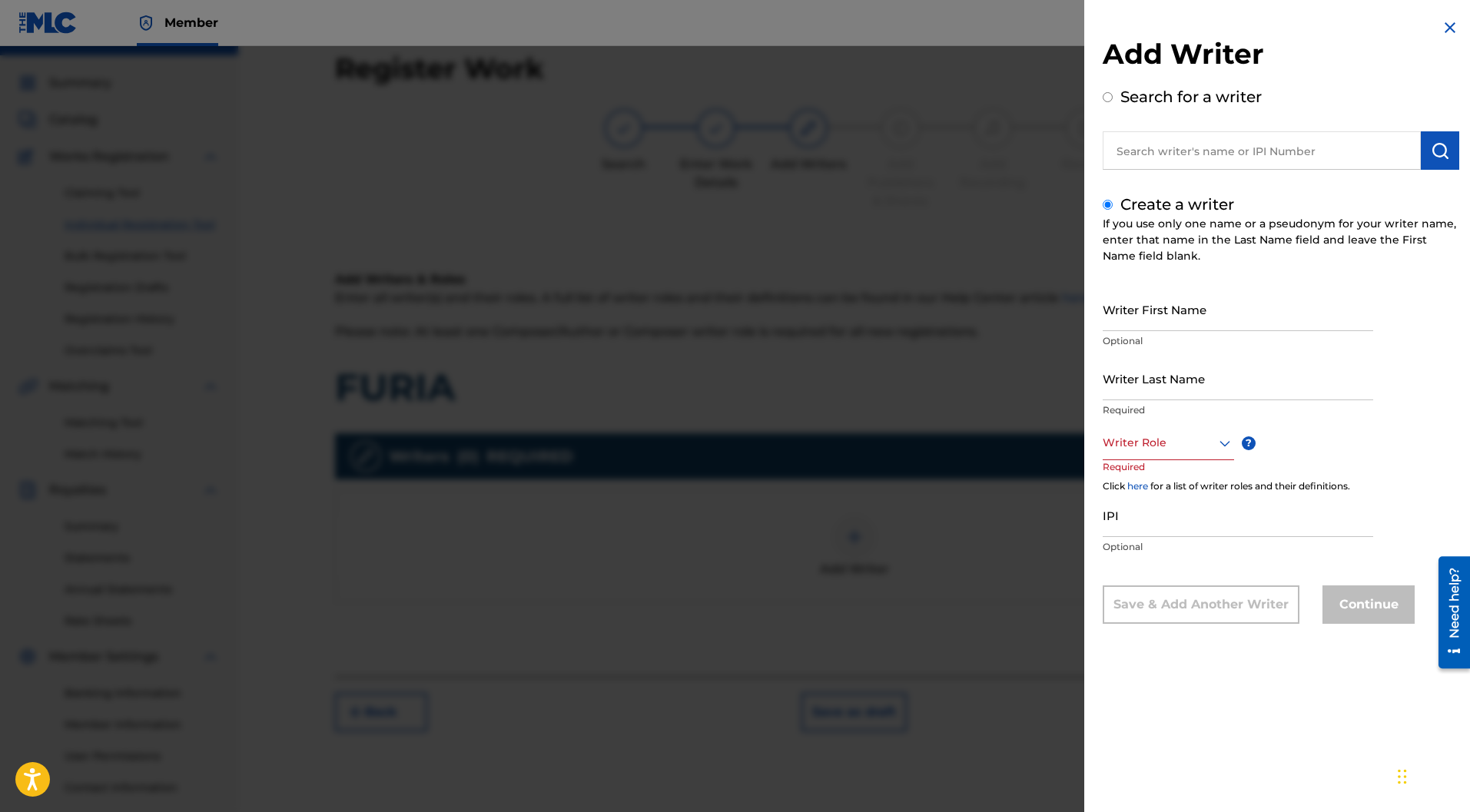
click at [1159, 316] on input "Writer First Name" at bounding box center [1238, 309] width 271 height 43
paste input "[PERSON_NAME]"
drag, startPoint x: 1177, startPoint y: 320, endPoint x: 1147, endPoint y: 322, distance: 30.1
click at [1147, 322] on input "[PERSON_NAME]" at bounding box center [1238, 309] width 271 height 43
click at [1170, 329] on input "[PERSON_NAME]" at bounding box center [1238, 309] width 271 height 43
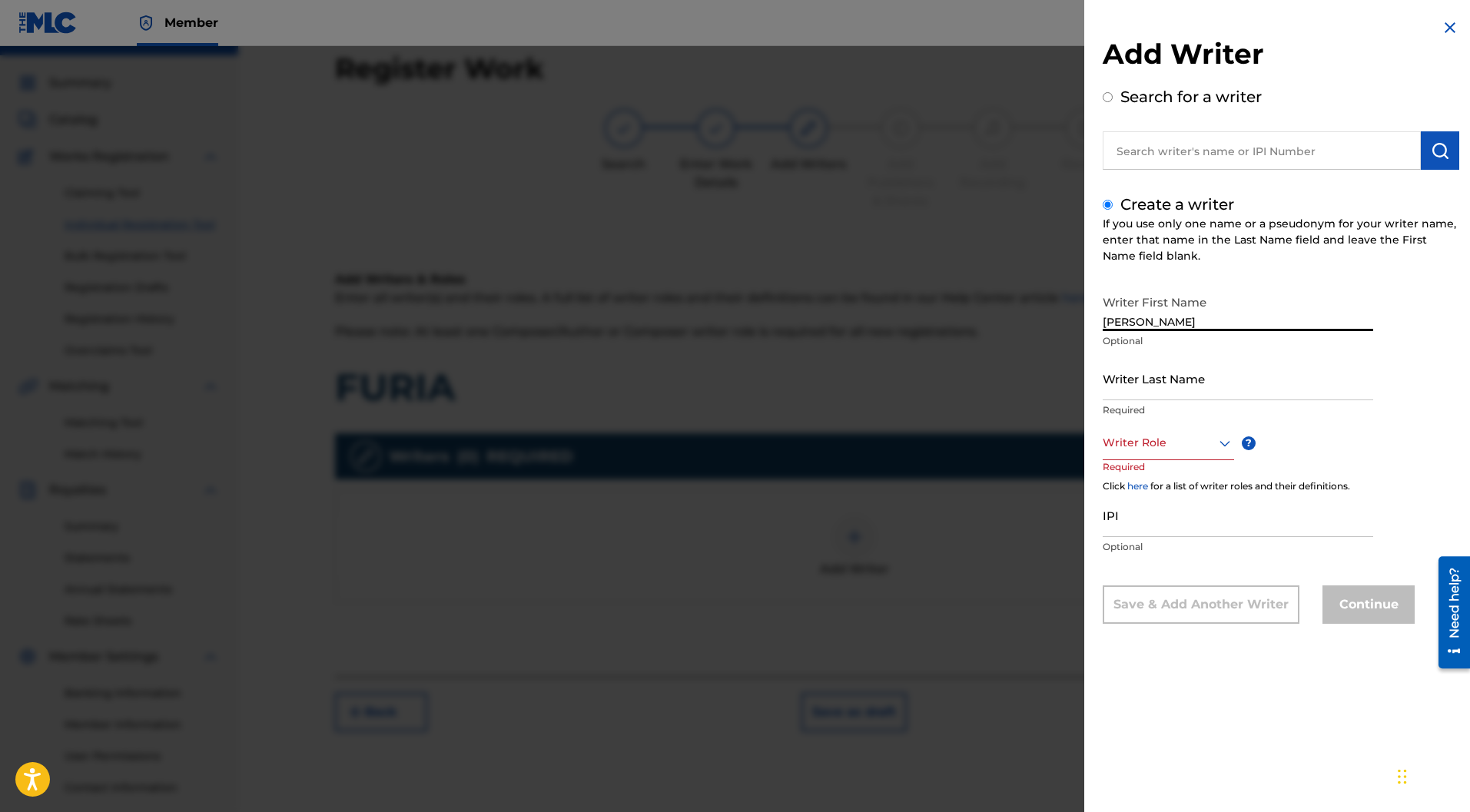
drag, startPoint x: 1177, startPoint y: 328, endPoint x: 1149, endPoint y: 323, distance: 28.4
click at [1149, 323] on input "[PERSON_NAME]" at bounding box center [1238, 309] width 271 height 43
type input "[PERSON_NAME]"
click at [1191, 372] on input "Writer Last Name" at bounding box center [1238, 378] width 271 height 43
paste input "LION"
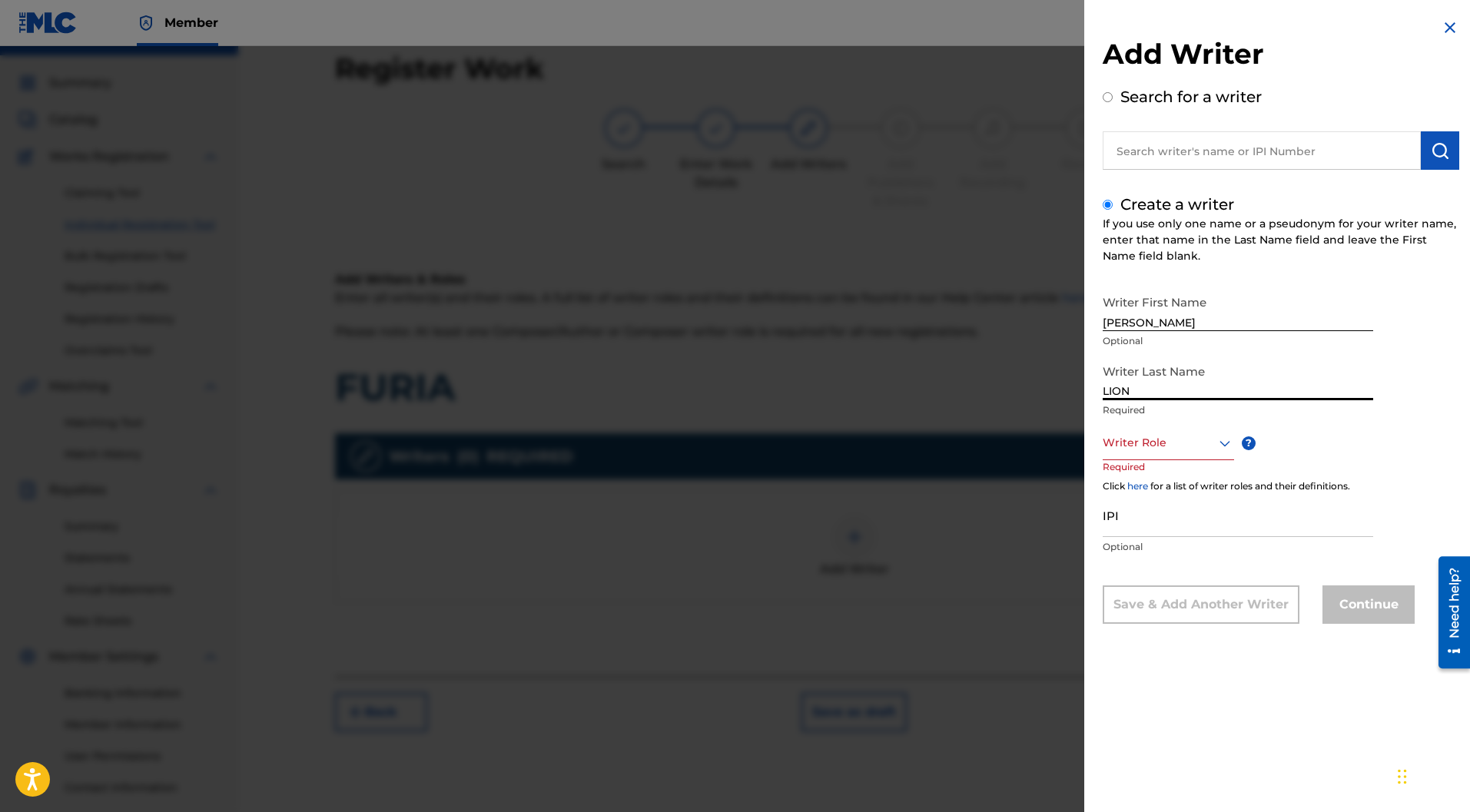
type input "LION"
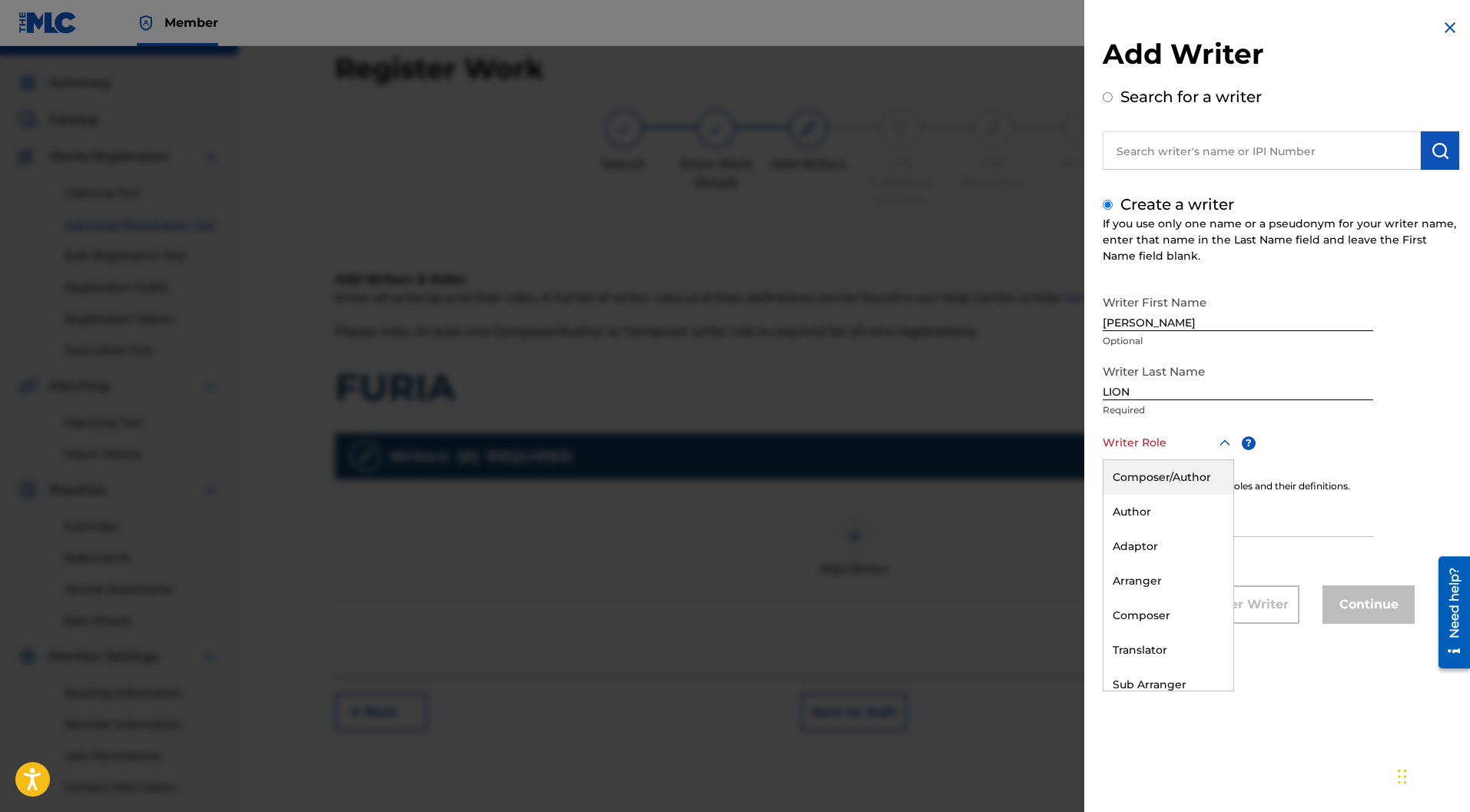
click at [1166, 433] on div at bounding box center [1168, 443] width 131 height 20
click at [1141, 615] on div "Composer" at bounding box center [1169, 615] width 130 height 34
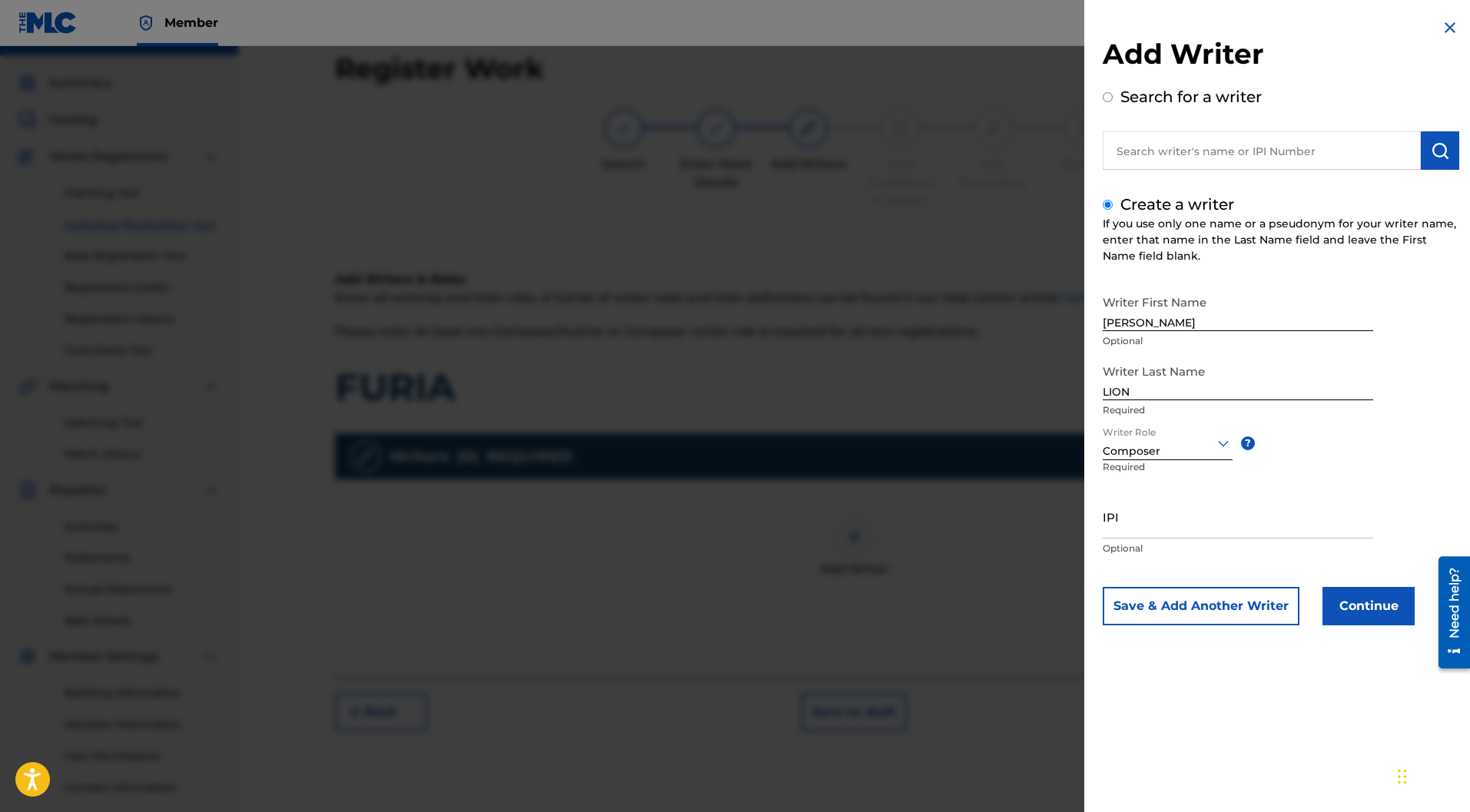
click at [1147, 514] on input "IPI" at bounding box center [1238, 517] width 271 height 43
paste input "732519645"
type input "732519645"
click at [1238, 602] on button "Save & Add Another Writer" at bounding box center [1201, 605] width 197 height 38
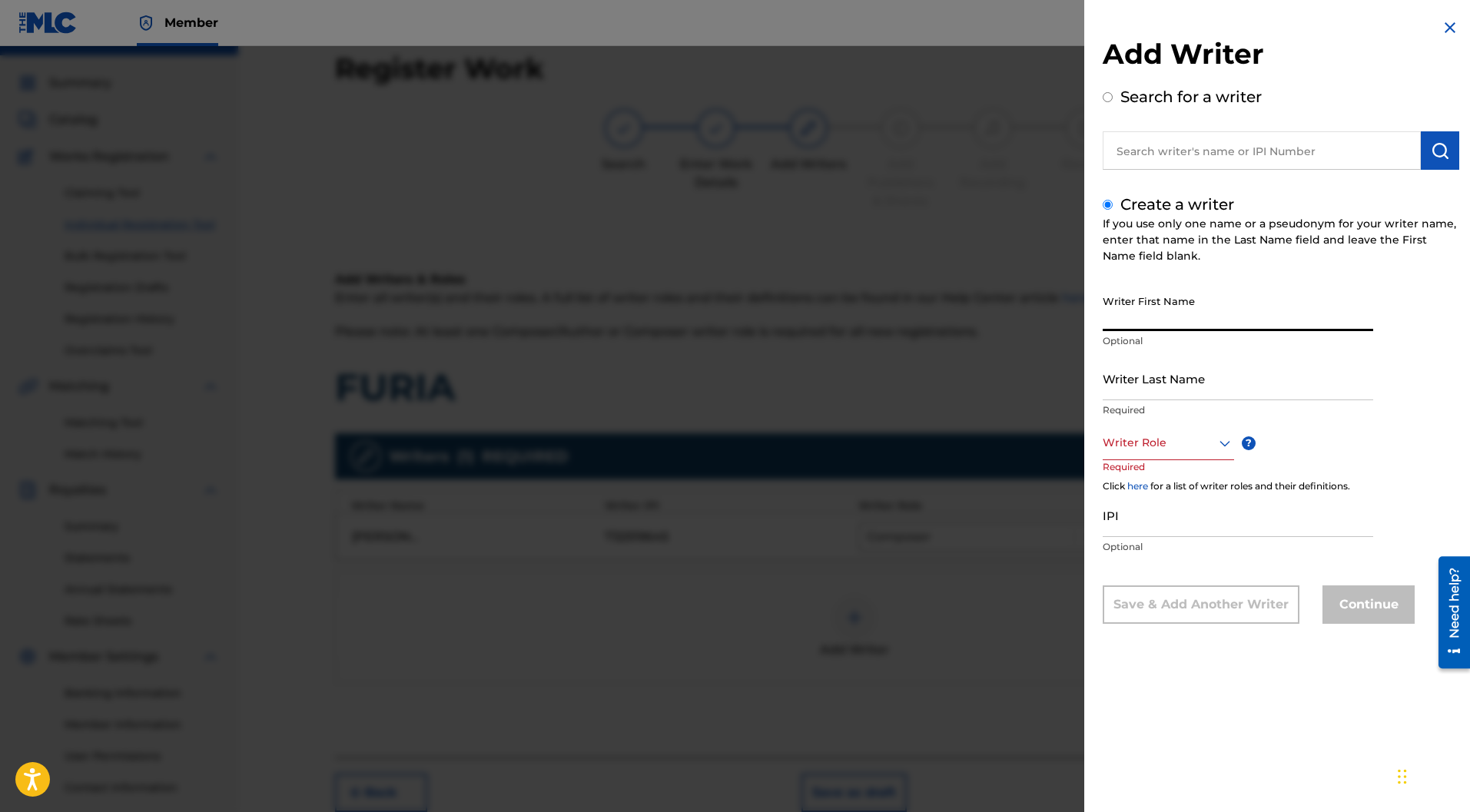
click at [1145, 313] on input "Writer First Name" at bounding box center [1238, 309] width 271 height 43
paste input "[PERSON_NAME]"
drag, startPoint x: 1182, startPoint y: 324, endPoint x: 1146, endPoint y: 320, distance: 36.2
click at [1146, 320] on input "[PERSON_NAME]" at bounding box center [1238, 309] width 271 height 43
type input "[PERSON_NAME]"
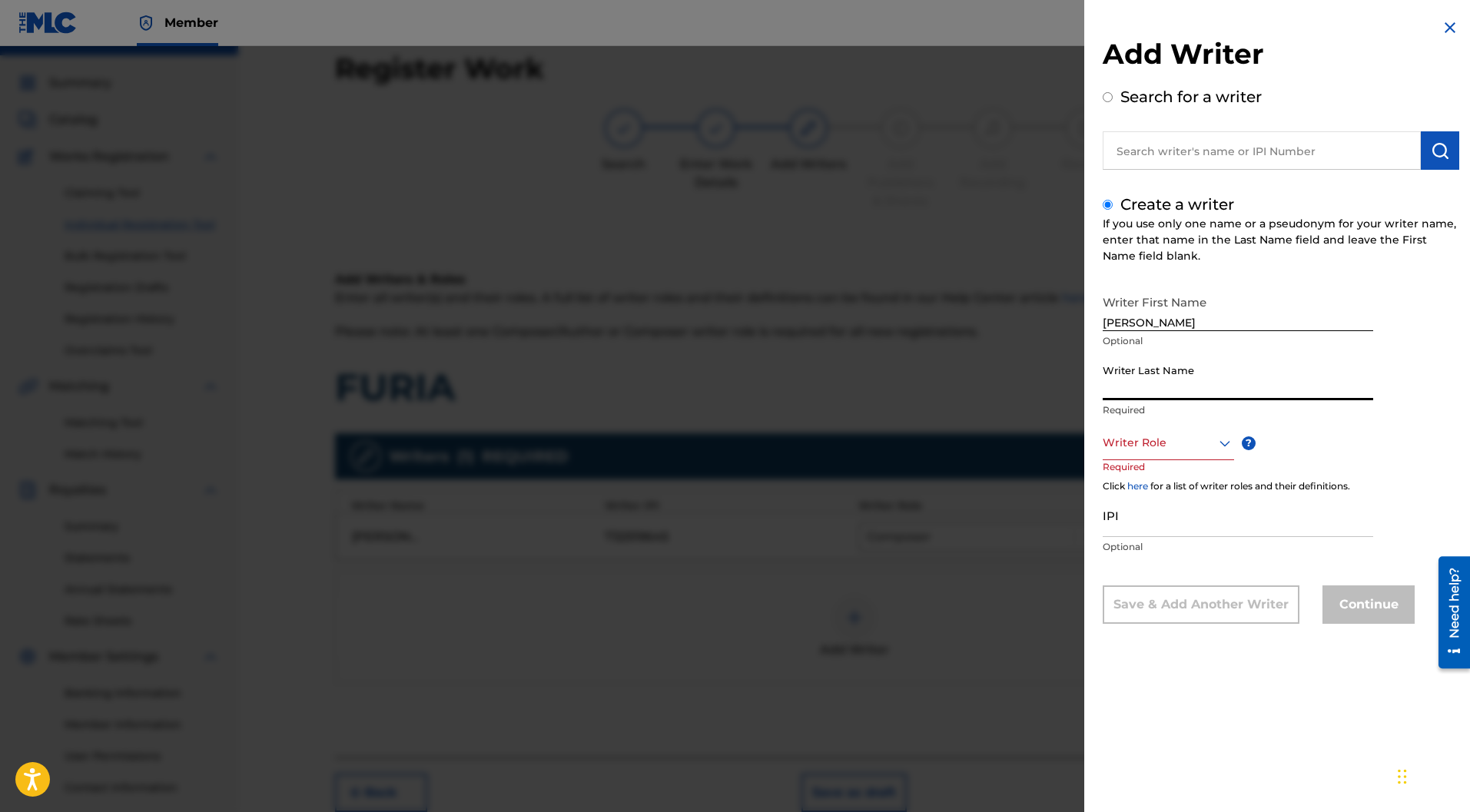
click at [1152, 362] on input "Writer Last Name" at bounding box center [1238, 378] width 271 height 43
paste input "POULY"
type input "POULY"
click at [1184, 434] on div at bounding box center [1168, 443] width 131 height 20
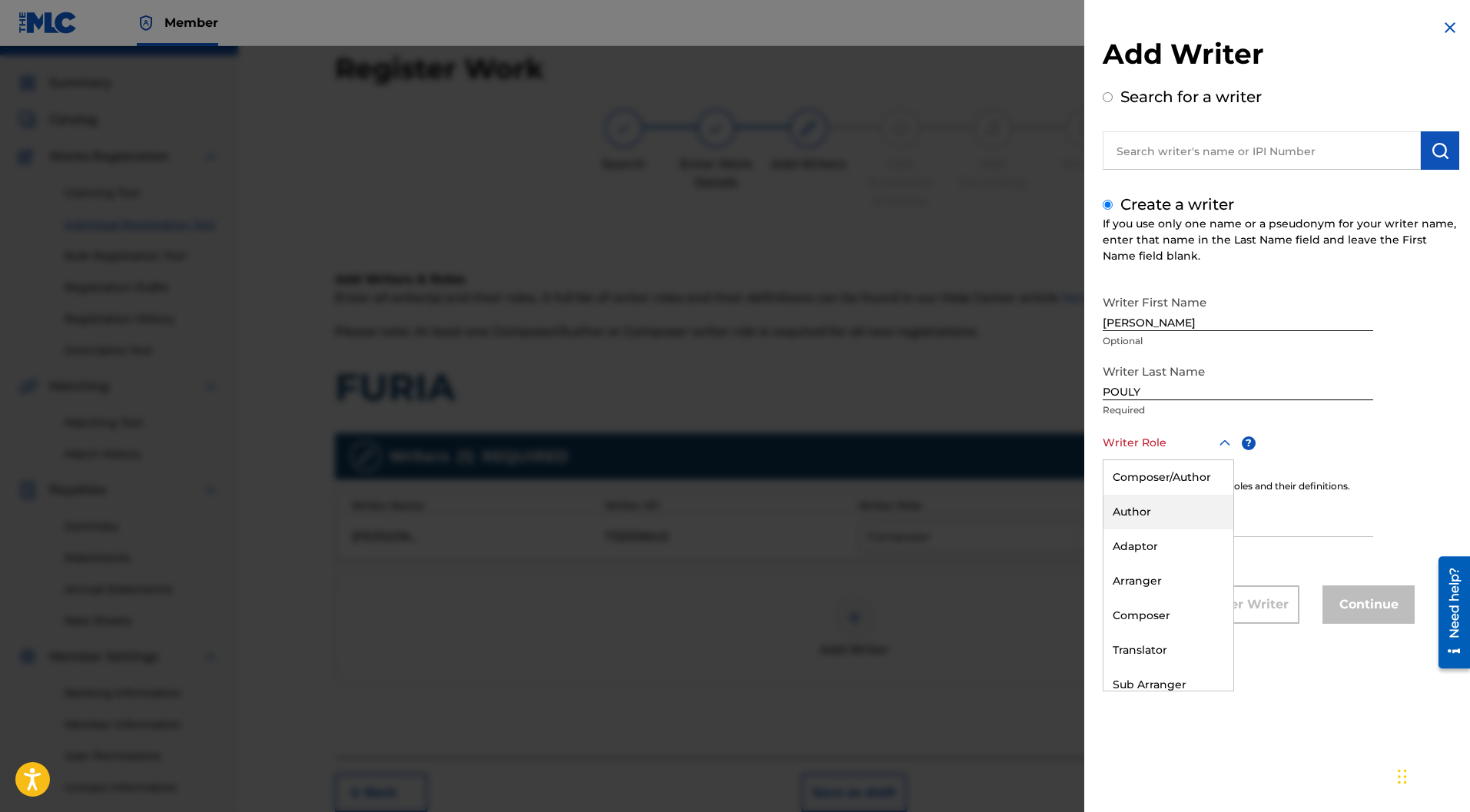
click at [1174, 498] on div "Author" at bounding box center [1169, 512] width 130 height 34
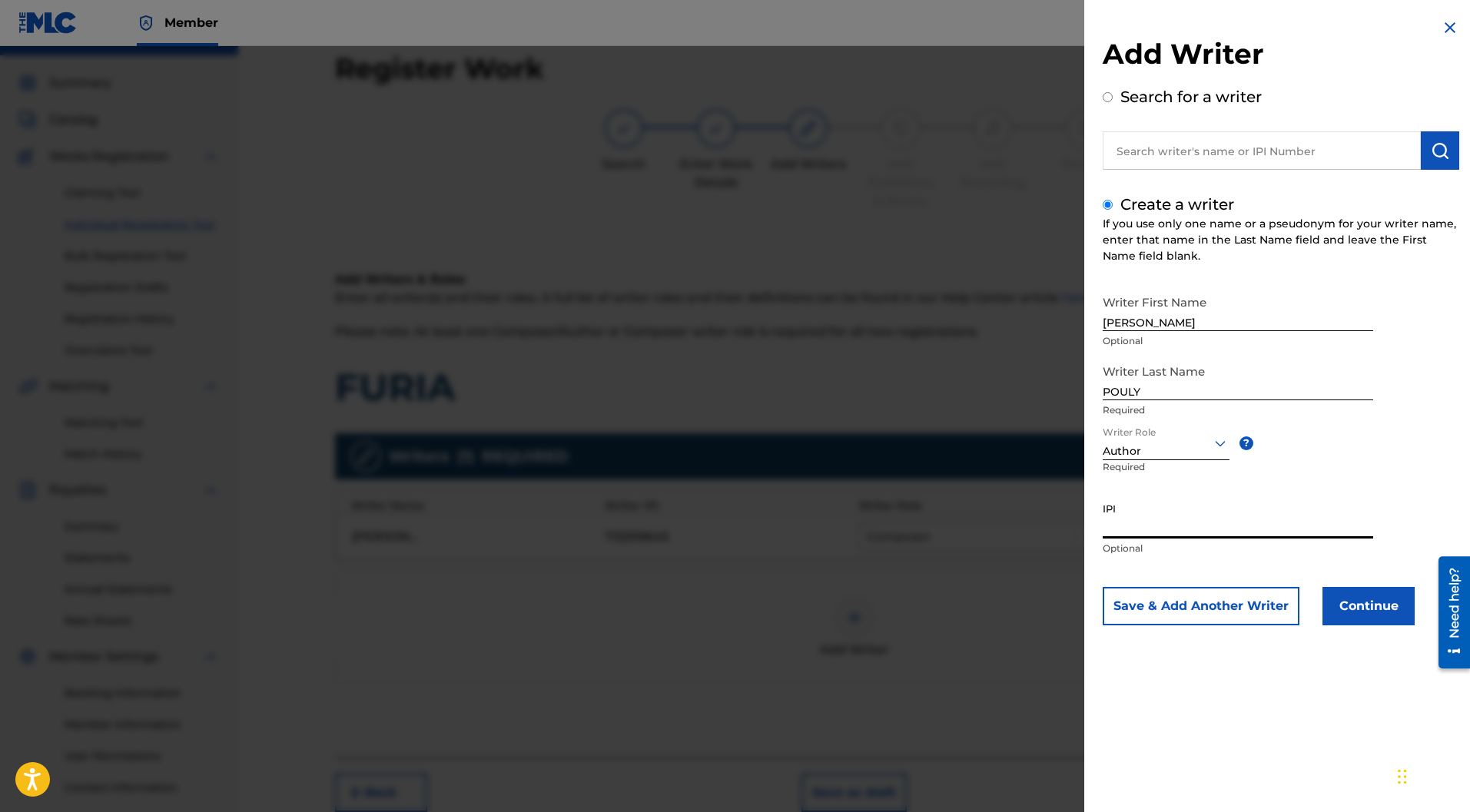
click at [1154, 527] on input "IPI" at bounding box center [1238, 517] width 271 height 43
paste input "883653988"
type input "883653988"
click at [1373, 609] on button "Continue" at bounding box center [1369, 605] width 93 height 38
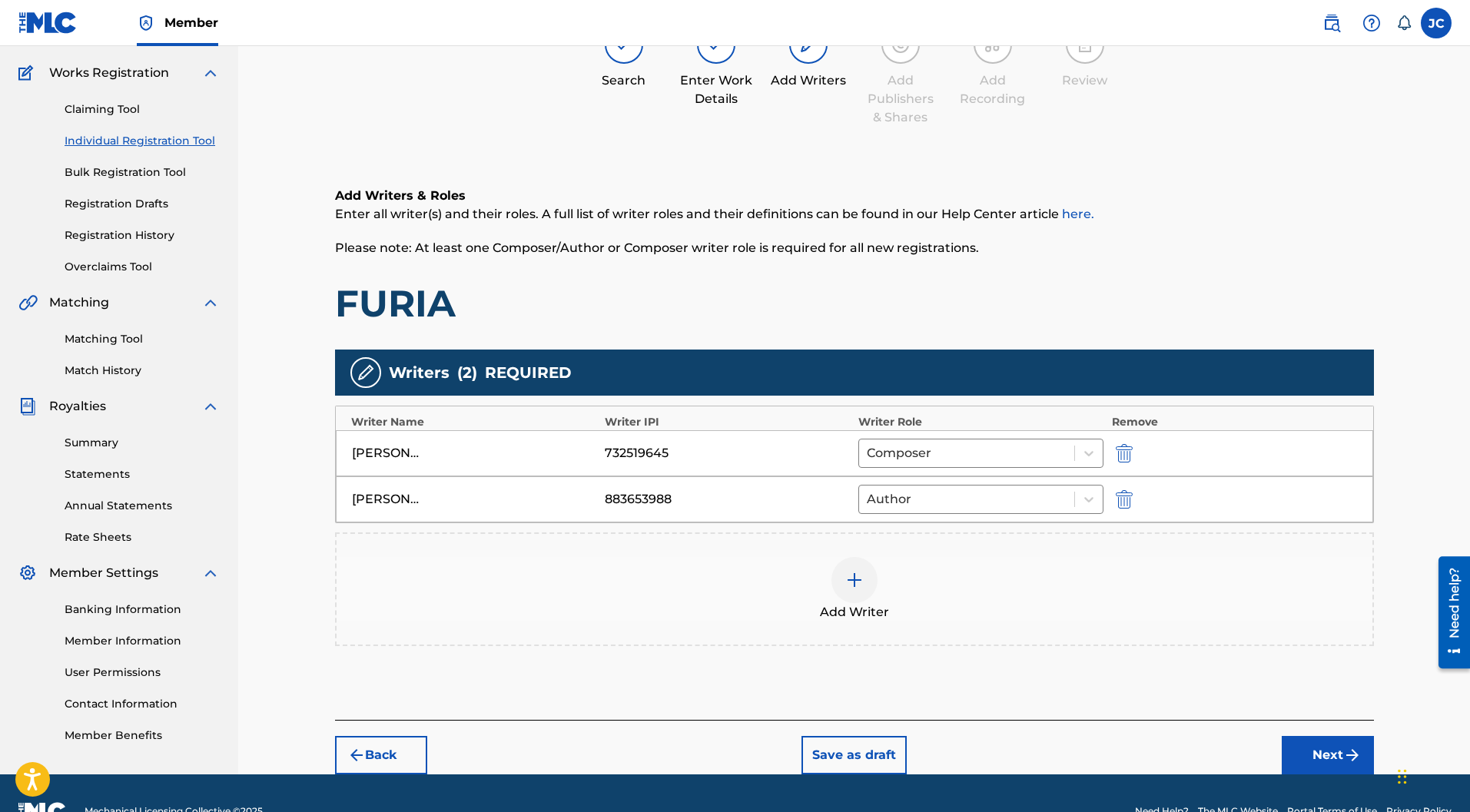
click at [1334, 736] on button "Next" at bounding box center [1328, 755] width 93 height 38
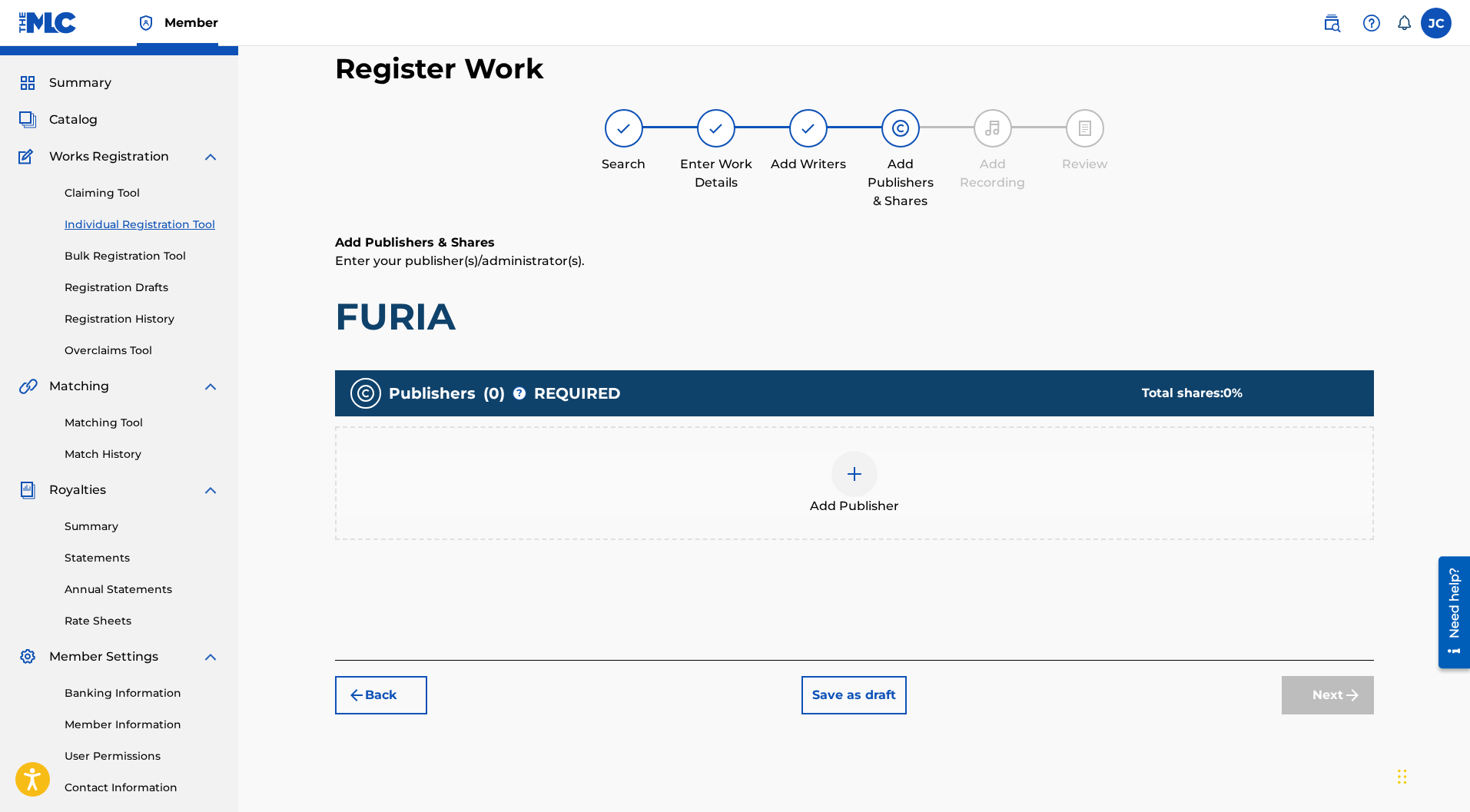
click at [848, 465] on img at bounding box center [854, 473] width 19 height 19
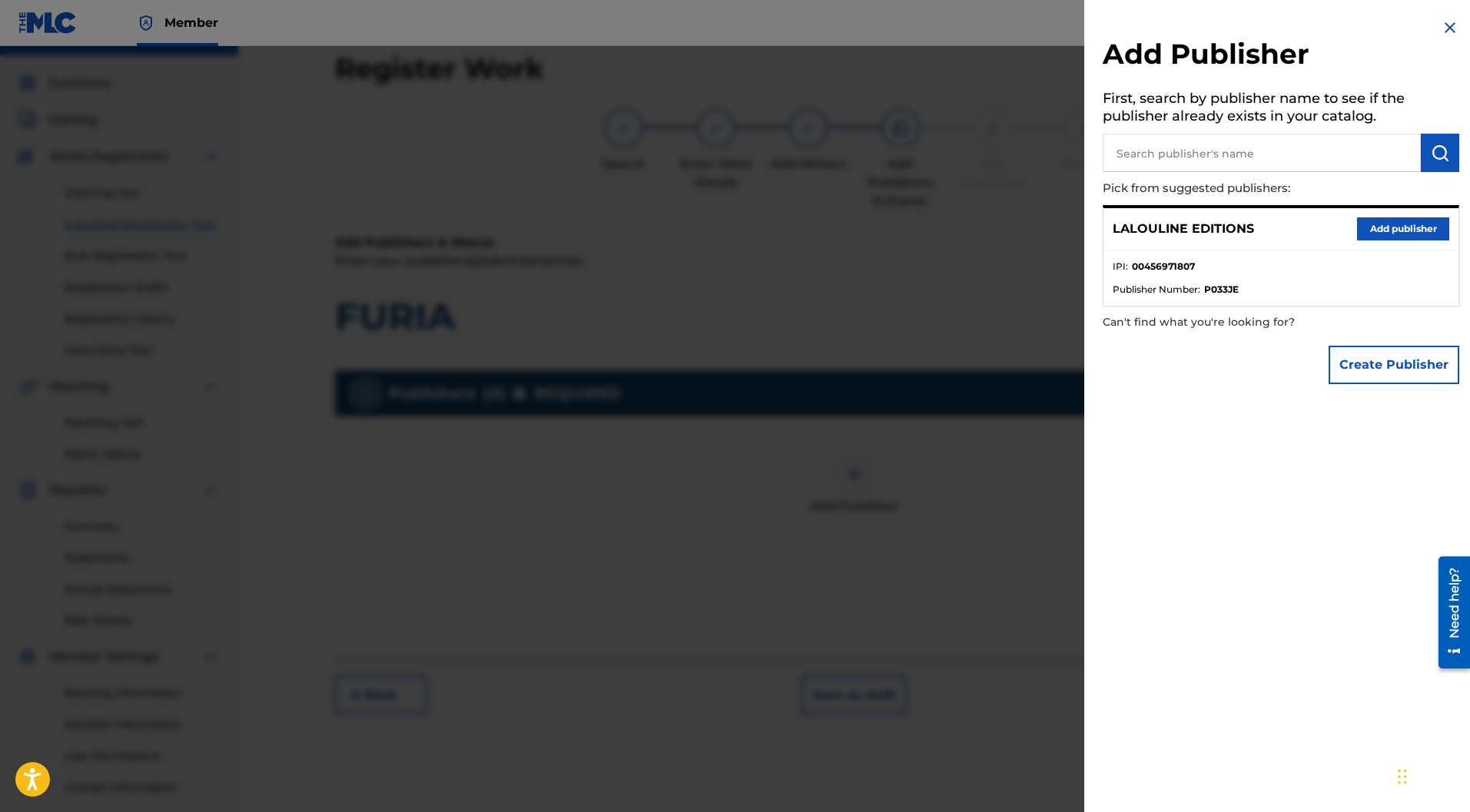
click at [1396, 228] on button "Add publisher" at bounding box center [1403, 228] width 93 height 23
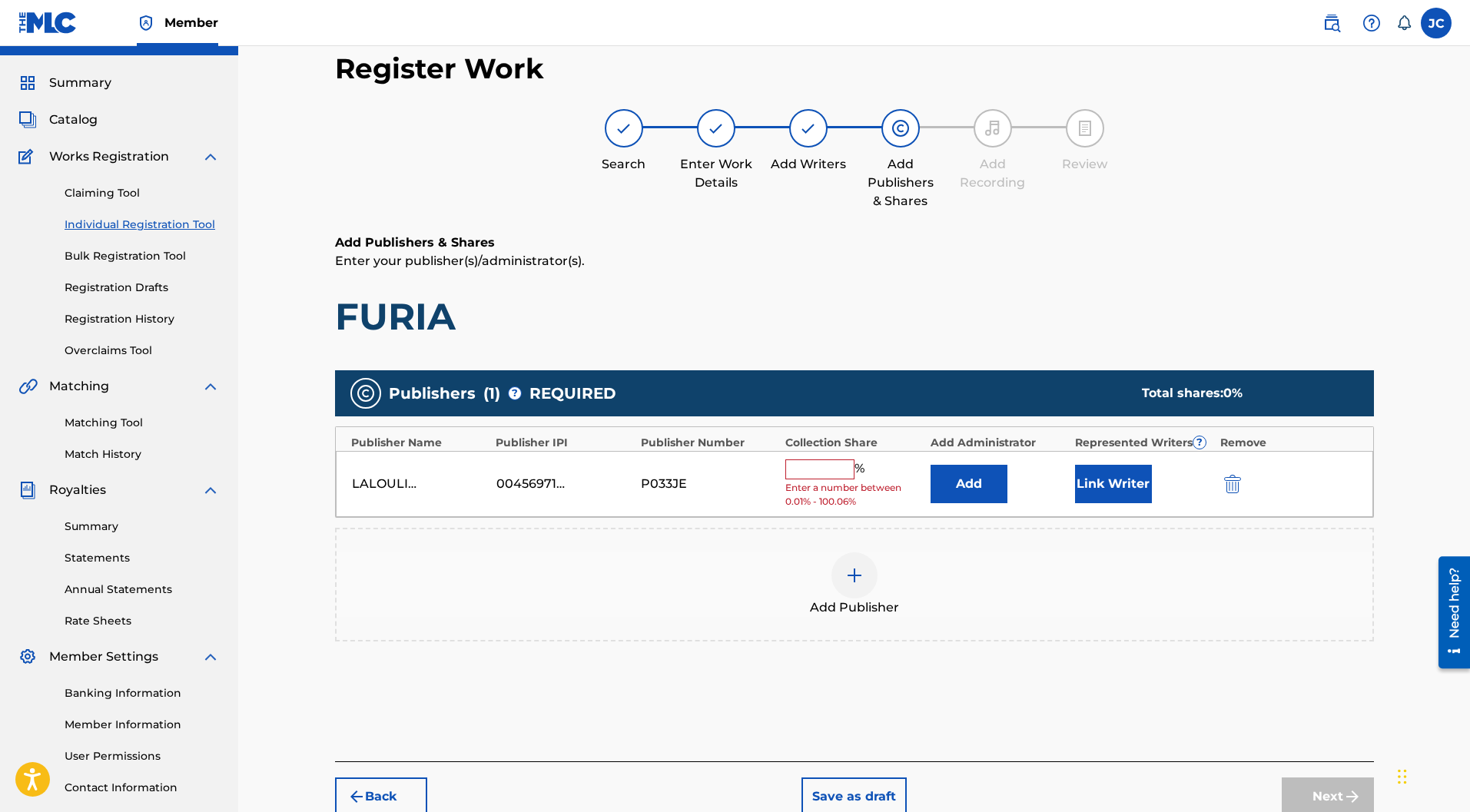
click at [829, 460] on input "text" at bounding box center [819, 469] width 69 height 20
type input "50"
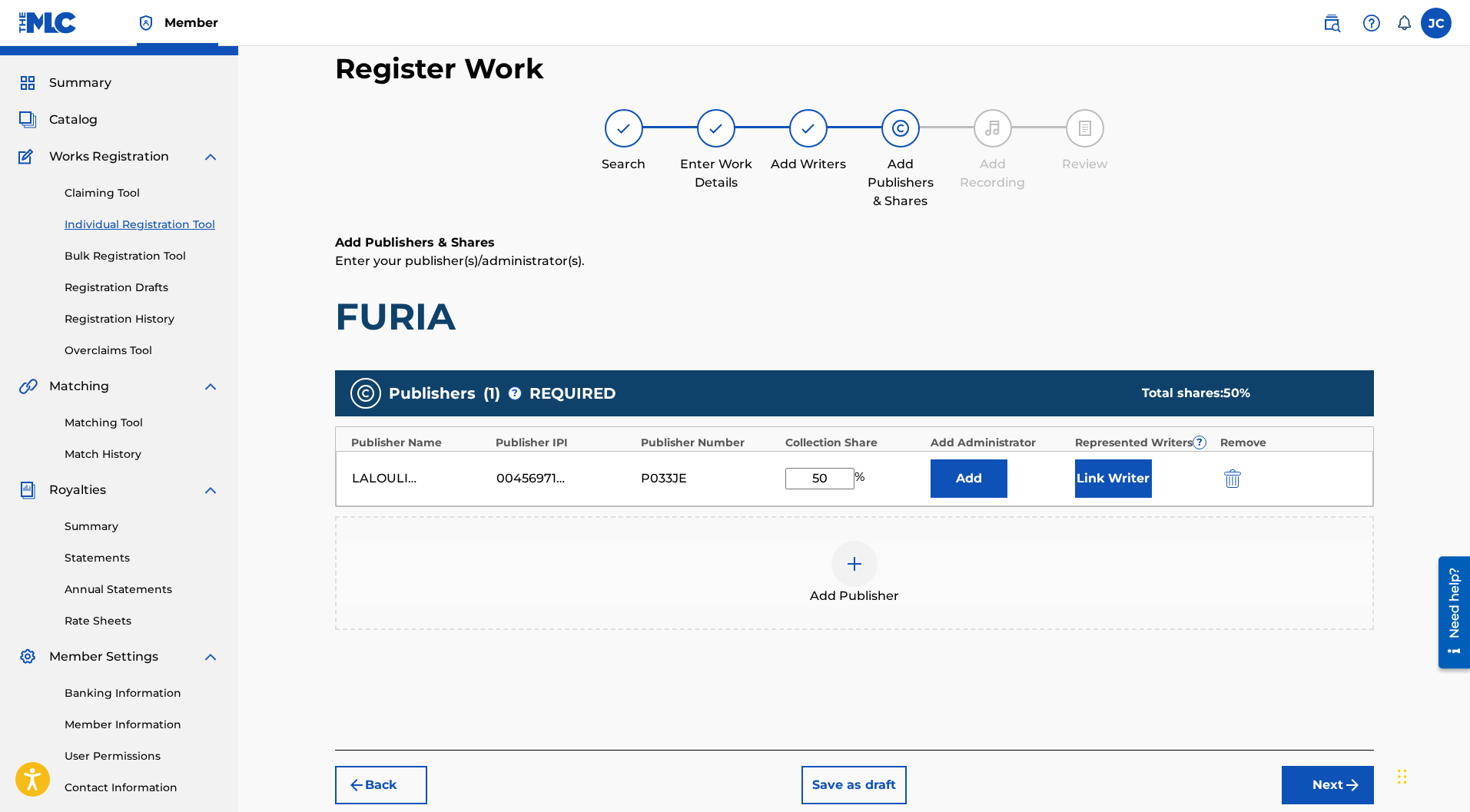
click at [1127, 460] on button "Link Writer" at bounding box center [1114, 478] width 77 height 38
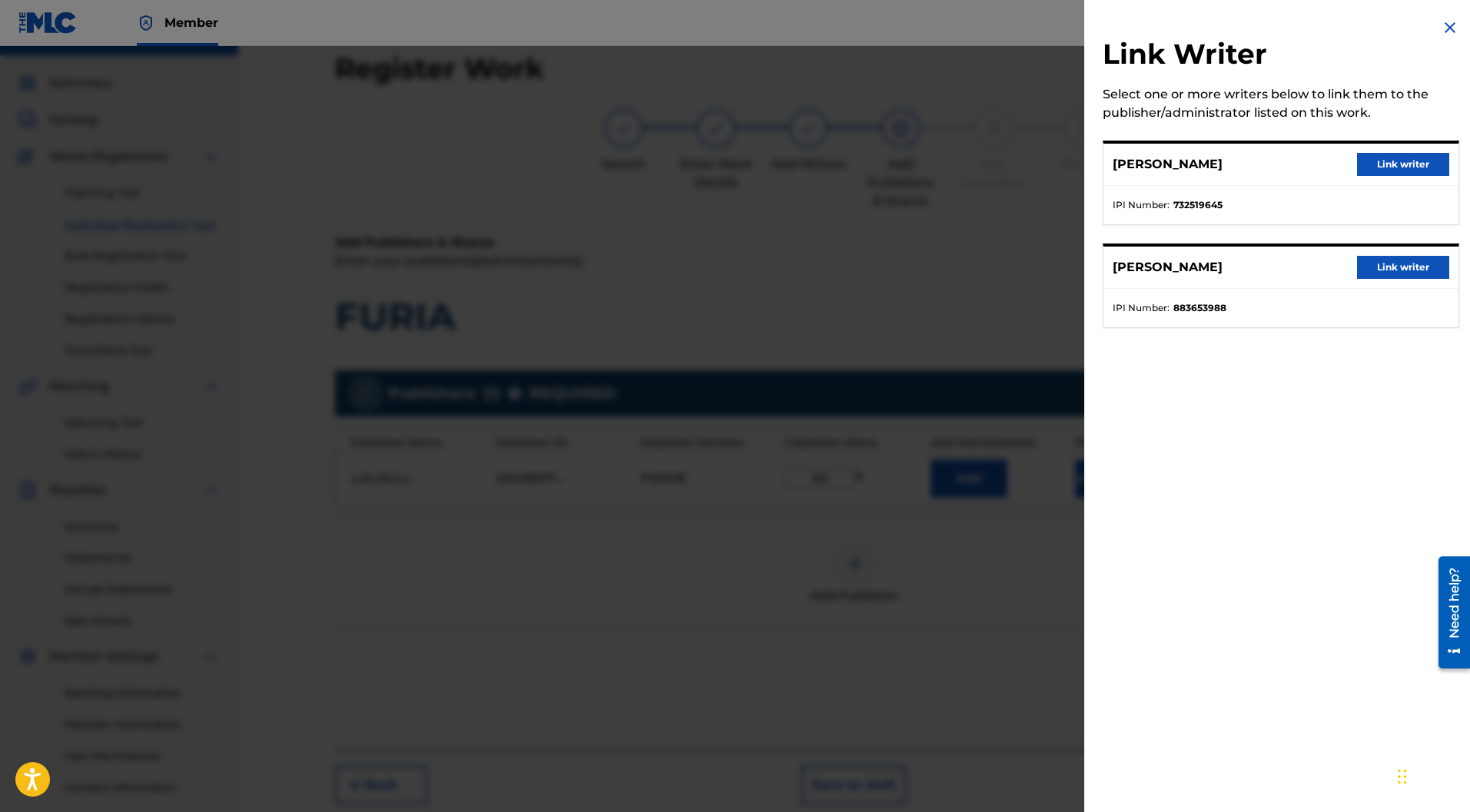
click at [1386, 158] on button "Link writer" at bounding box center [1403, 163] width 93 height 23
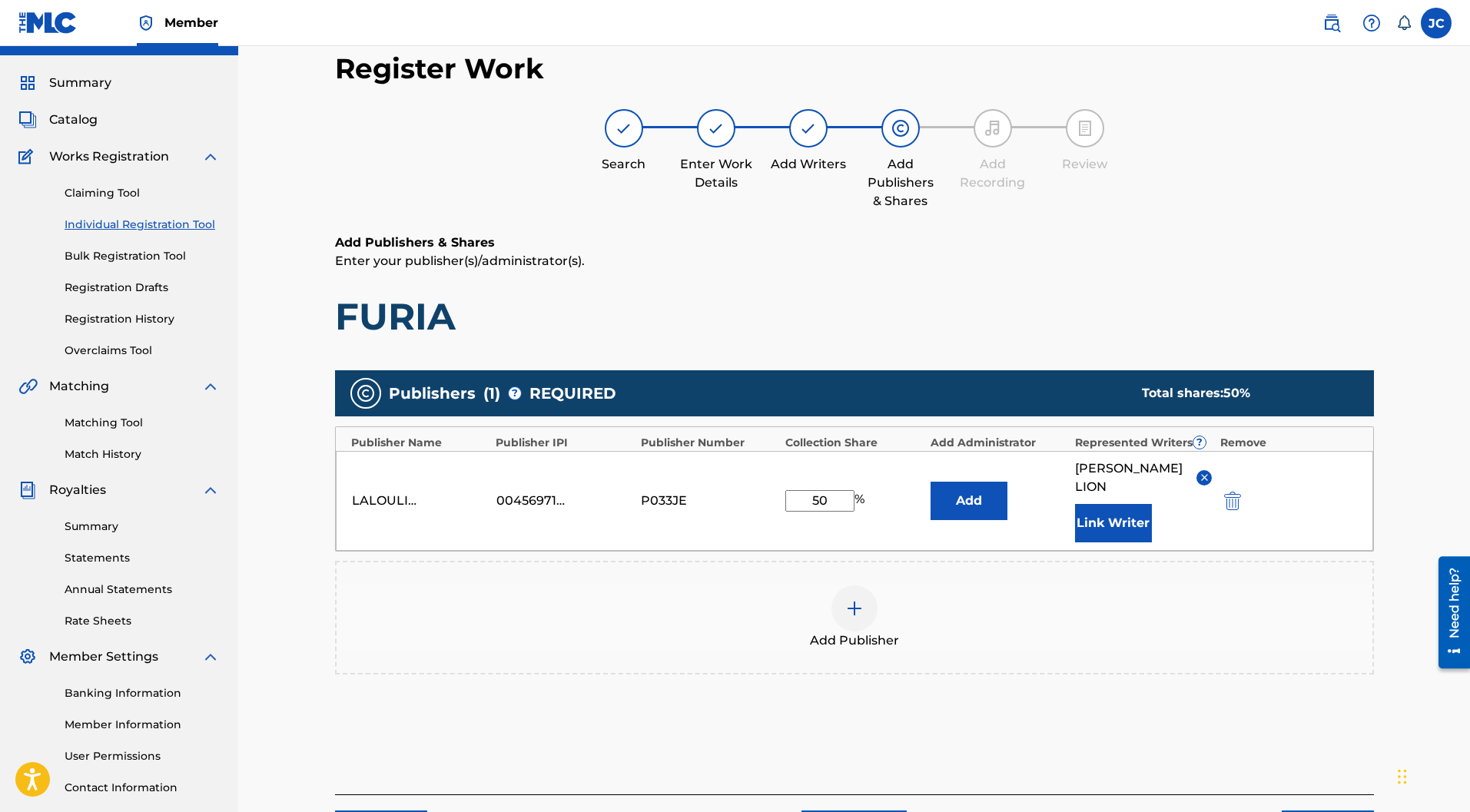
click at [1097, 504] on button "Link Writer" at bounding box center [1114, 523] width 77 height 38
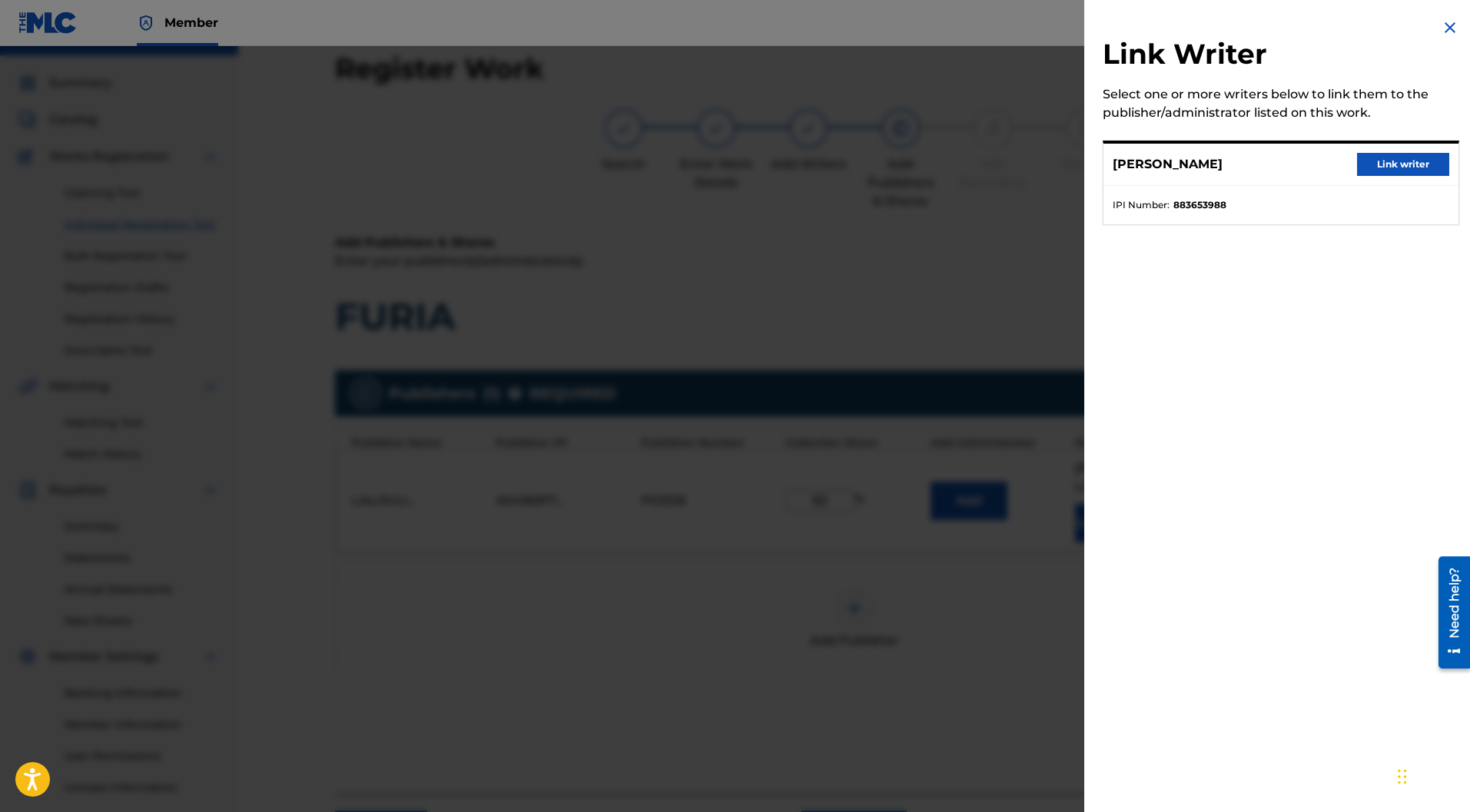
click at [1370, 162] on button "Link writer" at bounding box center [1403, 163] width 93 height 23
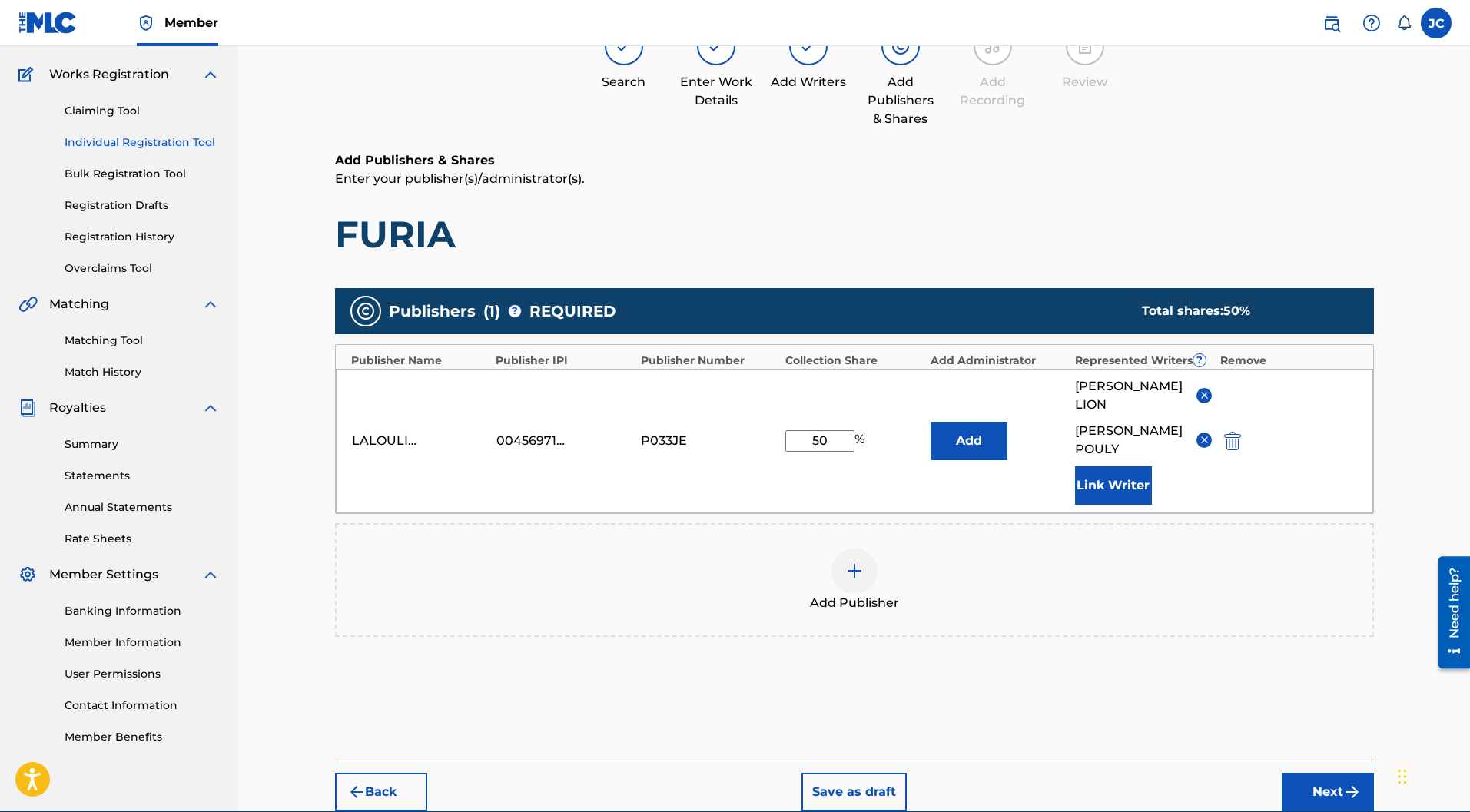
click at [1316, 773] on button "Next" at bounding box center [1328, 791] width 93 height 38
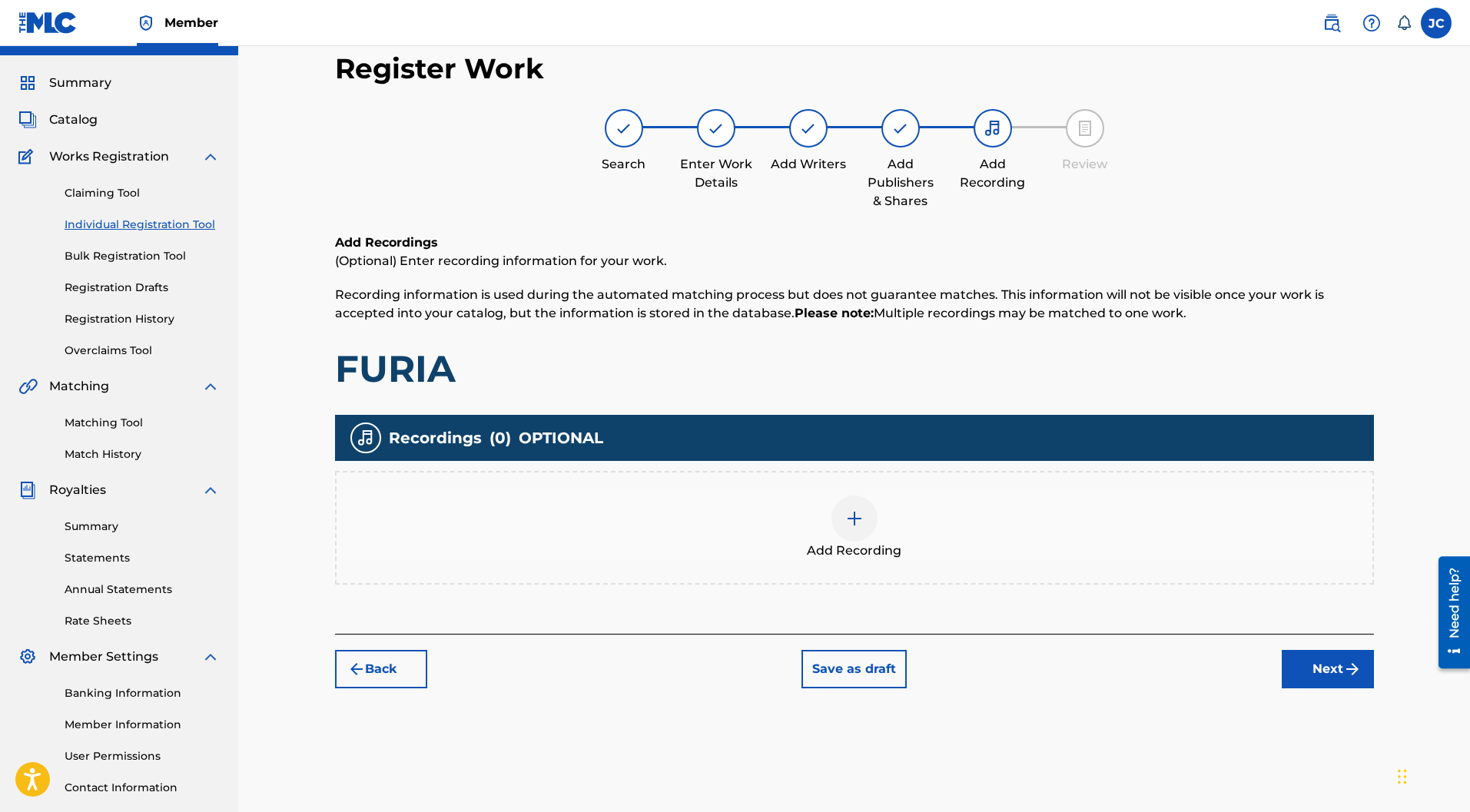
click at [851, 509] on img at bounding box center [854, 518] width 19 height 19
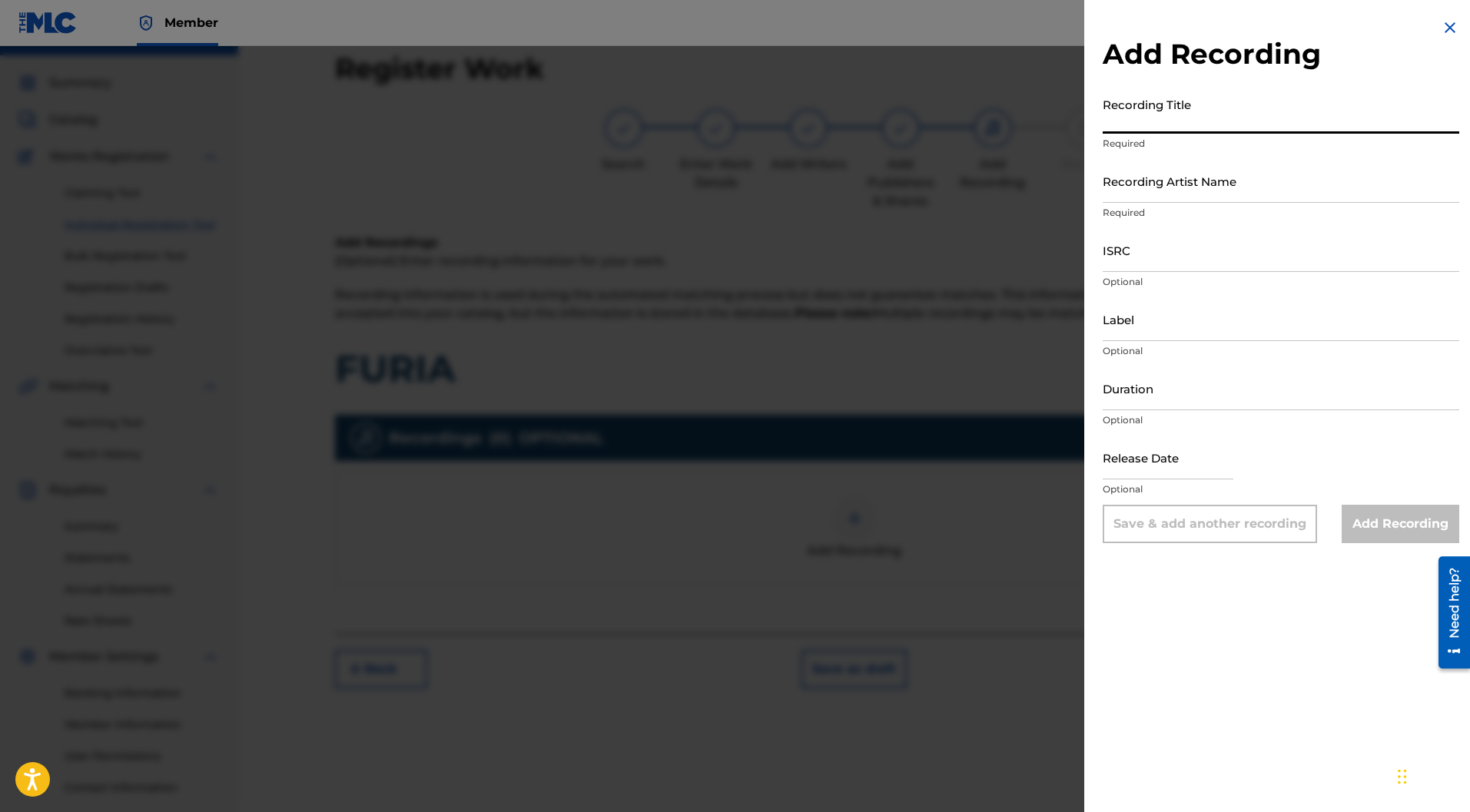
click at [1160, 113] on input "Recording Title" at bounding box center [1281, 111] width 356 height 43
type input "FURIA"
click at [1157, 170] on input "Recording Artist Name" at bounding box center [1281, 181] width 356 height 43
type input "Ravage Club"
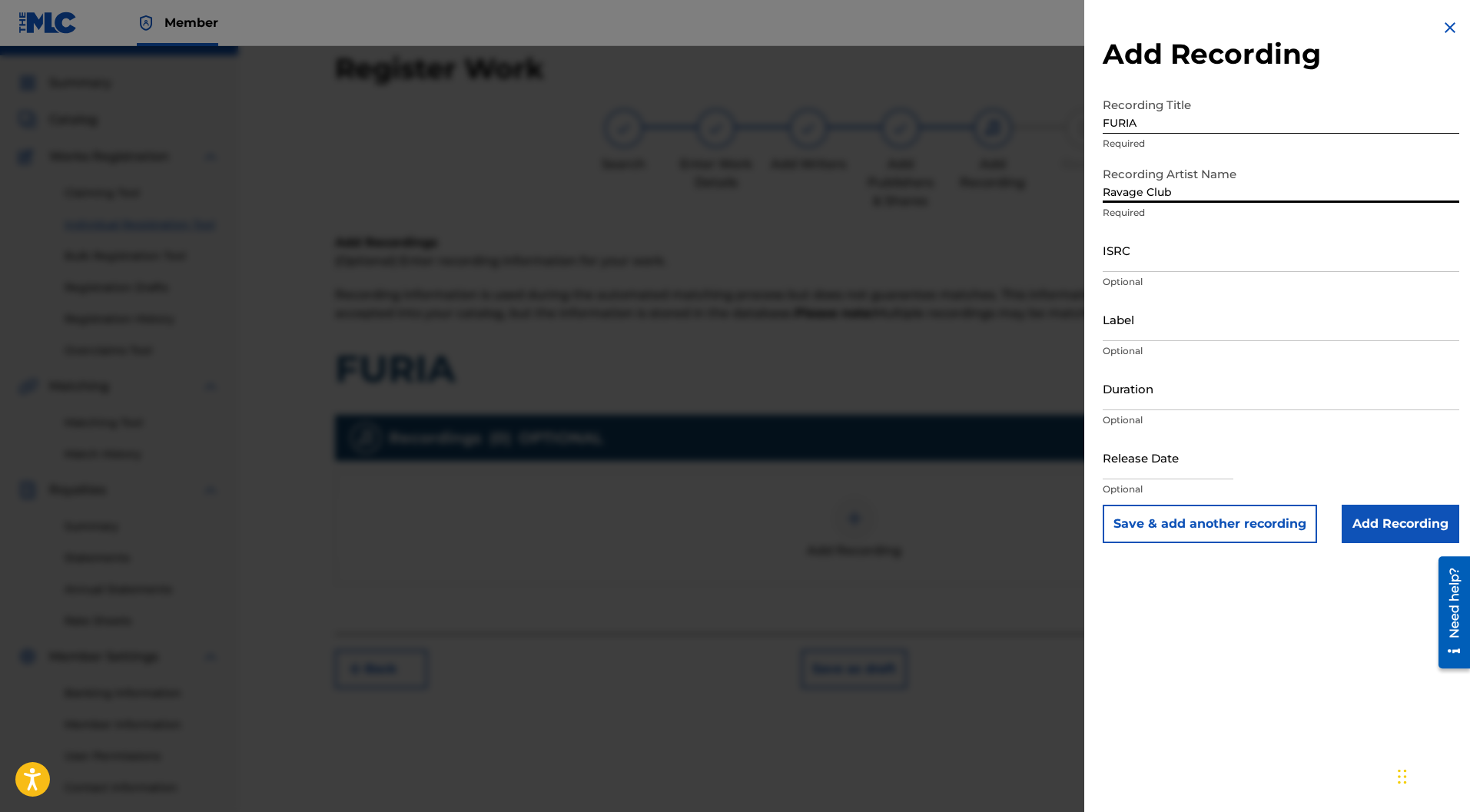
click at [1146, 312] on input "Label" at bounding box center [1281, 319] width 356 height 43
type input "Chien fou"
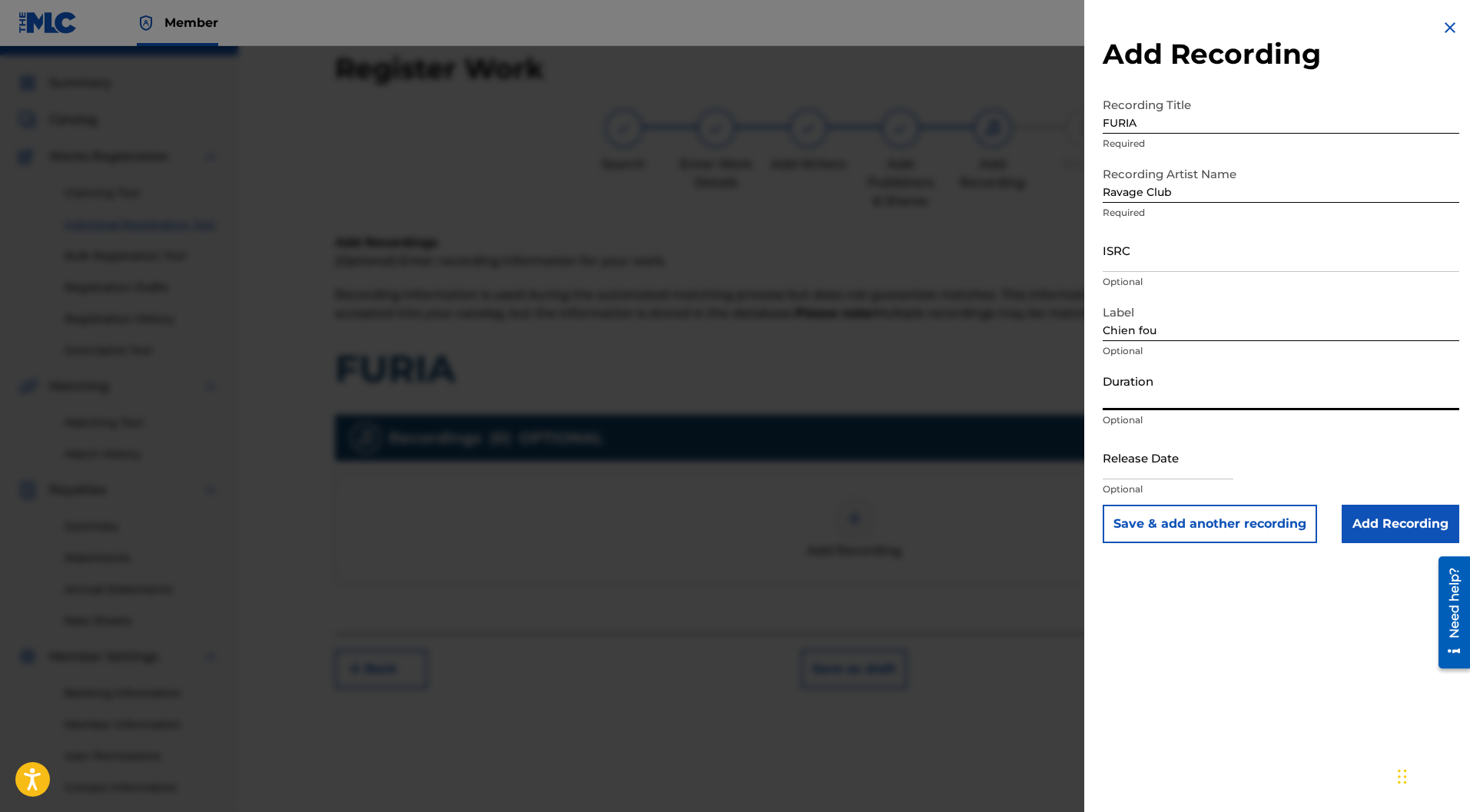
click at [1153, 389] on input "Duration" at bounding box center [1281, 388] width 356 height 43
type input "02:06"
click at [1141, 471] on input "text" at bounding box center [1168, 457] width 131 height 43
select select "8"
select select "2025"
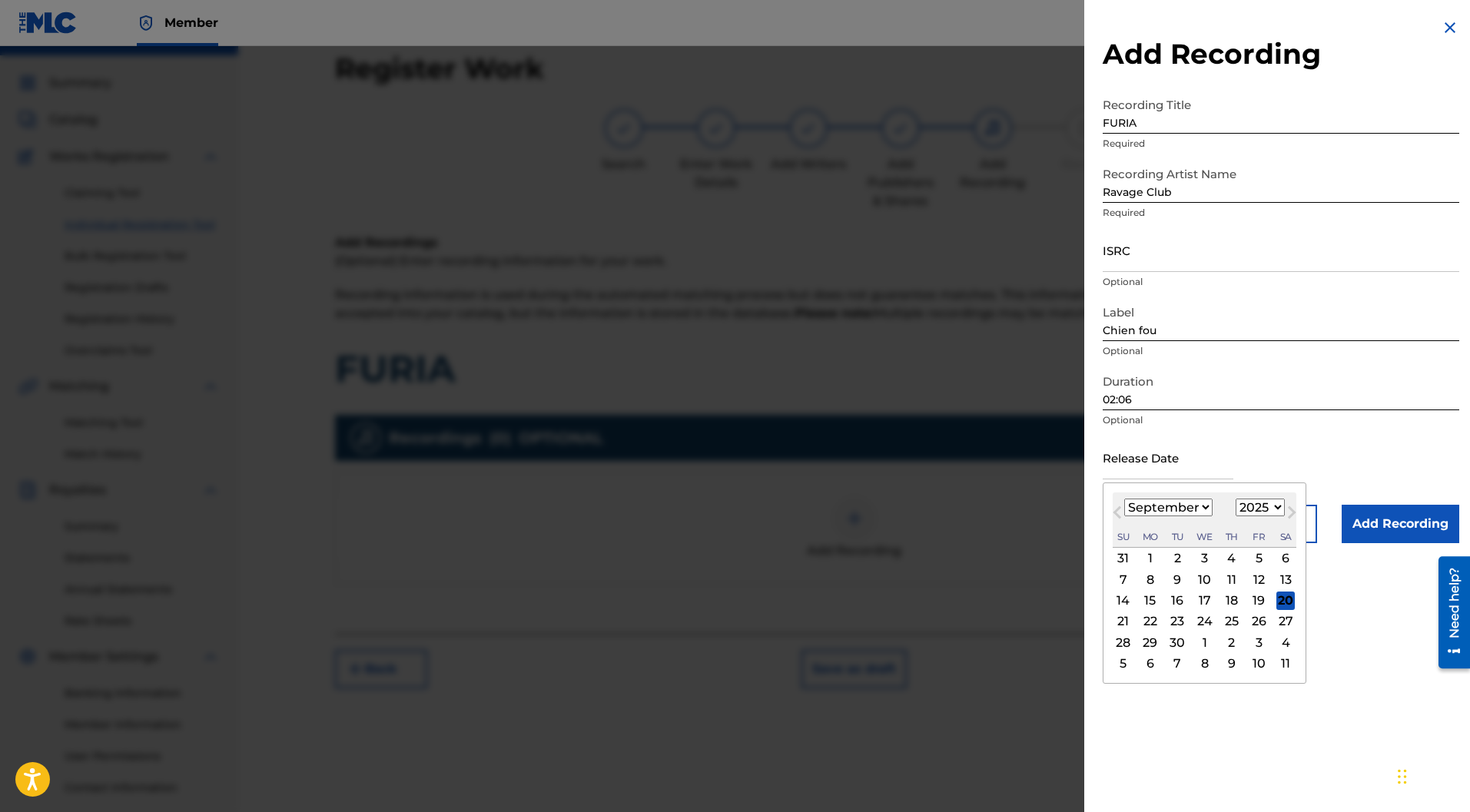
click at [1198, 505] on select "January February March April May June July August September October November De…" at bounding box center [1169, 507] width 89 height 18
select select "4"
click at [1124, 498] on select "January February March April May June July August September October November De…" at bounding box center [1169, 507] width 89 height 18
click at [1250, 512] on select "1900 1901 1902 1903 1904 1905 1906 1907 1908 1909 1910 1911 1912 1913 1914 1915…" at bounding box center [1260, 507] width 49 height 18
select select "2024"
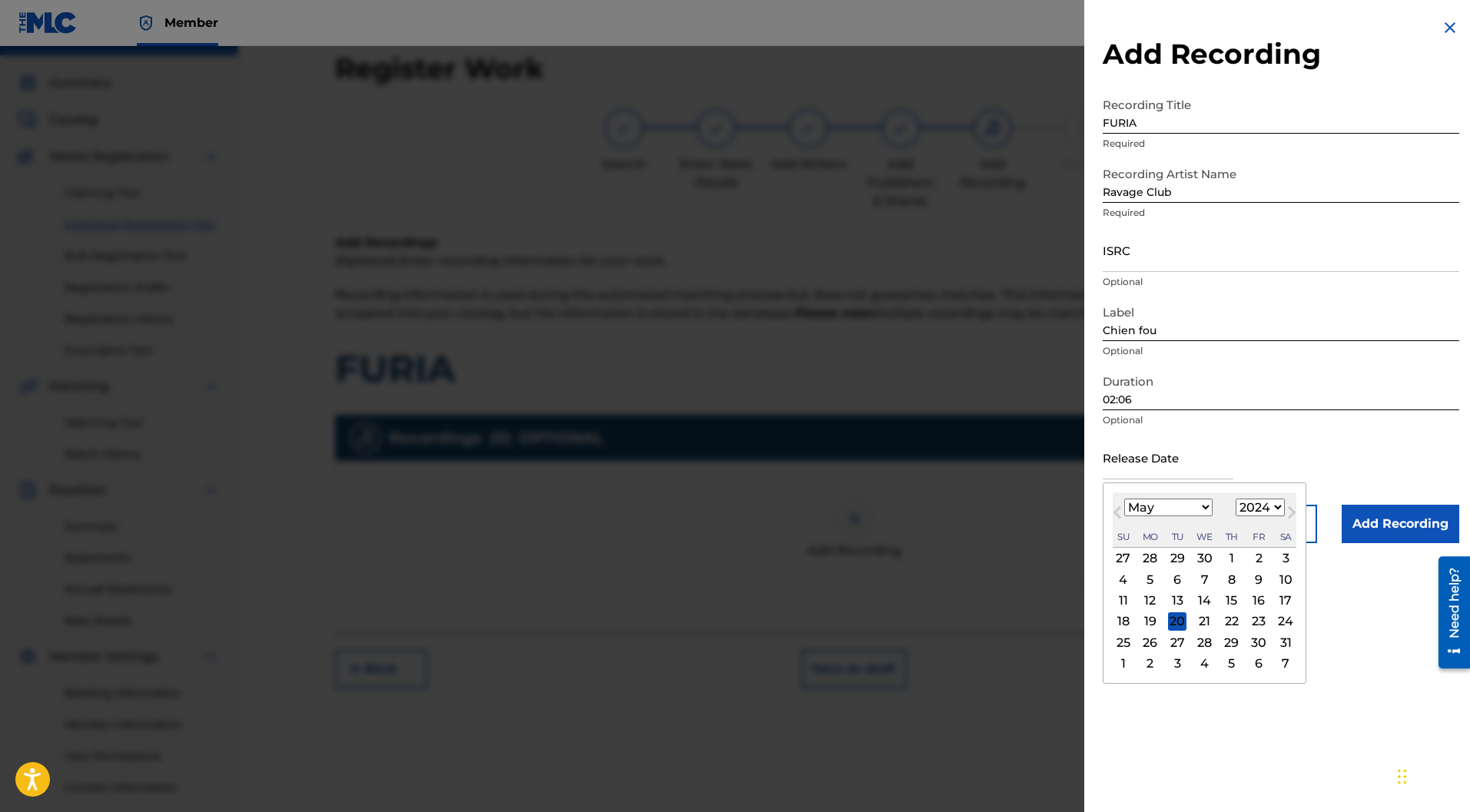
click at [1237, 498] on select "1900 1901 1902 1903 1904 1905 1906 1907 1908 1909 1910 1911 1912 1913 1914 1915…" at bounding box center [1260, 507] width 49 height 18
click at [1260, 641] on div "31" at bounding box center [1258, 642] width 19 height 19
type input "[DATE]"
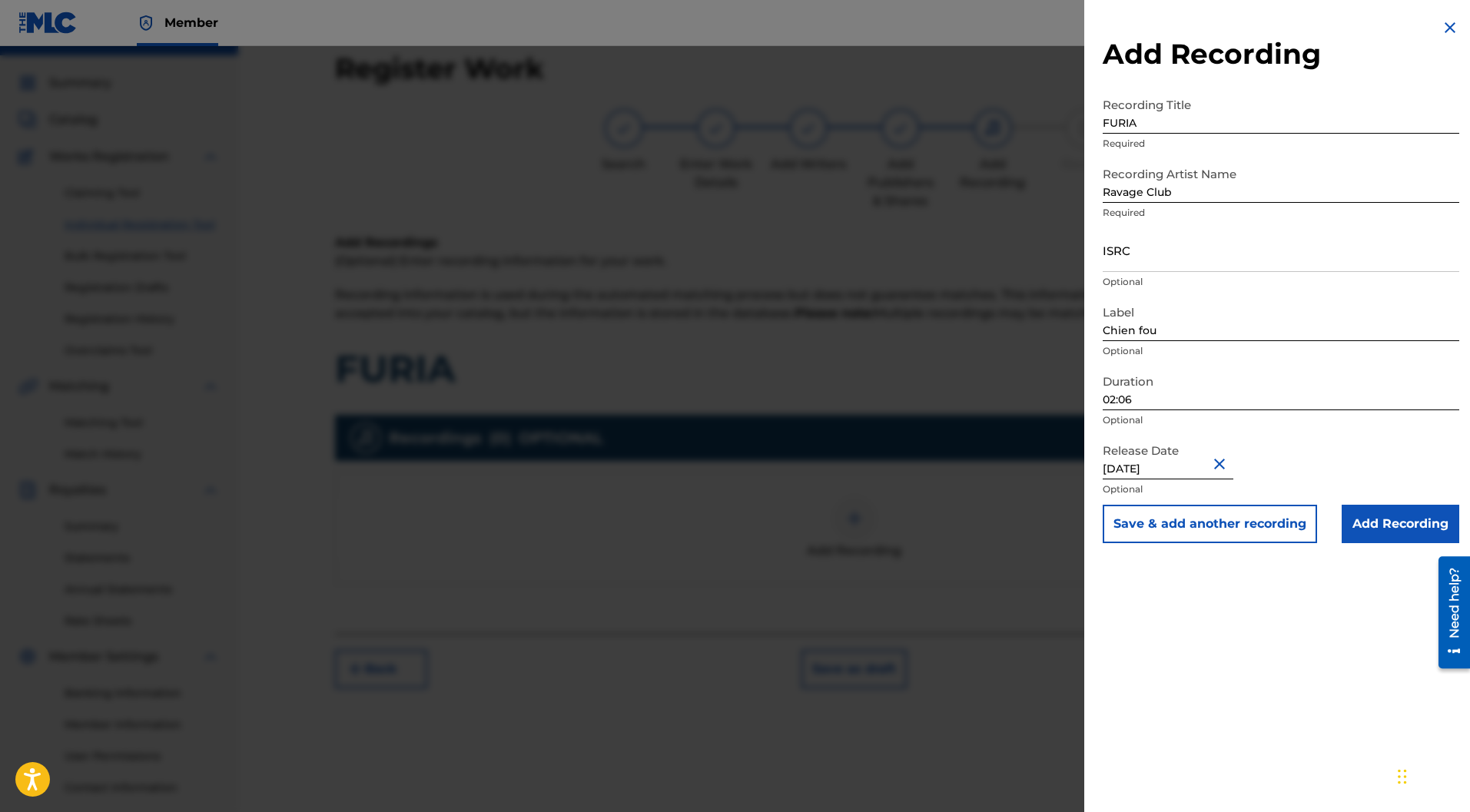
click at [1183, 265] on input "ISRC" at bounding box center [1281, 250] width 356 height 43
paste input "FR-9W1-23-63202"
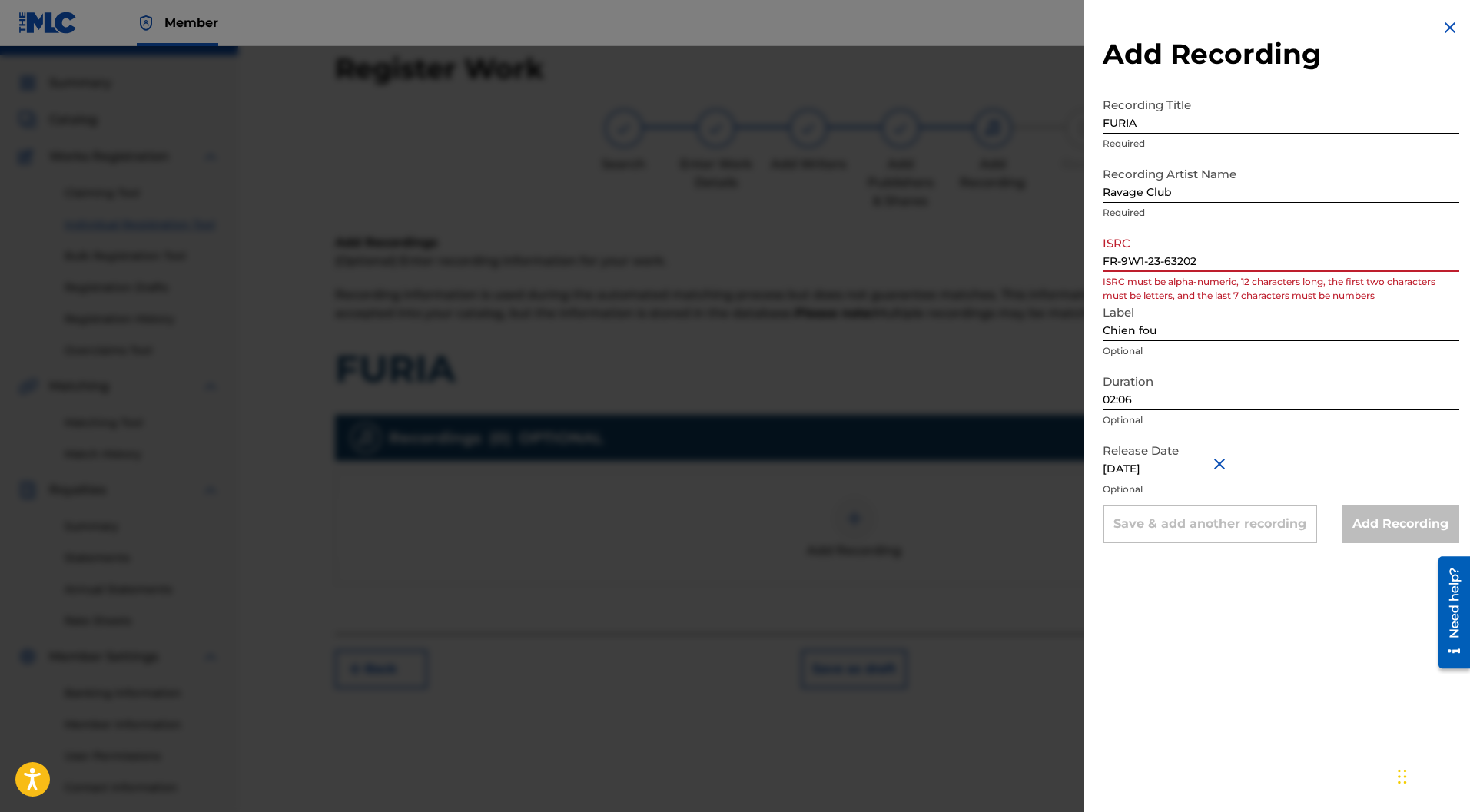
click at [1118, 259] on input "FR-9W1-23-63202" at bounding box center [1281, 250] width 356 height 43
click at [1139, 261] on input "FR9W1-23-63202" at bounding box center [1281, 250] width 356 height 43
click at [1152, 260] on input "FR9W123-63202" at bounding box center [1281, 250] width 356 height 43
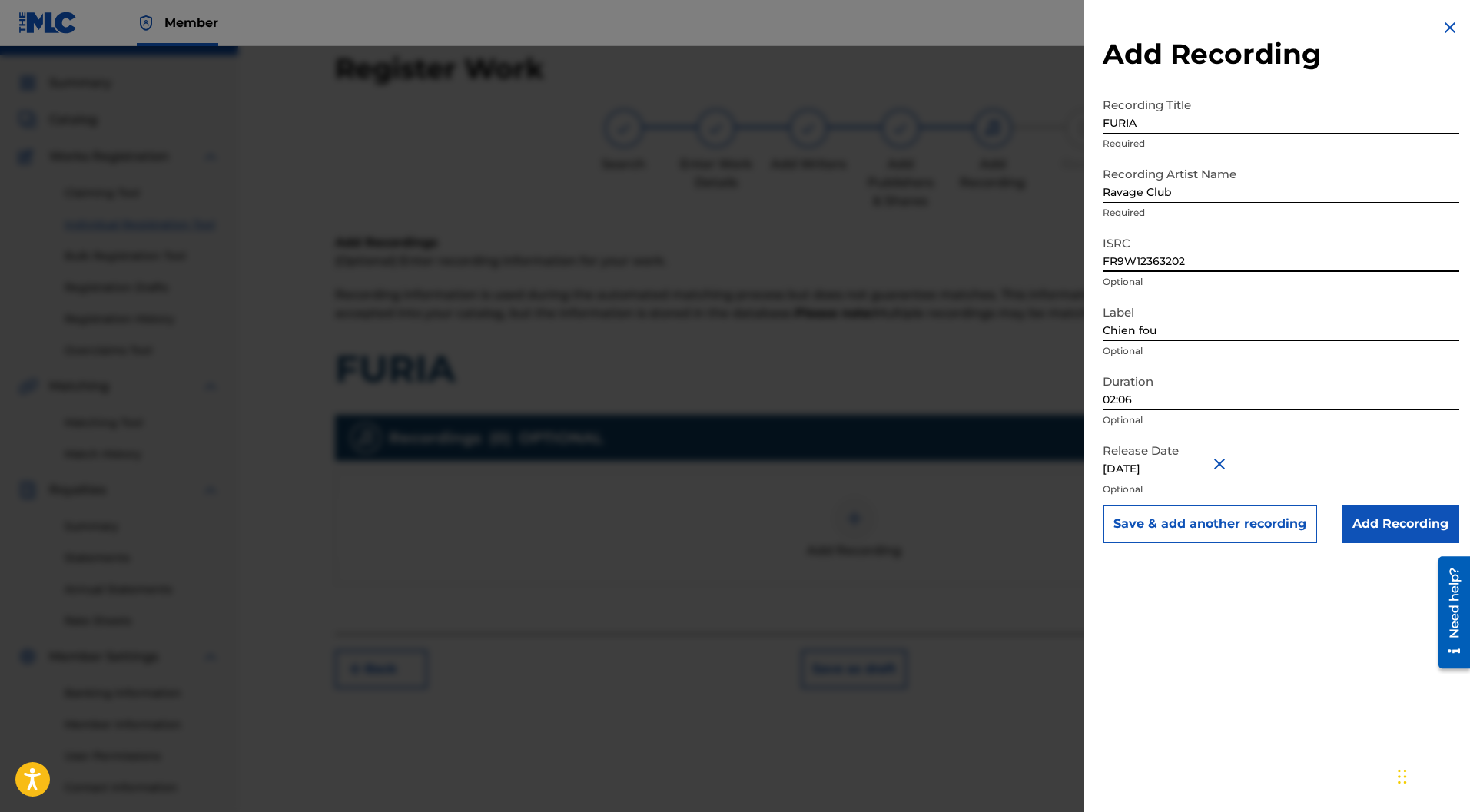
type input "FR9W12363202"
click at [1402, 525] on input "Add Recording" at bounding box center [1399, 524] width 117 height 38
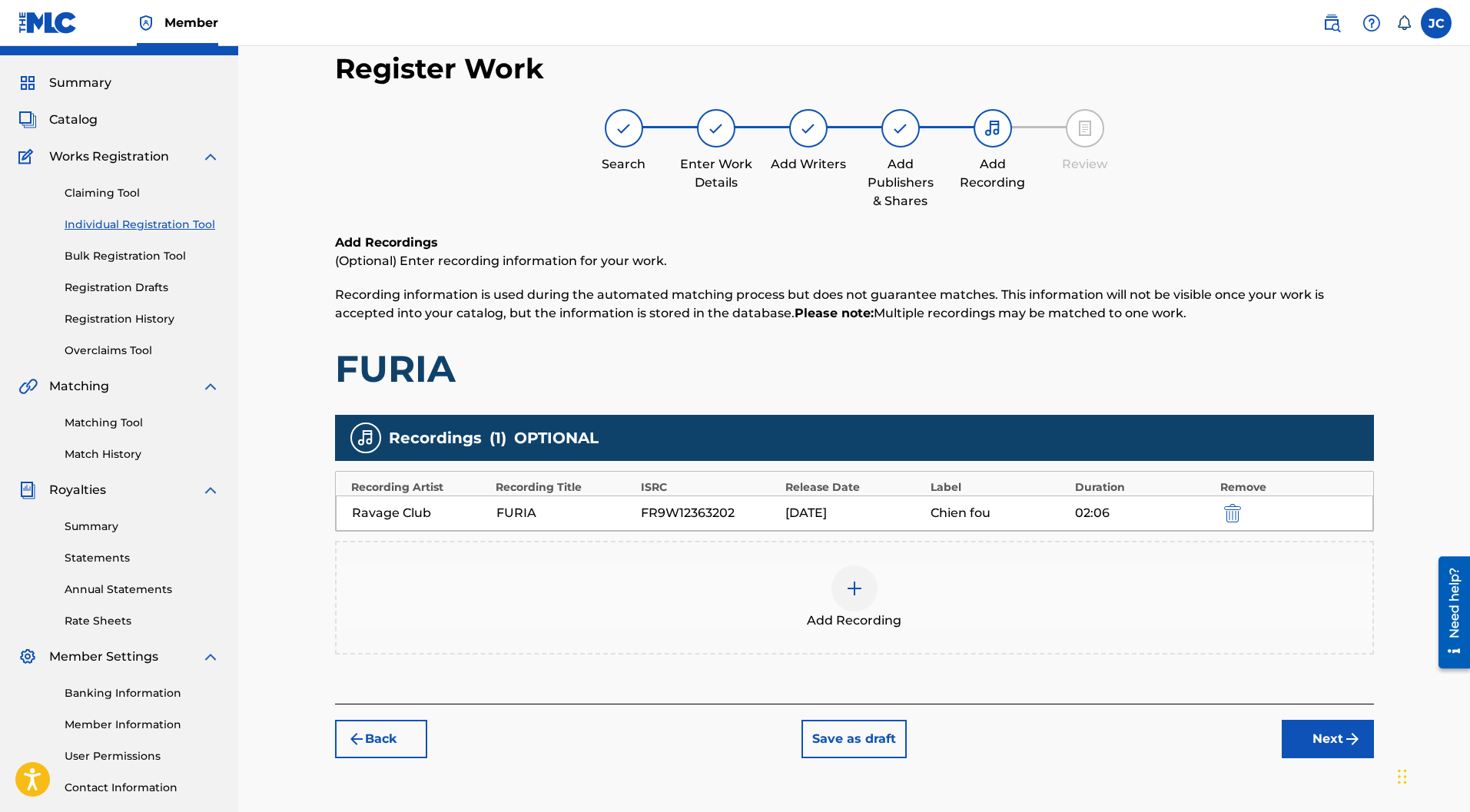
click at [1323, 719] on button "Next" at bounding box center [1328, 738] width 93 height 38
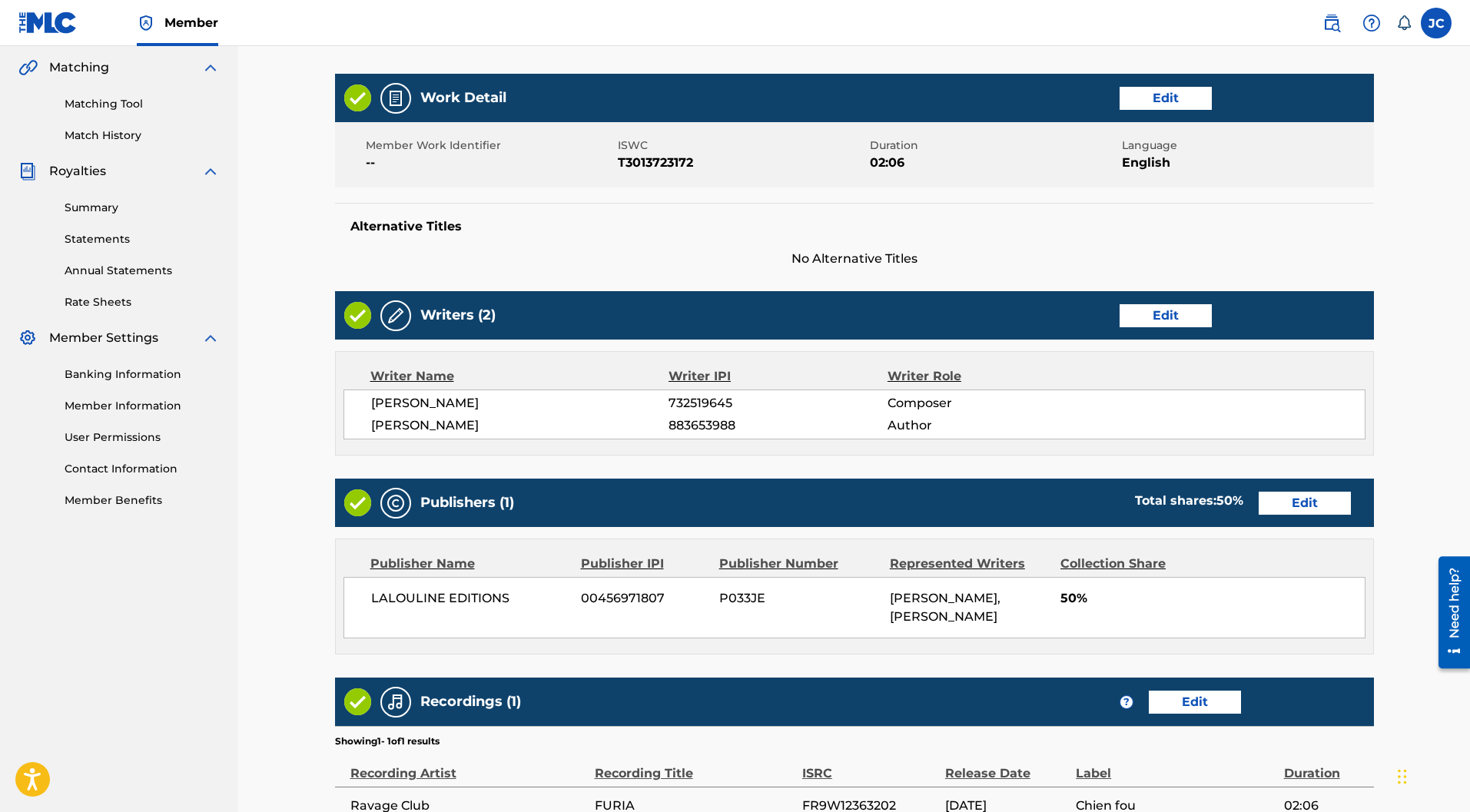
scroll to position [517, 0]
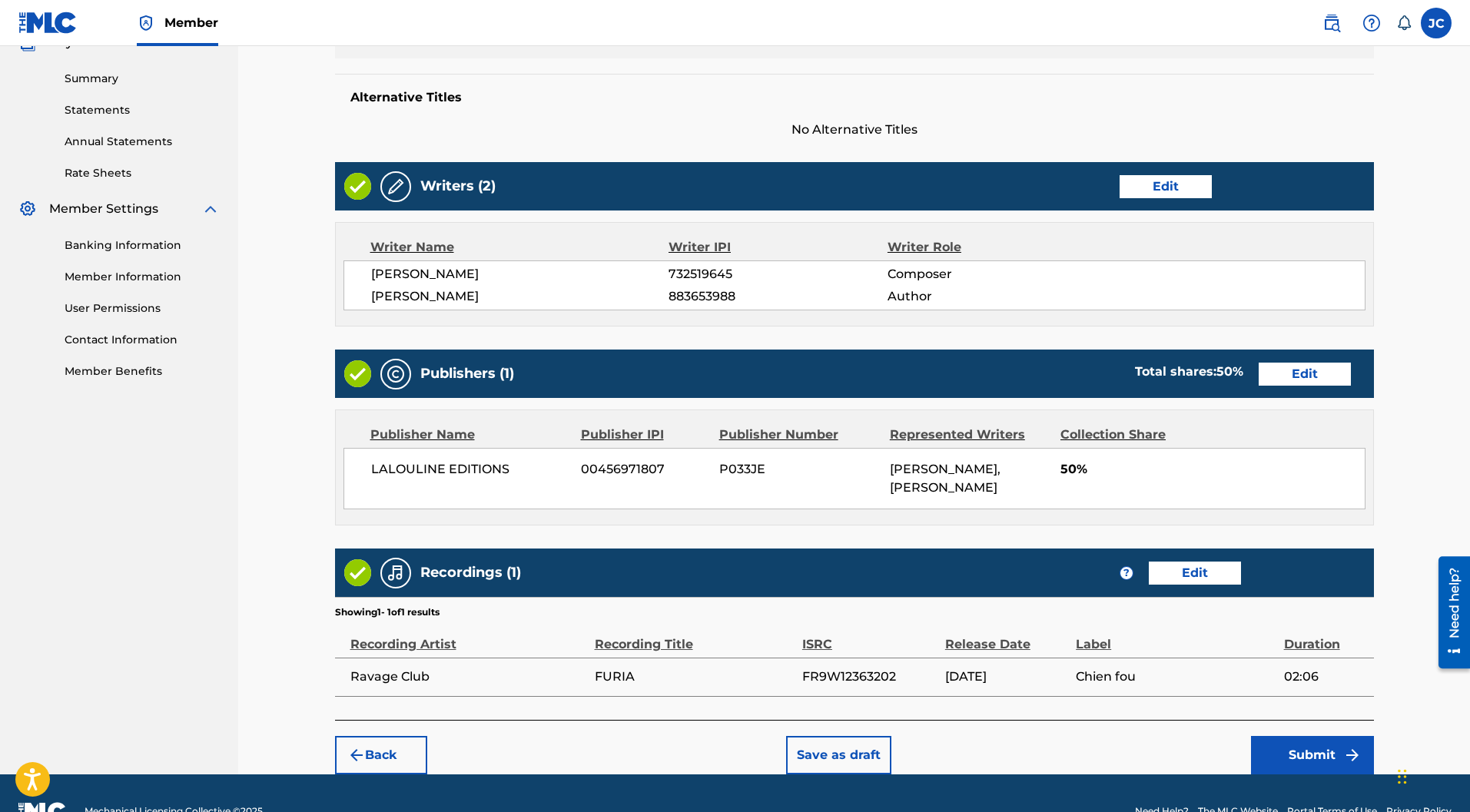
click at [1321, 736] on button "Submit" at bounding box center [1311, 755] width 123 height 38
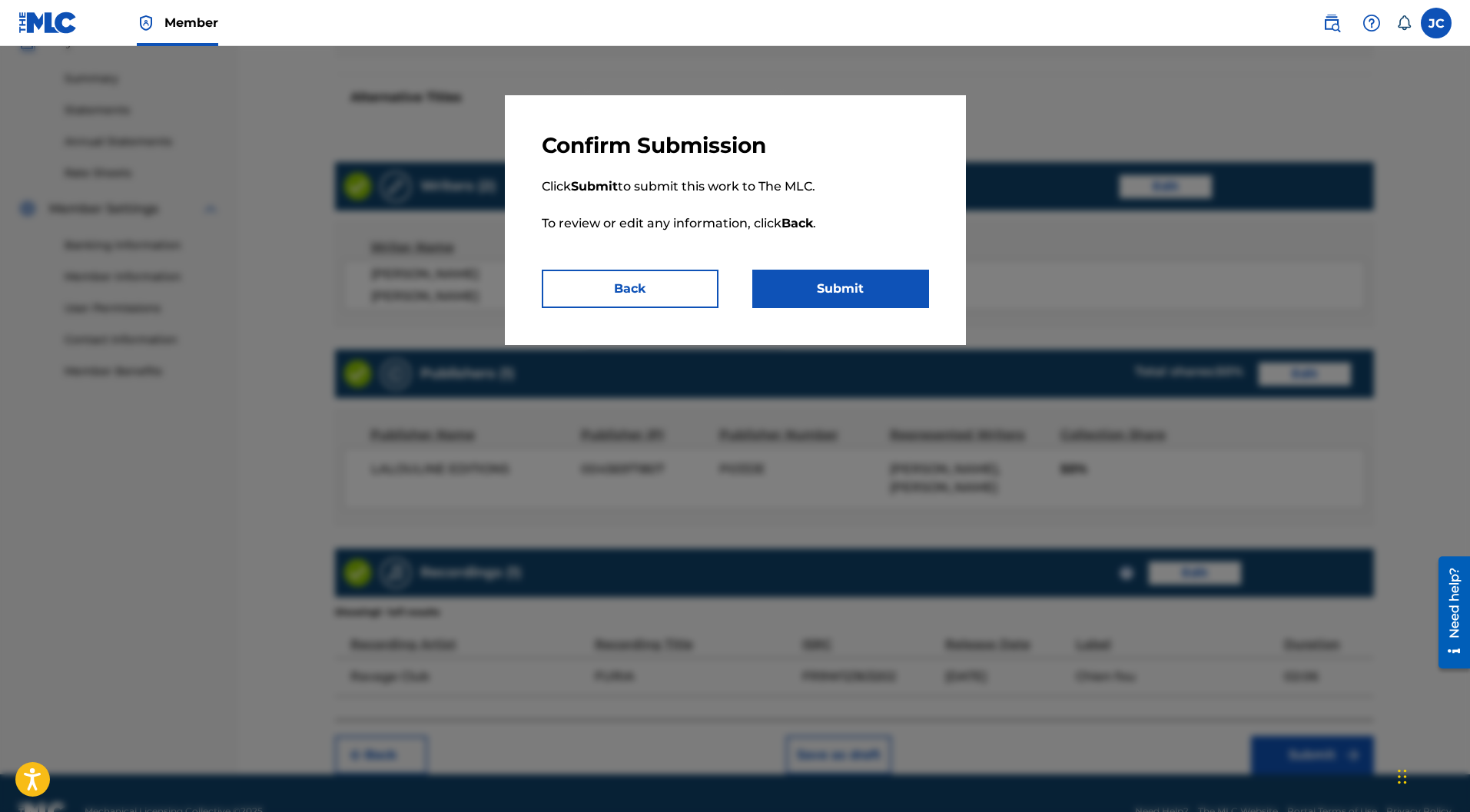
click at [878, 299] on button "Submit" at bounding box center [840, 288] width 176 height 38
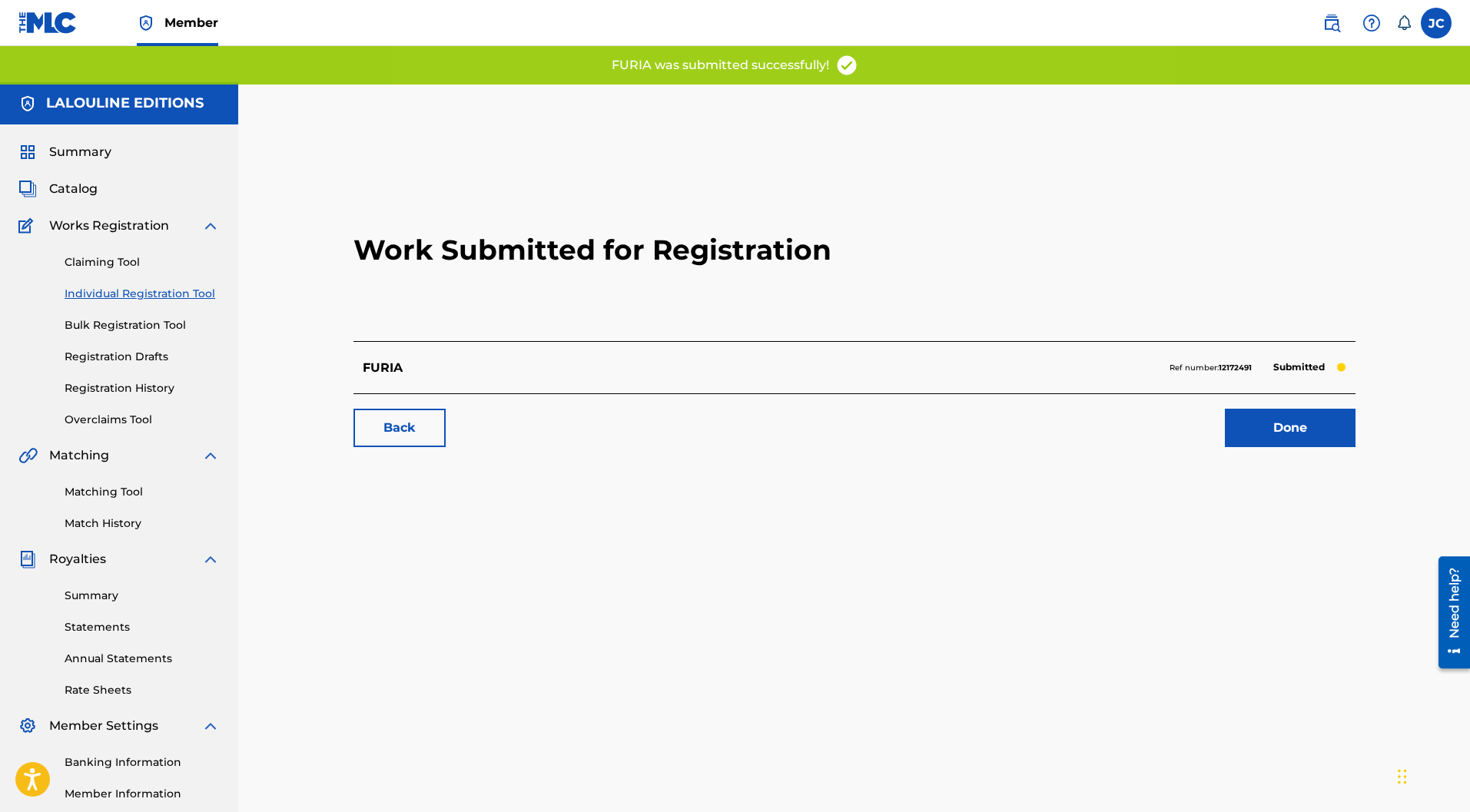
click at [1254, 408] on link "Done" at bounding box center [1290, 427] width 131 height 38
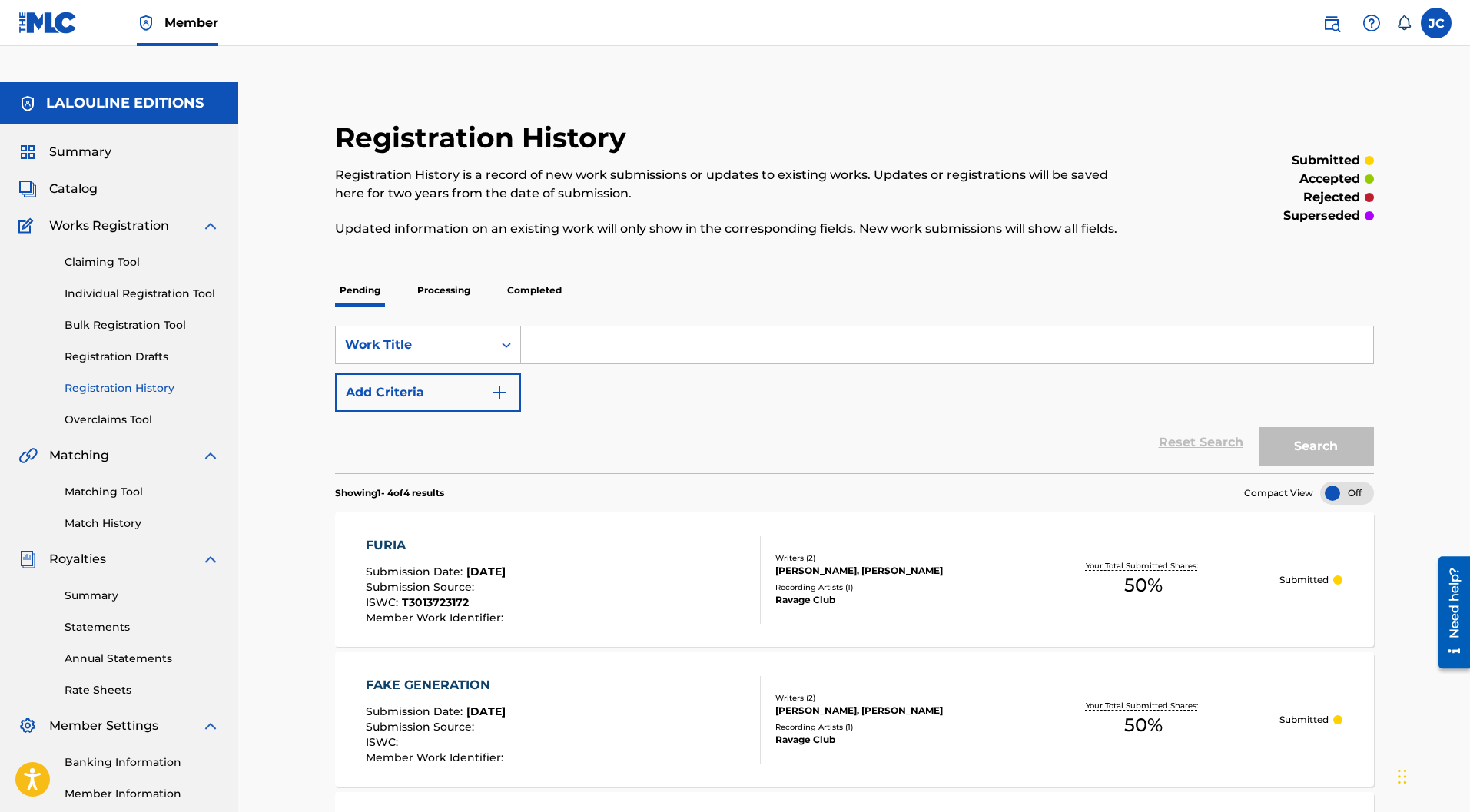
click at [128, 285] on link "Individual Registration Tool" at bounding box center [143, 293] width 156 height 16
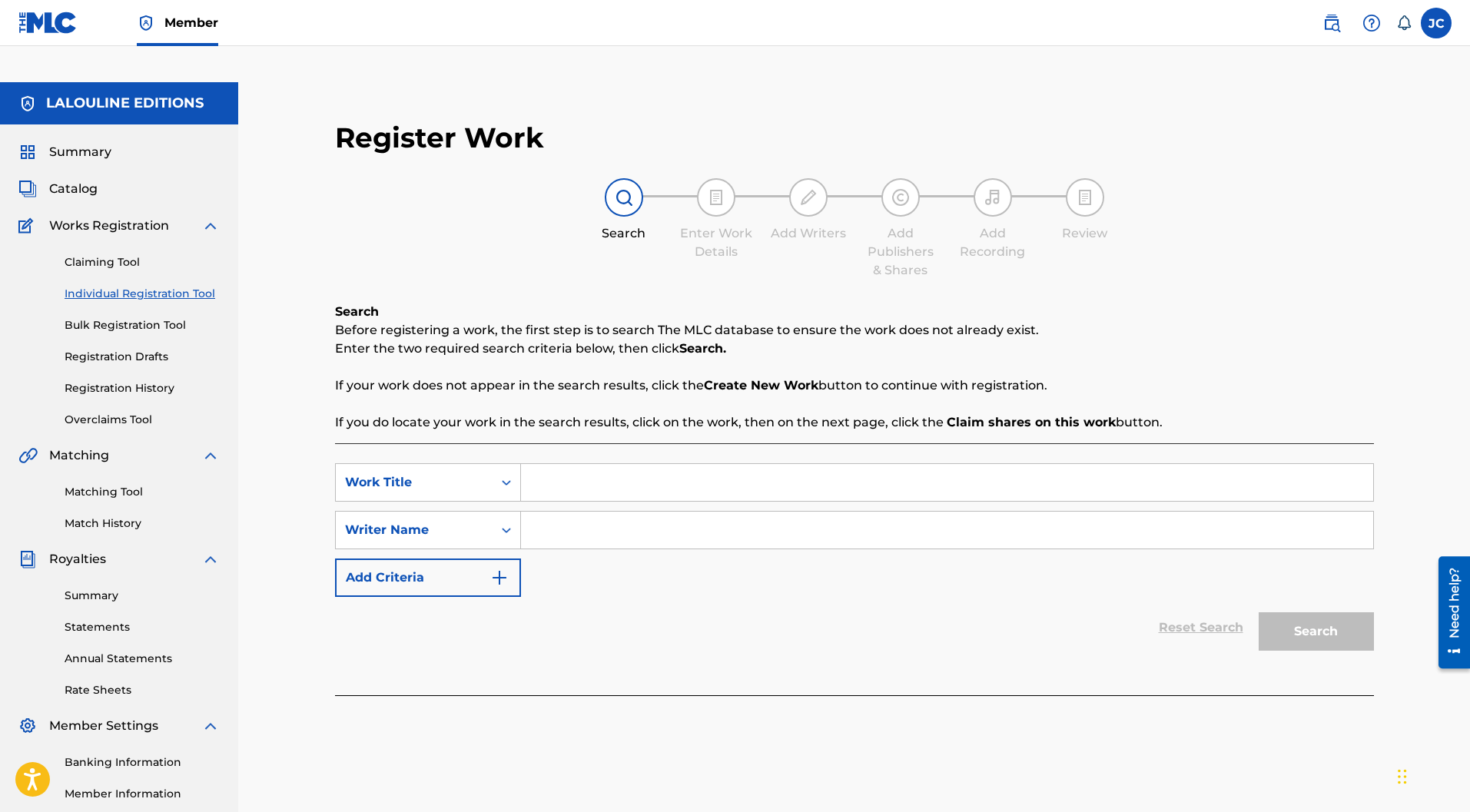
click at [600, 443] on div "SearchWithCriteriaaedf753f-a870-4411-bfcb-a4a450c4c8ce Work Title SearchWithCri…" at bounding box center [854, 569] width 1039 height 252
click at [600, 464] on input "Search Form" at bounding box center [946, 481] width 852 height 36
paste input "ECCHYMOSES"
type input "ECCHYMOSES"
click at [579, 512] on input "Search Form" at bounding box center [946, 530] width 852 height 36
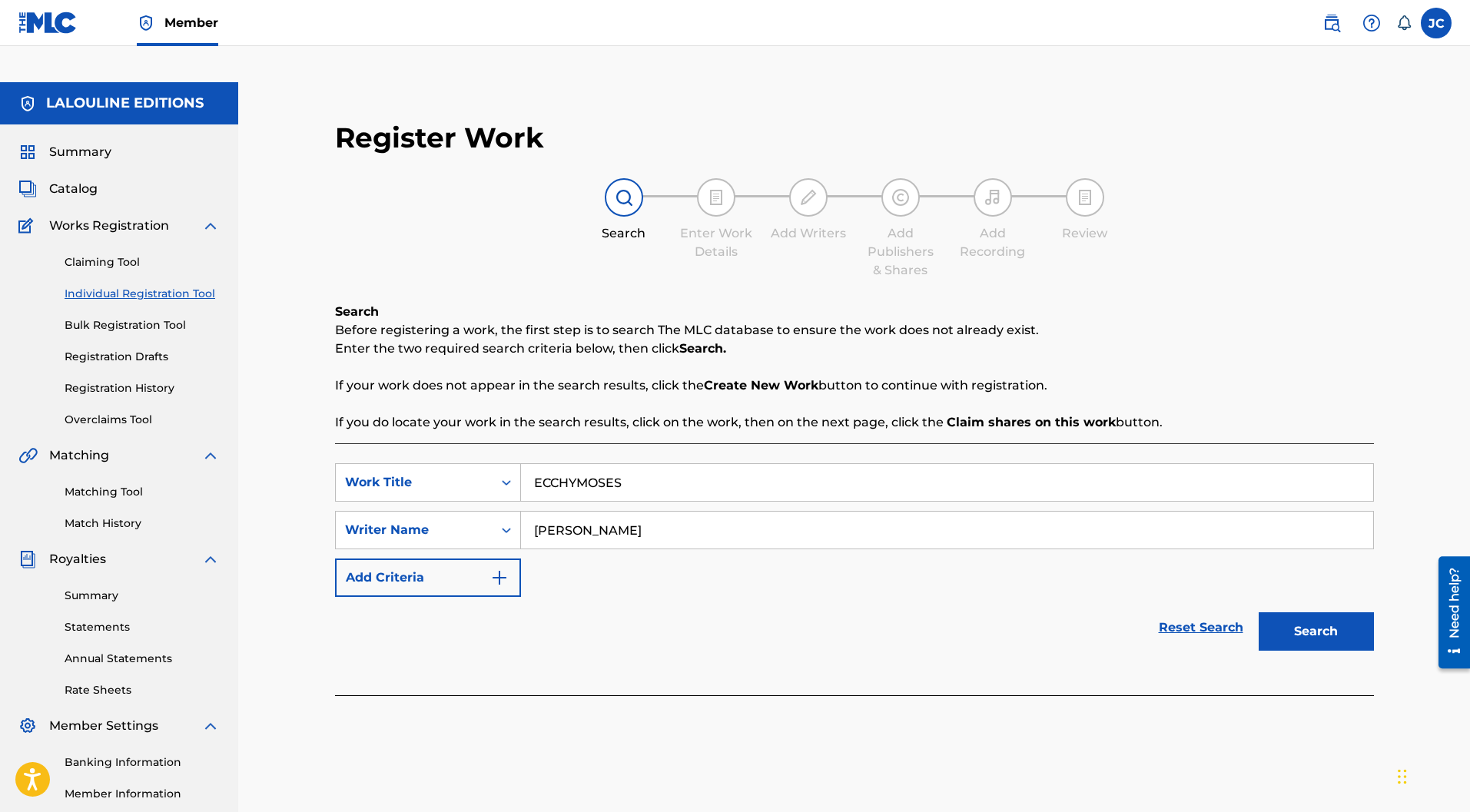
type input "claudia pouly"
click at [1320, 612] on button "Search" at bounding box center [1315, 631] width 115 height 38
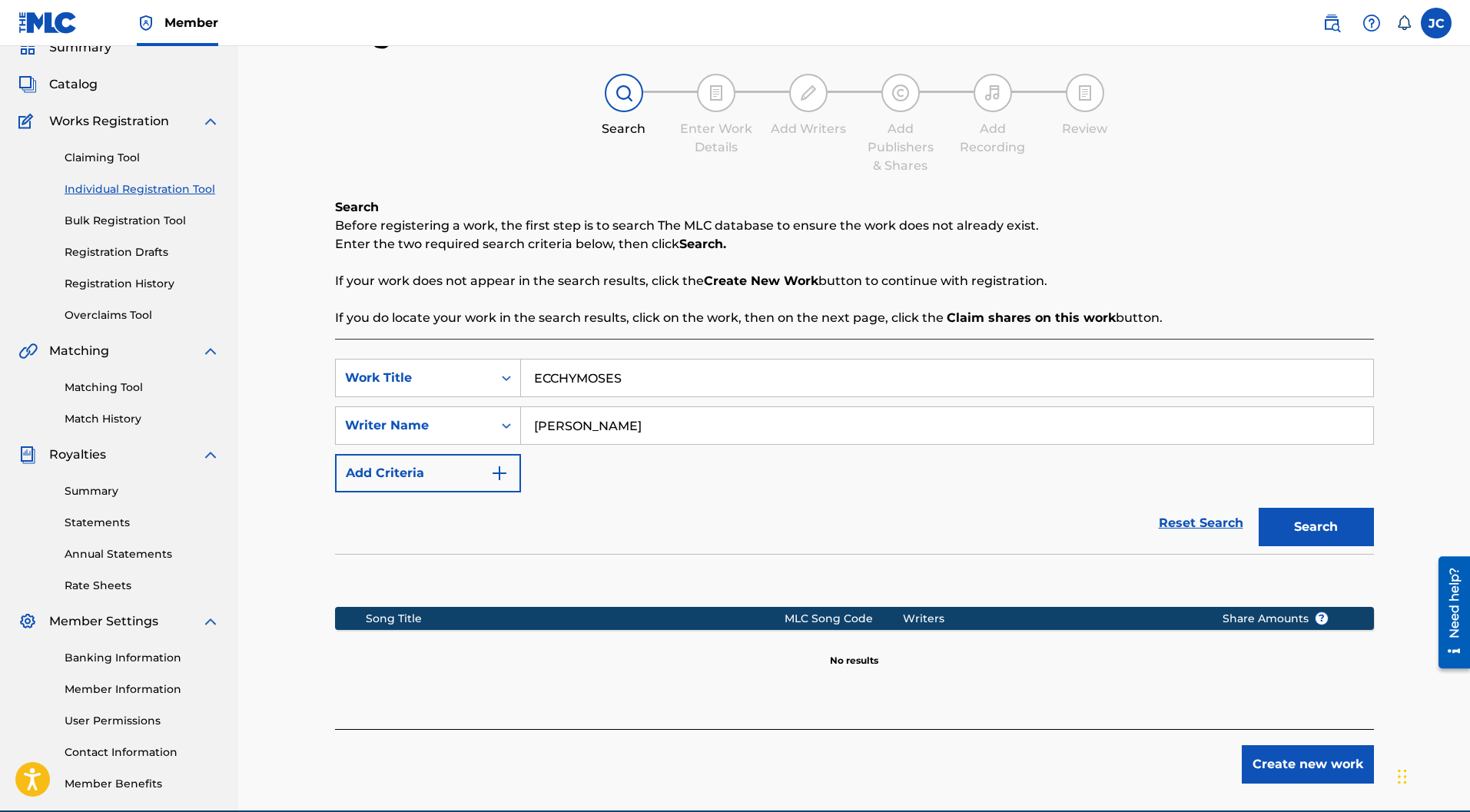
scroll to position [141, 0]
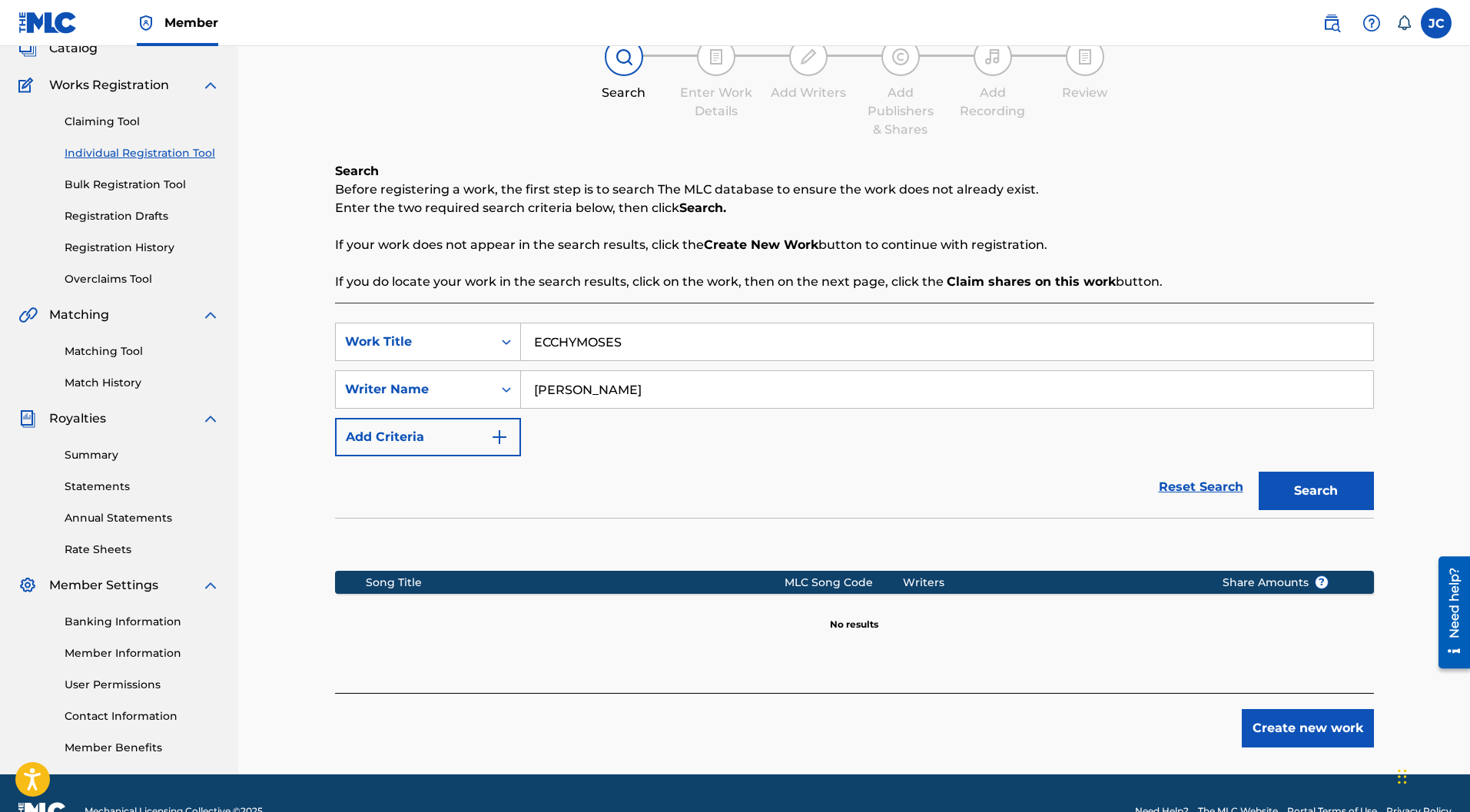
click at [1291, 709] on button "Create new work" at bounding box center [1308, 727] width 132 height 38
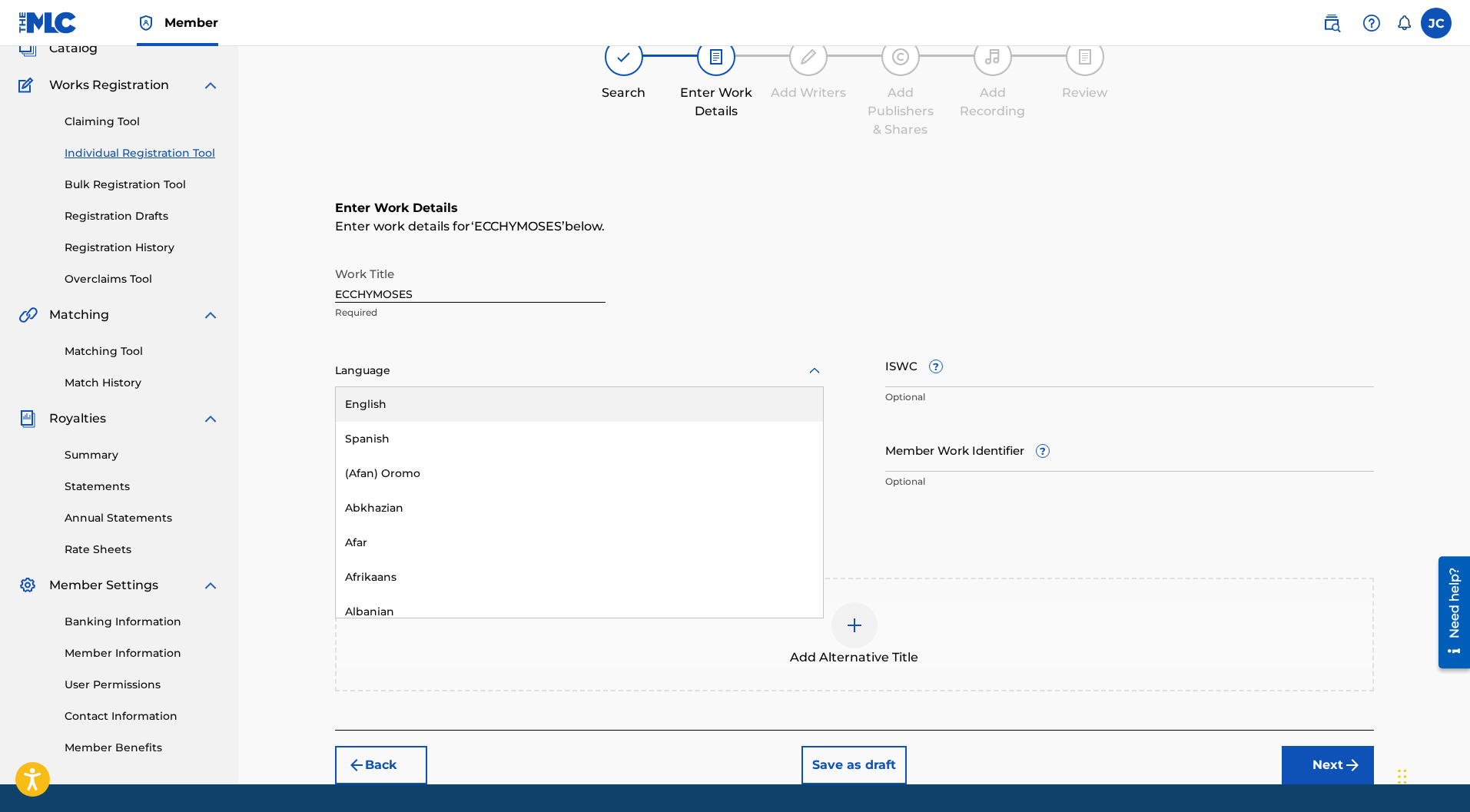
click at [479, 361] on div at bounding box center [579, 371] width 488 height 20
type input "f"
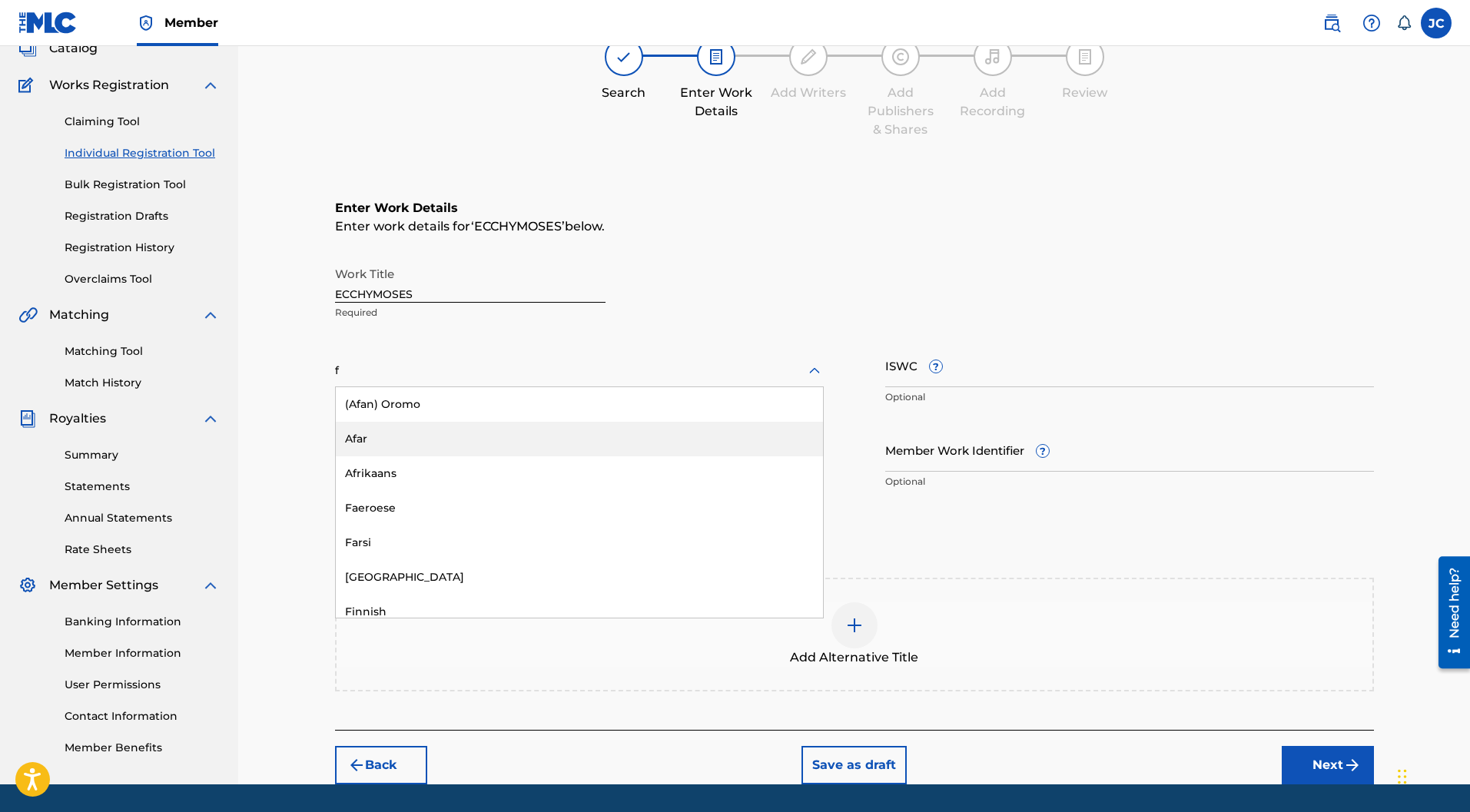
scroll to position [115, 0]
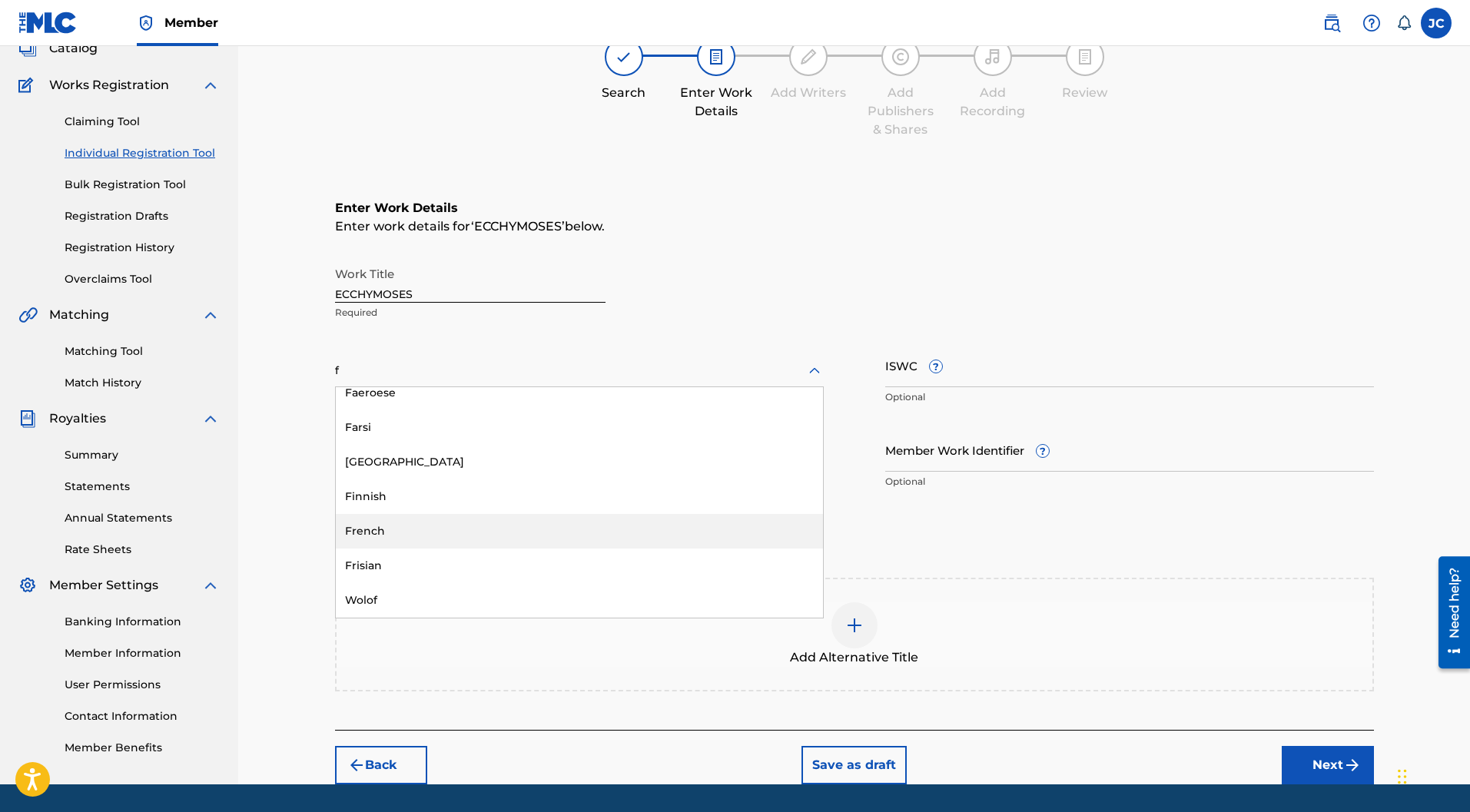
click at [381, 514] on div "French" at bounding box center [579, 531] width 487 height 34
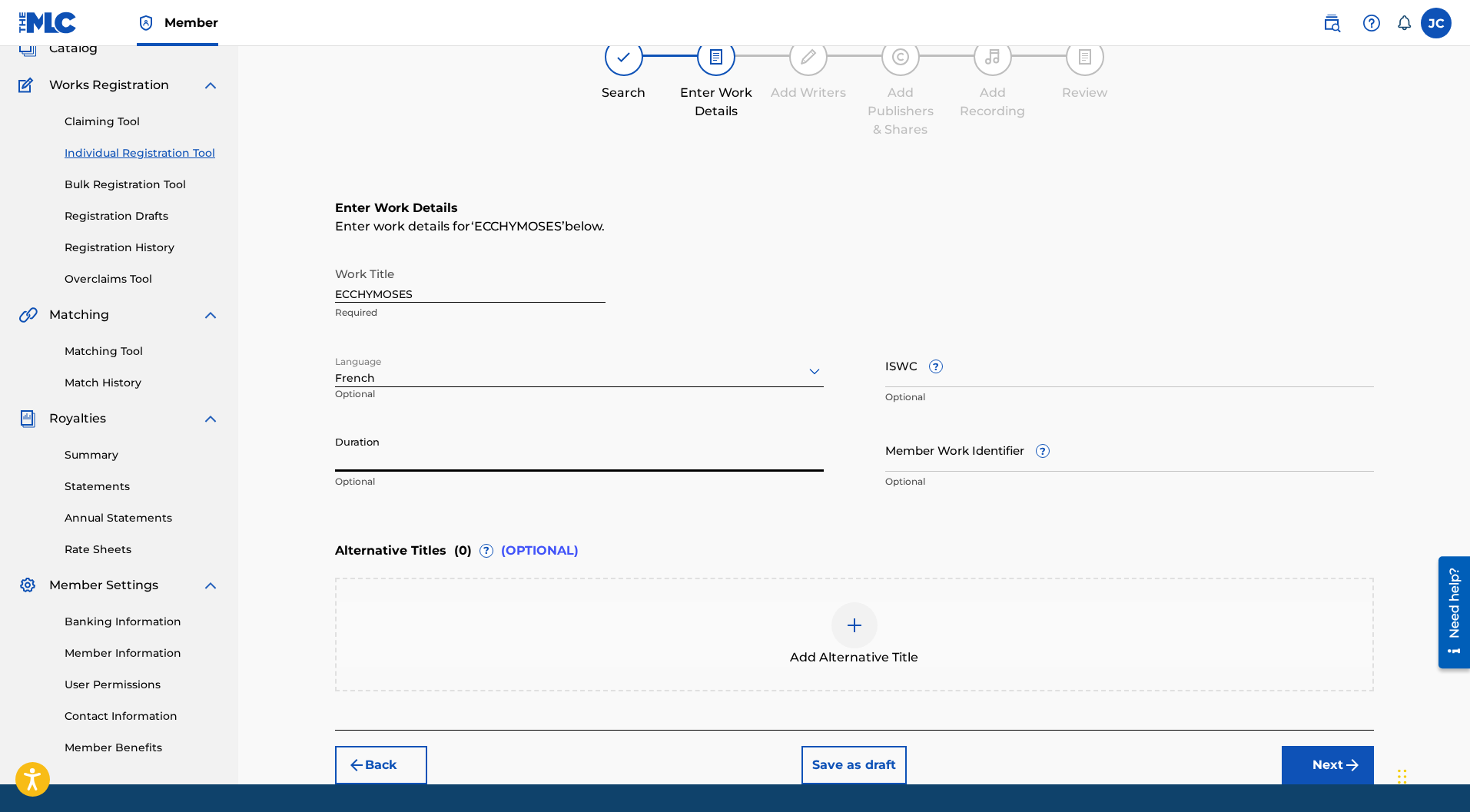
click at [405, 428] on input "Duration" at bounding box center [579, 450] width 488 height 43
type input "03:11"
click at [904, 344] on input "ISWC ?" at bounding box center [1129, 365] width 488 height 43
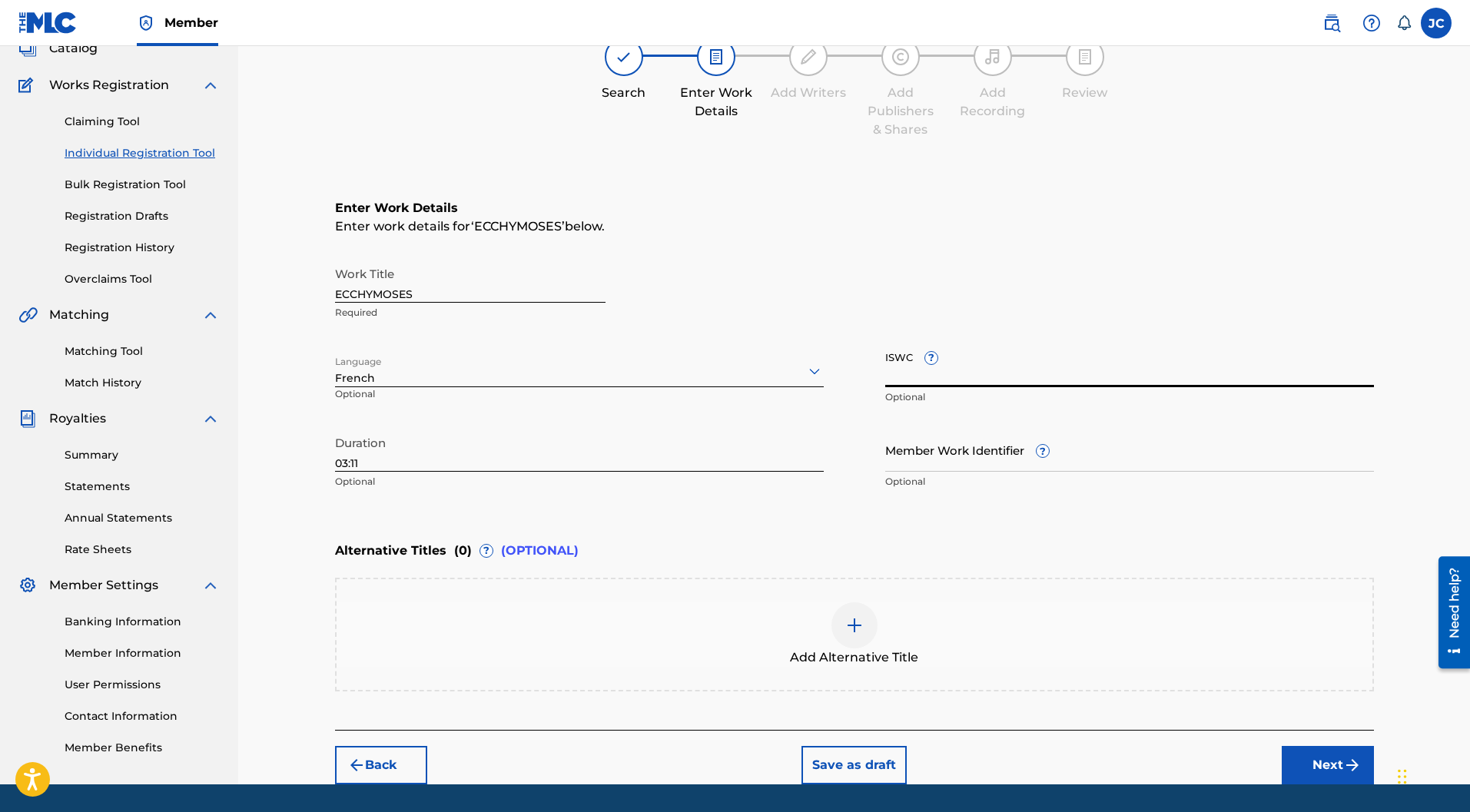
paste input "T-704.085.223-3"
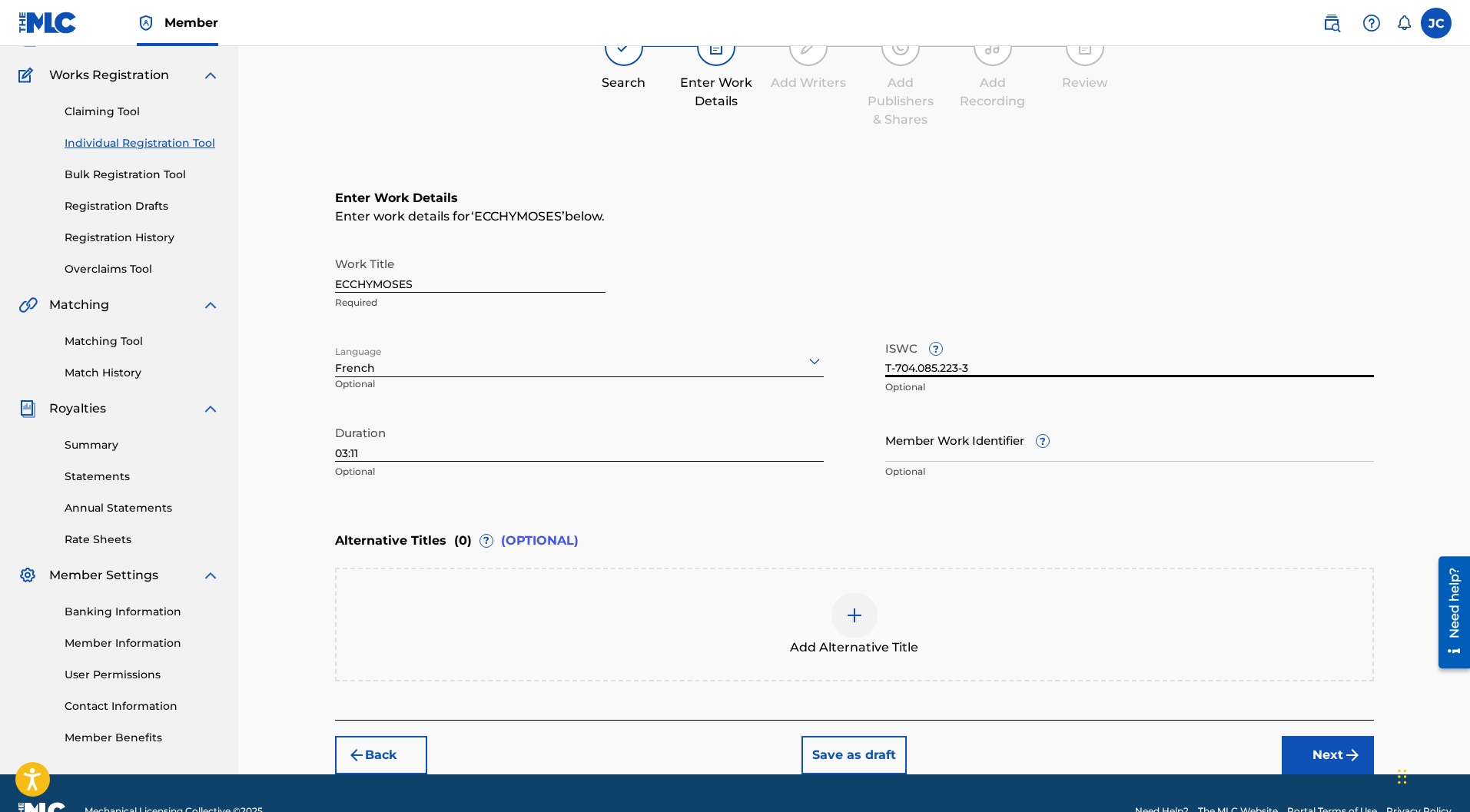
type input "T-704.085.223-3"
click at [1325, 736] on button "Next" at bounding box center [1328, 755] width 93 height 38
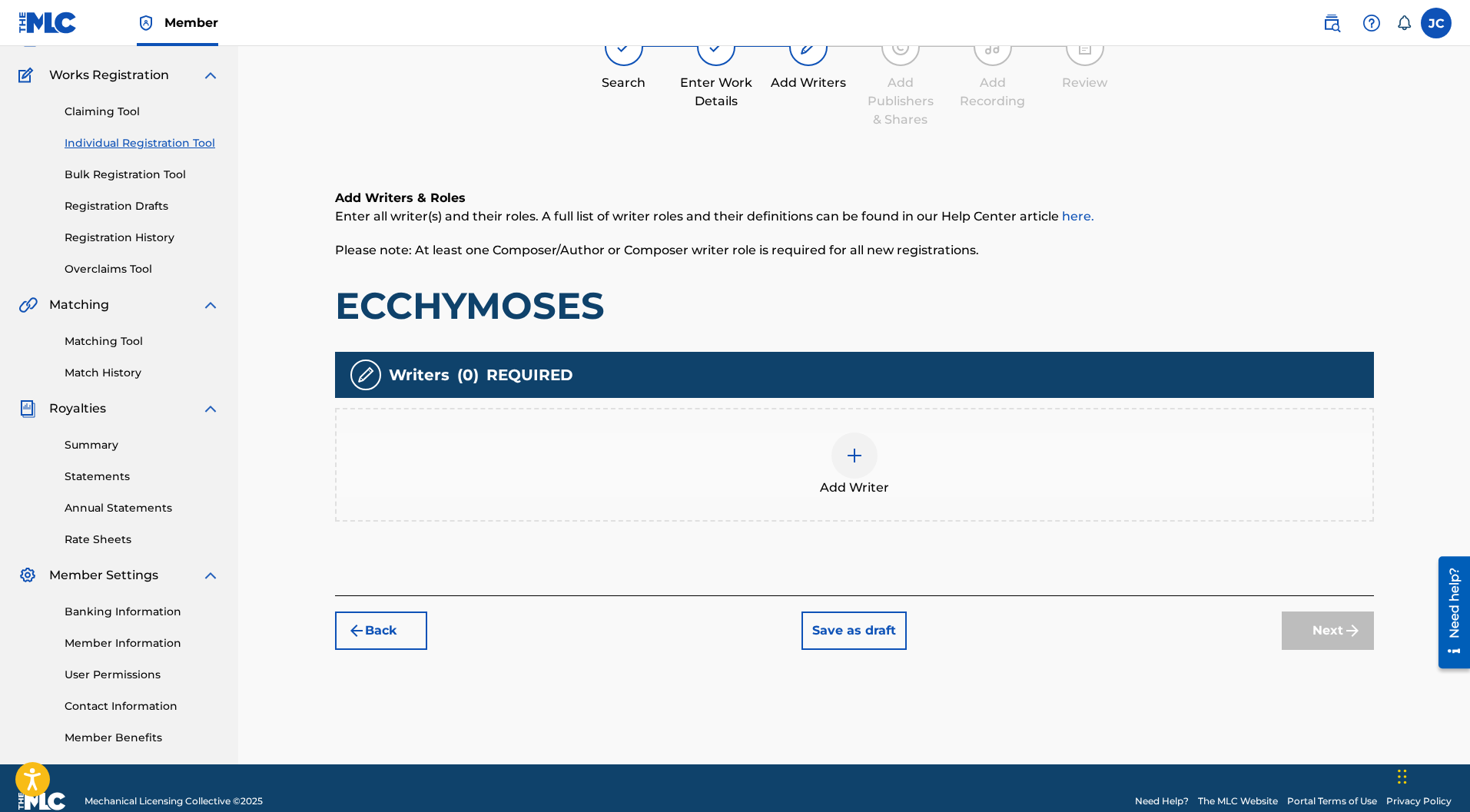
scroll to position [69, 0]
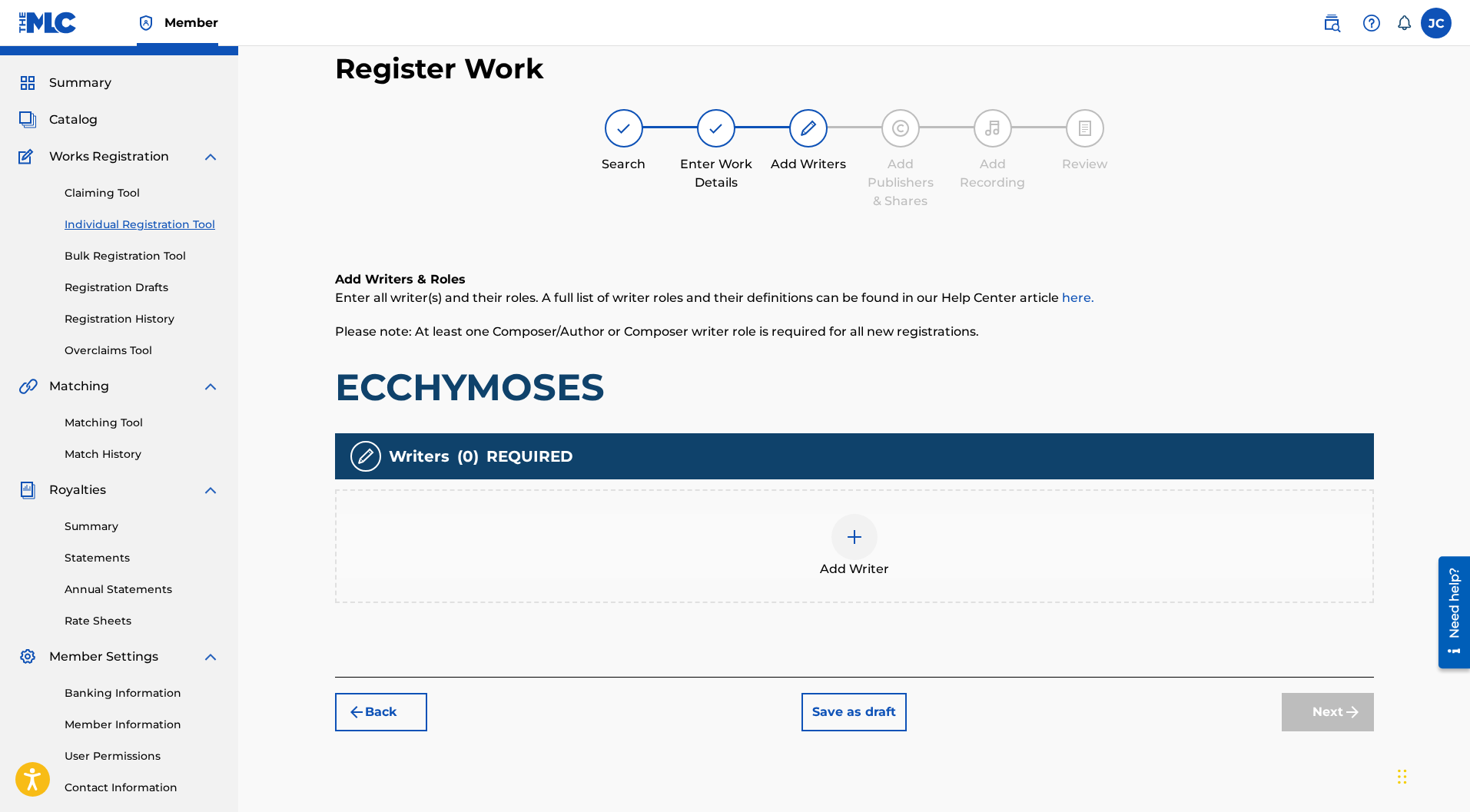
click at [854, 528] on img at bounding box center [854, 536] width 19 height 19
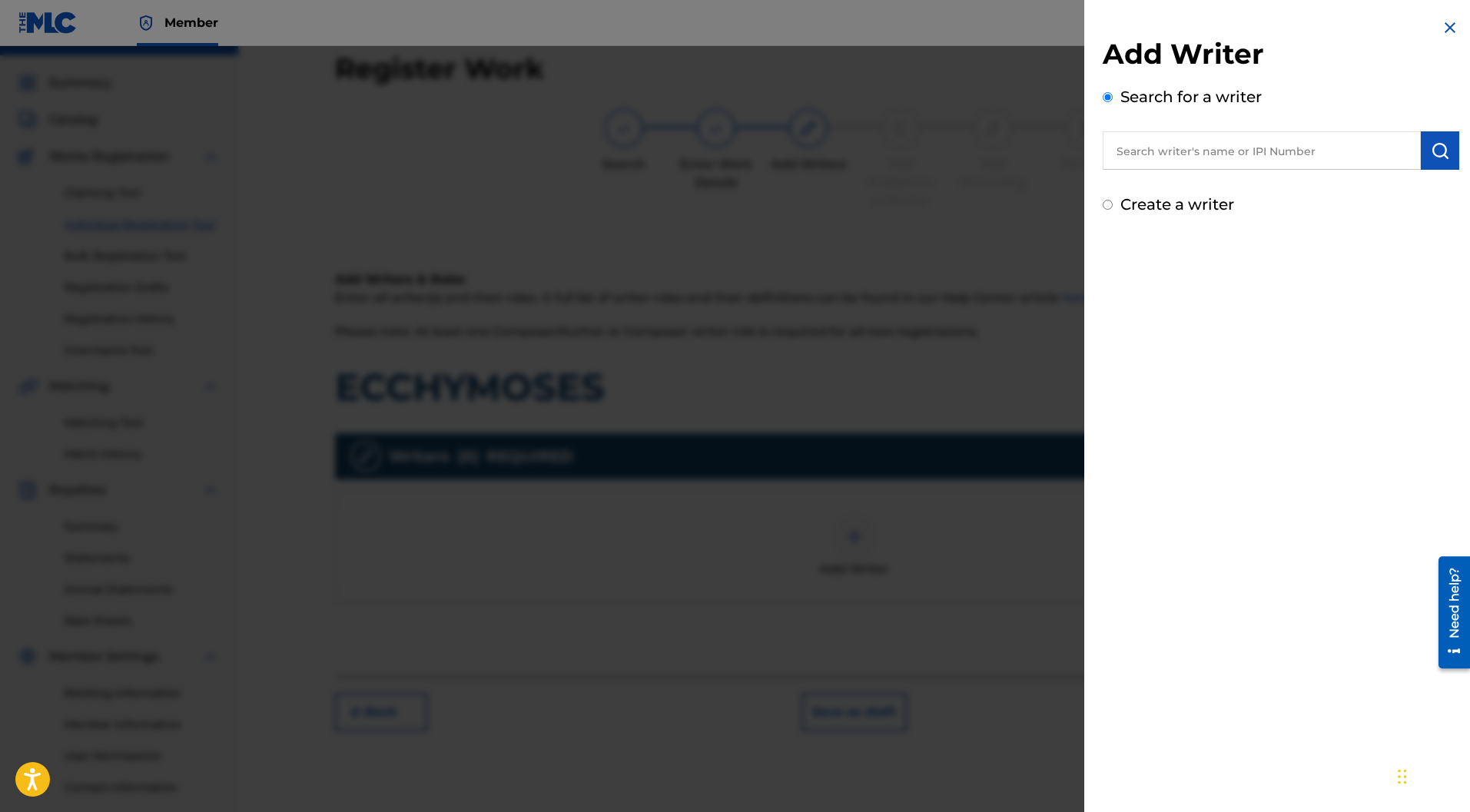
click at [1189, 197] on label "Create a writer" at bounding box center [1177, 204] width 113 height 19
radio input "true"
click at [1113, 200] on input "Create a writer" at bounding box center [1108, 205] width 10 height 10
radio input "false"
radio input "true"
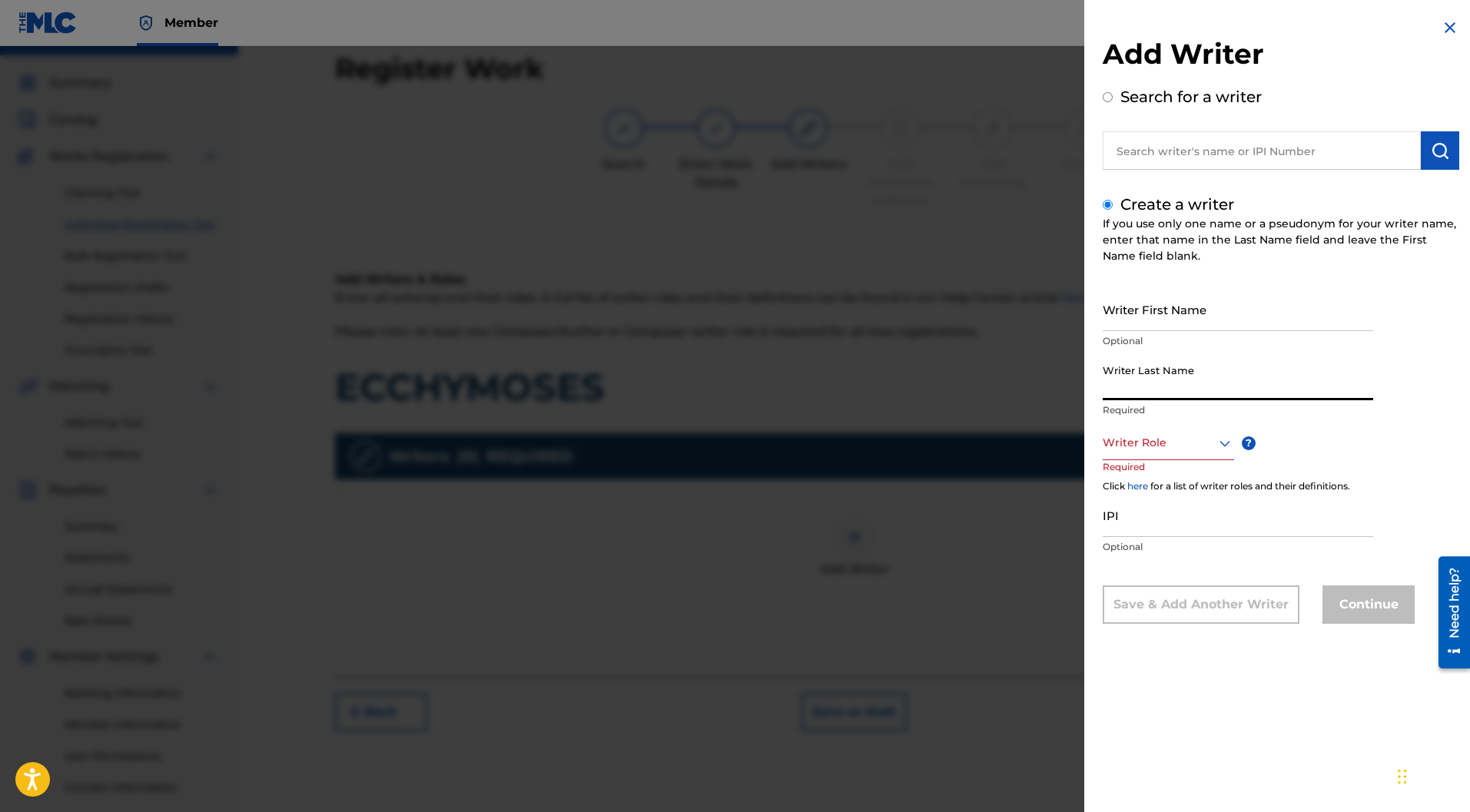
click at [1148, 391] on input "Writer Last Name" at bounding box center [1238, 378] width 271 height 43
paste input "JACK S ON FIRE"
type input "JACK S ON FIRE"
click at [1183, 448] on div at bounding box center [1168, 443] width 131 height 20
drag, startPoint x: 1149, startPoint y: 607, endPoint x: 1111, endPoint y: 565, distance: 56.6
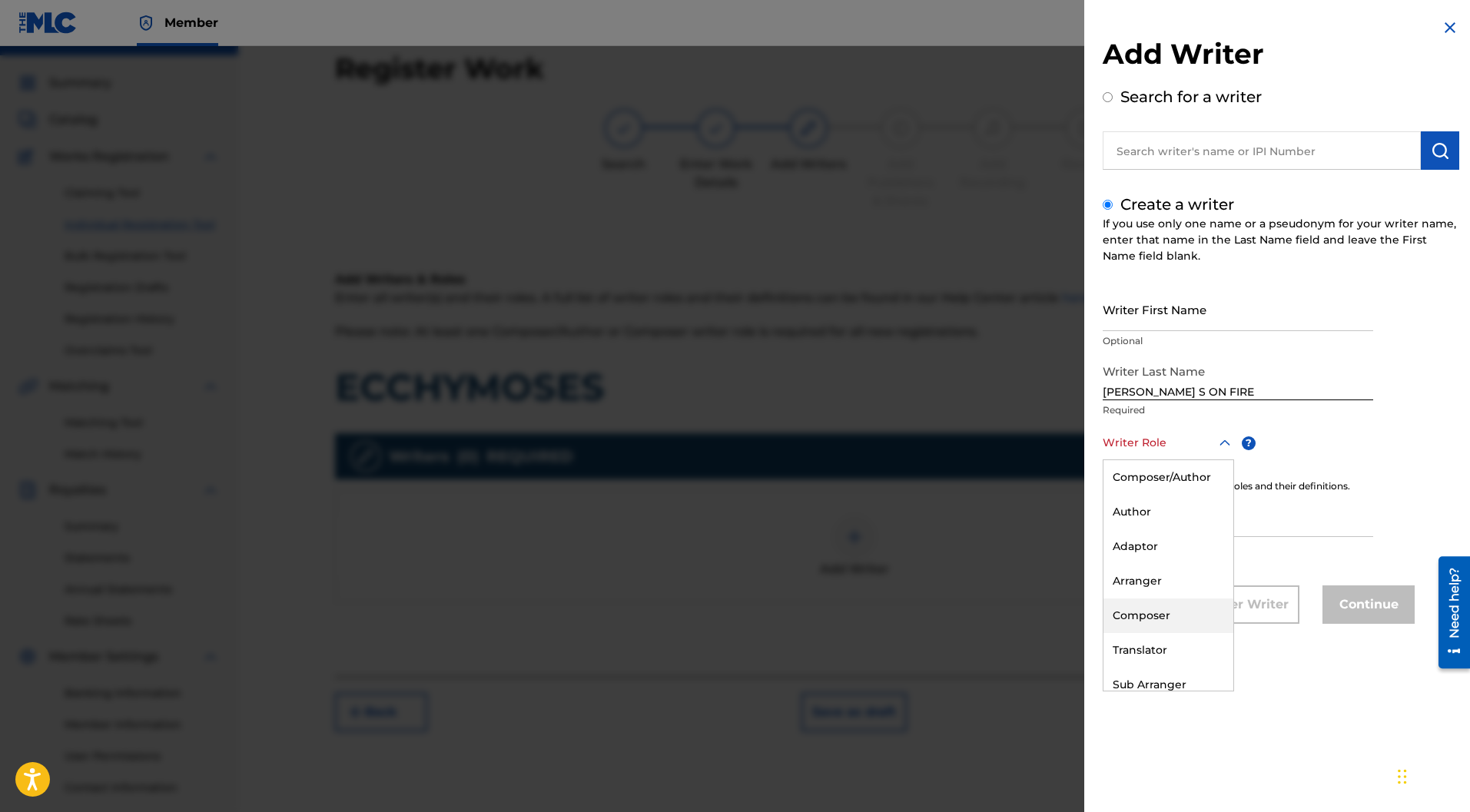
click at [1148, 607] on div "Composer" at bounding box center [1169, 615] width 130 height 34
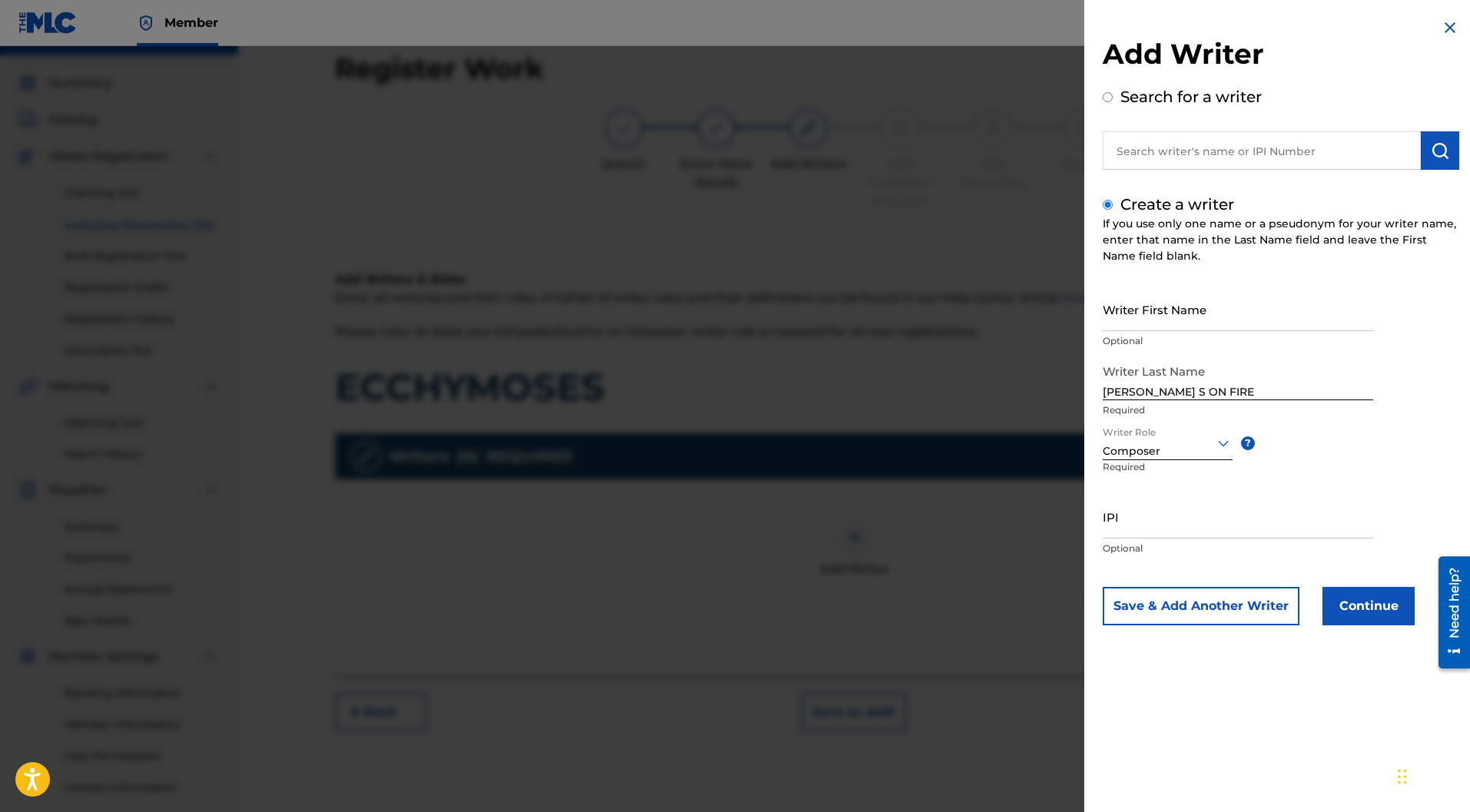
click at [1134, 523] on input "IPI" at bounding box center [1238, 517] width 271 height 43
paste input "732519743"
type input "732519743"
click at [1275, 596] on button "Save & Add Another Writer" at bounding box center [1201, 605] width 197 height 38
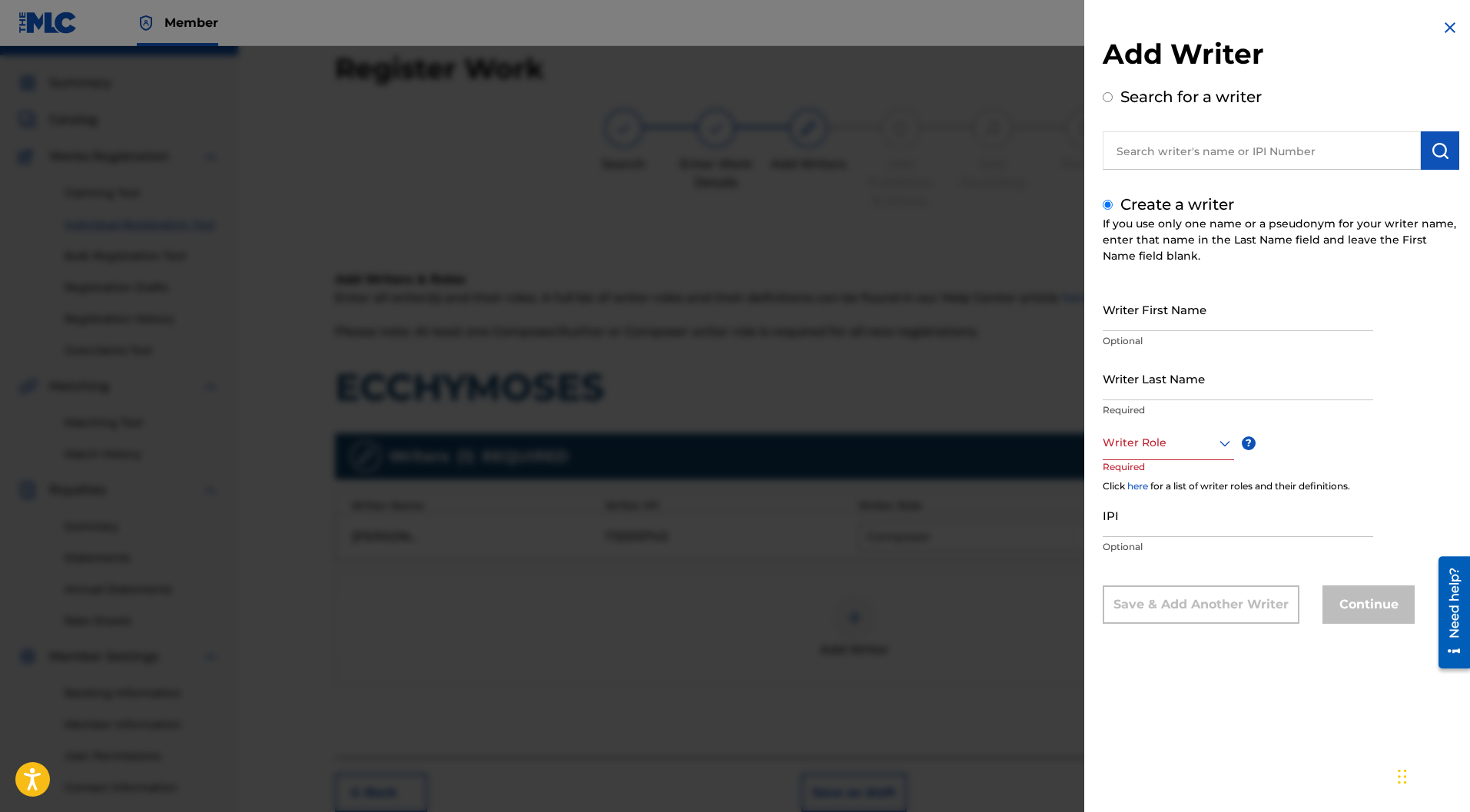
click at [1148, 309] on input "Writer First Name" at bounding box center [1238, 309] width 271 height 43
paste input "[PERSON_NAME]"
drag, startPoint x: 1186, startPoint y: 321, endPoint x: 1146, endPoint y: 323, distance: 40.0
click at [1146, 323] on input "[PERSON_NAME]" at bounding box center [1238, 309] width 271 height 43
type input "[PERSON_NAME]"
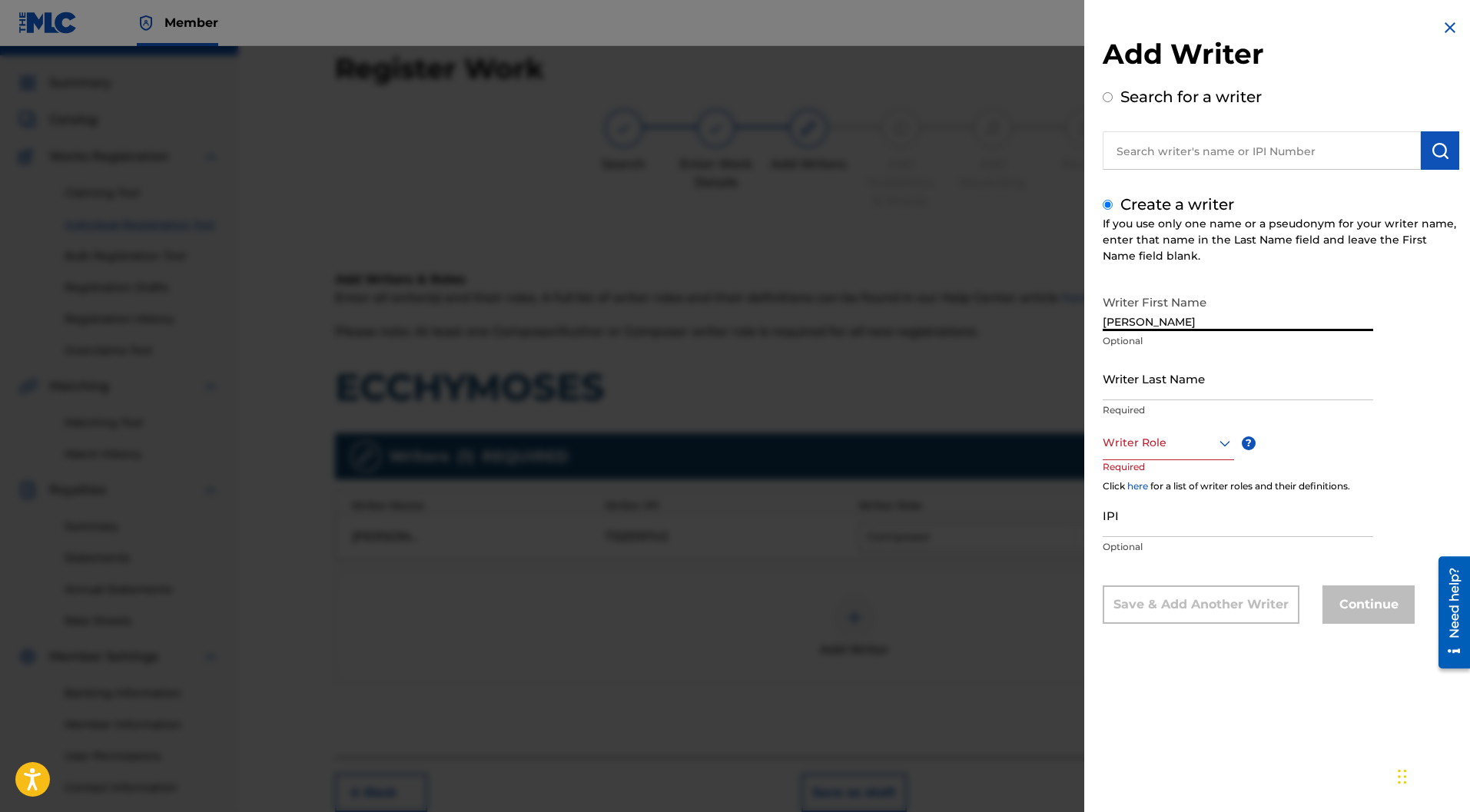
click at [1156, 375] on input "Writer Last Name" at bounding box center [1238, 378] width 271 height 43
paste input "POULY"
type input "POULY"
click at [1188, 449] on div at bounding box center [1168, 443] width 131 height 20
click at [1149, 512] on div "Author" at bounding box center [1169, 512] width 130 height 34
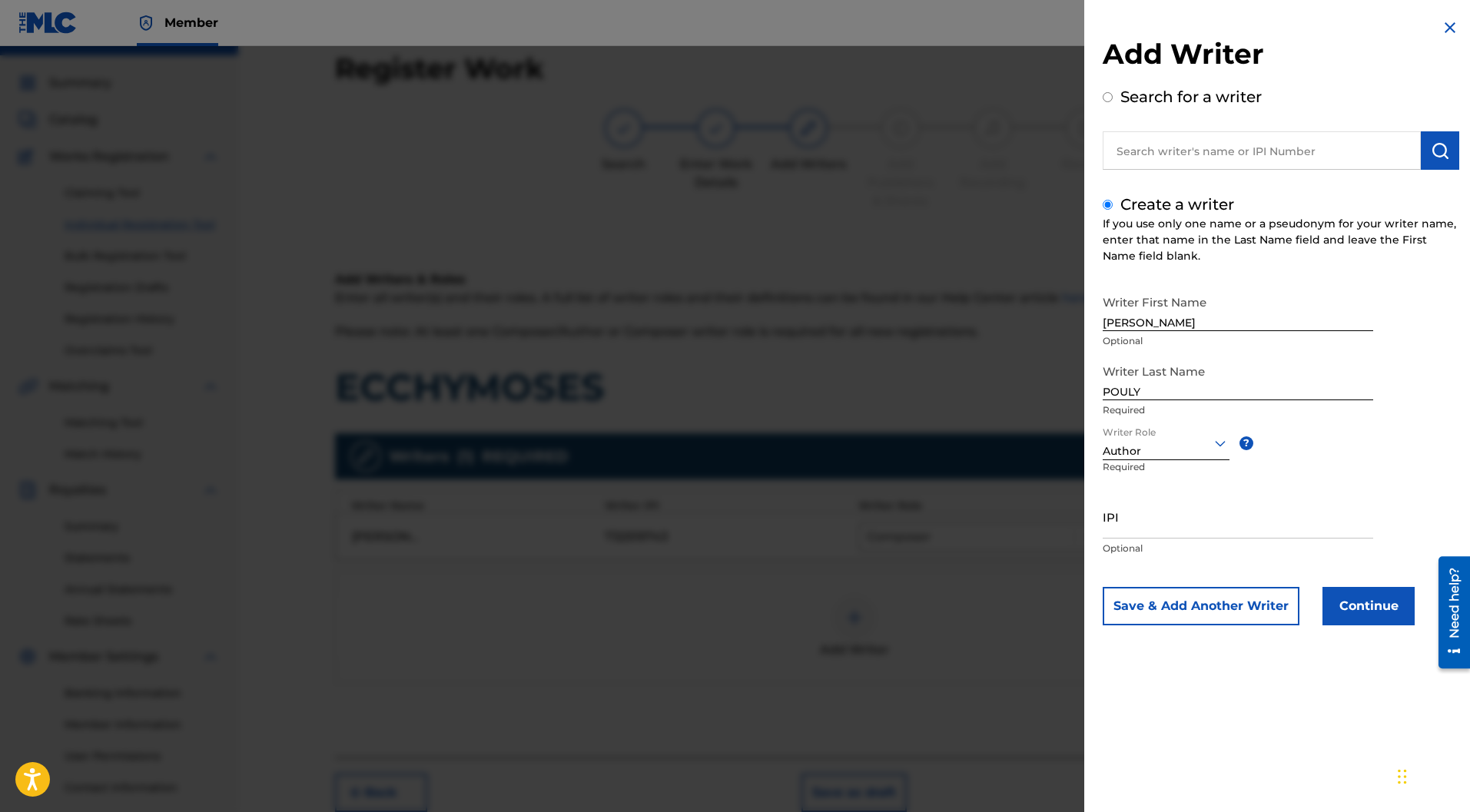
click at [1190, 509] on input "IPI" at bounding box center [1238, 517] width 271 height 43
paste input "883653988"
type input "883653988"
click at [1397, 612] on button "Continue" at bounding box center [1369, 605] width 93 height 38
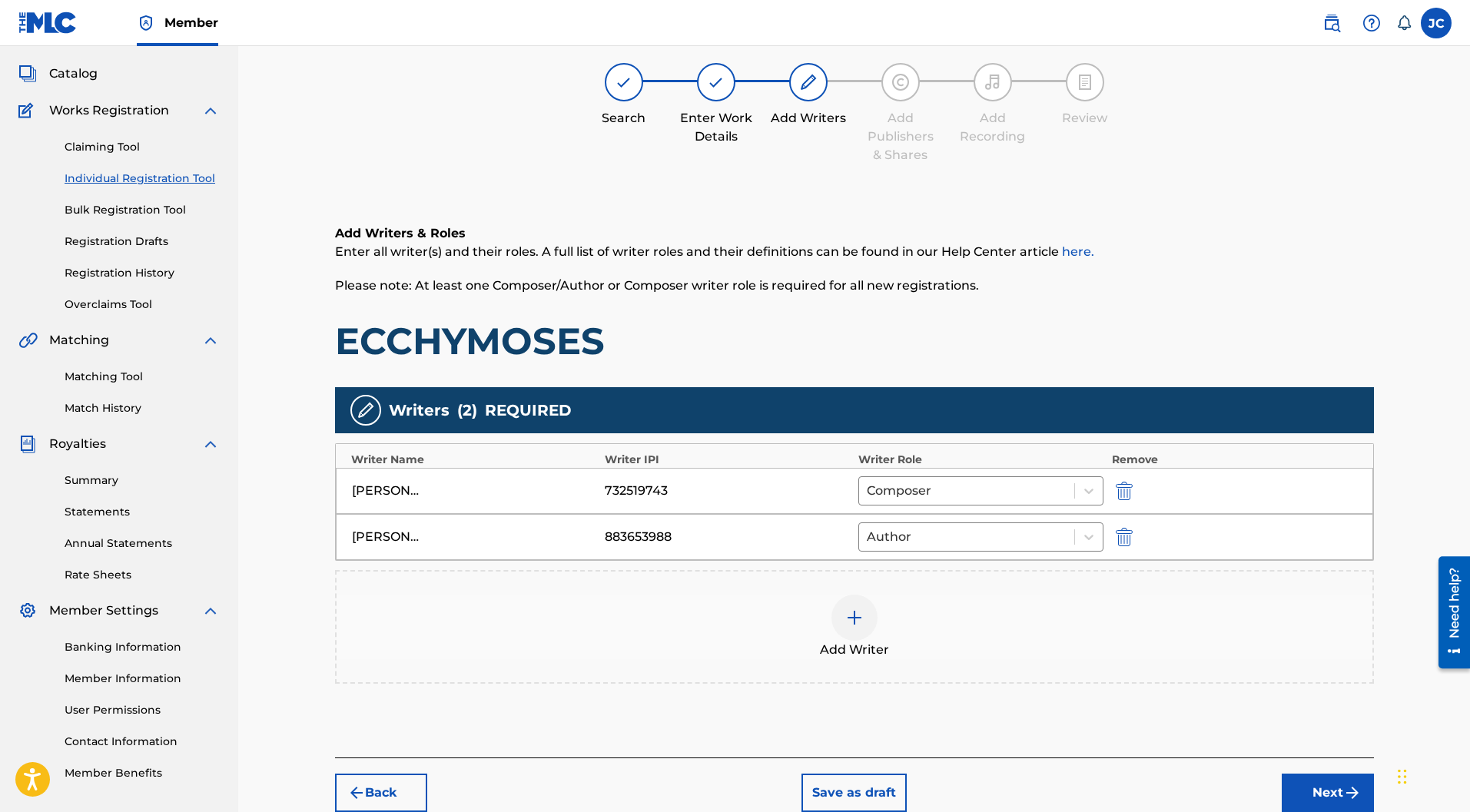
scroll to position [153, 0]
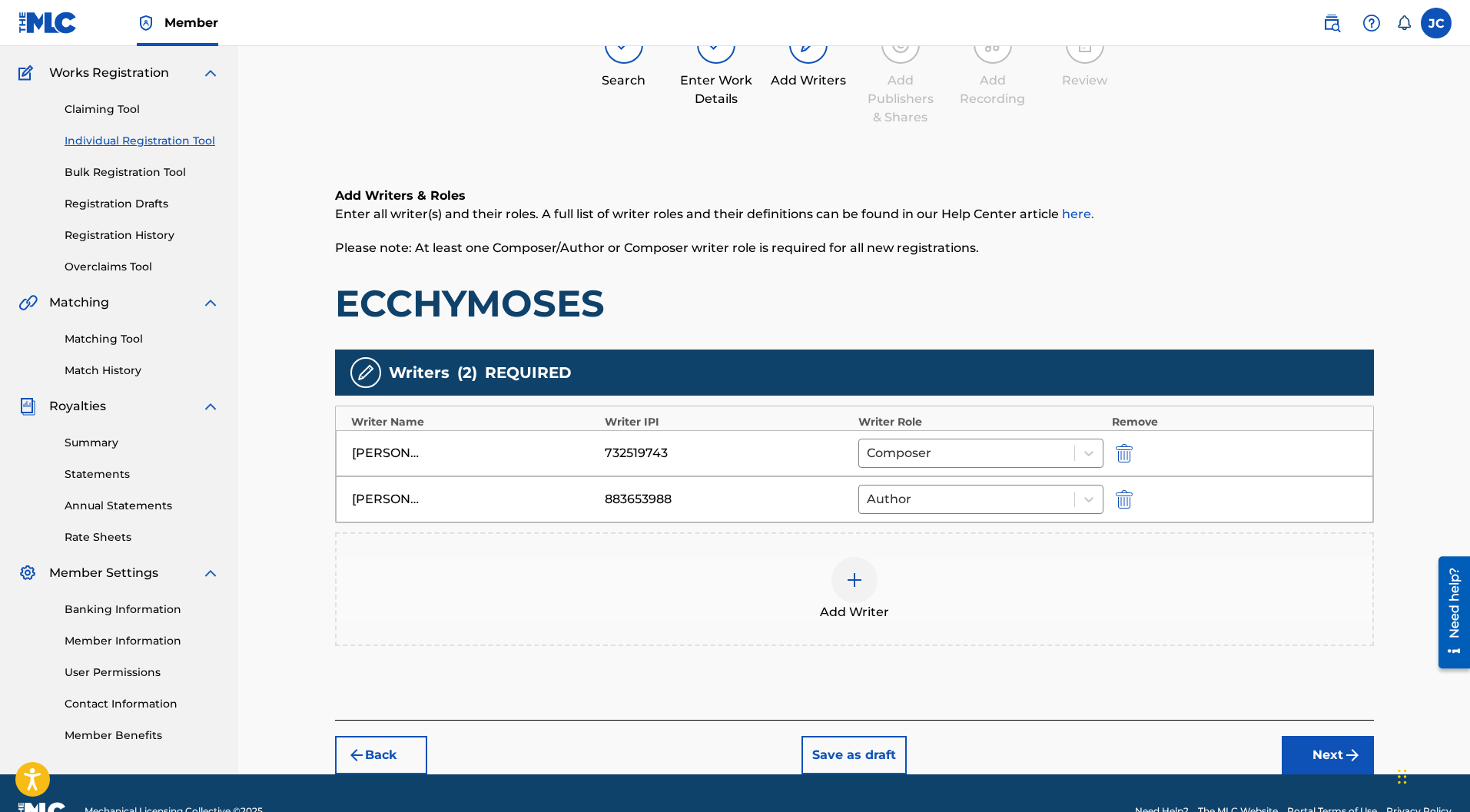
click at [1324, 736] on button "Next" at bounding box center [1328, 755] width 93 height 38
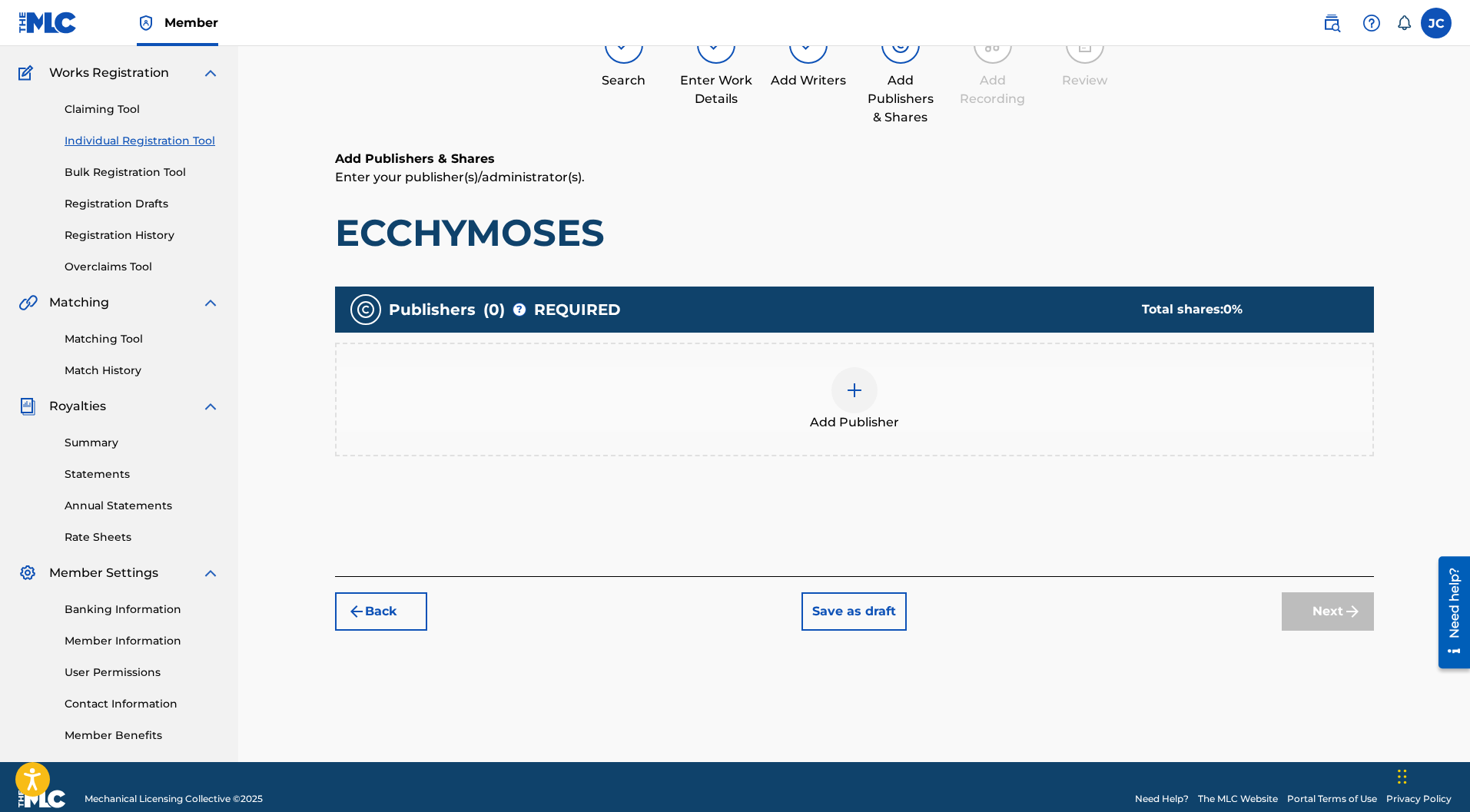
scroll to position [69, 0]
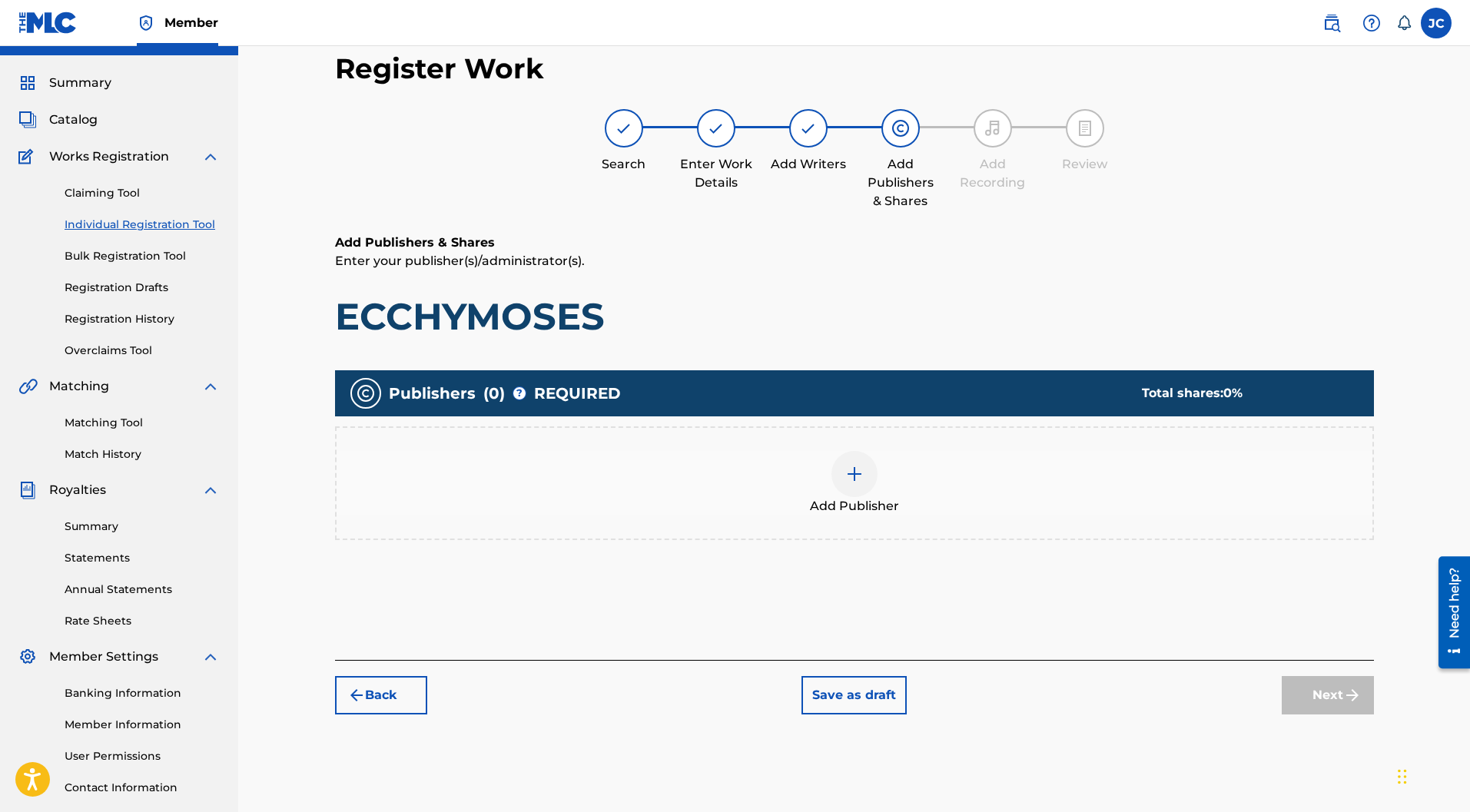
click at [848, 465] on img at bounding box center [854, 473] width 19 height 19
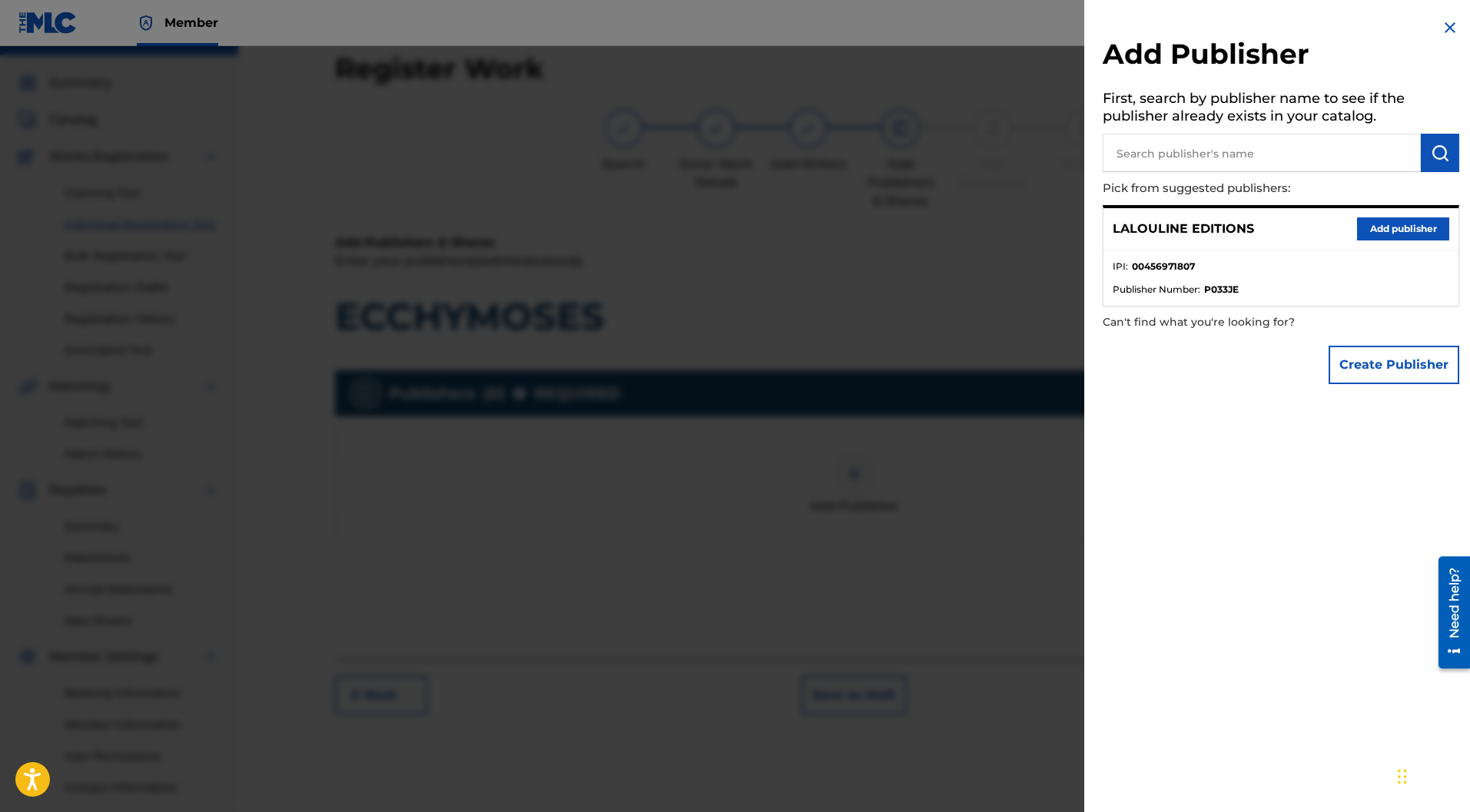
click at [1381, 224] on button "Add publisher" at bounding box center [1403, 228] width 93 height 23
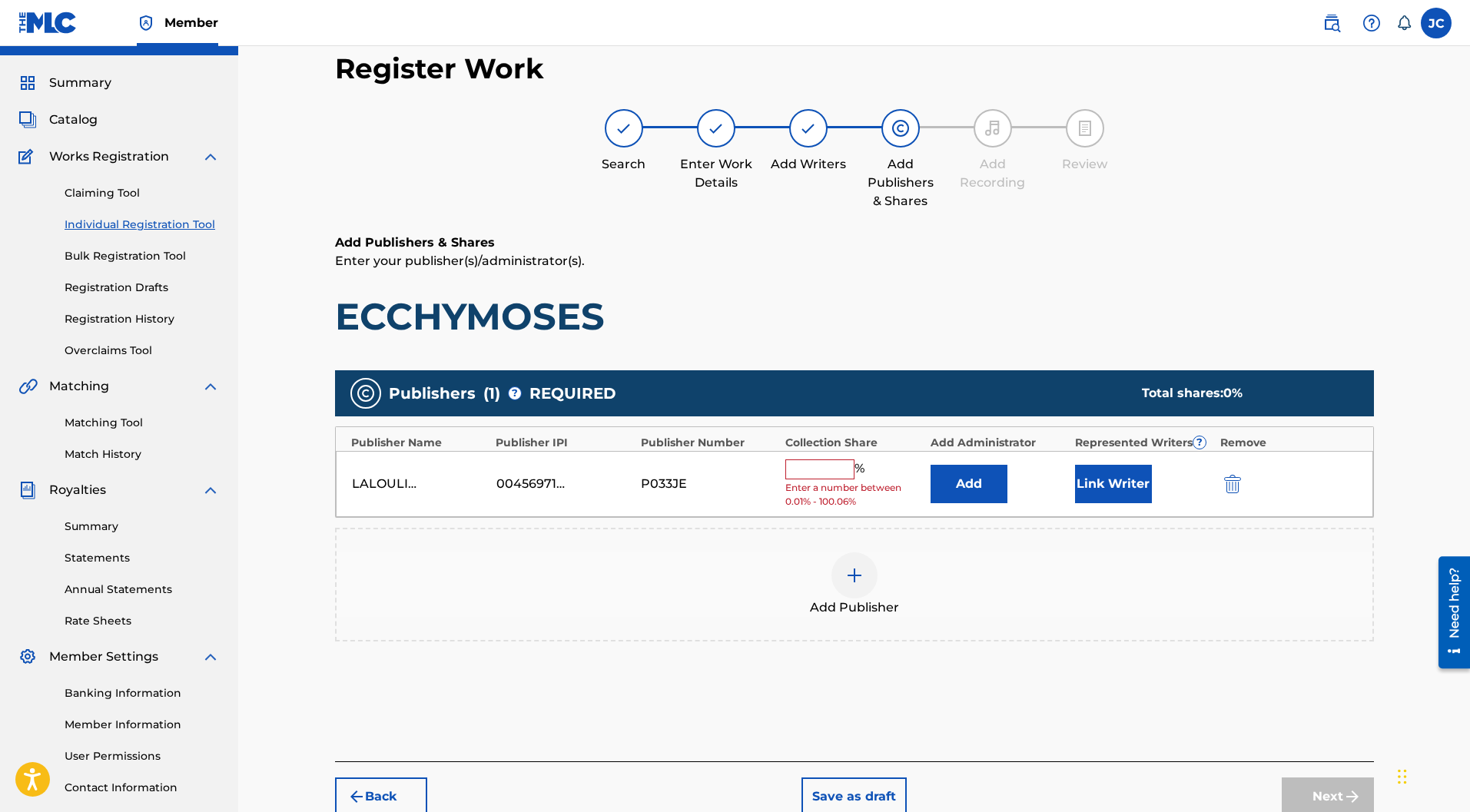
click at [810, 460] on input "text" at bounding box center [819, 469] width 69 height 20
type input "50"
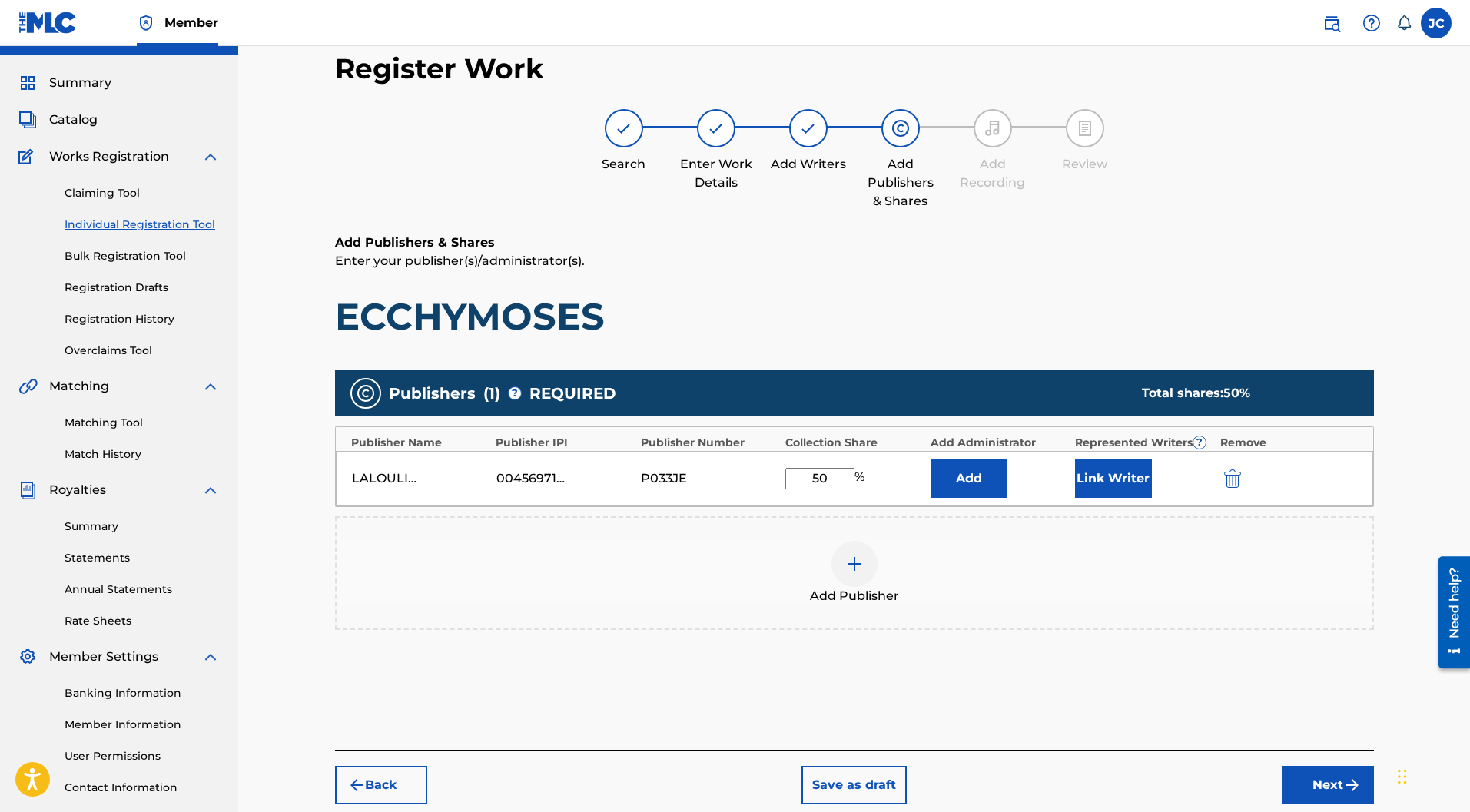
click at [1099, 460] on button "Link Writer" at bounding box center [1114, 478] width 77 height 38
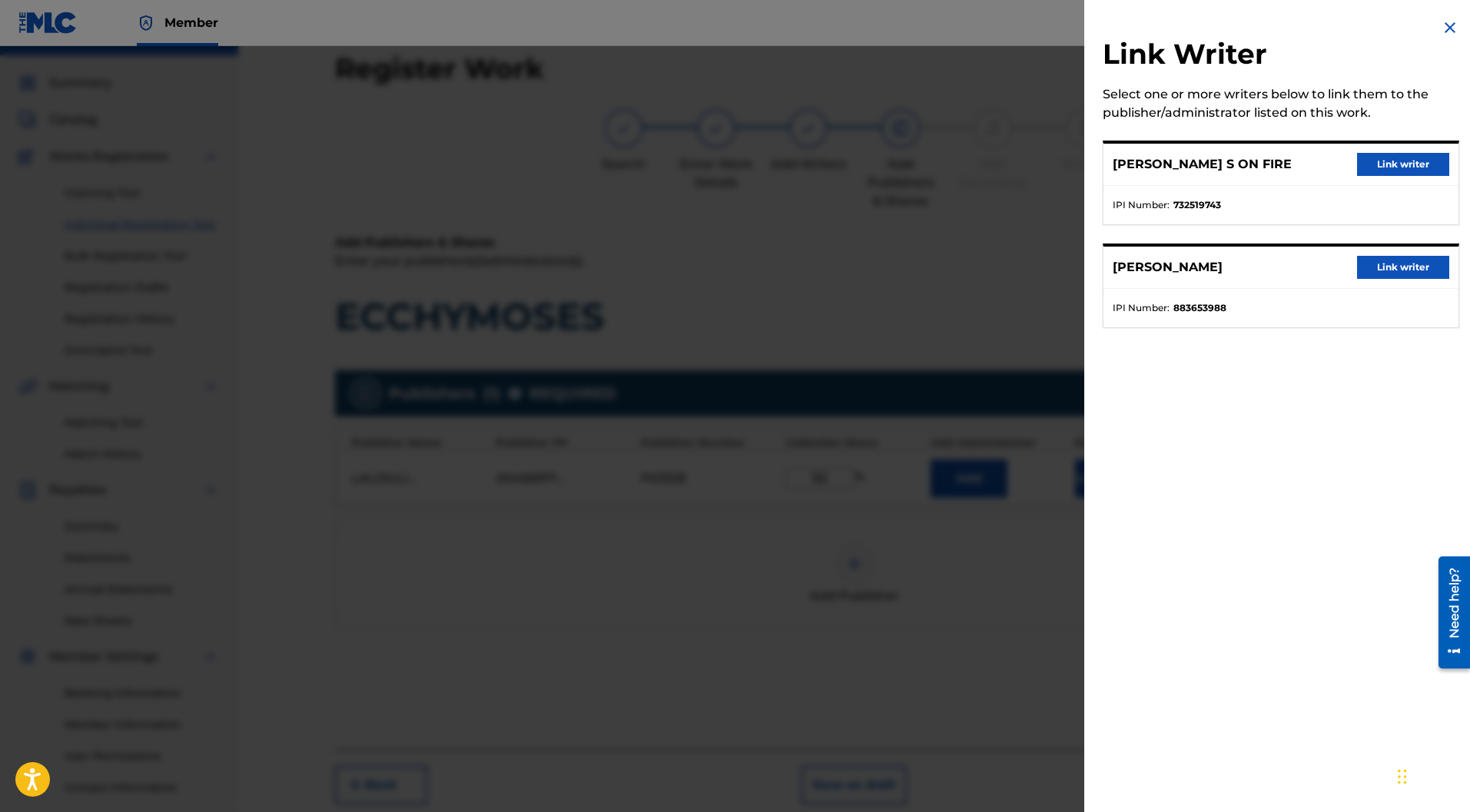
click at [1371, 168] on button "Link writer" at bounding box center [1403, 163] width 93 height 23
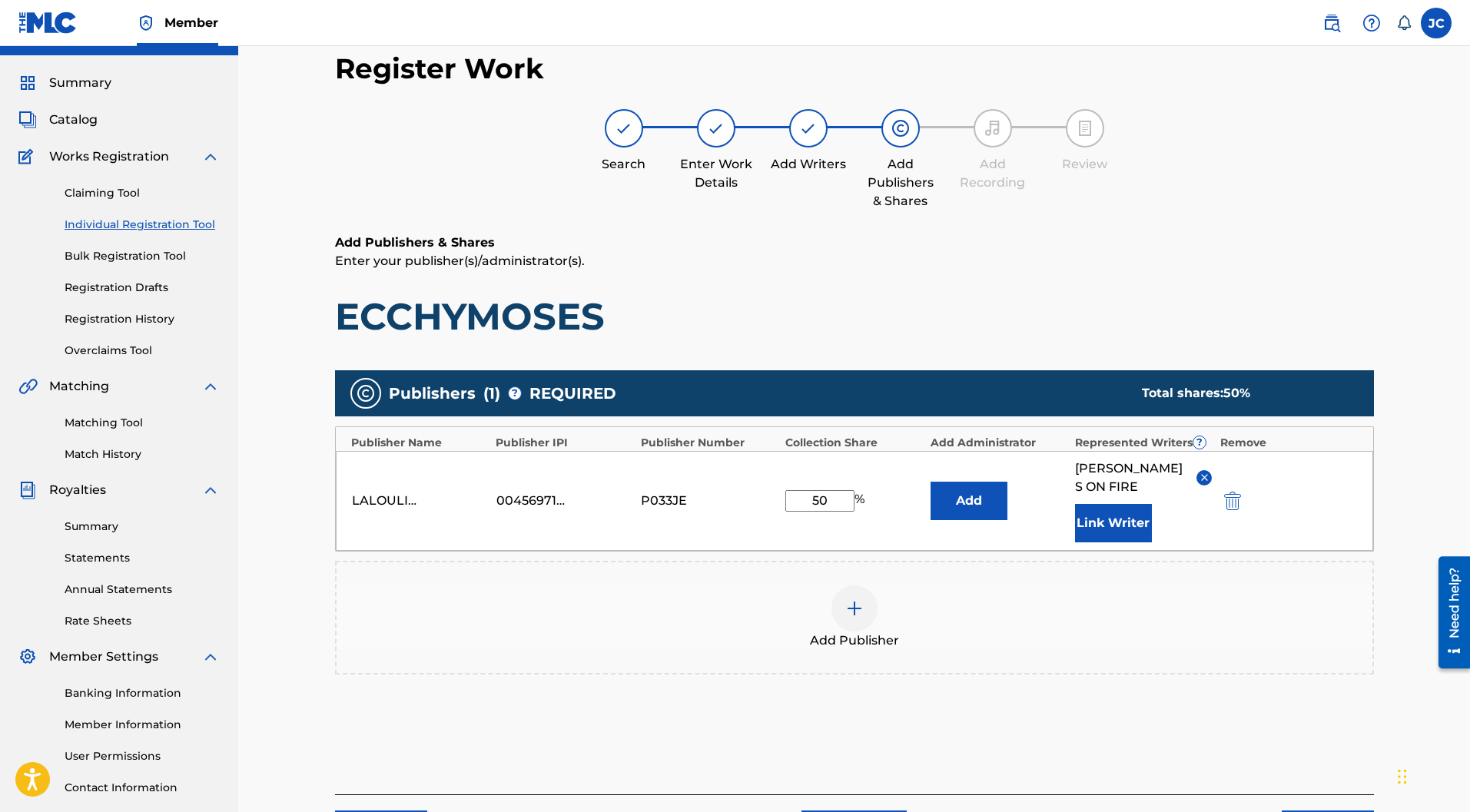
click at [1116, 504] on button "Link Writer" at bounding box center [1114, 523] width 77 height 38
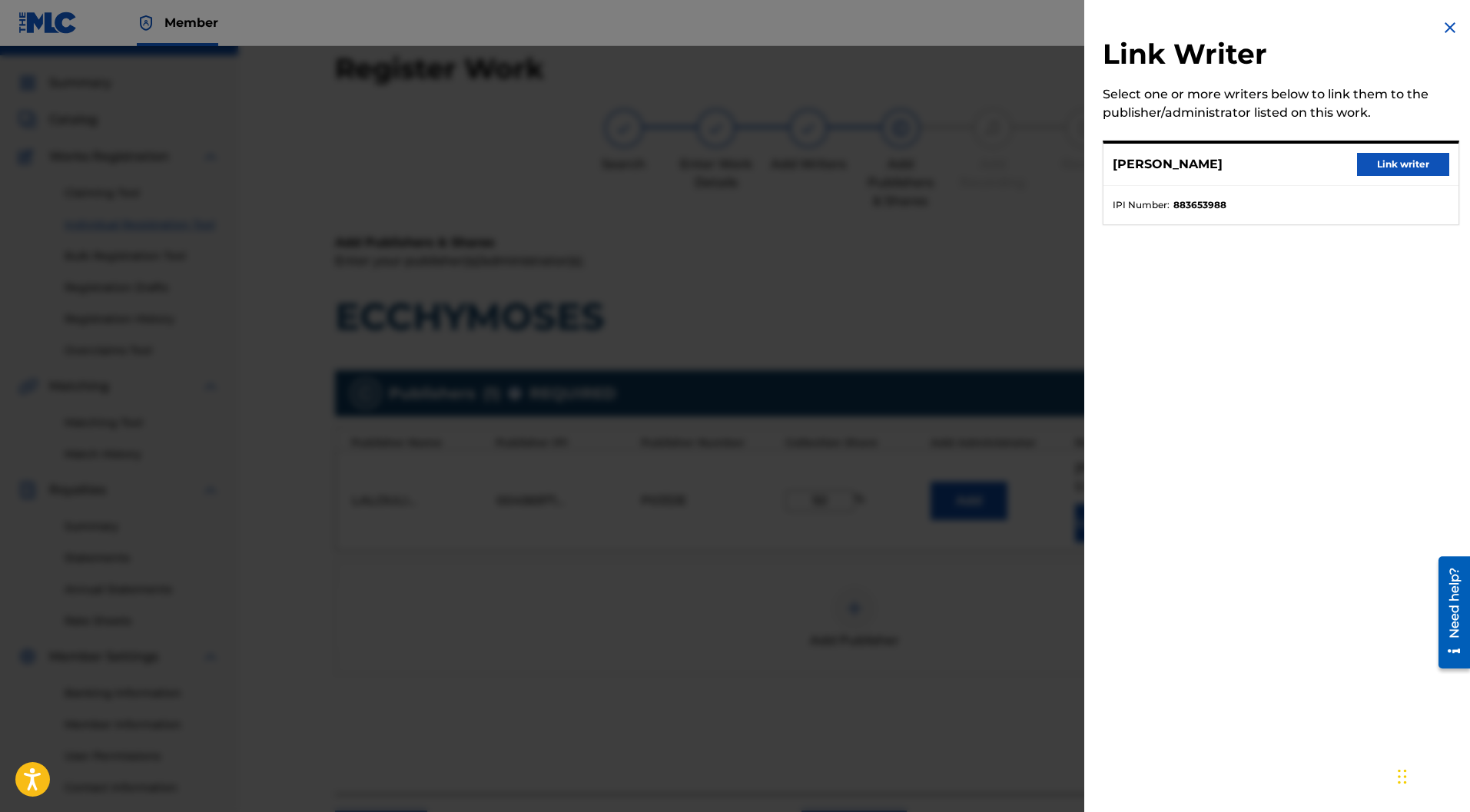
click at [1385, 166] on button "Link writer" at bounding box center [1403, 163] width 93 height 23
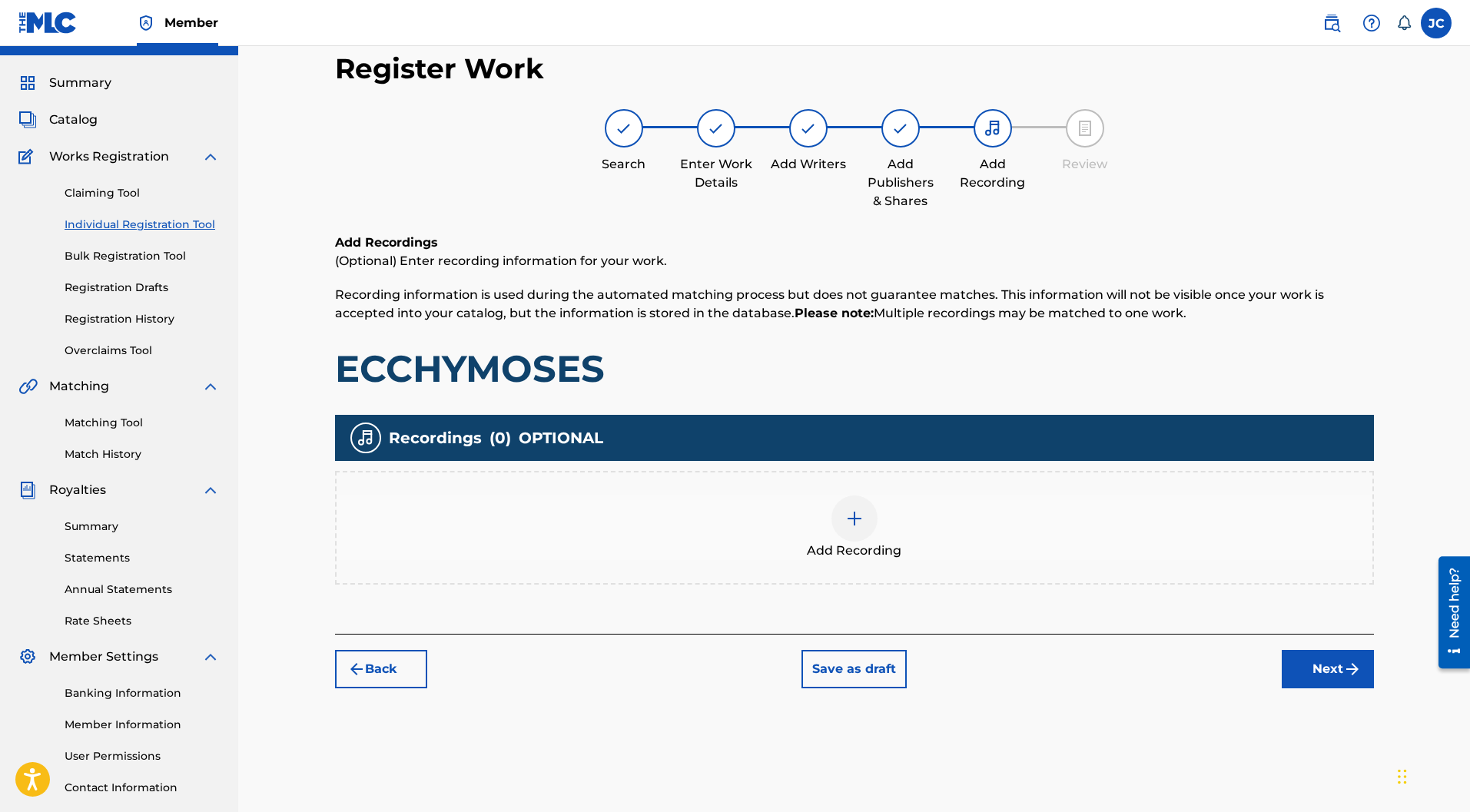
click at [855, 509] on img at bounding box center [854, 518] width 19 height 19
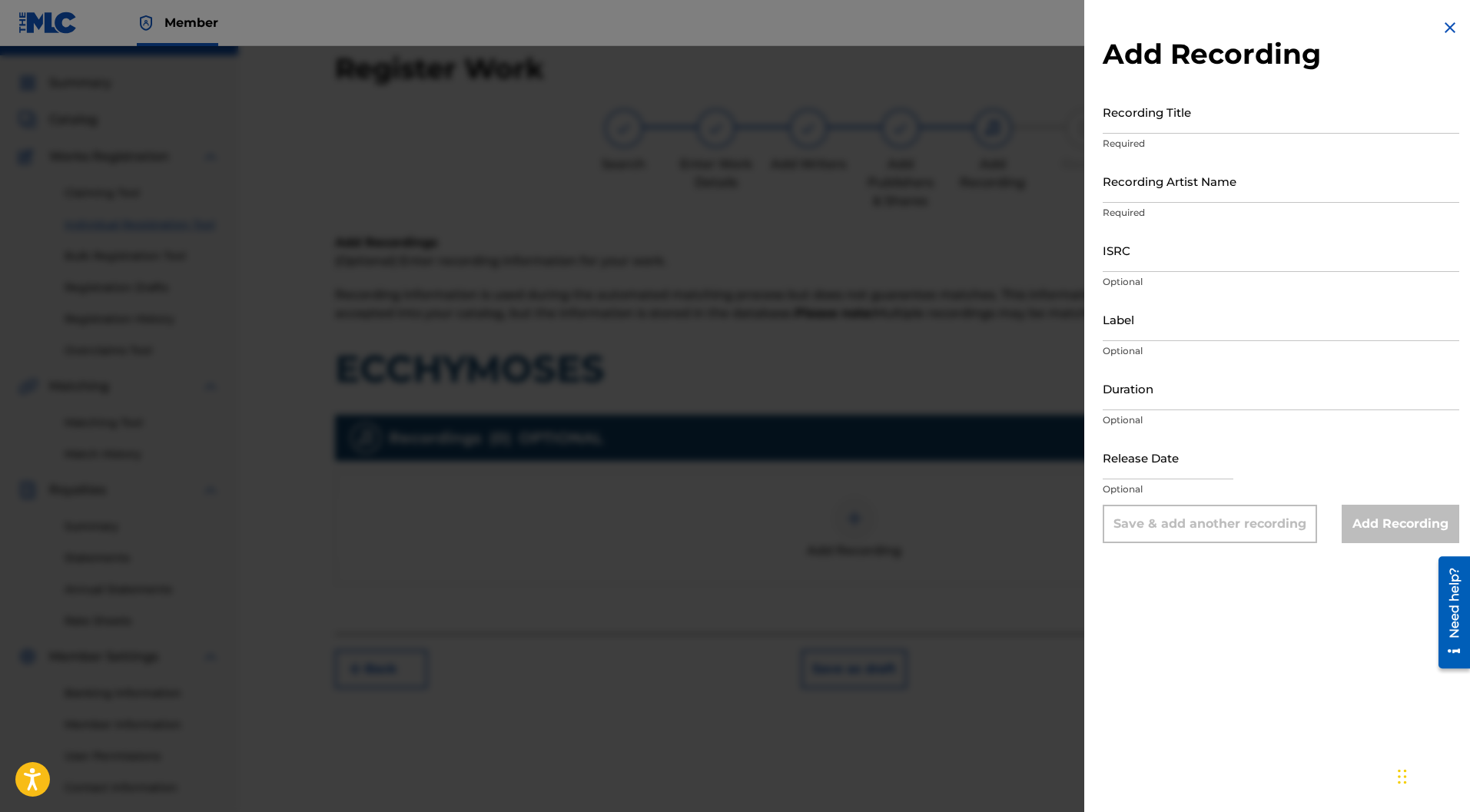
click at [1140, 121] on input "Recording Title" at bounding box center [1281, 111] width 356 height 43
paste input "ECCHYMOSES"
type input "ECCHYMOSES"
click at [1142, 183] on input "Recording Artist Name" at bounding box center [1281, 181] width 356 height 43
type input "Ravage Club"
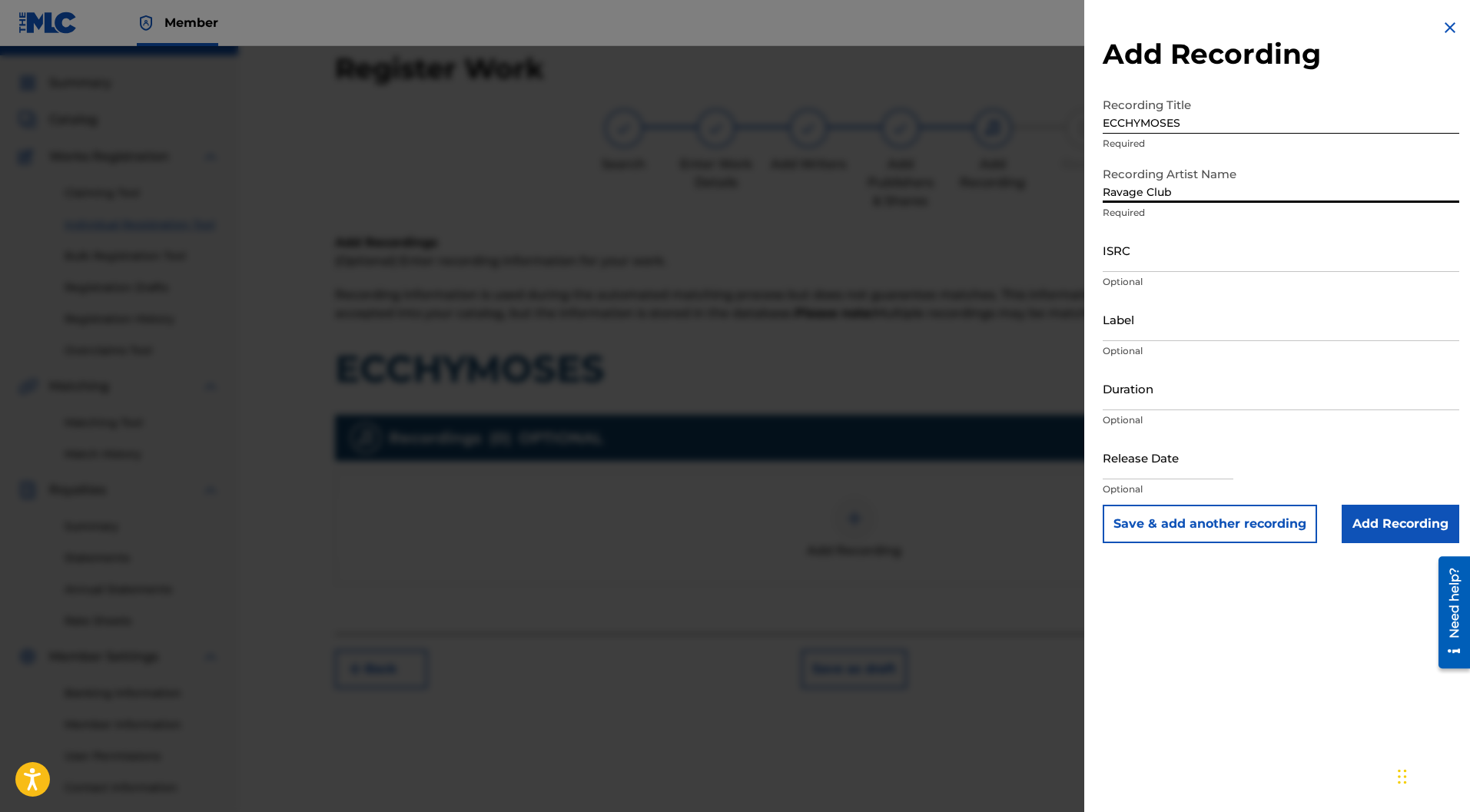
click at [1125, 259] on input "ISRC" at bounding box center [1281, 250] width 356 height 43
paste input "FR-9W1-23-63203"
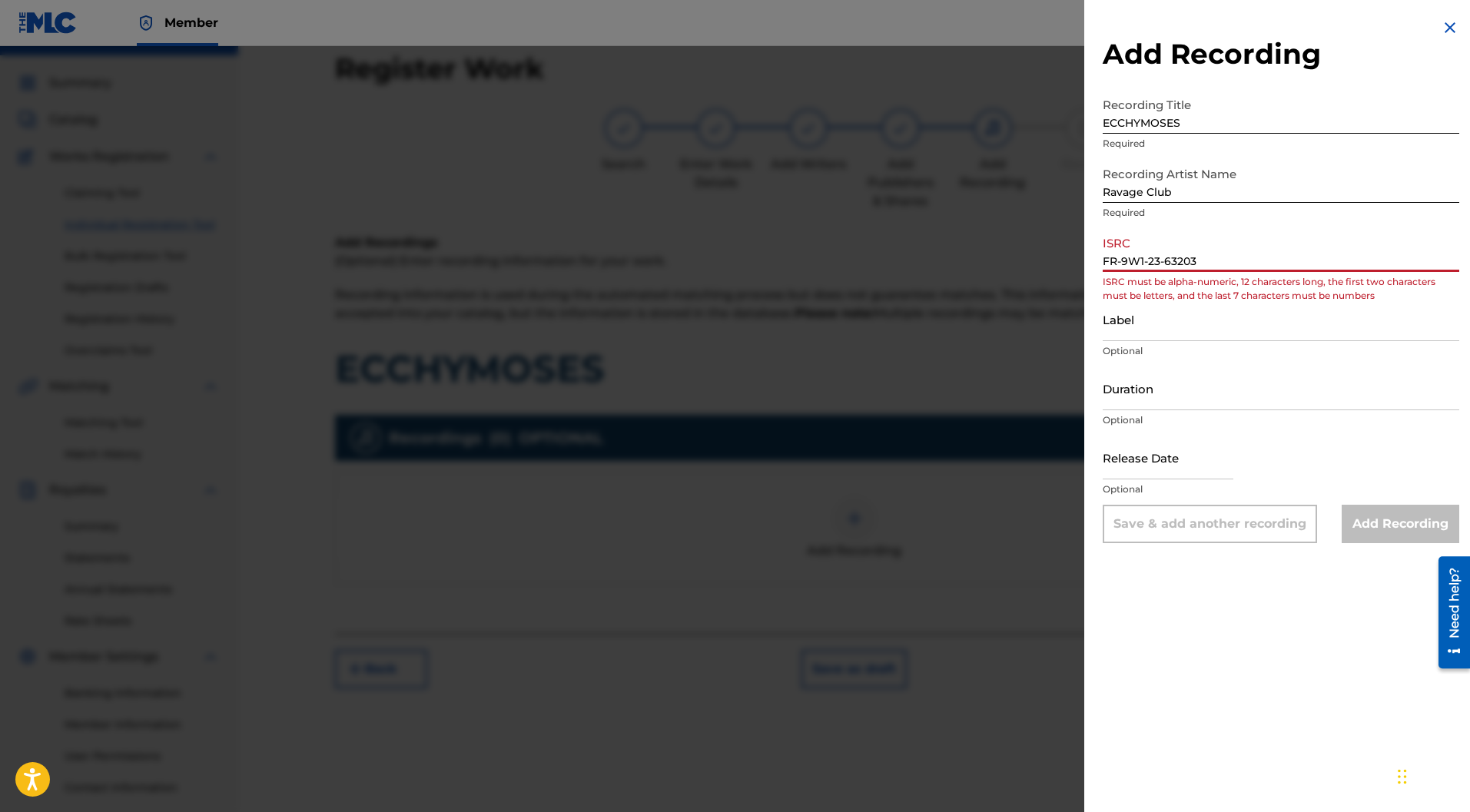
click at [1120, 261] on input "FR-9W1-23-63203" at bounding box center [1281, 250] width 356 height 43
click at [1142, 261] on input "FR9W1-23-63203" at bounding box center [1281, 250] width 356 height 43
click at [1158, 260] on input "FR9W123-63203" at bounding box center [1281, 250] width 356 height 43
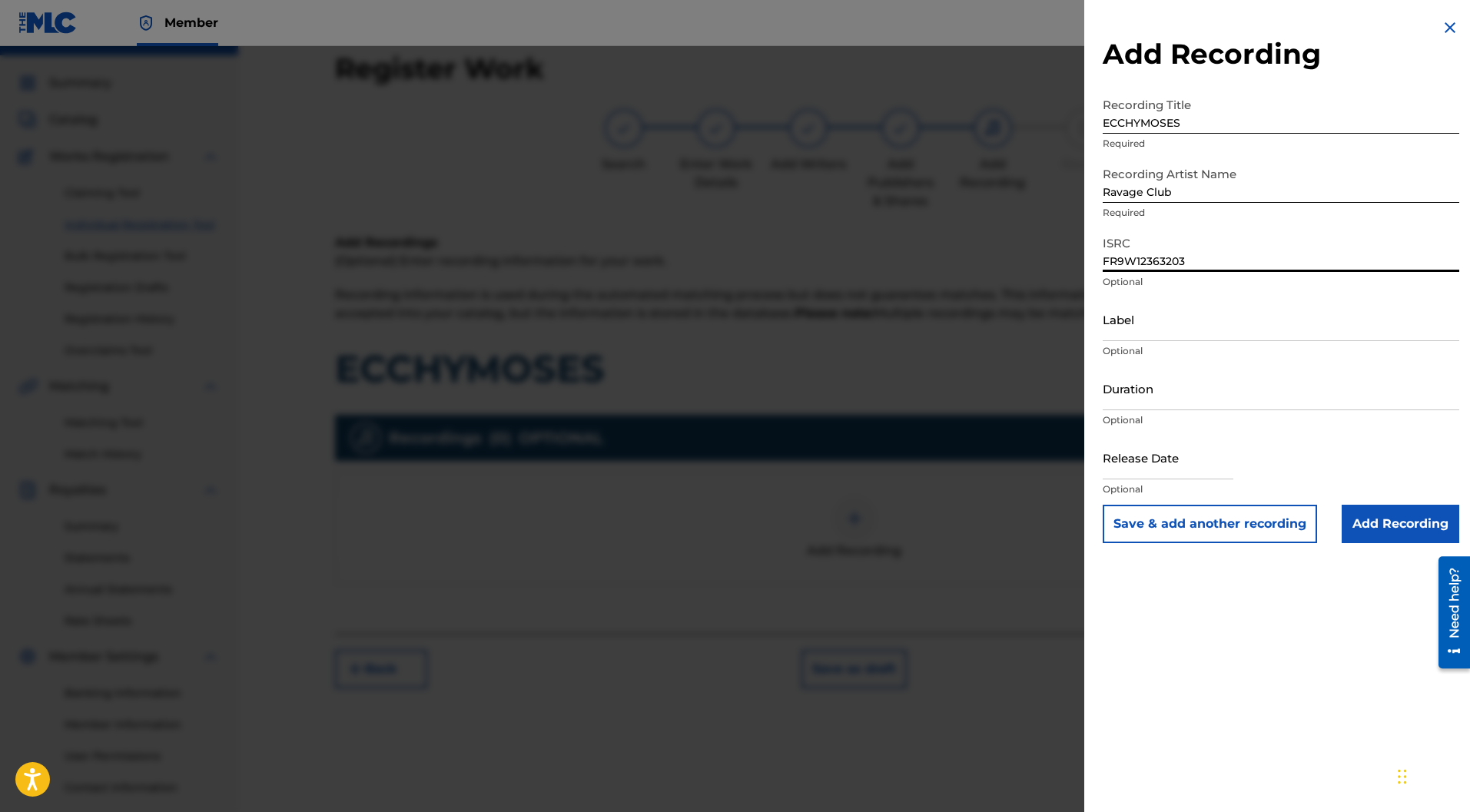
type input "FR9W12363203"
click at [1154, 322] on input "Label" at bounding box center [1281, 319] width 356 height 43
type input "Chien fou"
click at [1203, 521] on button "Save & add another recording" at bounding box center [1210, 524] width 215 height 38
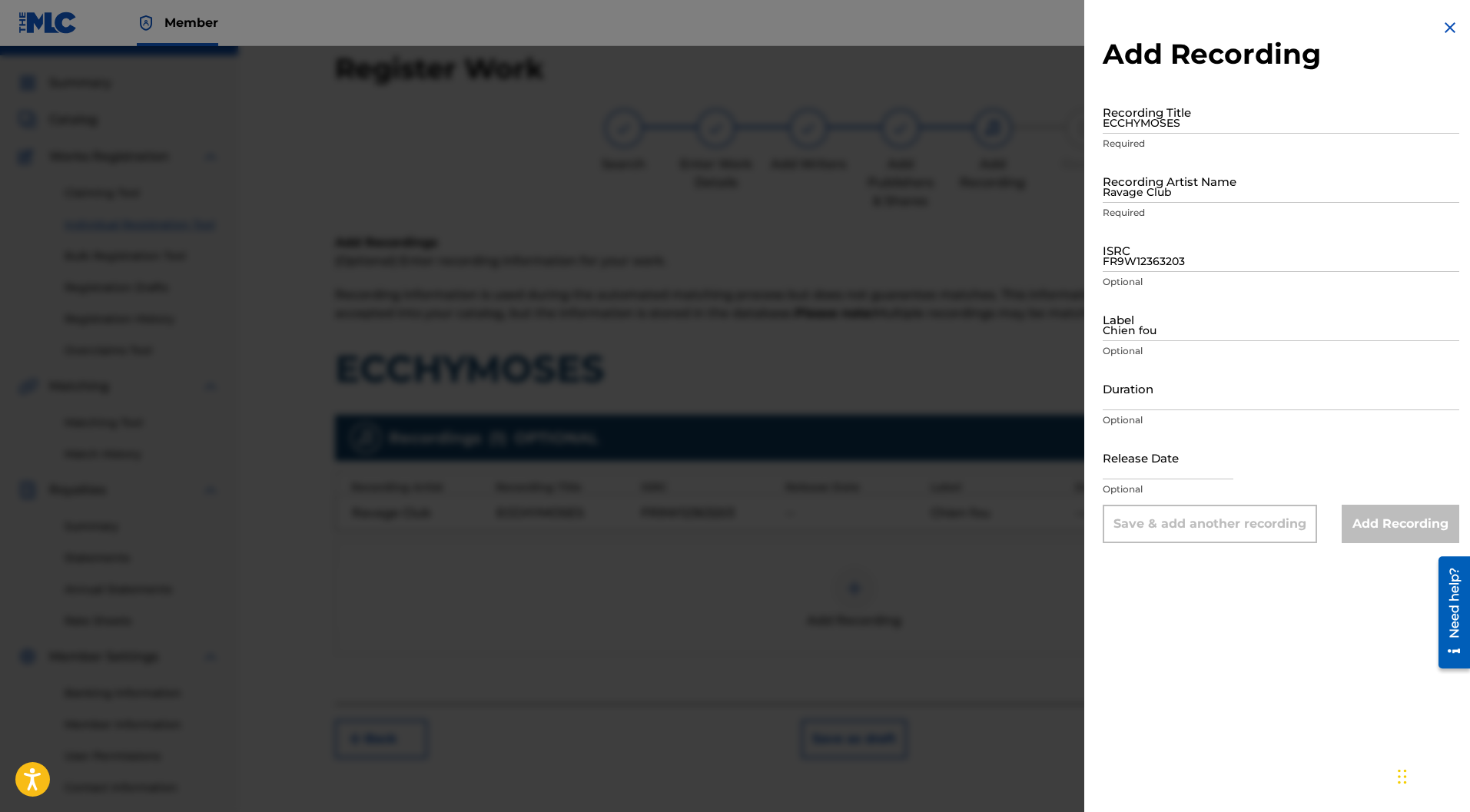
click at [1444, 24] on img at bounding box center [1449, 28] width 19 height 19
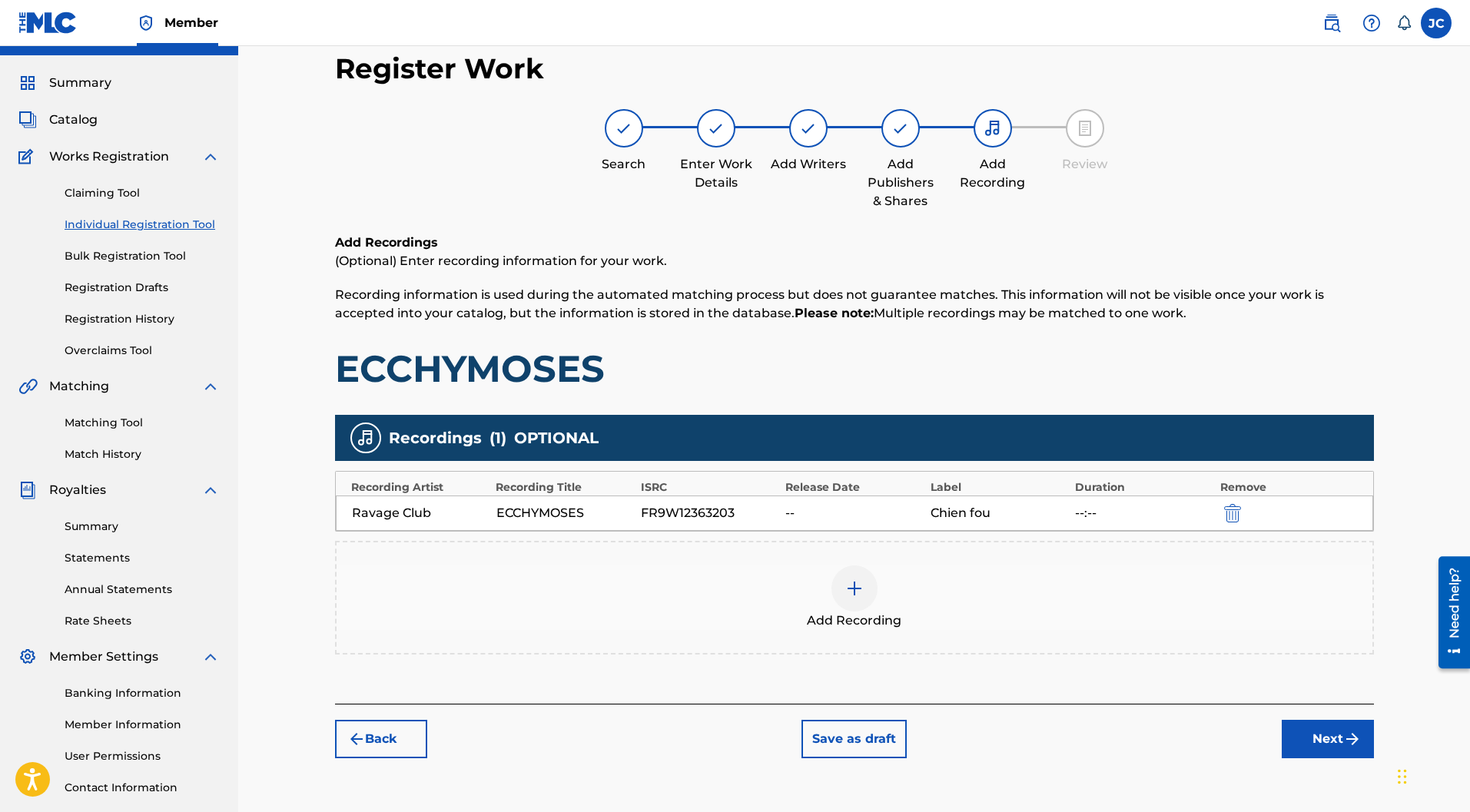
click at [1229, 504] on img "submit" at bounding box center [1232, 513] width 17 height 19
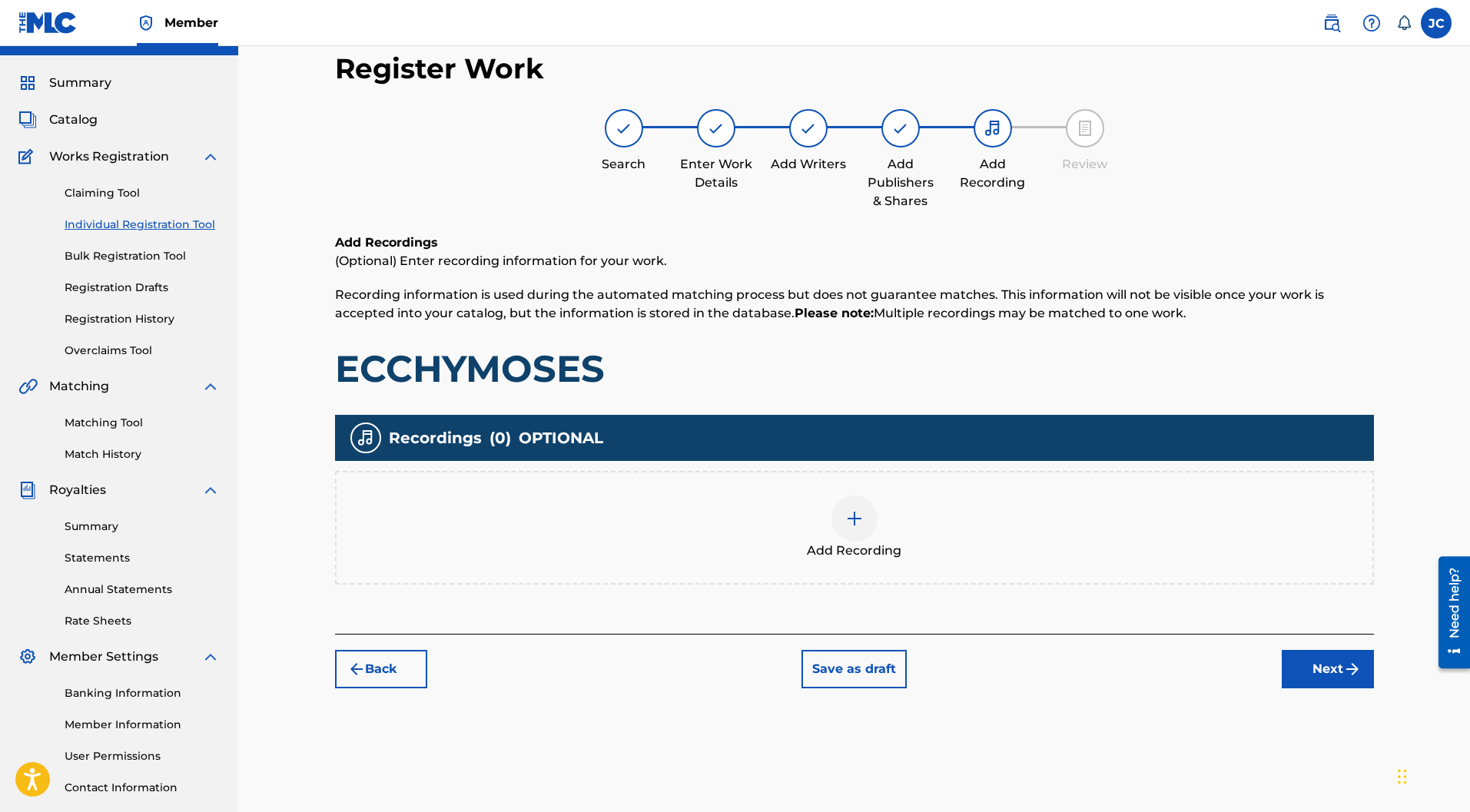
click at [865, 495] on div at bounding box center [854, 518] width 46 height 46
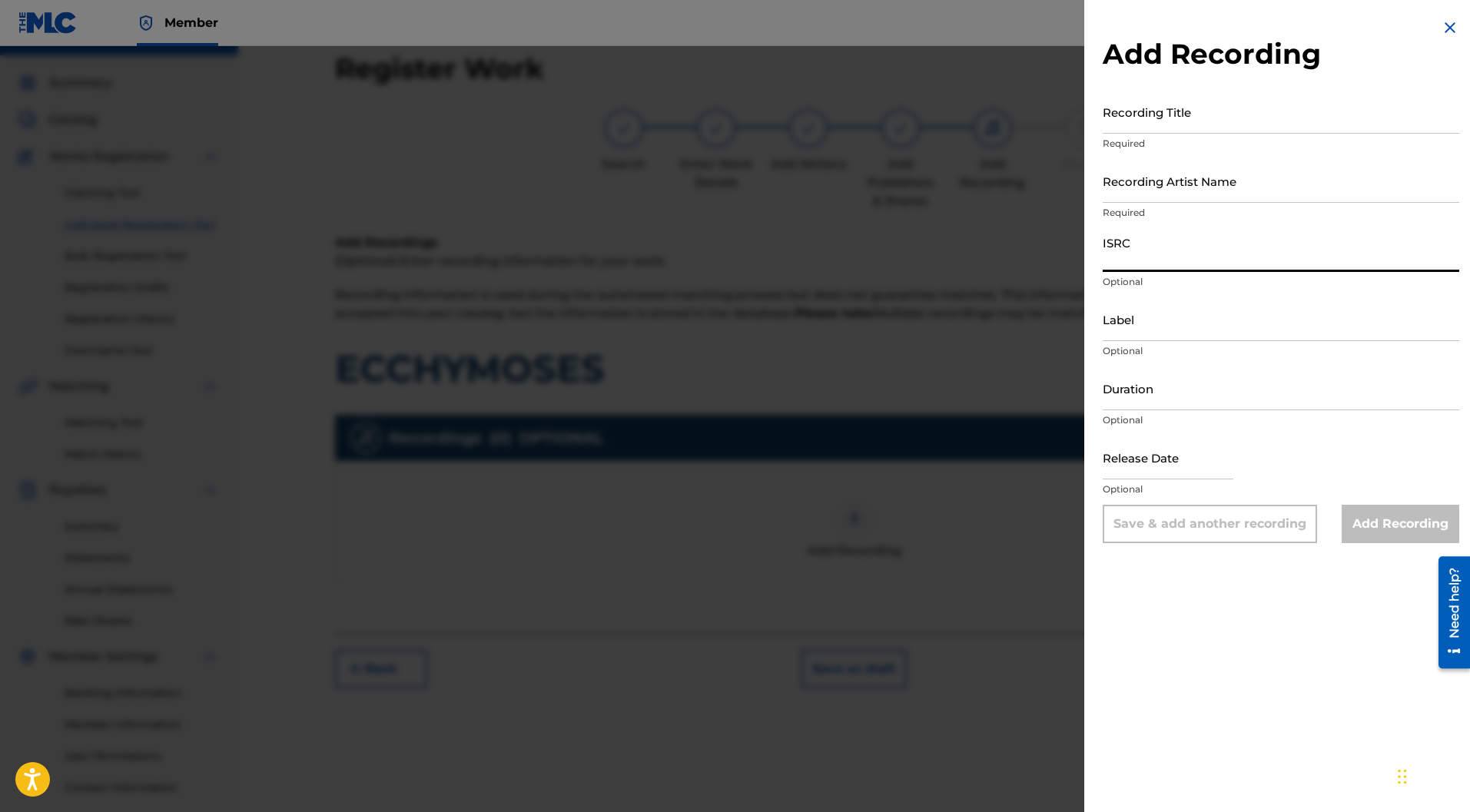
click at [1154, 241] on input "ISRC" at bounding box center [1281, 250] width 356 height 43
paste input "FR-9W1-23-63203"
click at [1118, 259] on input "FR-9W1-23-63203" at bounding box center [1281, 250] width 356 height 43
click at [1142, 261] on input "FR9W1-23-63203" at bounding box center [1281, 250] width 356 height 43
click at [1154, 259] on input "FR9W123-63203" at bounding box center [1281, 250] width 356 height 43
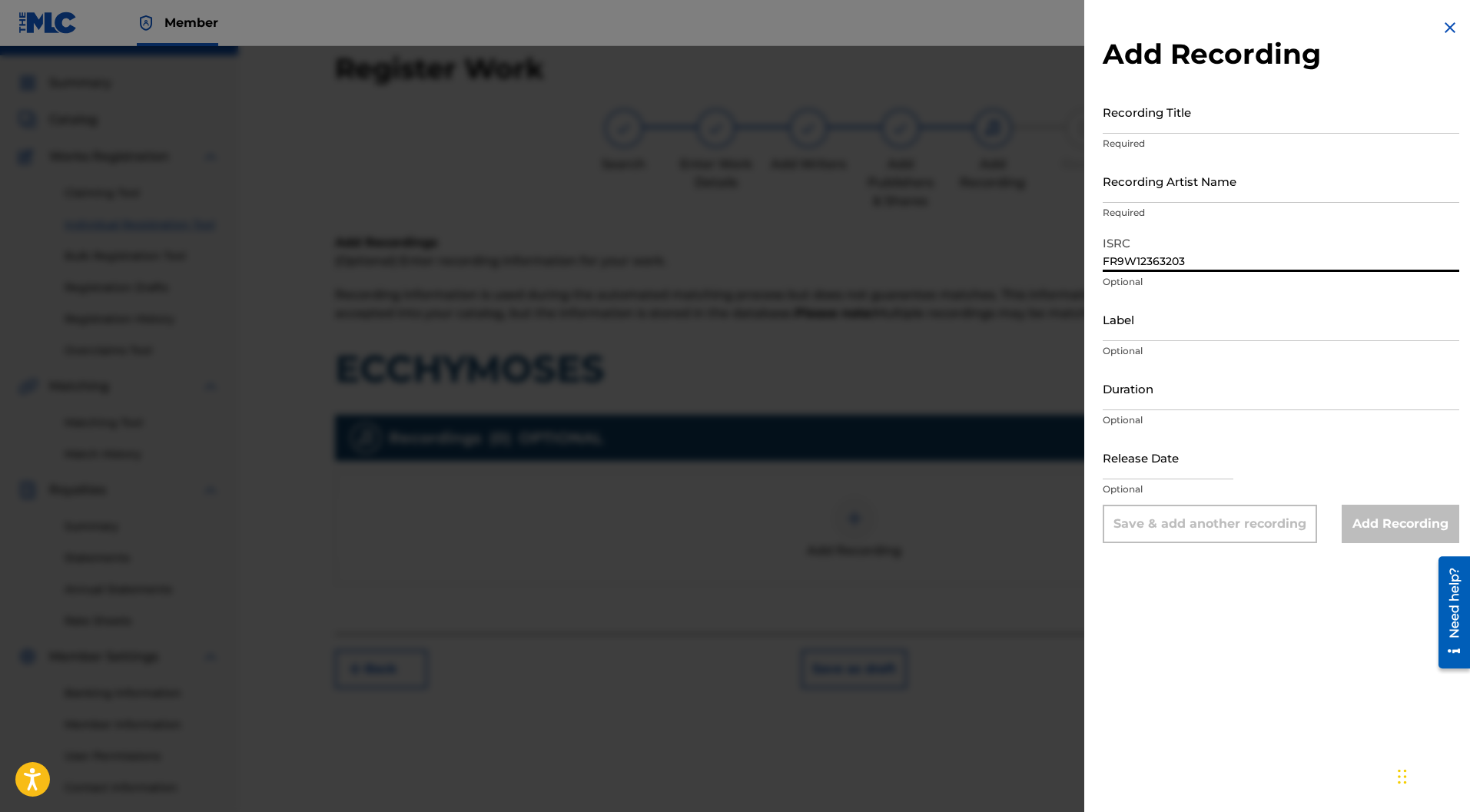
type input "FR9W12363203"
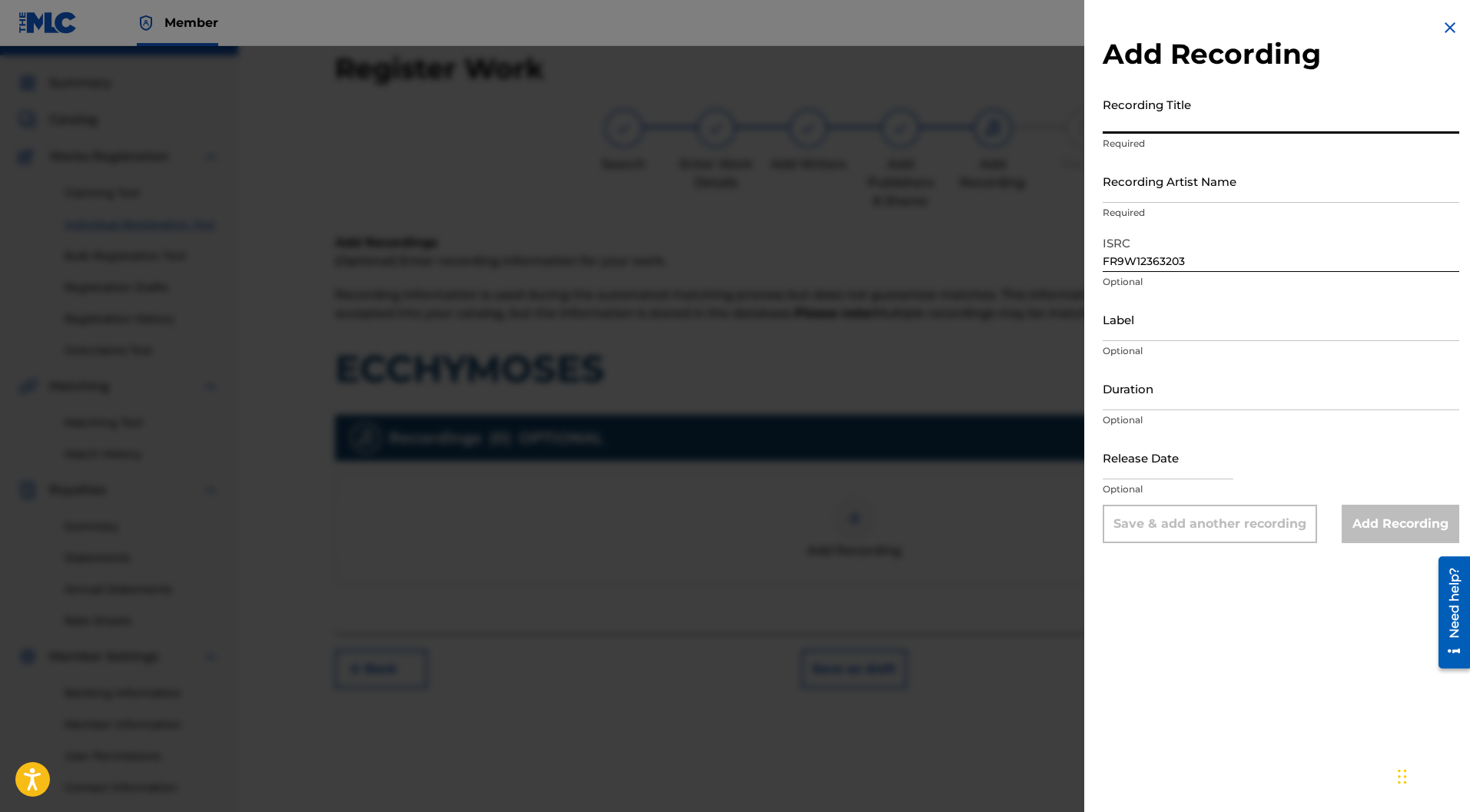
click at [1135, 120] on input "Recording Title" at bounding box center [1281, 111] width 356 height 43
type input "ECCHYMOSES"
click at [1134, 173] on input "Recording Artist Name" at bounding box center [1281, 181] width 356 height 43
type input "Ravage Club"
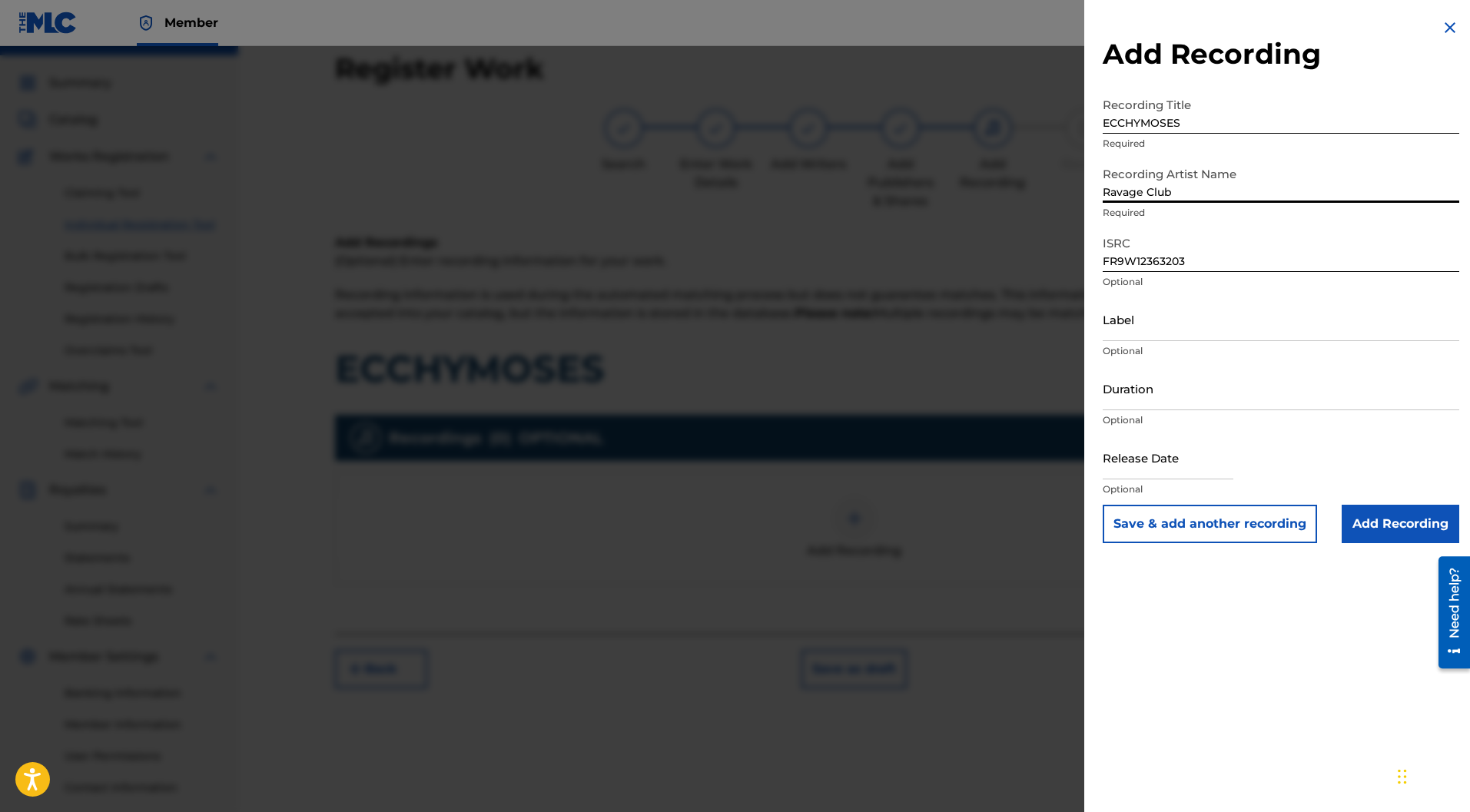
click at [1140, 321] on input "Label" at bounding box center [1281, 319] width 356 height 43
type input "Chien fou"
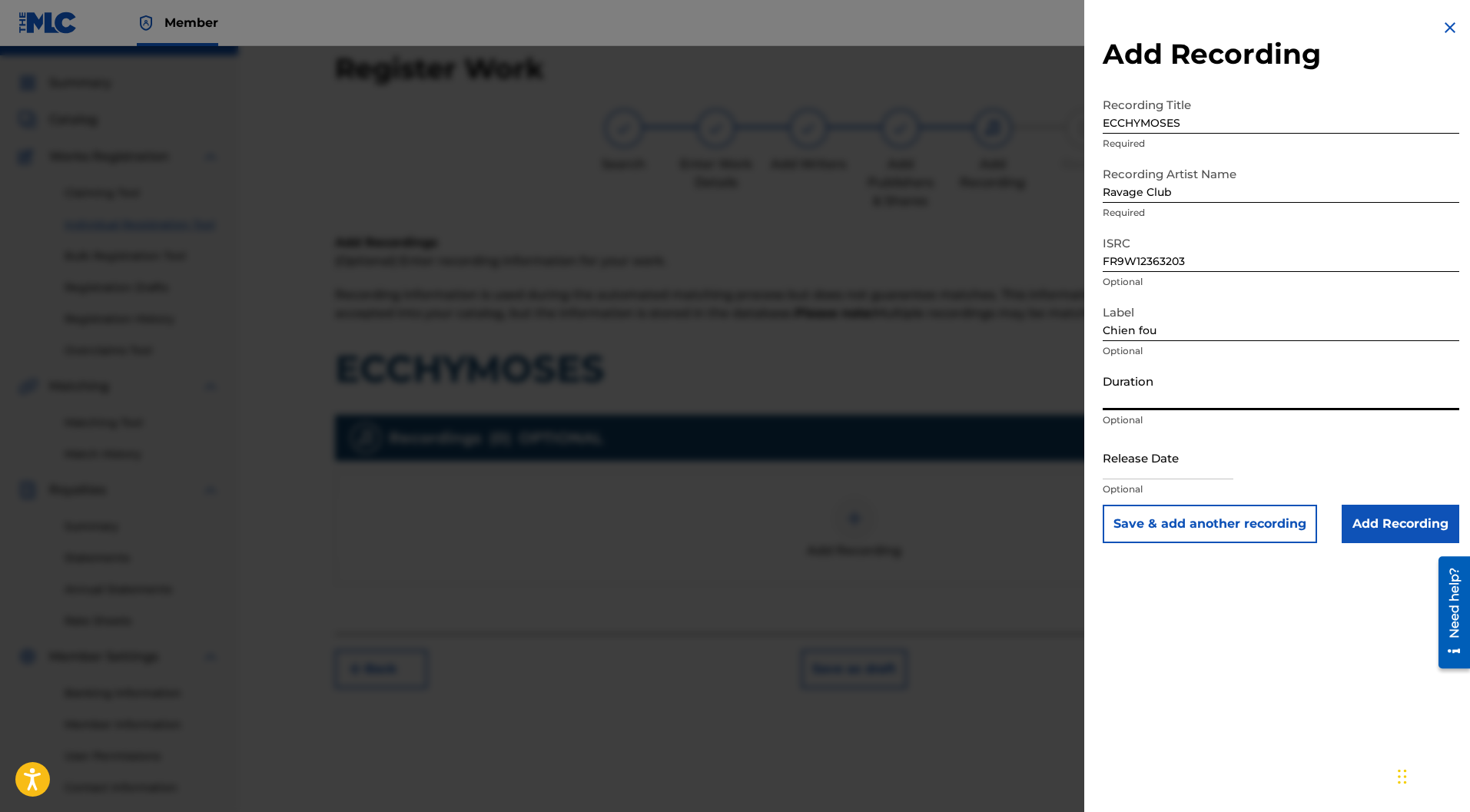
click at [1131, 389] on input "Duration" at bounding box center [1281, 388] width 356 height 43
type input "02:06"
click at [1172, 450] on input "text" at bounding box center [1168, 457] width 131 height 43
select select "8"
select select "2025"
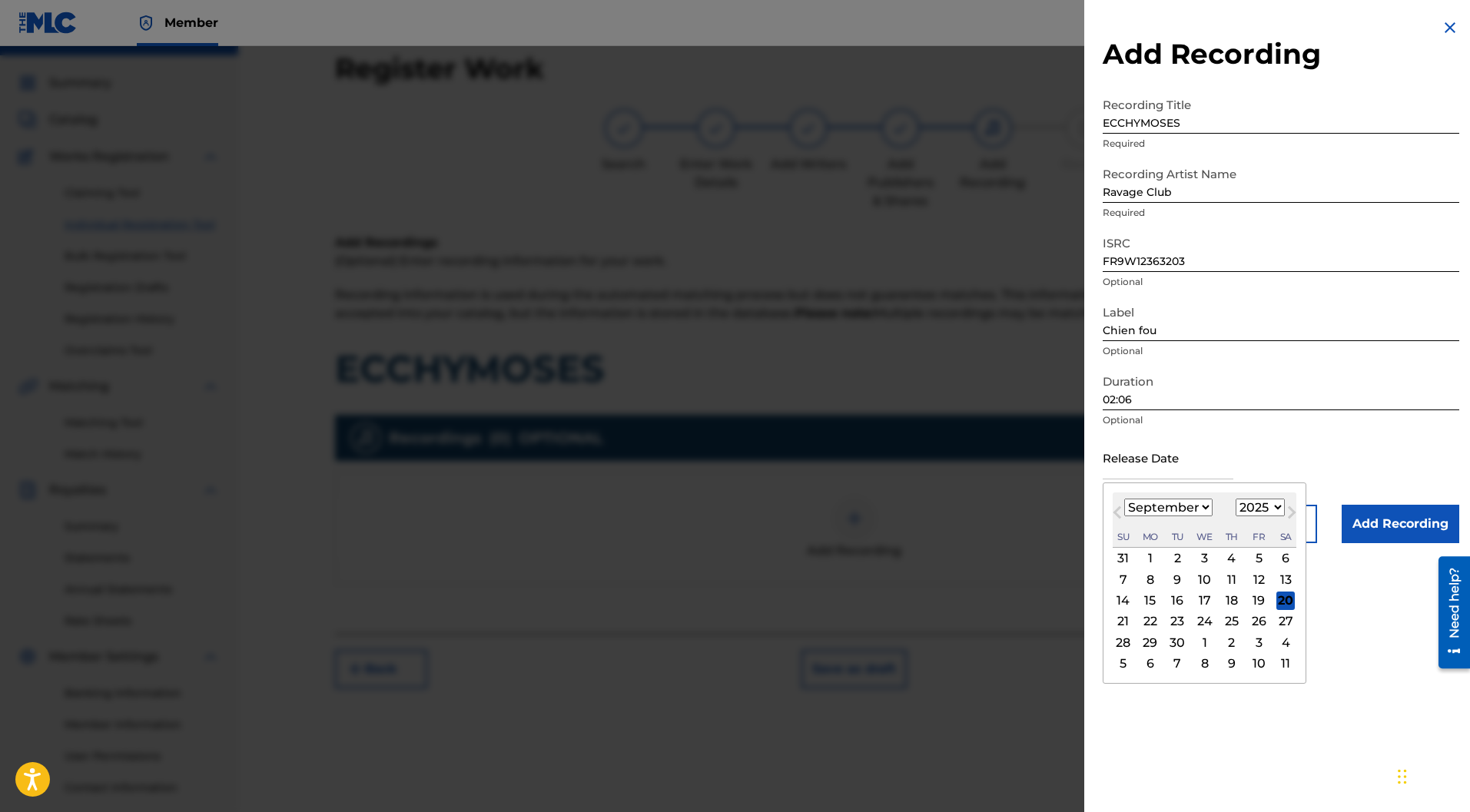
type input "[DATE]"
select select "4"
select select "2024"
click at [1298, 424] on p "Optional" at bounding box center [1281, 420] width 356 height 14
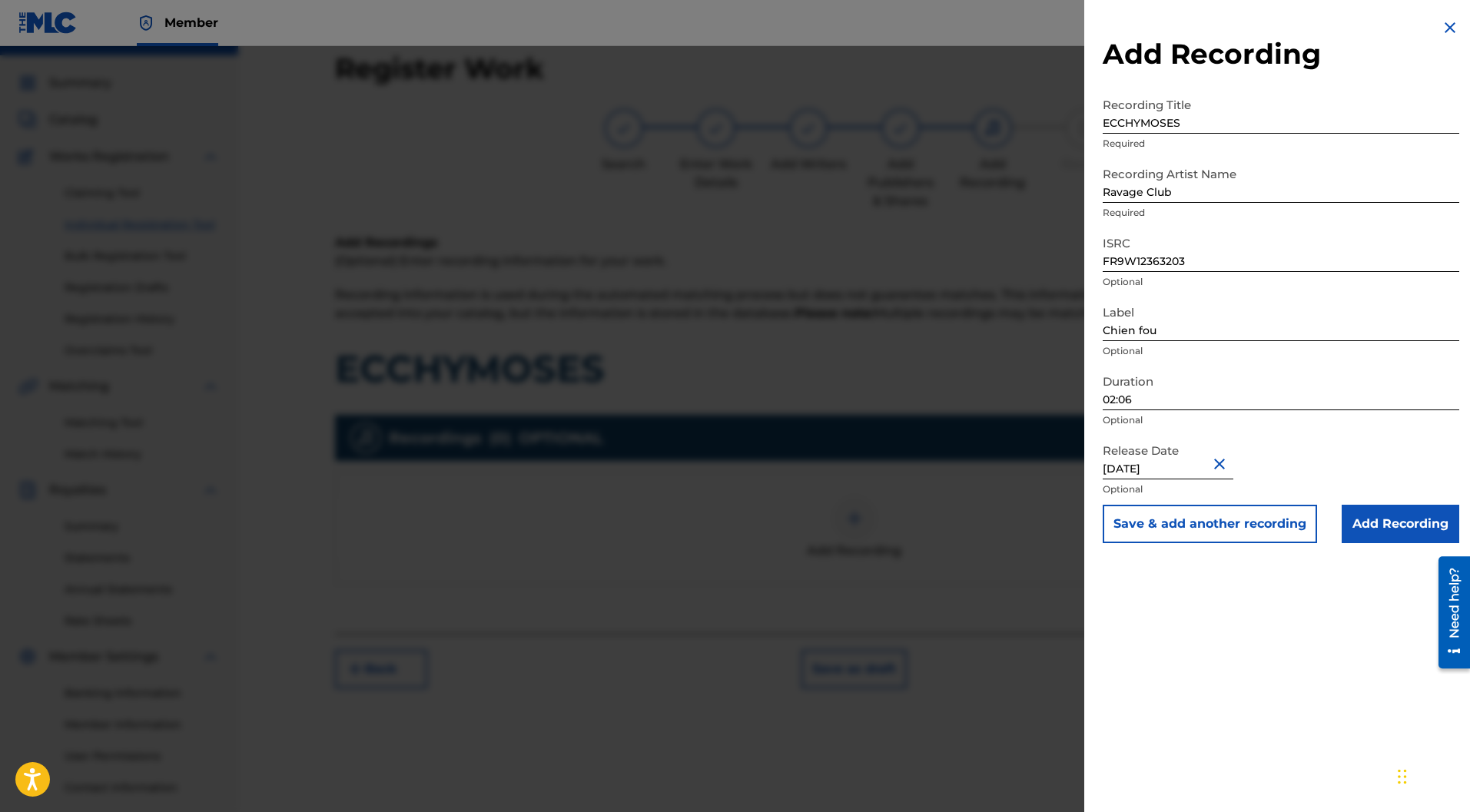
click at [1392, 517] on input "Add Recording" at bounding box center [1399, 524] width 117 height 38
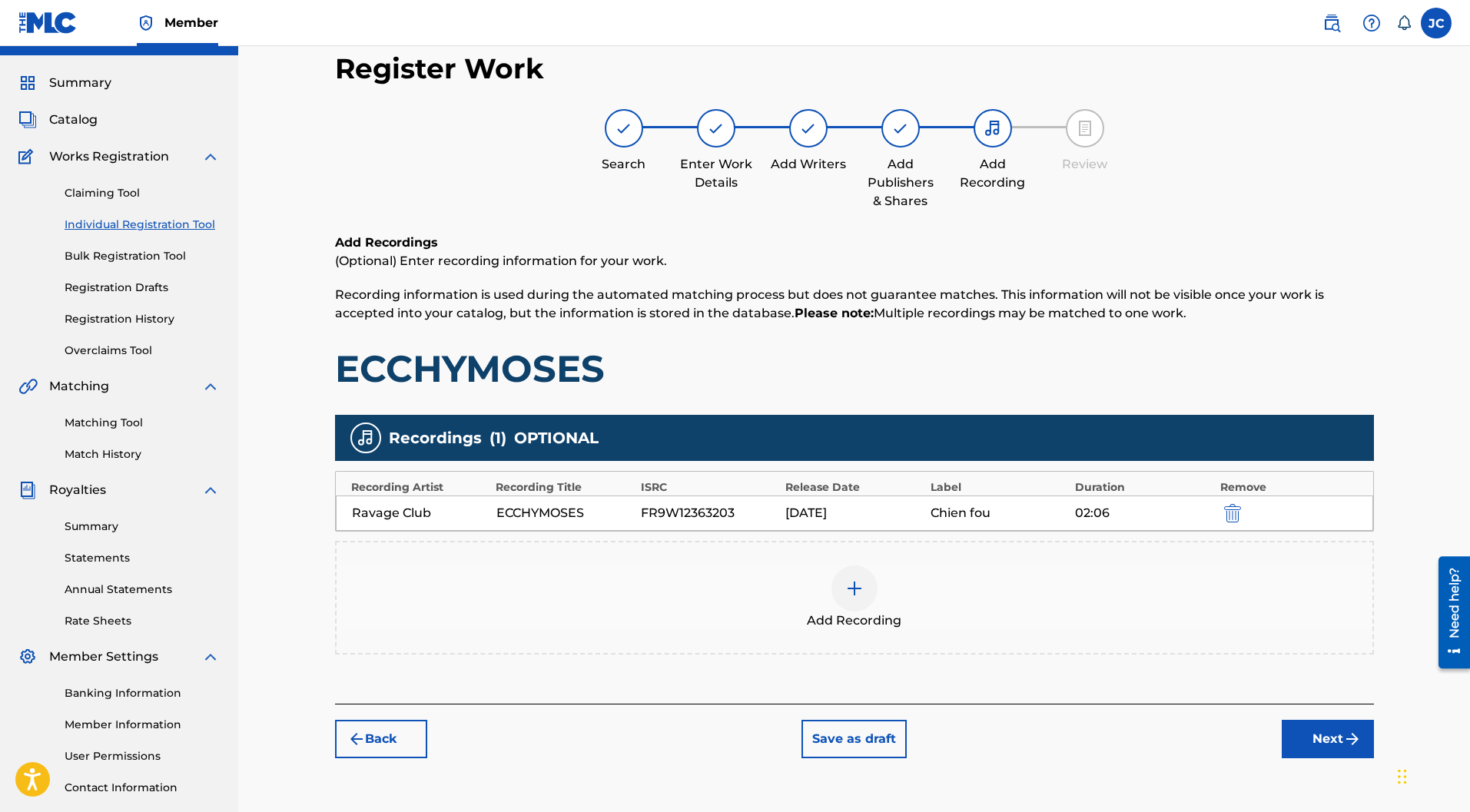
click at [1316, 719] on button "Next" at bounding box center [1328, 738] width 93 height 38
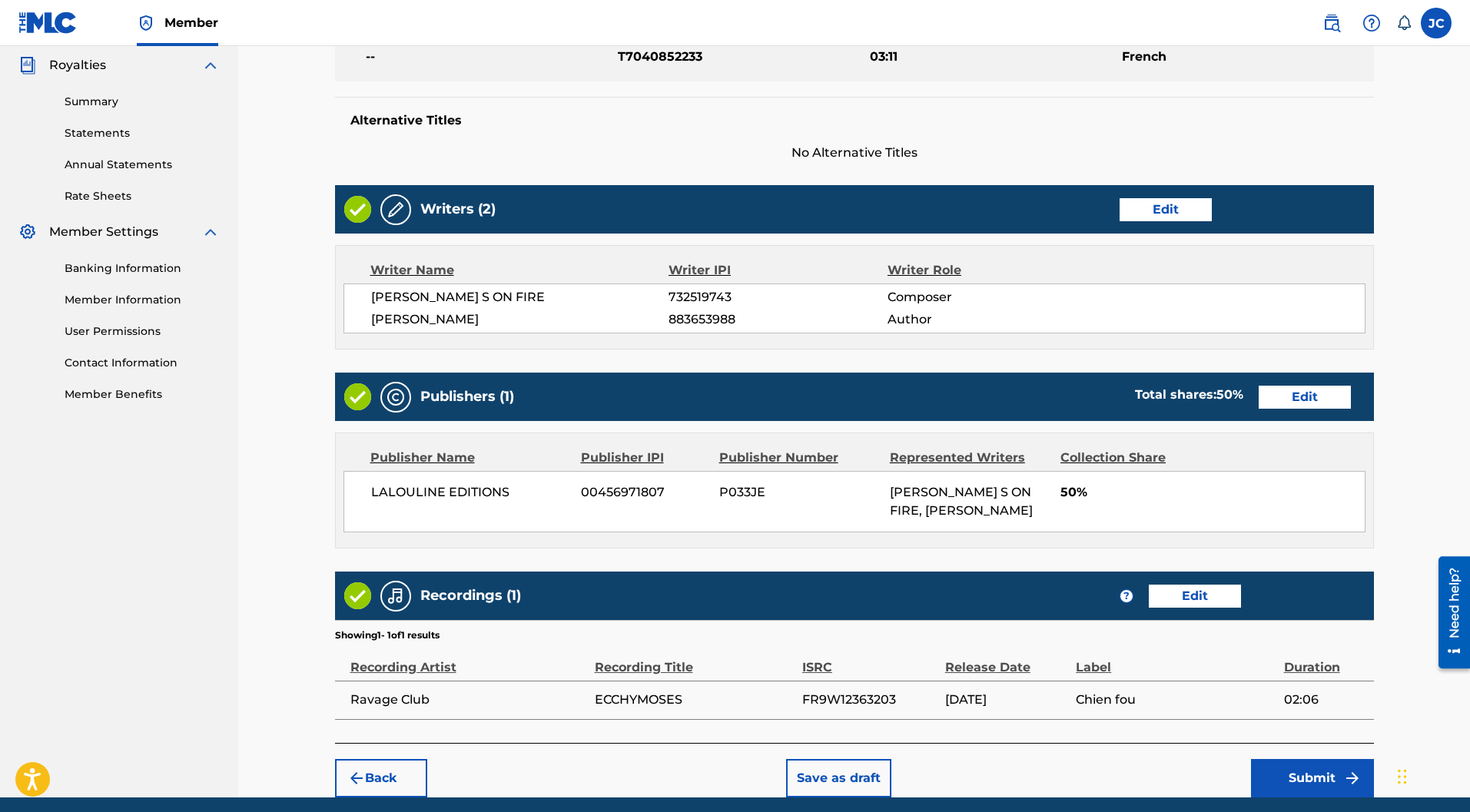
scroll to position [517, 0]
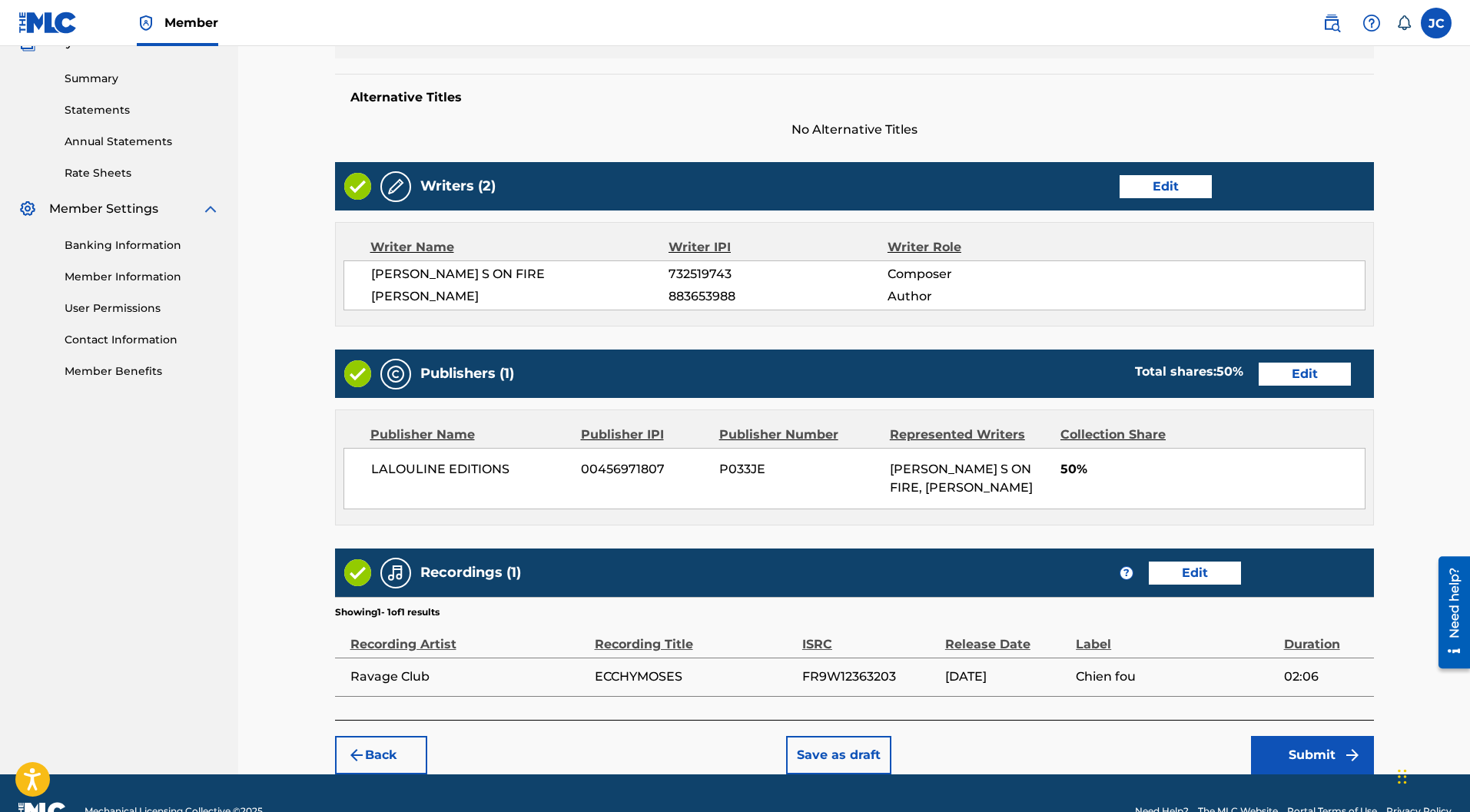
click at [1323, 736] on button "Submit" at bounding box center [1311, 755] width 123 height 38
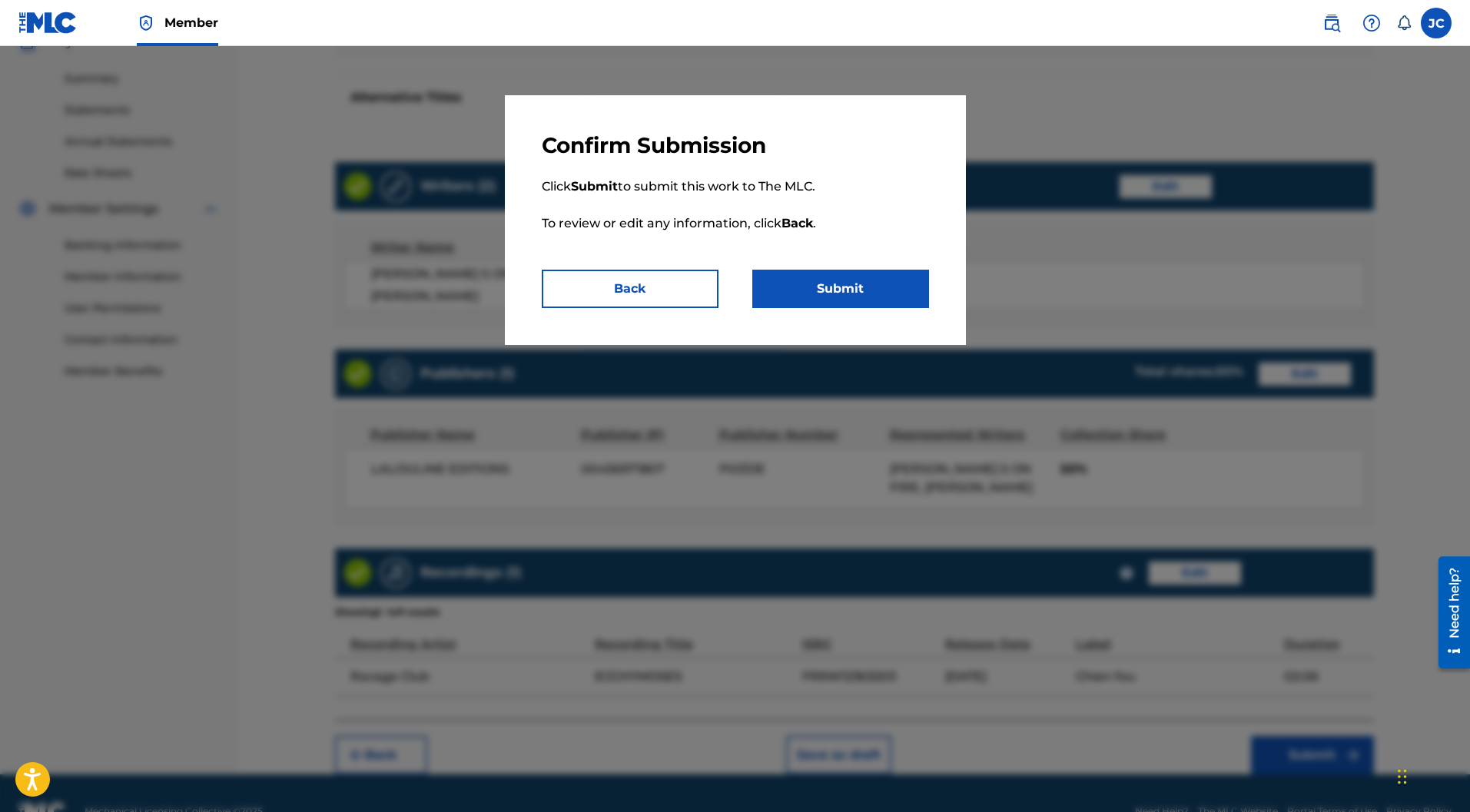
click at [841, 271] on button "Submit" at bounding box center [840, 288] width 176 height 38
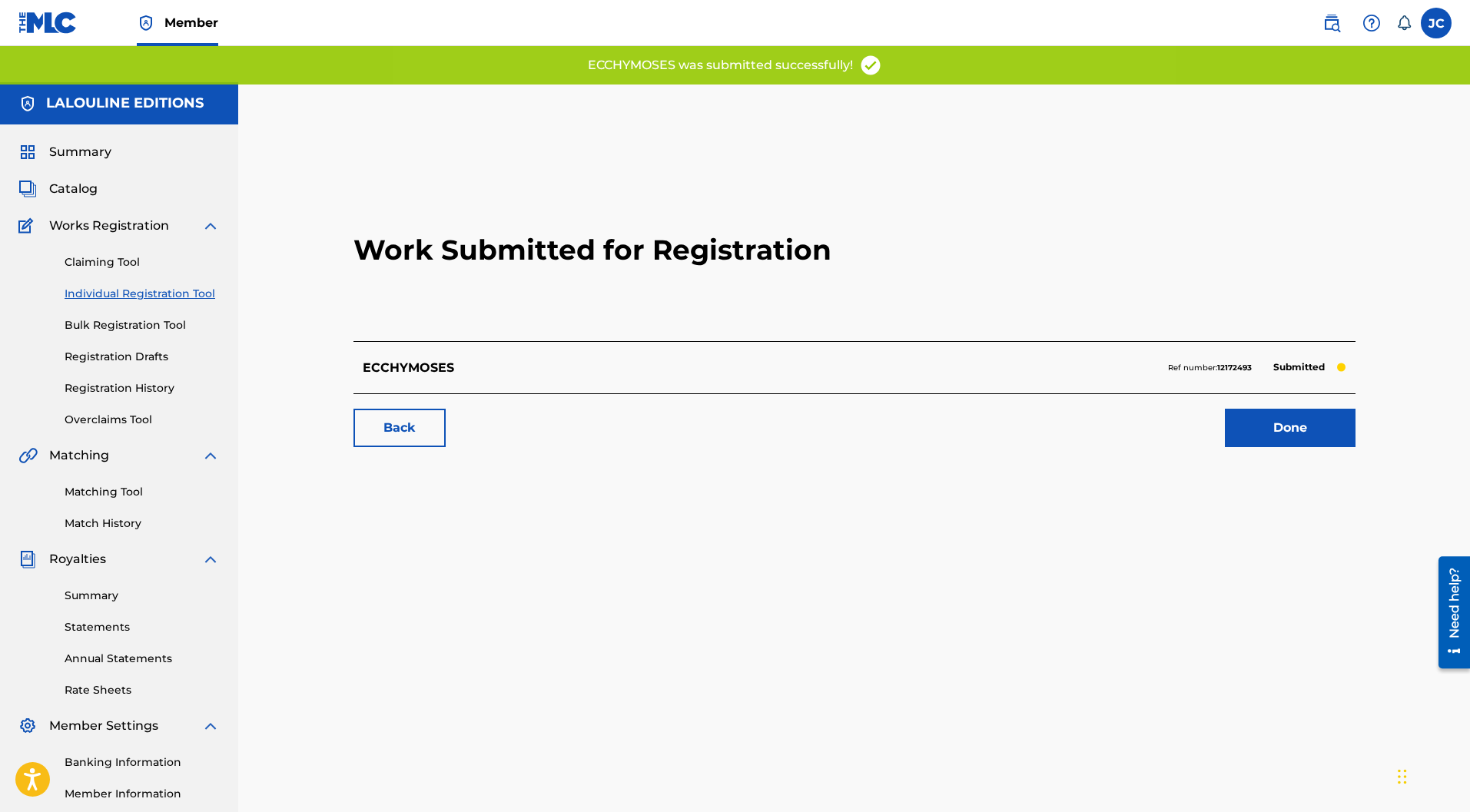
click at [1260, 408] on link "Done" at bounding box center [1290, 427] width 131 height 38
